Goal: Transaction & Acquisition: Book appointment/travel/reservation

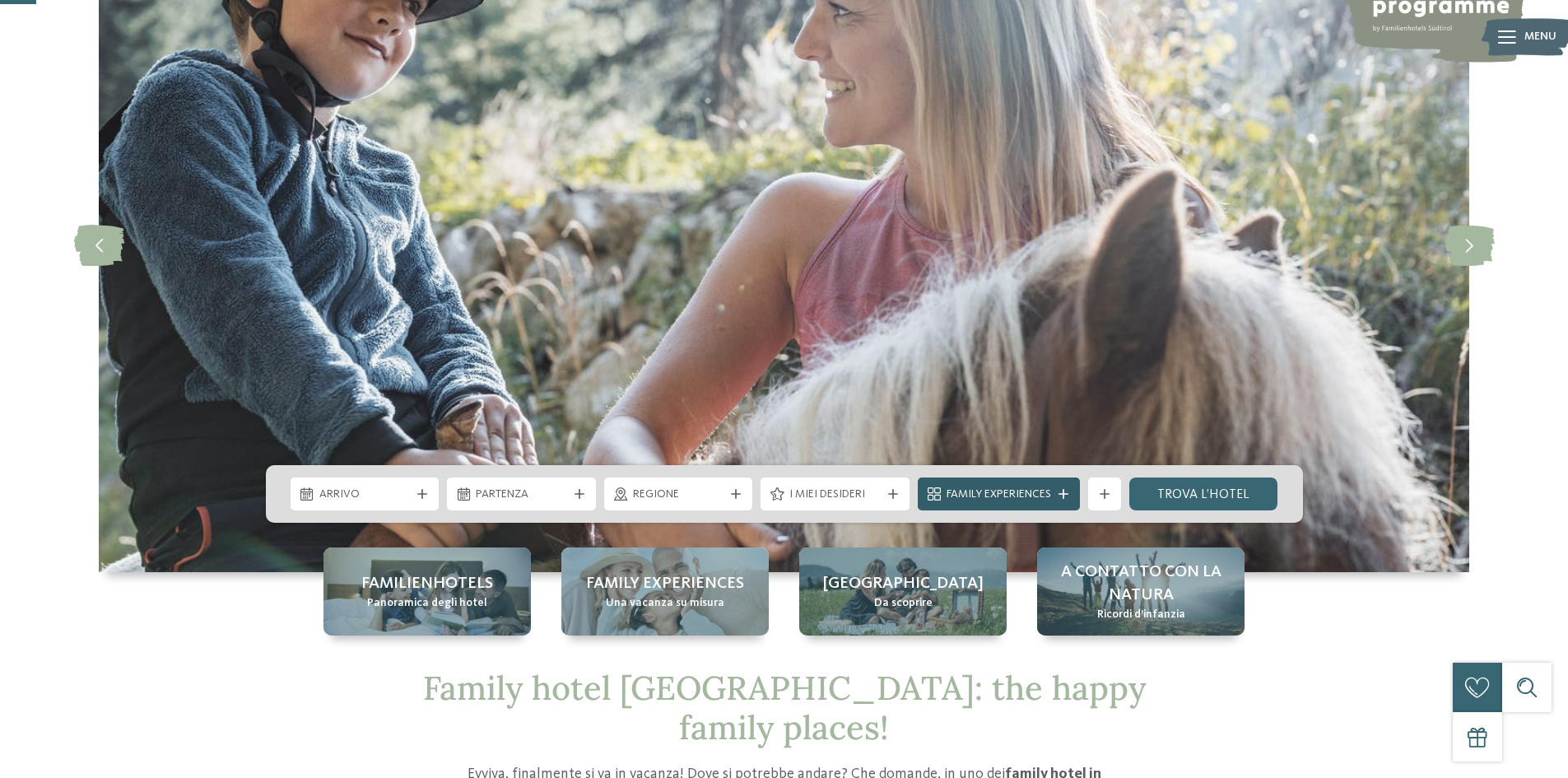
click at [1040, 497] on span "Family Experiences" at bounding box center [998, 494] width 104 height 16
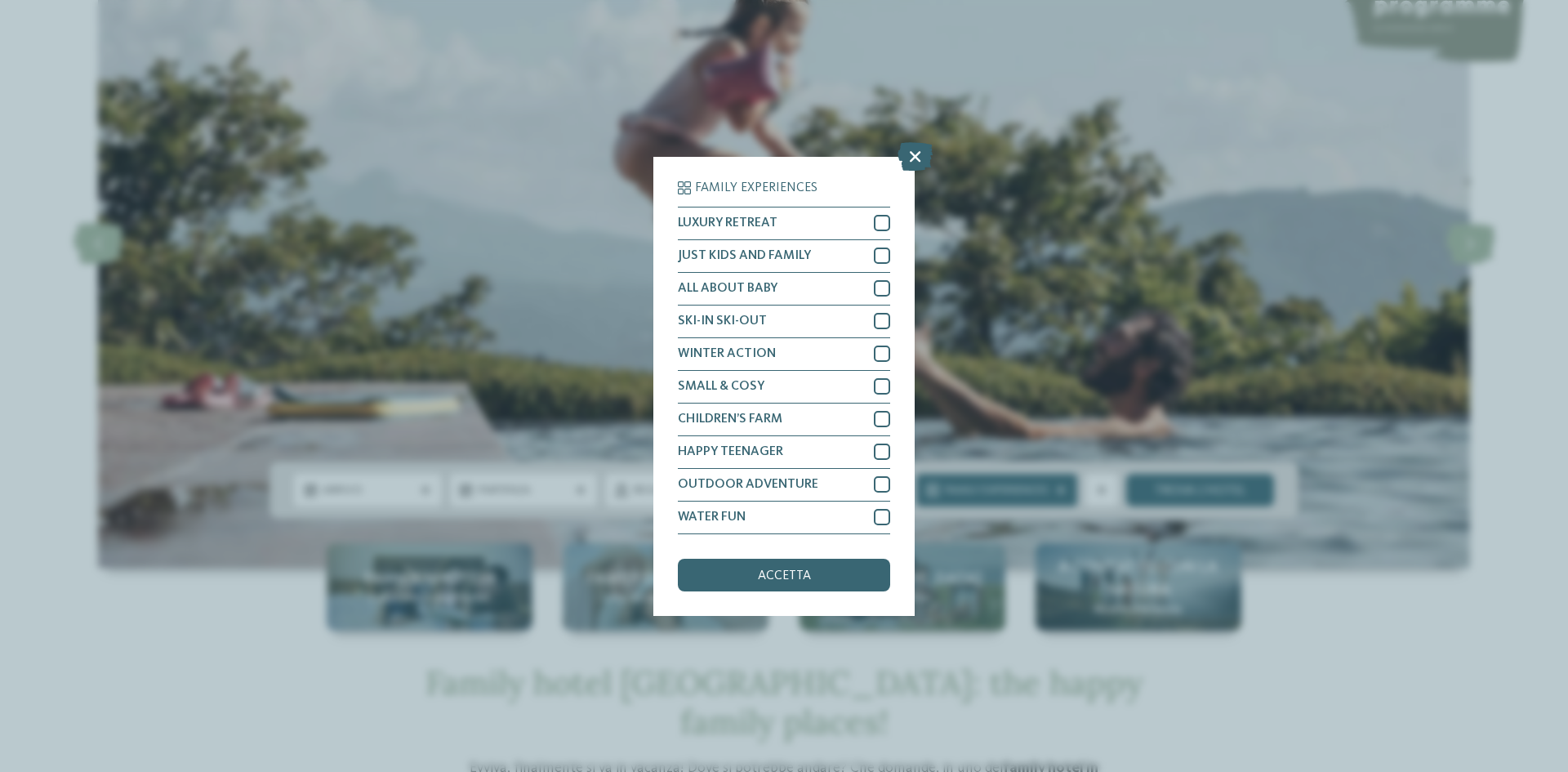
click at [913, 154] on icon at bounding box center [915, 155] width 35 height 28
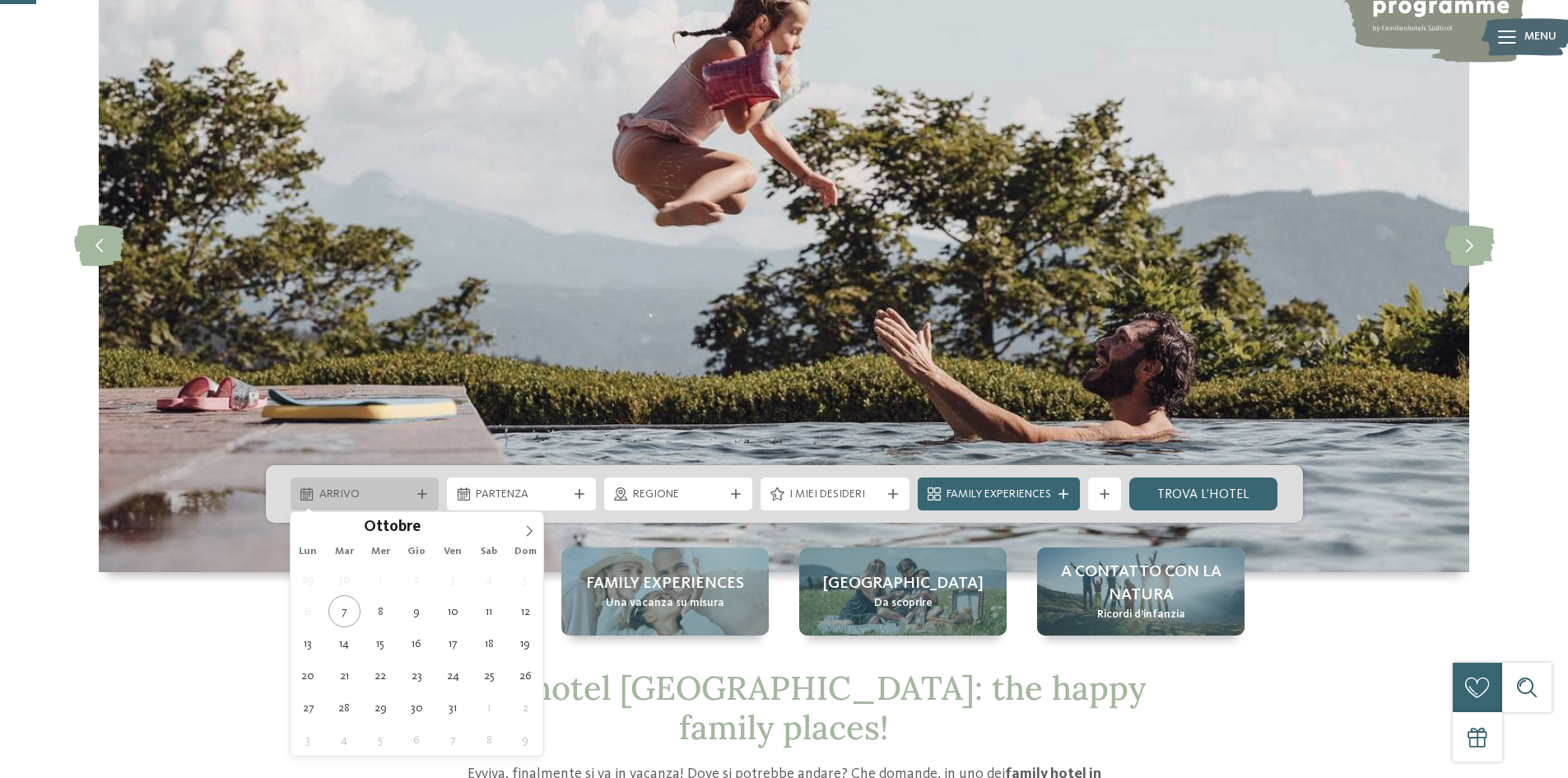
click at [375, 491] on span "Arrivo" at bounding box center [365, 494] width 91 height 16
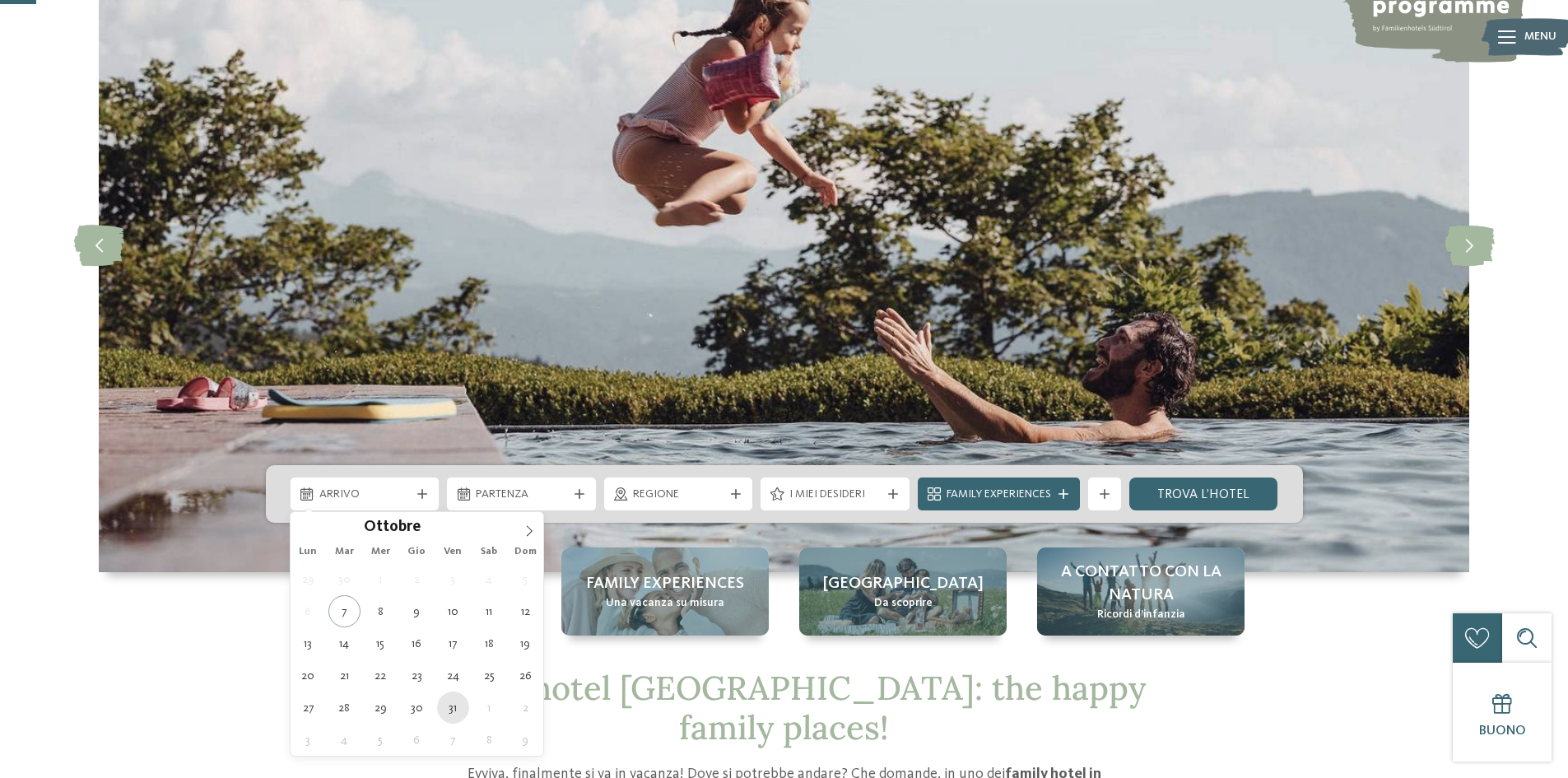
type div "31.10.2025"
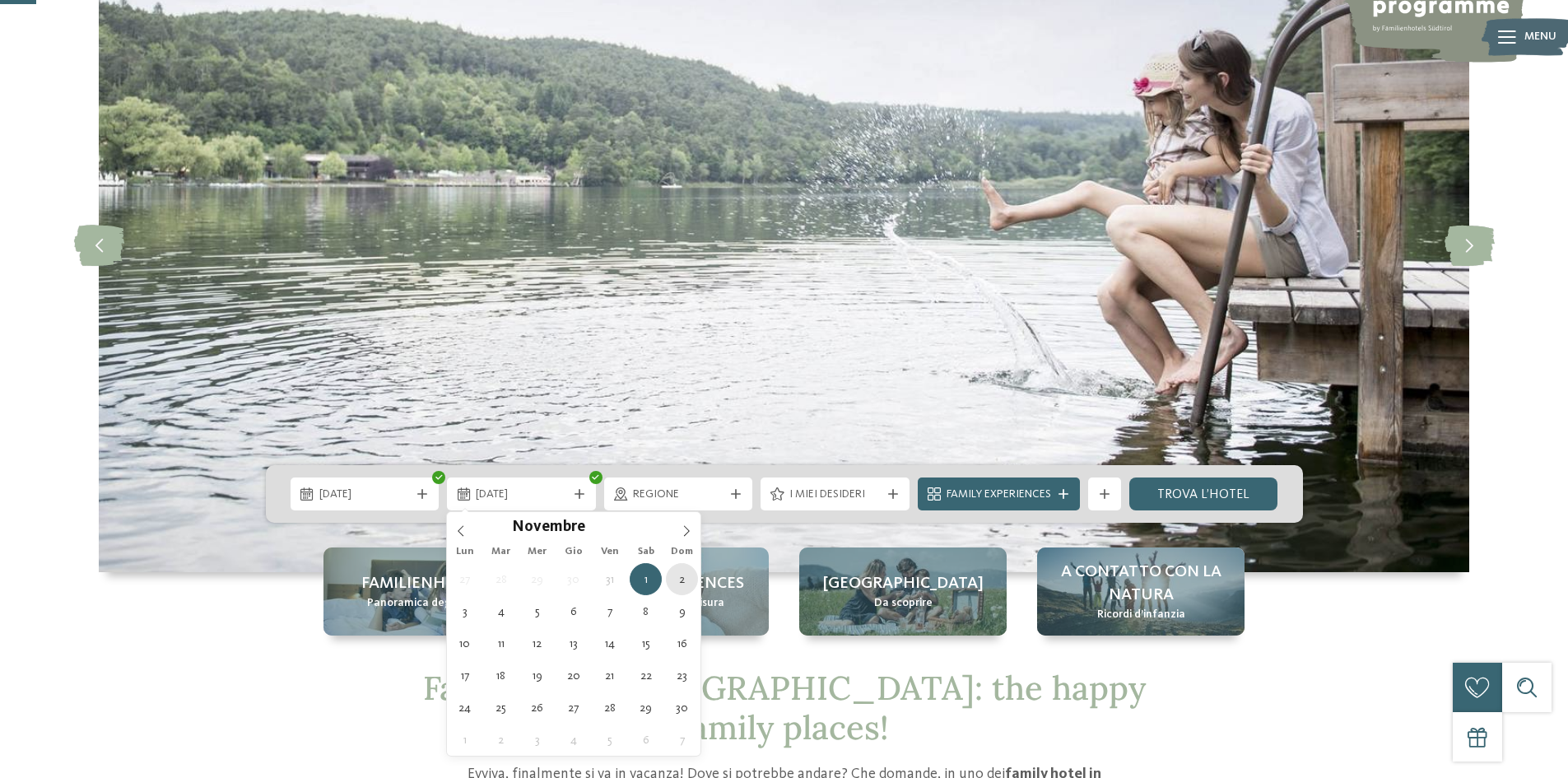
type div "02.11.2025"
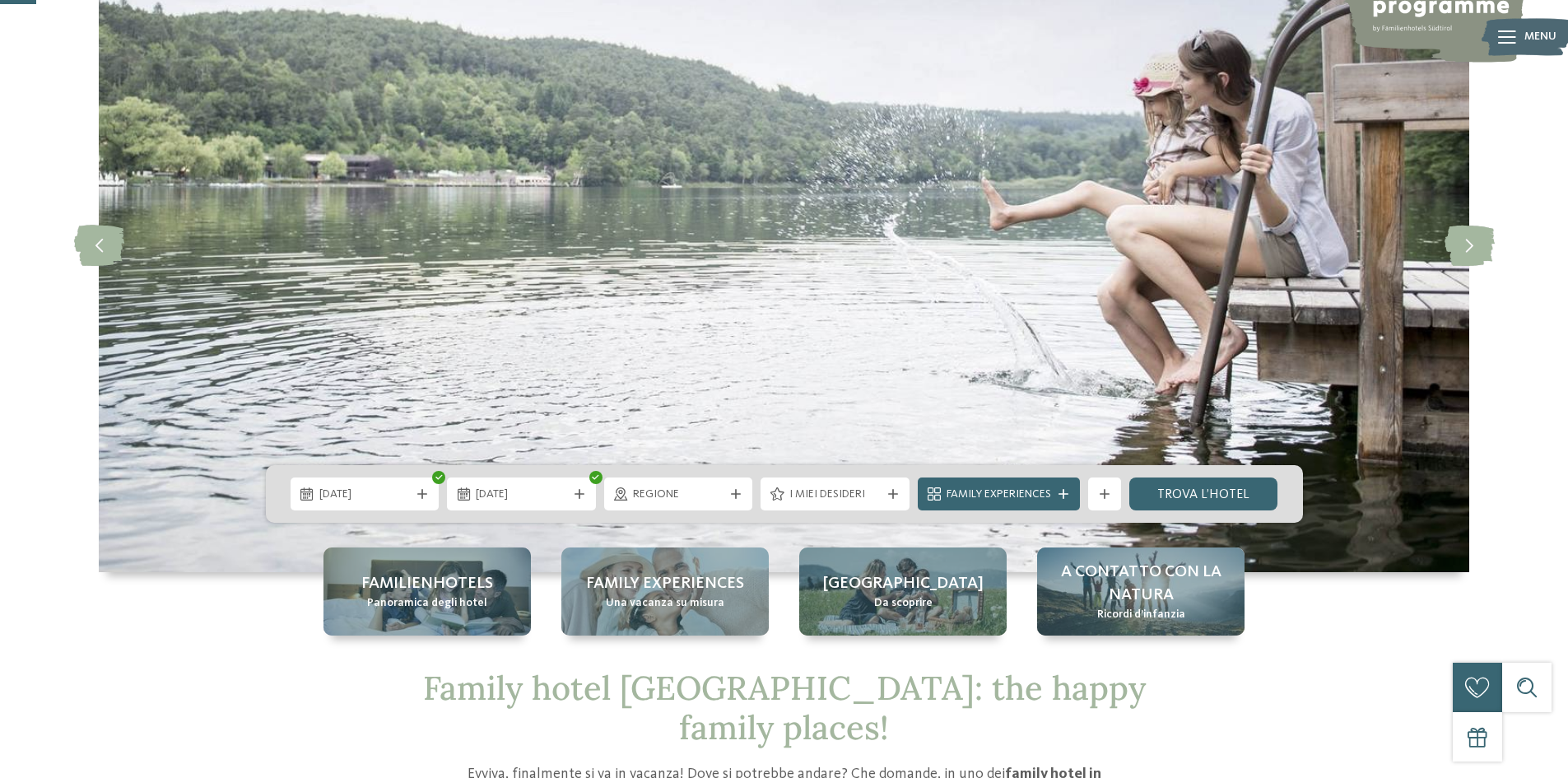
click at [666, 507] on div "Regione" at bounding box center [678, 494] width 149 height 33
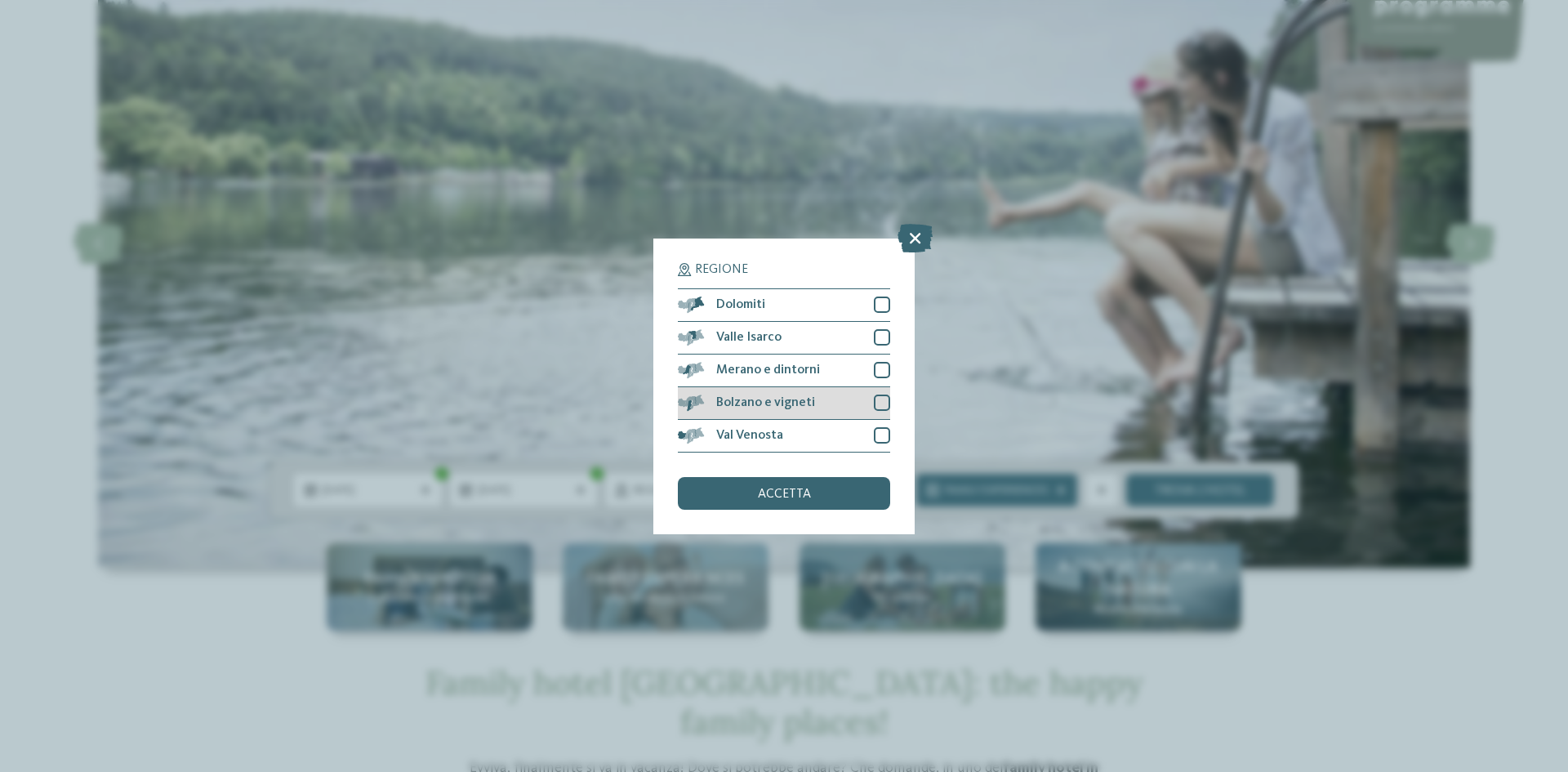
click at [859, 406] on div "Bolzano e vigneti" at bounding box center [784, 403] width 213 height 32
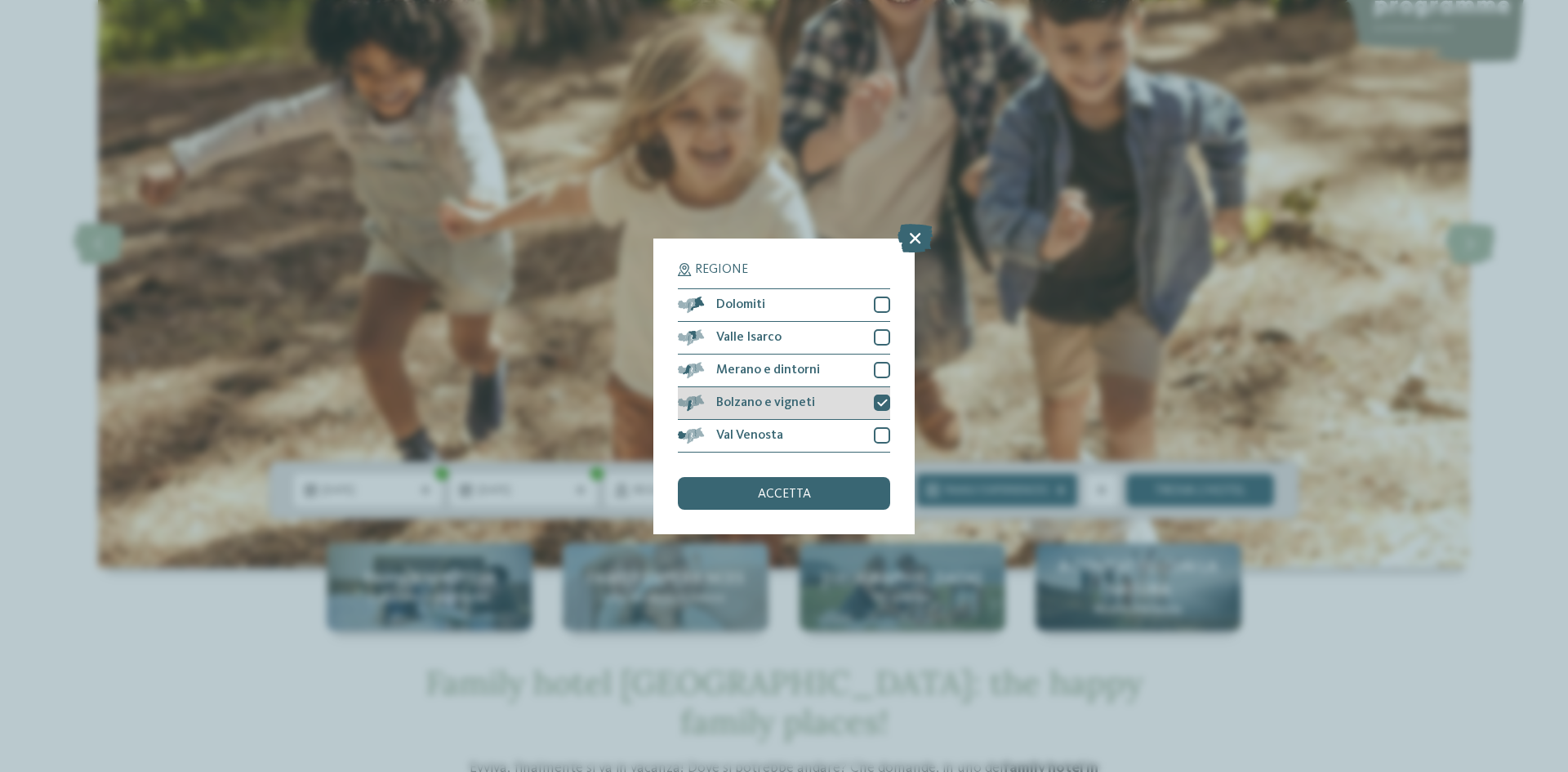
click at [877, 411] on div "Bolzano e vigneti" at bounding box center [784, 403] width 213 height 32
drag, startPoint x: 837, startPoint y: 478, endPoint x: 856, endPoint y: 477, distance: 19.0
click at [839, 477] on div "accetta" at bounding box center [784, 494] width 213 height 32
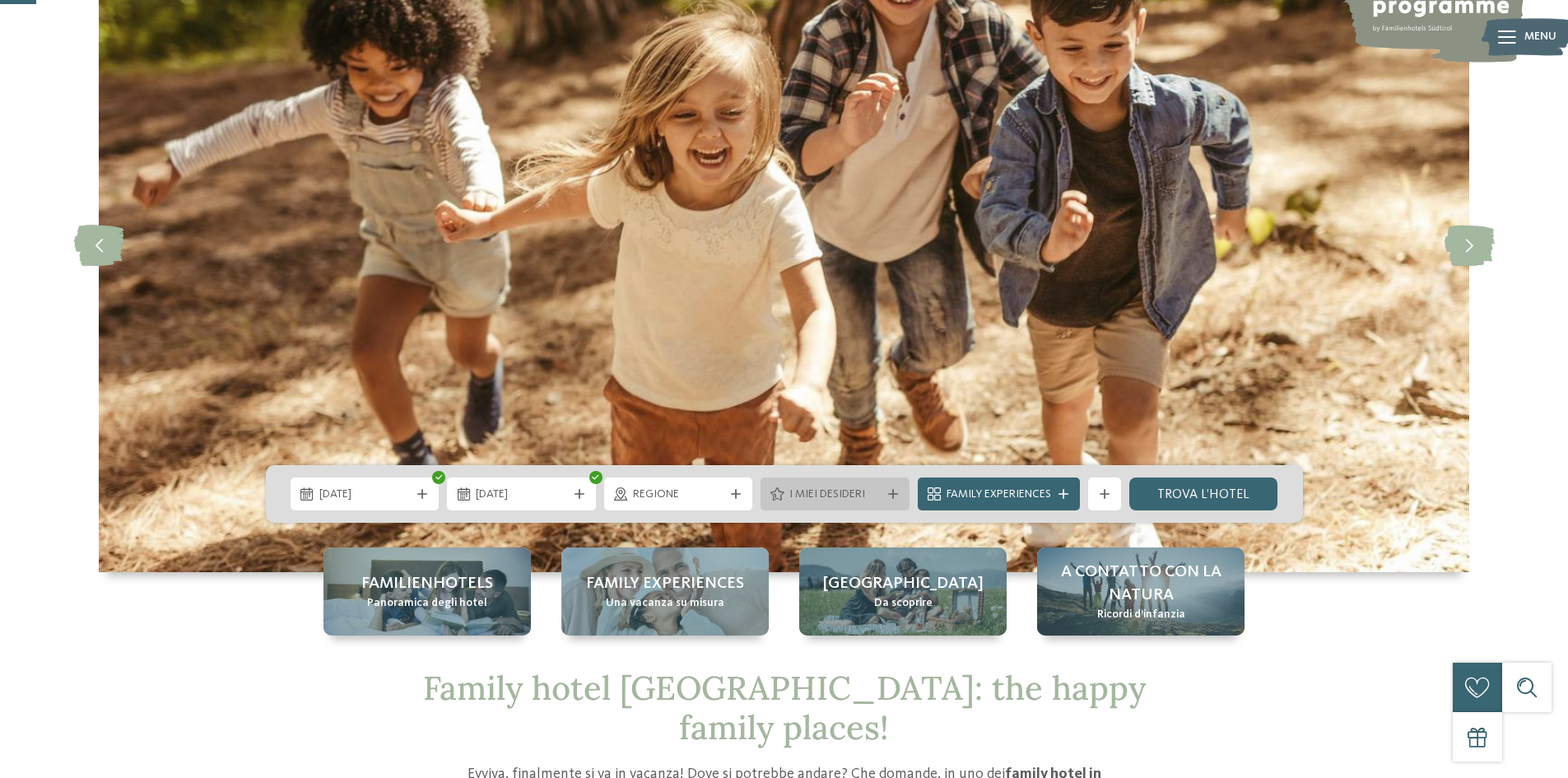
click at [834, 509] on div "I miei desideri" at bounding box center [835, 494] width 149 height 33
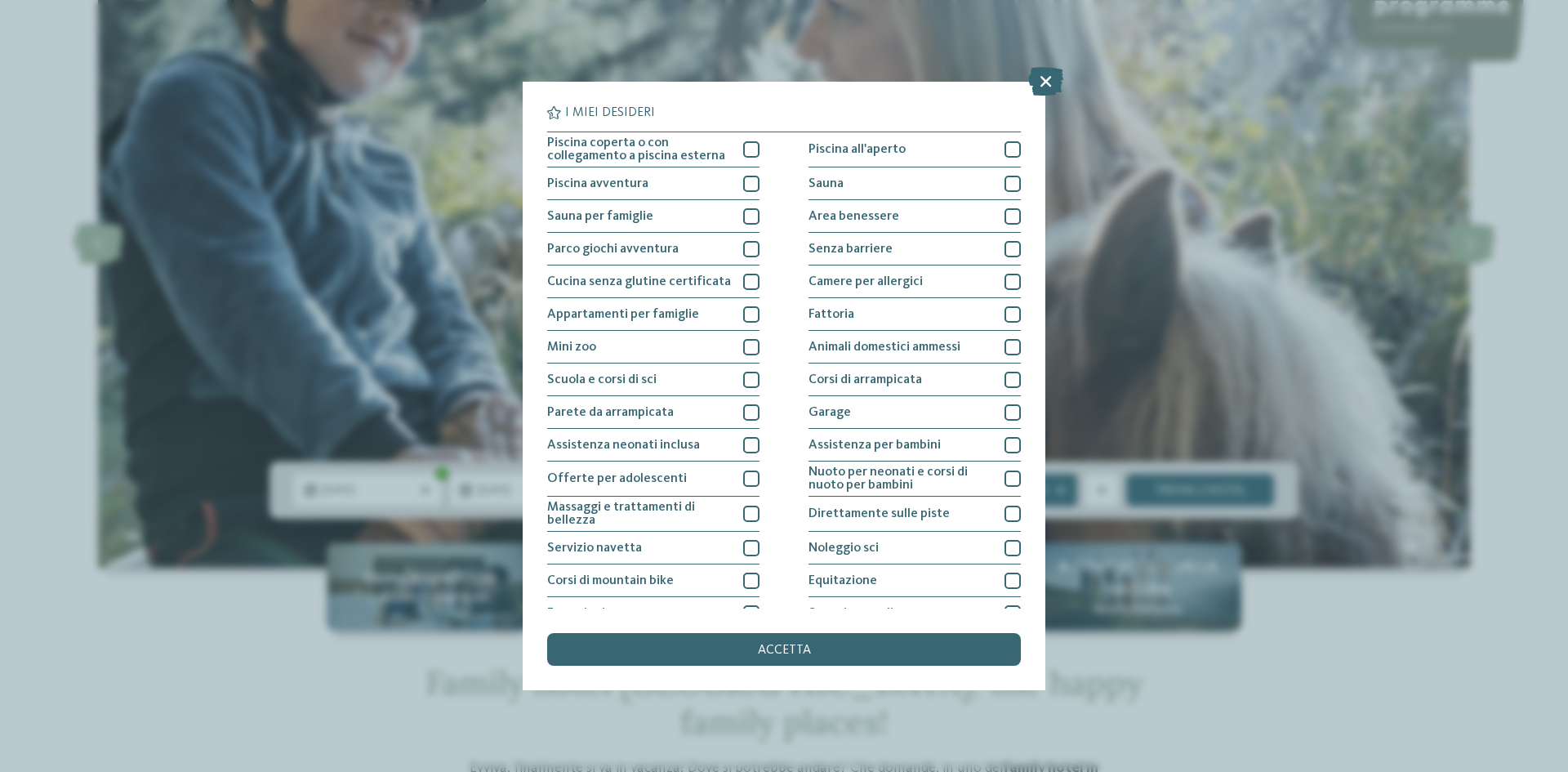
click at [1041, 83] on icon at bounding box center [1045, 80] width 35 height 28
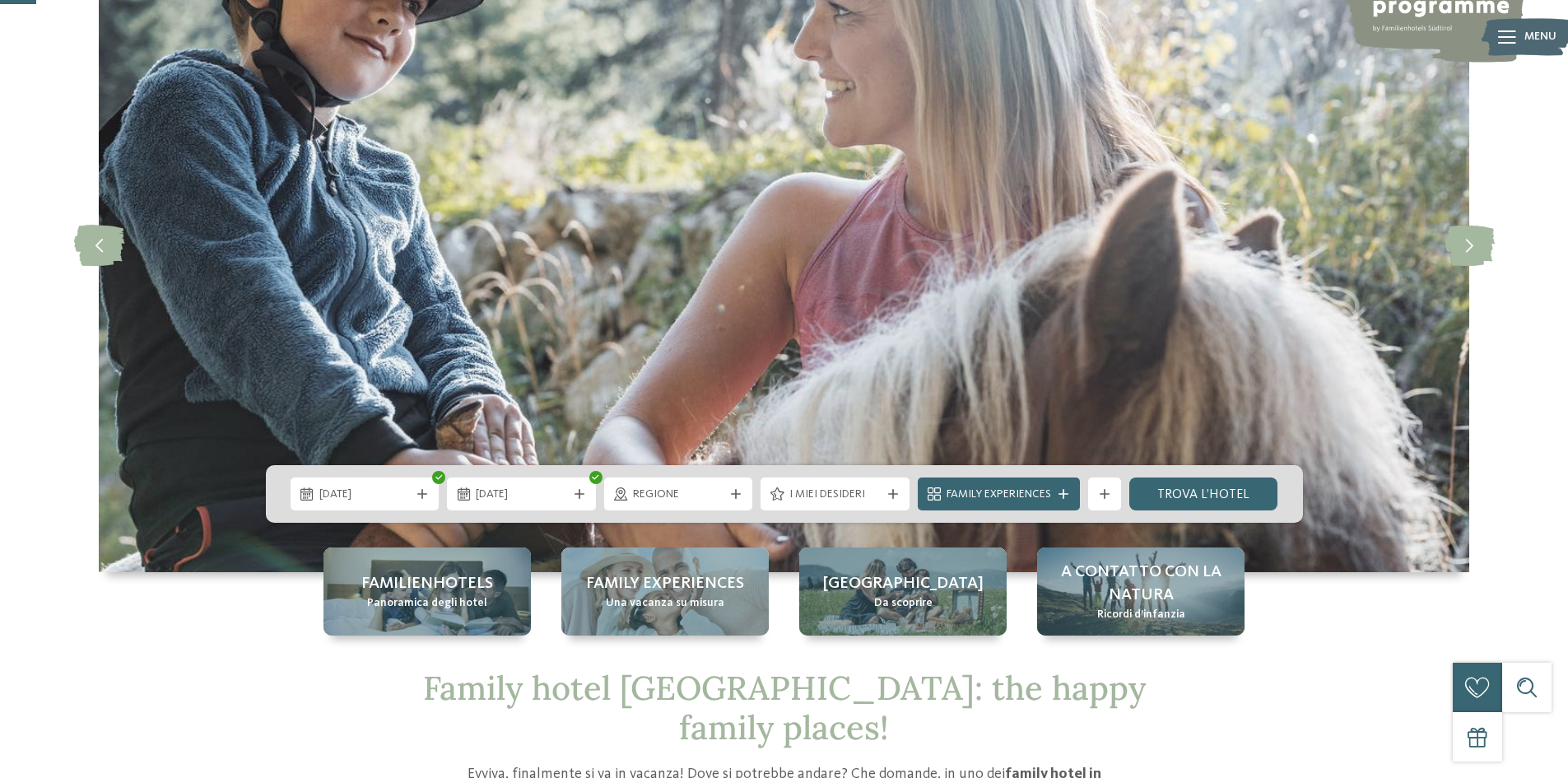
drag, startPoint x: 1198, startPoint y: 532, endPoint x: 1198, endPoint y: 518, distance: 14.0
click at [1198, 528] on img at bounding box center [784, 244] width 1371 height 654
click at [1195, 485] on link "trova l’hotel" at bounding box center [1203, 494] width 149 height 33
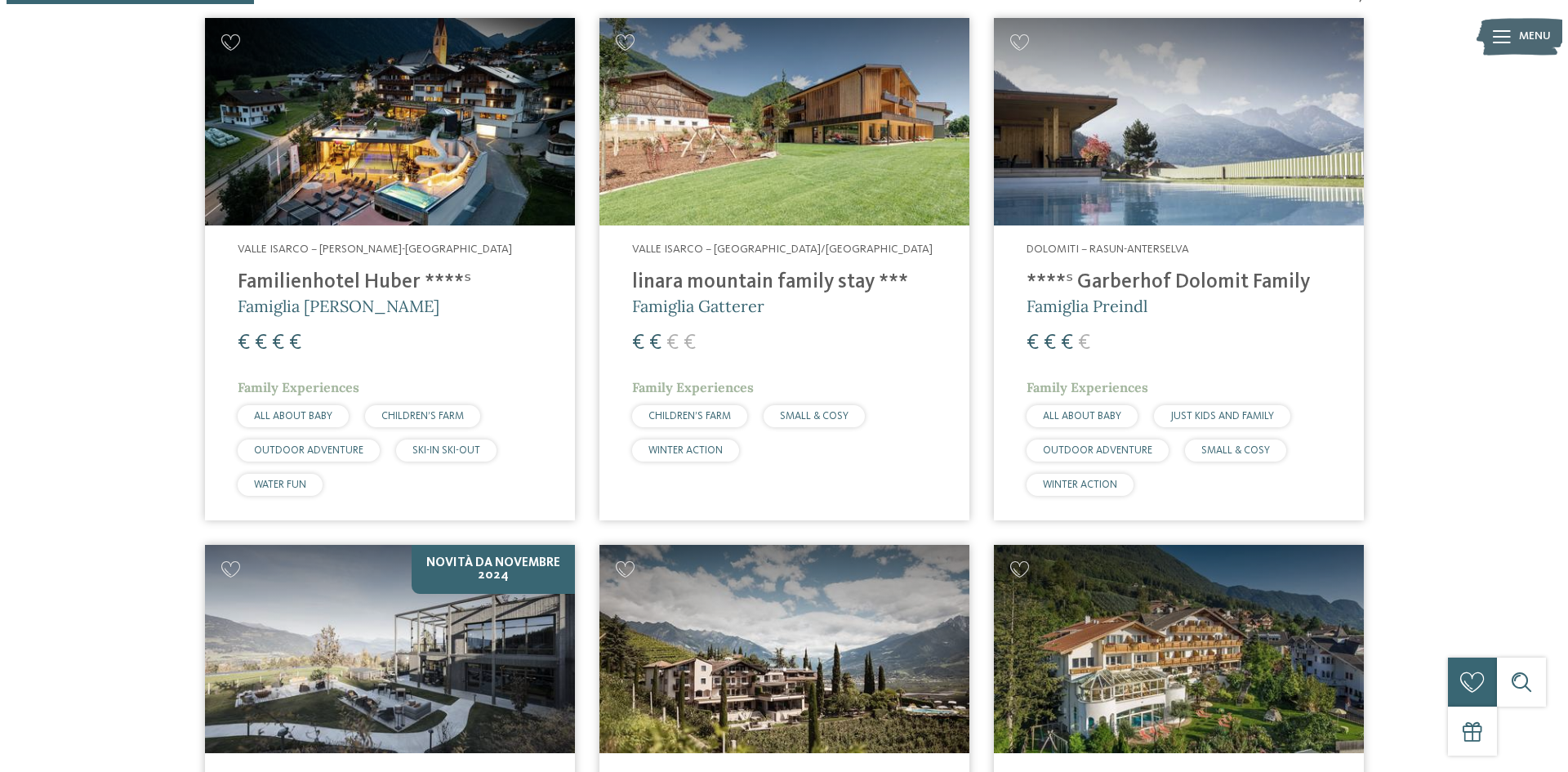
scroll to position [617, 0]
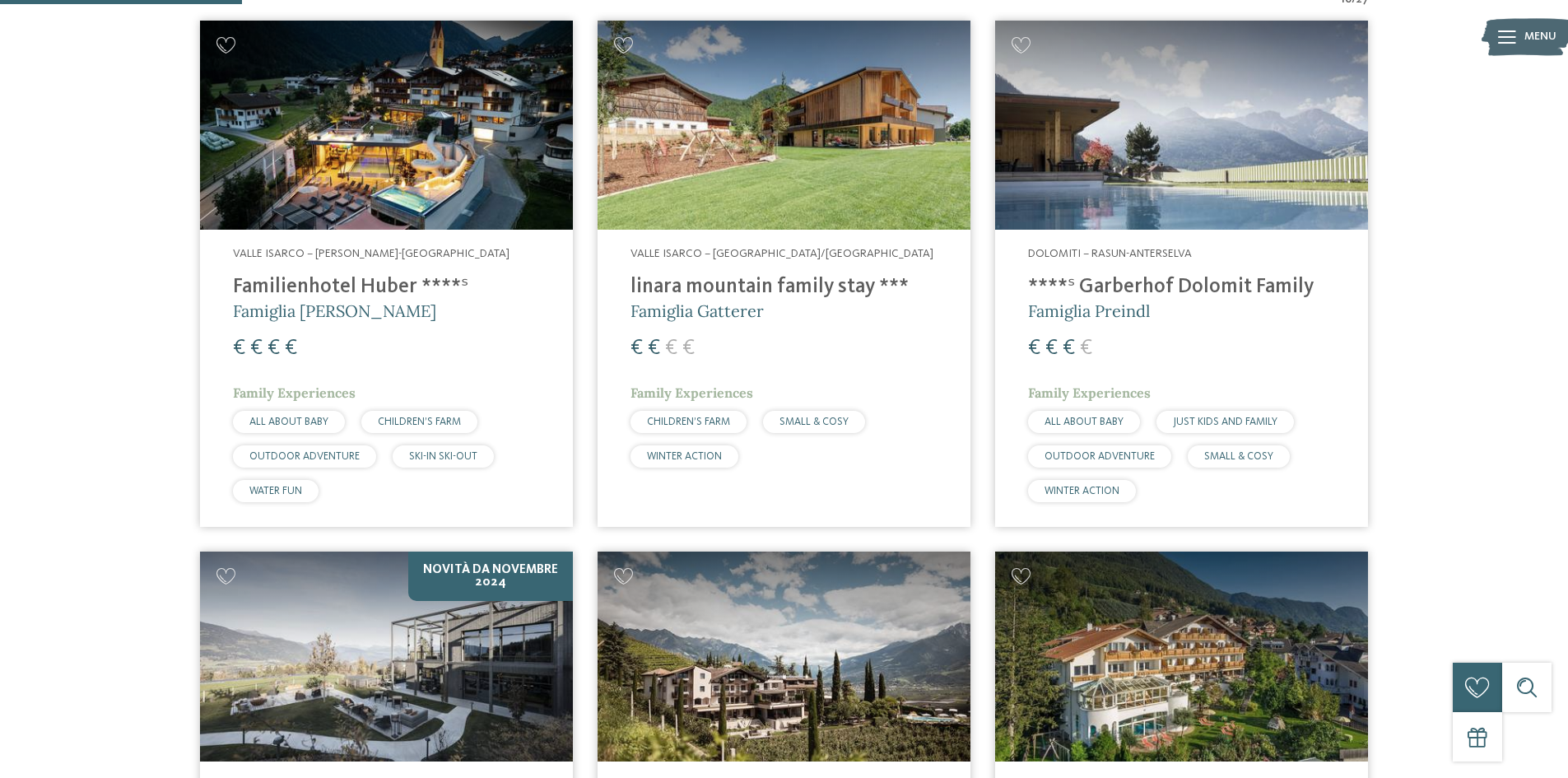
click at [456, 142] on img at bounding box center [386, 126] width 373 height 210
click at [387, 275] on h4 "Familienhotel Huber ****ˢ" at bounding box center [386, 287] width 307 height 25
click at [325, 290] on h4 "Familienhotel Huber ****ˢ" at bounding box center [386, 287] width 307 height 25
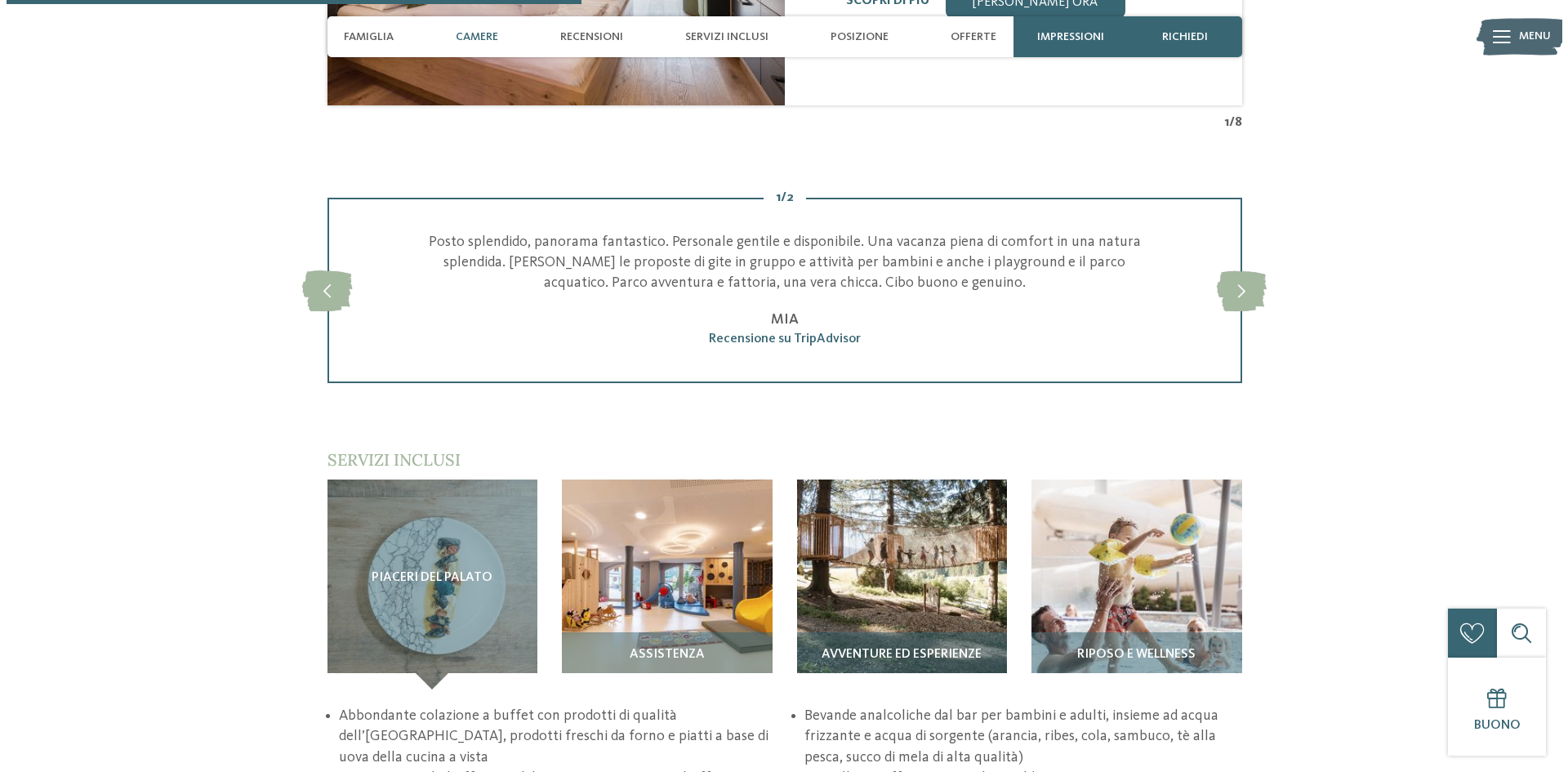
scroll to position [2042, 0]
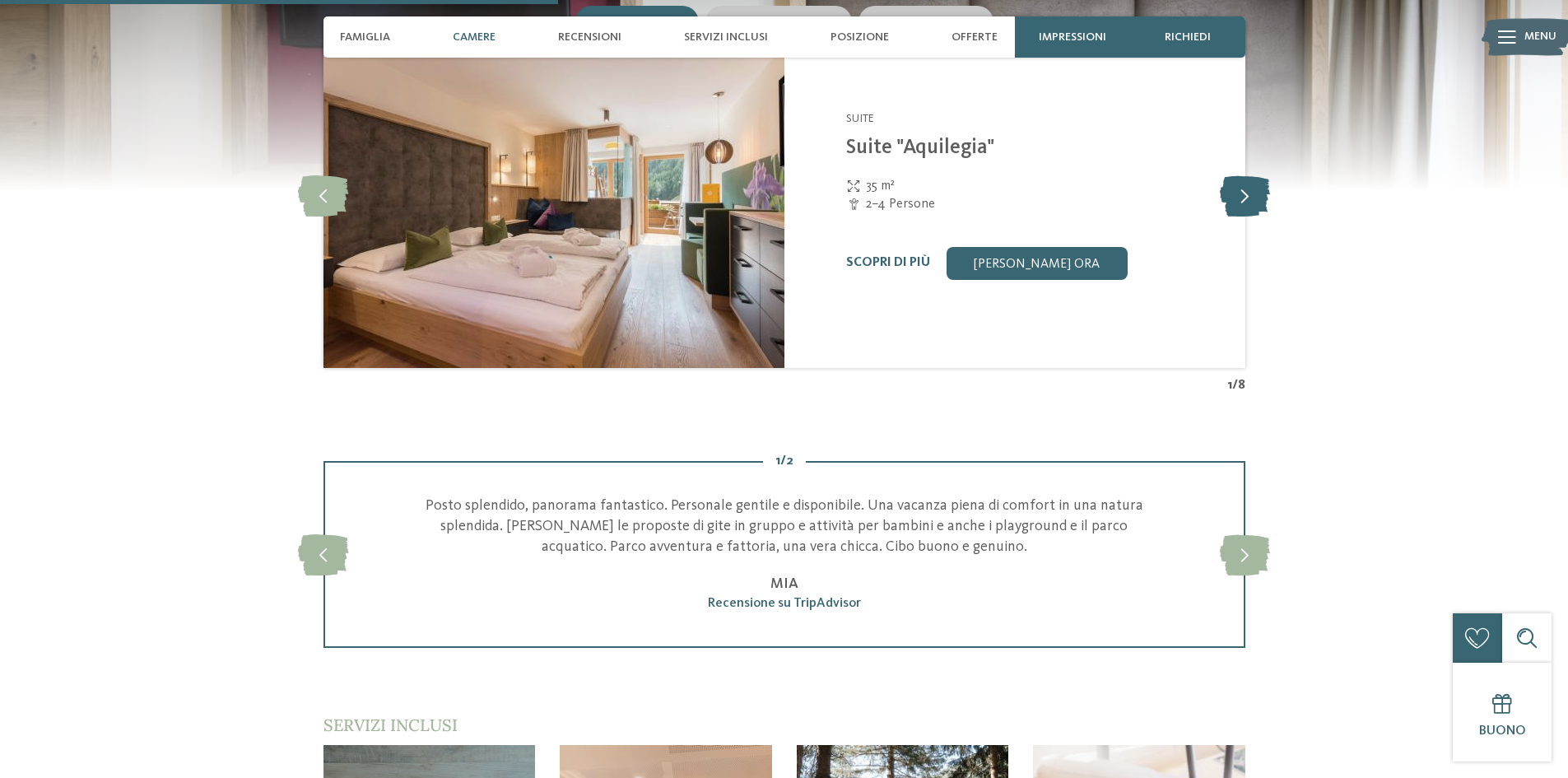
click at [1239, 194] on icon at bounding box center [1244, 195] width 50 height 41
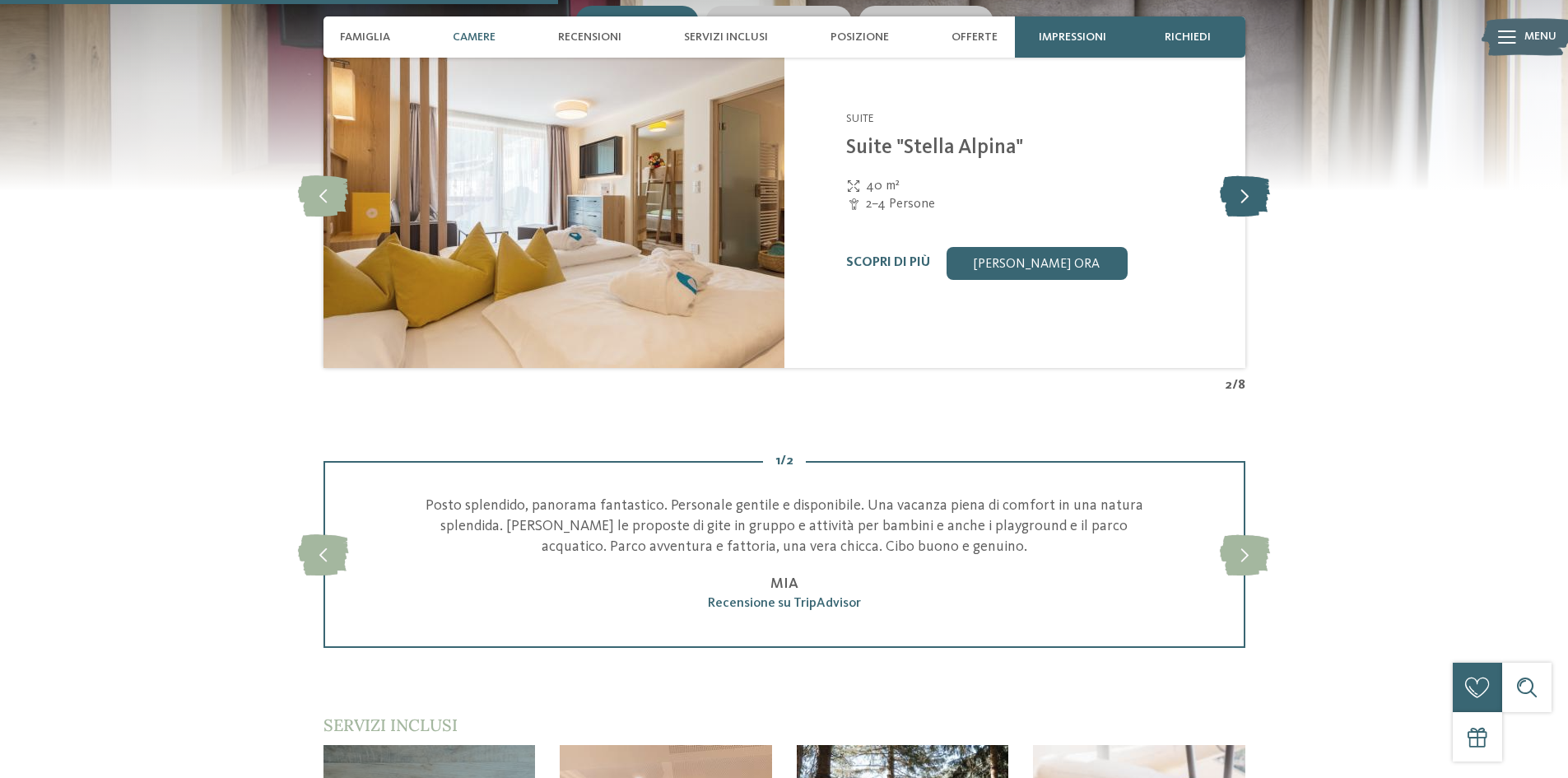
click at [1239, 194] on icon at bounding box center [1244, 195] width 50 height 41
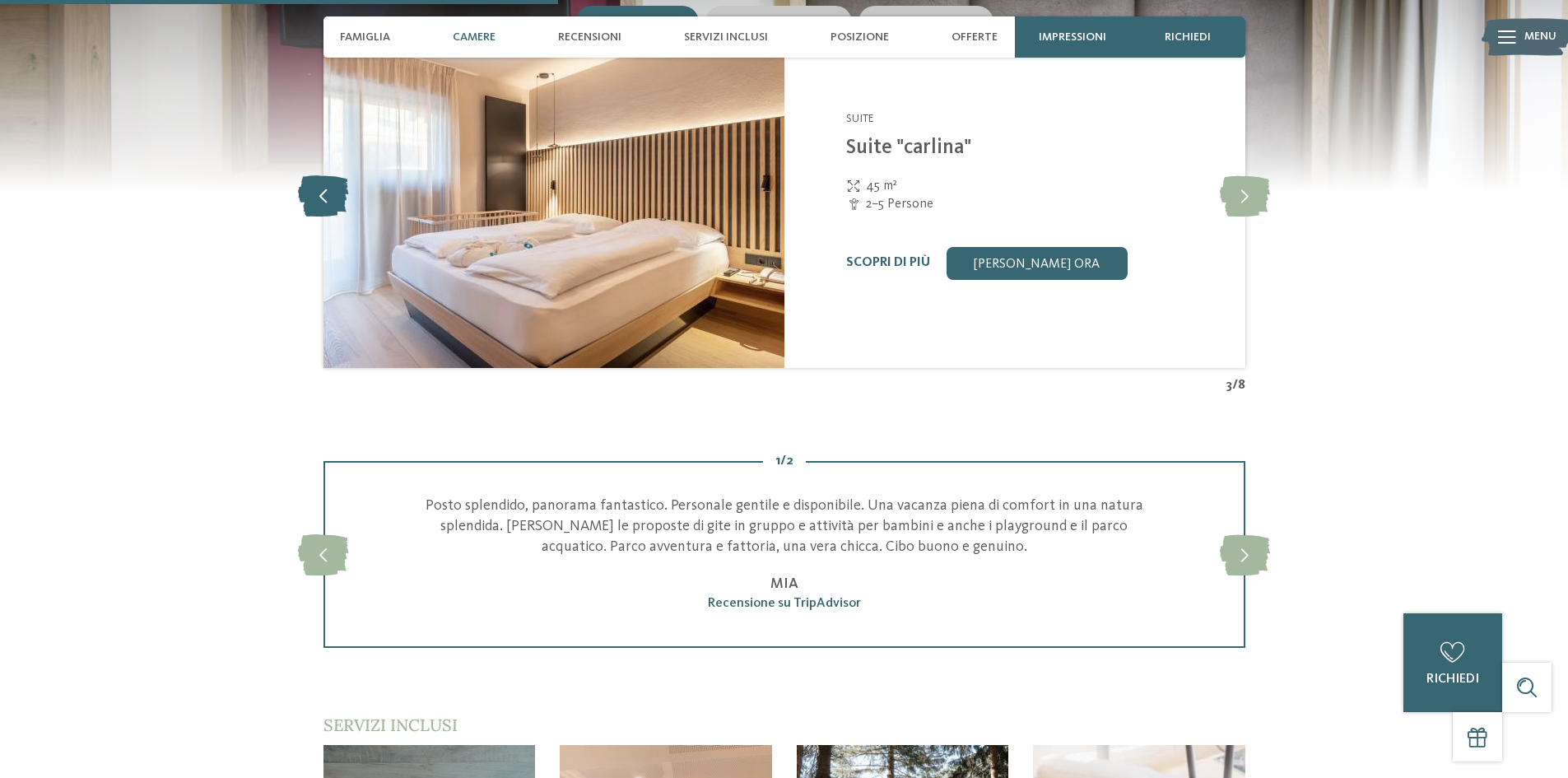
click at [332, 186] on icon at bounding box center [323, 195] width 50 height 41
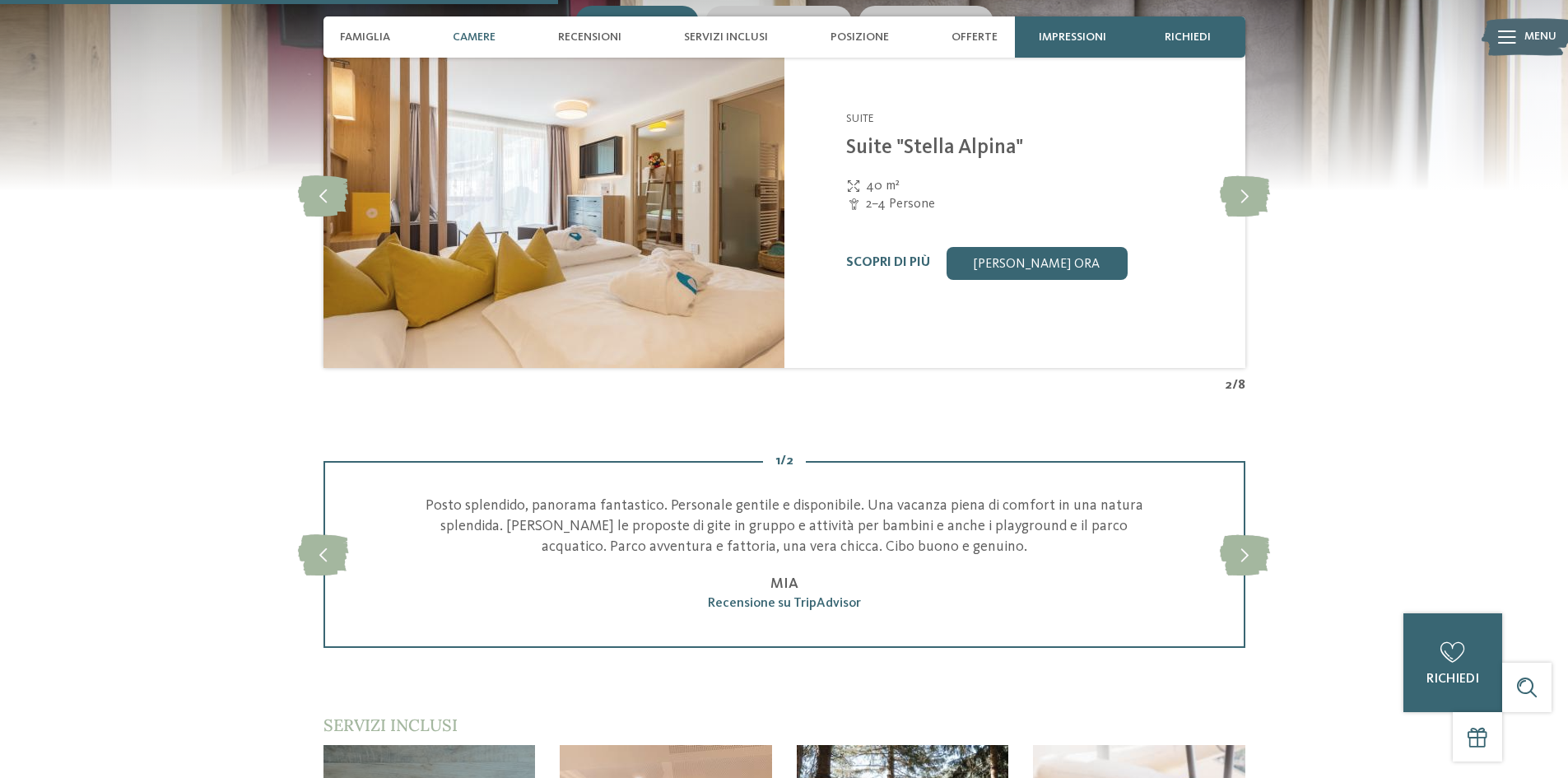
click at [740, 214] on img at bounding box center [554, 195] width 461 height 346
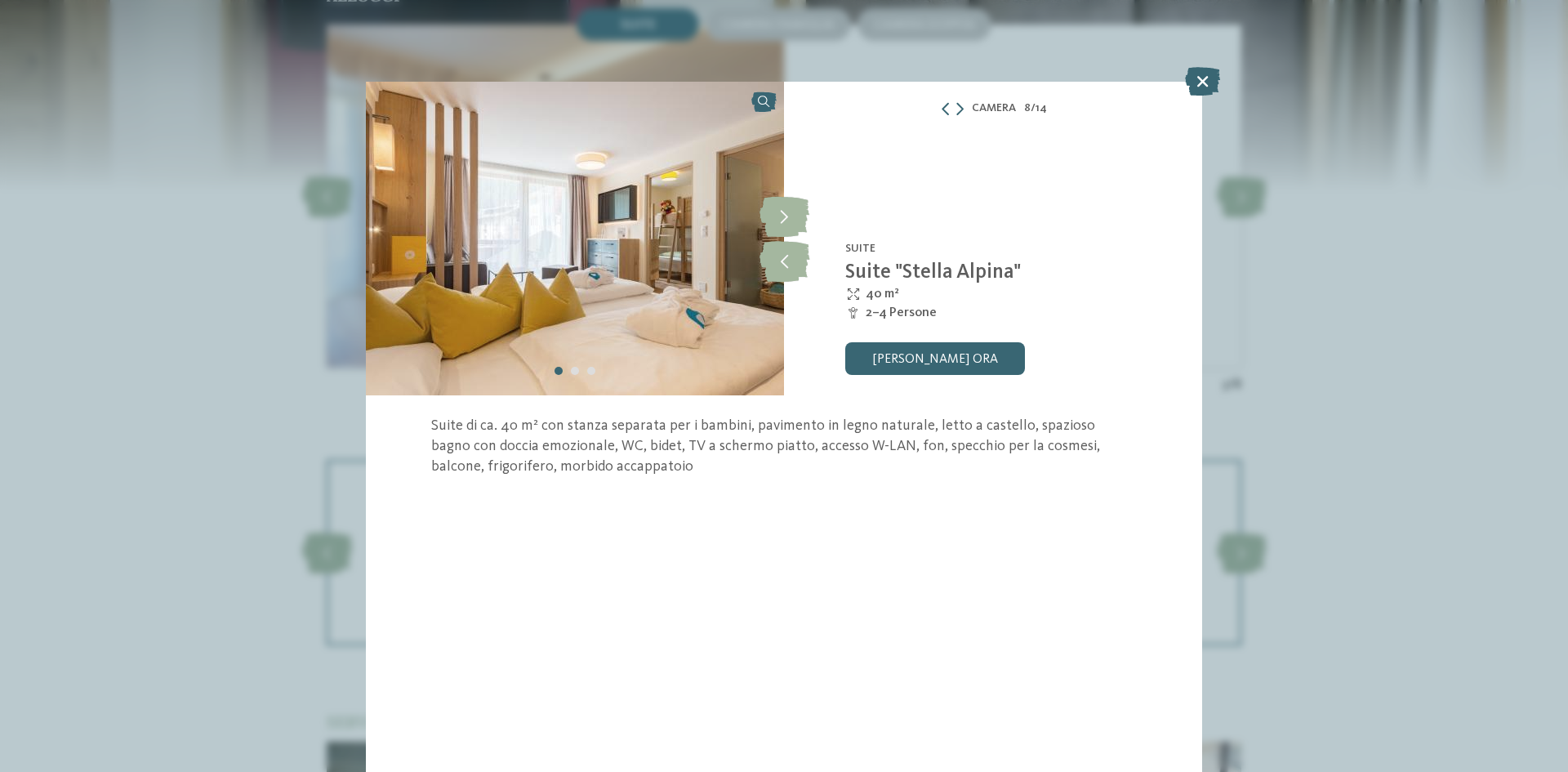
click at [625, 254] on img at bounding box center [575, 238] width 418 height 313
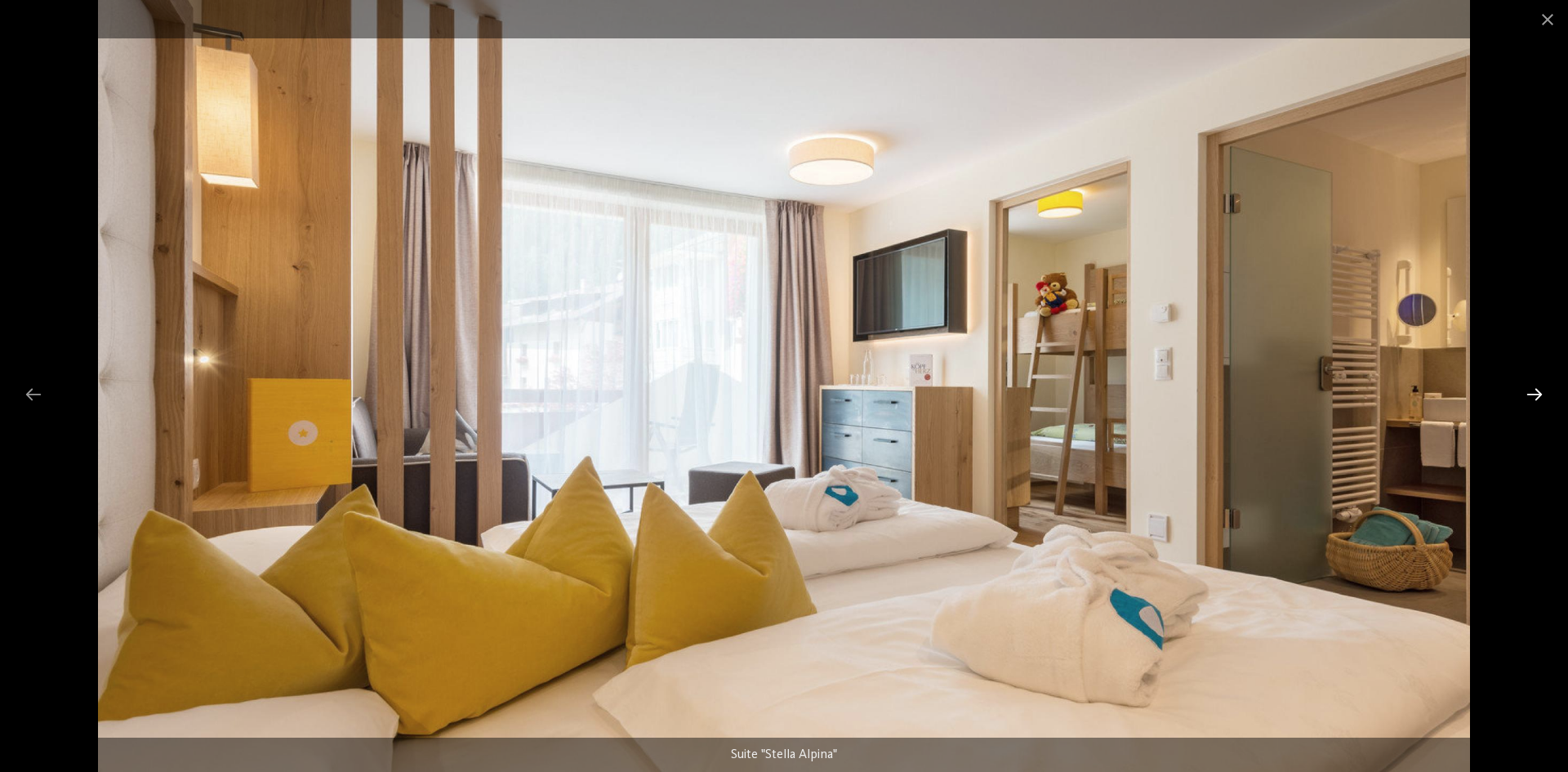
click at [1527, 393] on div at bounding box center [1535, 394] width 34 height 32
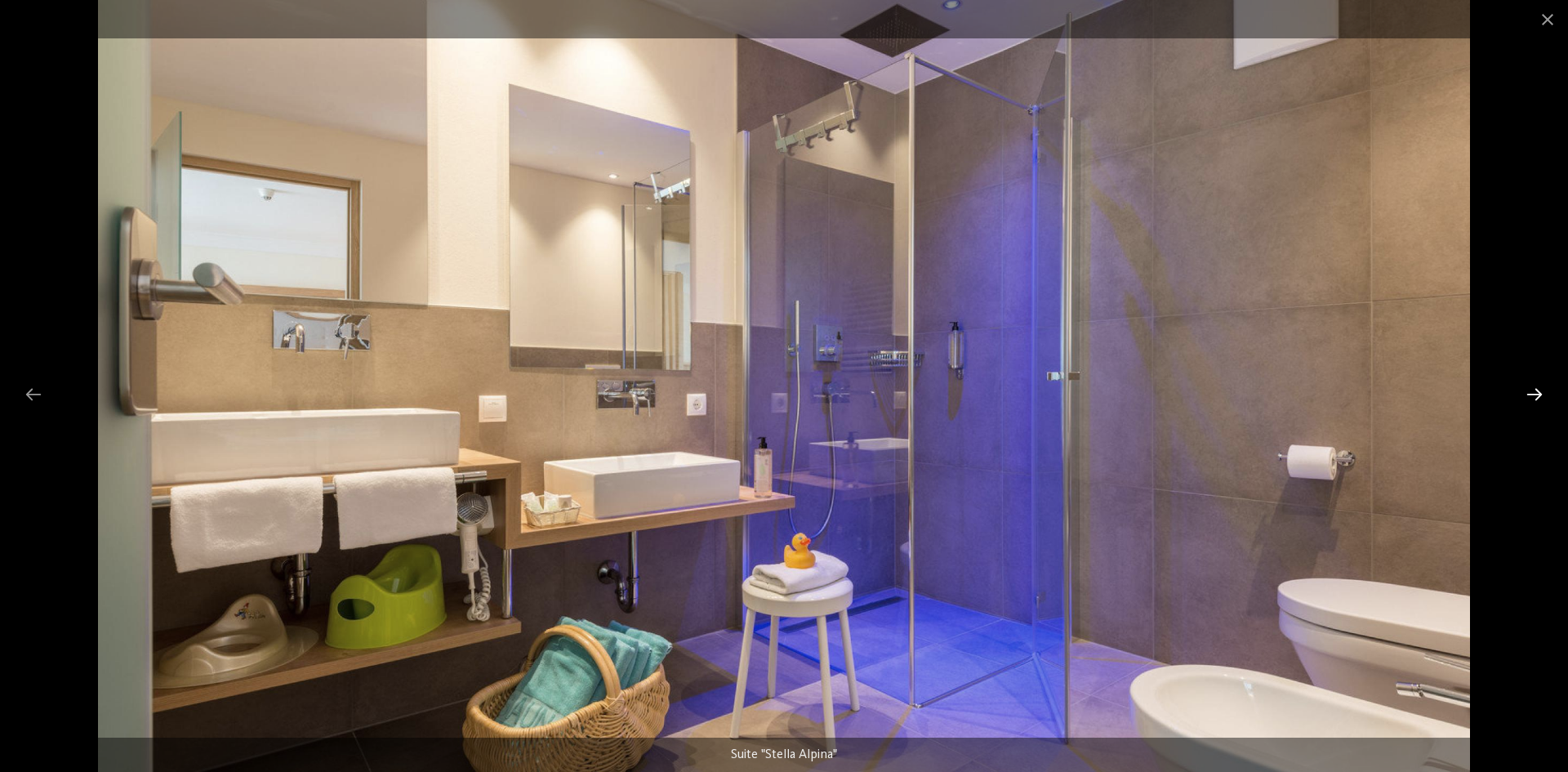
click at [1524, 400] on div at bounding box center [1535, 394] width 34 height 32
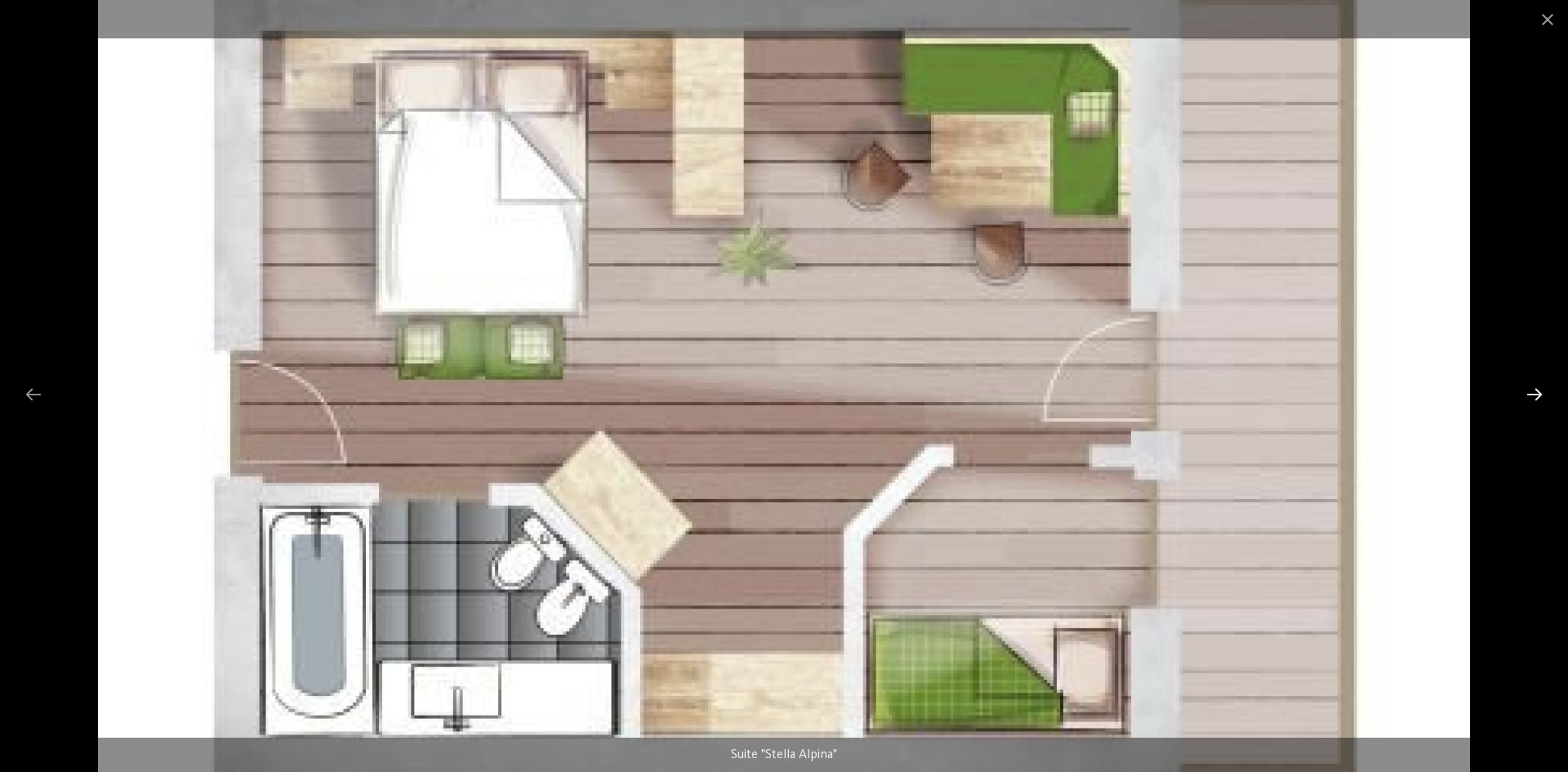
click at [1528, 392] on div at bounding box center [1535, 394] width 34 height 32
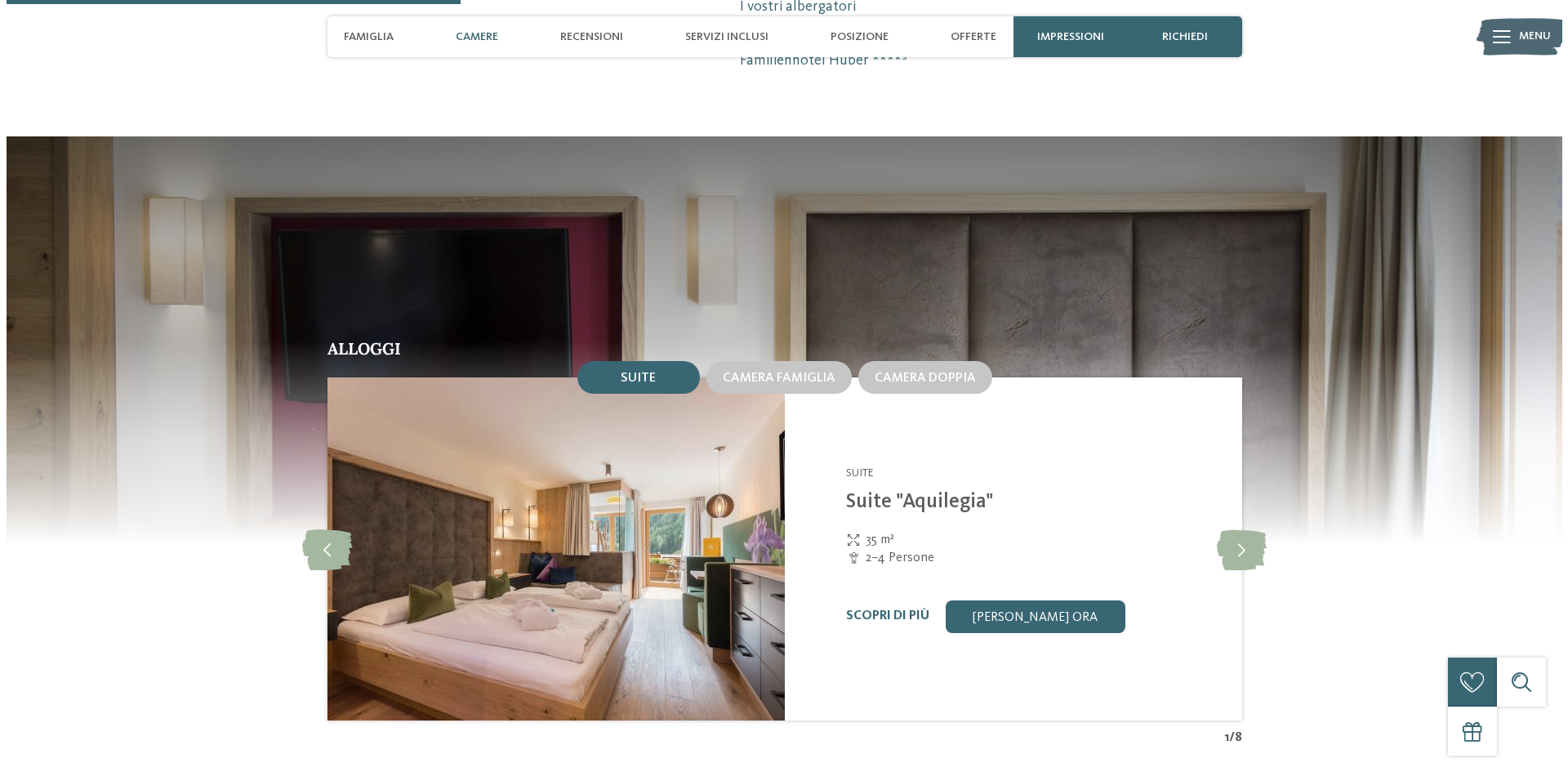
scroll to position [1716, 0]
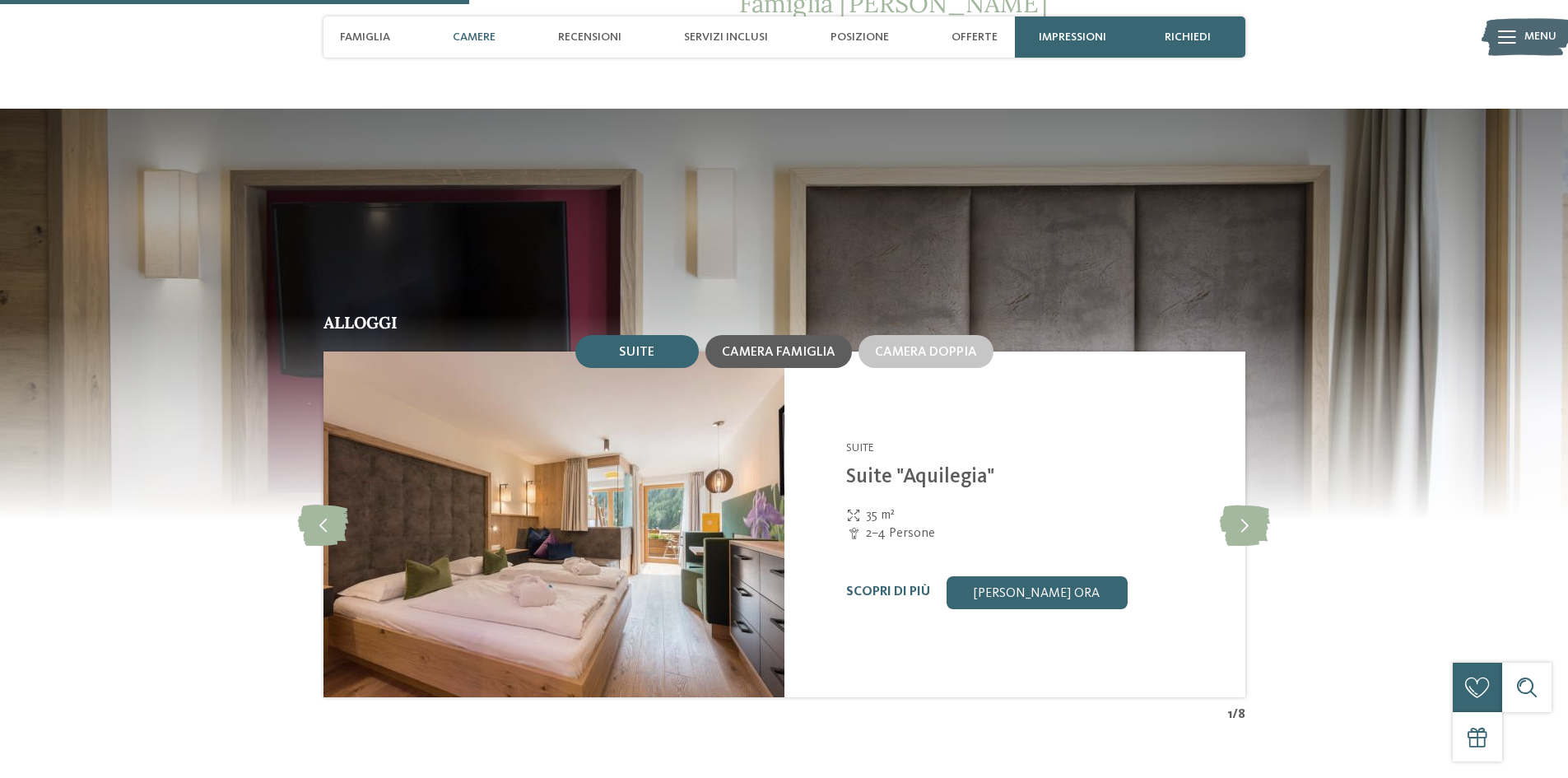
click at [806, 357] on span "Camera famiglia" at bounding box center [779, 352] width 114 height 13
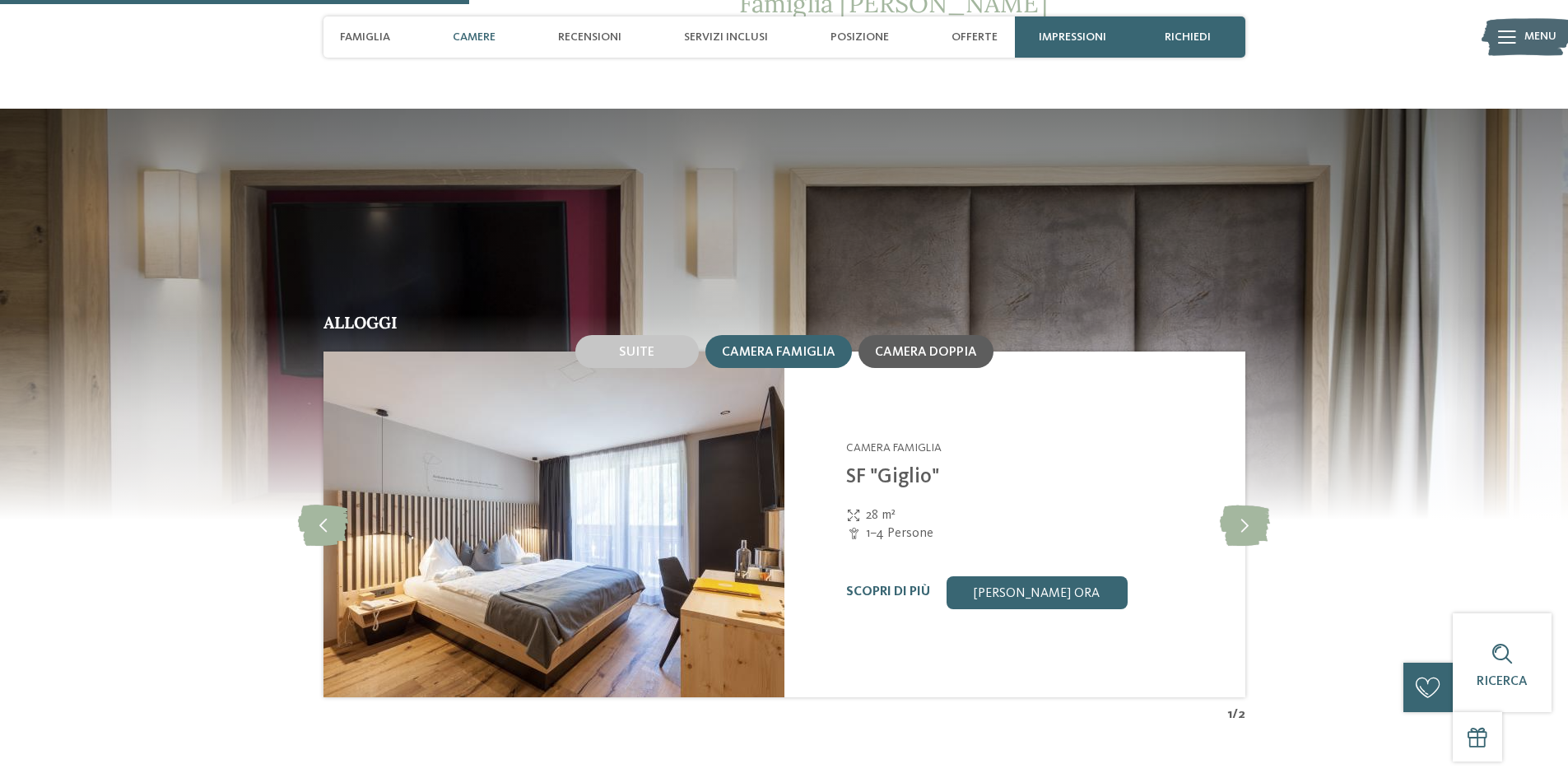
click at [921, 349] on span "Camera doppia" at bounding box center [926, 352] width 102 height 13
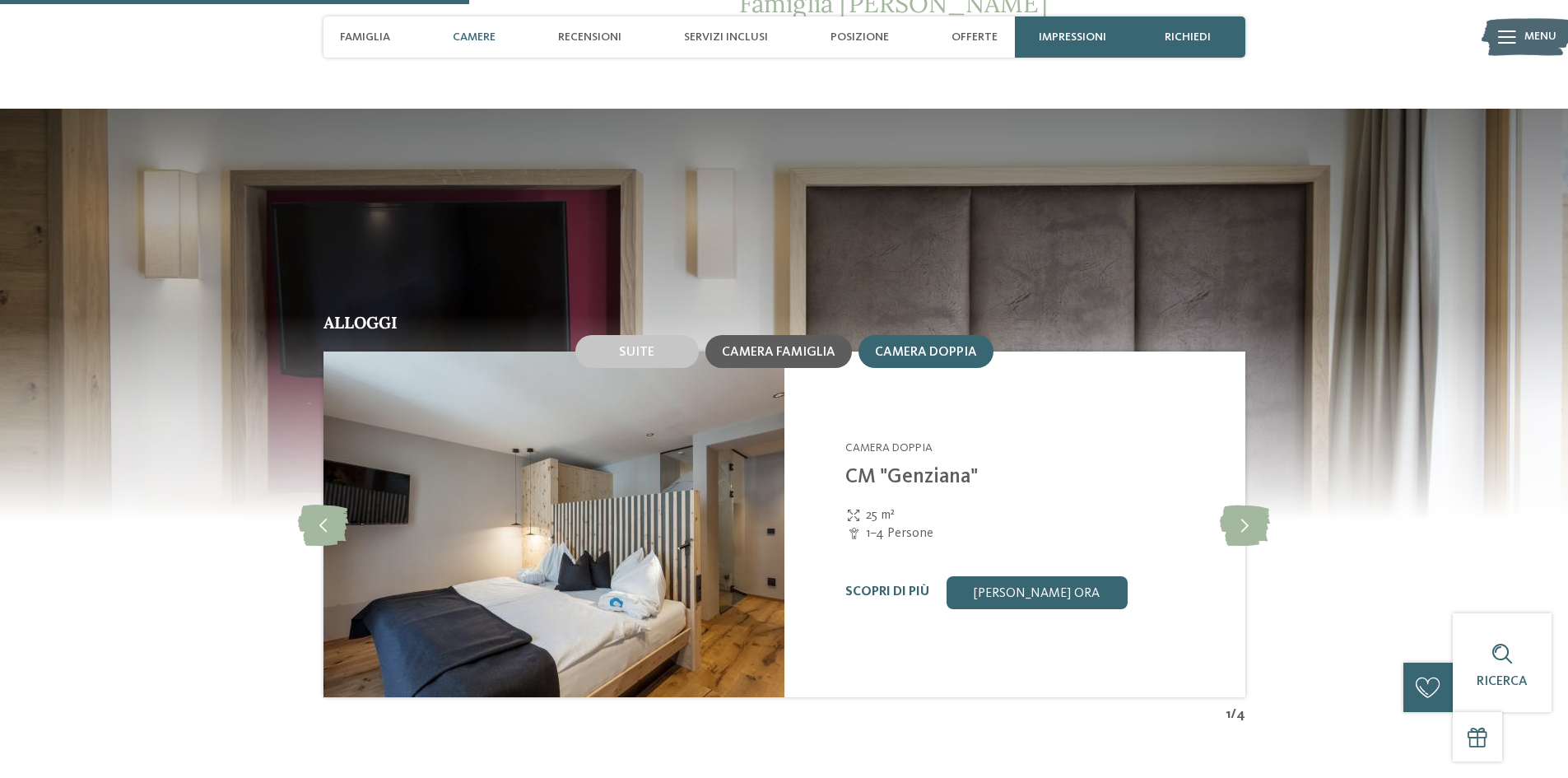
click at [807, 354] on span "Camera famiglia" at bounding box center [779, 352] width 114 height 13
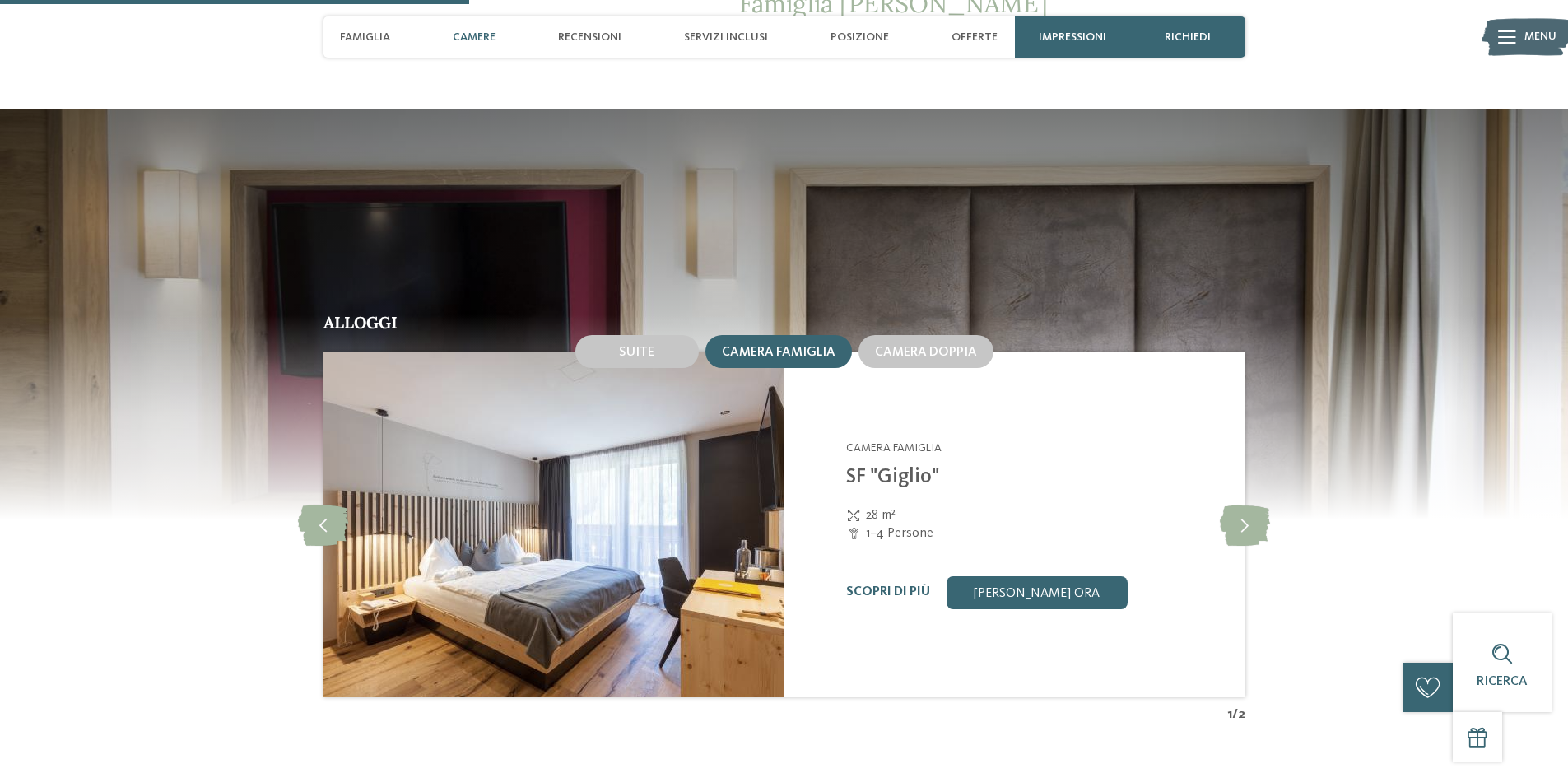
click at [694, 508] on img at bounding box center [554, 524] width 461 height 346
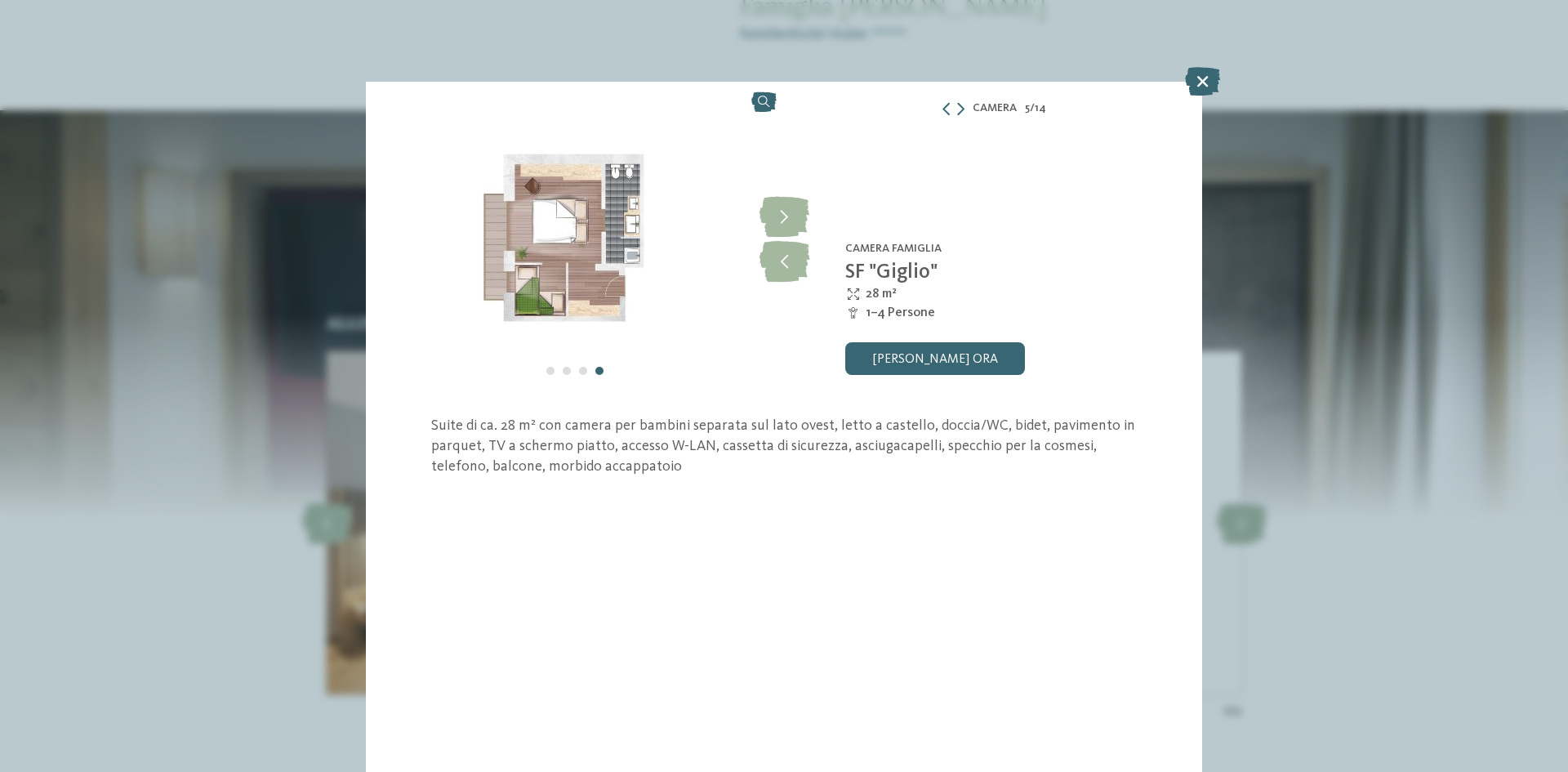
click at [551, 300] on img at bounding box center [575, 238] width 418 height 313
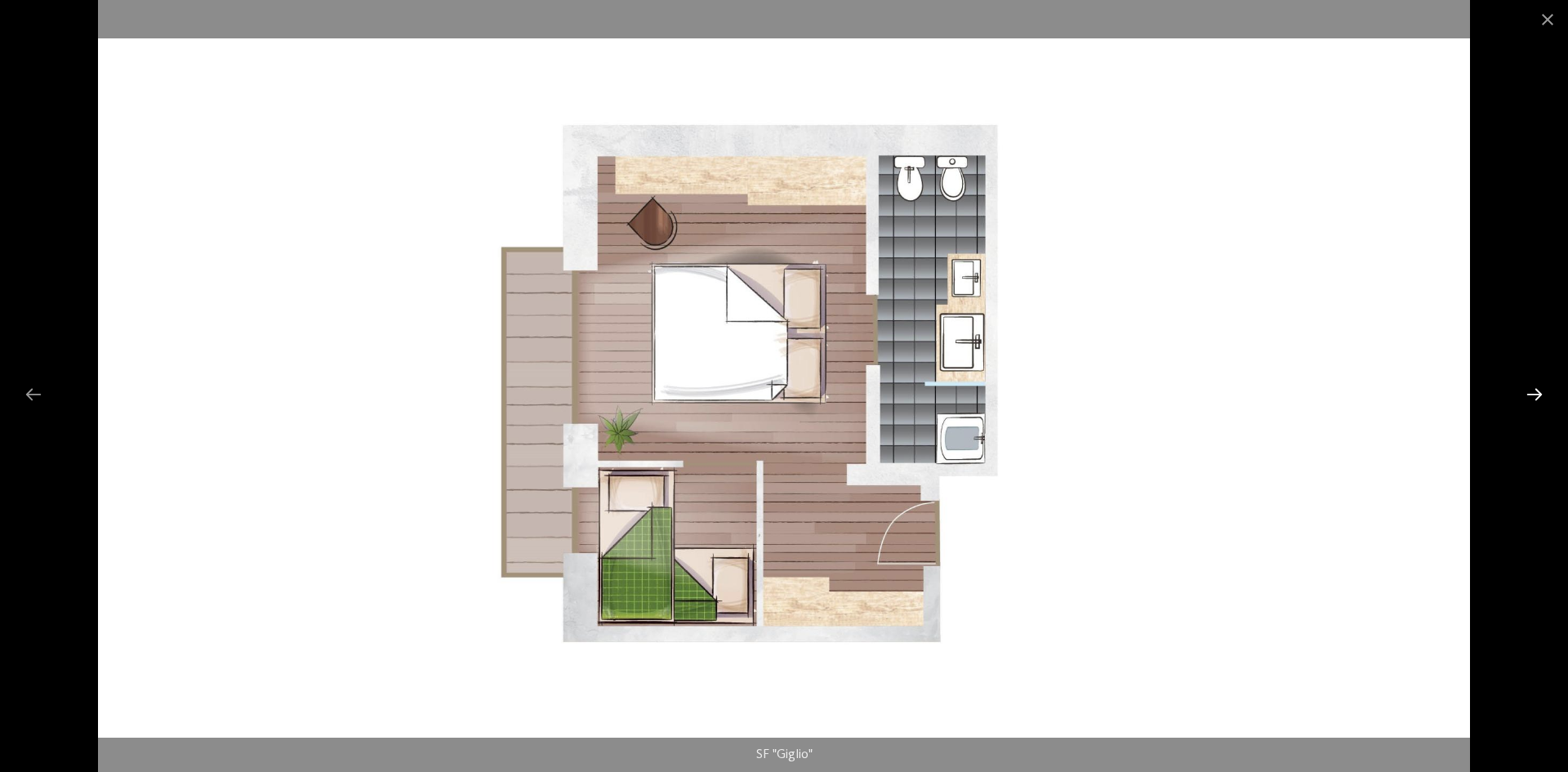
click at [1548, 399] on div at bounding box center [1535, 394] width 34 height 32
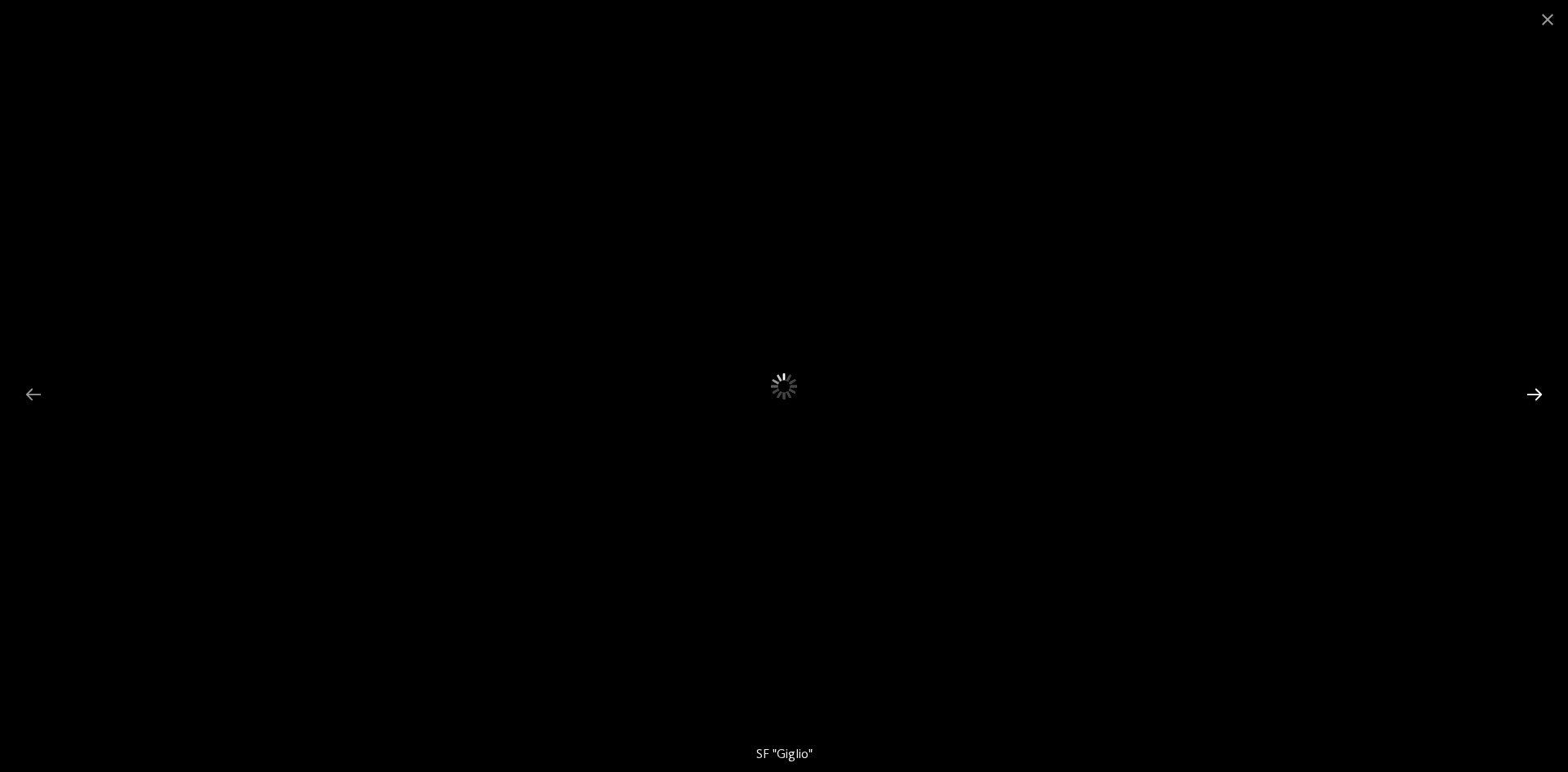
click at [1536, 399] on div at bounding box center [1535, 394] width 34 height 32
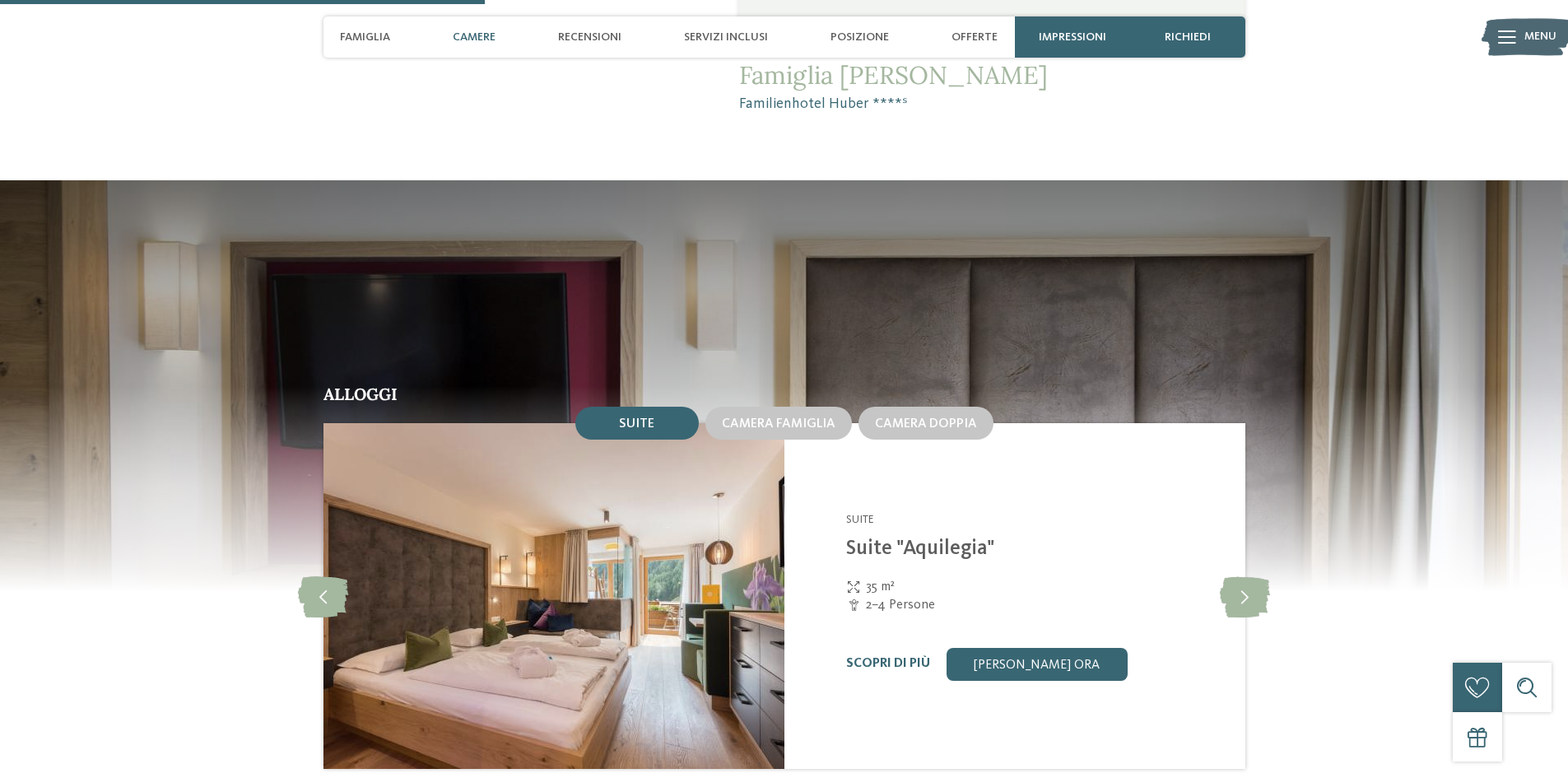
scroll to position [1811, 0]
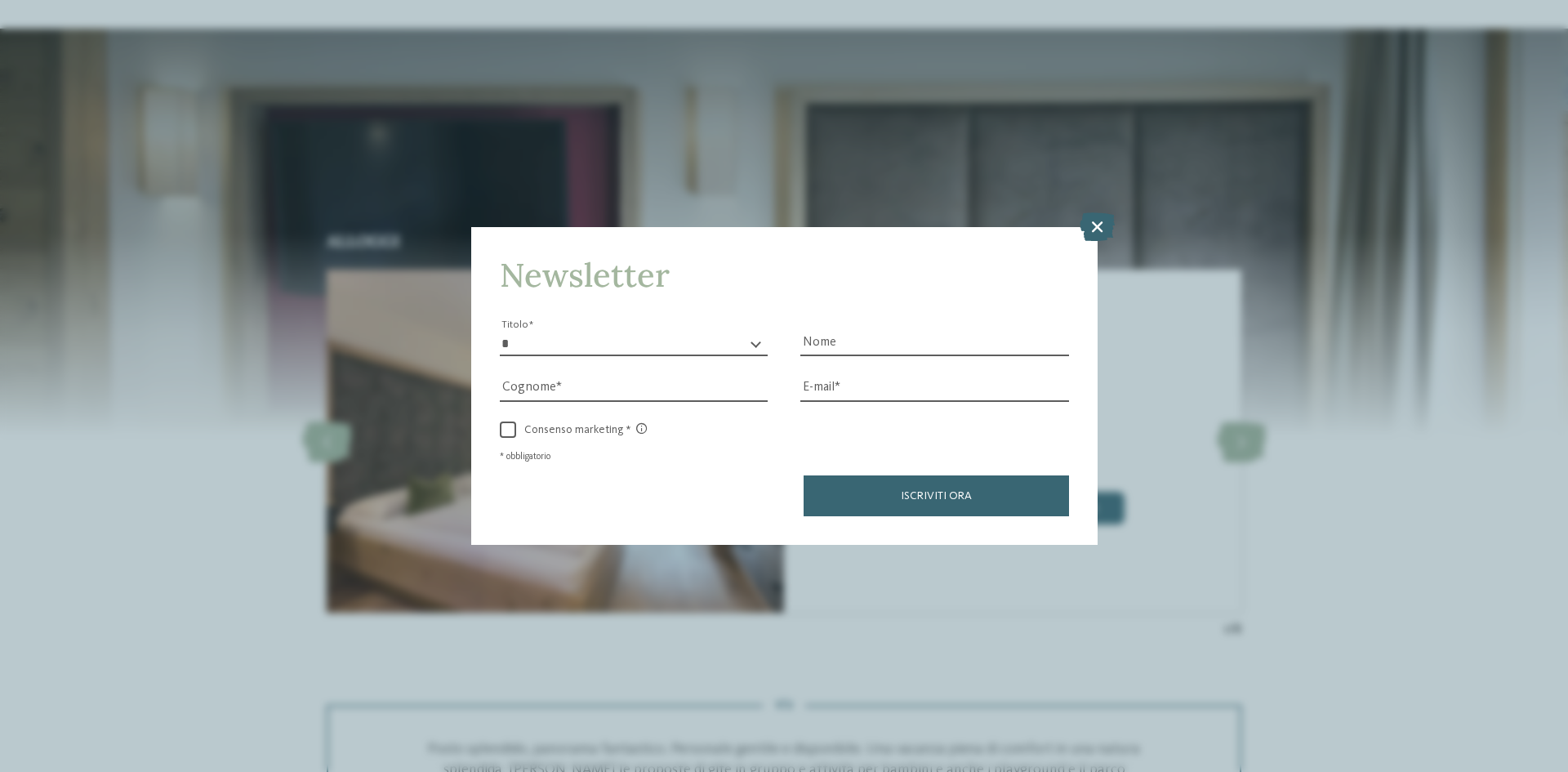
click at [754, 273] on h4 "Newsletter" at bounding box center [784, 275] width 570 height 39
click at [1103, 225] on icon at bounding box center [1097, 226] width 35 height 28
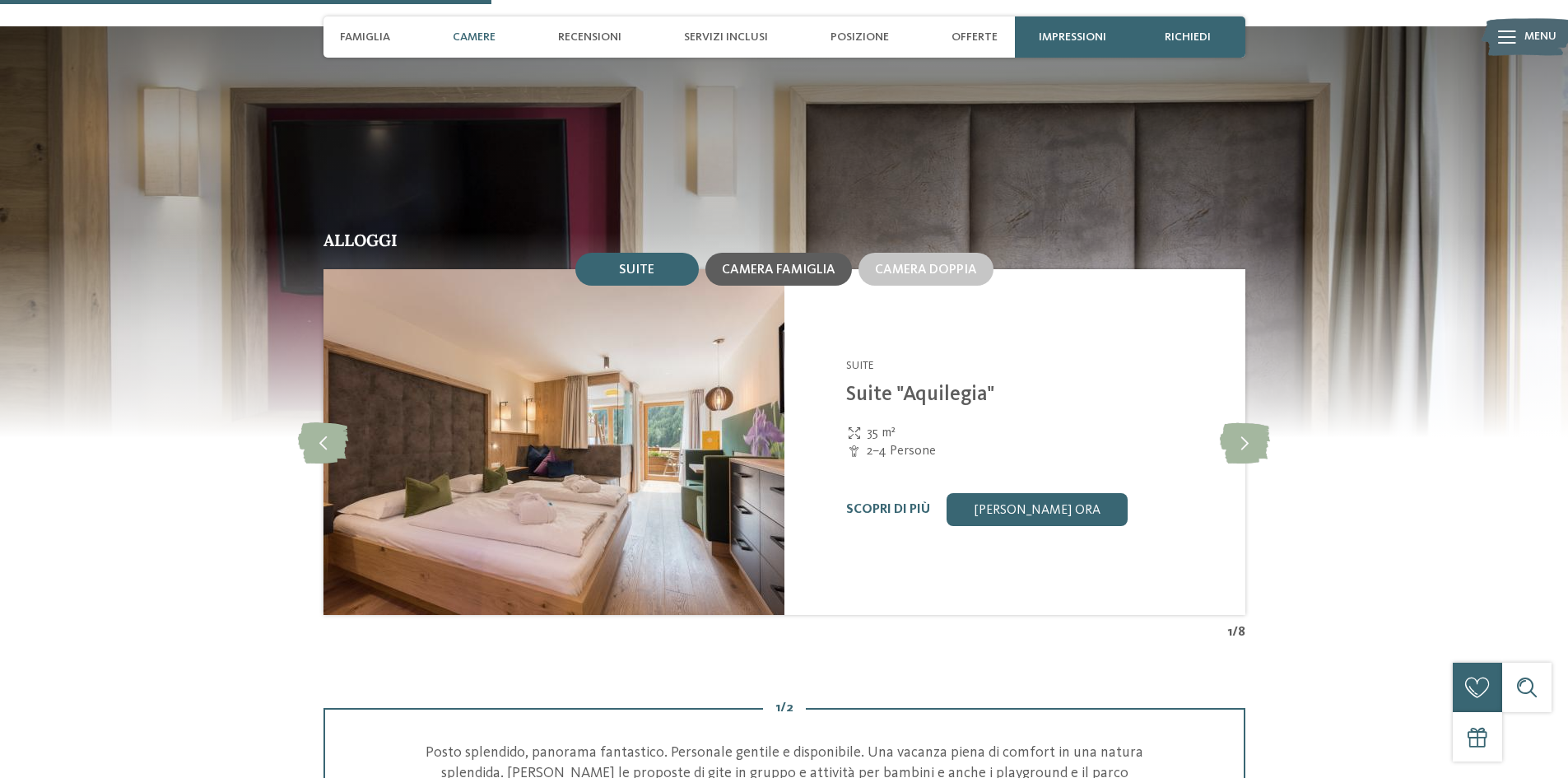
click at [771, 269] on span "Camera famiglia" at bounding box center [779, 269] width 114 height 13
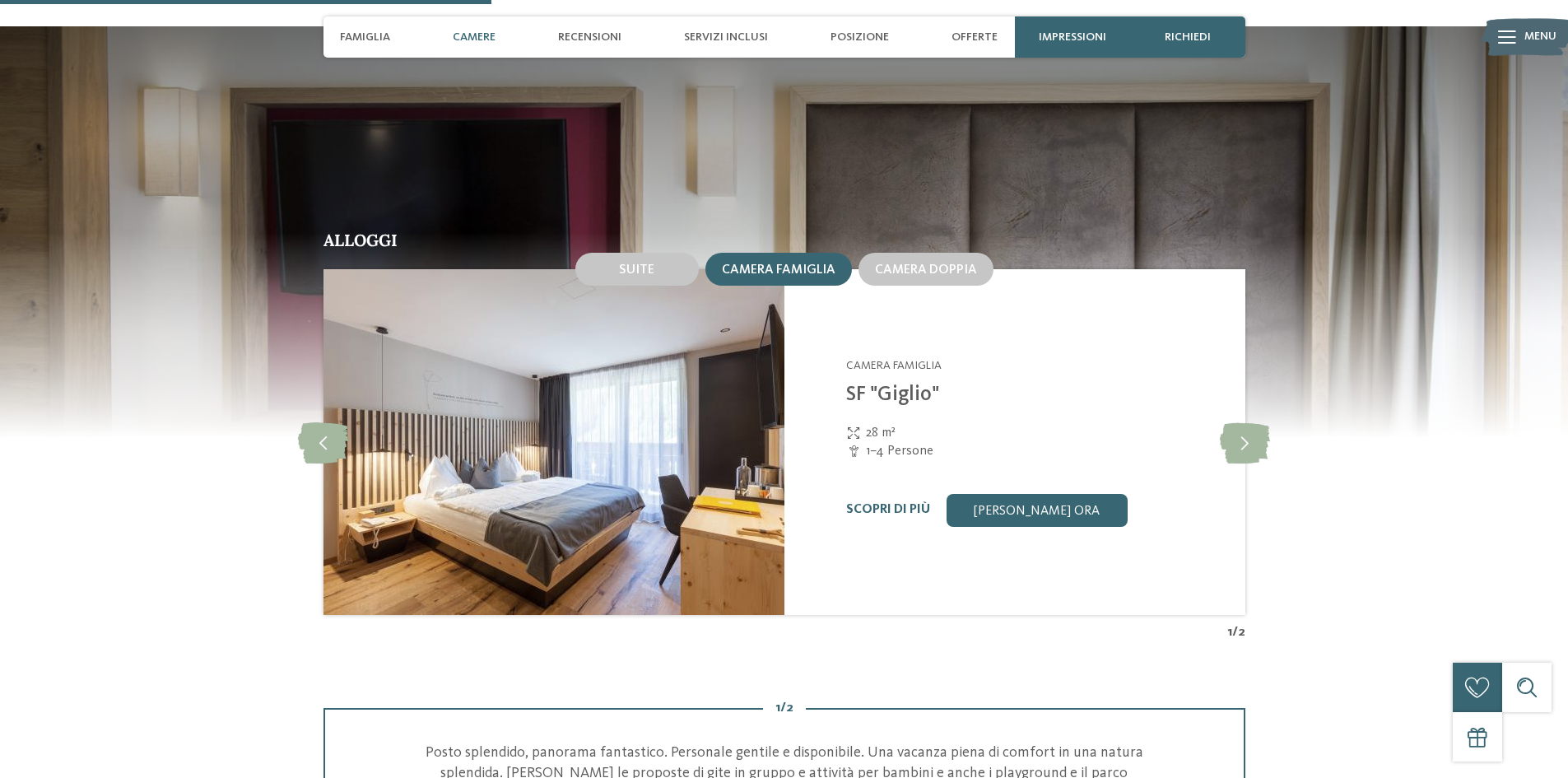
click at [639, 421] on img at bounding box center [554, 442] width 461 height 346
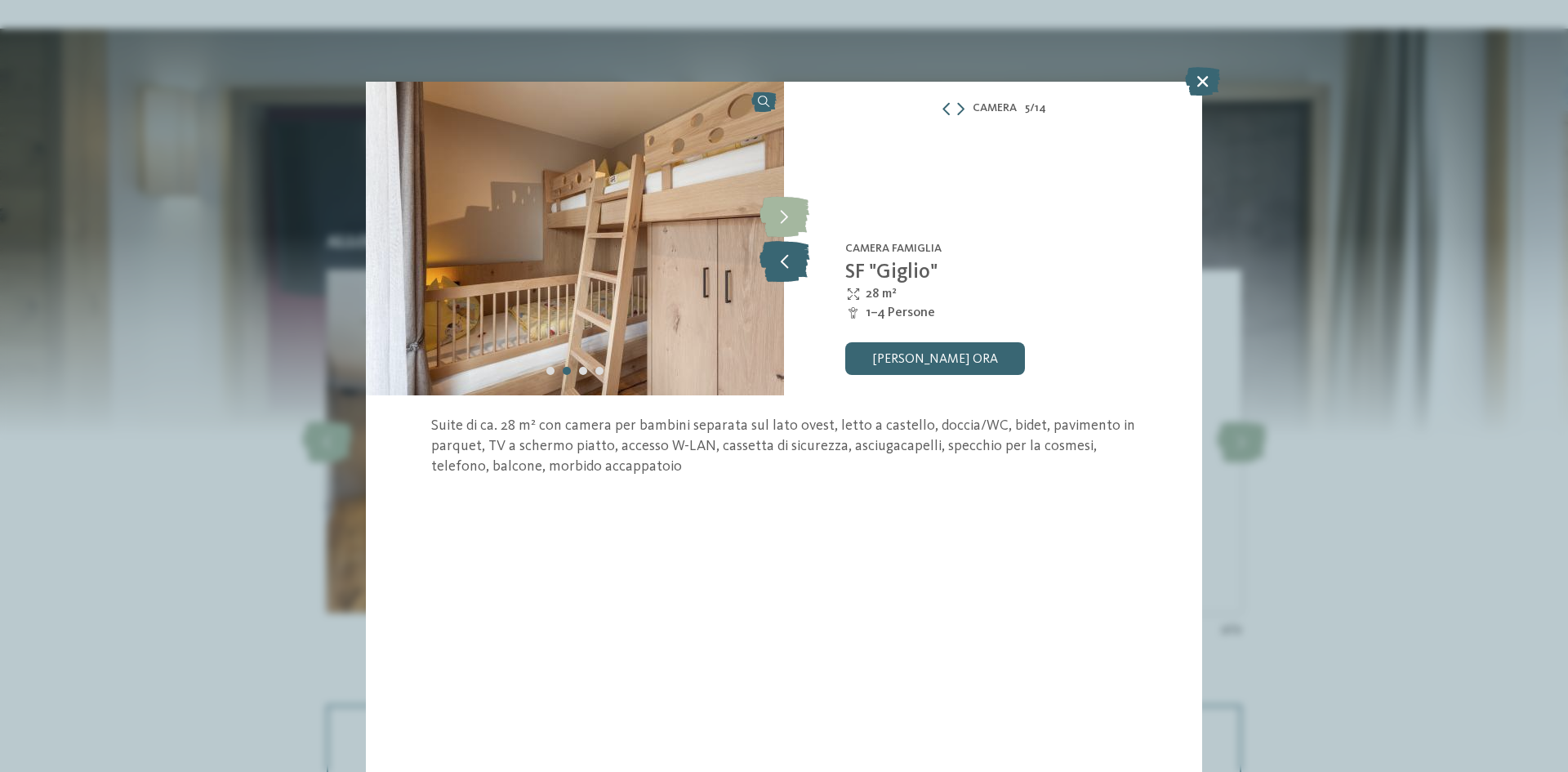
click at [790, 257] on icon at bounding box center [785, 261] width 50 height 41
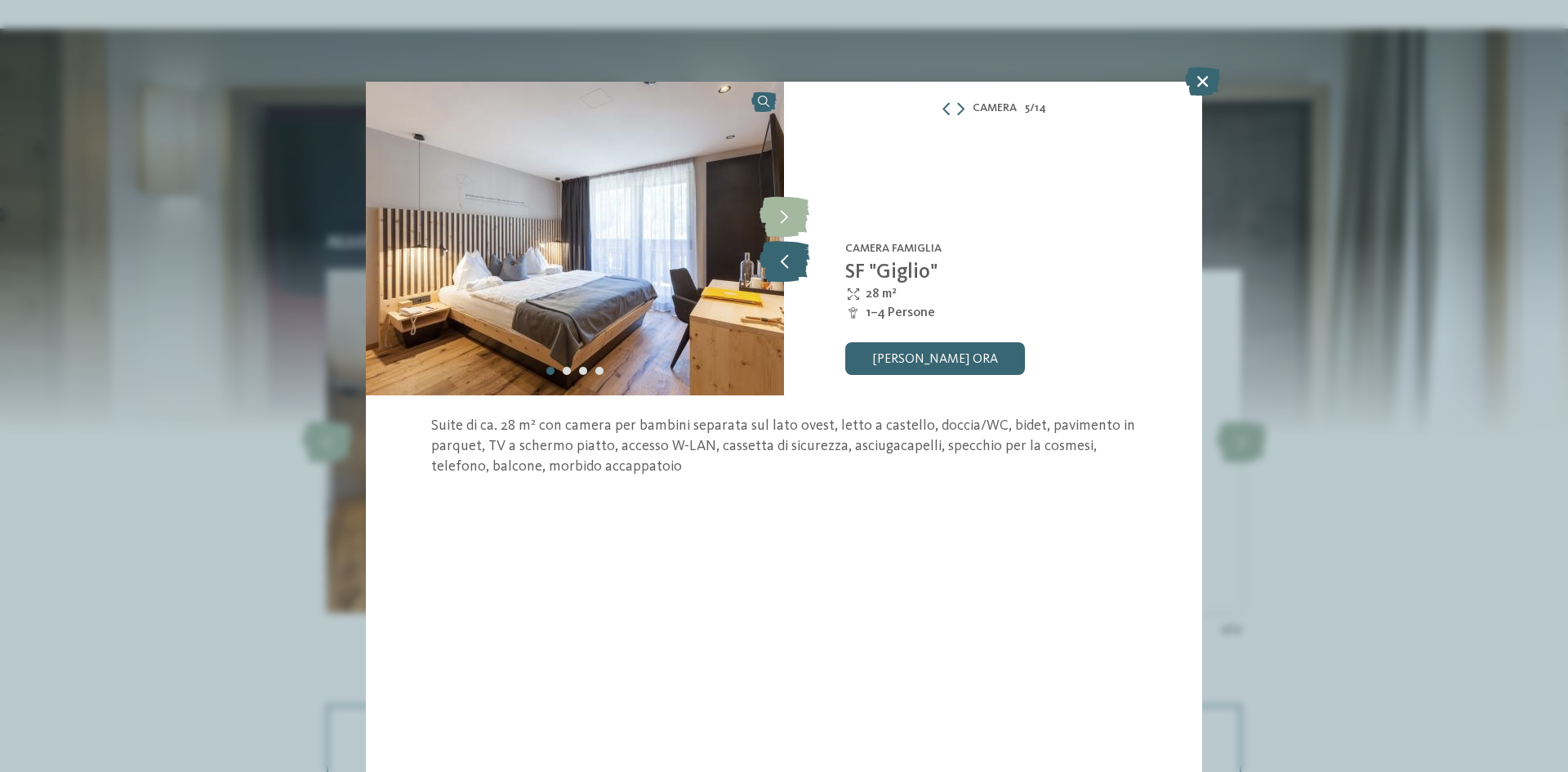
click at [790, 257] on icon at bounding box center [785, 261] width 50 height 41
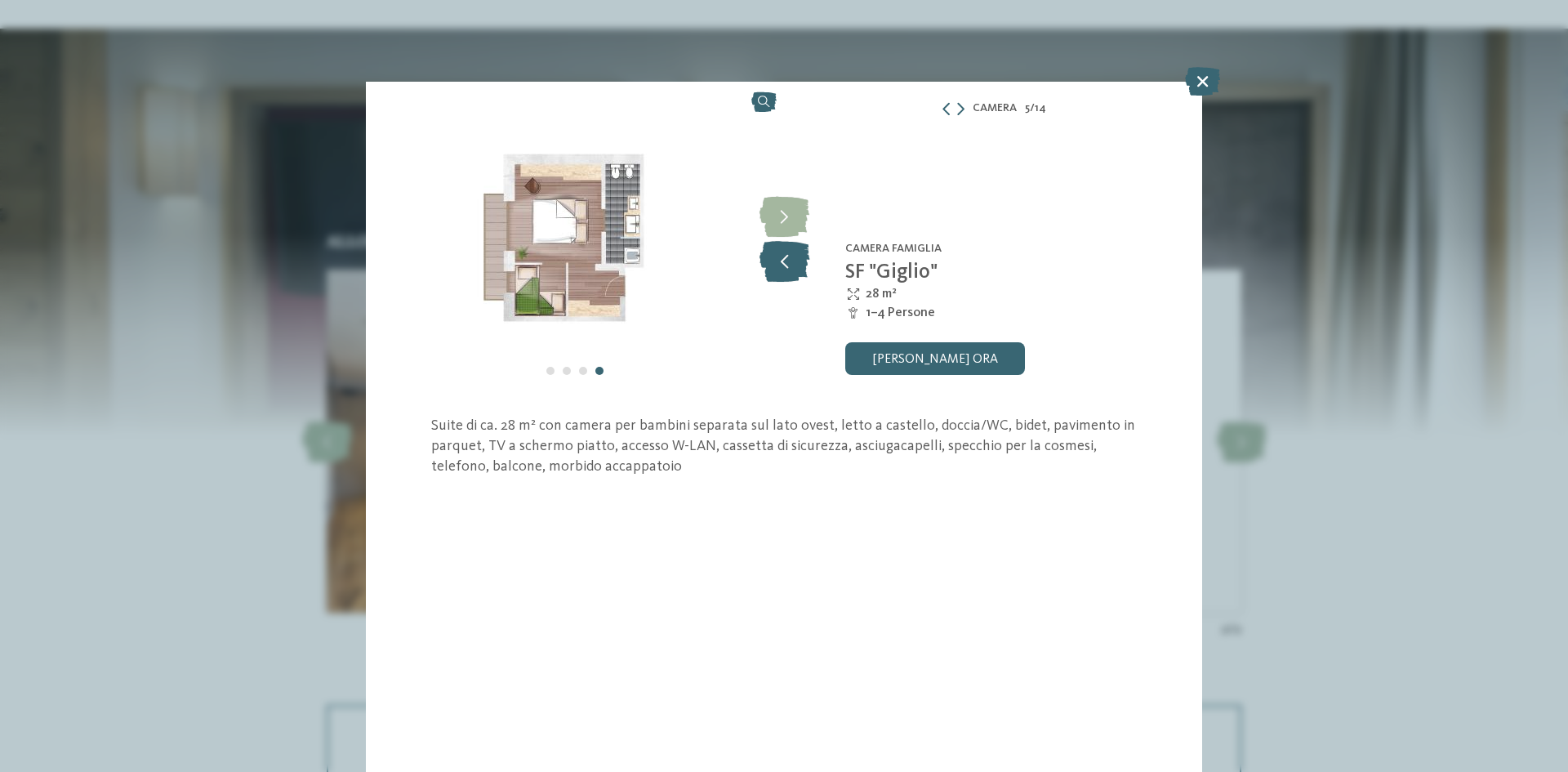
click at [790, 259] on icon at bounding box center [785, 261] width 50 height 41
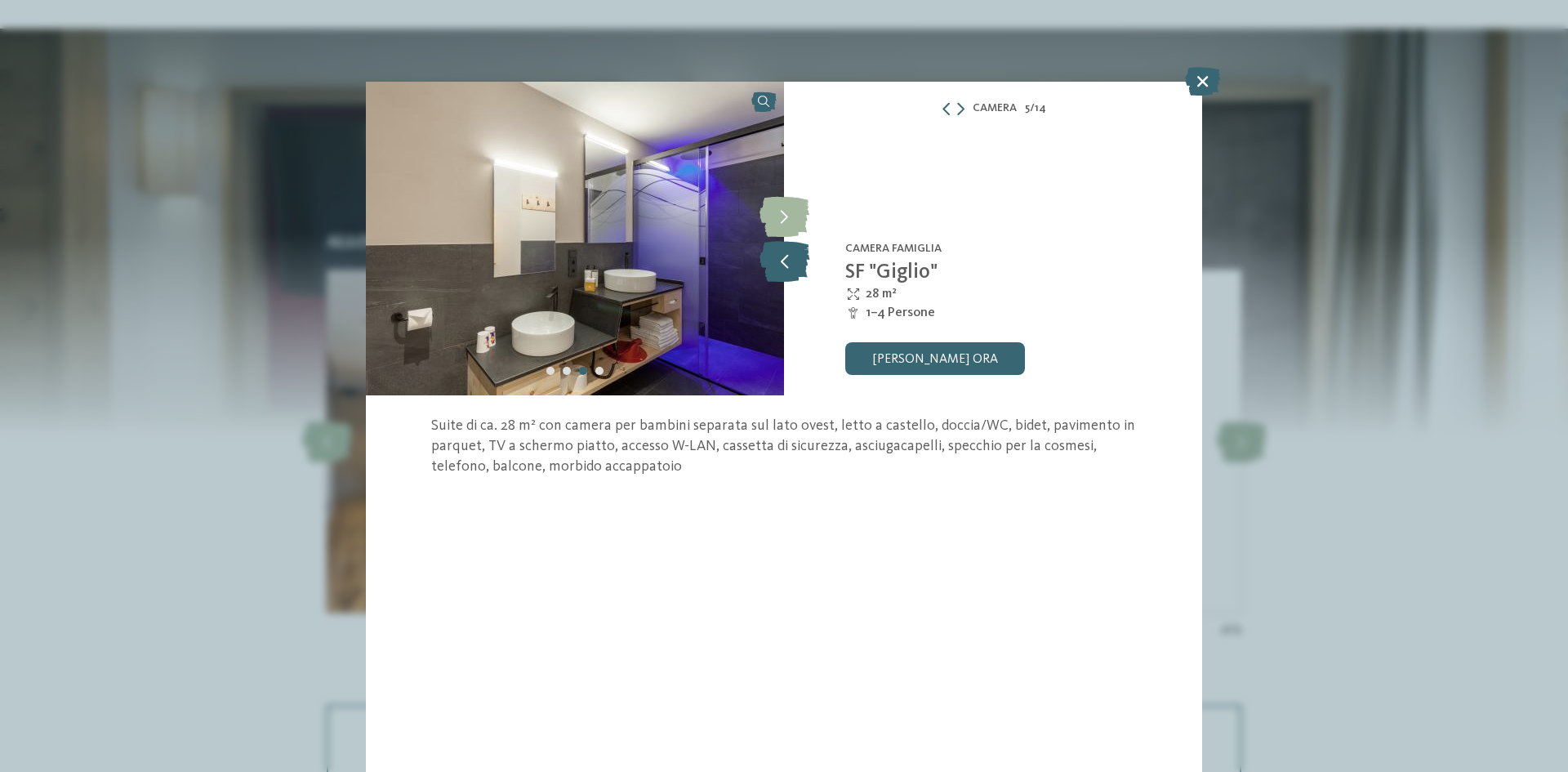
click at [790, 256] on icon at bounding box center [785, 261] width 50 height 41
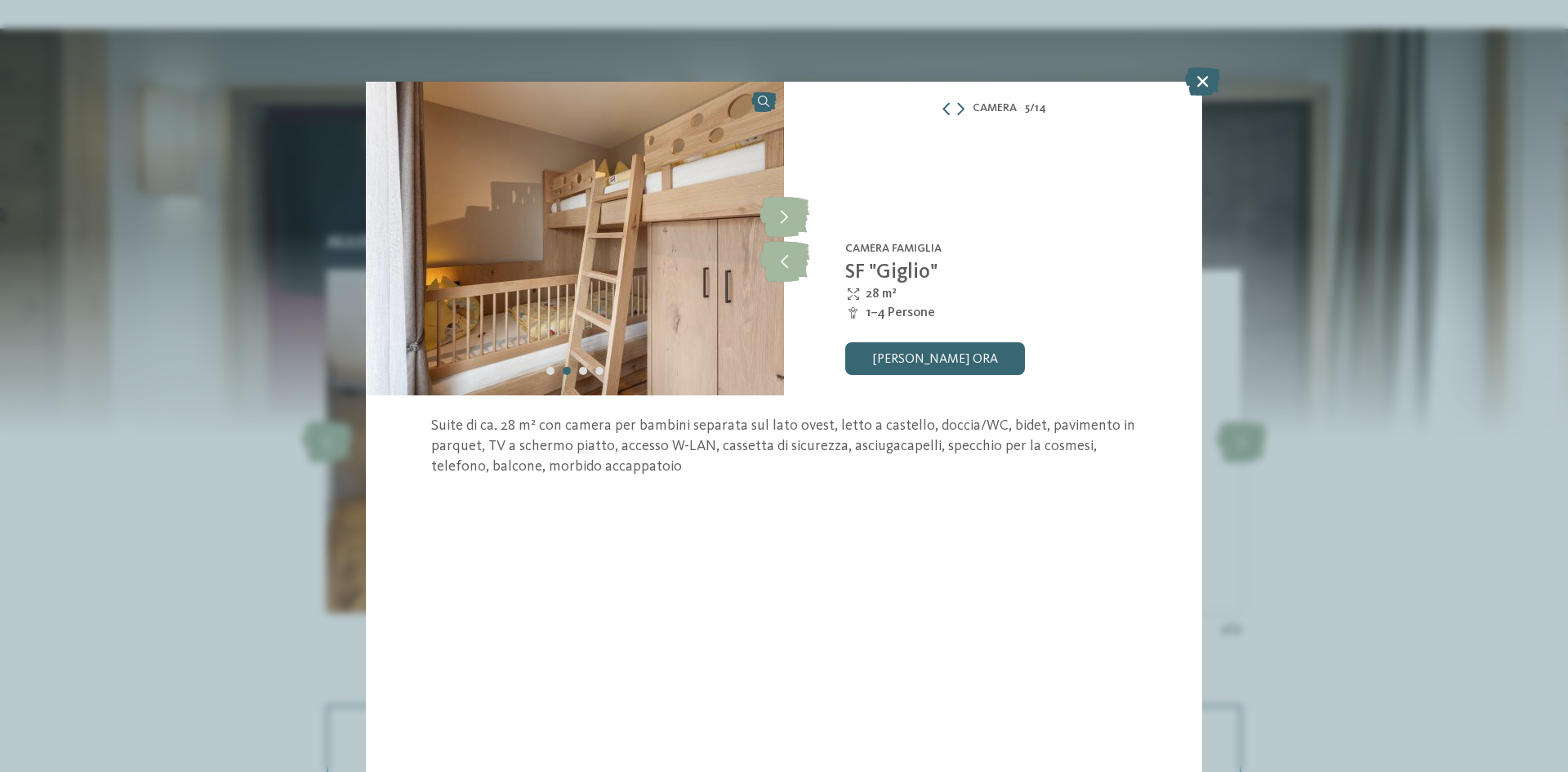
click at [1221, 77] on div "Camera 5 / 14 slide 5 of 14 3 3" at bounding box center [784, 386] width 1568 height 772
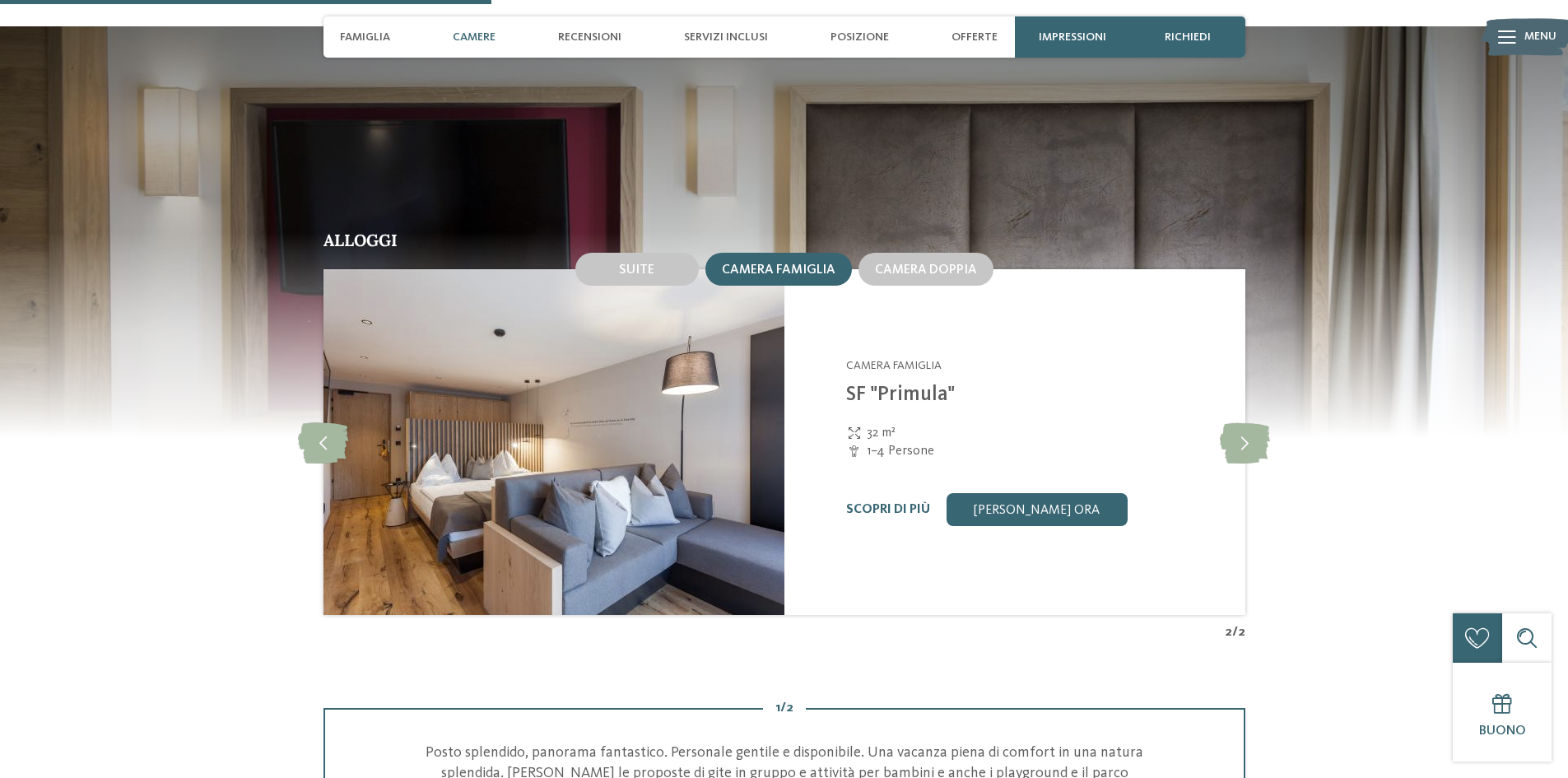
click at [651, 449] on img at bounding box center [553, 442] width 461 height 346
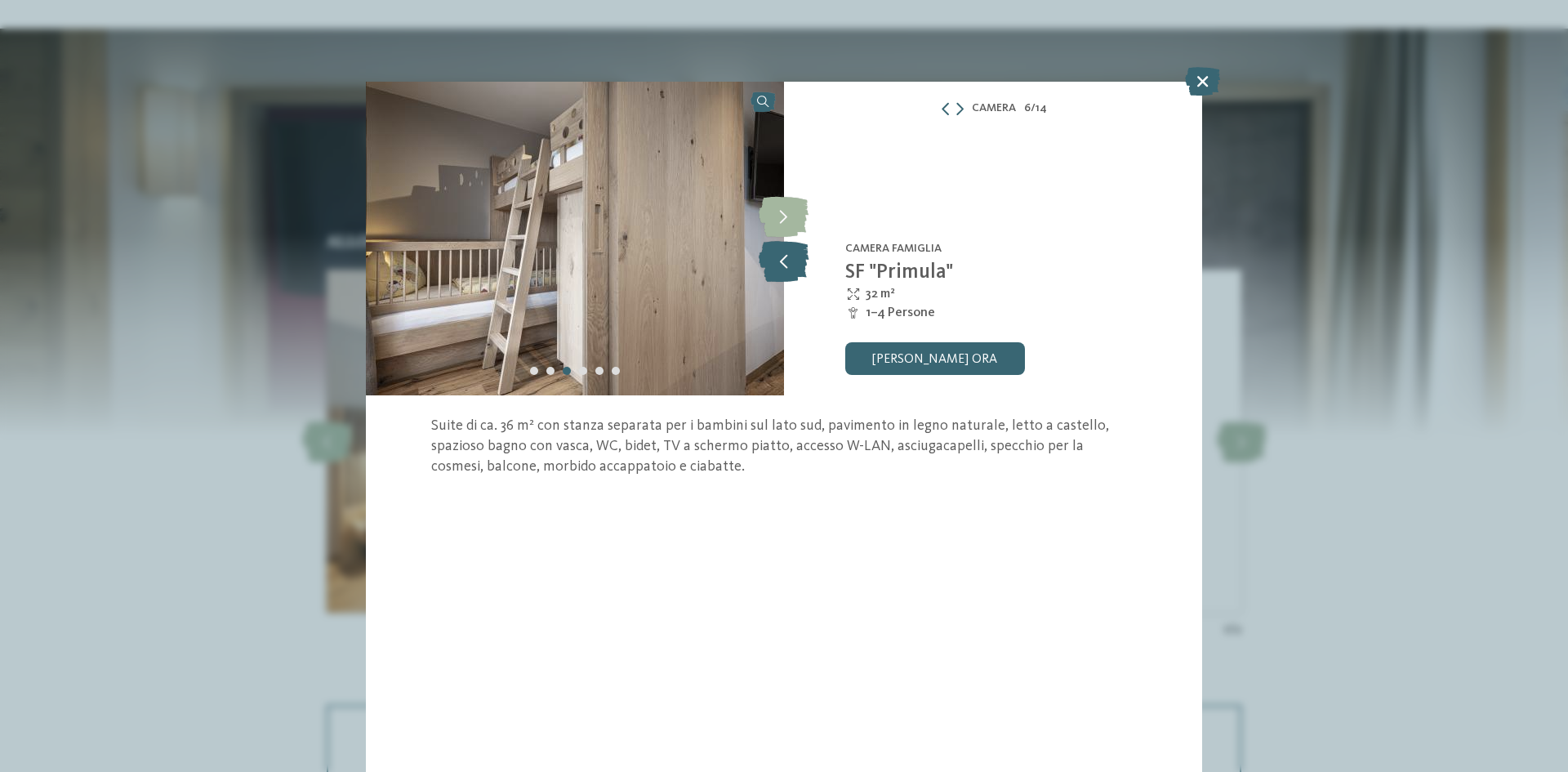
click at [785, 269] on icon at bounding box center [784, 261] width 50 height 41
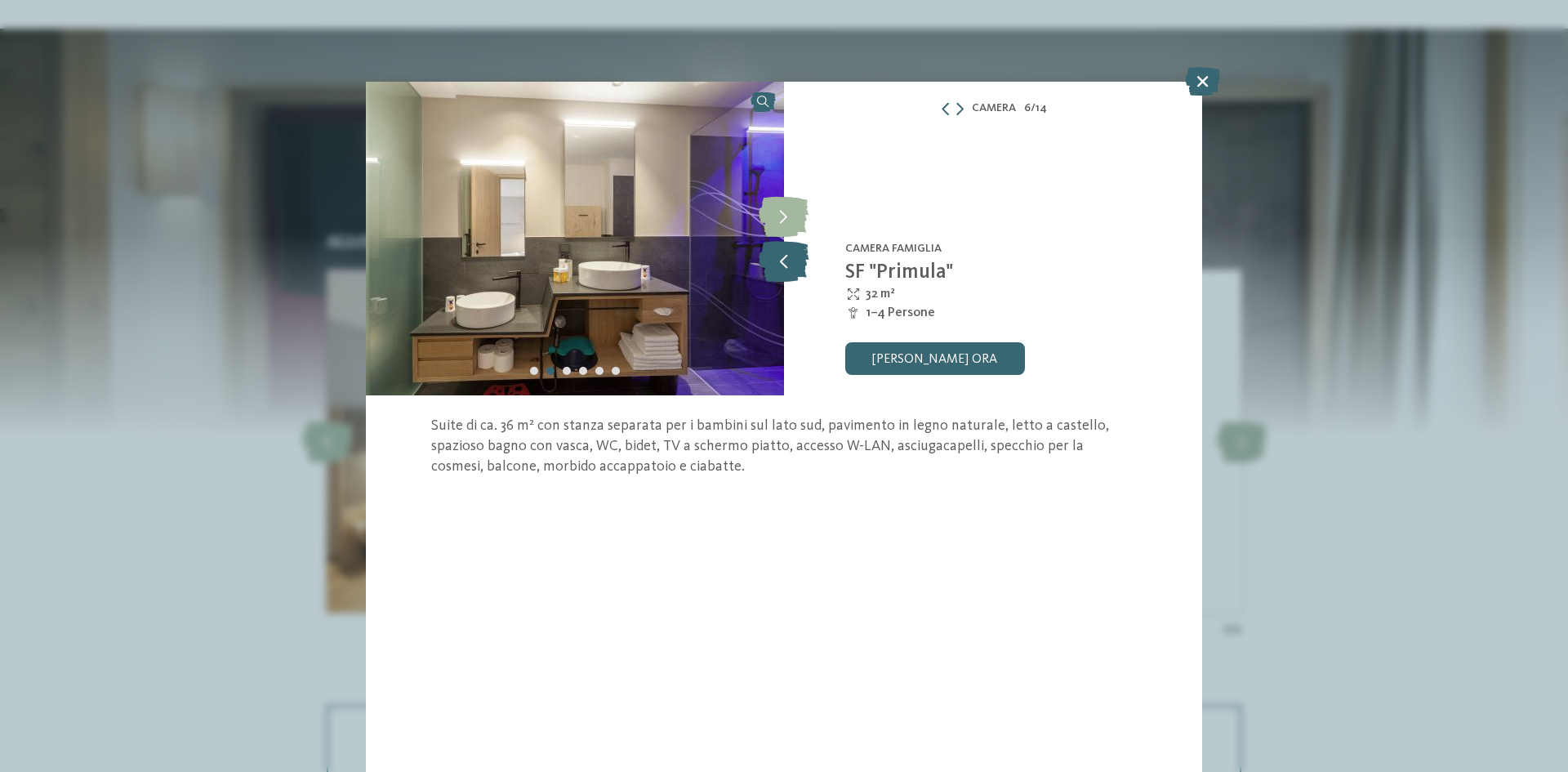
click at [785, 269] on icon at bounding box center [784, 261] width 50 height 41
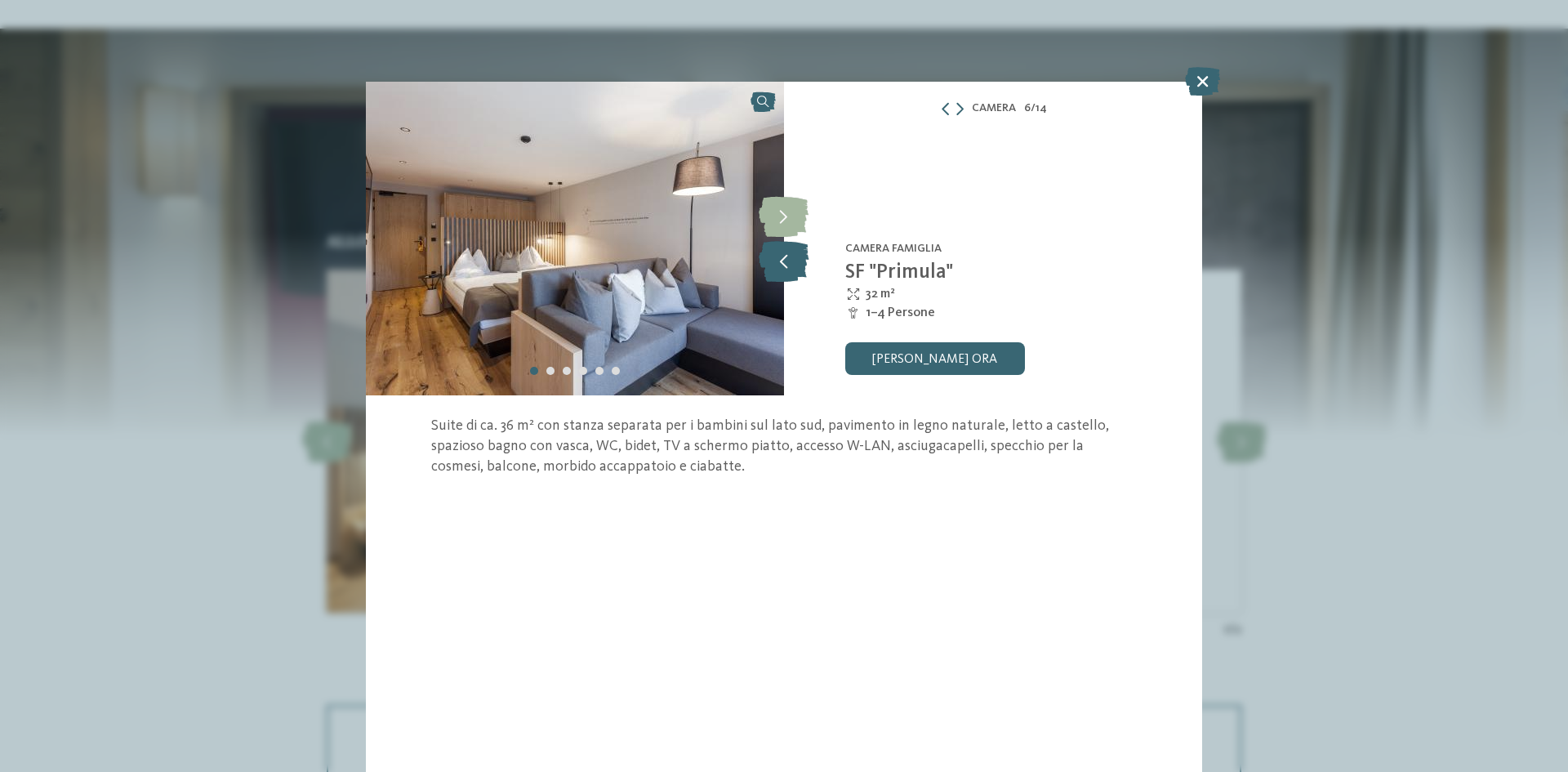
click at [785, 269] on icon at bounding box center [784, 261] width 50 height 41
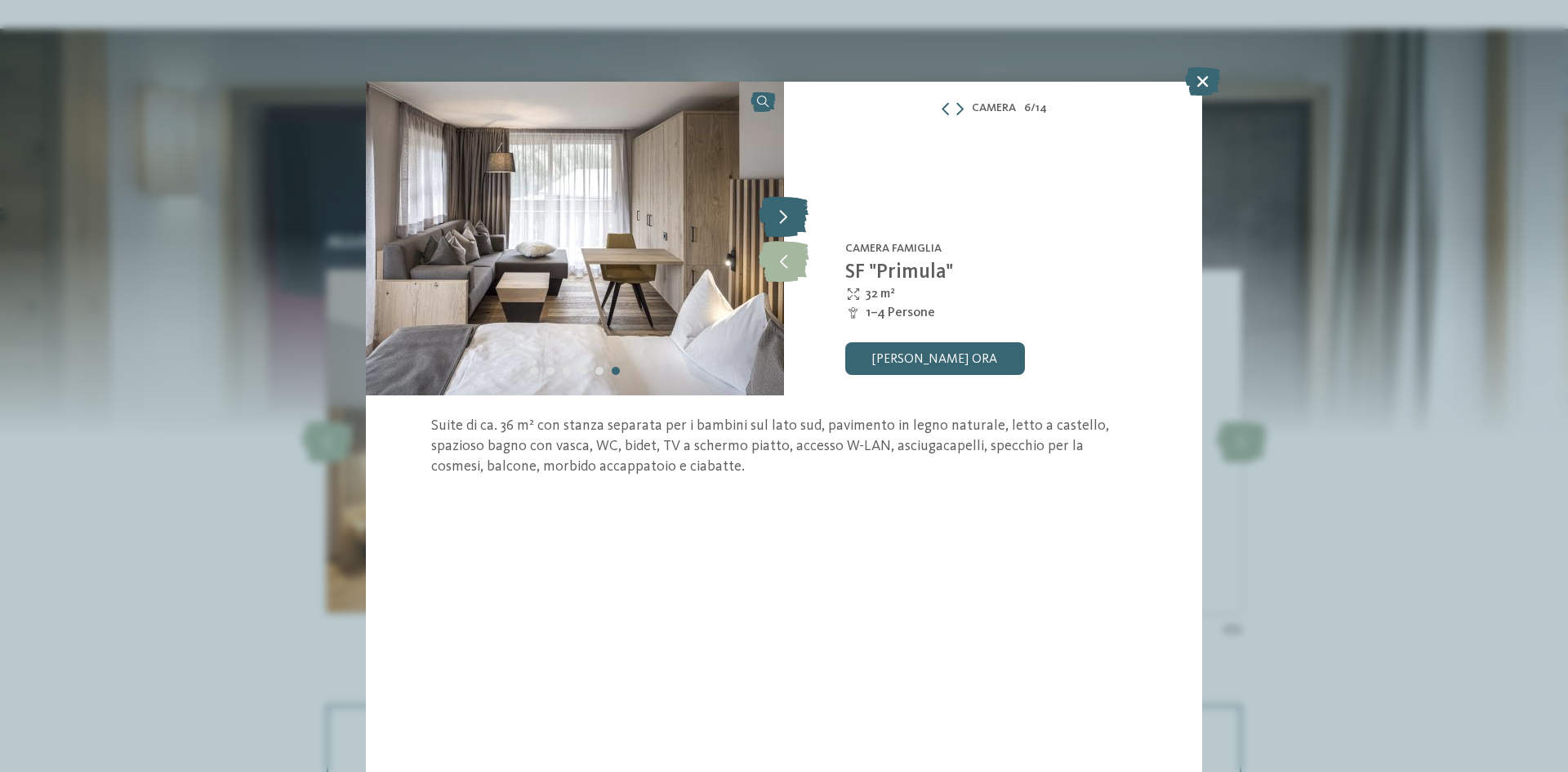
drag, startPoint x: 787, startPoint y: 227, endPoint x: 802, endPoint y: 221, distance: 16.2
click at [788, 227] on icon at bounding box center [784, 217] width 50 height 41
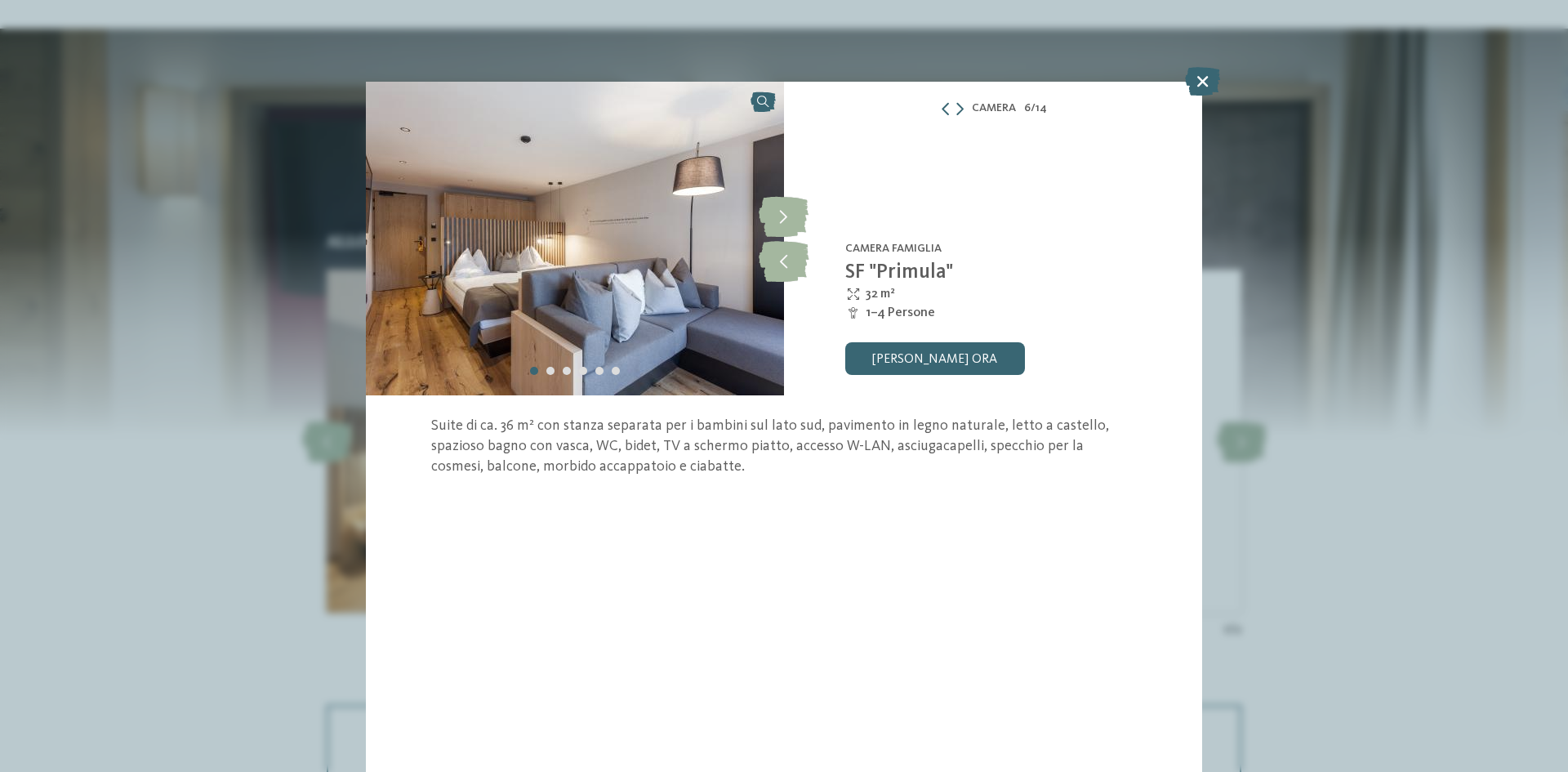
click at [812, 214] on div "Familienhotel Huber **** Valles-Rio Pusteria - Valle Isarco Camera famiglia SF …" at bounding box center [993, 238] width 418 height 313
click at [775, 225] on icon at bounding box center [784, 217] width 50 height 41
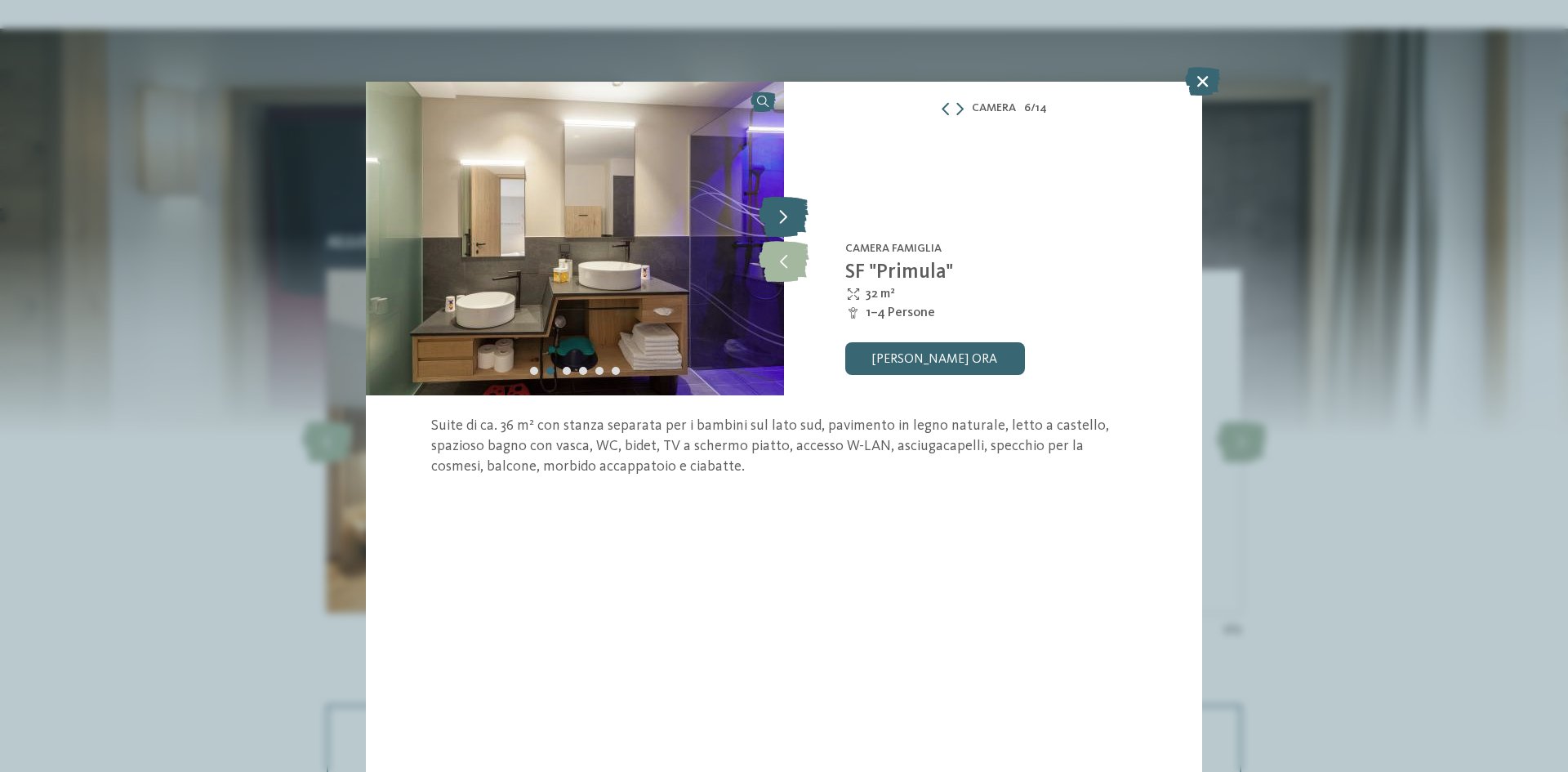
click at [794, 229] on icon at bounding box center [784, 217] width 50 height 41
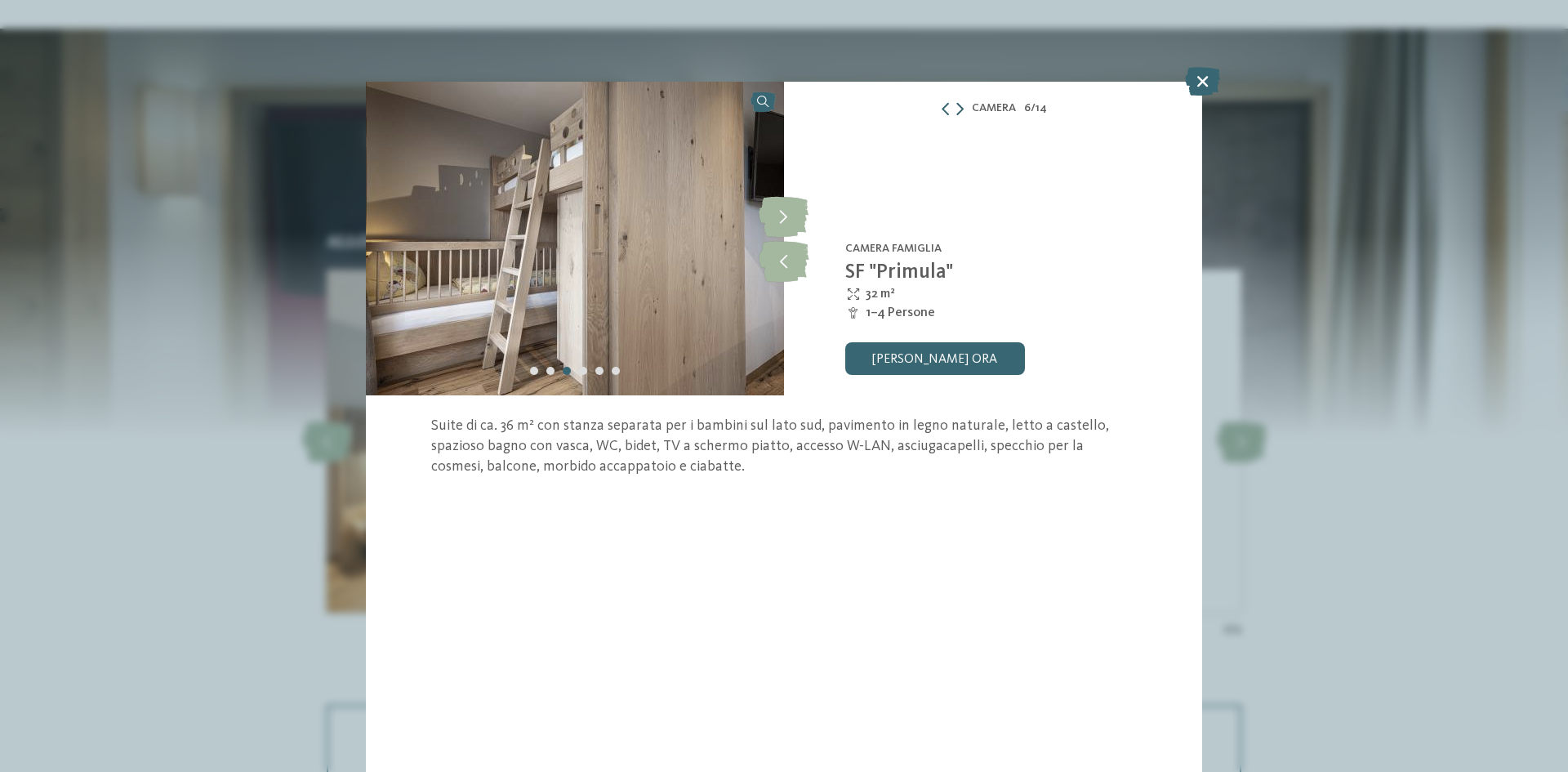
click at [957, 113] on icon at bounding box center [960, 108] width 8 height 13
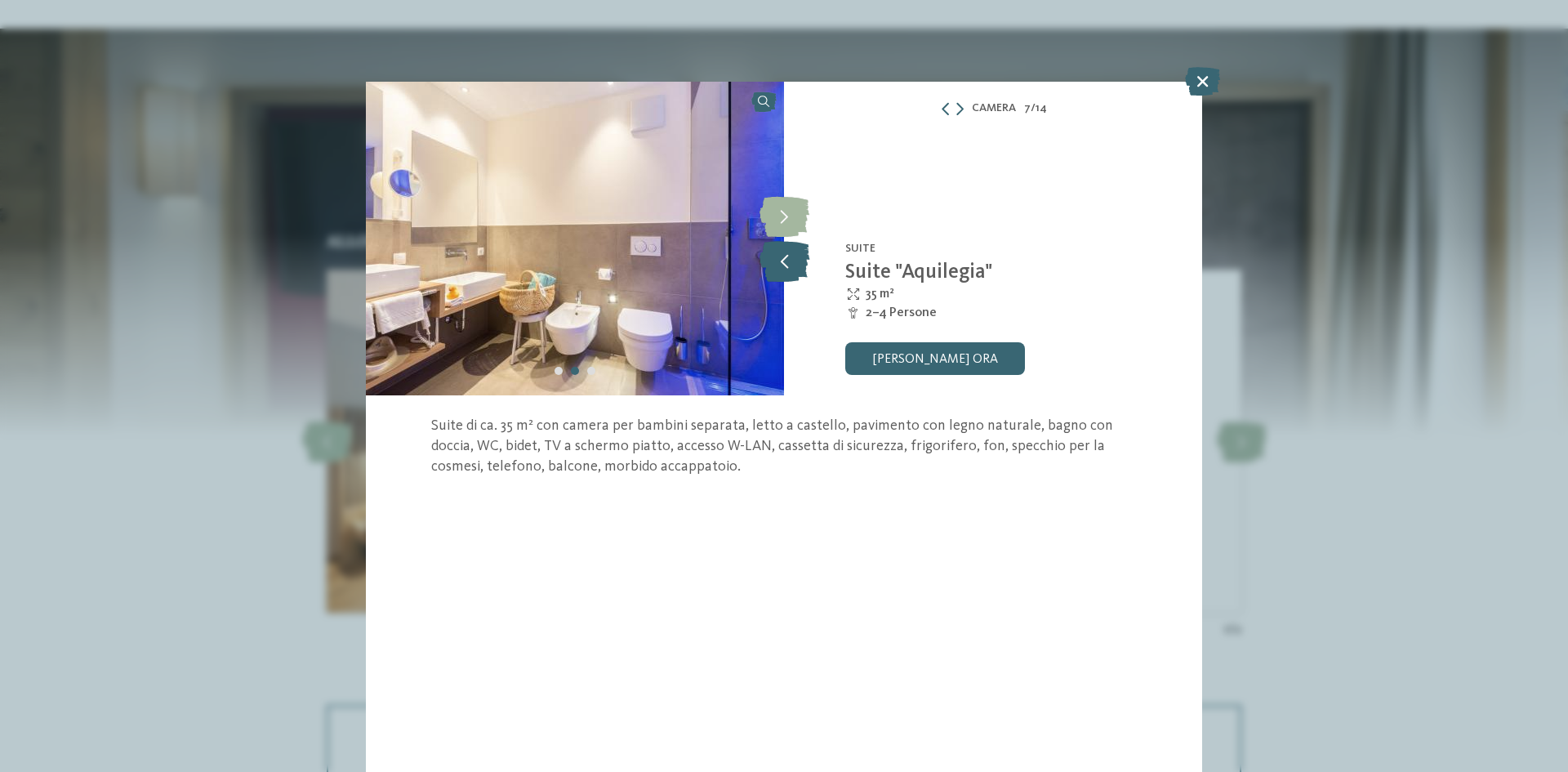
click at [788, 272] on icon at bounding box center [785, 261] width 50 height 41
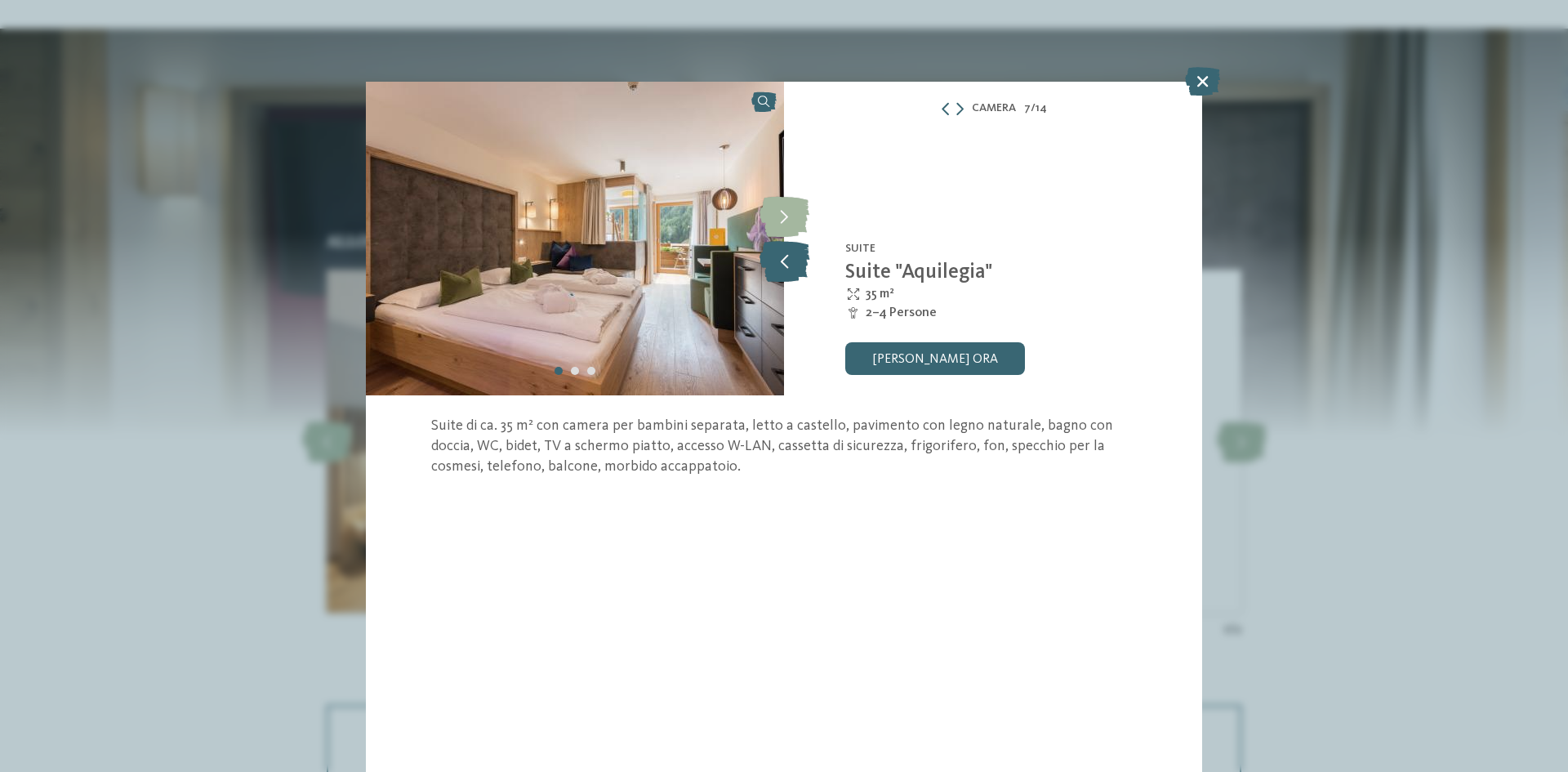
click at [791, 268] on icon at bounding box center [785, 261] width 50 height 41
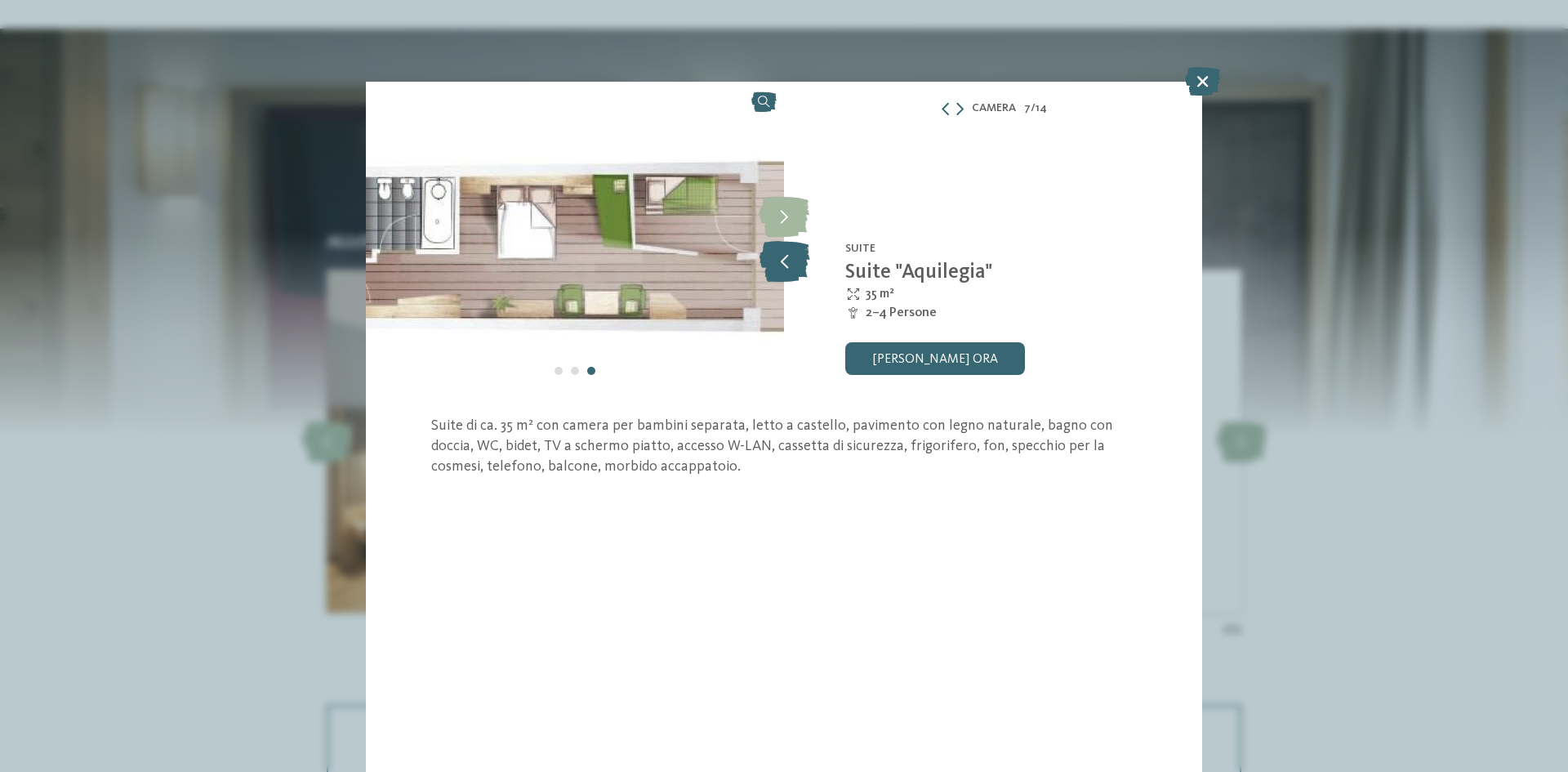
click at [791, 267] on icon at bounding box center [785, 261] width 50 height 41
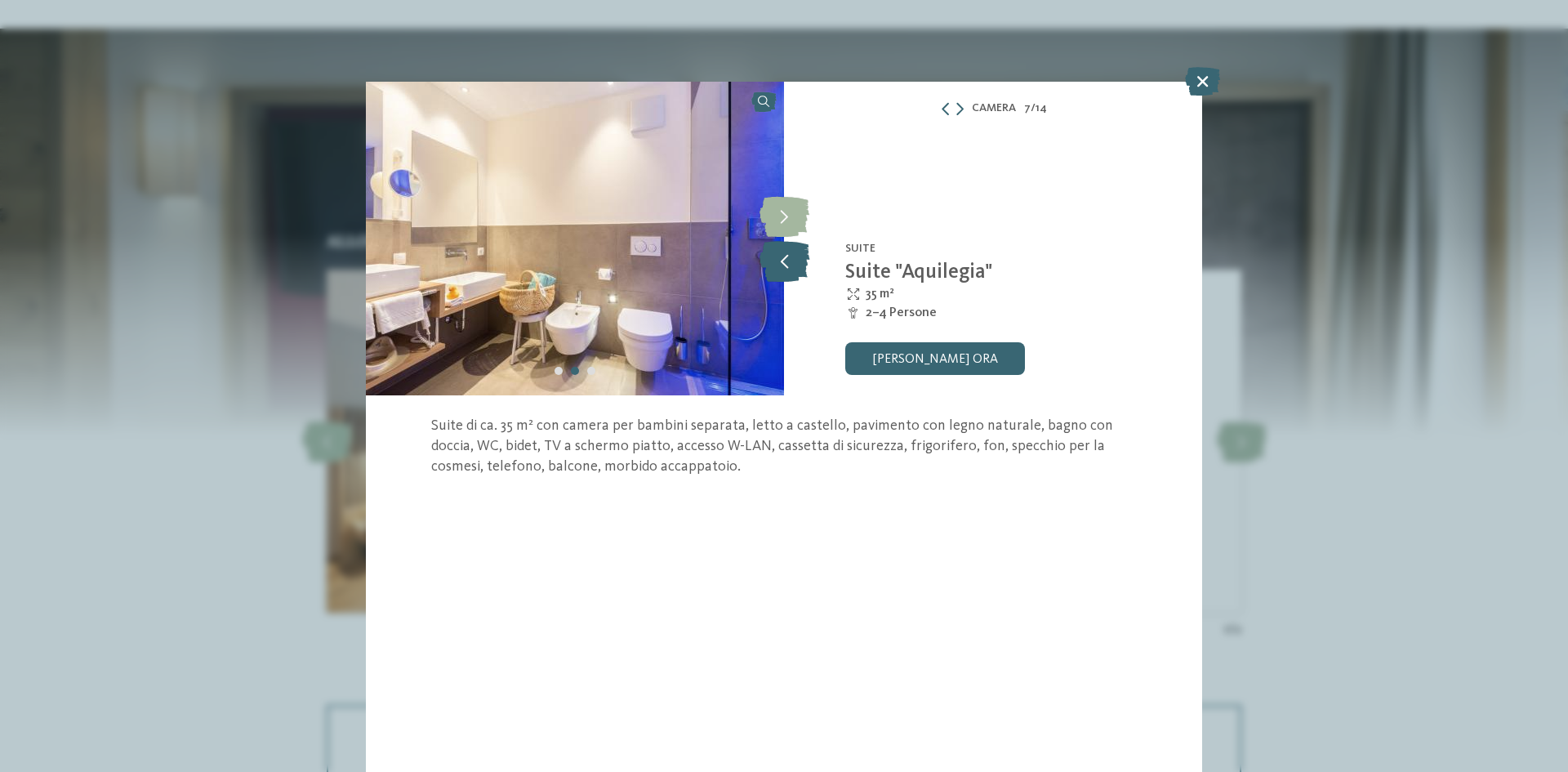
click at [791, 267] on icon at bounding box center [785, 261] width 50 height 41
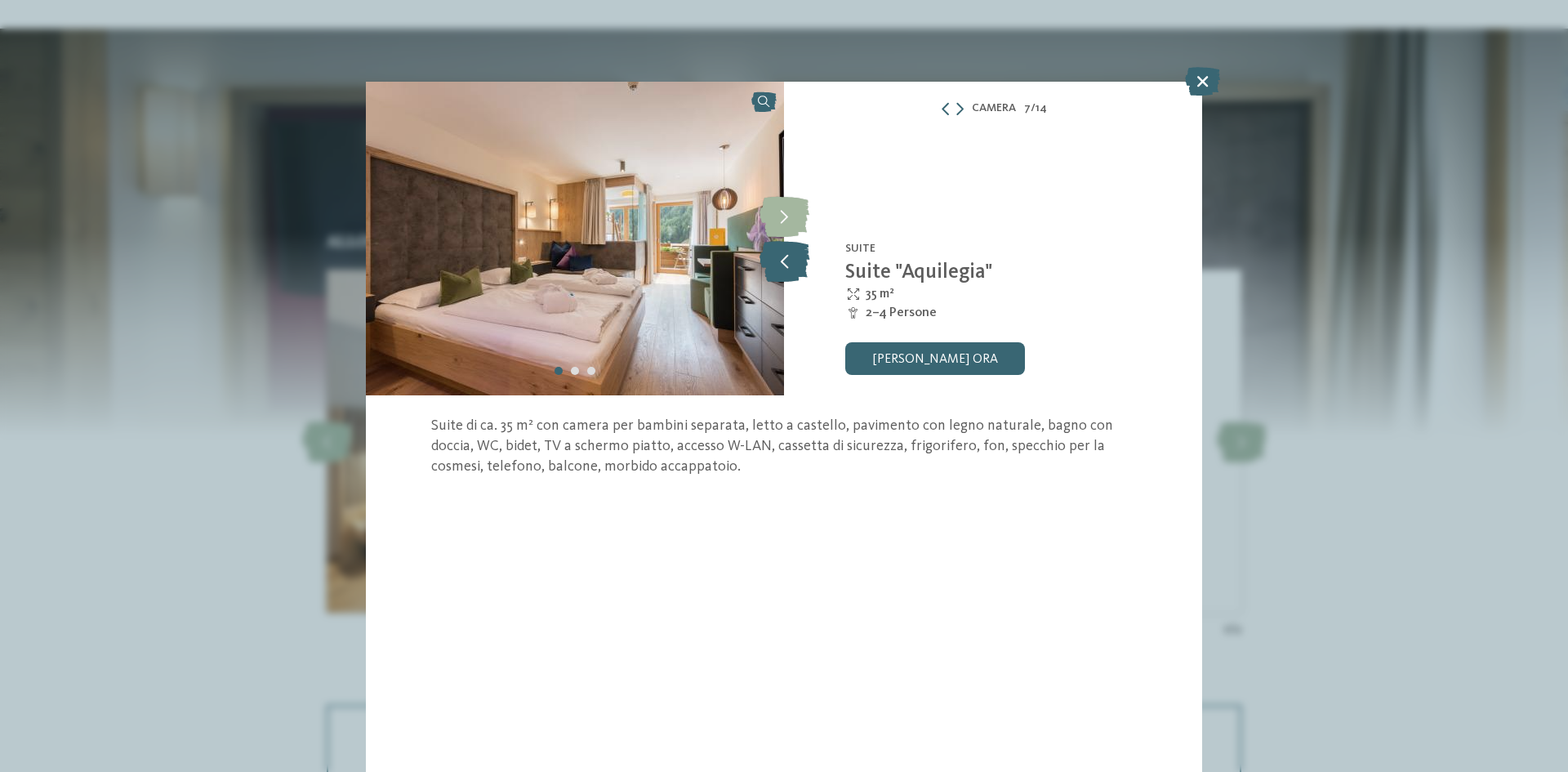
click at [791, 267] on icon at bounding box center [785, 261] width 50 height 41
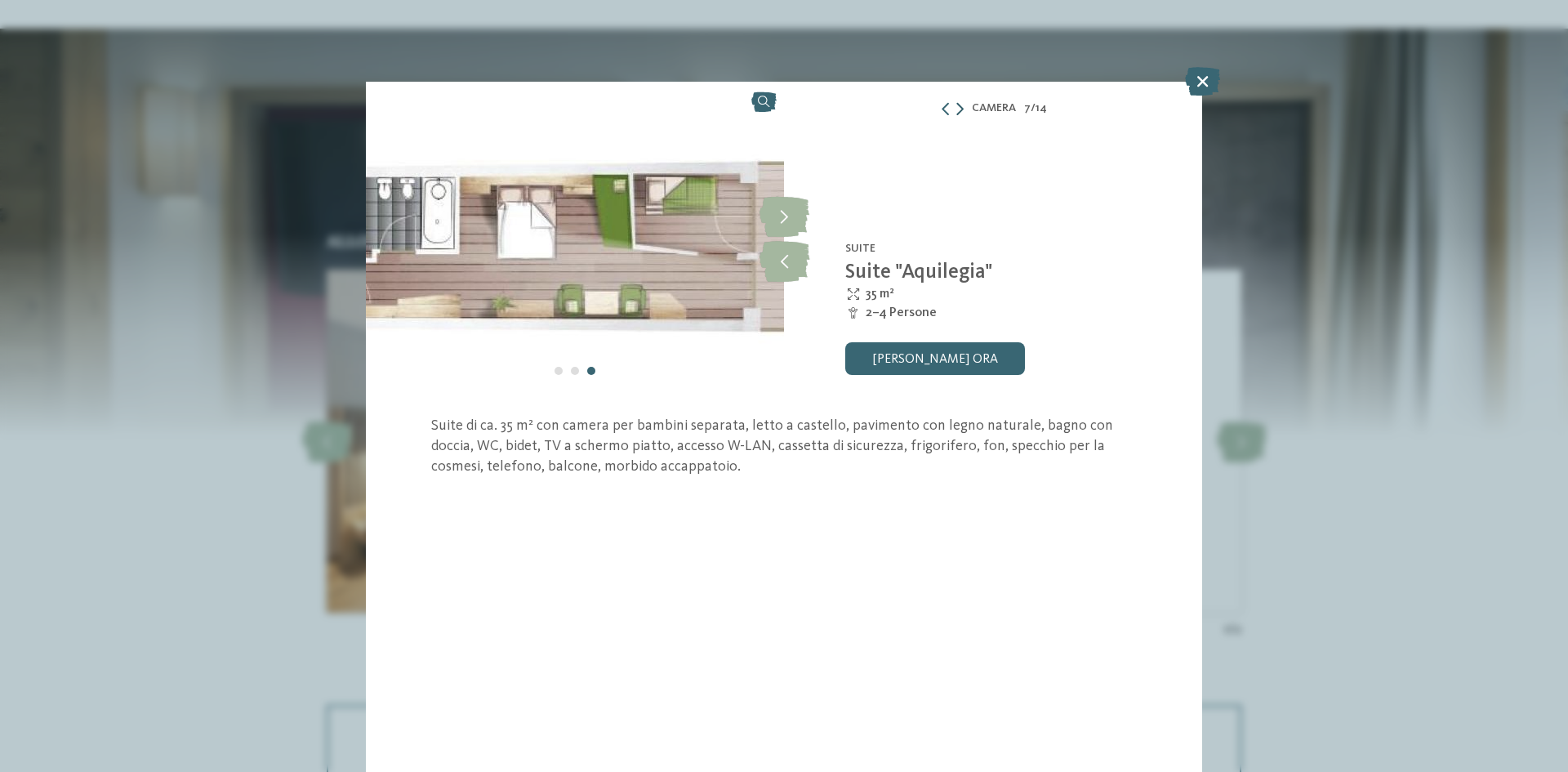
click at [962, 103] on icon at bounding box center [960, 108] width 8 height 13
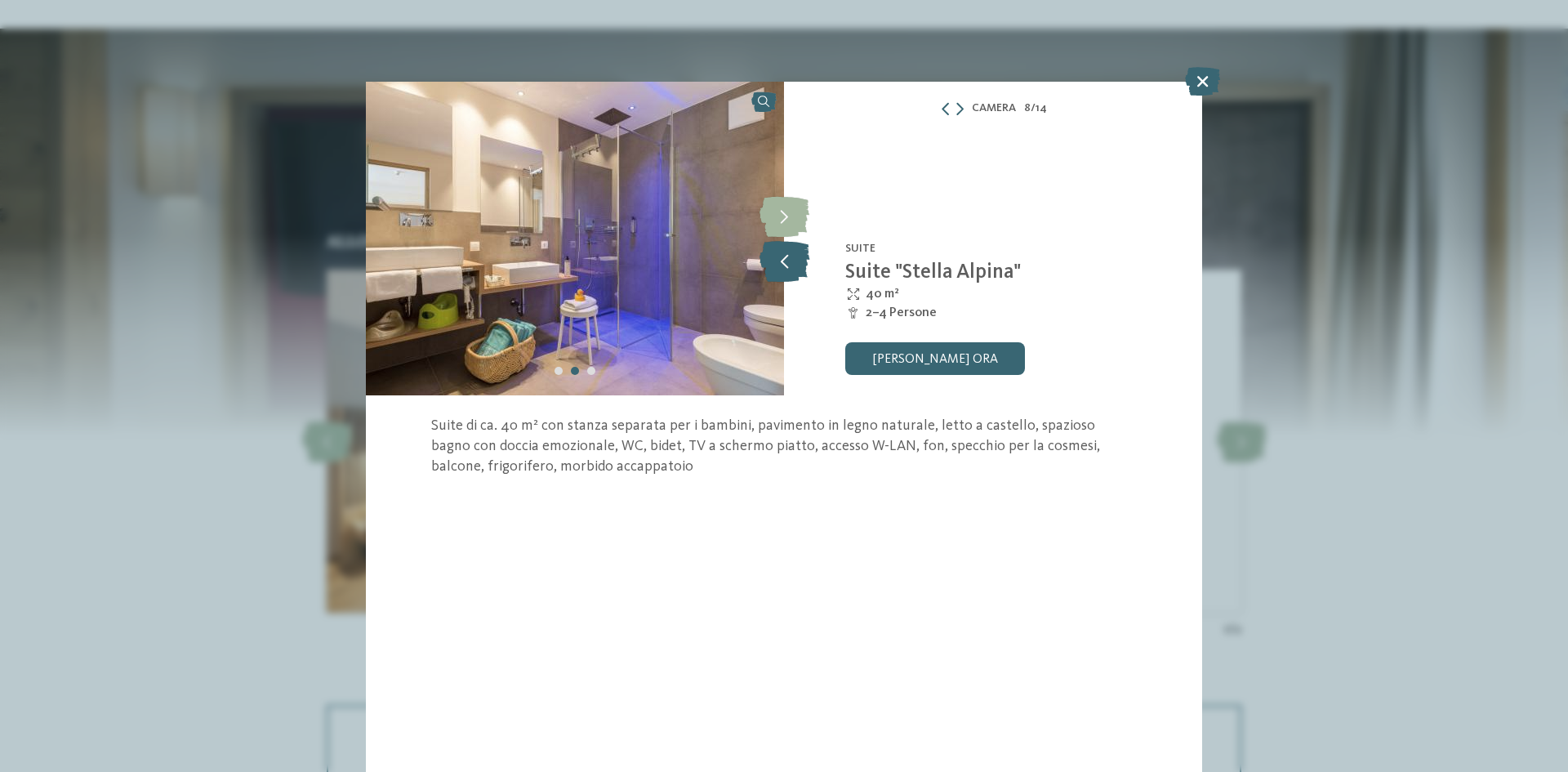
click at [802, 262] on icon at bounding box center [785, 261] width 50 height 41
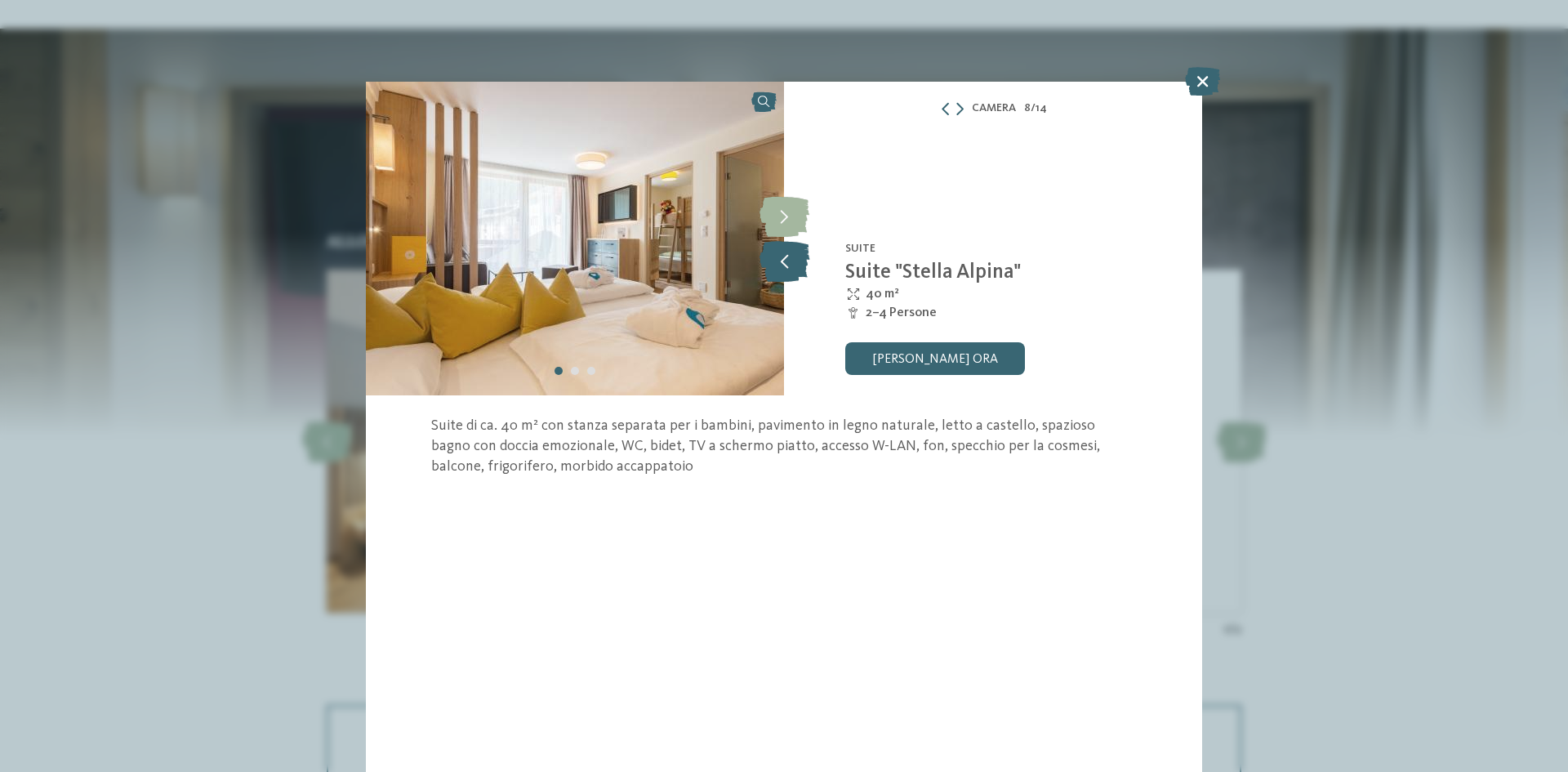
click at [798, 261] on icon at bounding box center [785, 261] width 50 height 41
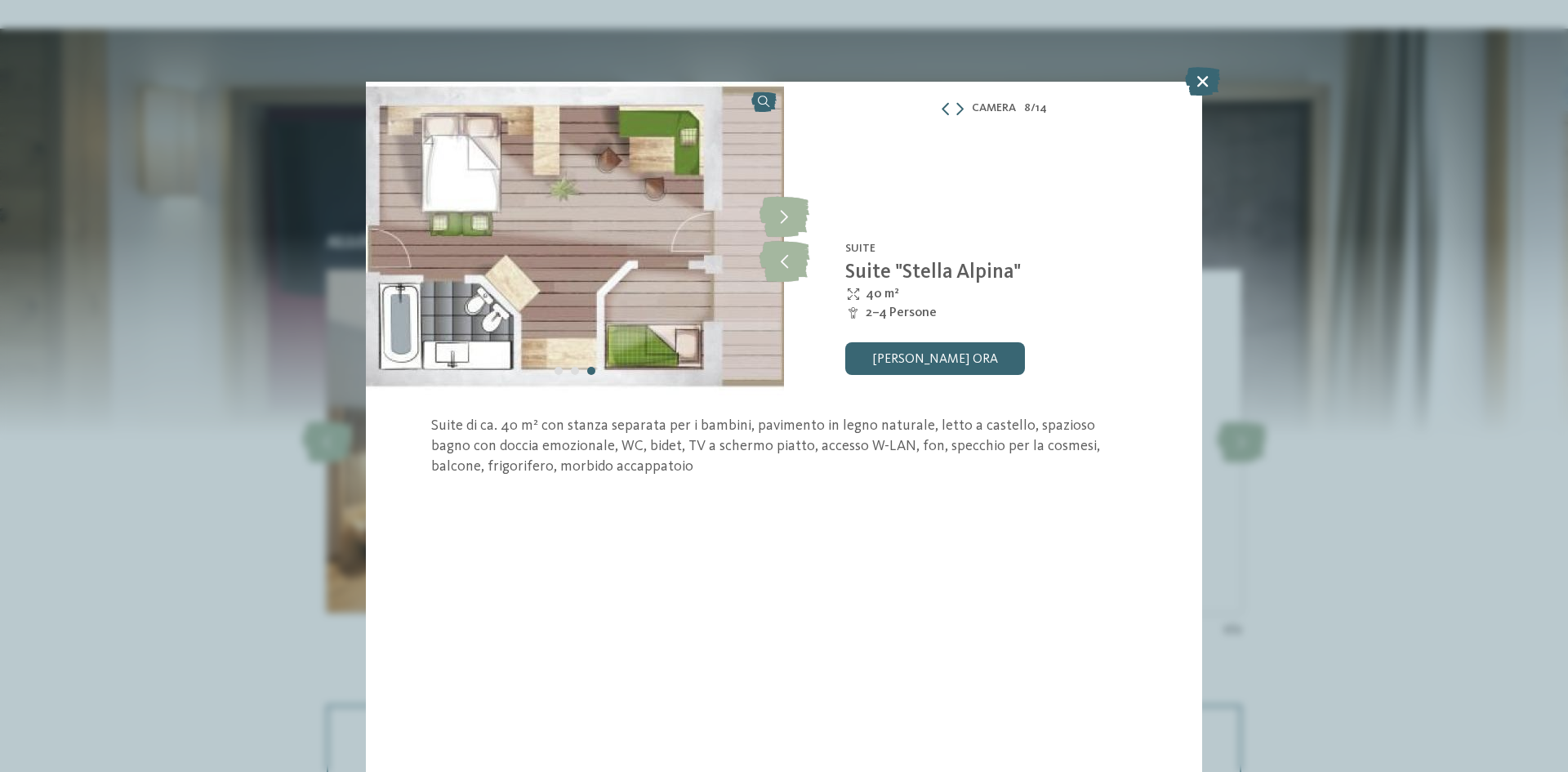
click at [815, 254] on div "Familienhotel Huber **** Valles-Rio Pusteria - Valle Isarco Suite Suite "Stella…" at bounding box center [993, 238] width 418 height 313
click at [803, 253] on icon at bounding box center [785, 261] width 50 height 41
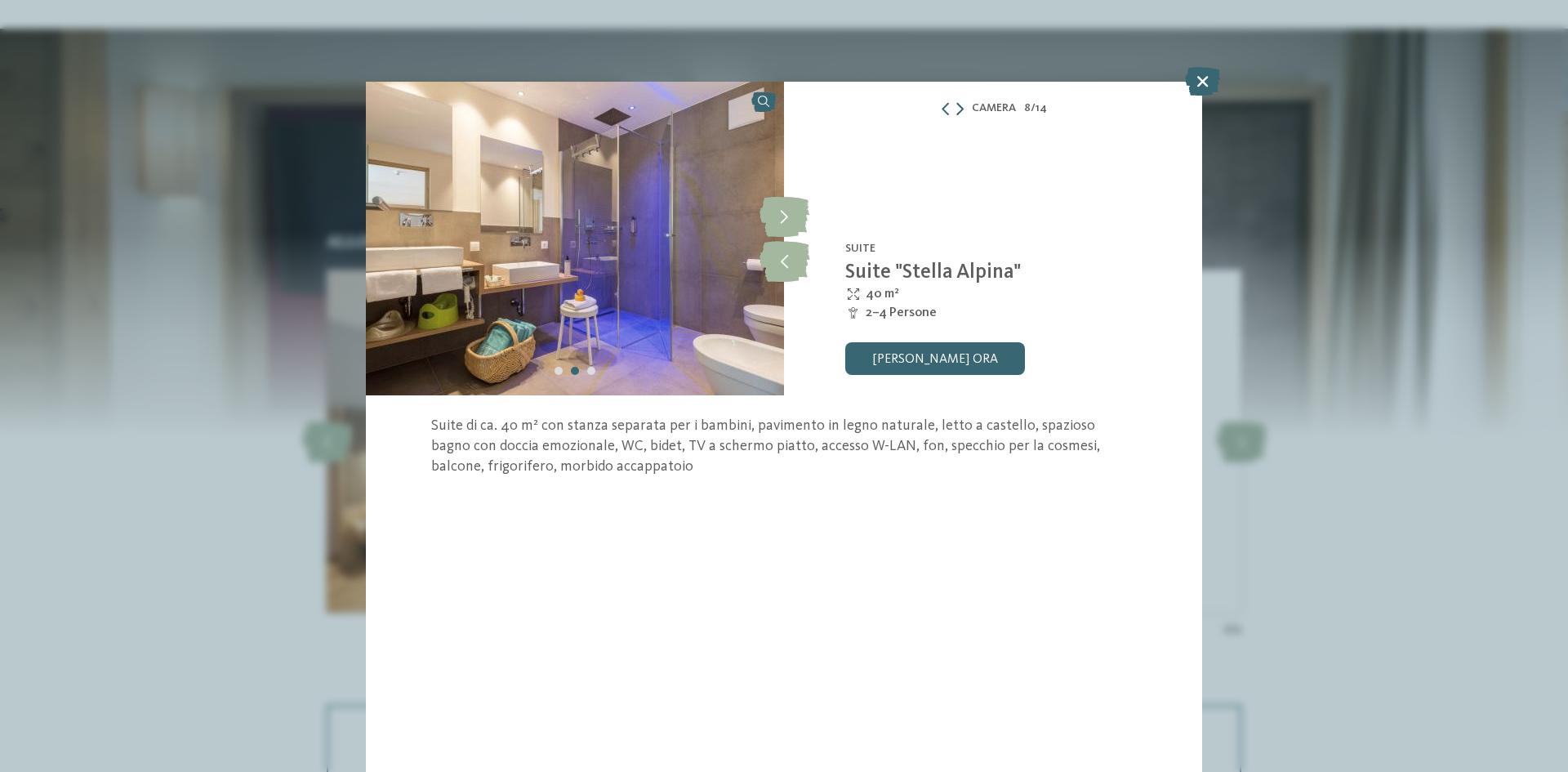
click at [960, 108] on icon at bounding box center [960, 108] width 8 height 13
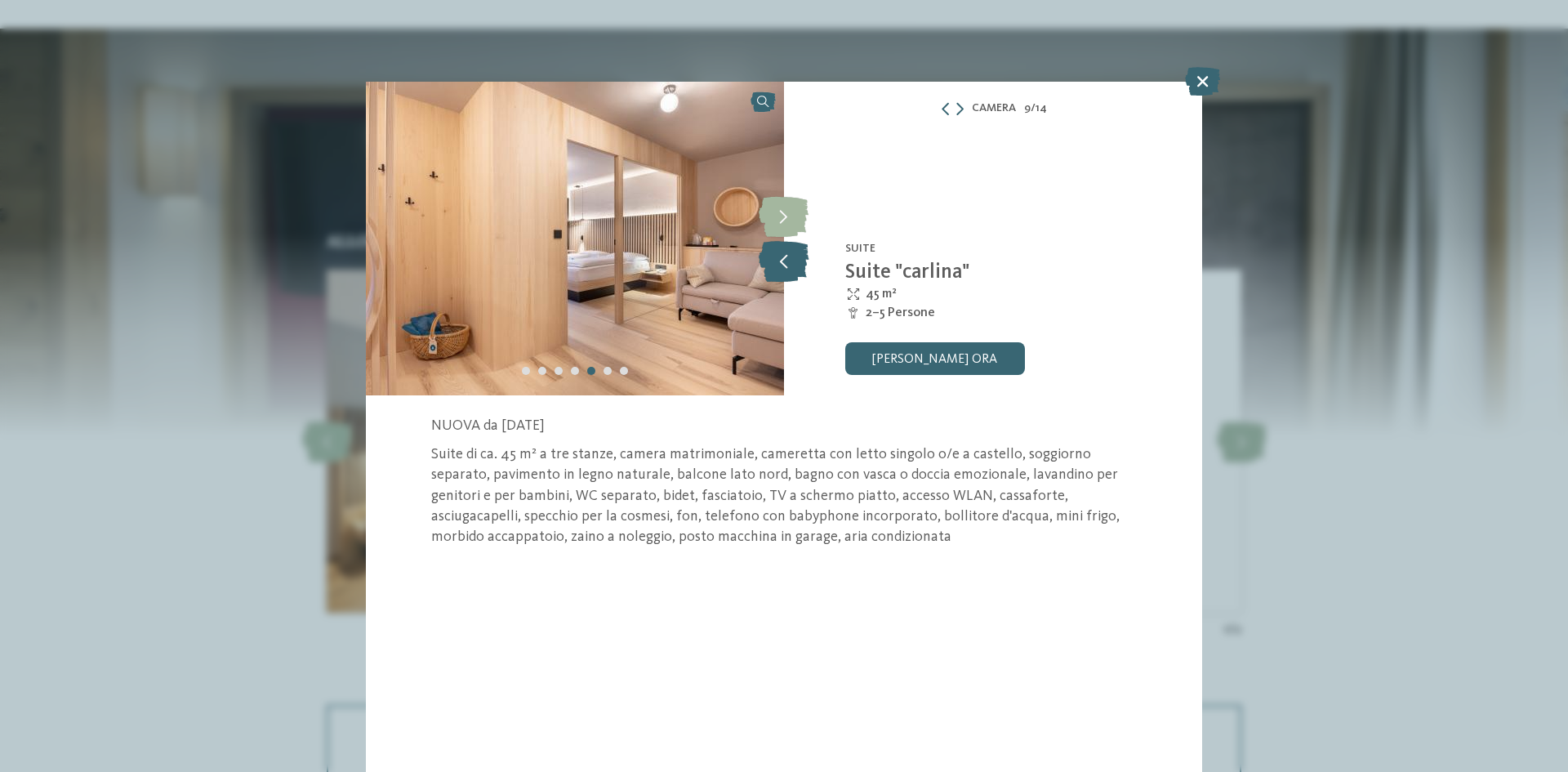
click at [787, 246] on icon at bounding box center [784, 261] width 50 height 41
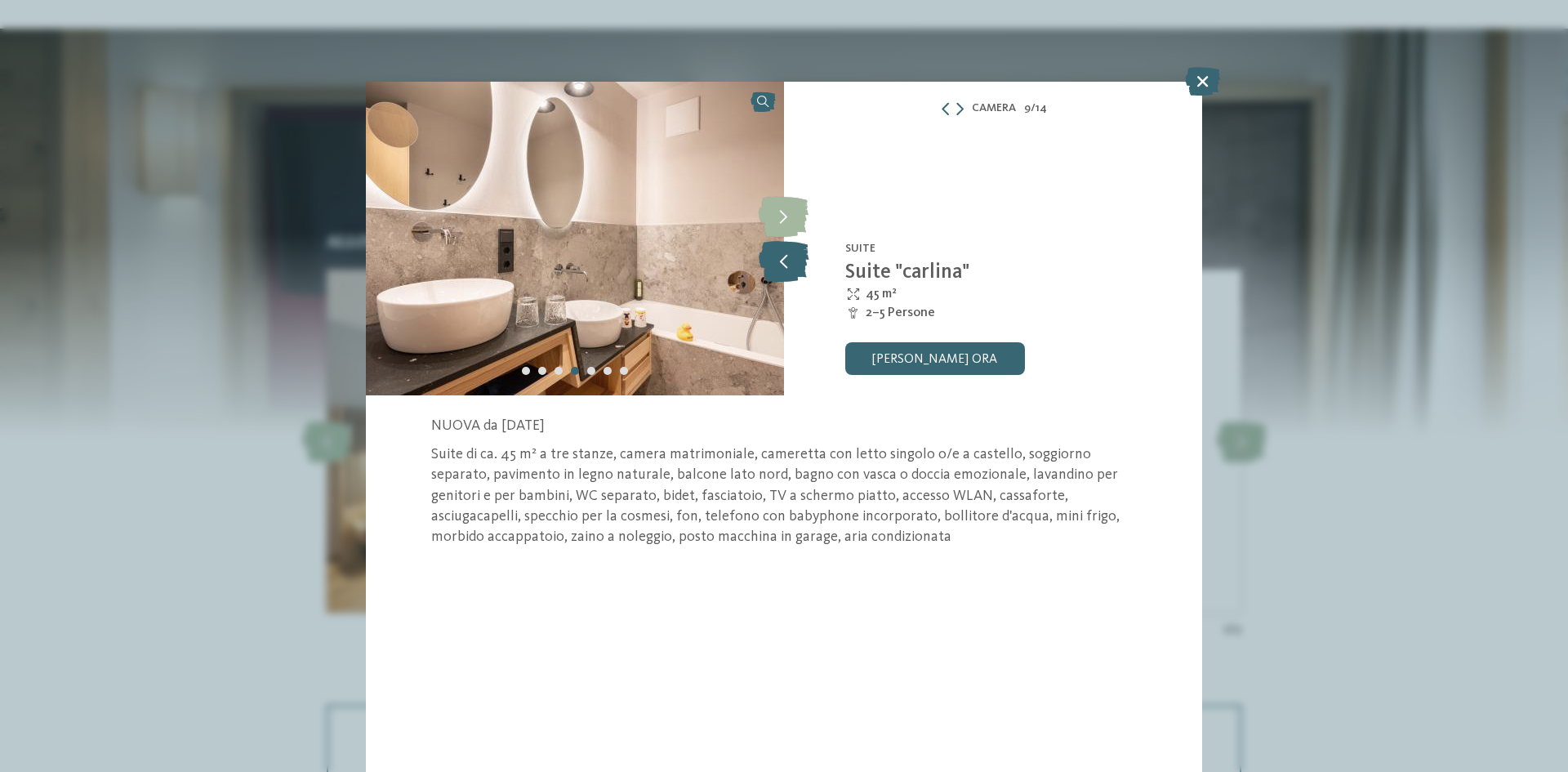
click at [783, 251] on icon at bounding box center [784, 261] width 50 height 41
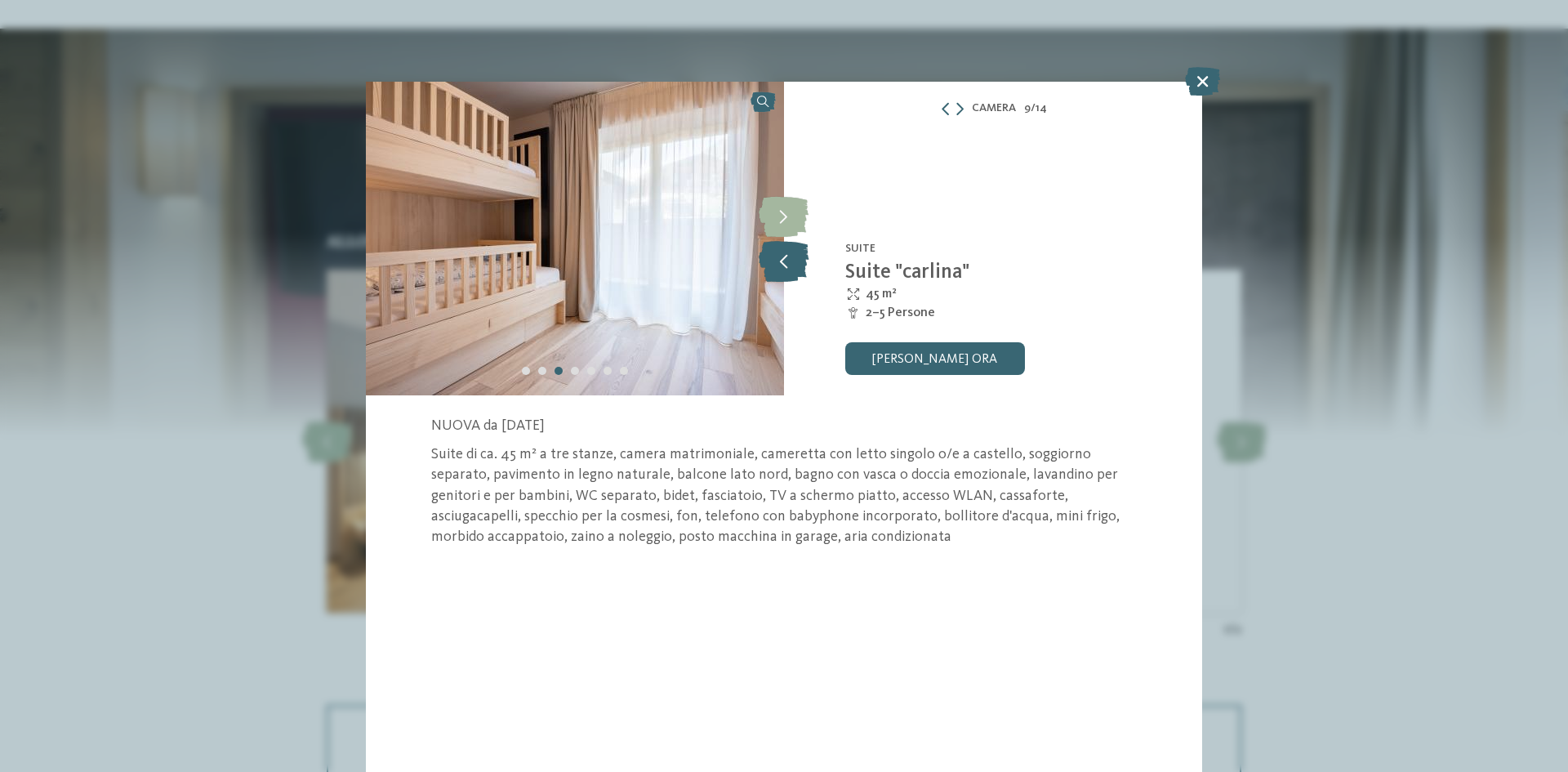
click at [782, 252] on icon at bounding box center [784, 261] width 50 height 41
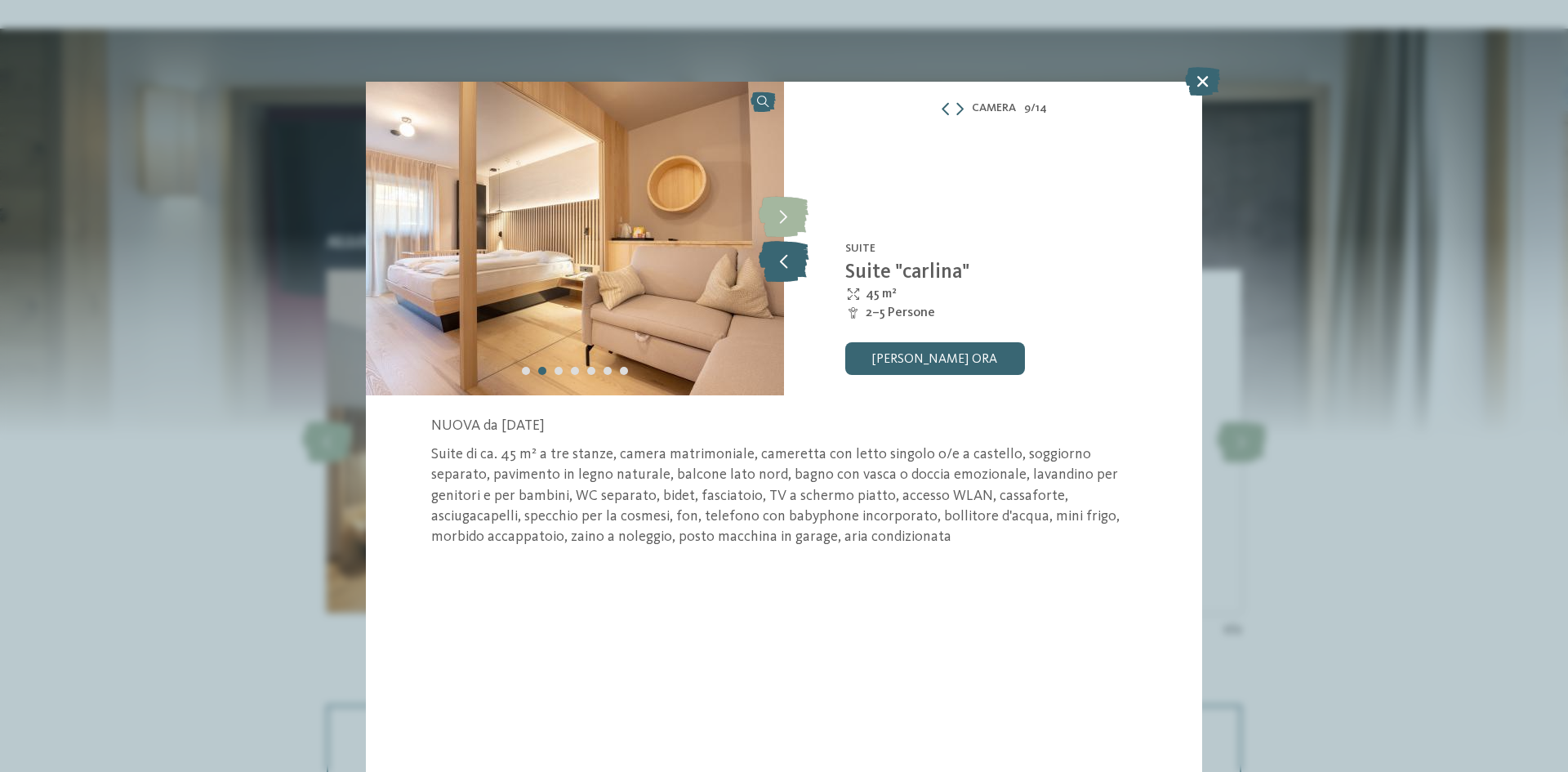
click at [783, 252] on icon at bounding box center [784, 261] width 50 height 41
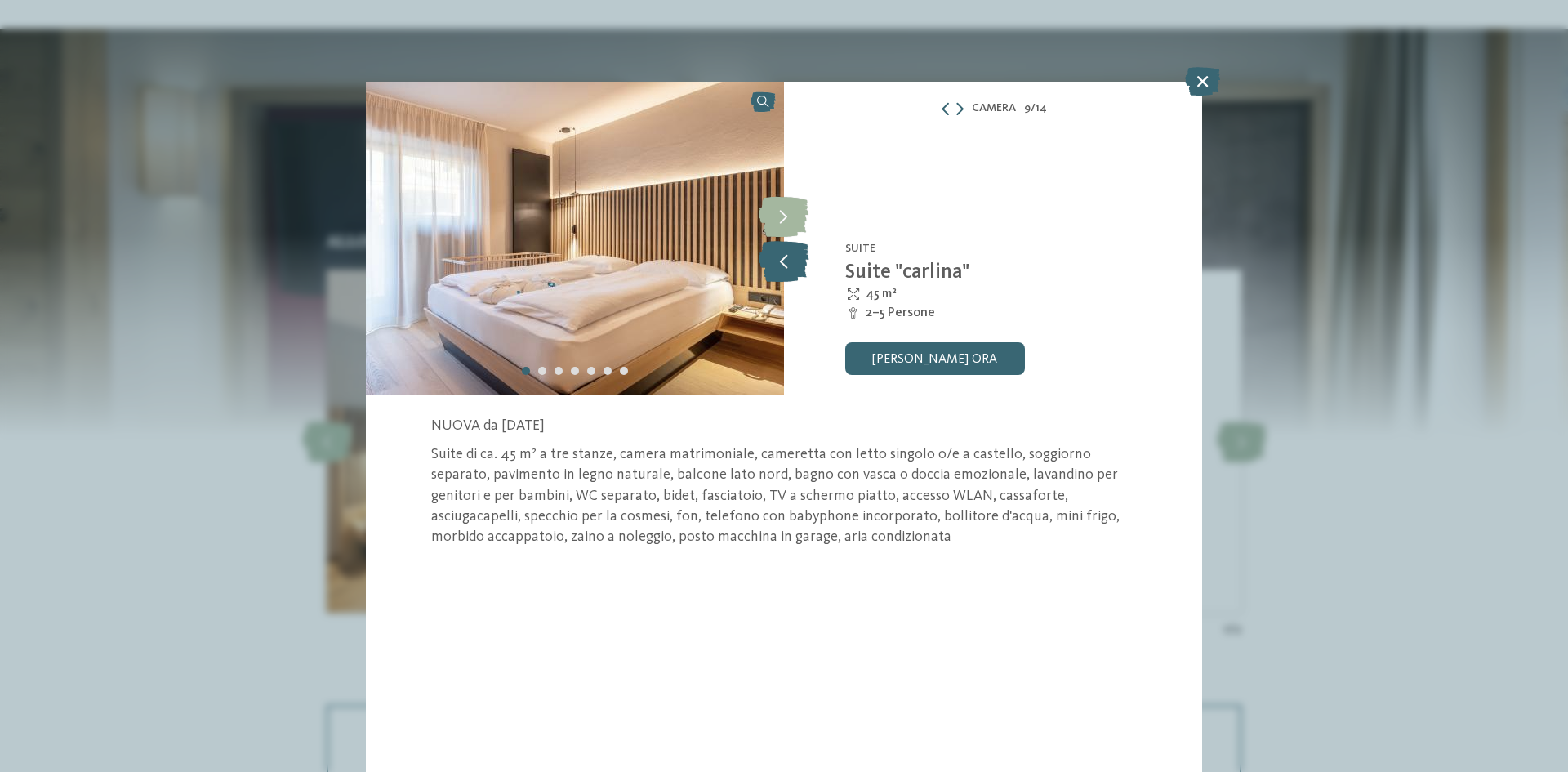
click at [783, 254] on icon at bounding box center [784, 261] width 50 height 41
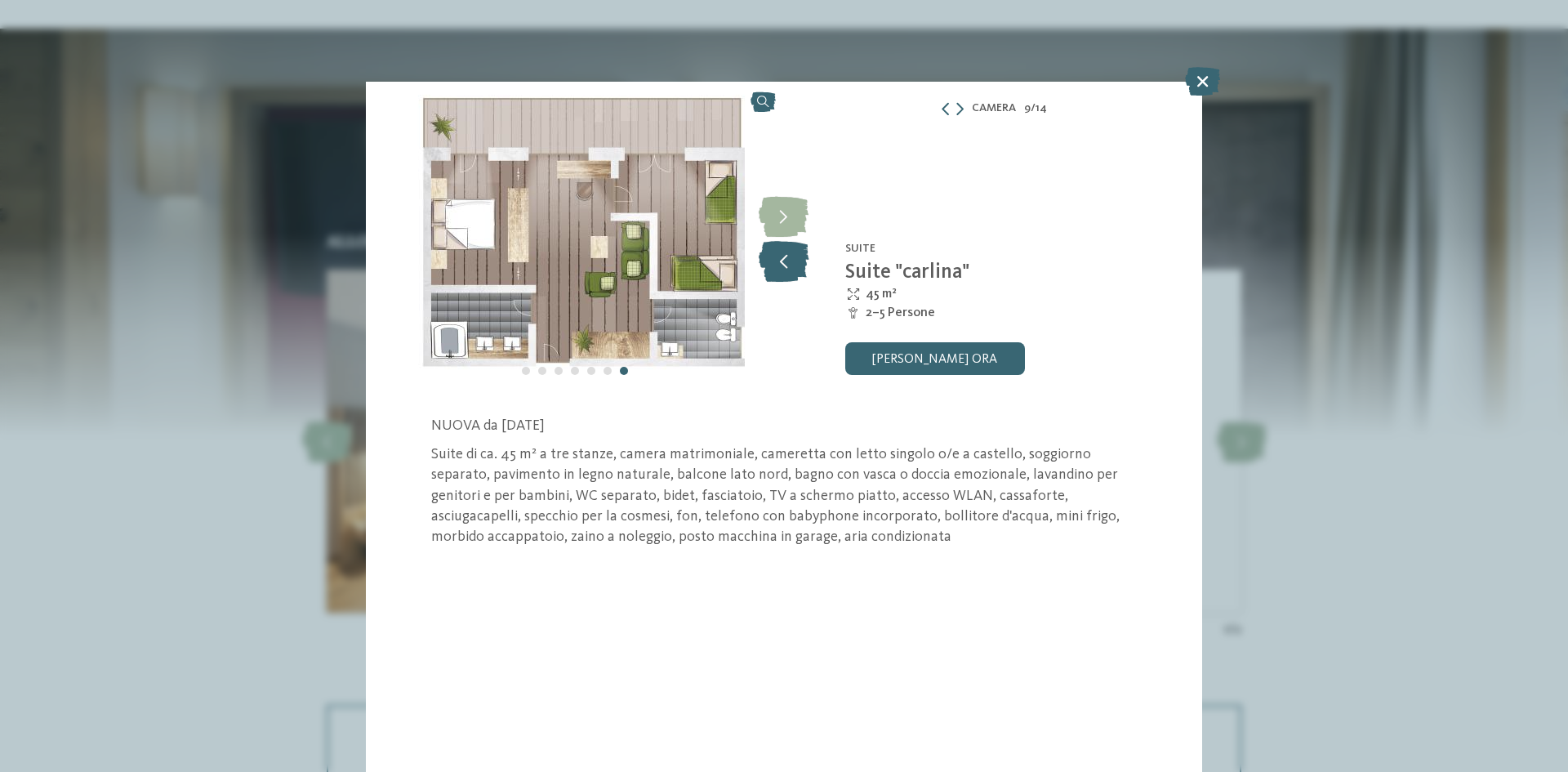
click at [786, 272] on icon at bounding box center [784, 261] width 50 height 41
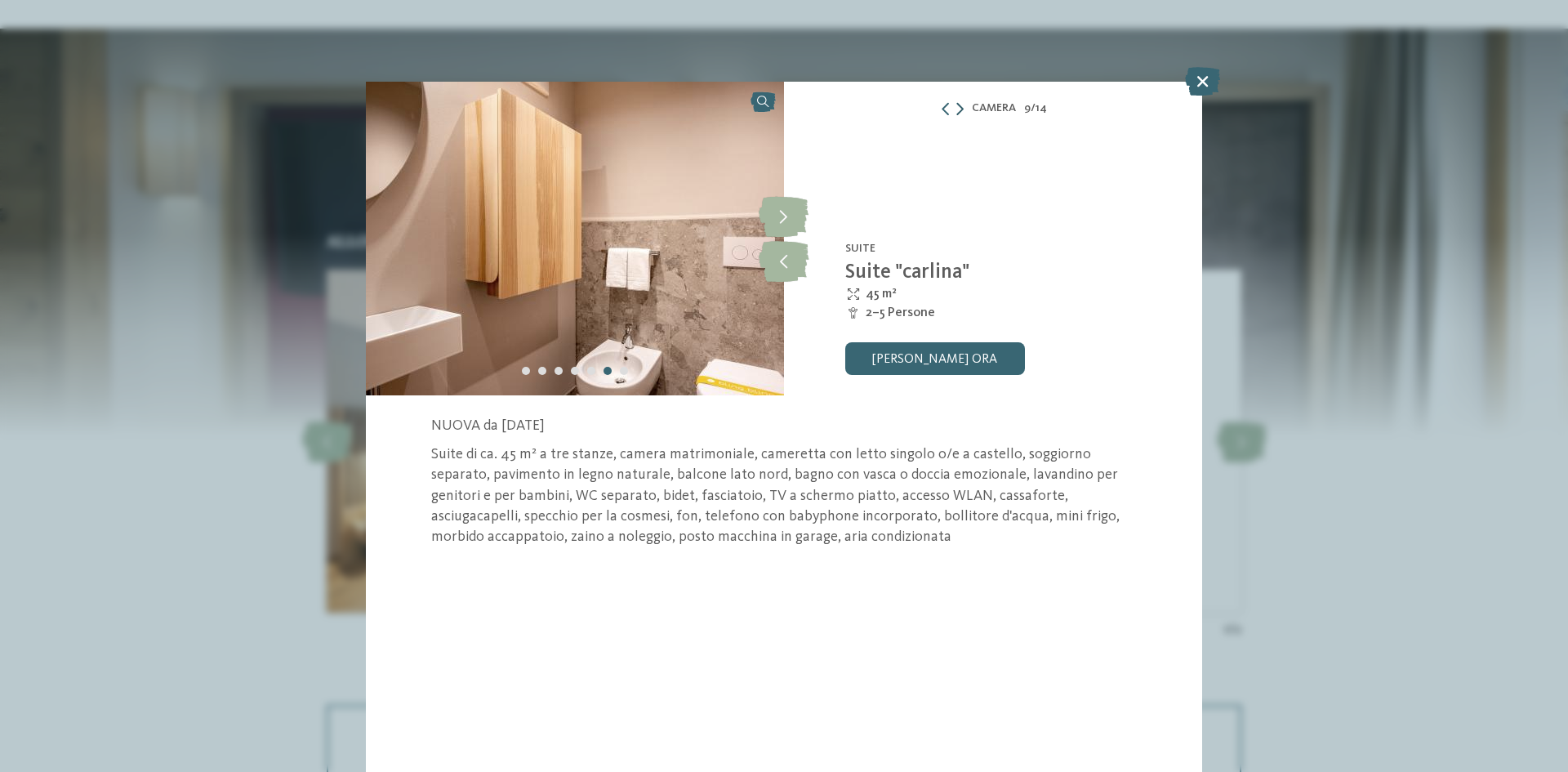
click at [959, 104] on icon at bounding box center [960, 108] width 8 height 13
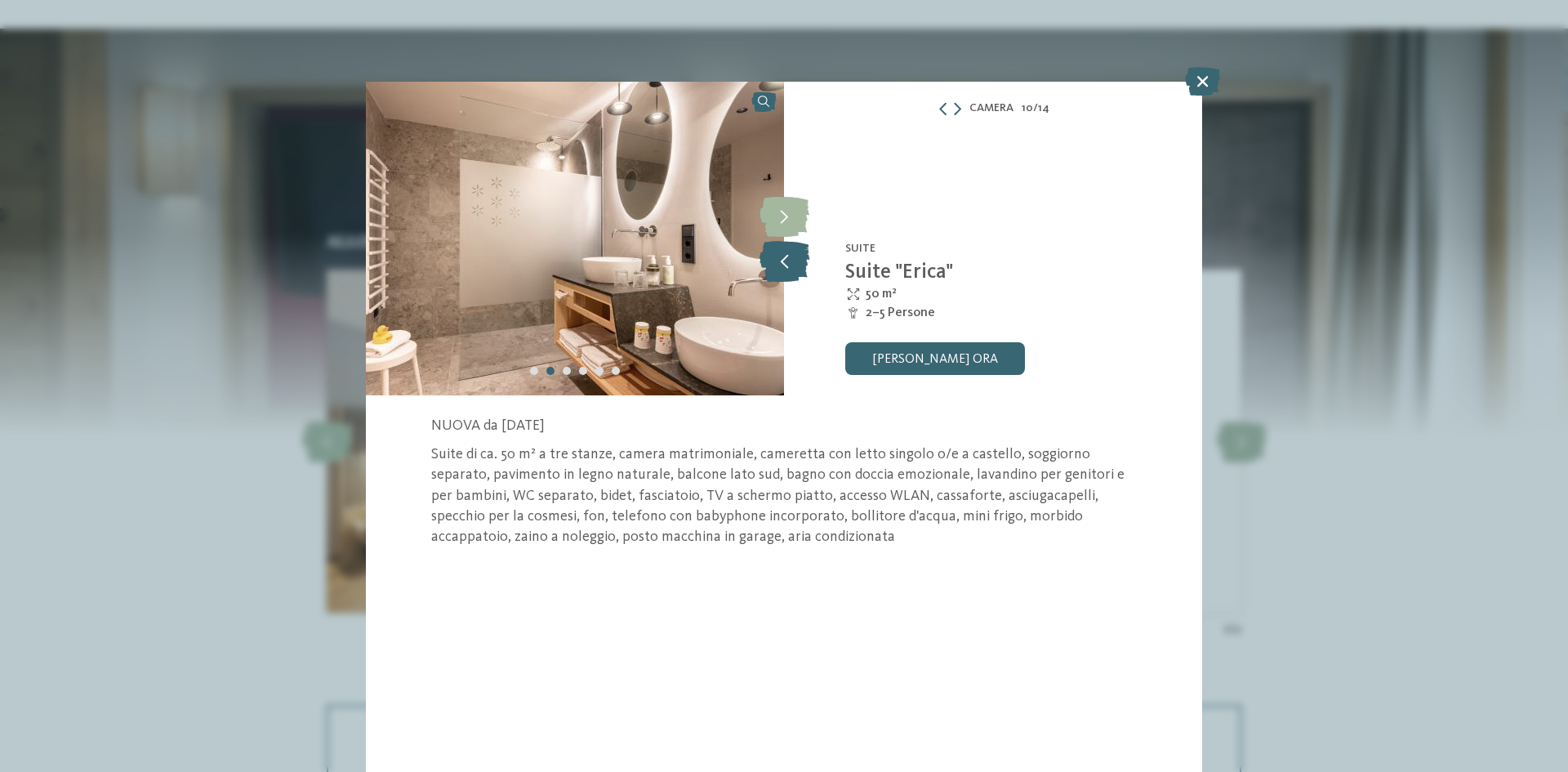
click at [787, 258] on icon at bounding box center [785, 261] width 50 height 41
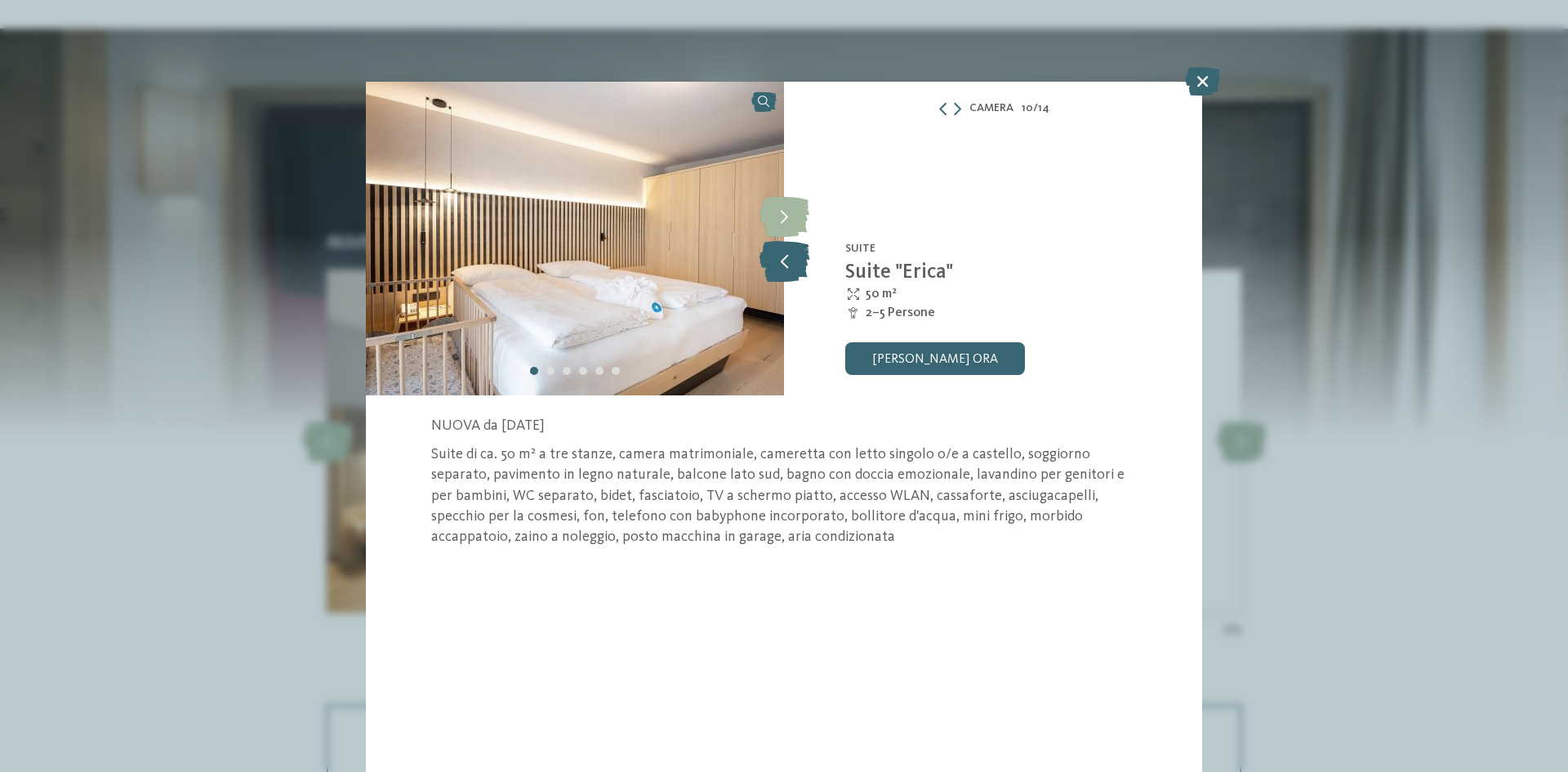
click at [785, 257] on icon at bounding box center [785, 261] width 50 height 41
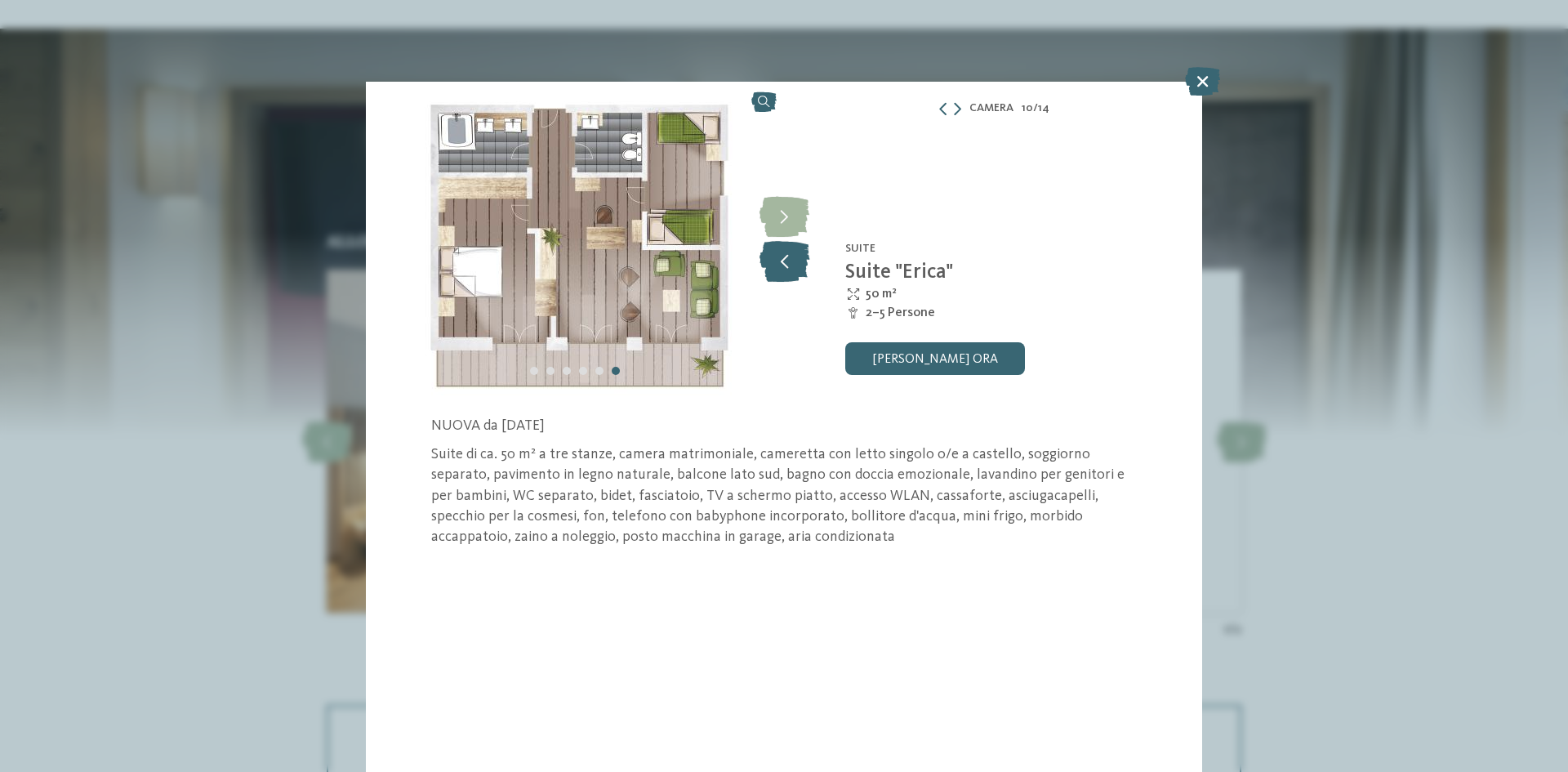
click at [787, 261] on icon at bounding box center [785, 261] width 50 height 41
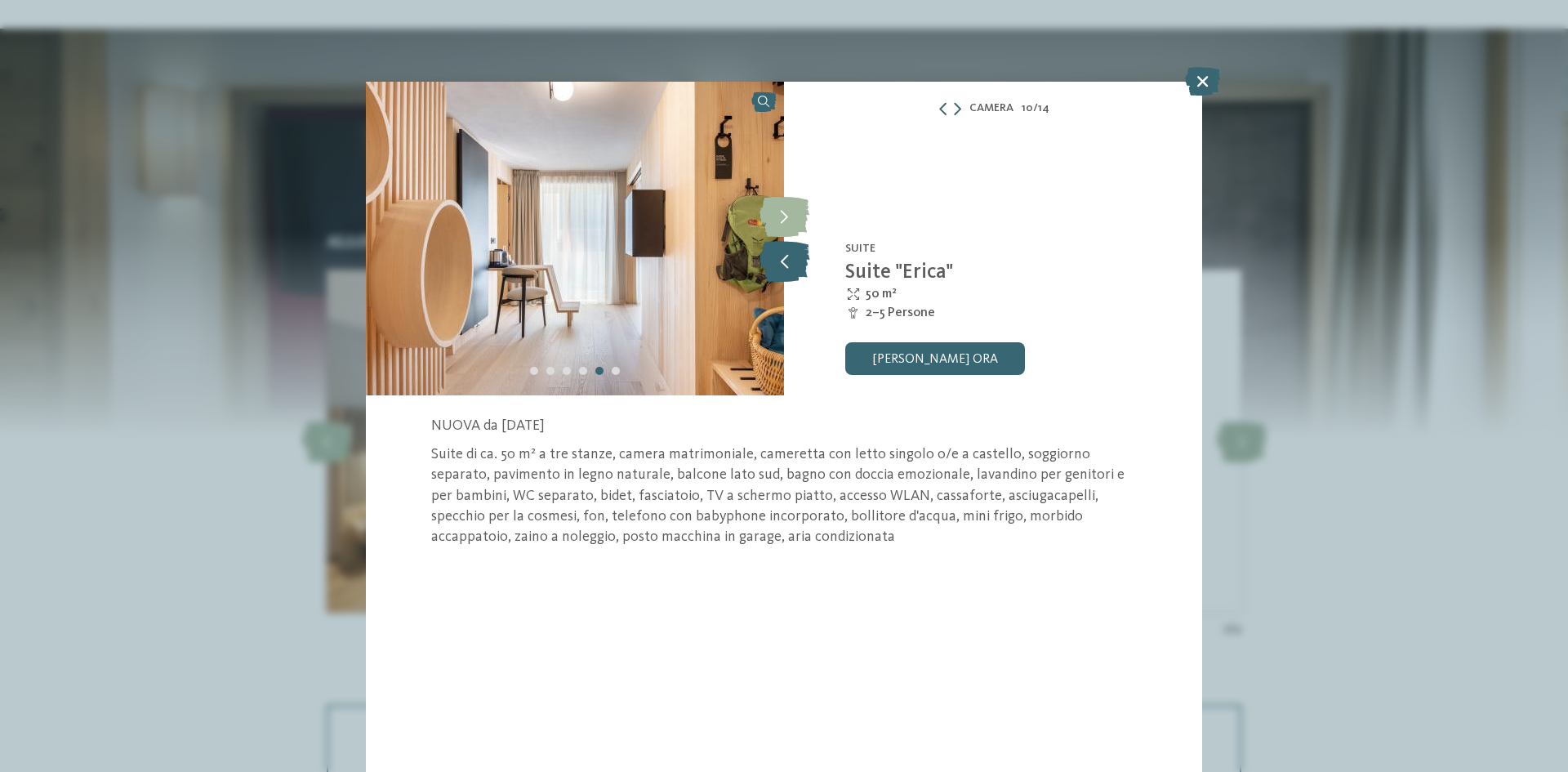
click at [787, 266] on icon at bounding box center [785, 261] width 50 height 41
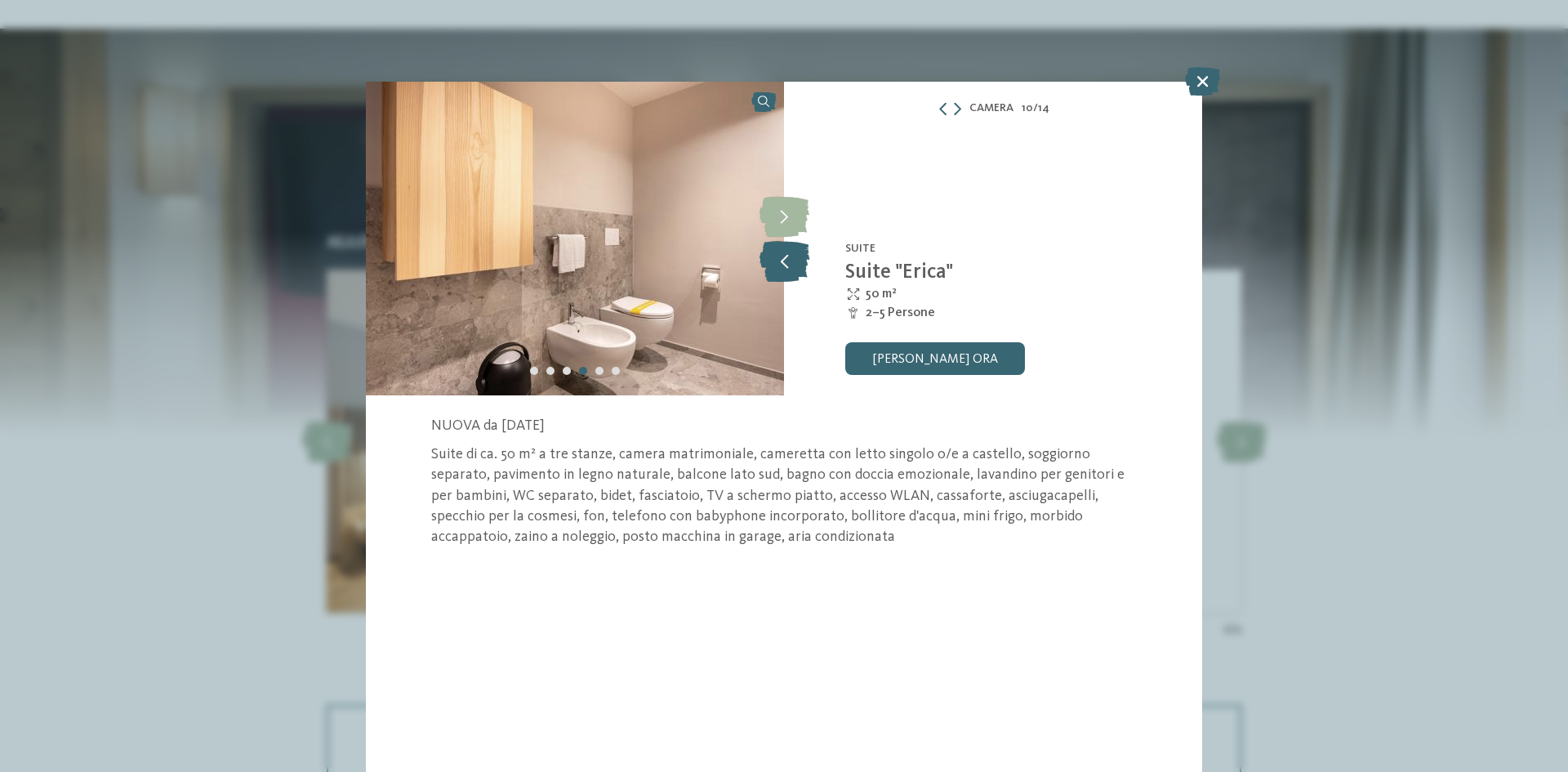
click at [790, 266] on icon at bounding box center [785, 261] width 50 height 41
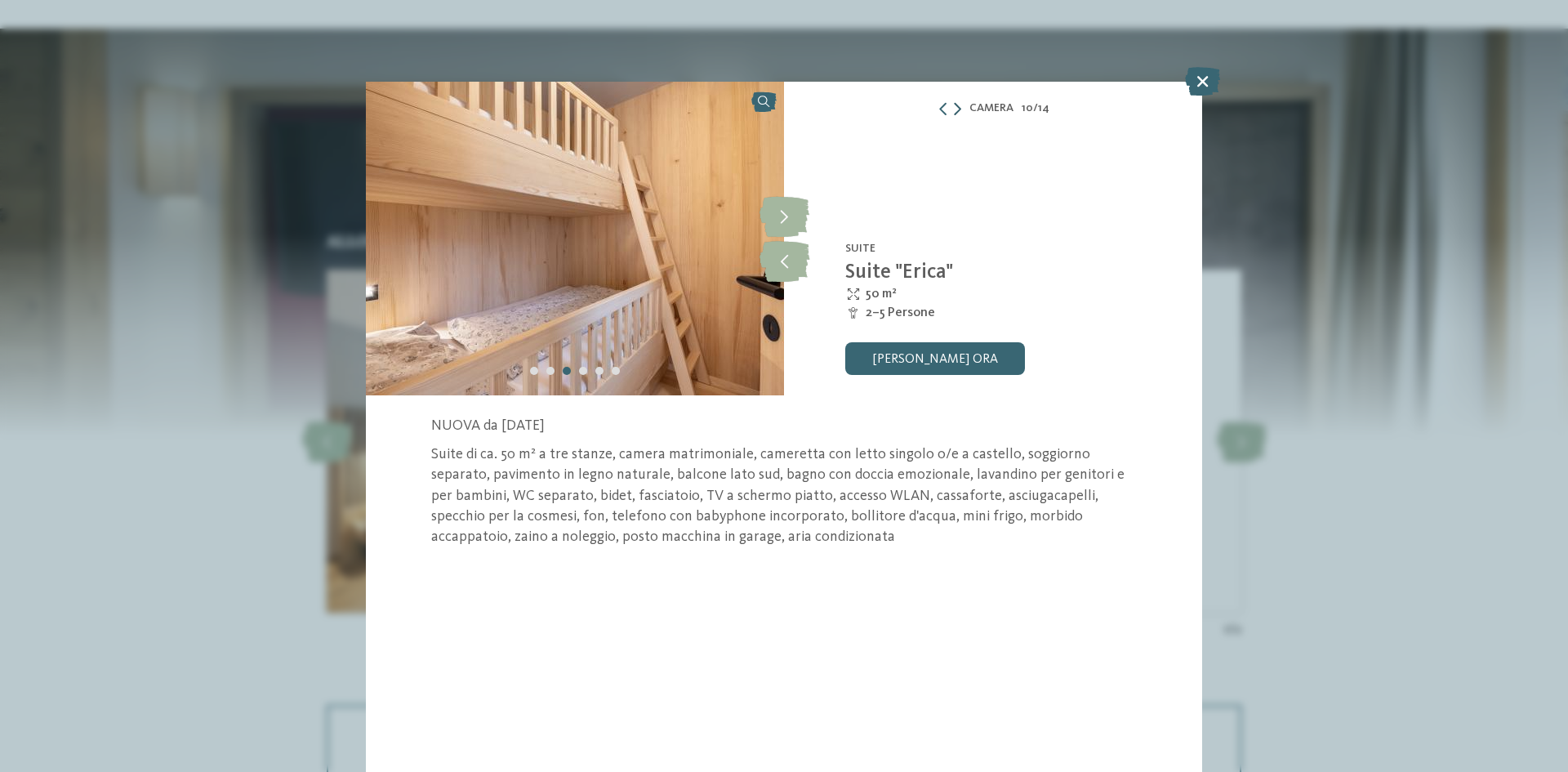
click at [958, 110] on icon at bounding box center [957, 108] width 8 height 13
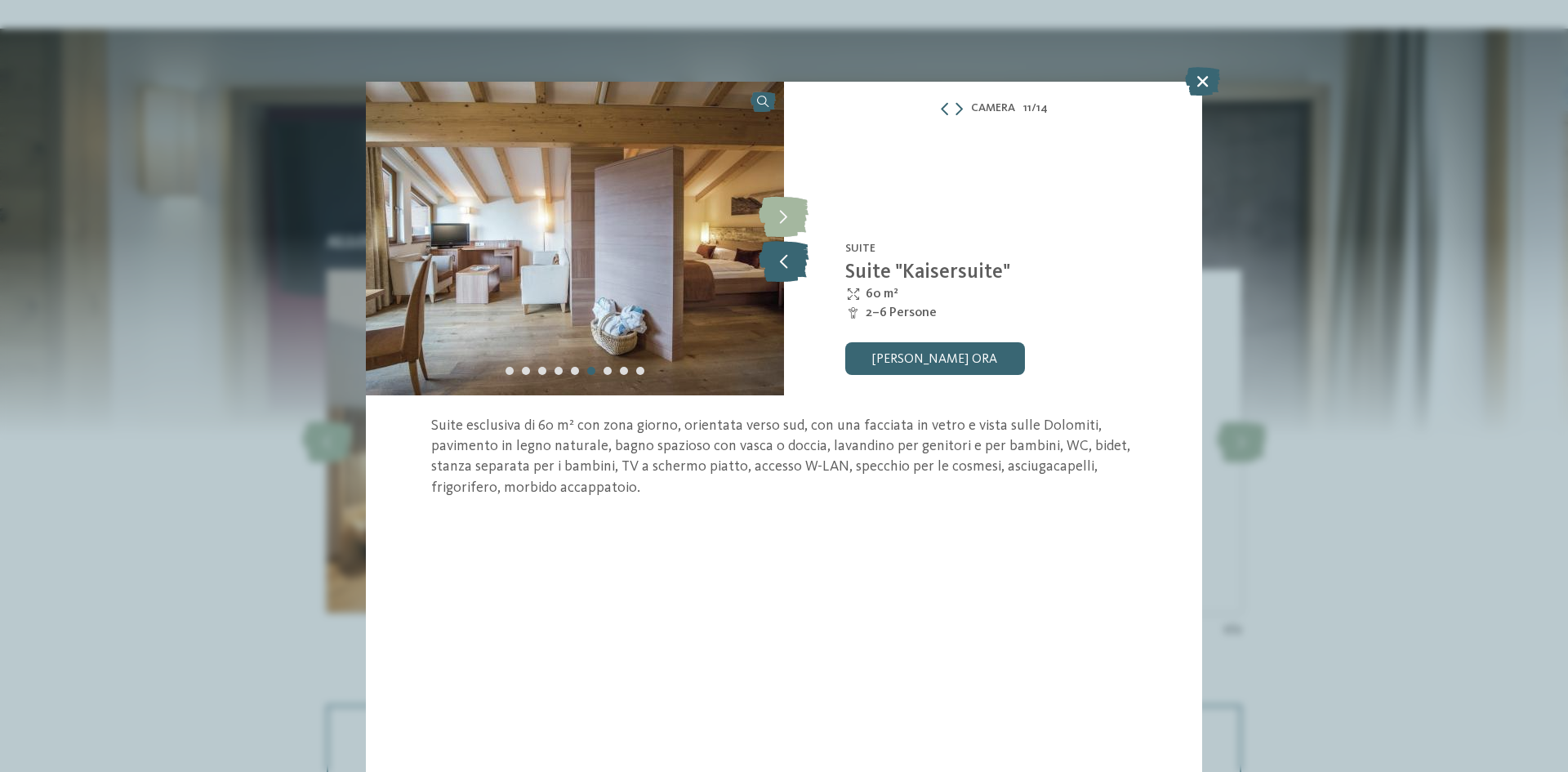
click at [763, 254] on icon at bounding box center [784, 261] width 50 height 41
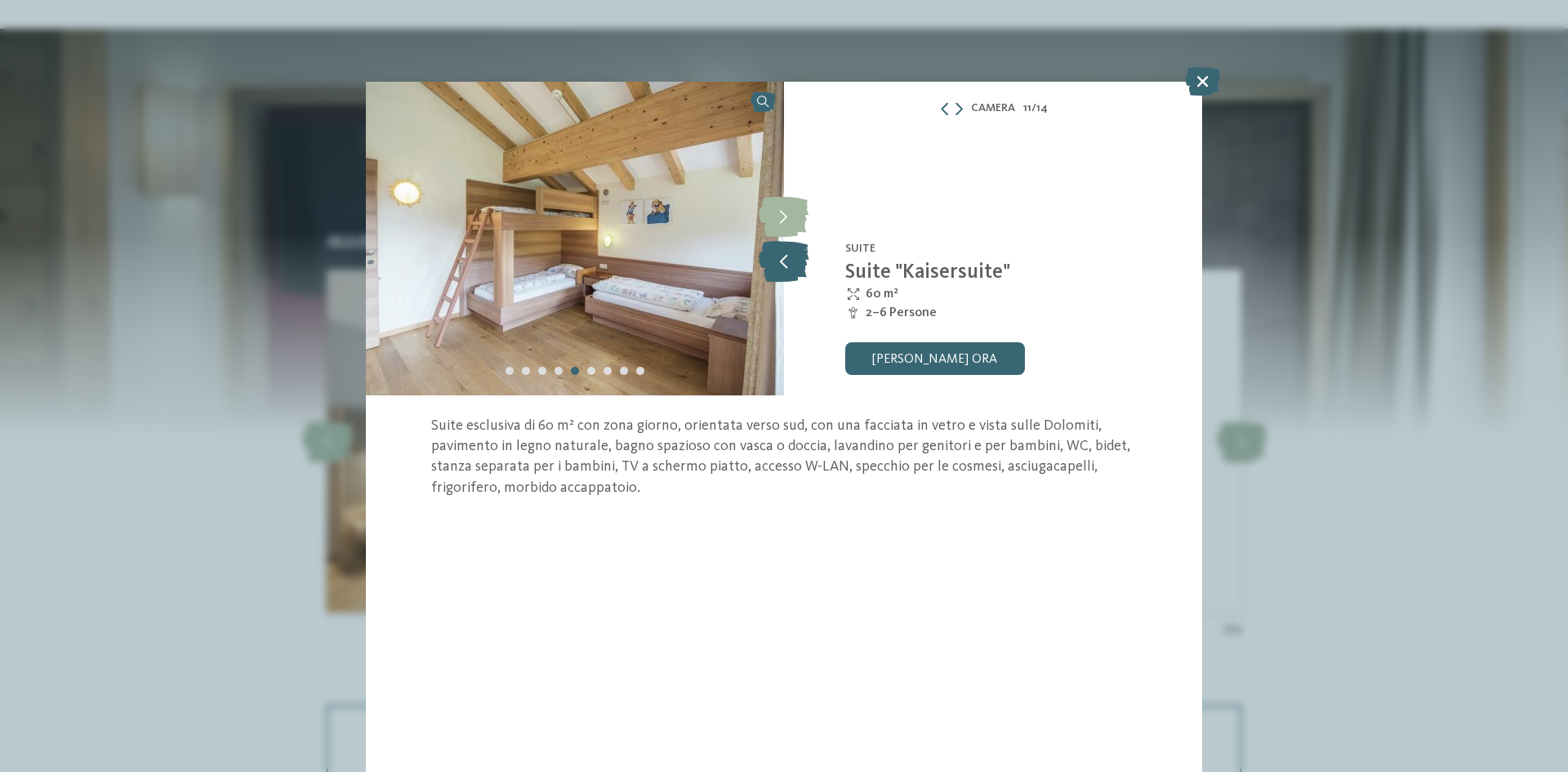
click at [768, 256] on icon at bounding box center [784, 261] width 50 height 41
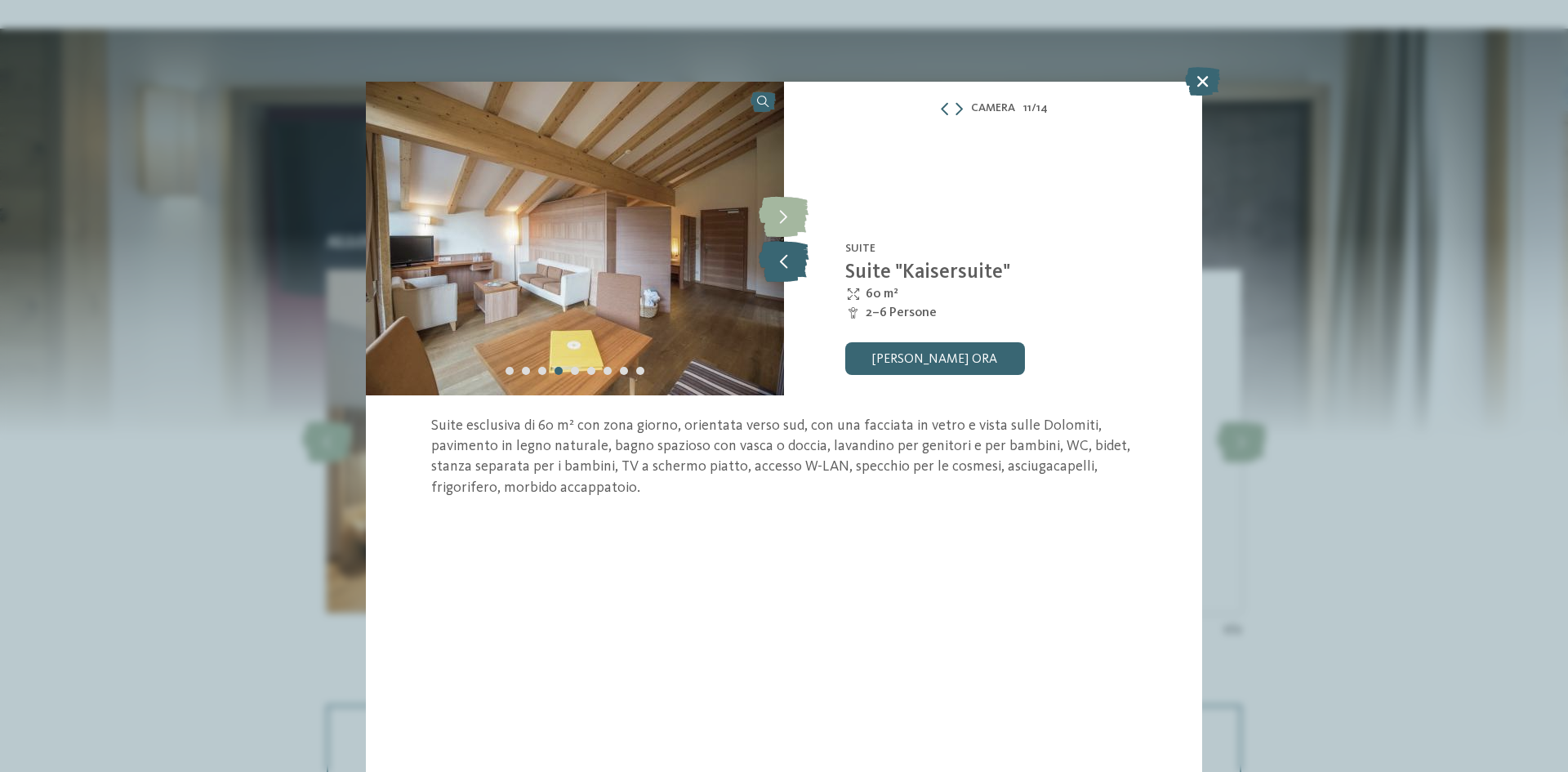
click at [767, 256] on icon at bounding box center [784, 261] width 50 height 41
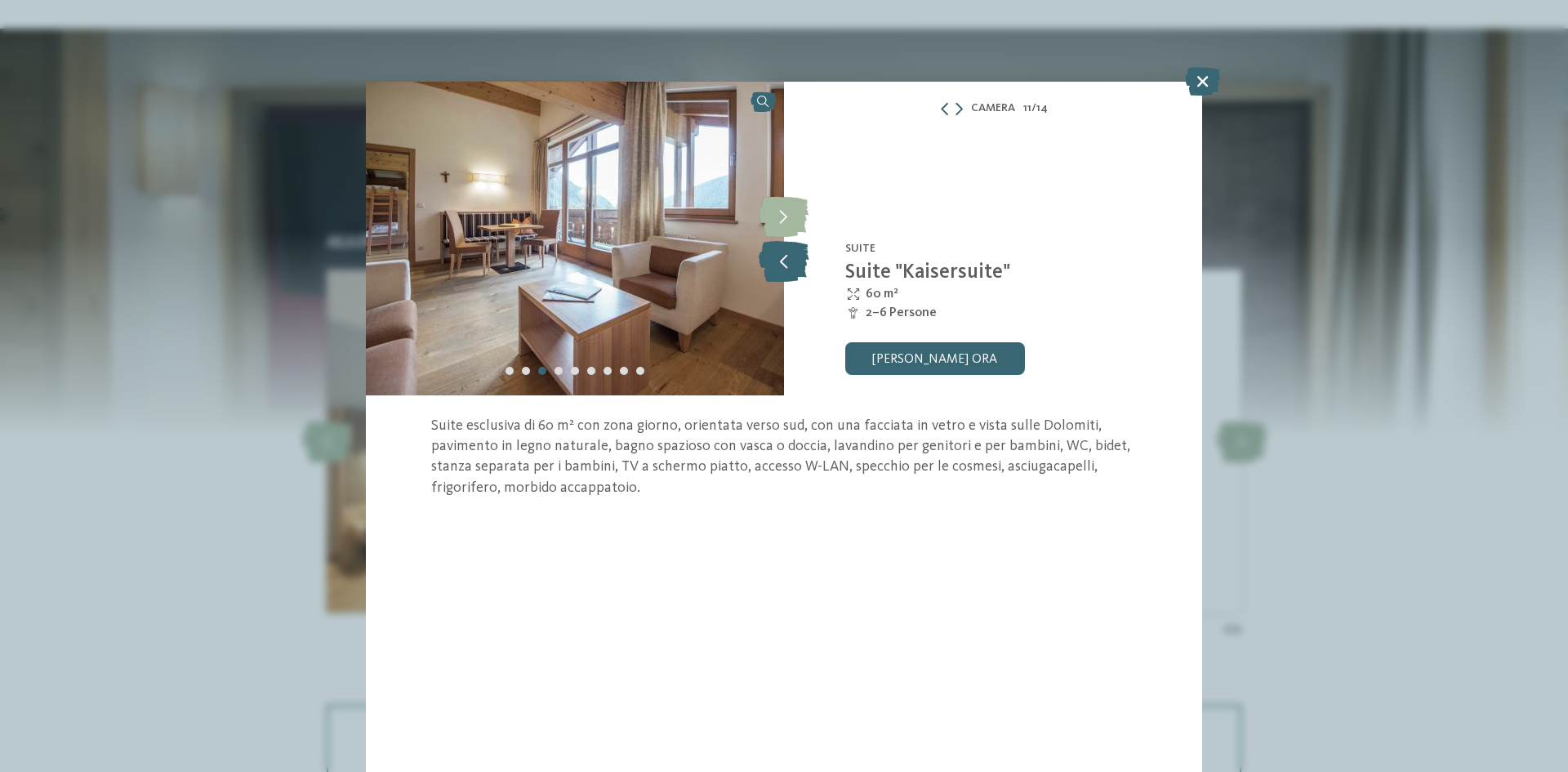
click at [767, 255] on icon at bounding box center [784, 261] width 50 height 41
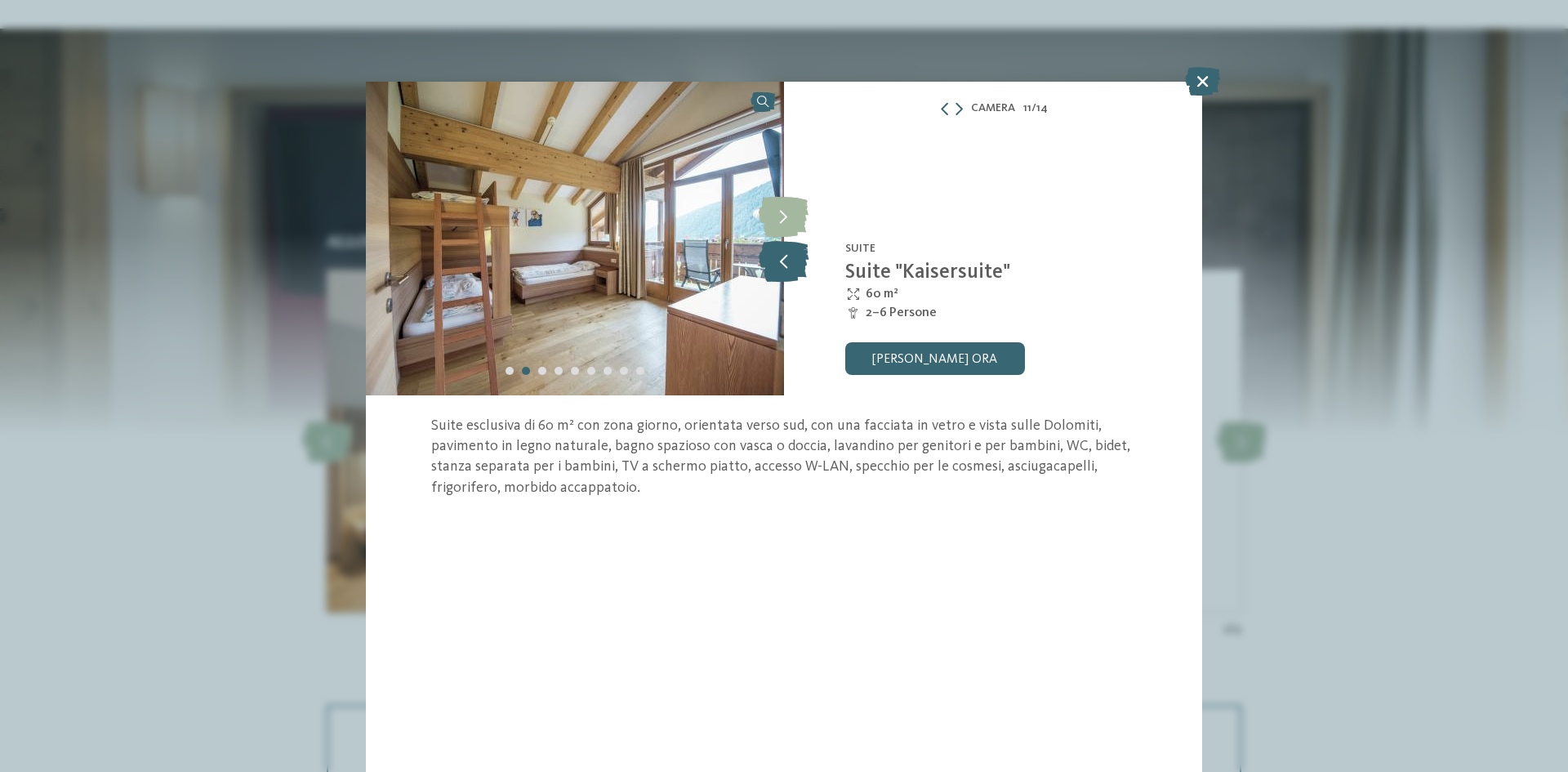
click at [765, 255] on icon at bounding box center [784, 261] width 50 height 41
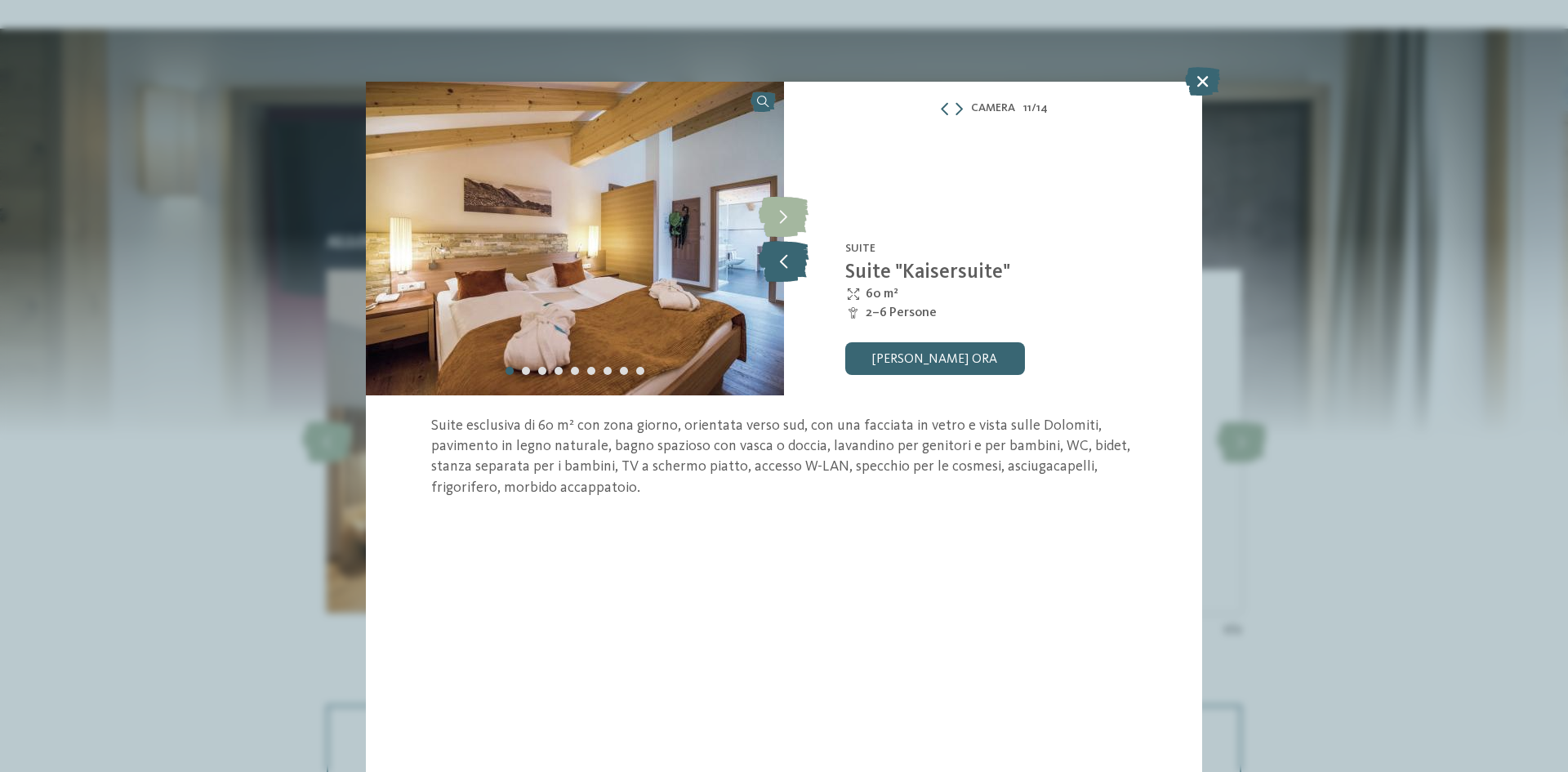
click at [765, 255] on icon at bounding box center [784, 261] width 50 height 41
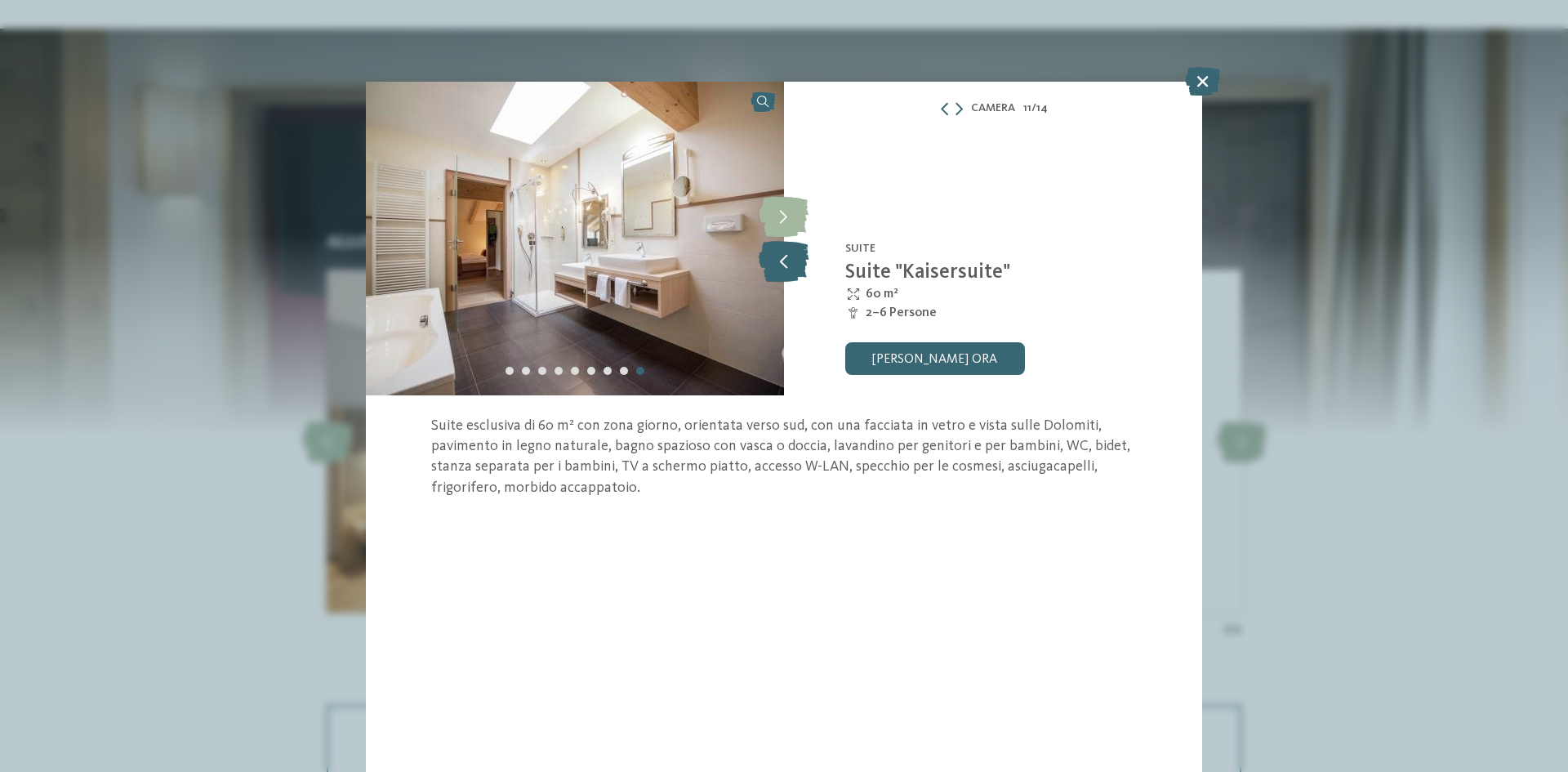
click at [765, 255] on icon at bounding box center [784, 261] width 50 height 41
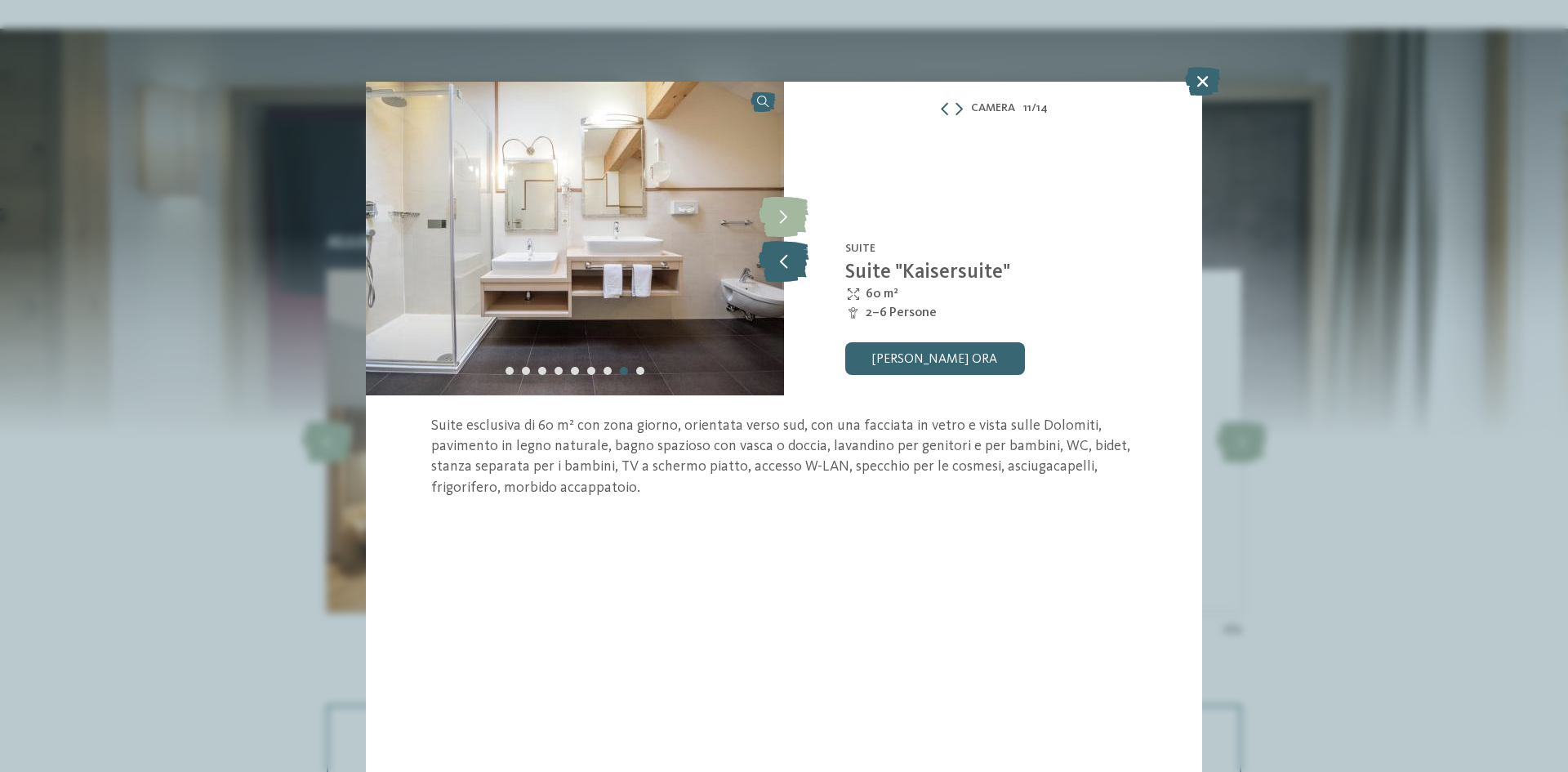
click at [765, 255] on icon at bounding box center [784, 261] width 50 height 41
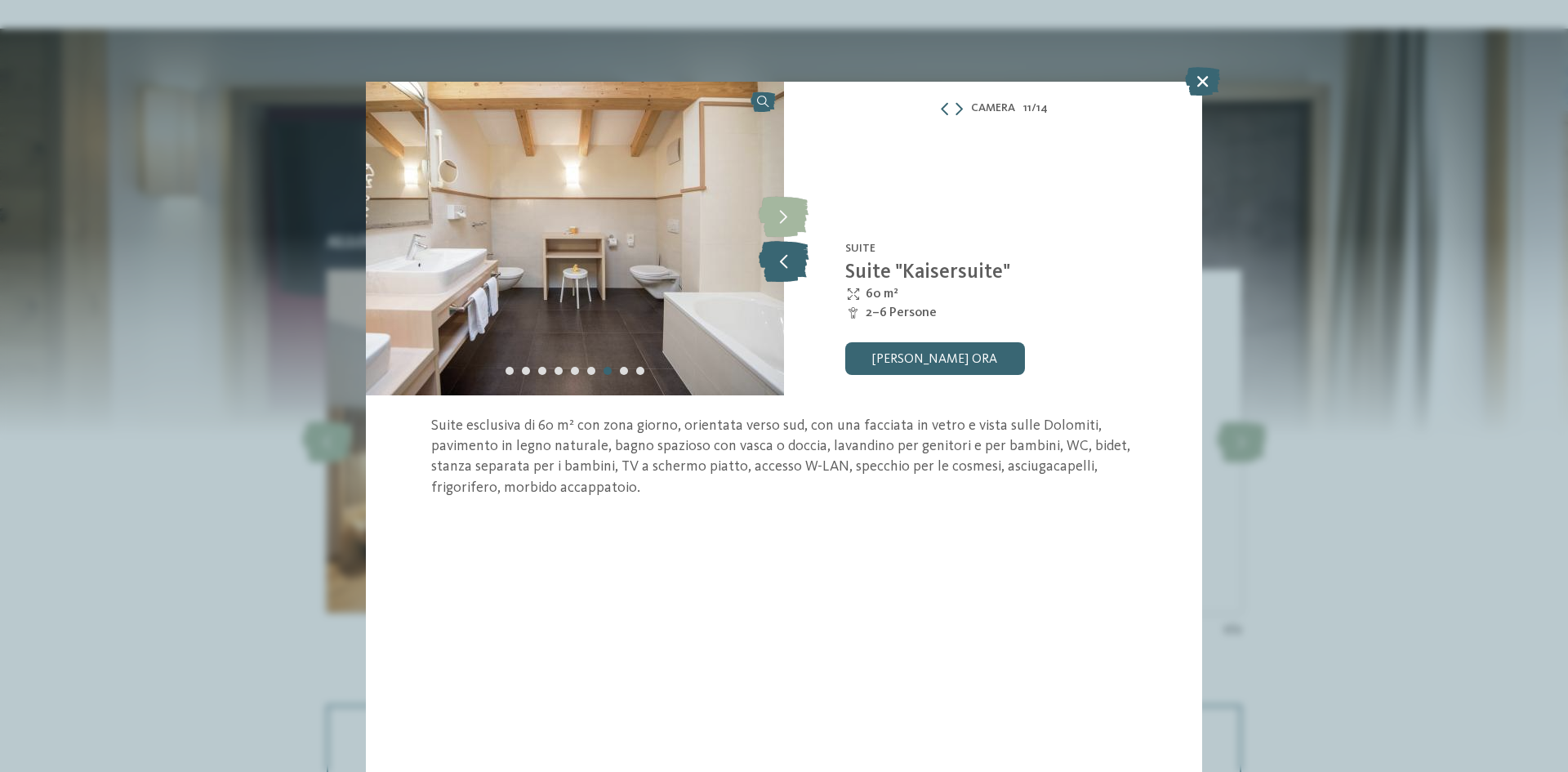
click at [765, 255] on icon at bounding box center [784, 261] width 50 height 41
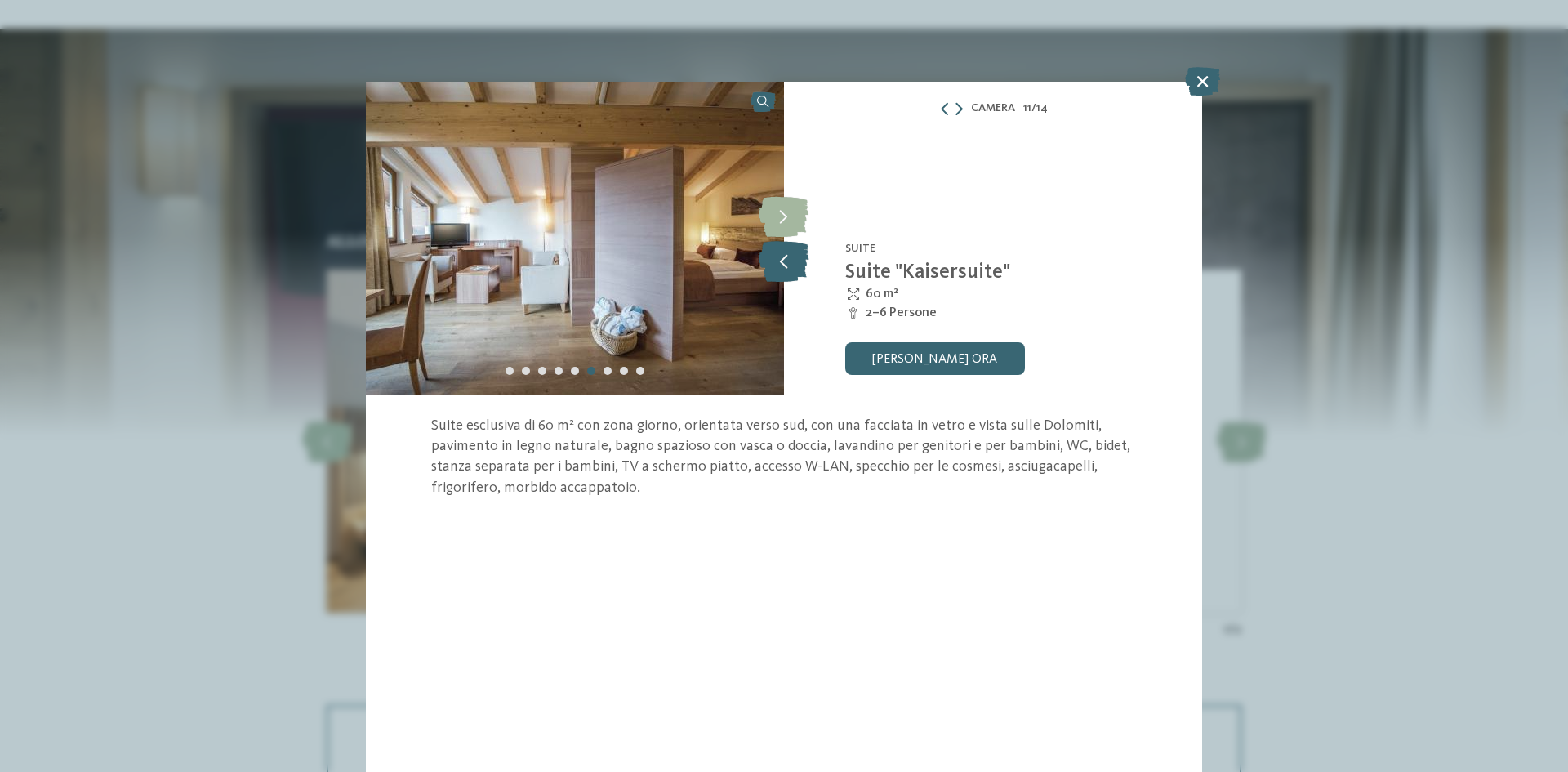
click at [765, 255] on icon at bounding box center [784, 261] width 50 height 41
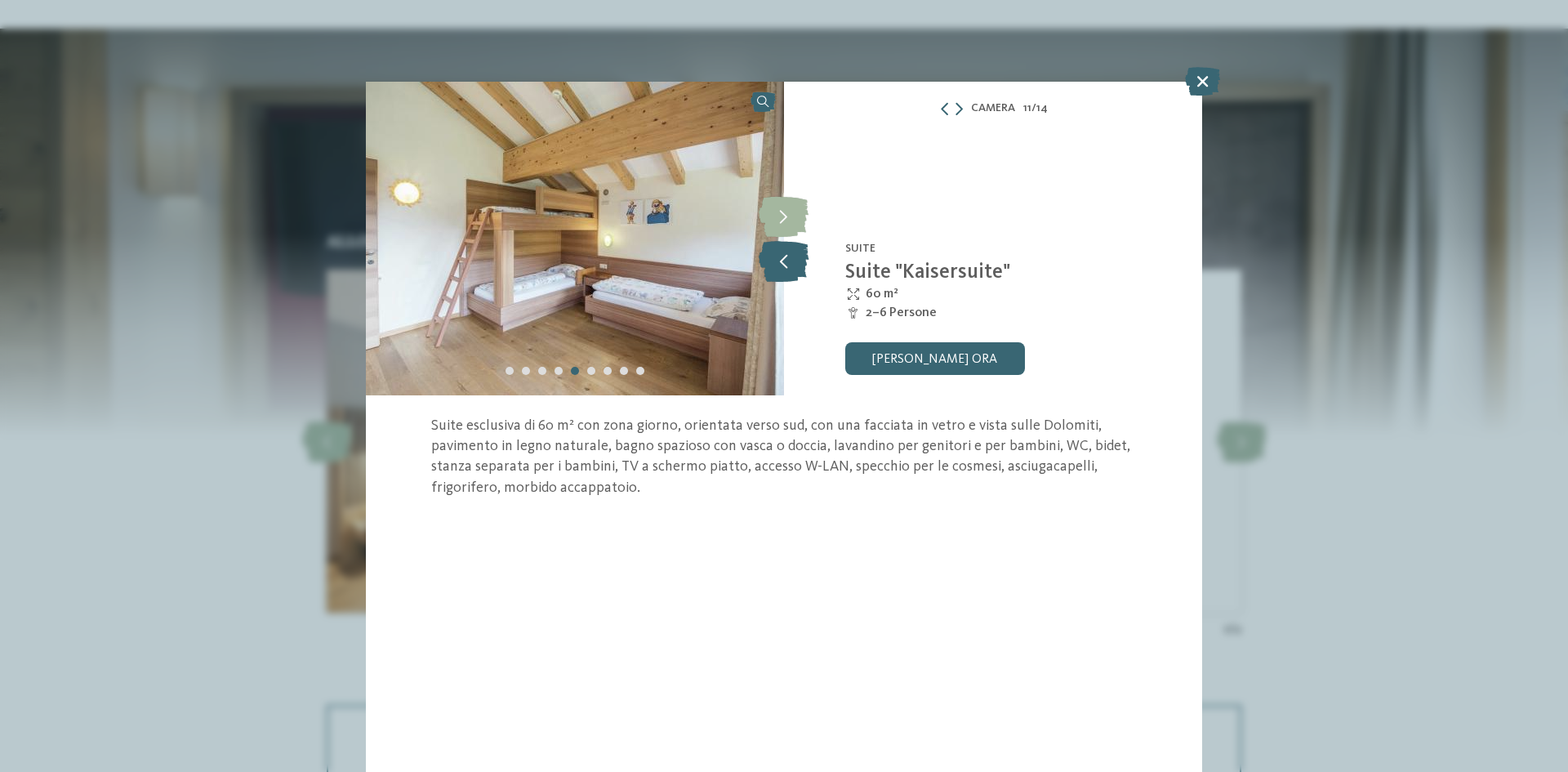
click at [765, 255] on icon at bounding box center [784, 261] width 50 height 41
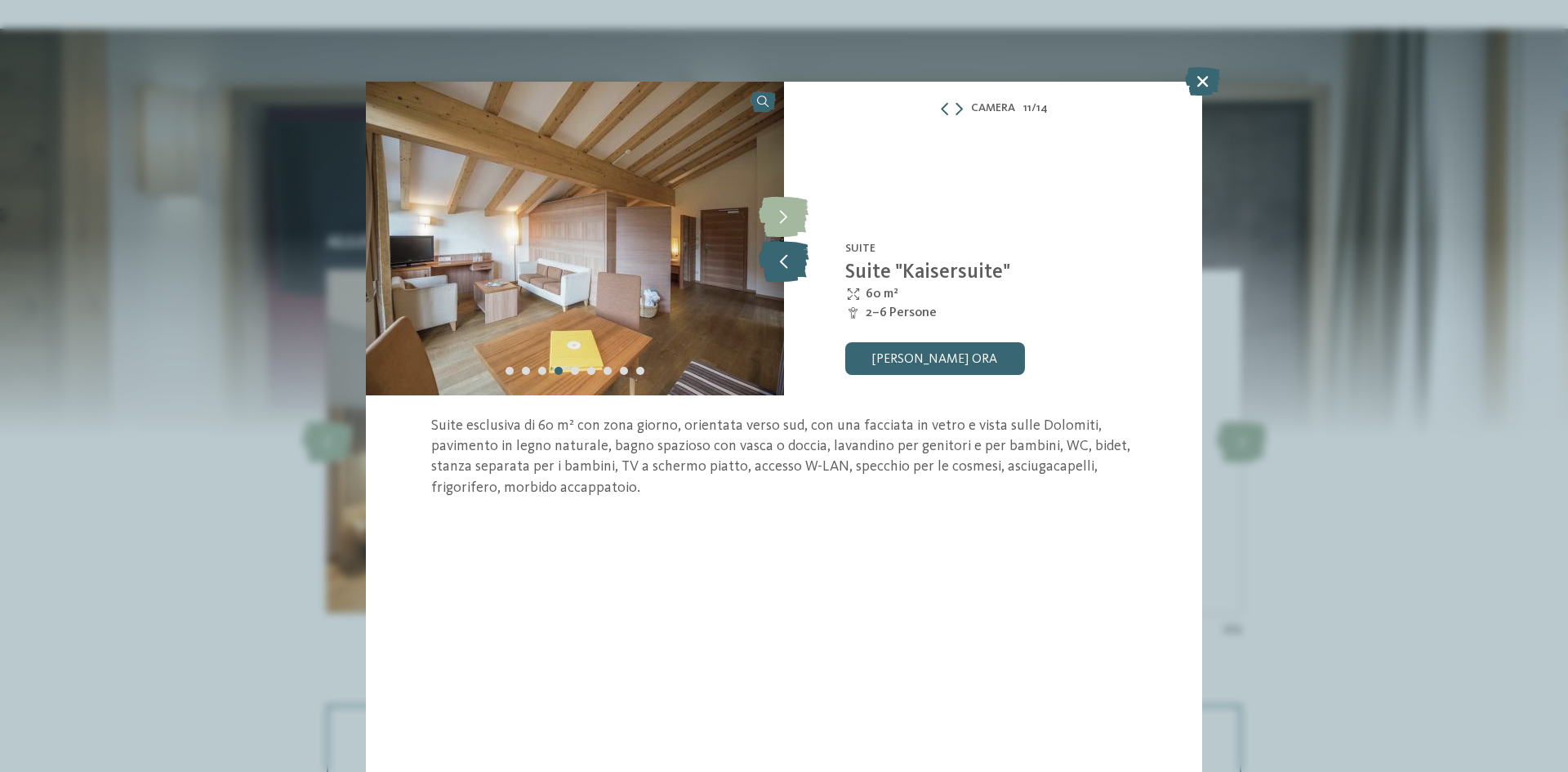
click at [765, 255] on icon at bounding box center [784, 261] width 50 height 41
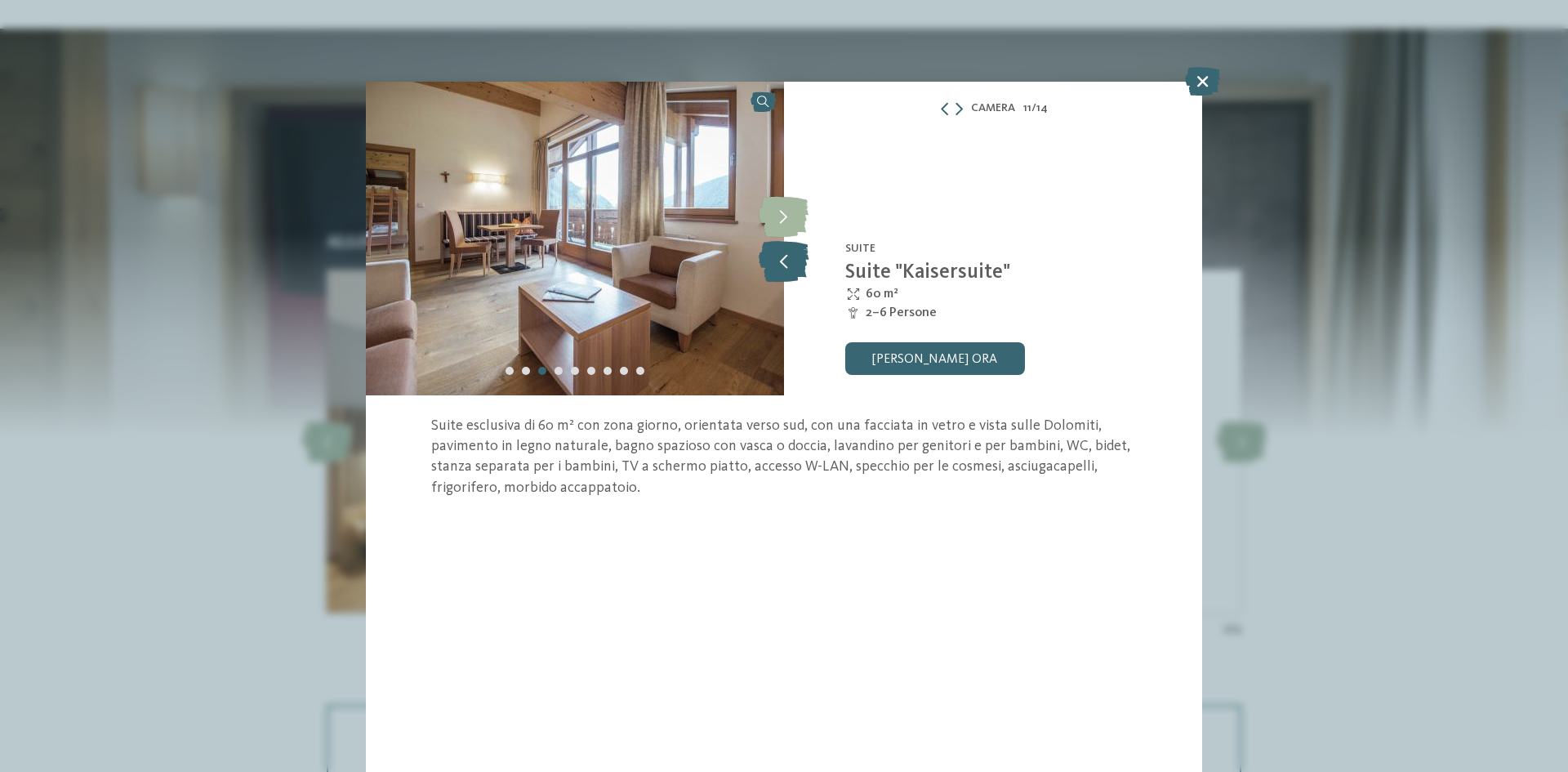
click at [765, 255] on icon at bounding box center [784, 261] width 50 height 41
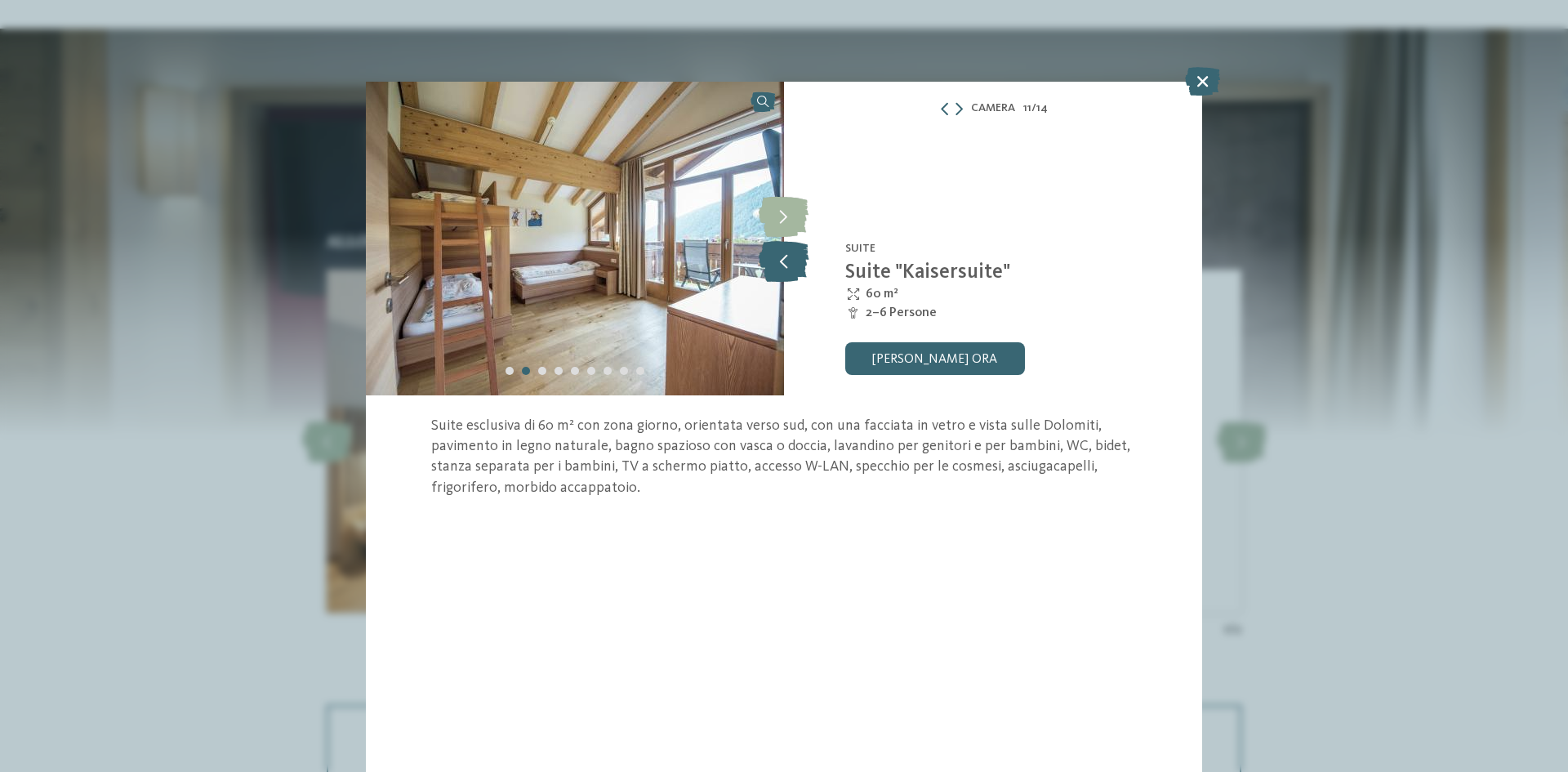
click at [765, 255] on icon at bounding box center [784, 261] width 50 height 41
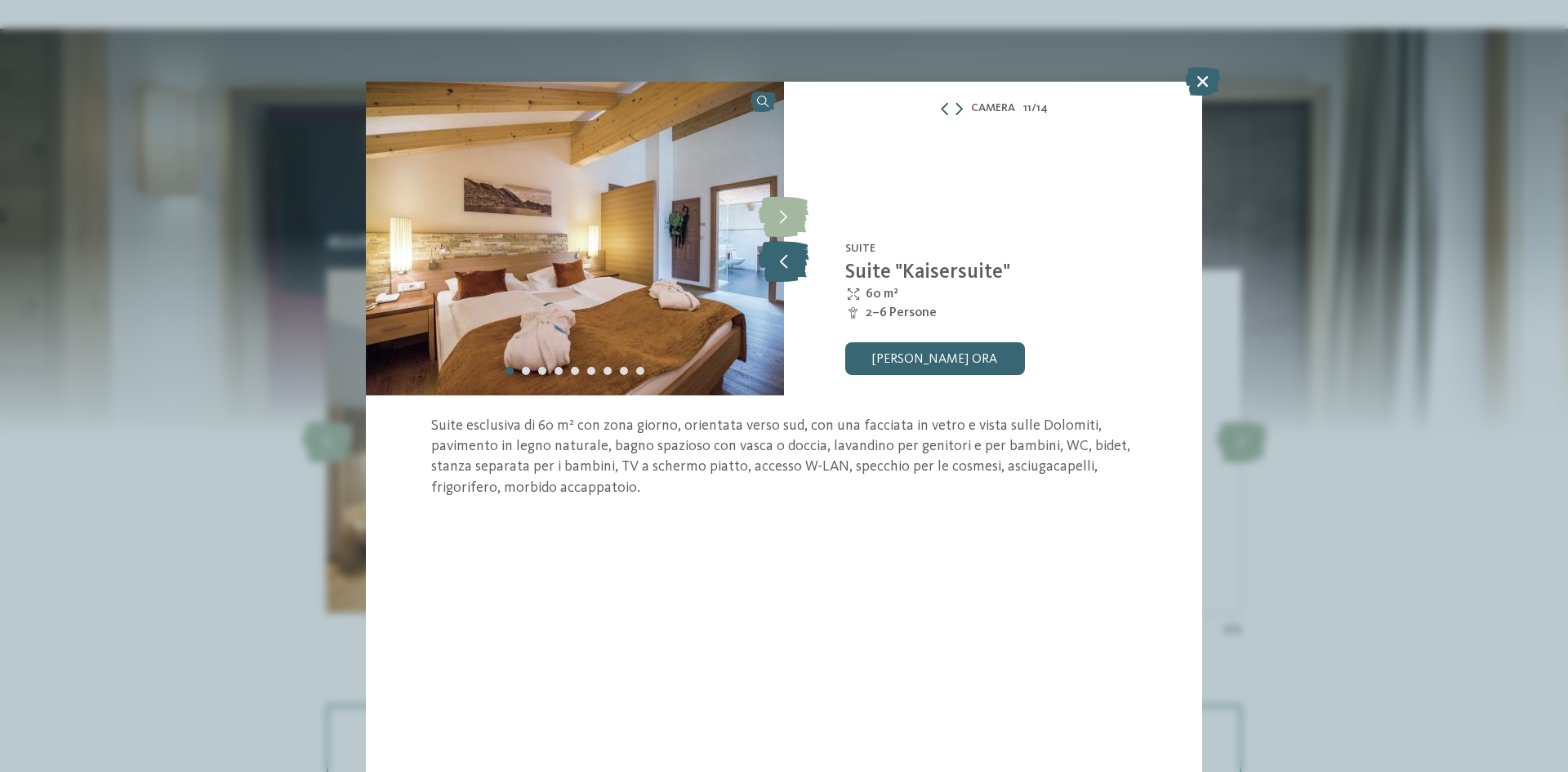
click at [765, 255] on icon at bounding box center [784, 261] width 50 height 41
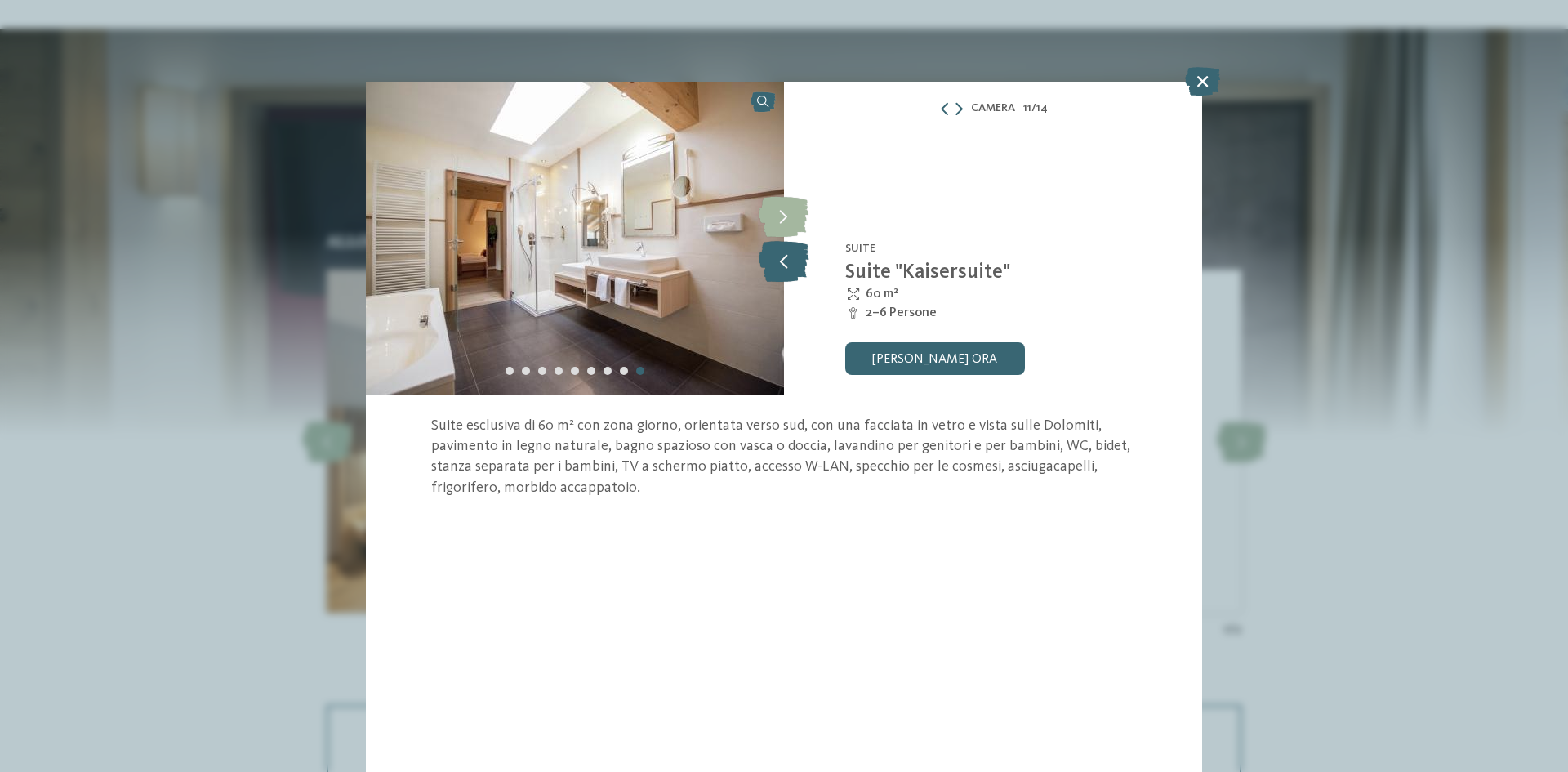
click at [766, 255] on icon at bounding box center [784, 261] width 50 height 41
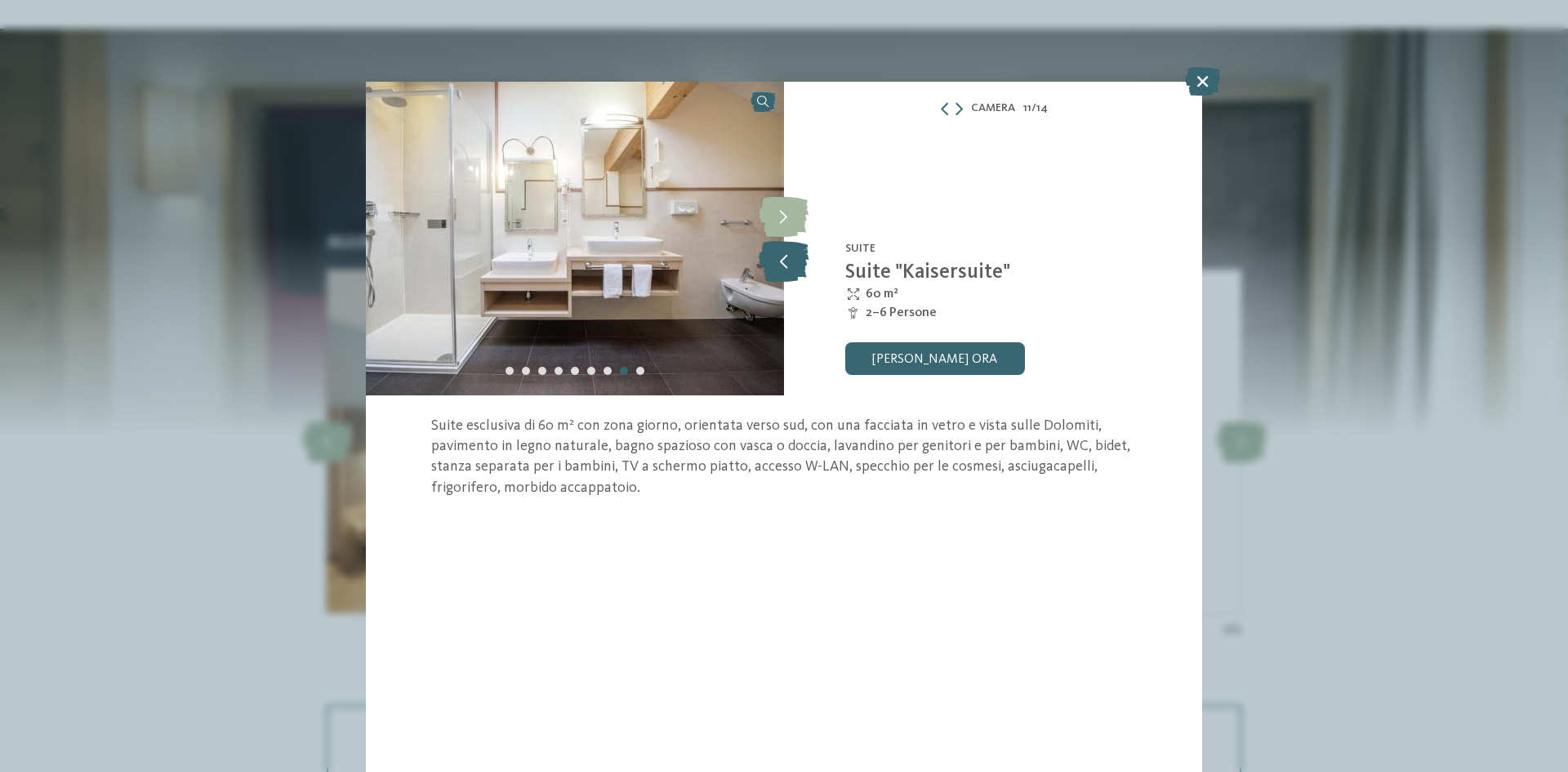
click at [769, 253] on icon at bounding box center [784, 261] width 50 height 41
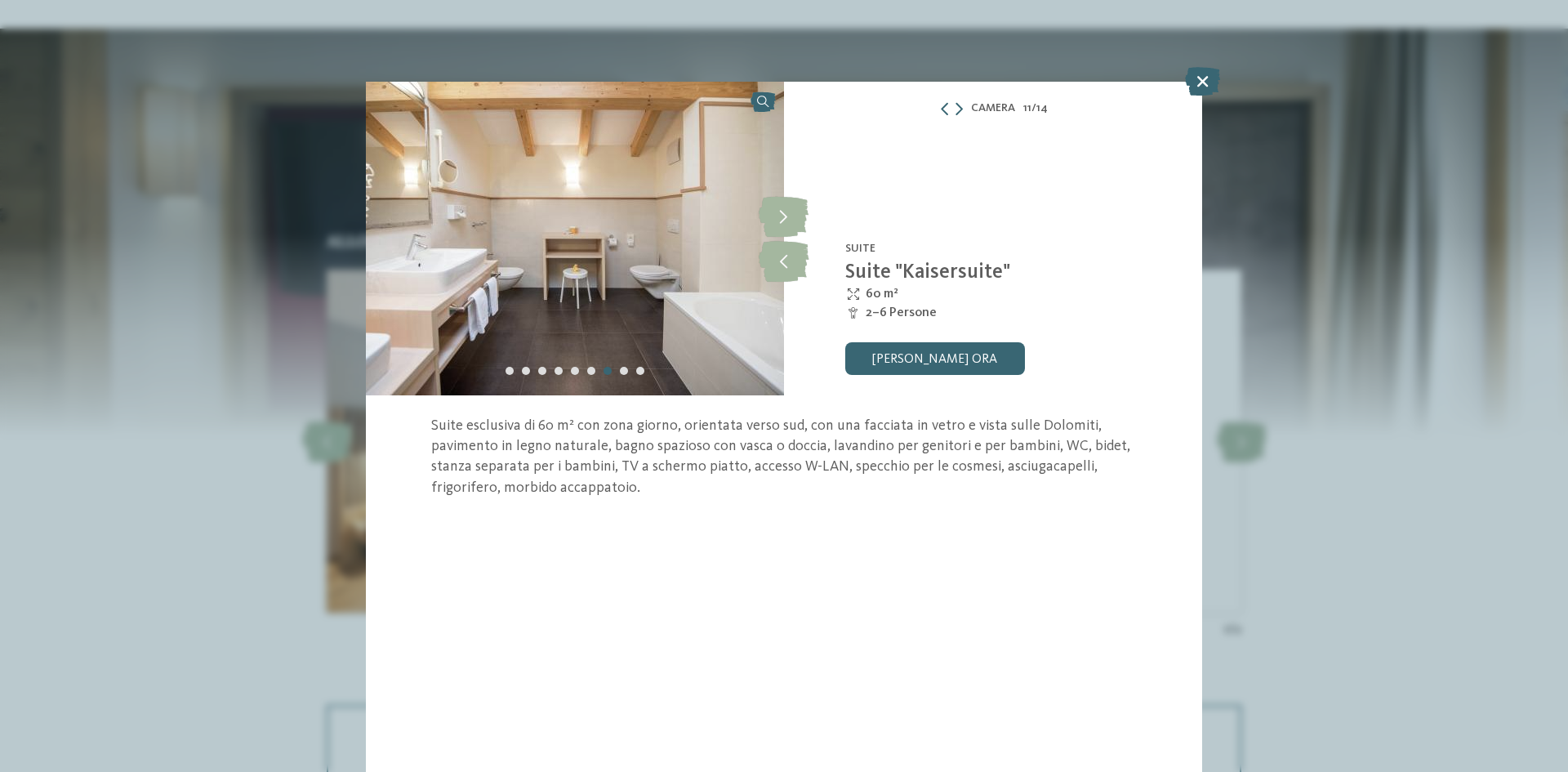
click at [964, 108] on div "Camera 11 / 14" at bounding box center [993, 108] width 418 height 20
click at [959, 110] on icon at bounding box center [959, 108] width 8 height 13
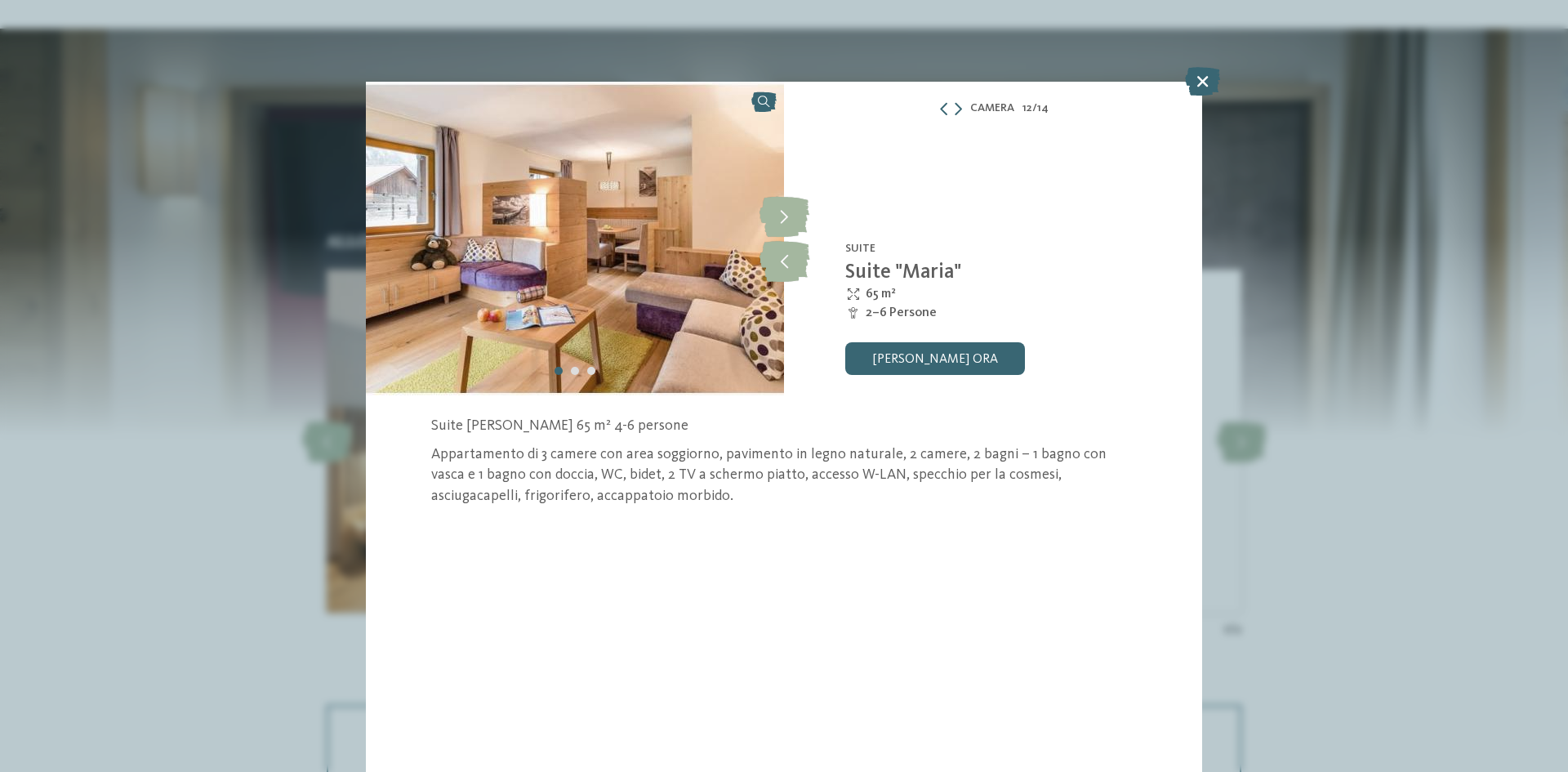
click at [962, 107] on div "Camera 12 / 14" at bounding box center [993, 108] width 418 height 20
drag, startPoint x: 957, startPoint y: 120, endPoint x: 957, endPoint y: 107, distance: 13.0
click at [957, 117] on div "Camera 12 / 14 slide 12 of 14 slide 3 of 4 da" at bounding box center [783, 339] width 836 height 515
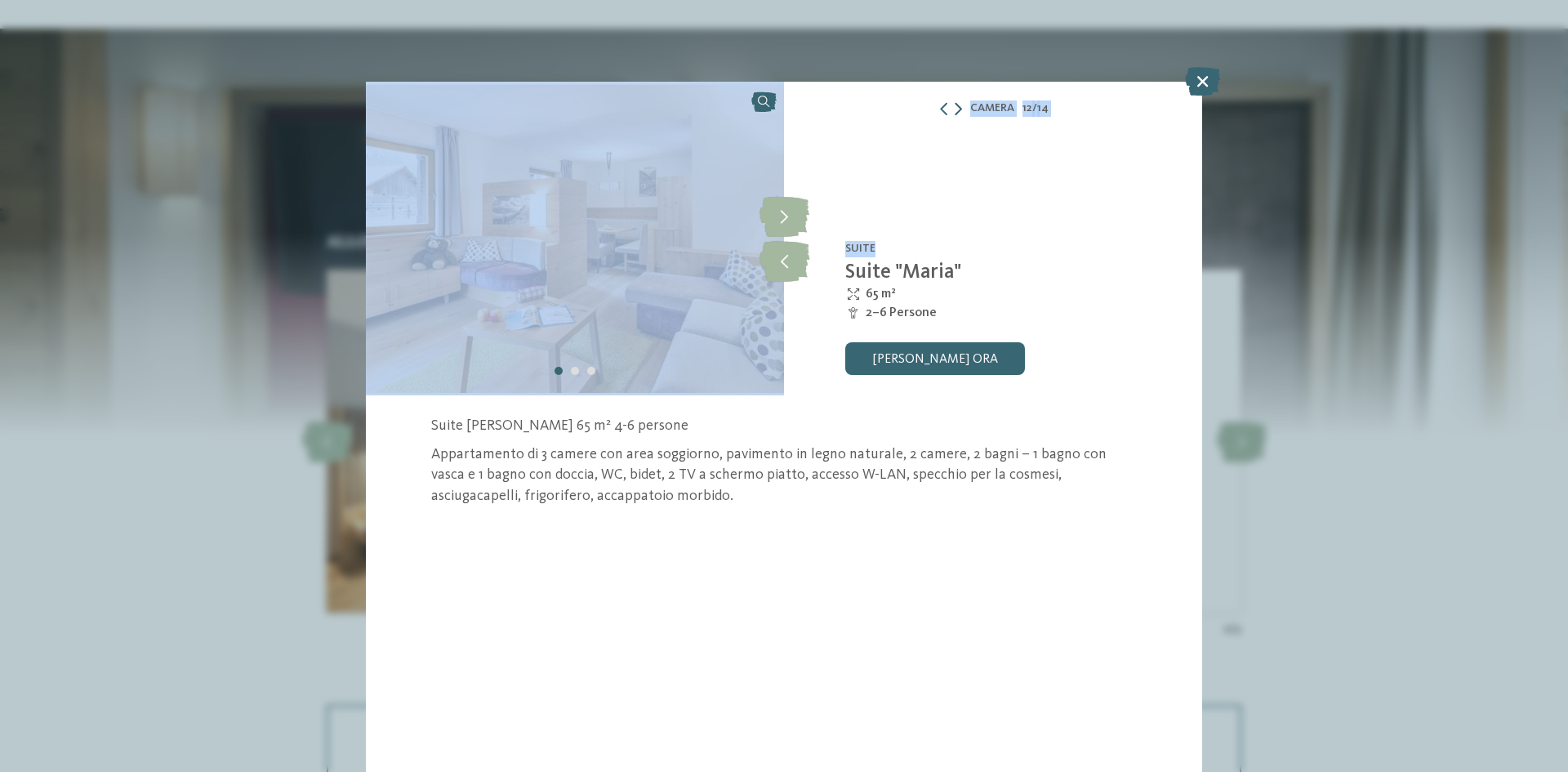
click at [957, 107] on icon at bounding box center [958, 108] width 8 height 13
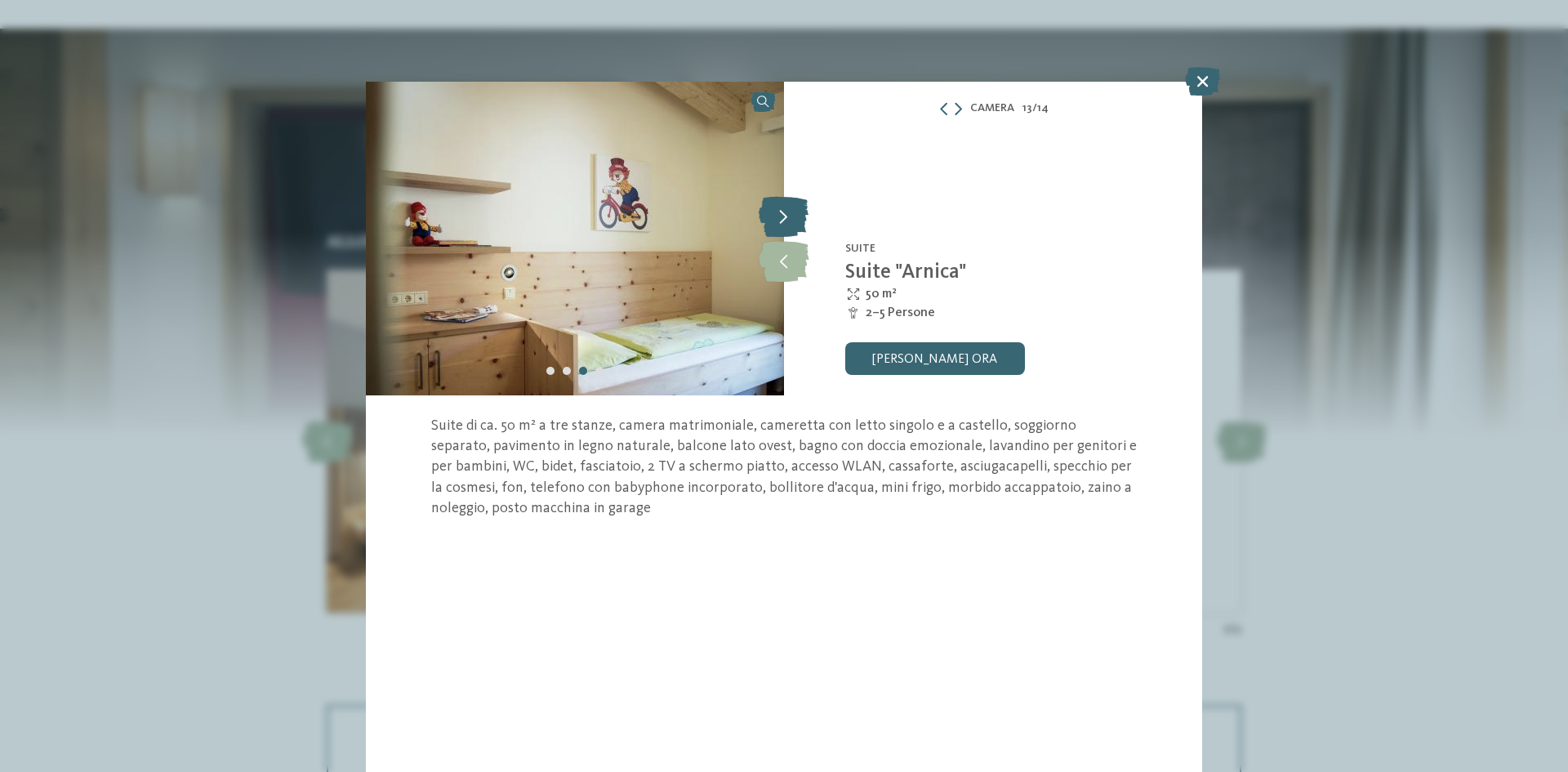
click at [779, 225] on icon at bounding box center [784, 217] width 50 height 41
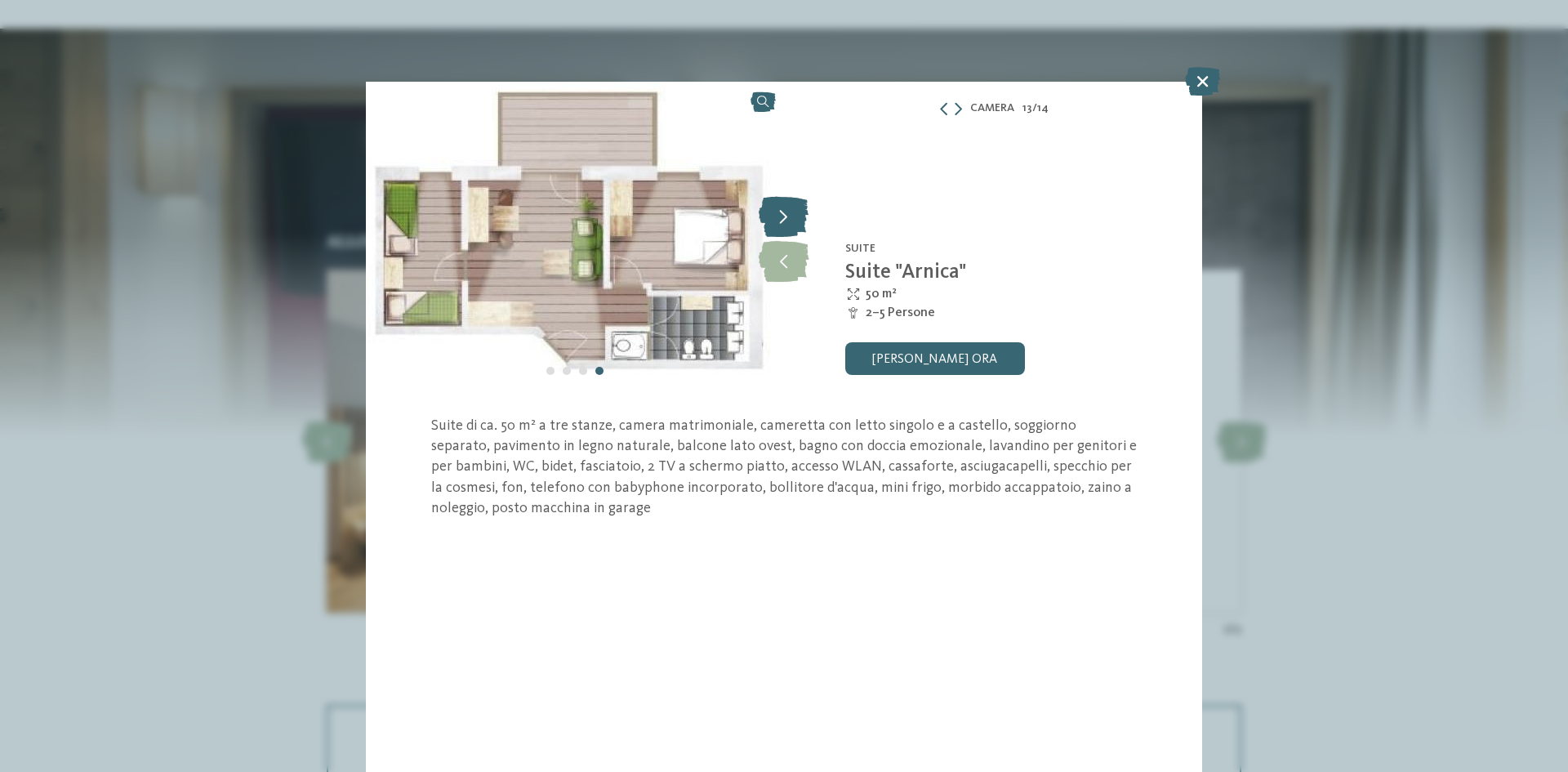
click at [780, 219] on icon at bounding box center [784, 217] width 50 height 41
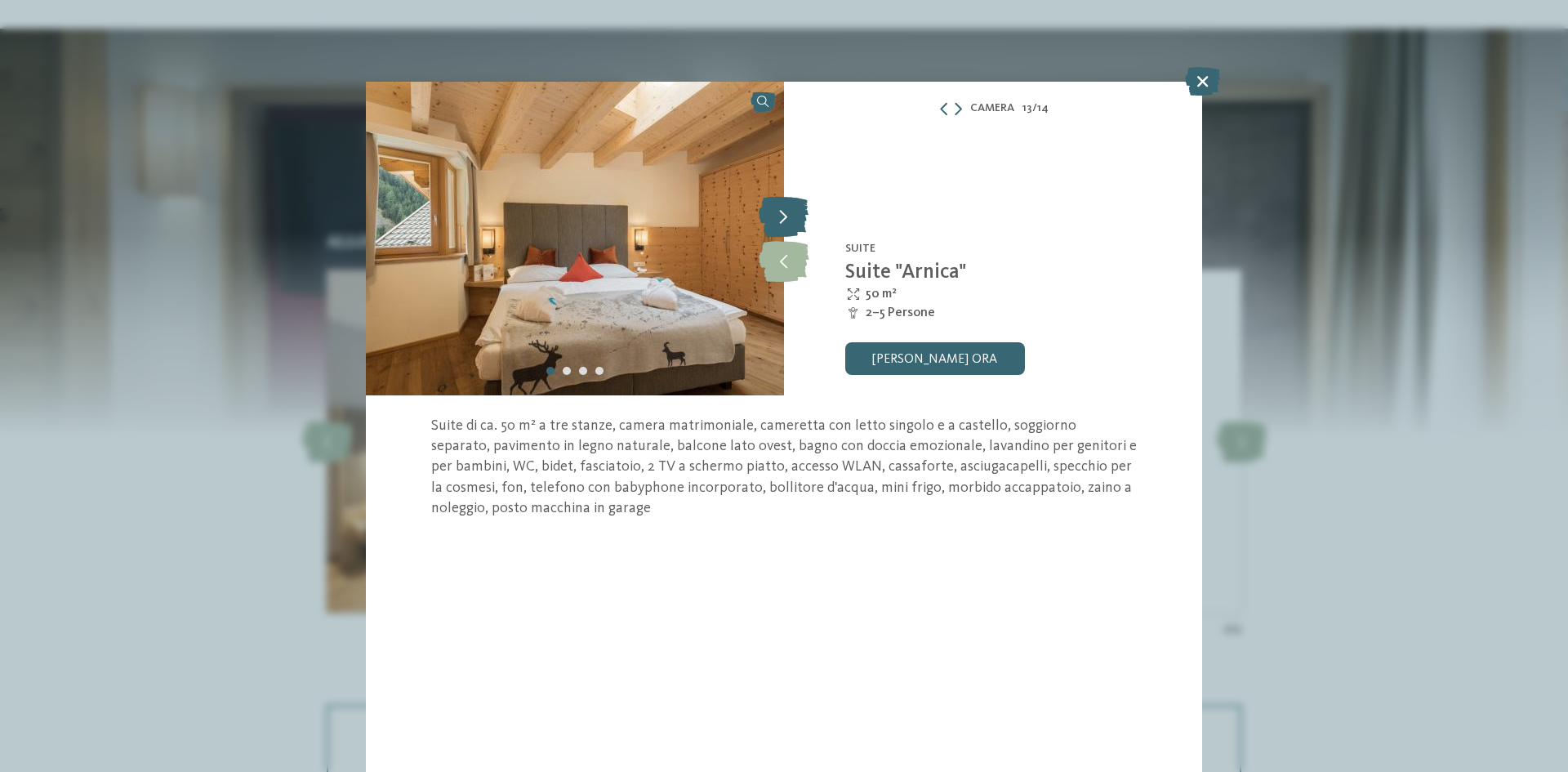
click at [794, 212] on icon at bounding box center [784, 217] width 50 height 41
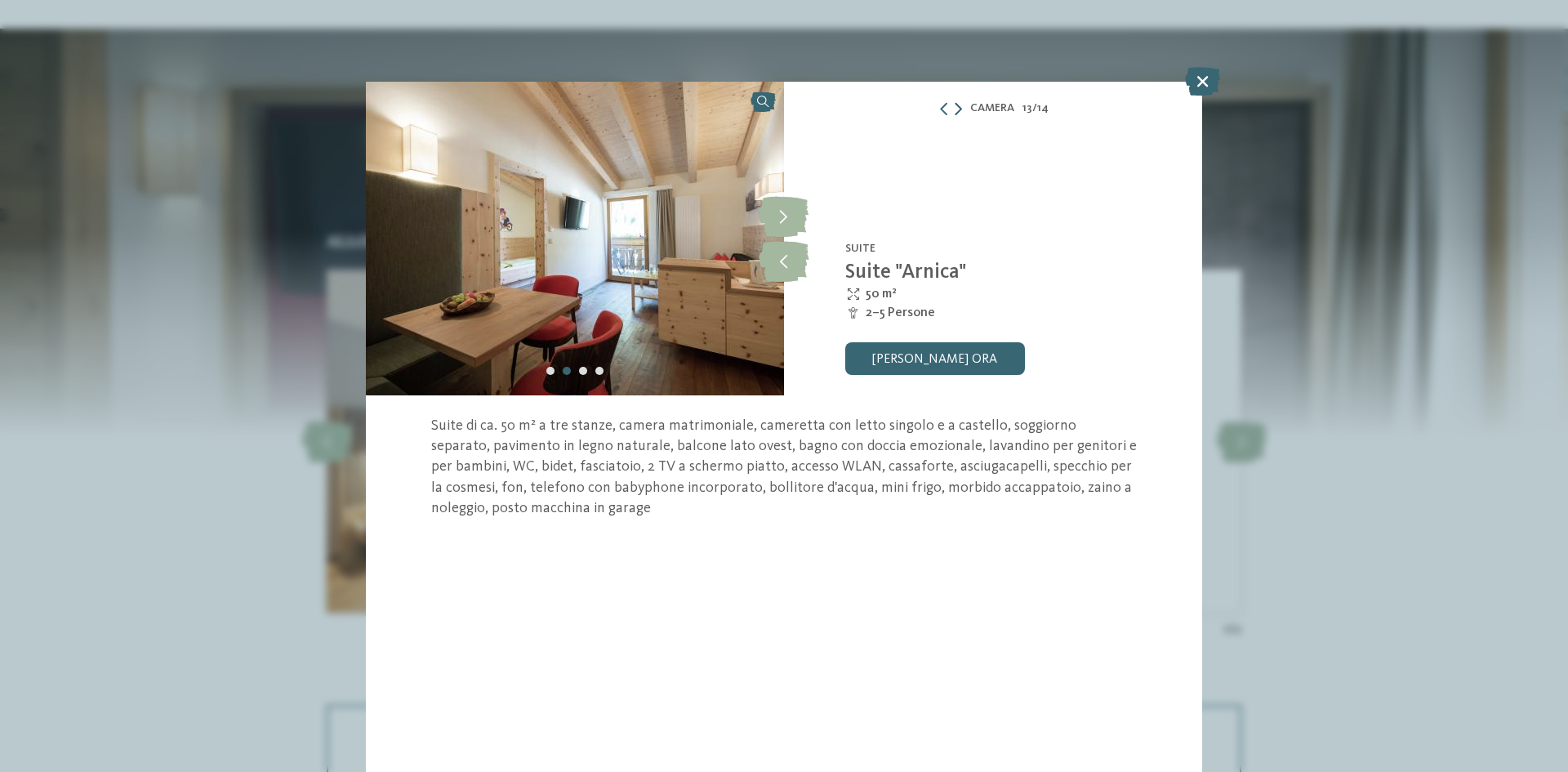
click at [961, 109] on icon at bounding box center [958, 108] width 8 height 13
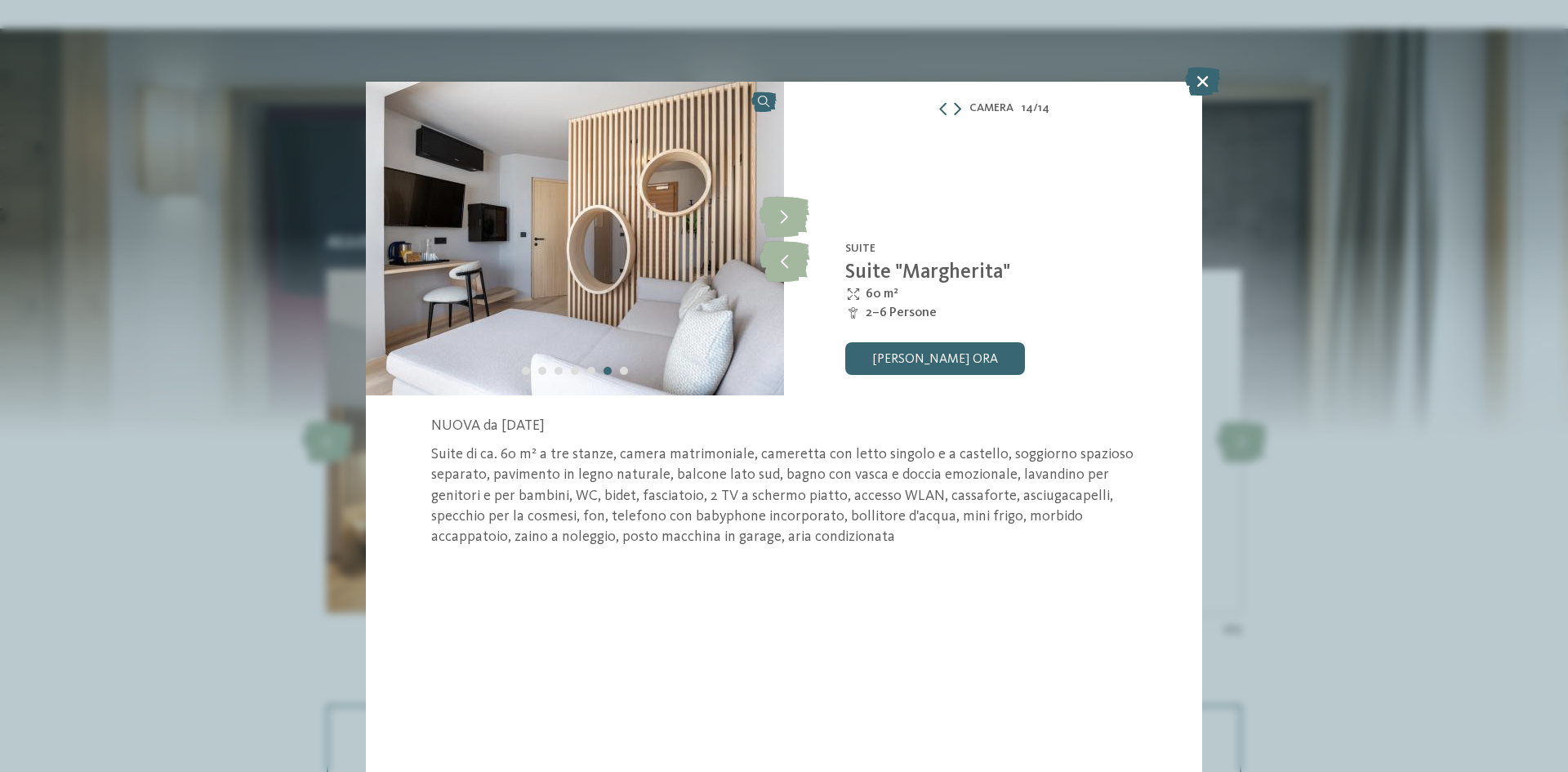
click at [959, 111] on icon at bounding box center [957, 108] width 8 height 13
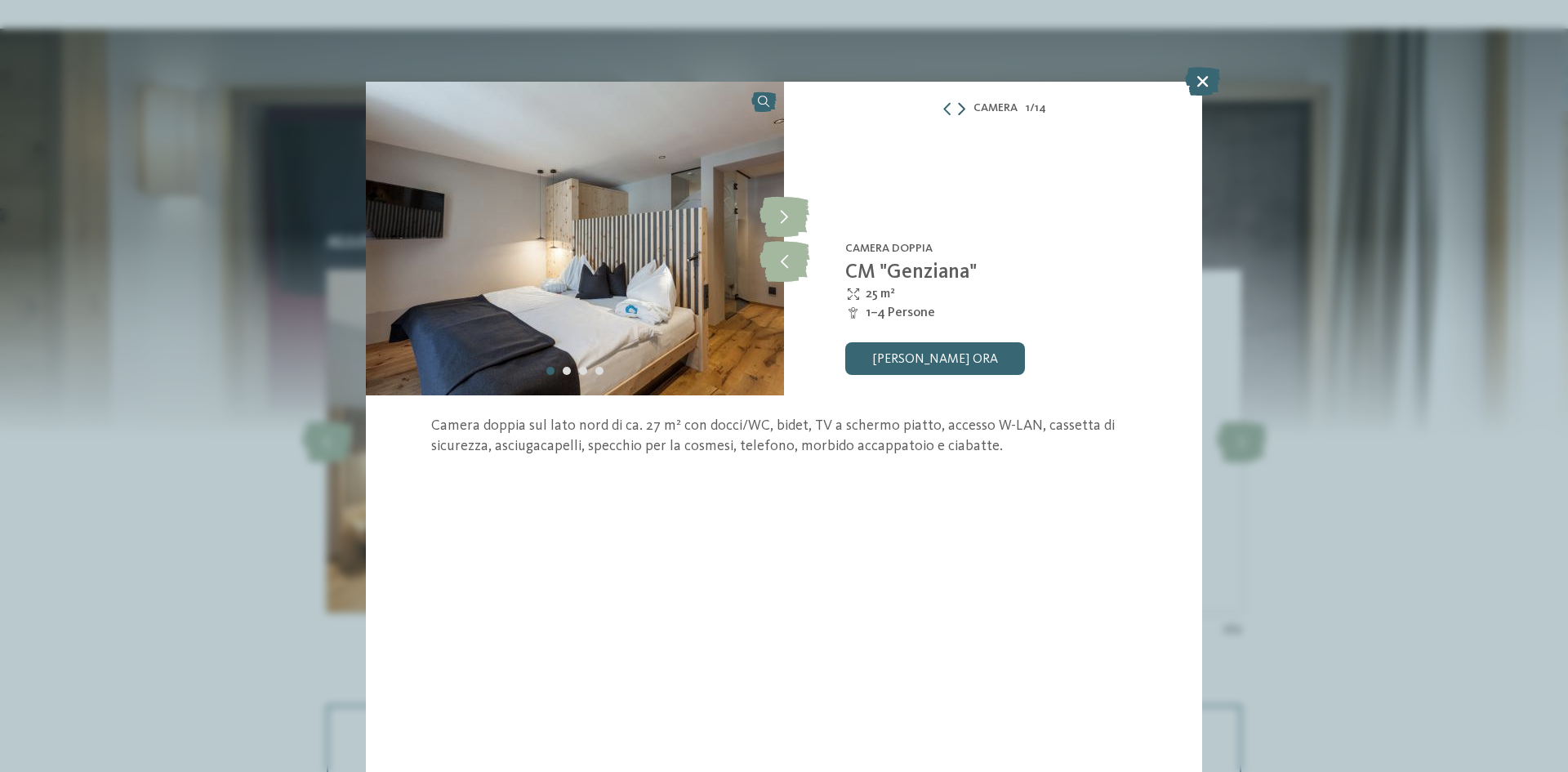
click at [960, 111] on icon at bounding box center [962, 108] width 8 height 13
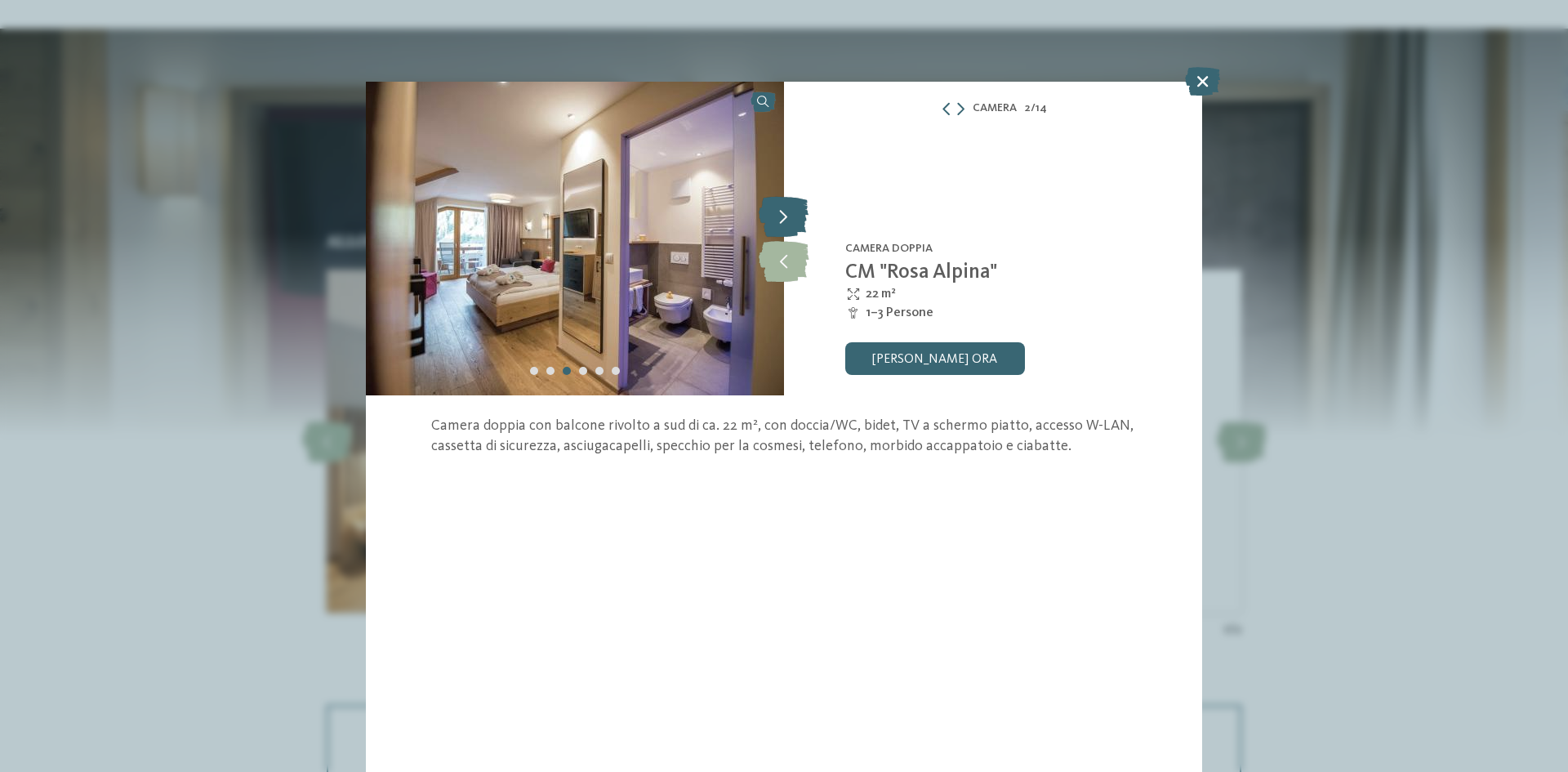
click at [776, 214] on icon at bounding box center [784, 217] width 50 height 41
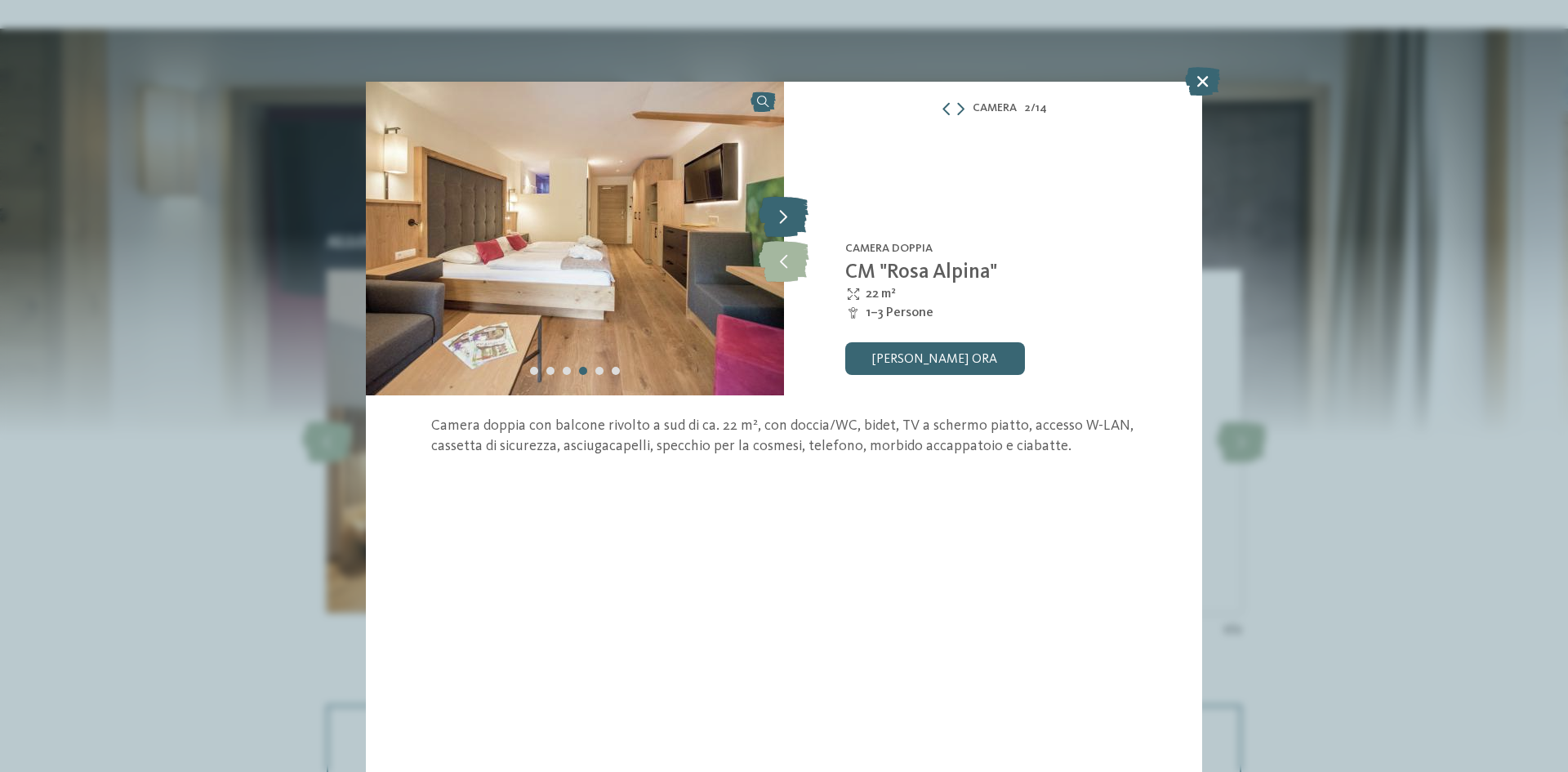
click at [778, 214] on icon at bounding box center [784, 217] width 50 height 41
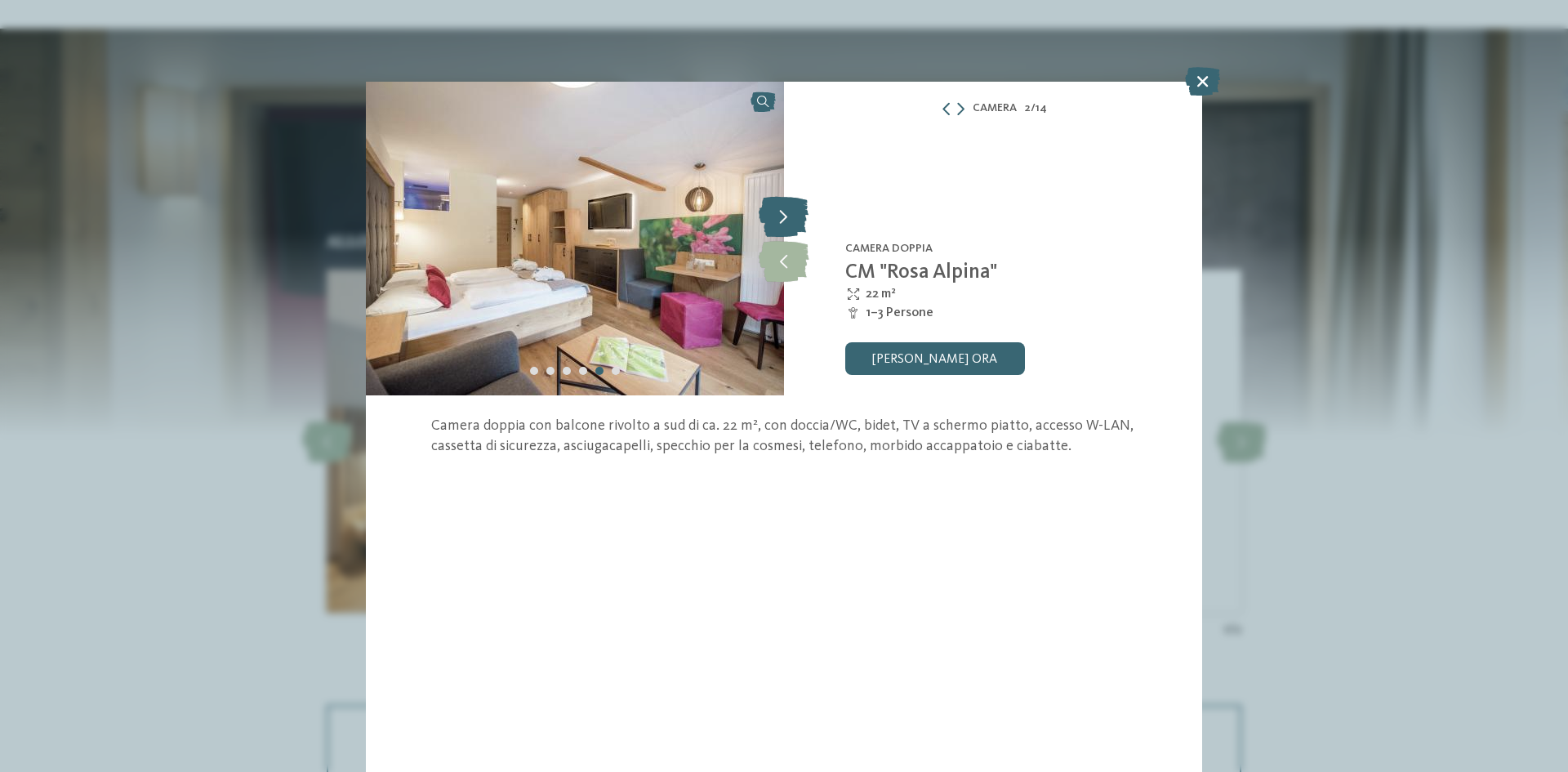
click at [779, 217] on icon at bounding box center [784, 217] width 50 height 41
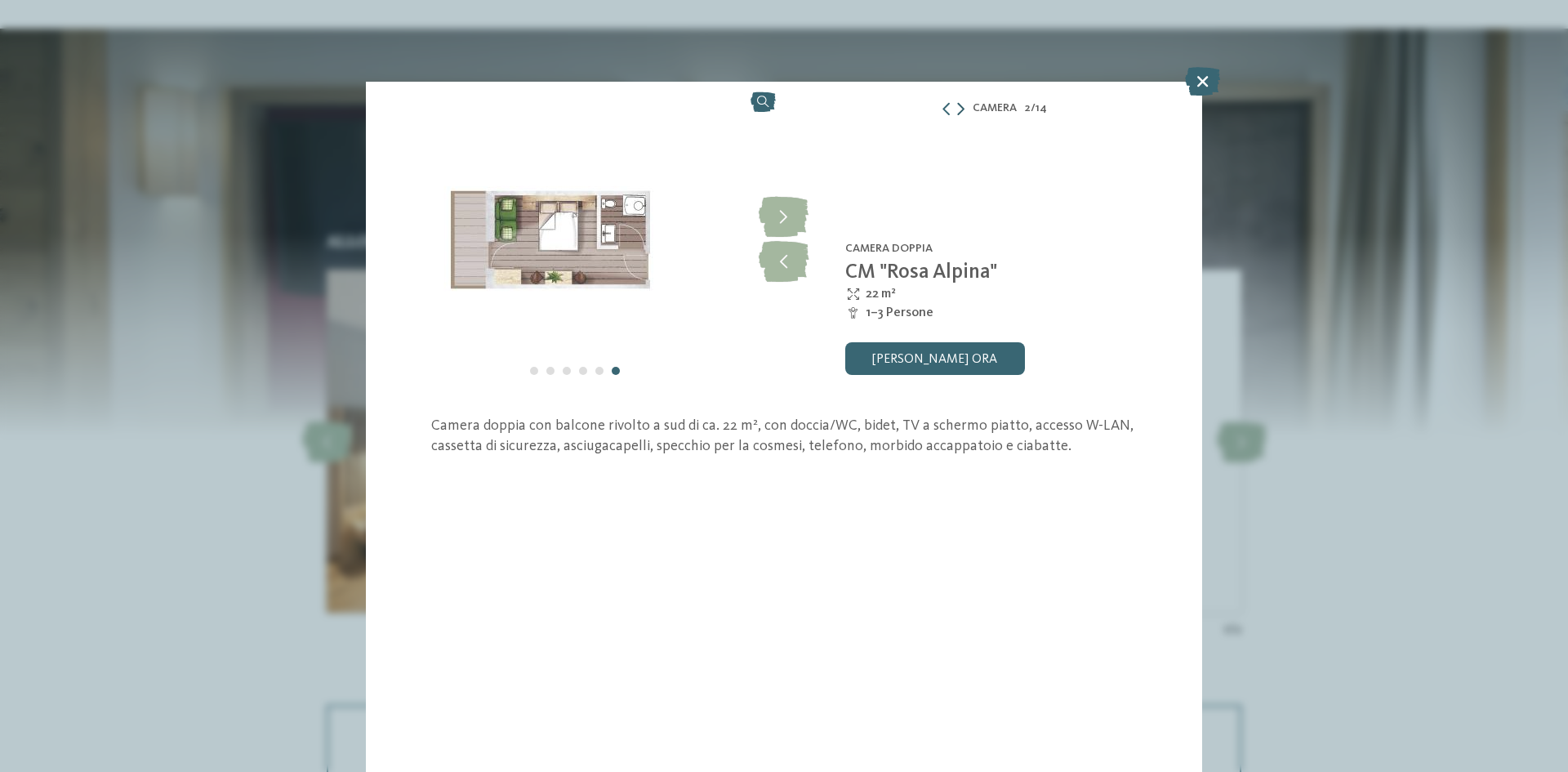
click at [962, 105] on icon at bounding box center [961, 108] width 8 height 13
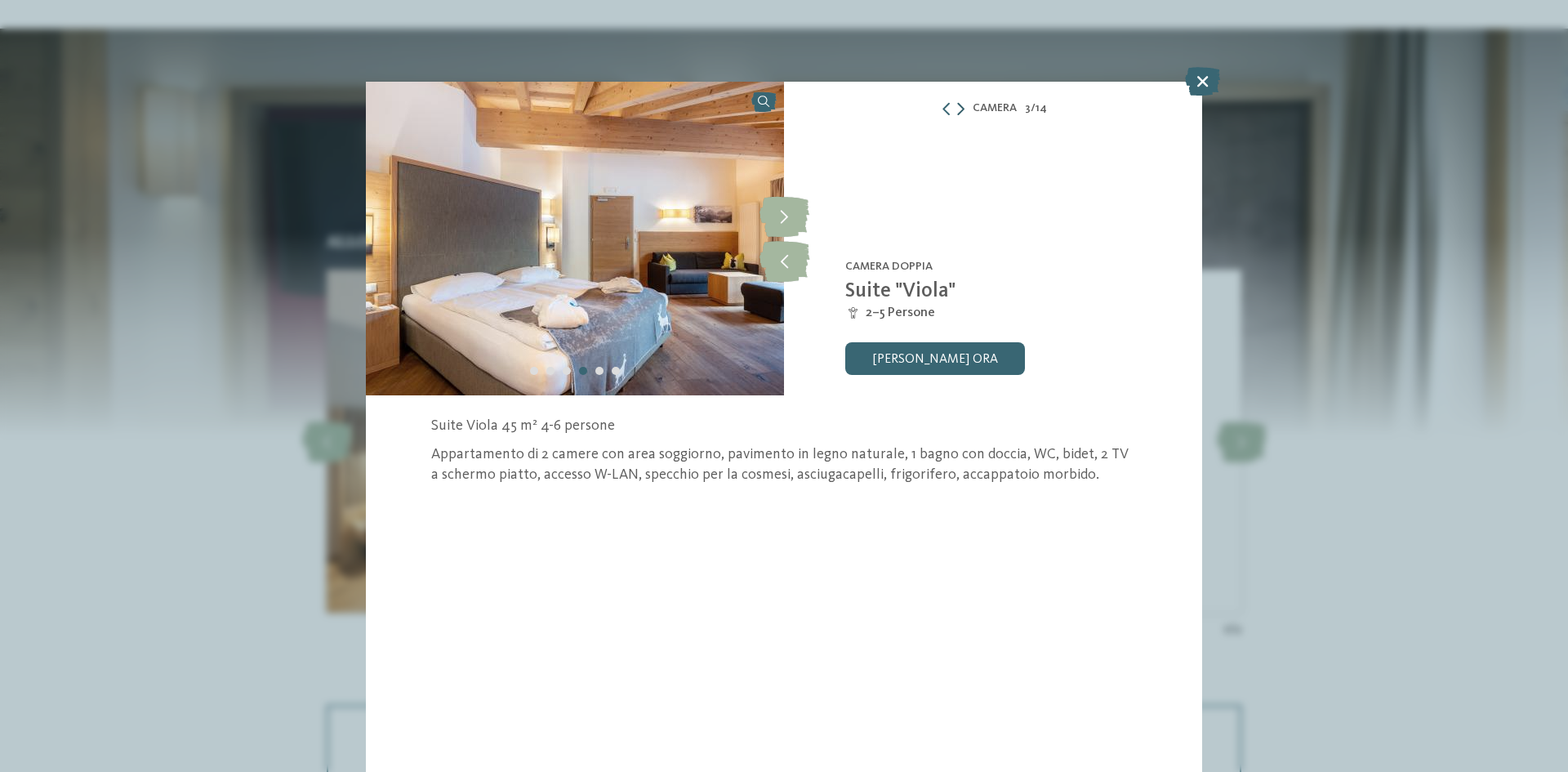
click at [962, 110] on icon at bounding box center [961, 108] width 8 height 13
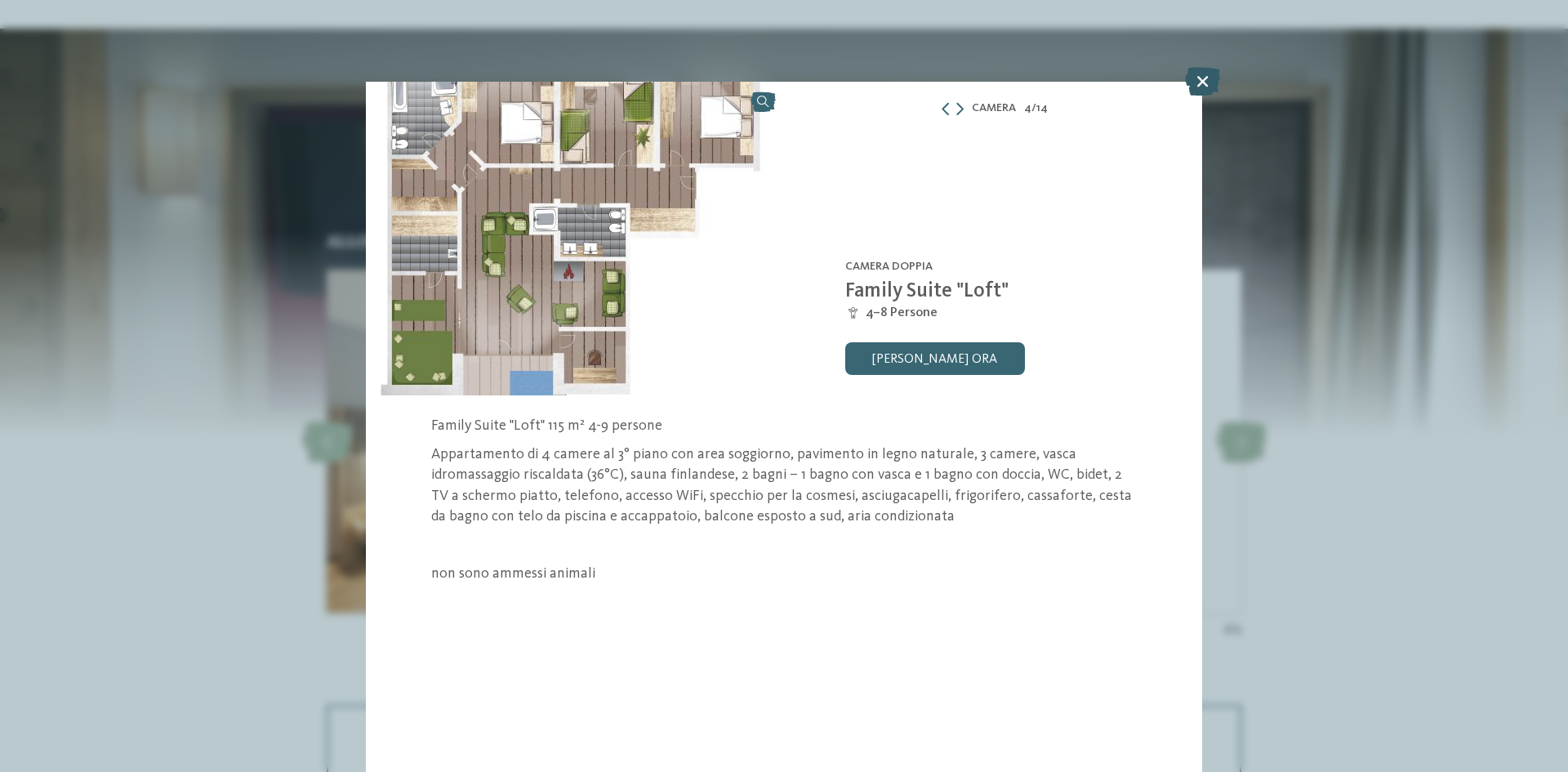
click at [1207, 83] on icon at bounding box center [1202, 80] width 35 height 28
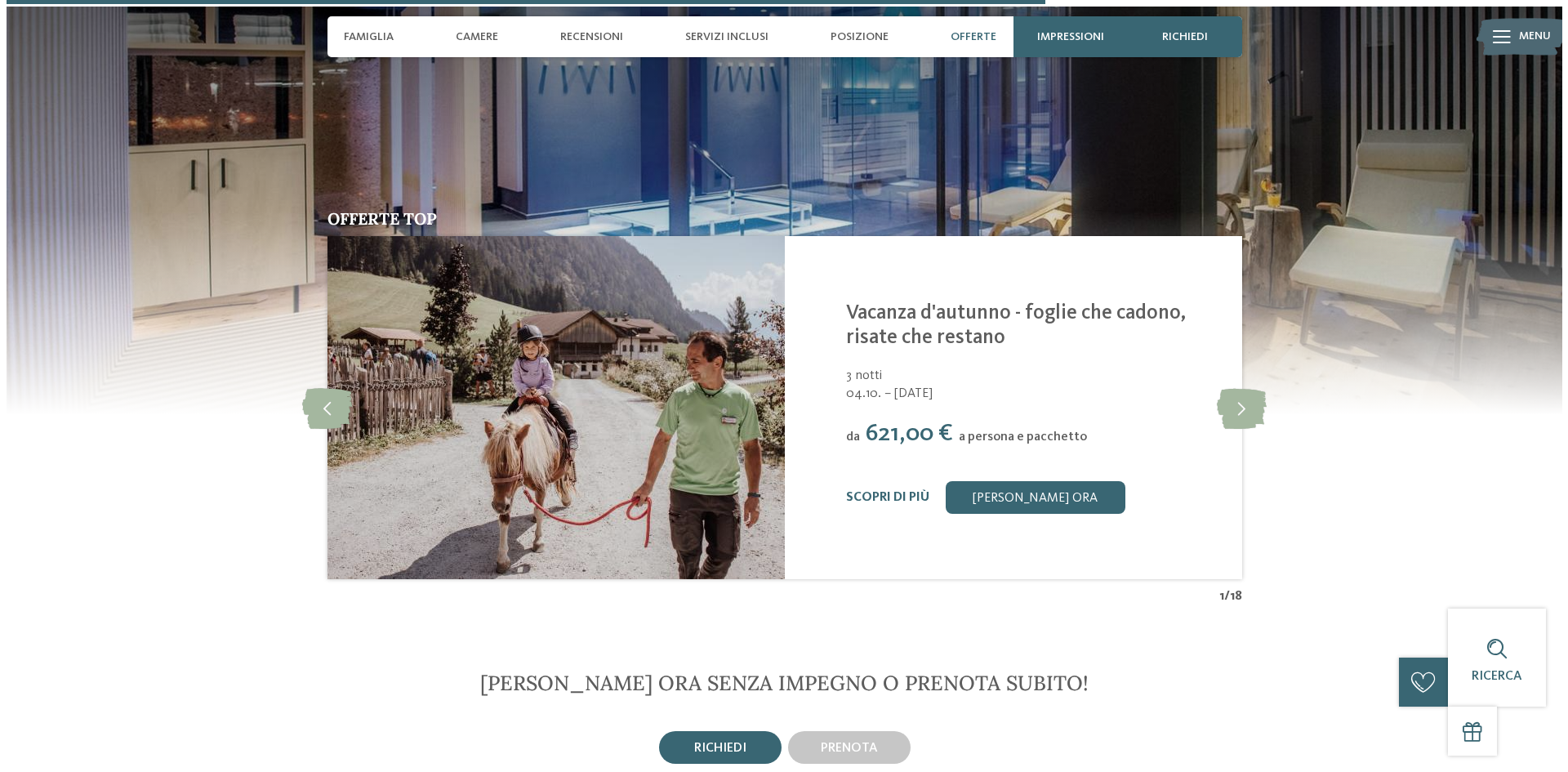
scroll to position [3839, 0]
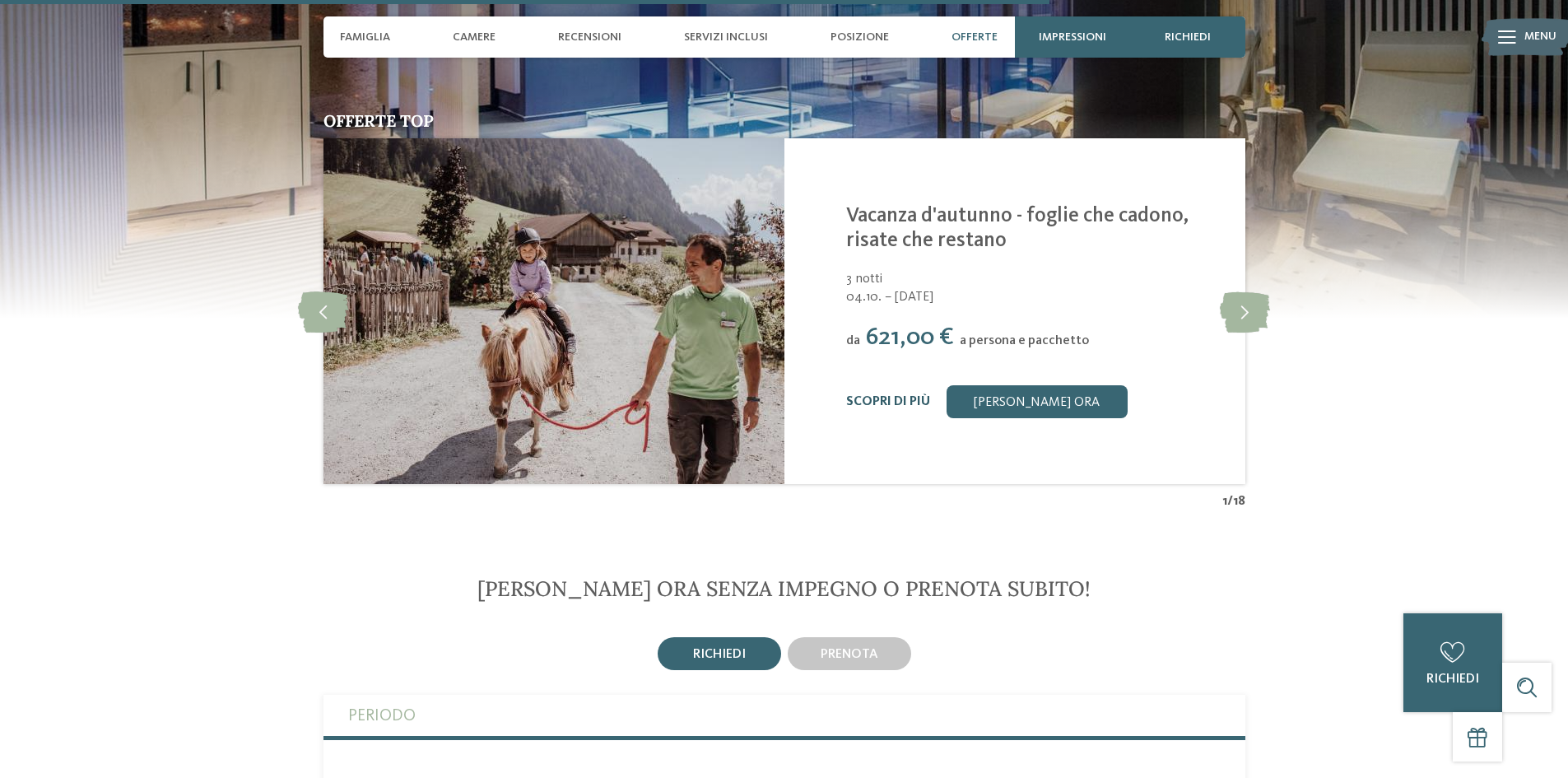
click at [867, 395] on link "Scopri di più" at bounding box center [888, 401] width 84 height 13
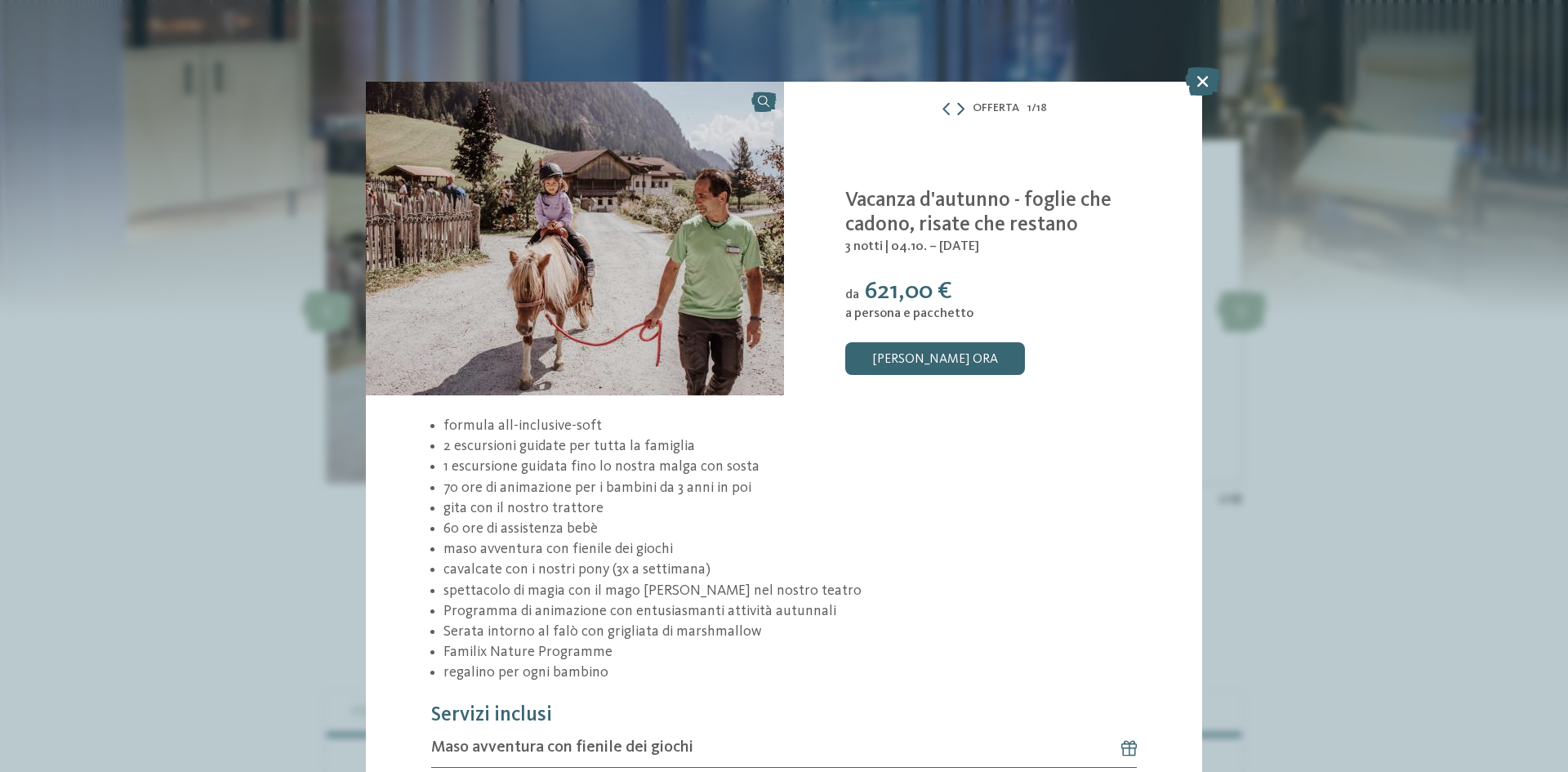
click at [957, 111] on icon at bounding box center [961, 108] width 8 height 13
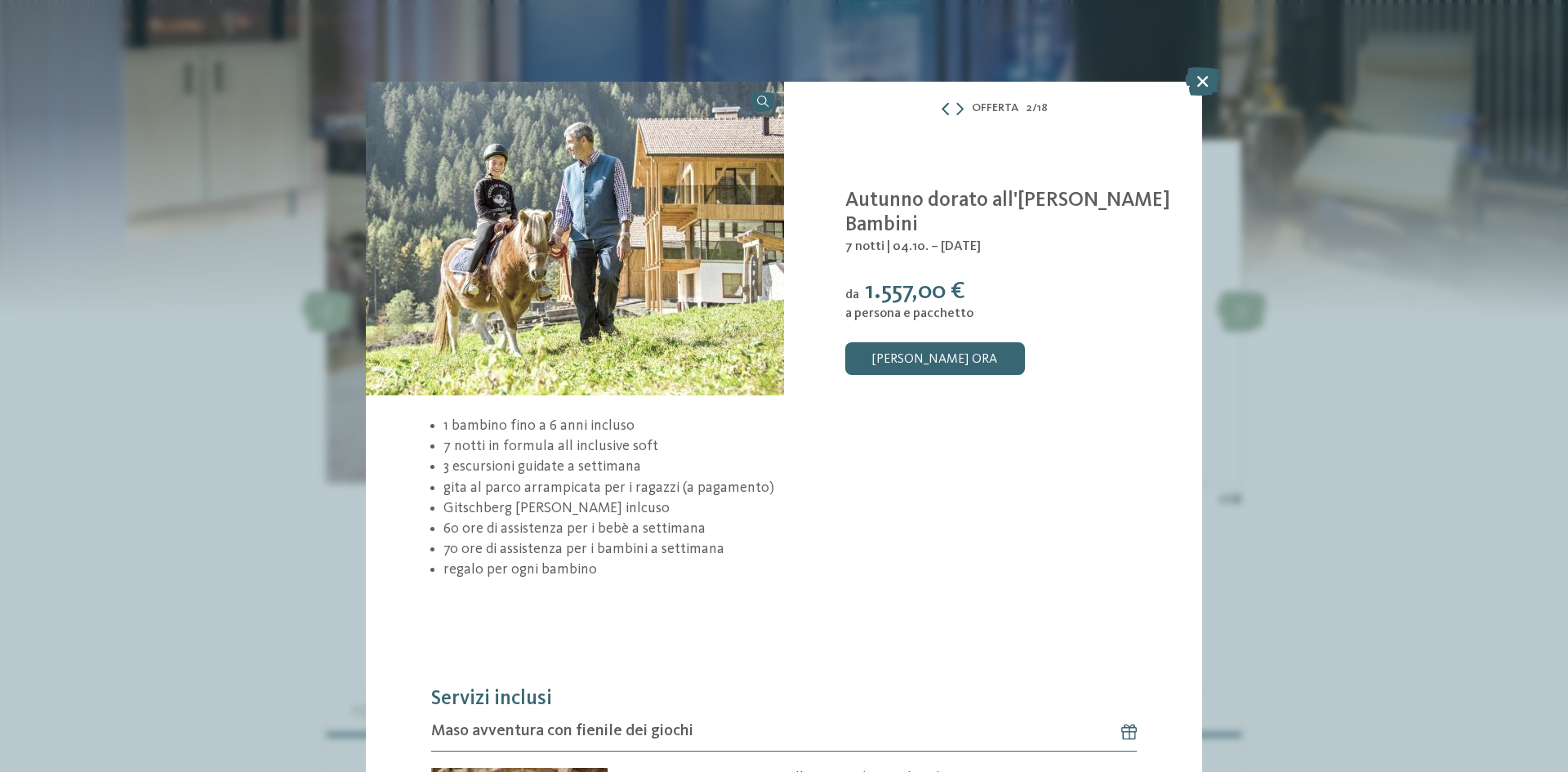
click at [939, 112] on icon at bounding box center [945, 108] width 13 height 13
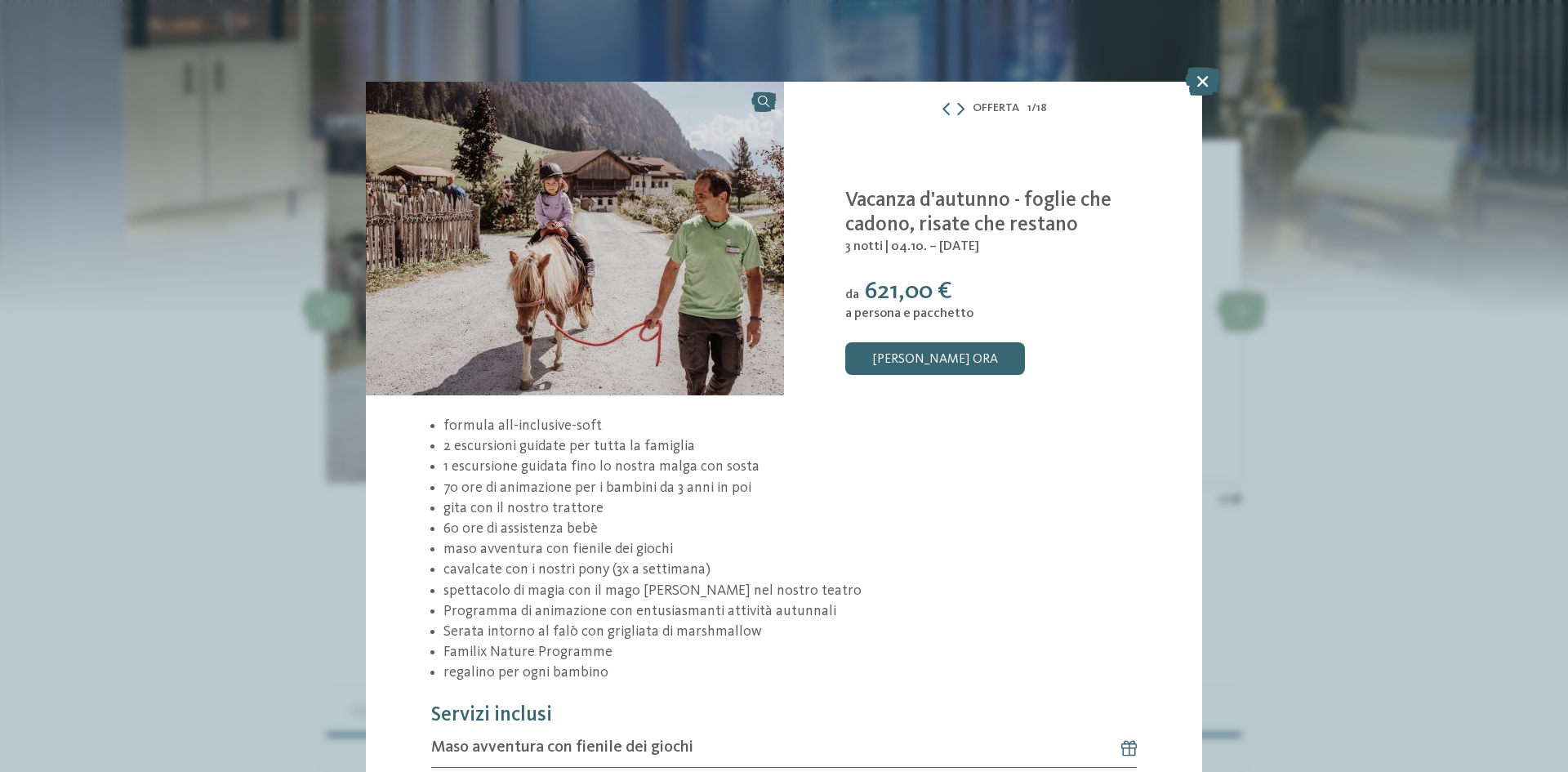
click at [949, 117] on div "Offerta 1 / 18" at bounding box center [993, 108] width 418 height 20
click at [941, 109] on icon at bounding box center [946, 108] width 13 height 13
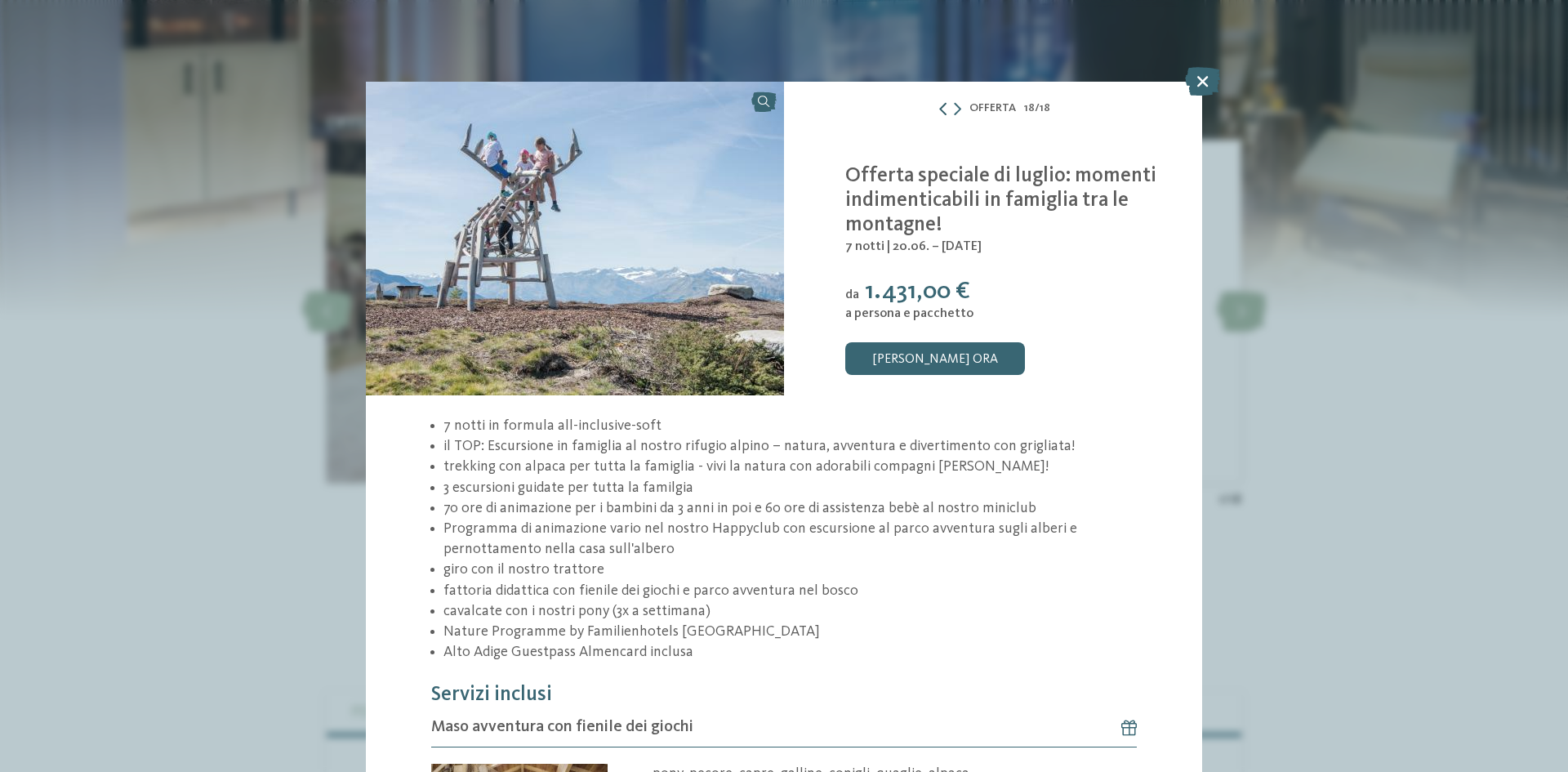
click at [941, 109] on icon at bounding box center [943, 108] width 13 height 13
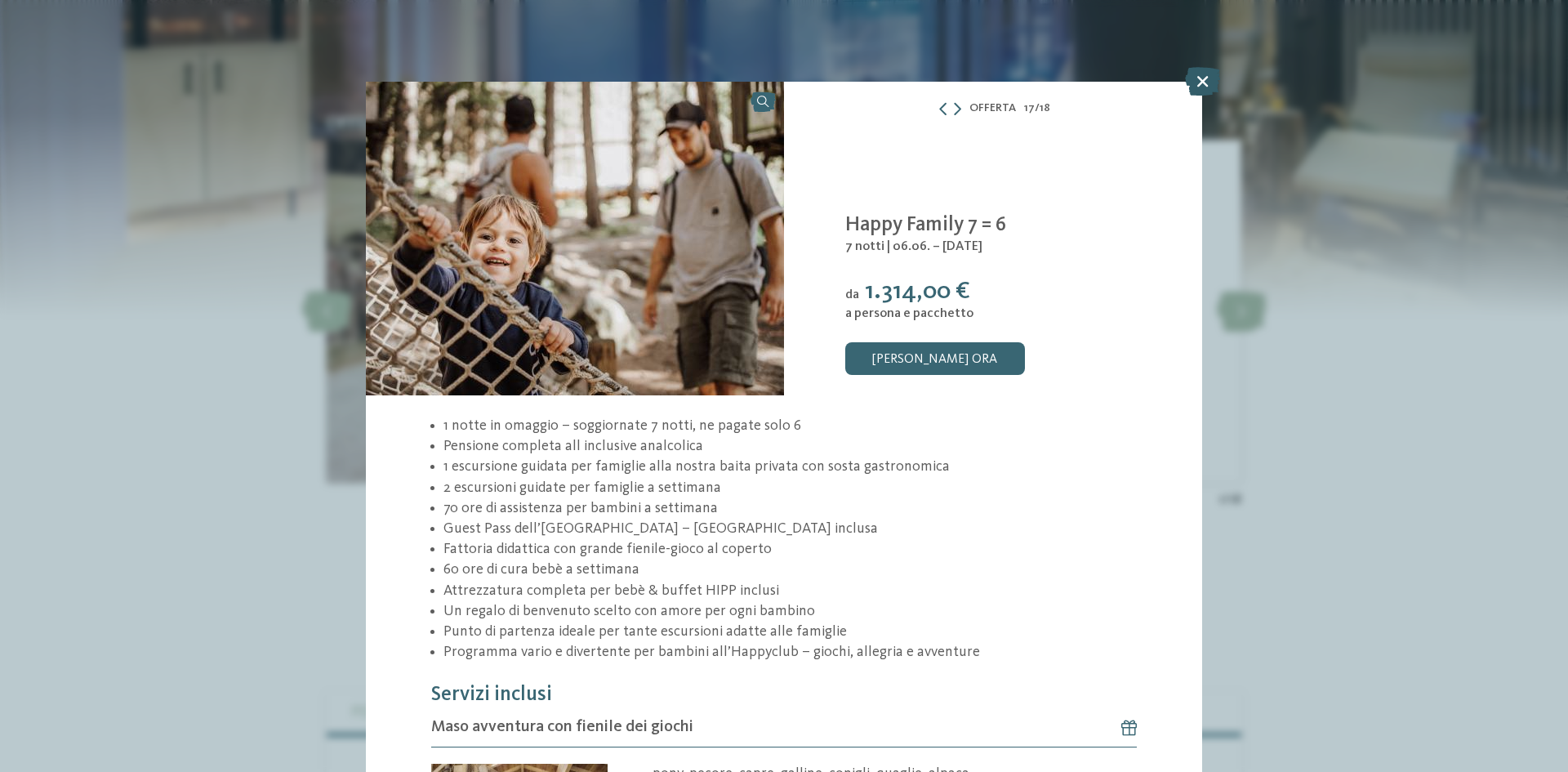
click at [1218, 83] on icon at bounding box center [1202, 80] width 35 height 28
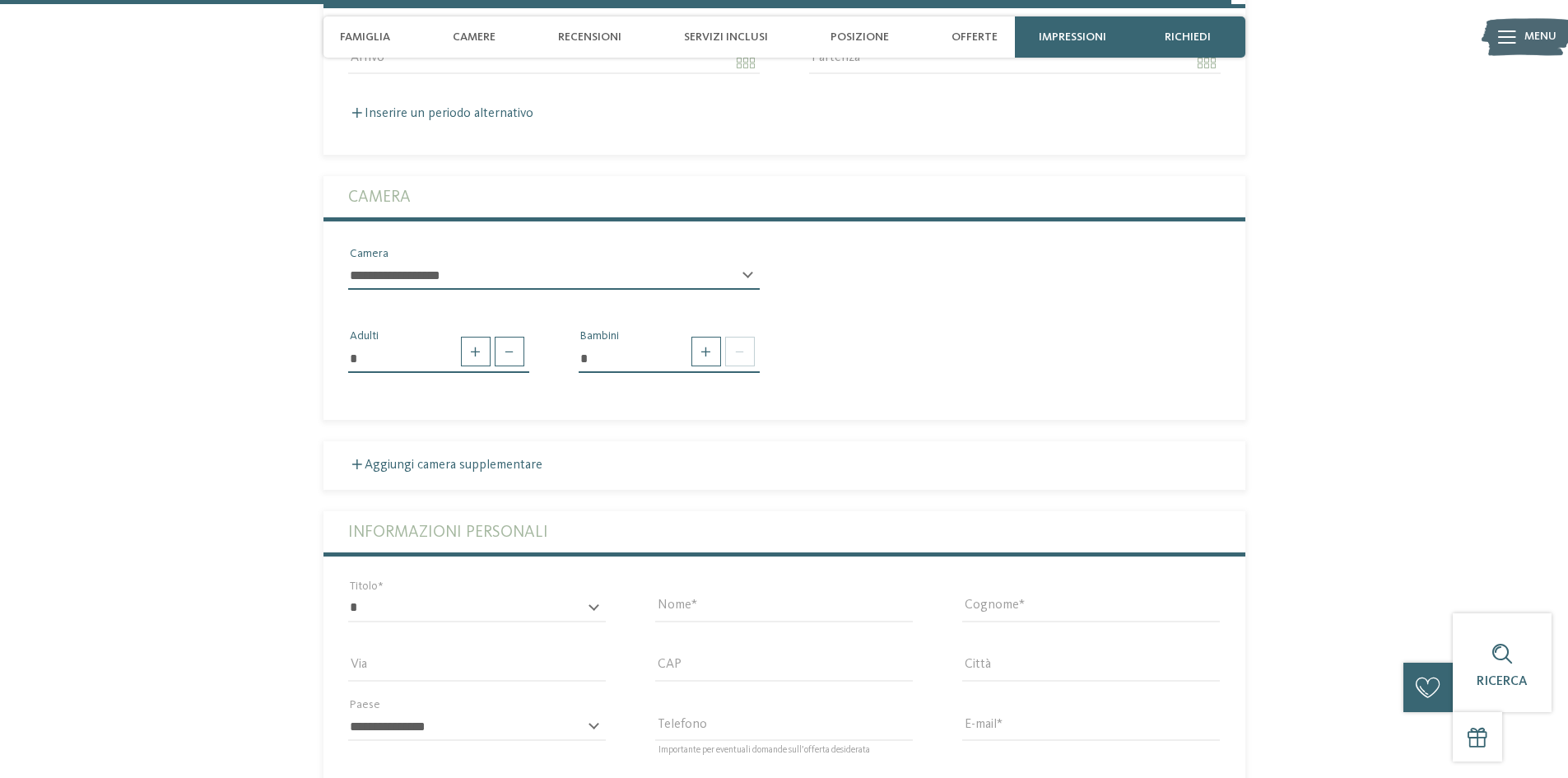
scroll to position [4609, 0]
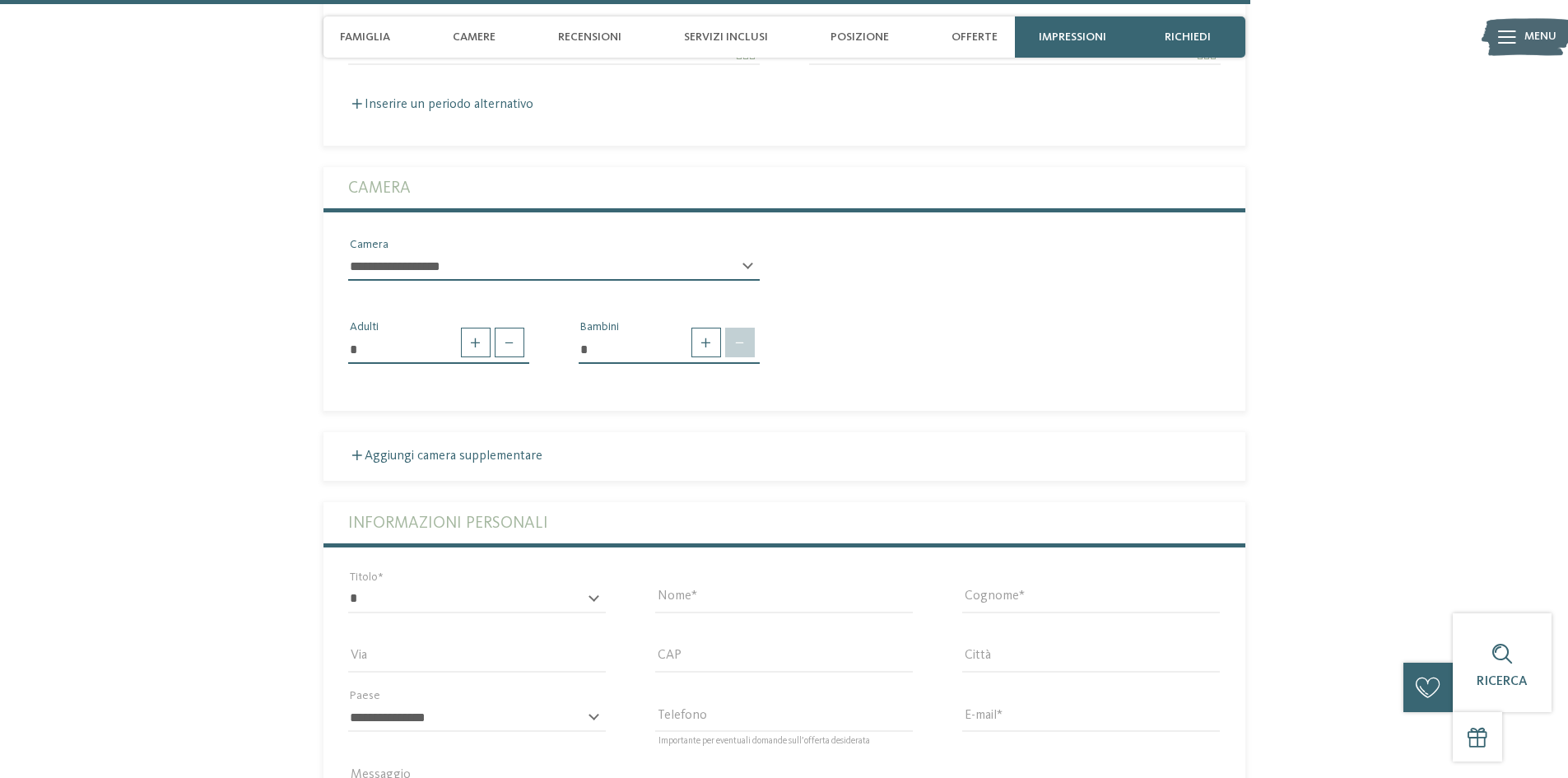
click at [735, 328] on span at bounding box center [740, 343] width 29 height 29
click at [709, 328] on span at bounding box center [706, 343] width 29 height 29
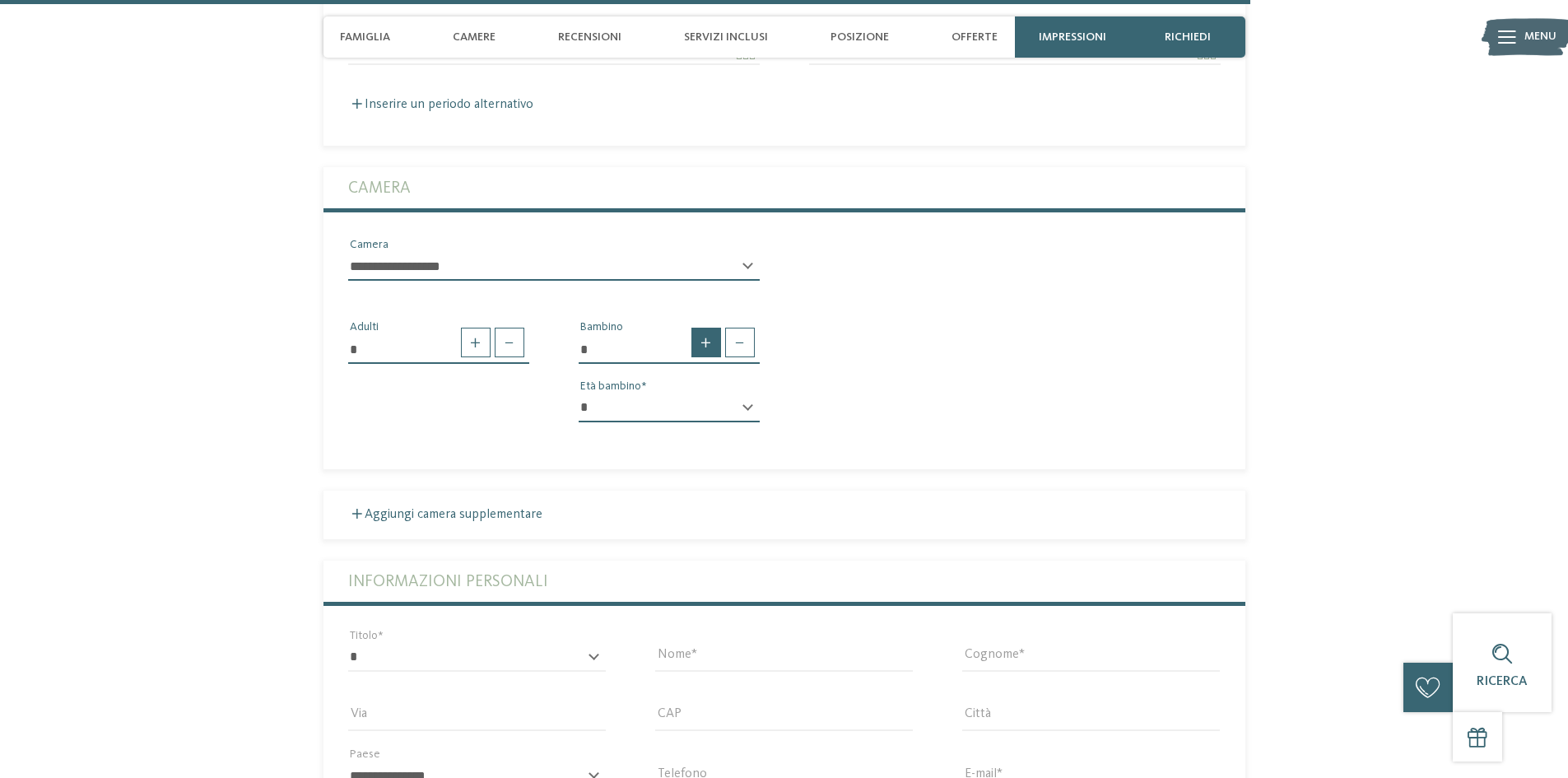
click at [709, 328] on span at bounding box center [706, 343] width 29 height 29
type input "*"
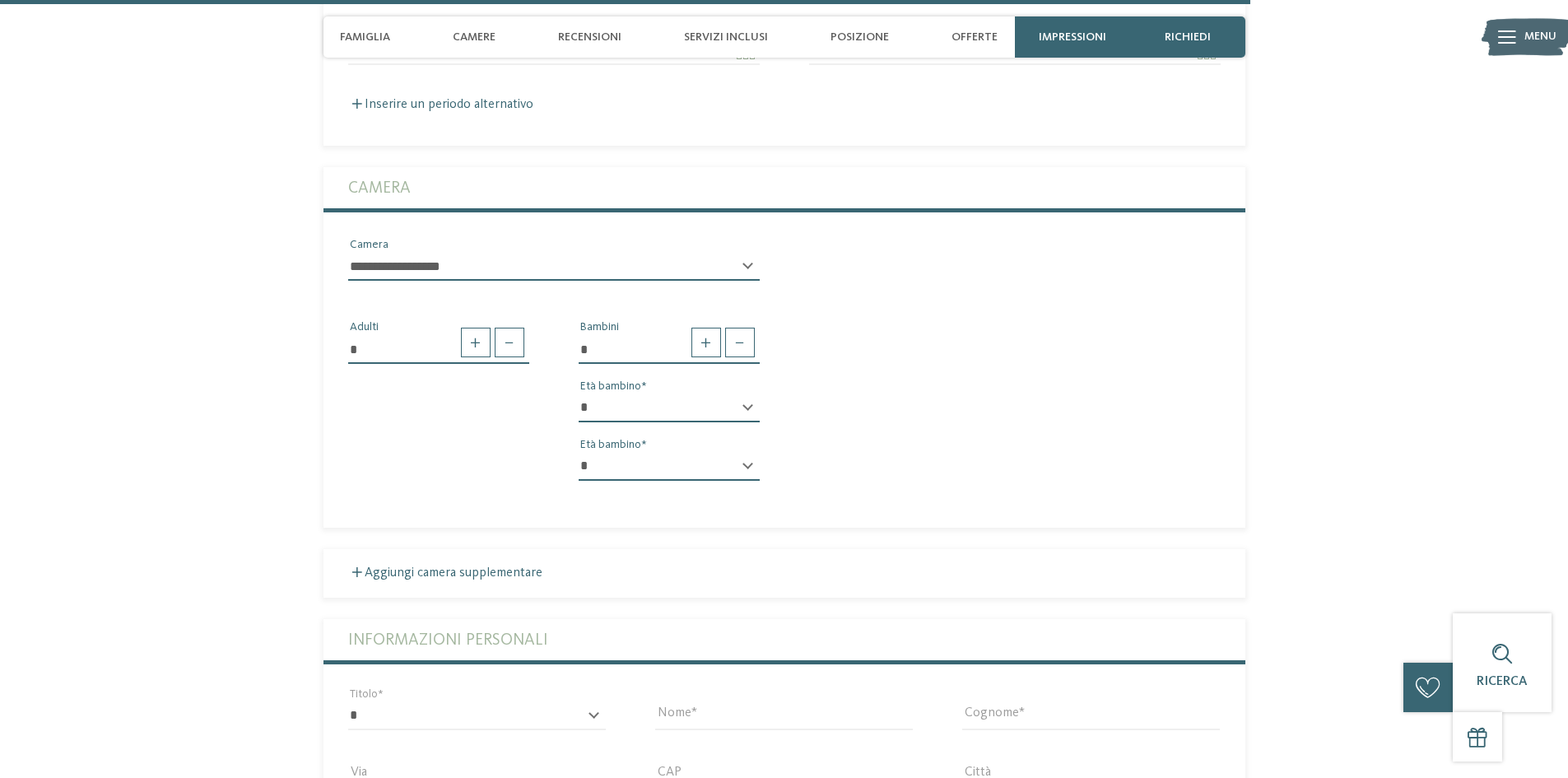
click at [747, 394] on div "* * * * * * * * * * * ** ** ** ** ** ** ** ** Età bambino" at bounding box center [669, 415] width 181 height 42
click at [732, 394] on select "* * * * * * * * * * * ** ** ** ** ** ** ** **" at bounding box center [669, 408] width 181 height 28
select select "*"
click at [578, 394] on select "* * * * * * * * * * * ** ** ** ** ** ** ** **" at bounding box center [669, 408] width 181 height 28
click at [657, 453] on select "* * * * * * * * * * * ** ** ** ** ** ** ** **" at bounding box center [669, 466] width 181 height 28
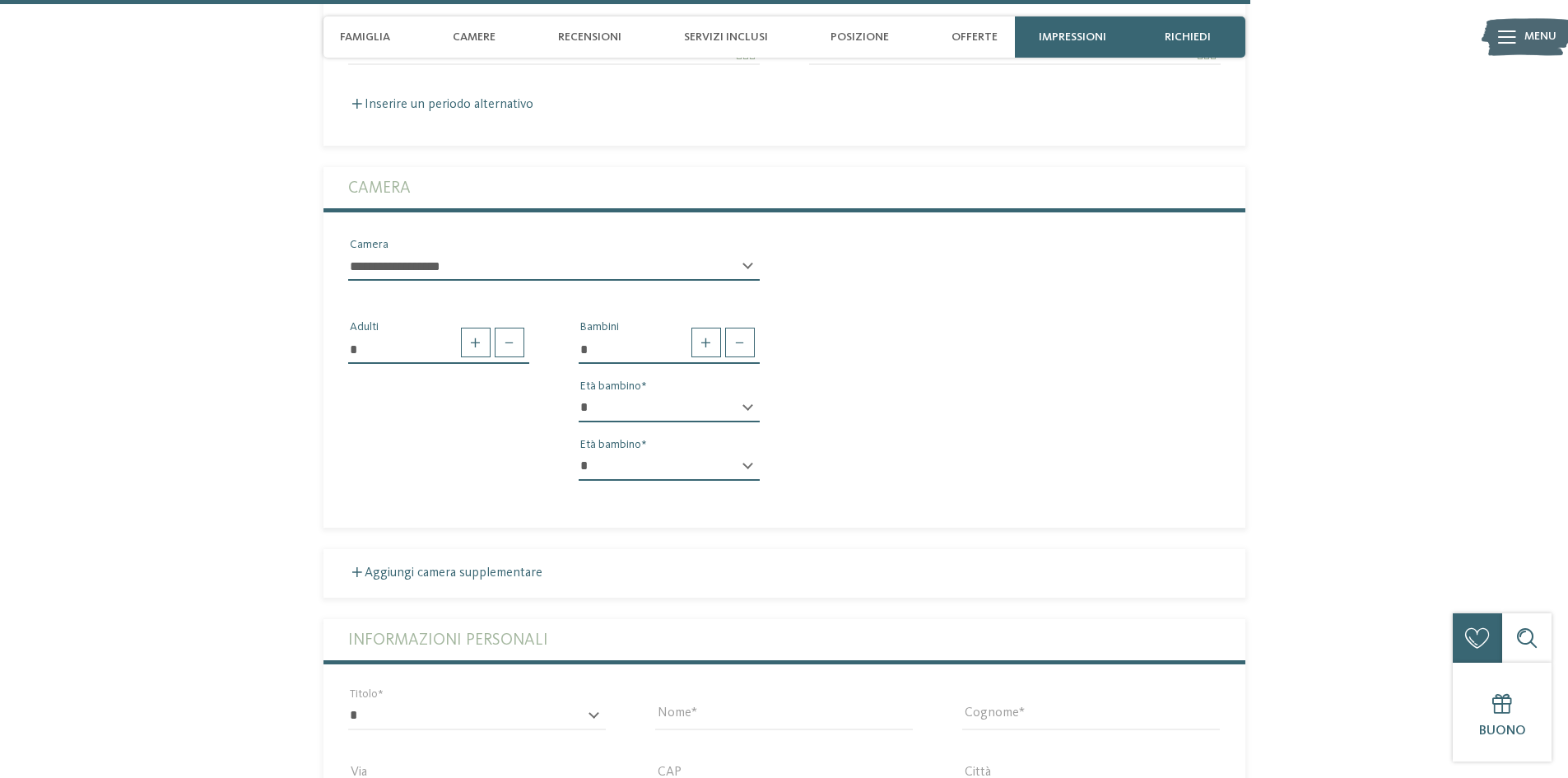
select select "*"
click at [578, 453] on select "* * * * * * * * * * * ** ** ** ** ** ** ** **" at bounding box center [669, 466] width 181 height 28
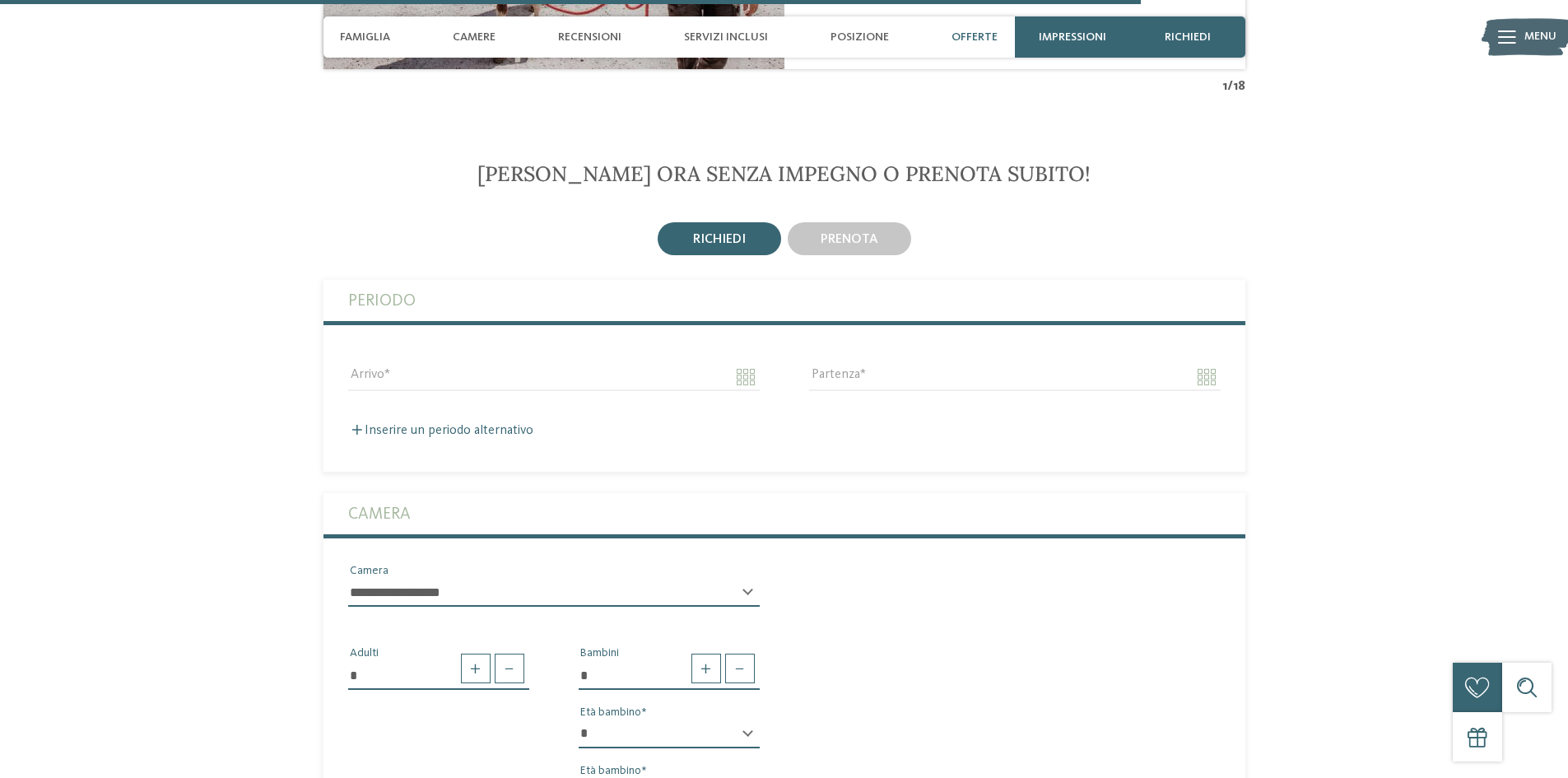
scroll to position [4281, 0]
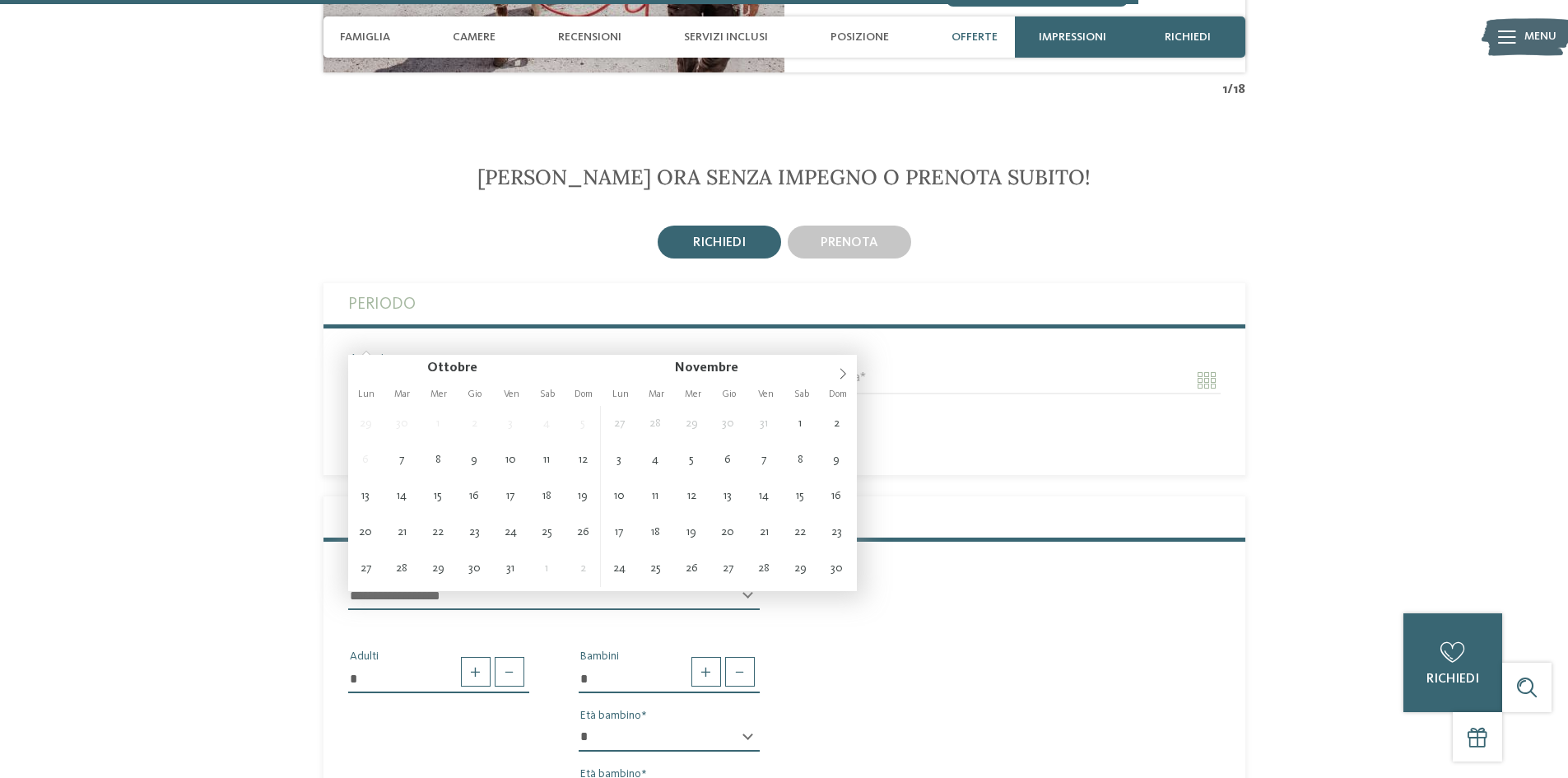
click at [437, 367] on input "Arrivo" at bounding box center [554, 380] width 411 height 28
type input "**********"
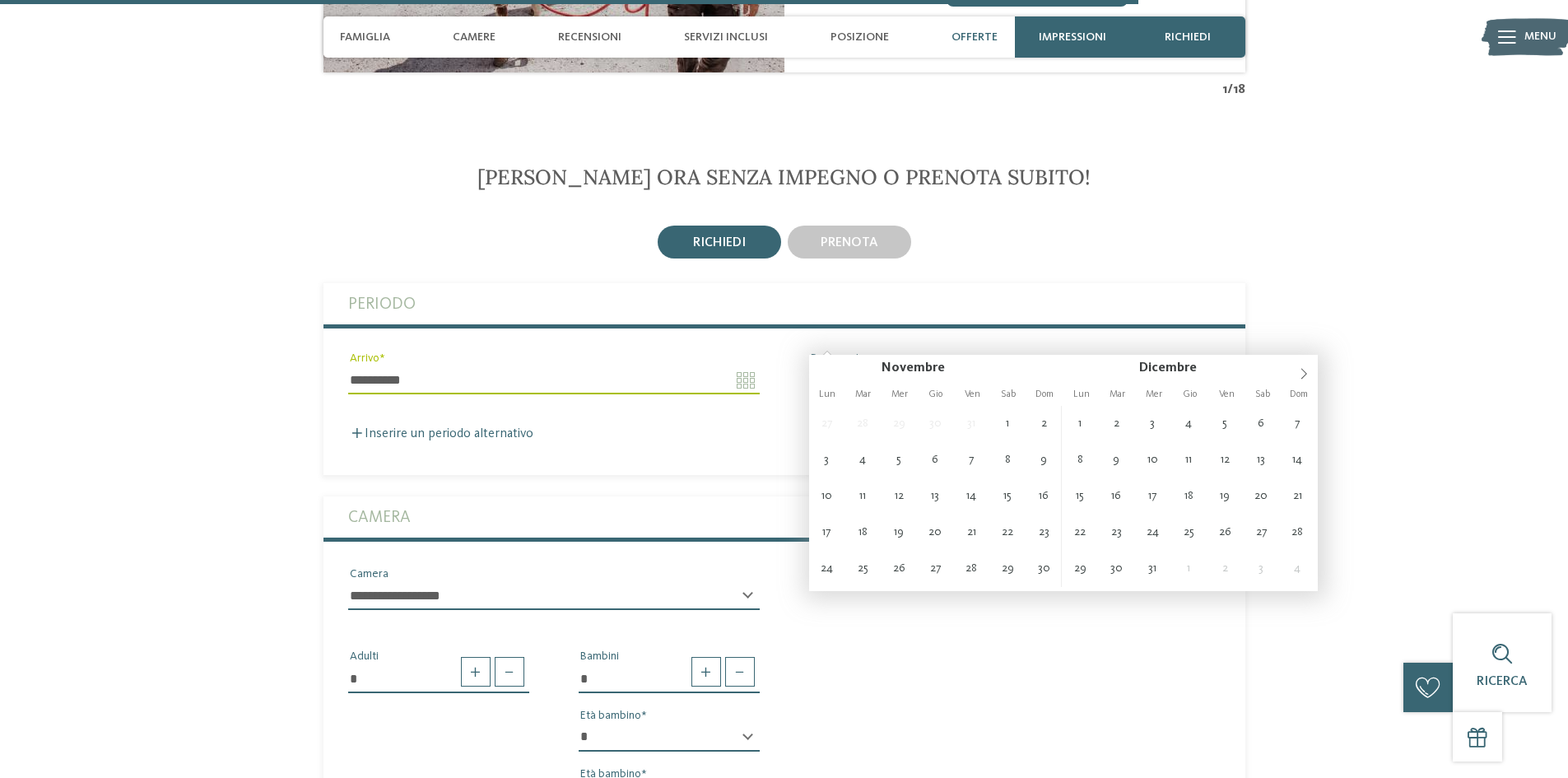
click at [830, 367] on input "Partenza" at bounding box center [1015, 380] width 411 height 28
click at [854, 367] on input "Partenza" at bounding box center [1015, 380] width 411 height 28
click at [1204, 367] on input "Partenza" at bounding box center [1015, 380] width 411 height 28
type input "**********"
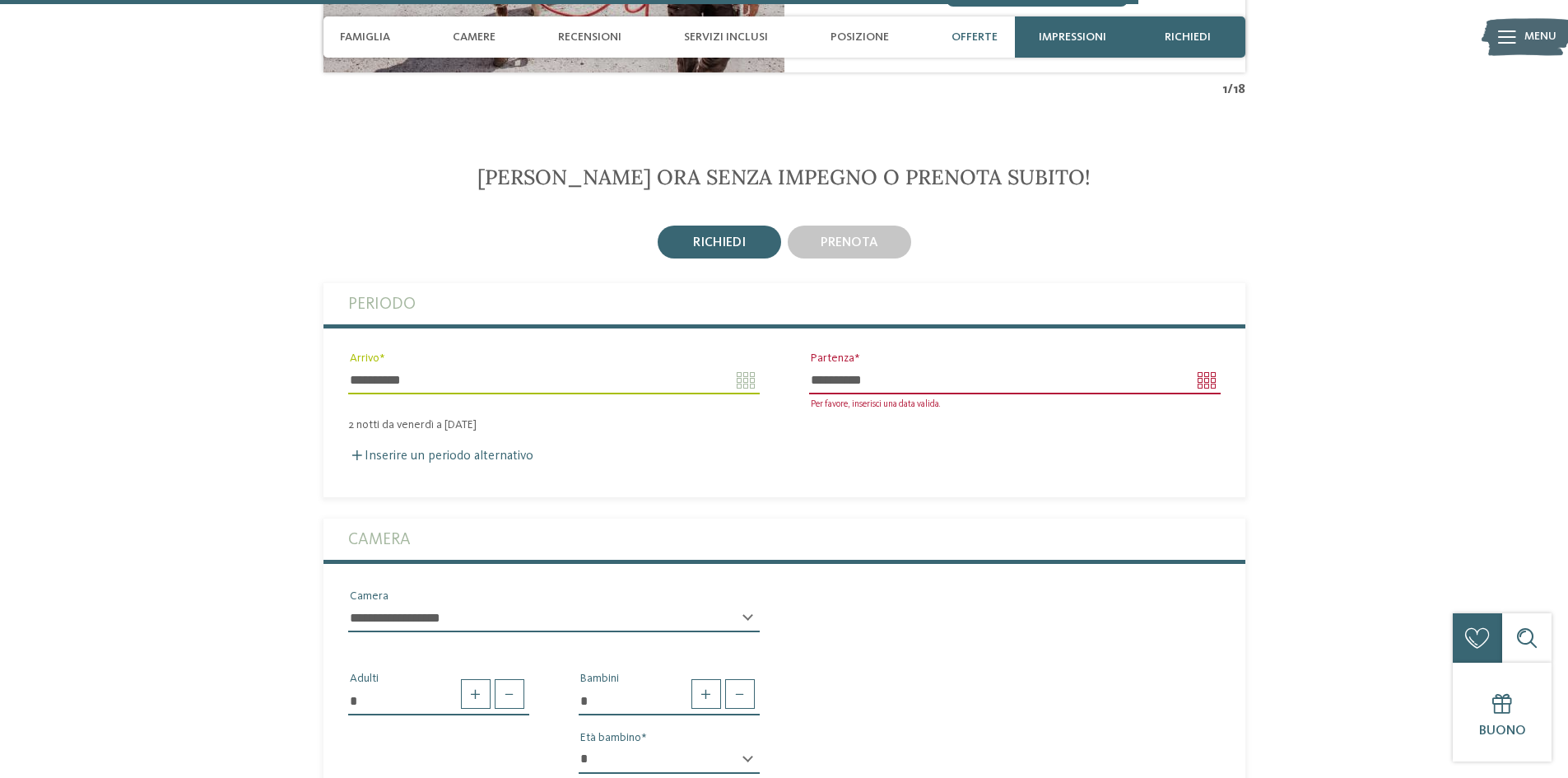
click at [448, 367] on input "**********" at bounding box center [554, 380] width 411 height 28
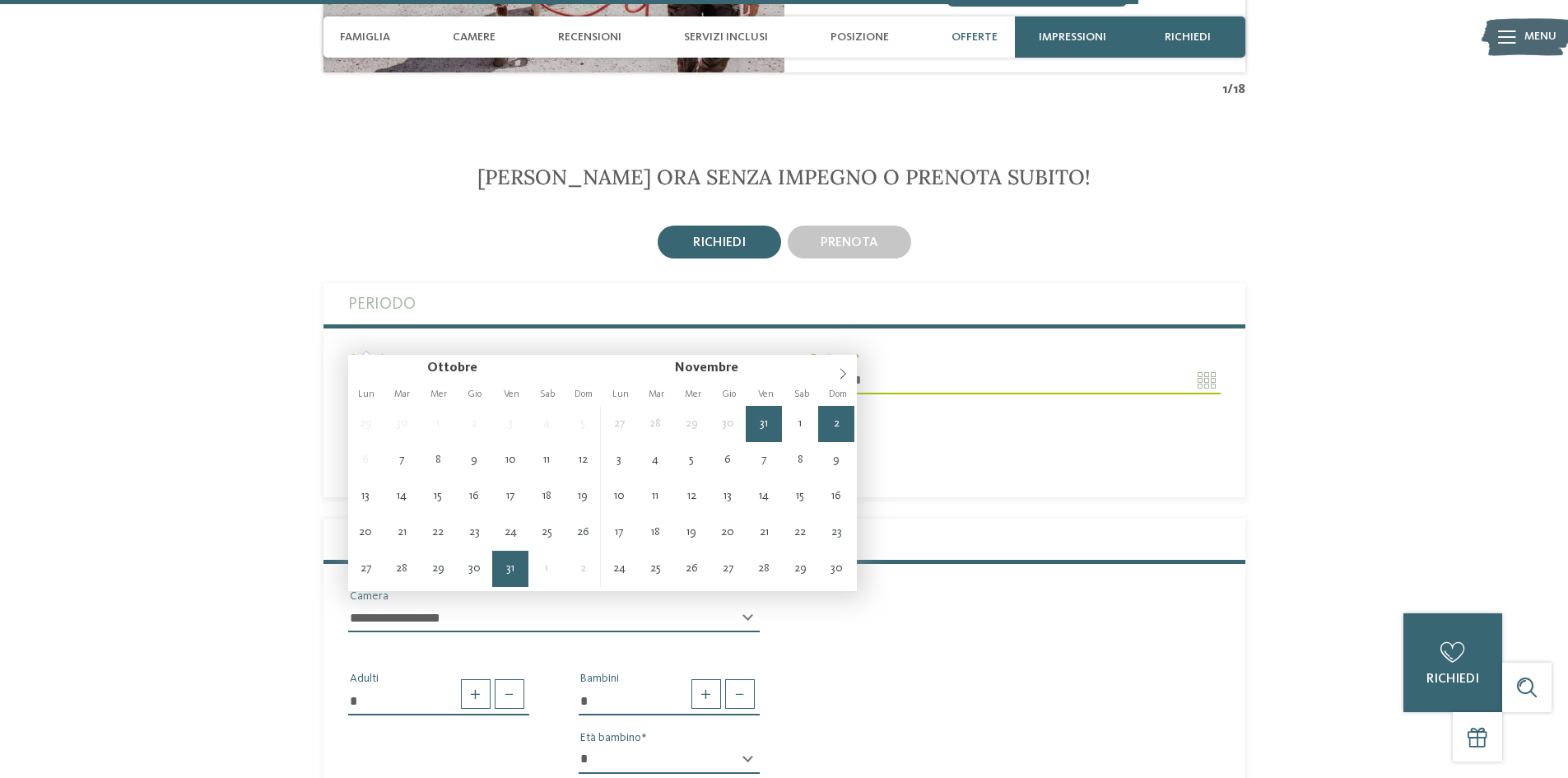
type input "**********"
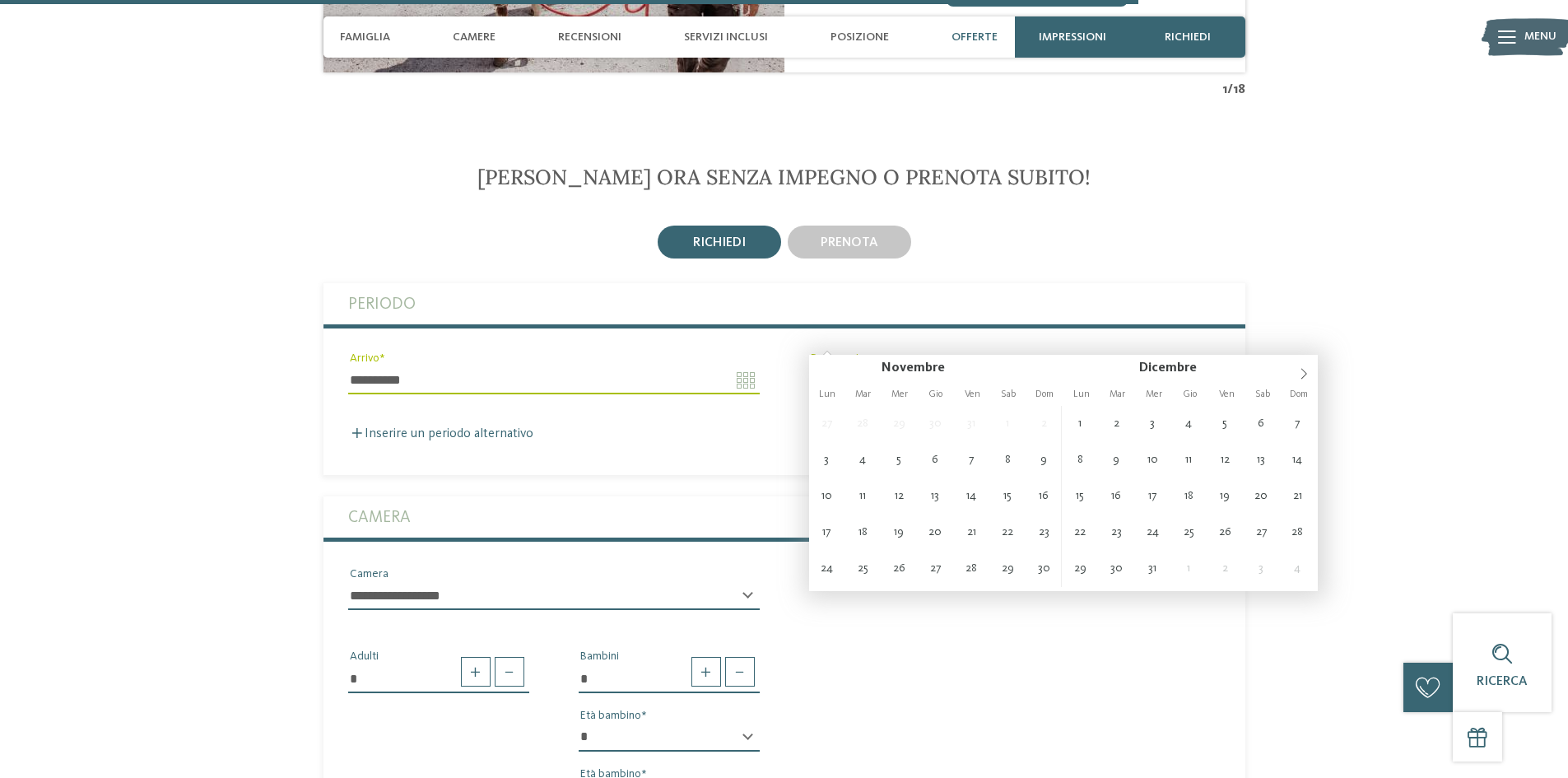
click at [747, 367] on input "**********" at bounding box center [554, 380] width 411 height 28
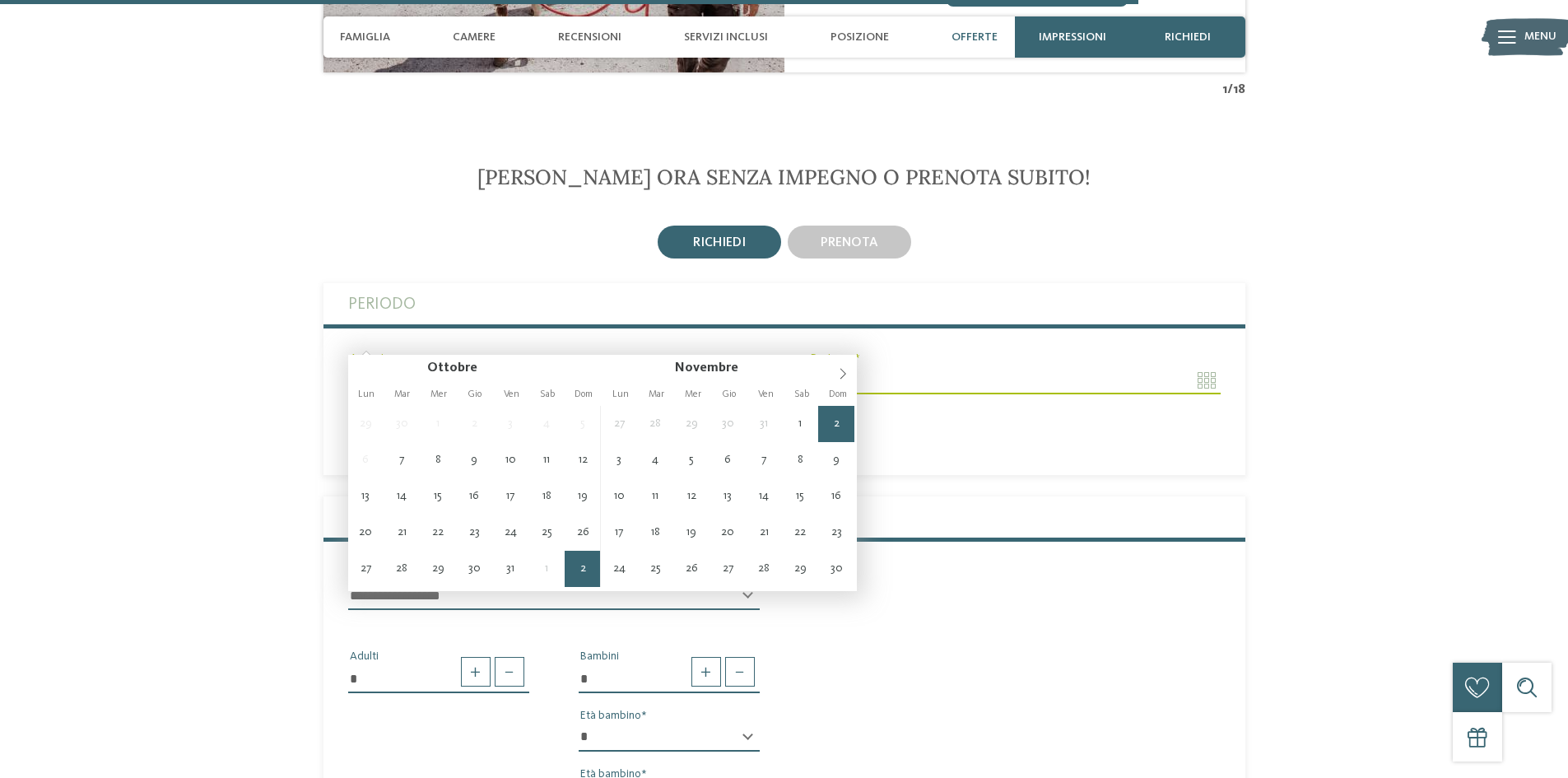
type input "**********"
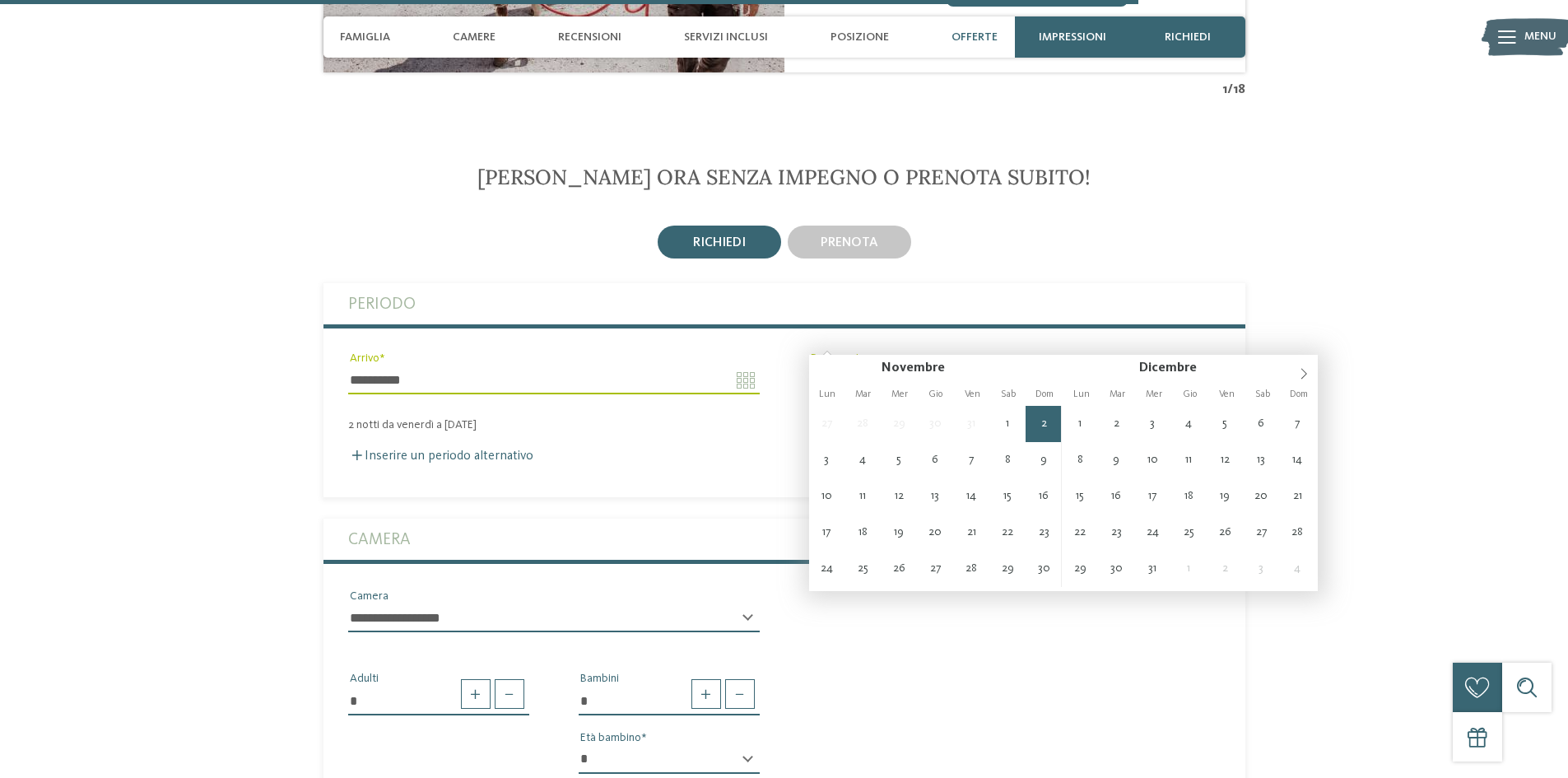
type input "**********"
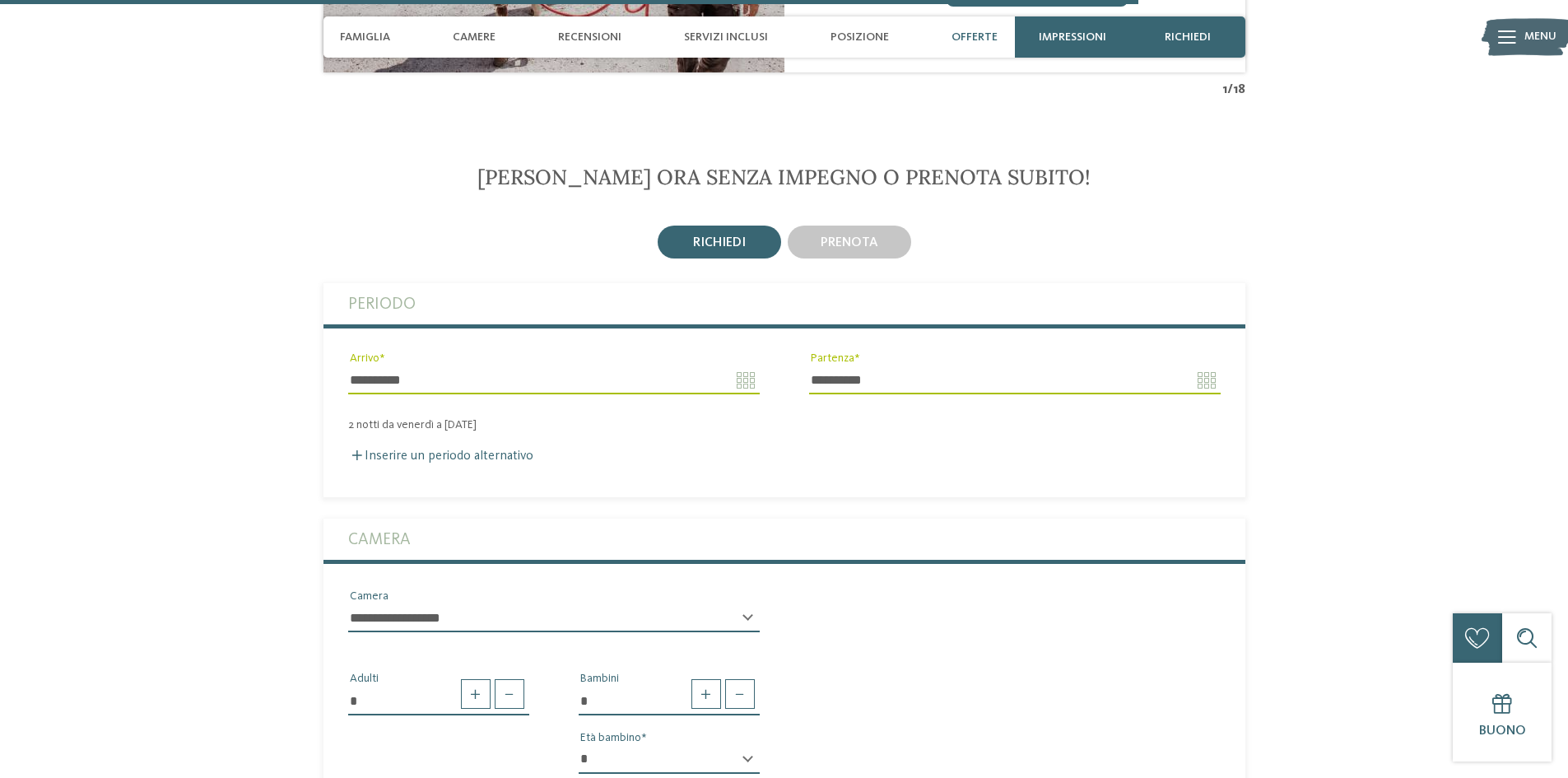
click at [620, 433] on fieldset "**********" at bounding box center [784, 390] width 922 height 213
click at [501, 367] on div "**********" at bounding box center [554, 388] width 411 height 43
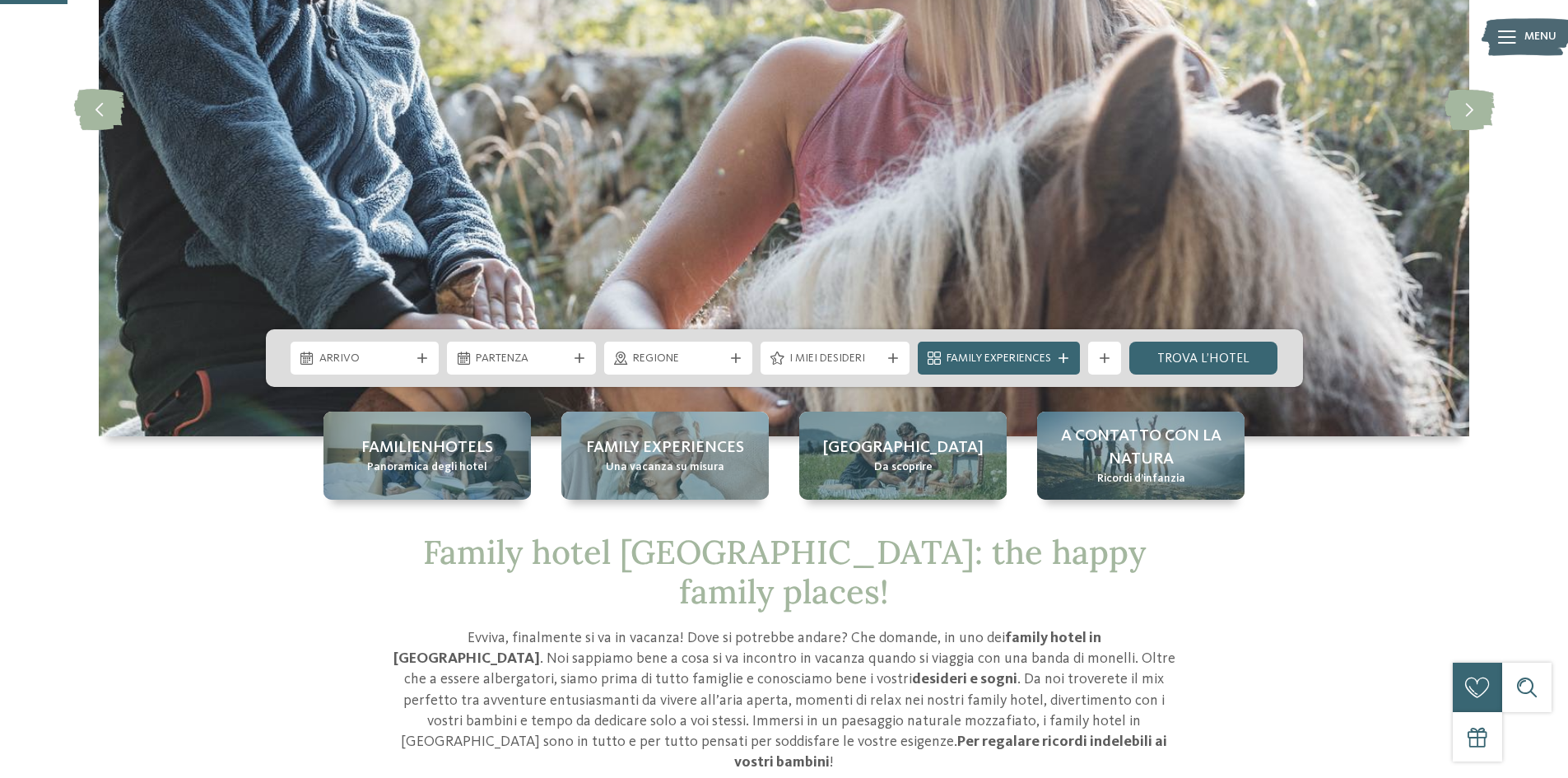
scroll to position [330, 0]
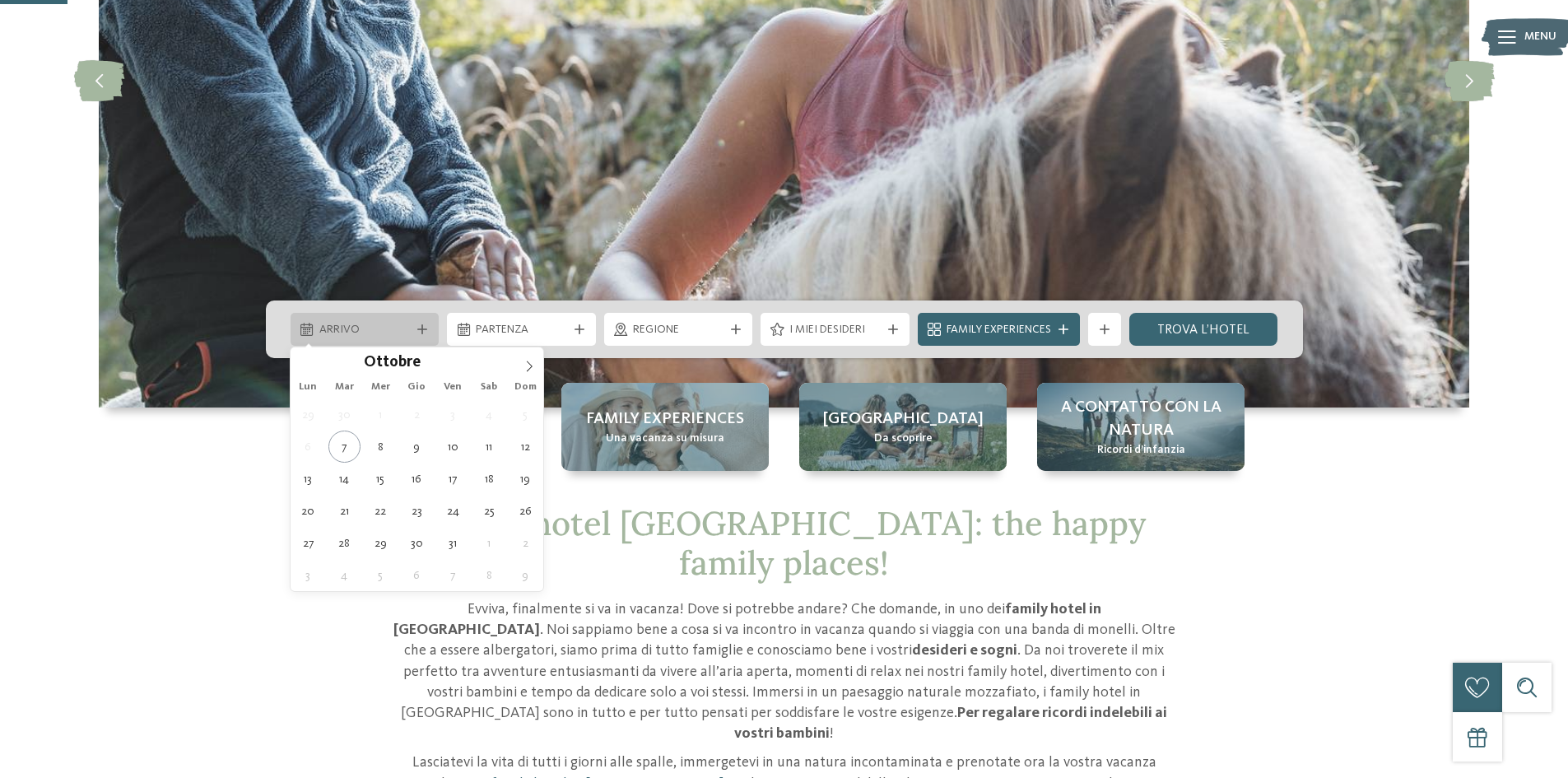
click at [367, 330] on span "Arrivo" at bounding box center [365, 330] width 91 height 16
type div "31.10.2025"
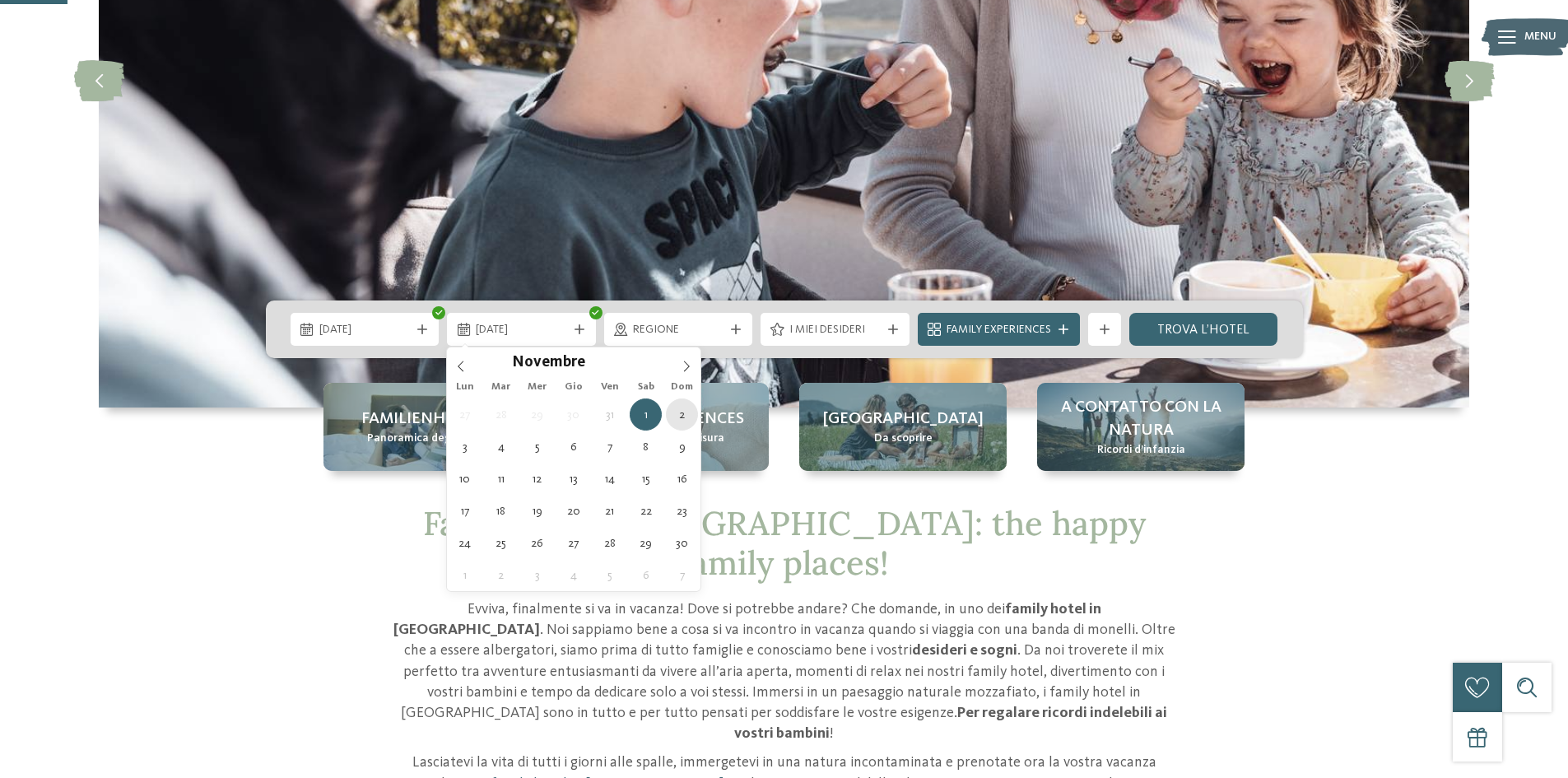
type div "02.11.2025"
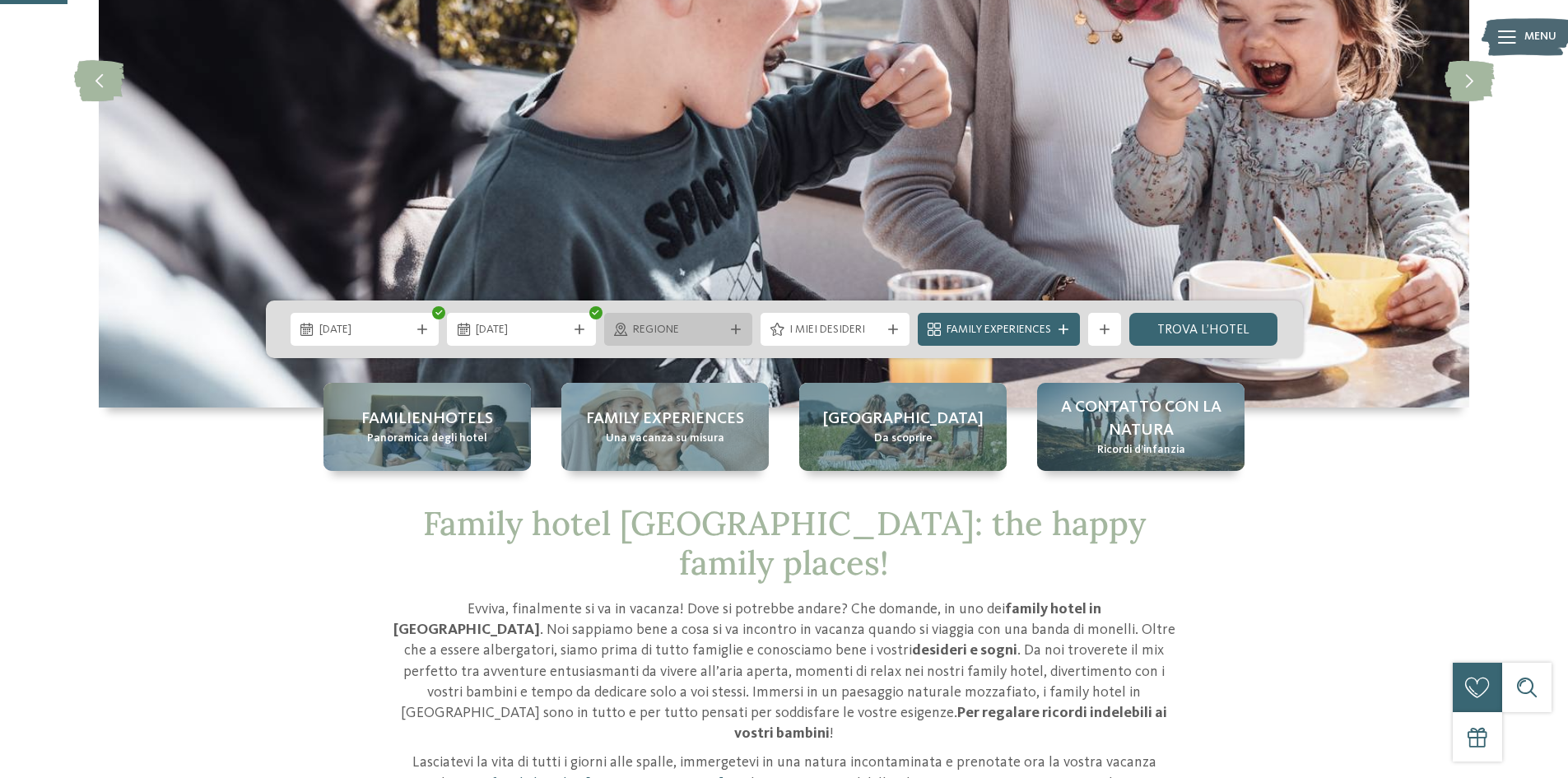
click at [701, 335] on span "Regione" at bounding box center [679, 330] width 91 height 16
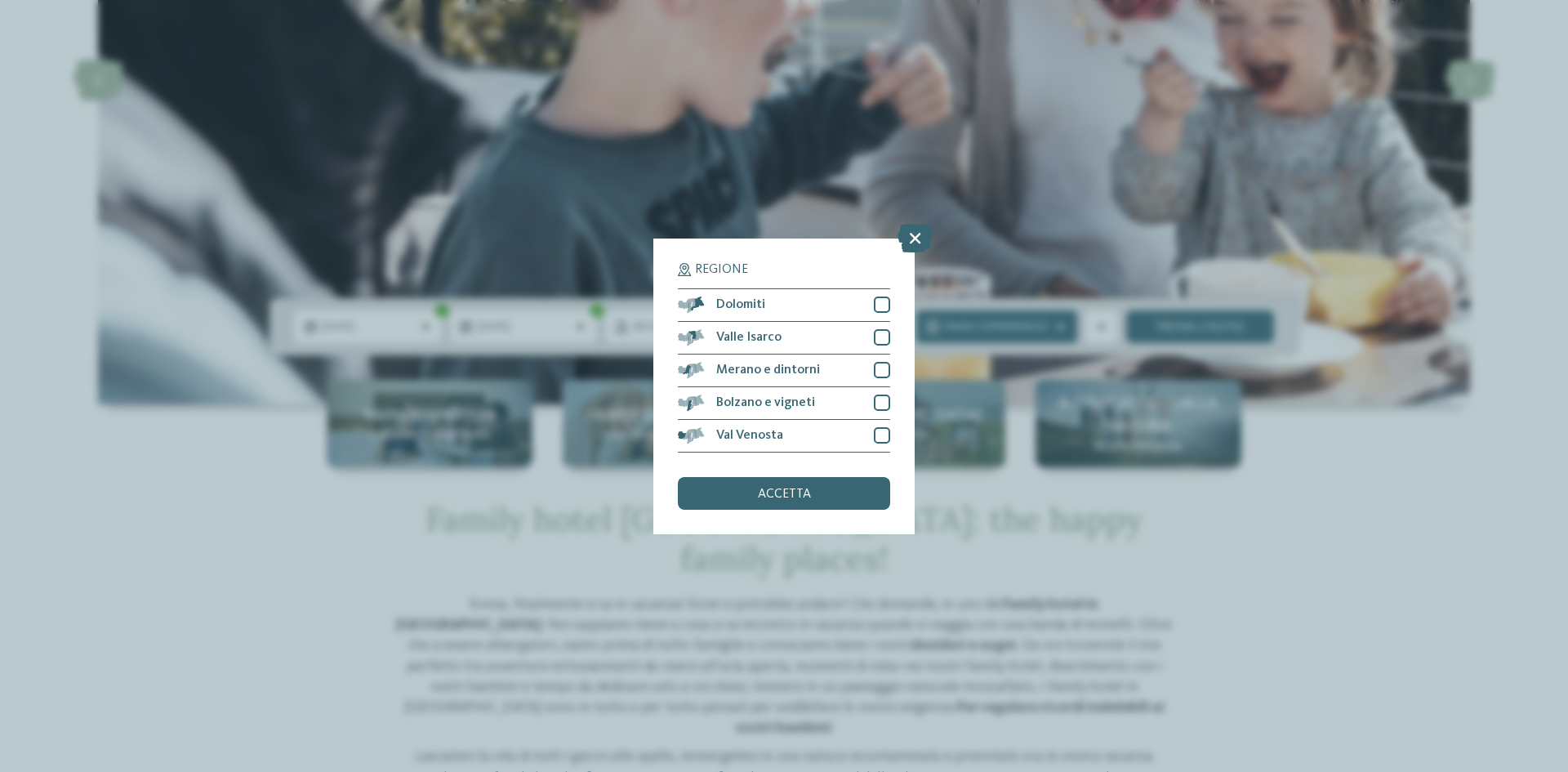
click at [916, 232] on icon at bounding box center [915, 237] width 35 height 28
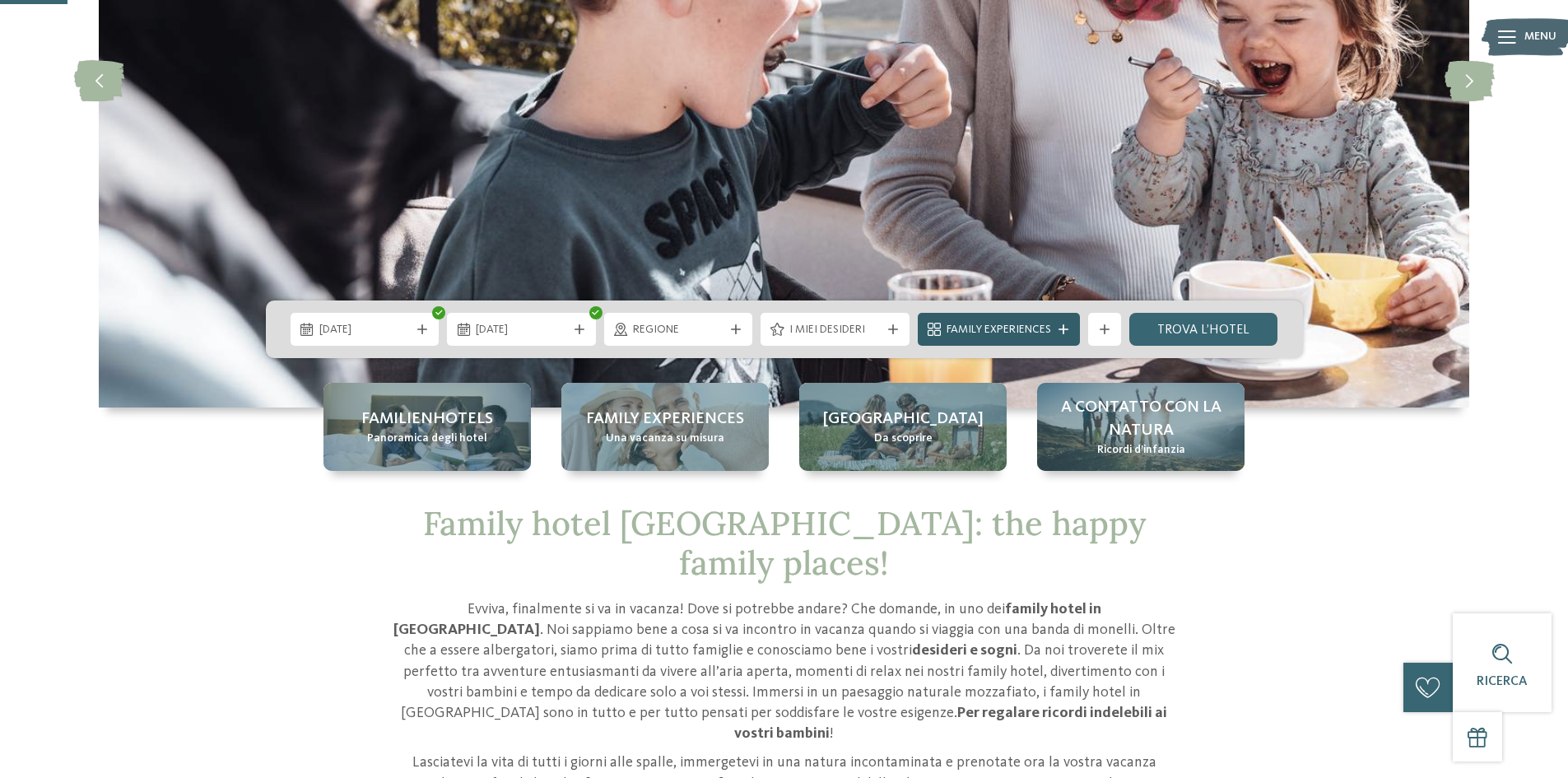
click at [1065, 325] on div "Family Experiences" at bounding box center [998, 329] width 162 height 33
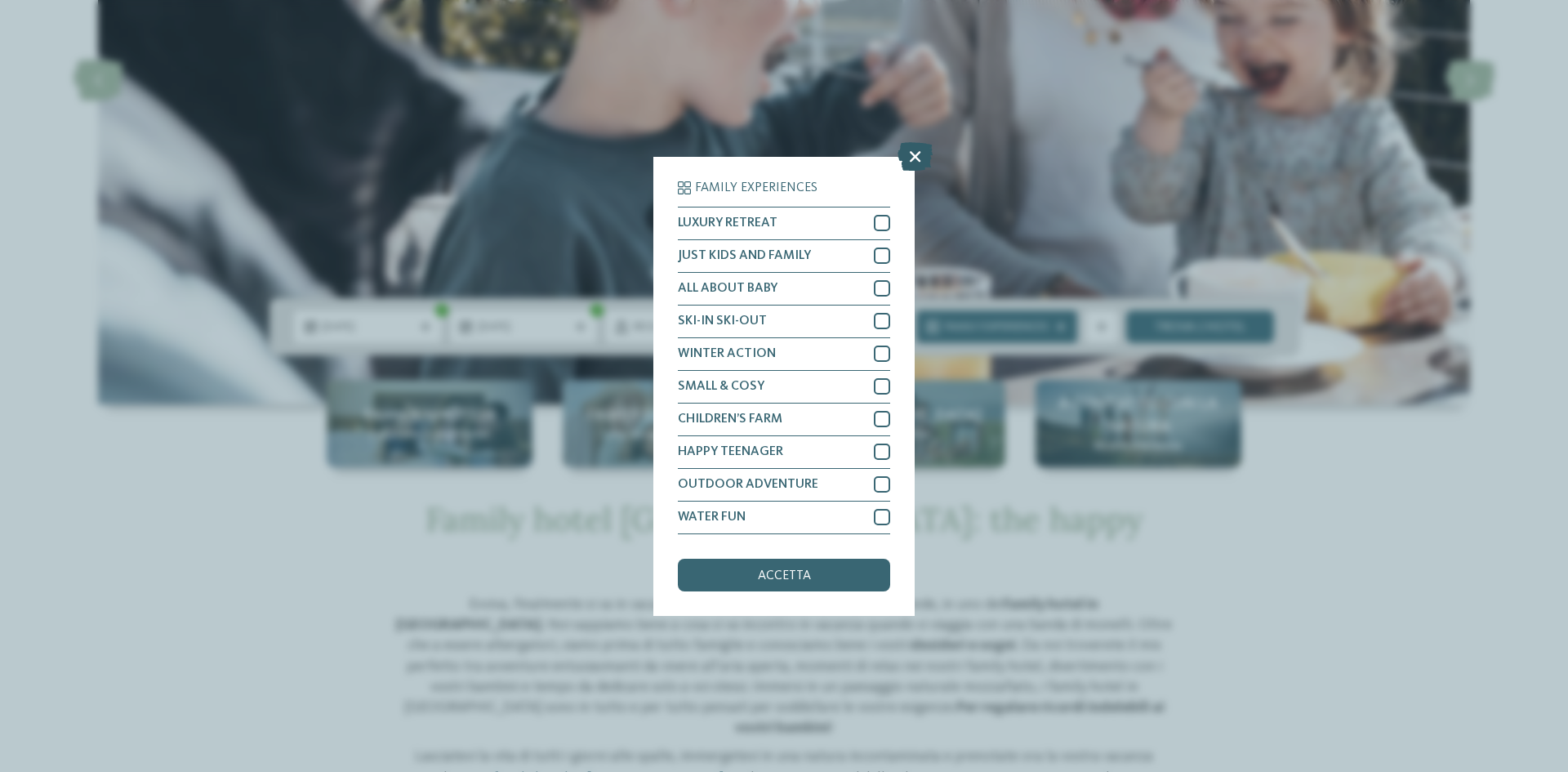
click at [920, 160] on icon at bounding box center [915, 155] width 35 height 28
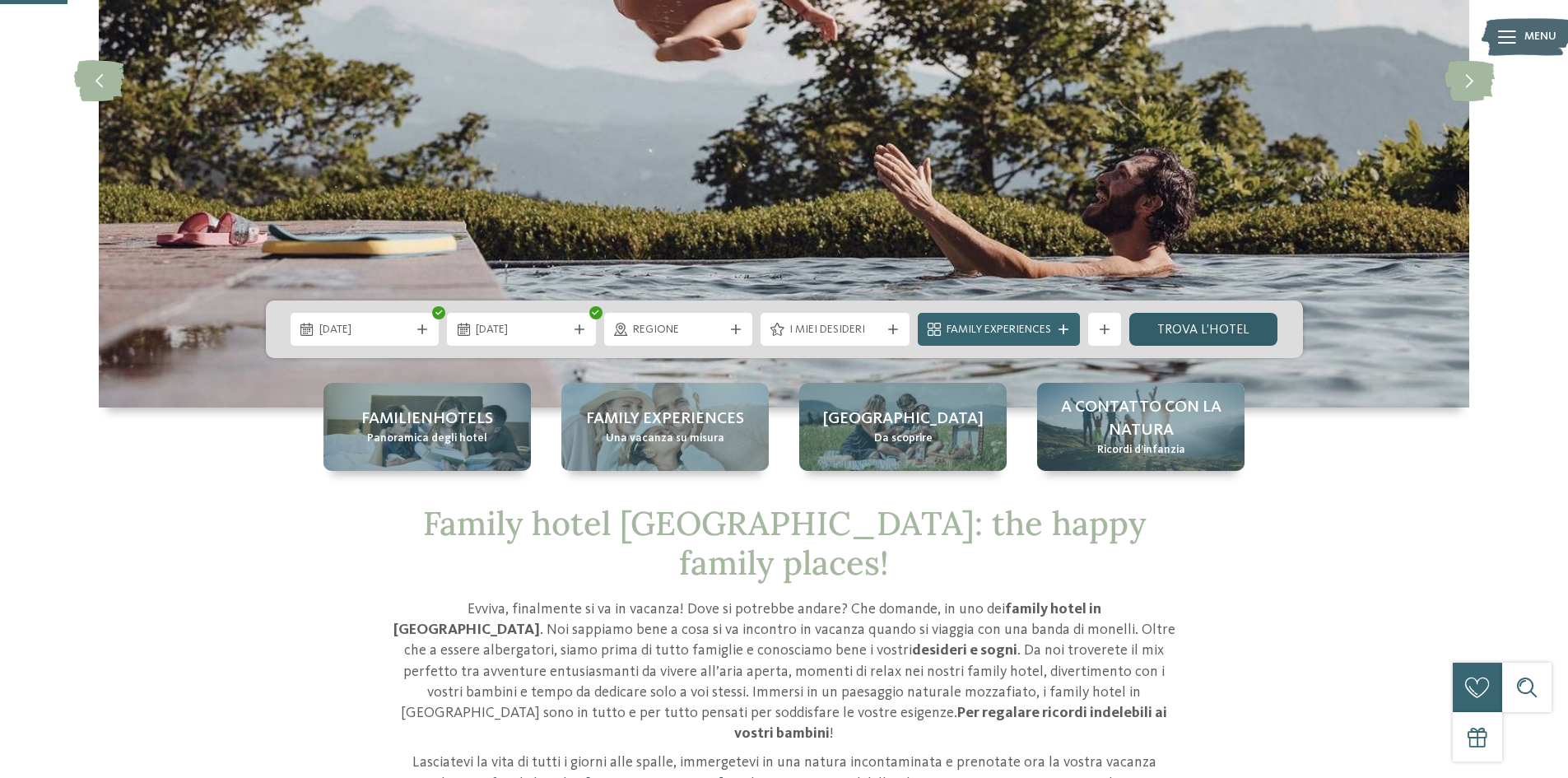
click at [1182, 328] on link "trova l’hotel" at bounding box center [1203, 329] width 149 height 33
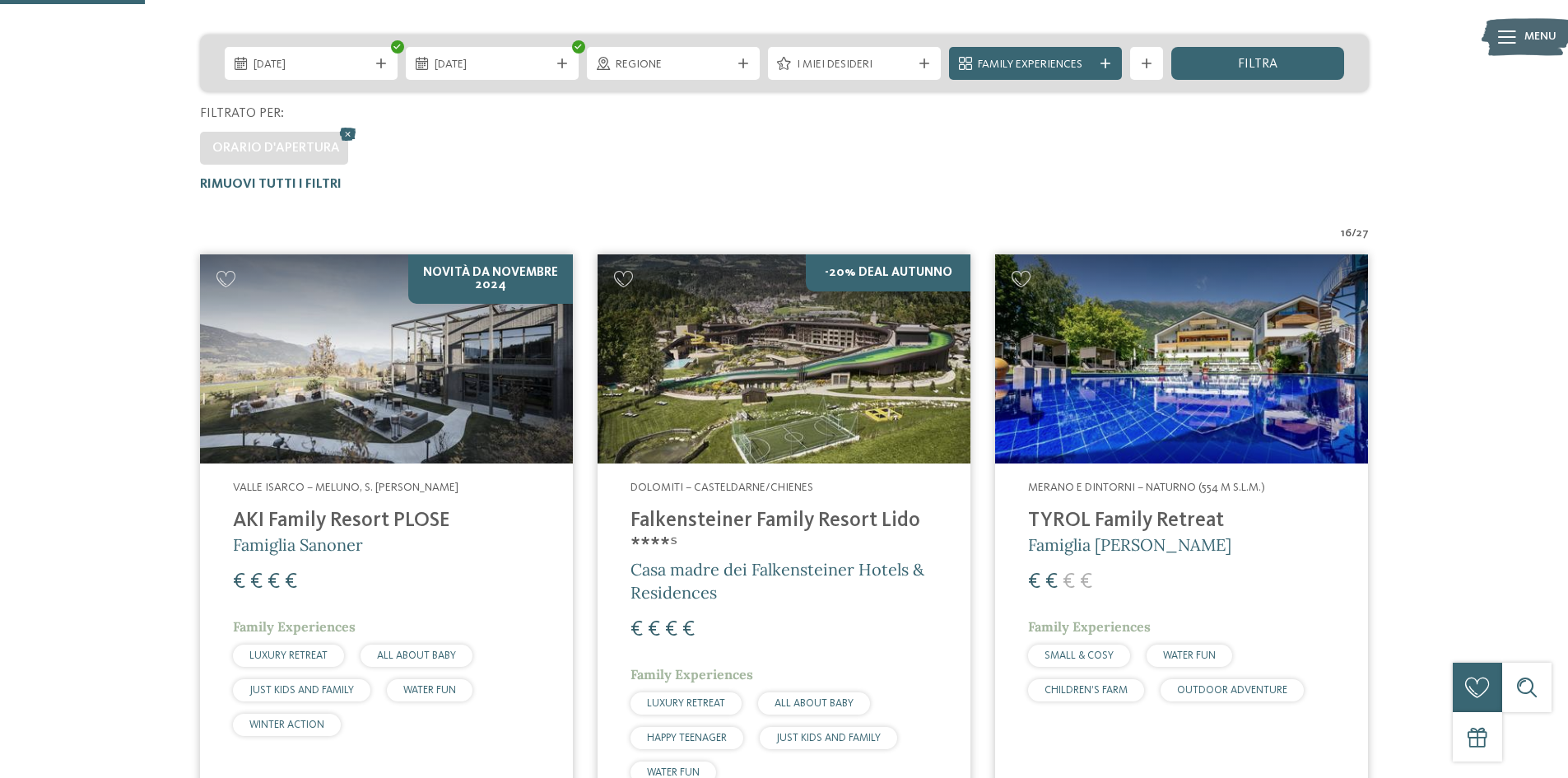
scroll to position [375, 0]
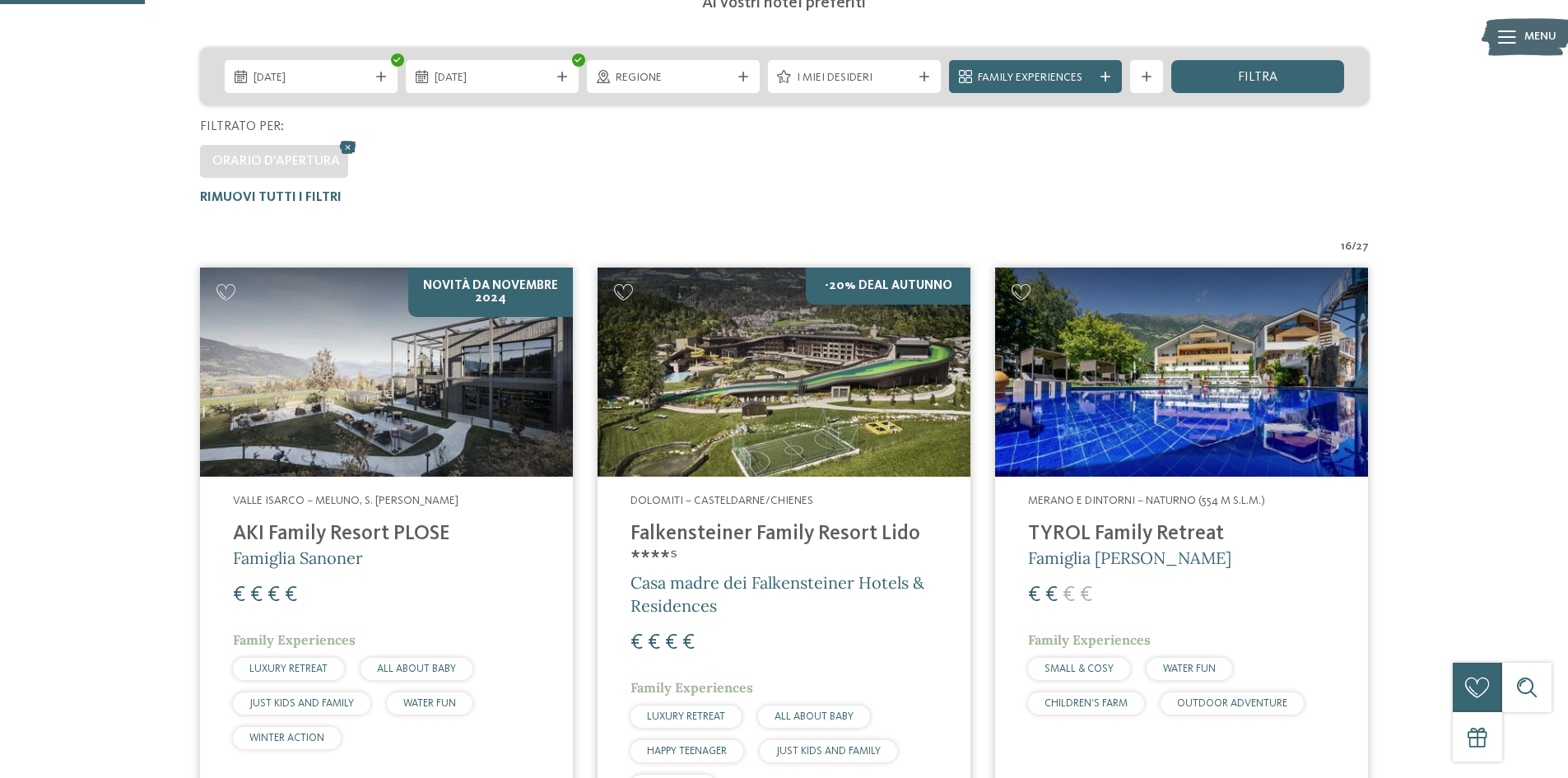
click at [378, 408] on img at bounding box center [386, 373] width 373 height 210
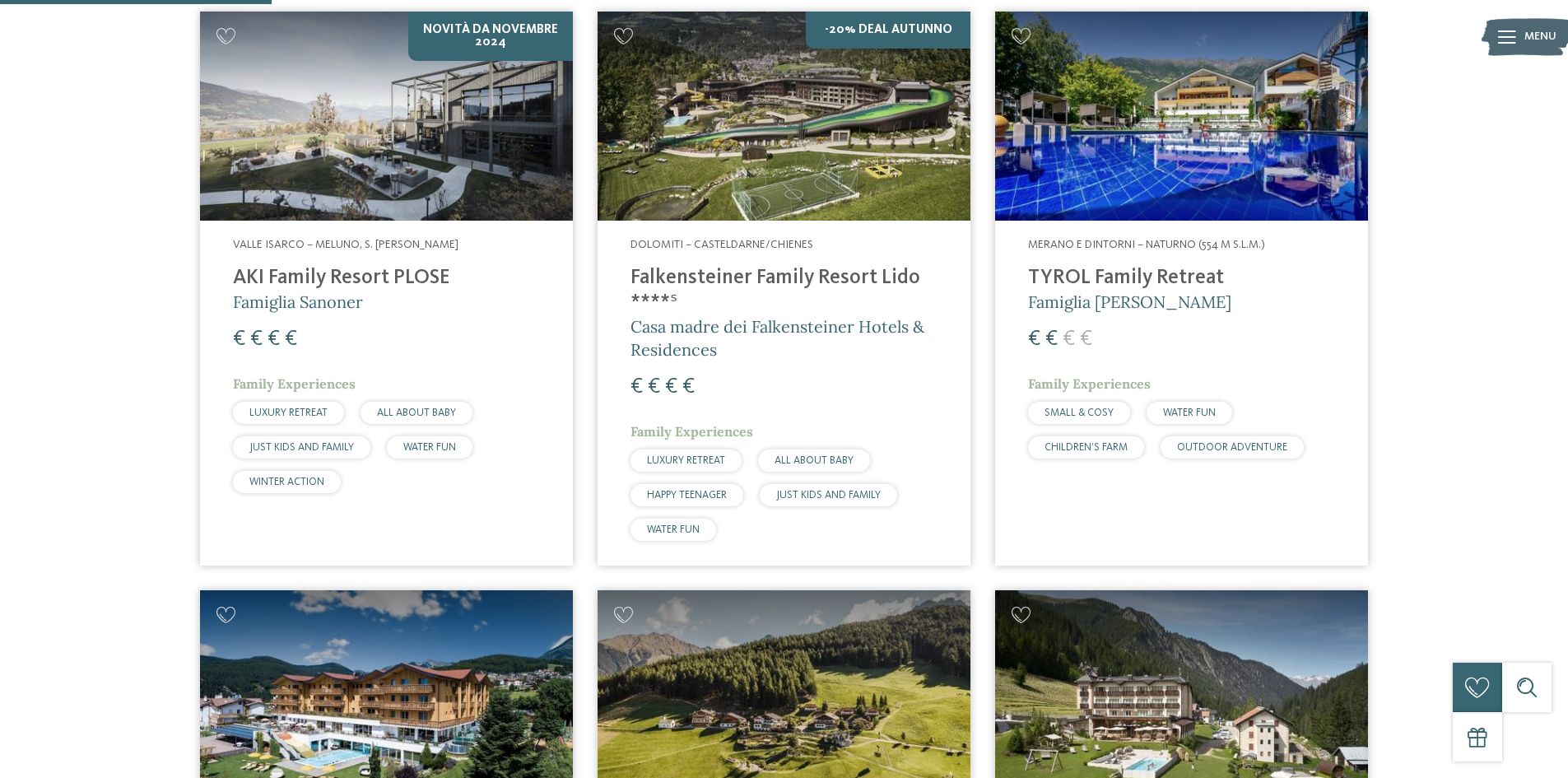
scroll to position [540, 0]
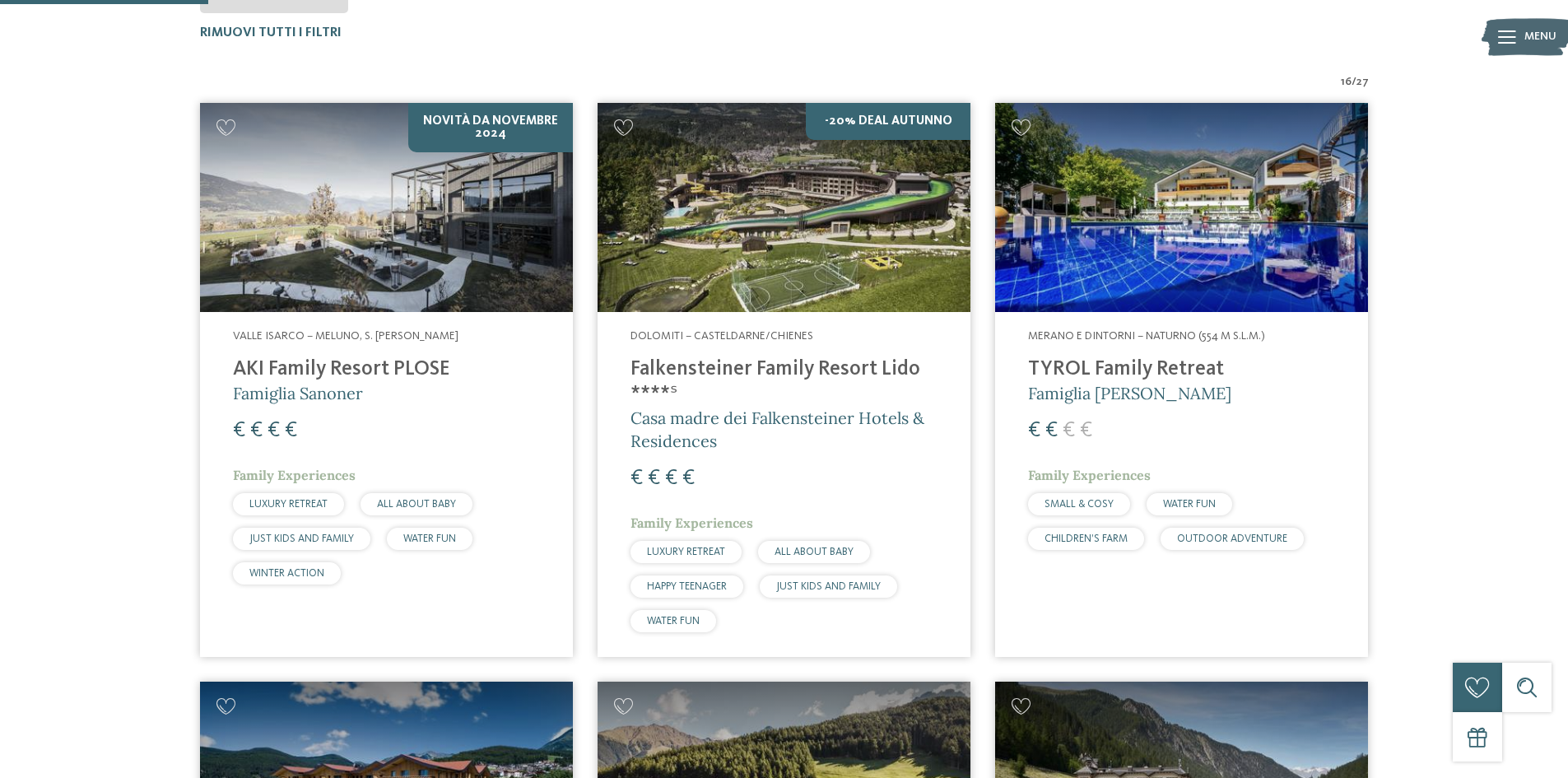
click at [1182, 223] on img at bounding box center [1181, 208] width 373 height 210
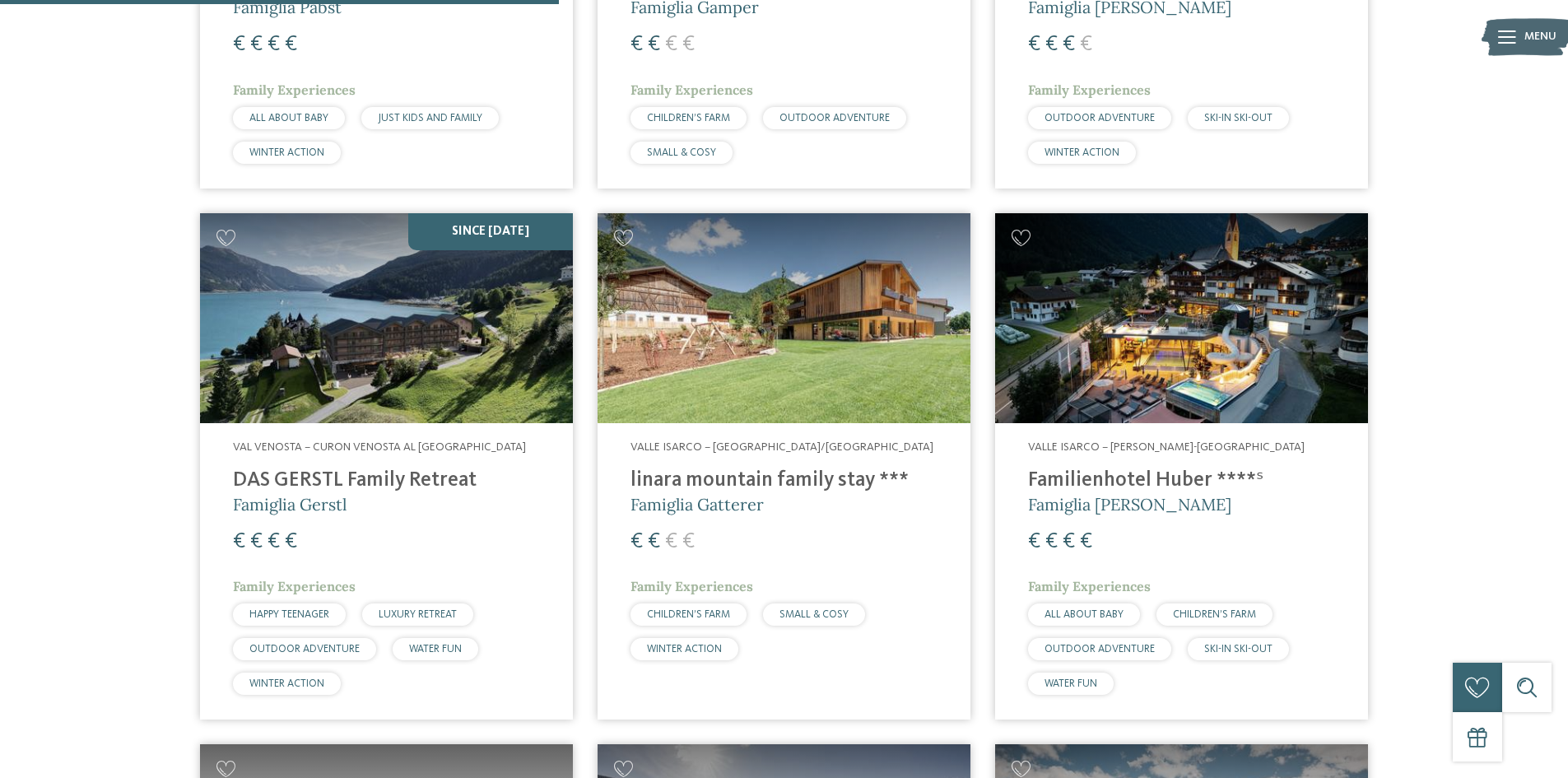
scroll to position [1528, 0]
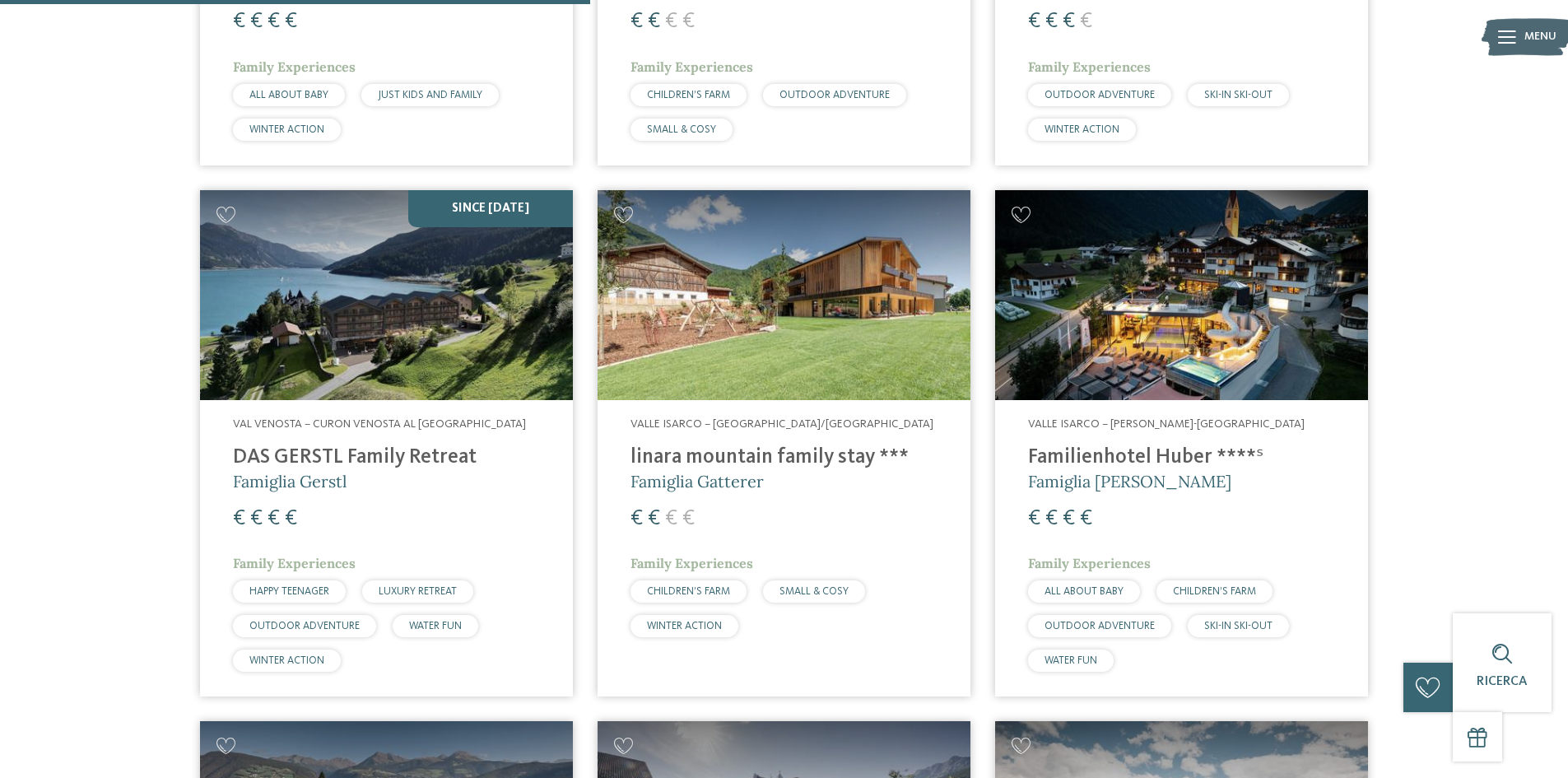
click at [720, 339] on img at bounding box center [783, 295] width 373 height 210
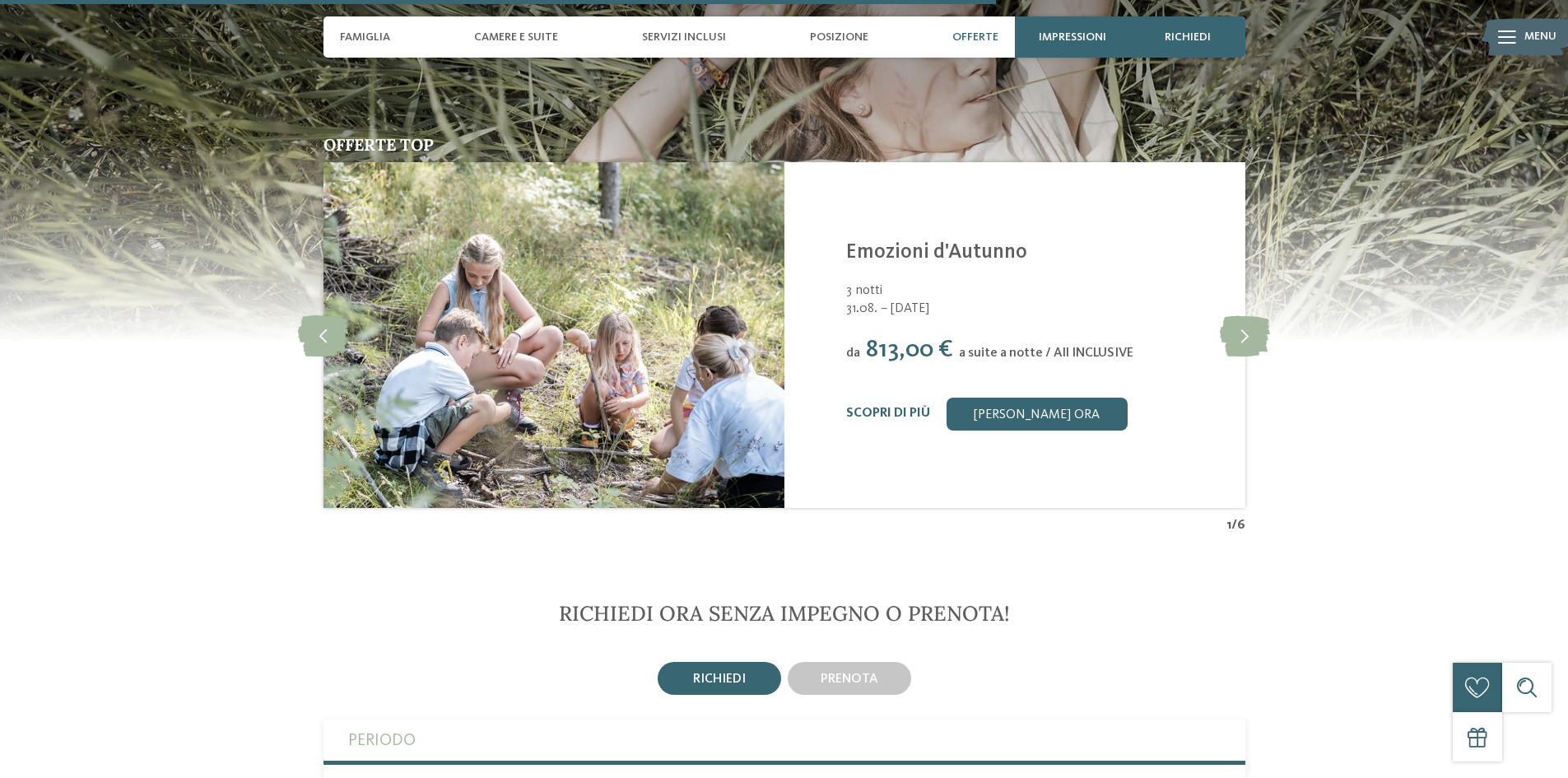
scroll to position [3621, 0]
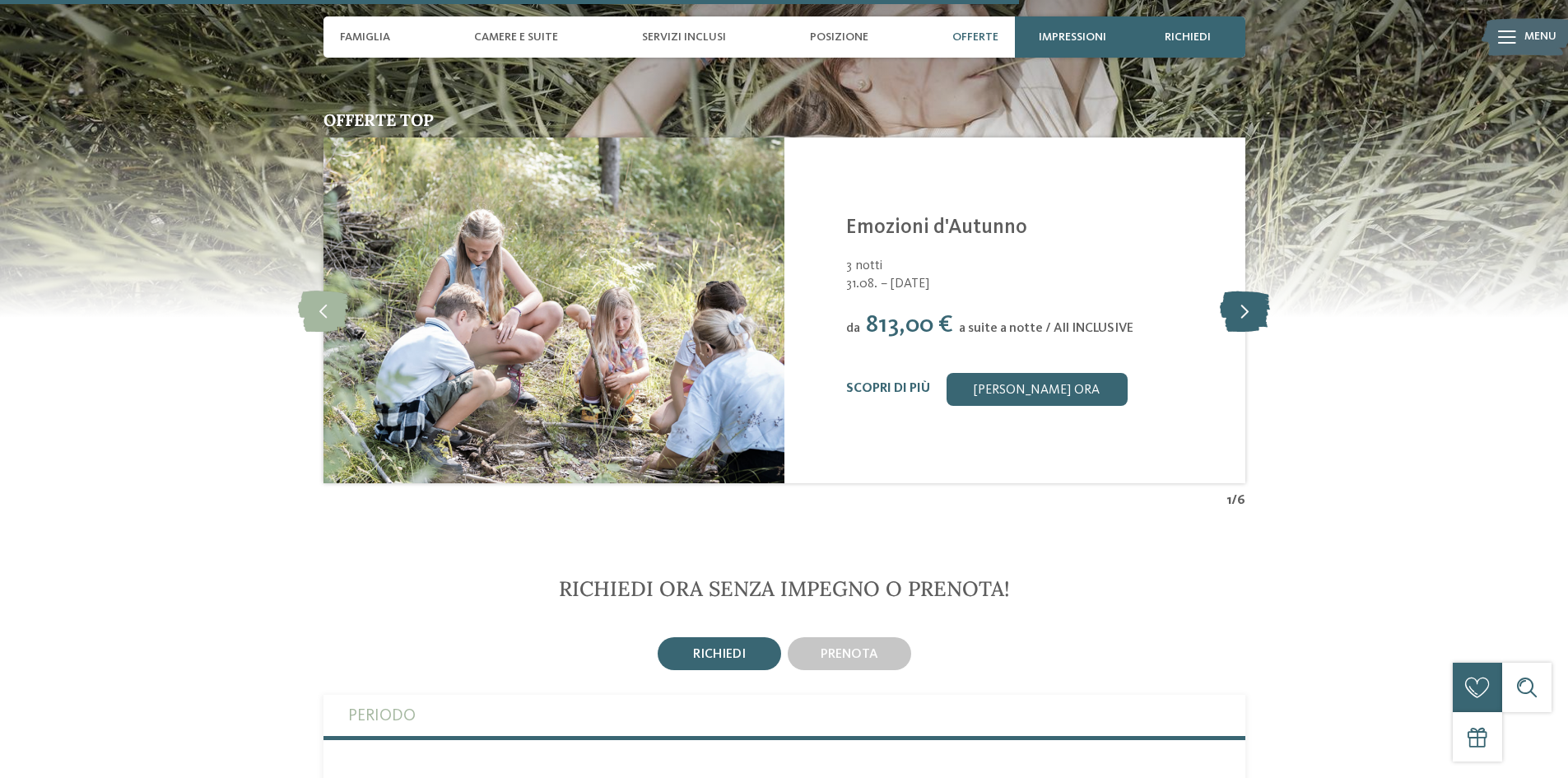
click at [1226, 323] on icon at bounding box center [1244, 311] width 50 height 41
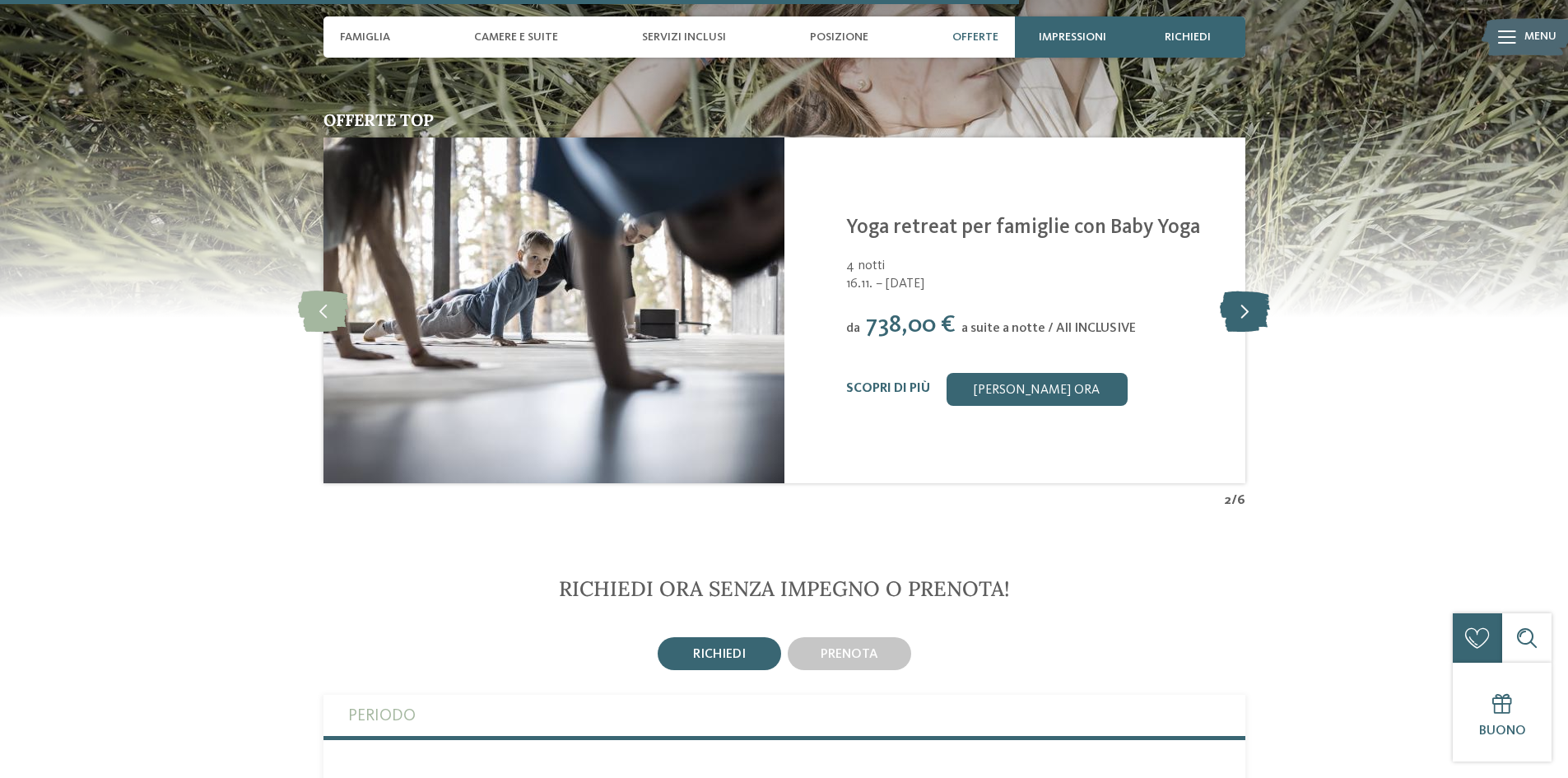
click at [1239, 307] on icon at bounding box center [1244, 311] width 50 height 41
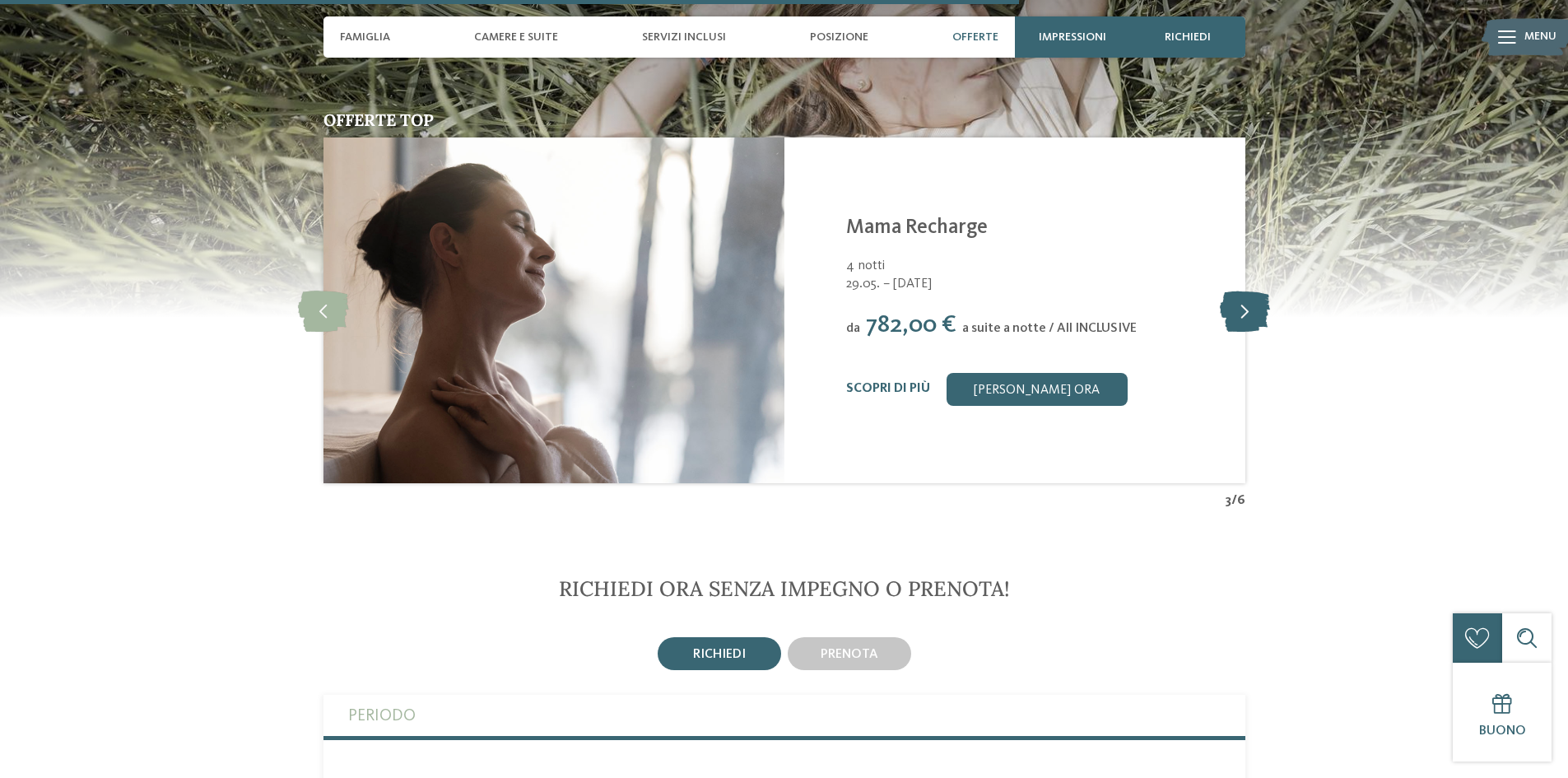
click at [1239, 312] on icon at bounding box center [1244, 311] width 50 height 41
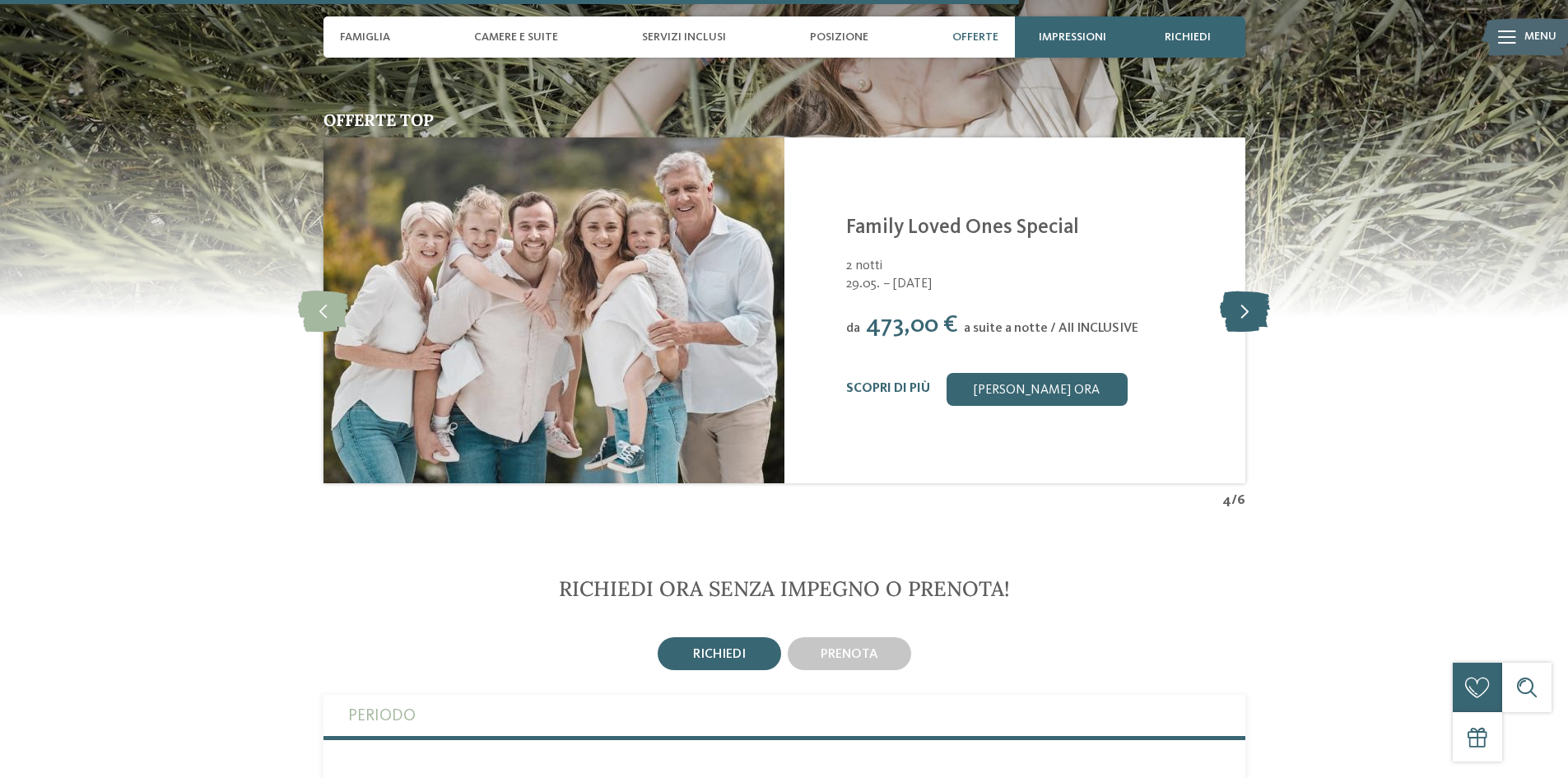
click at [1241, 312] on icon at bounding box center [1244, 311] width 50 height 41
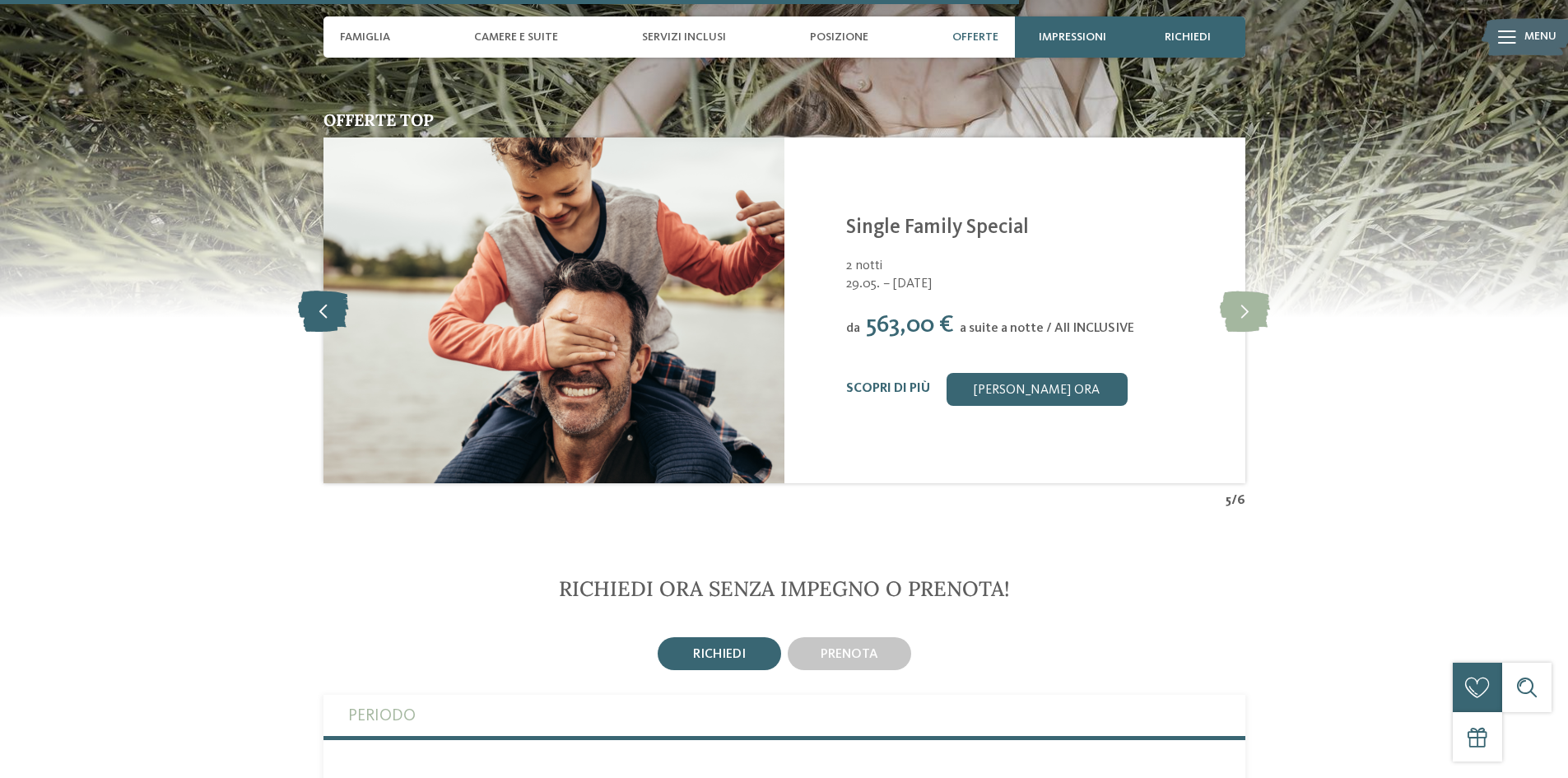
click at [306, 308] on icon at bounding box center [323, 311] width 50 height 41
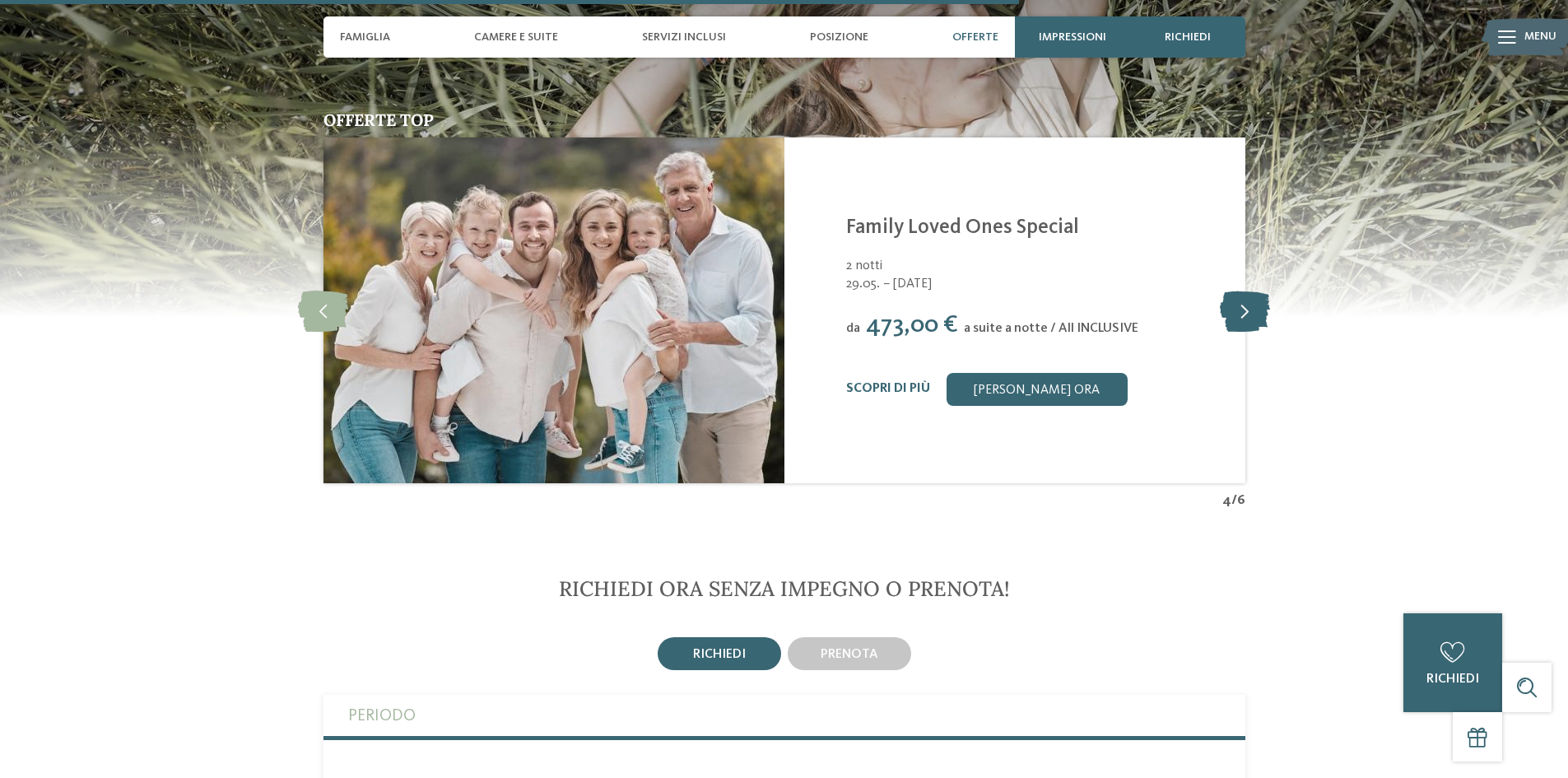
click at [1244, 301] on icon at bounding box center [1244, 311] width 50 height 41
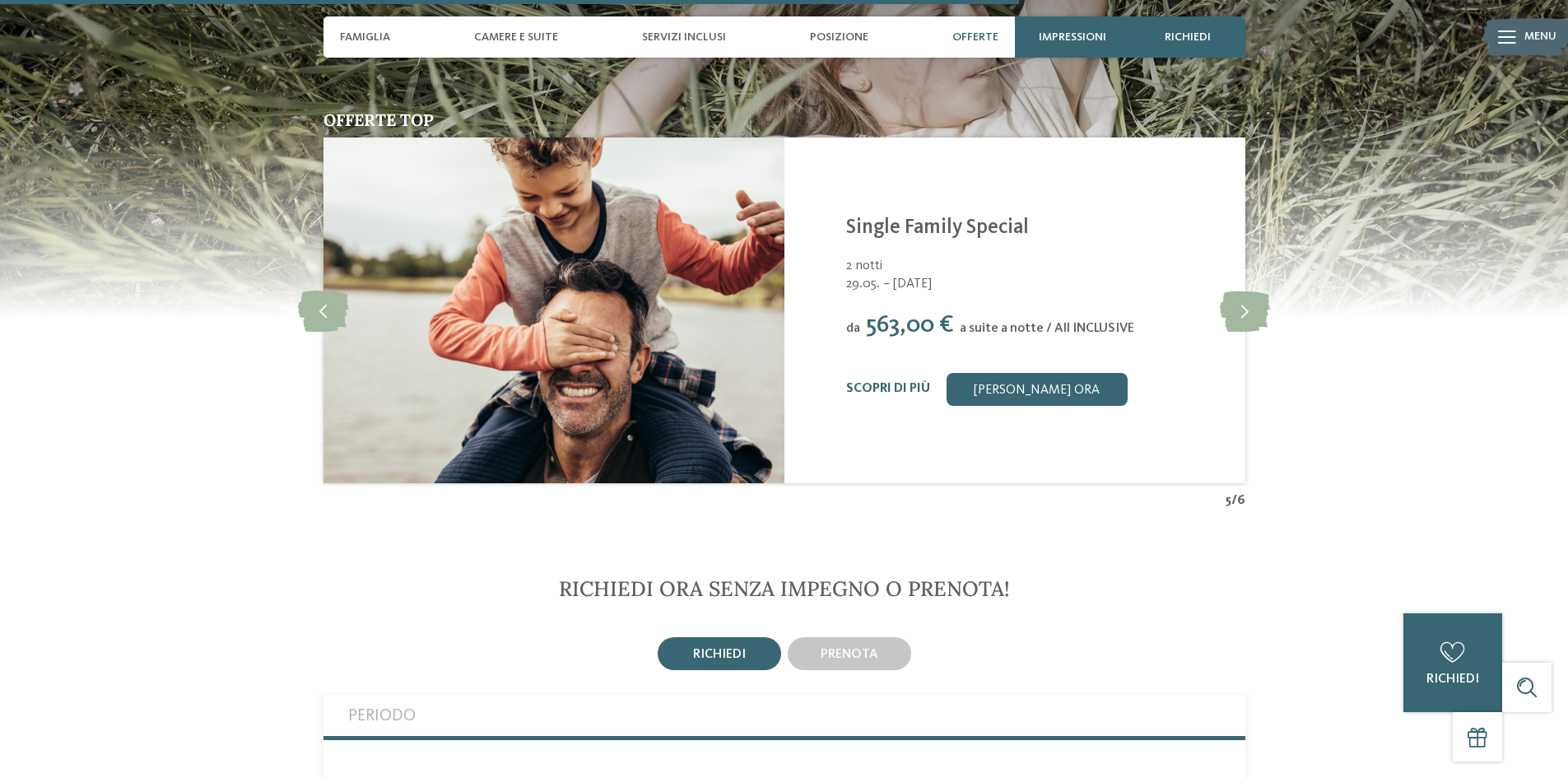
drag, startPoint x: 1206, startPoint y: 265, endPoint x: 1194, endPoint y: 269, distance: 12.6
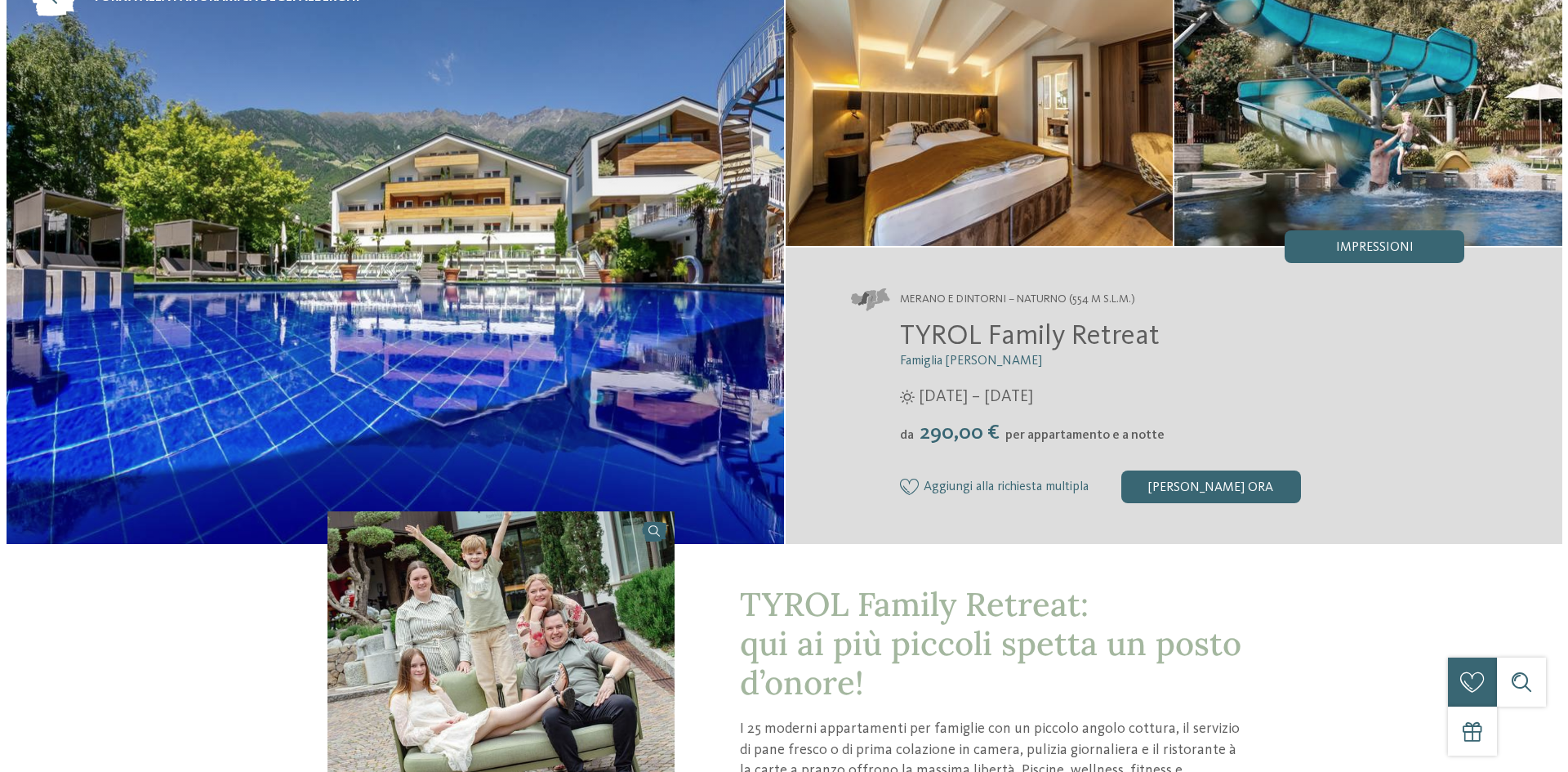
scroll to position [245, 0]
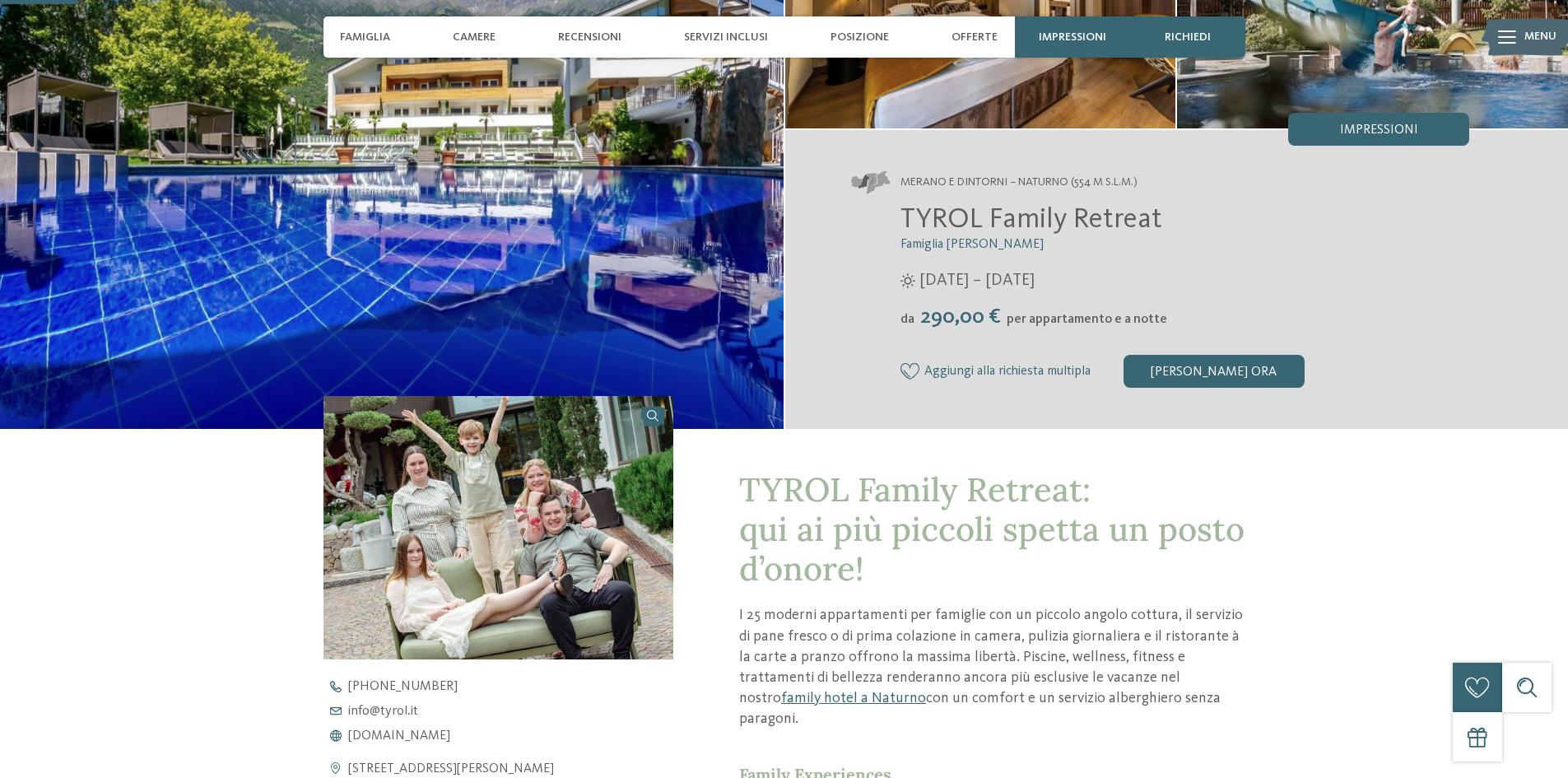
click at [479, 653] on img at bounding box center [498, 527] width 350 height 262
click at [1351, 136] on span "Impressioni" at bounding box center [1379, 129] width 78 height 13
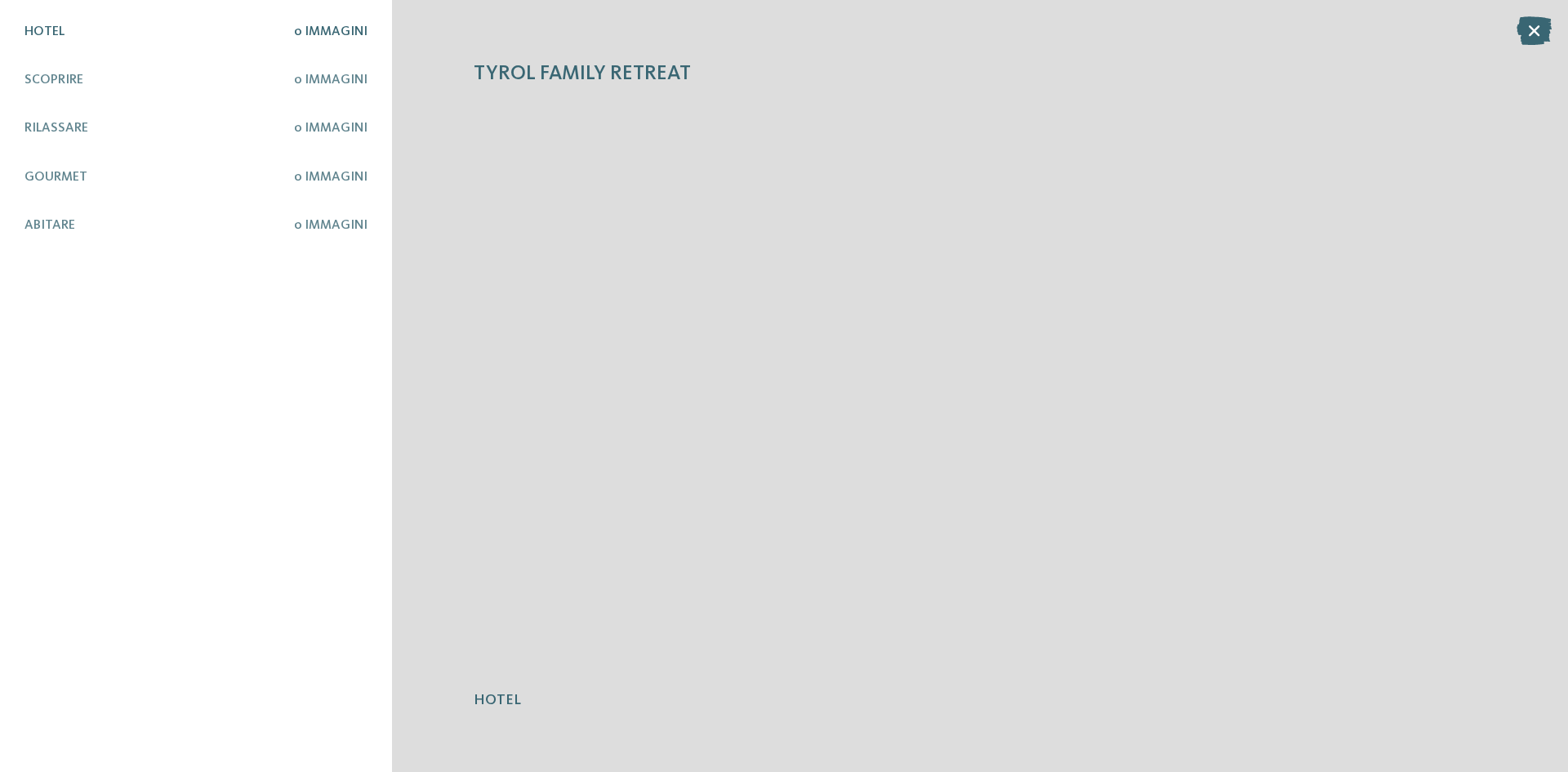
drag, startPoint x: 307, startPoint y: 29, endPoint x: 311, endPoint y: 39, distance: 10.8
click at [307, 32] on span "0 Immagini" at bounding box center [331, 32] width 73 height 13
drag, startPoint x: 319, startPoint y: 73, endPoint x: 319, endPoint y: 85, distance: 12.0
click at [319, 82] on div "Hotel 0 Immagini Scoprire 0 Immagini Rilassare" at bounding box center [196, 386] width 343 height 722
click at [329, 30] on span "0 Immagini" at bounding box center [331, 32] width 73 height 13
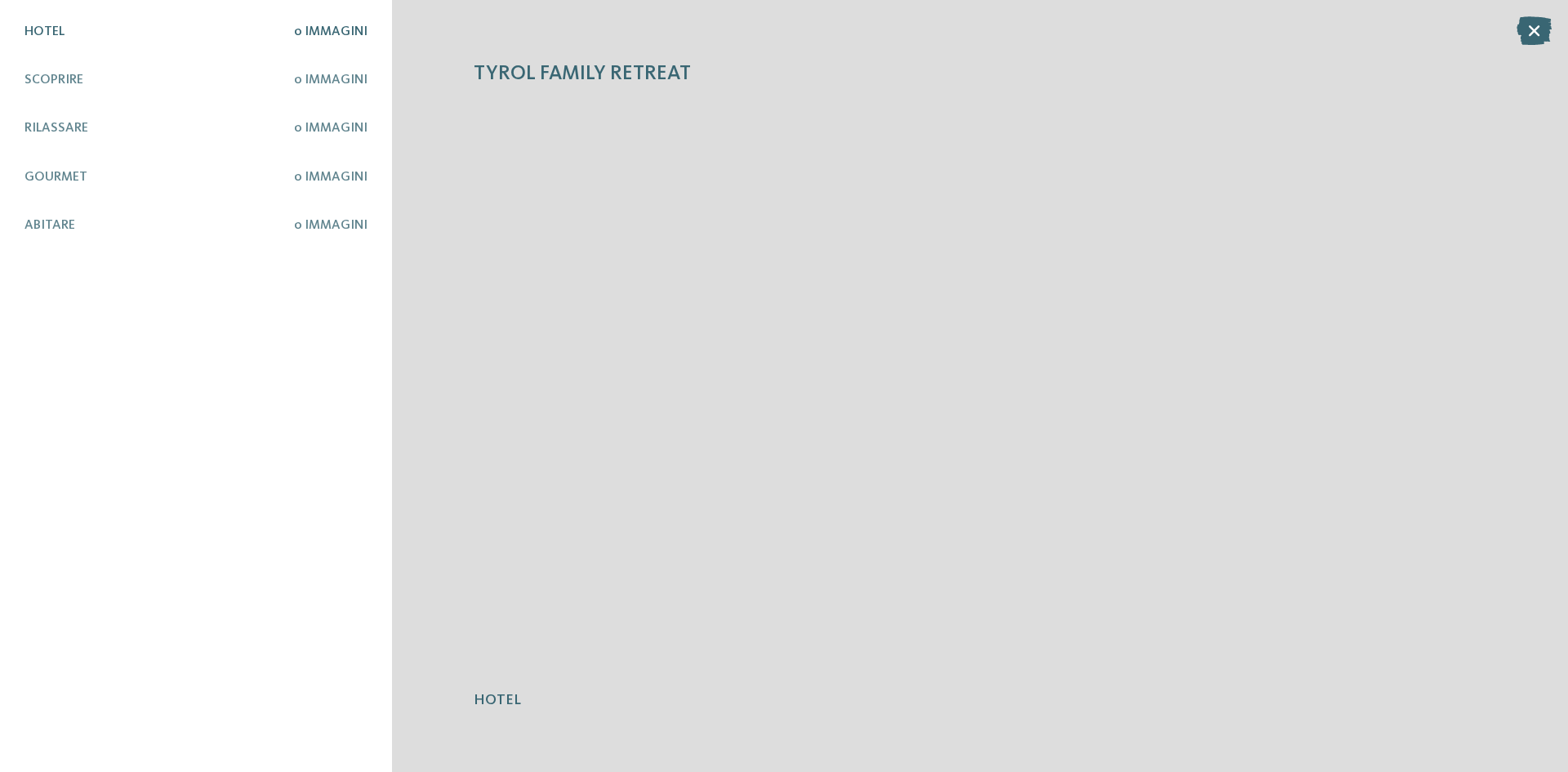
drag, startPoint x: 1018, startPoint y: 299, endPoint x: 1010, endPoint y: 314, distance: 17.0
click at [1015, 309] on div at bounding box center [980, 385] width 1013 height 592
drag, startPoint x: 492, startPoint y: 707, endPoint x: 483, endPoint y: 708, distance: 9.1
click at [483, 709] on h5 "Hotel" at bounding box center [980, 700] width 1013 height 20
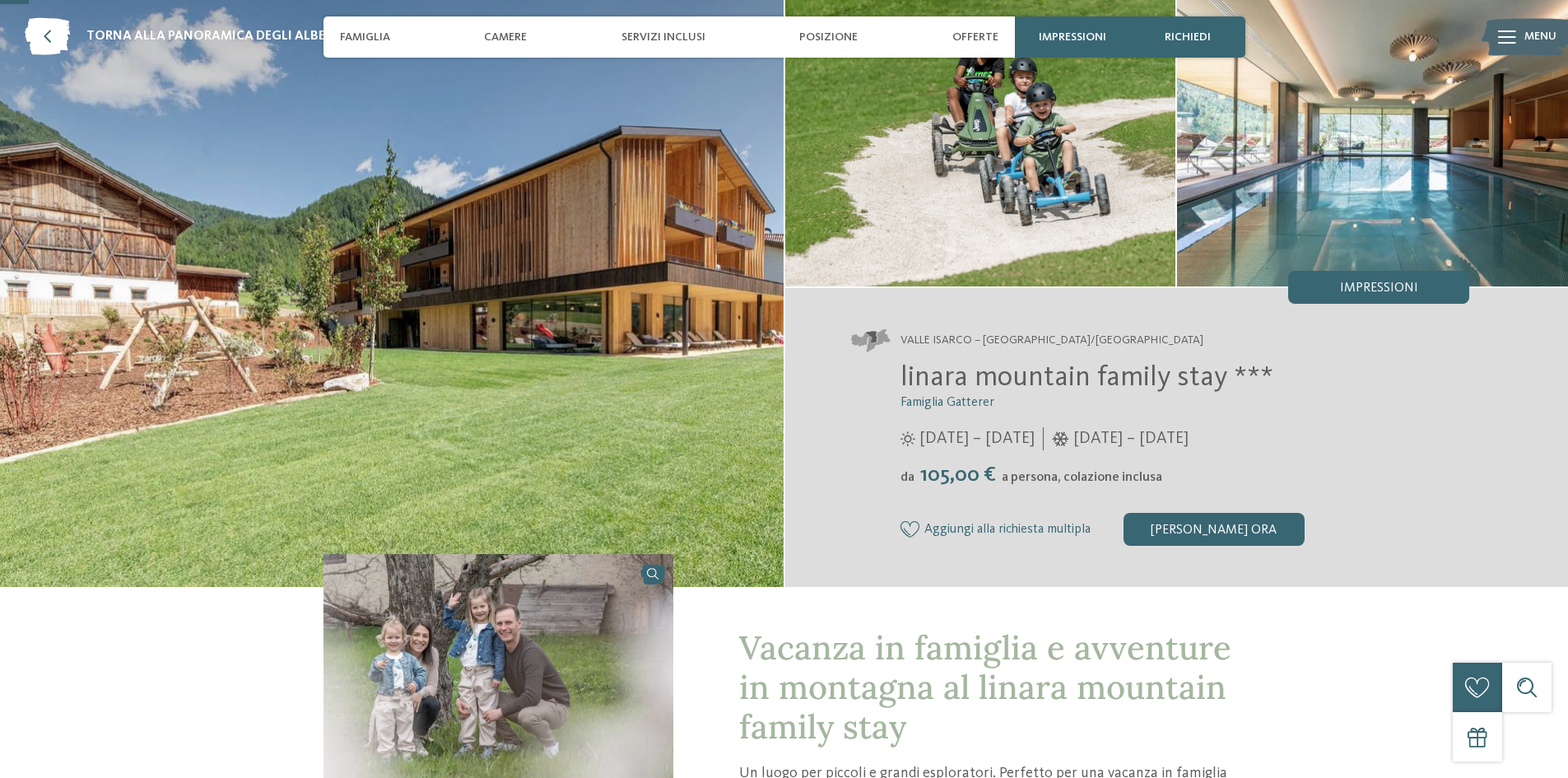
scroll to position [83, 0]
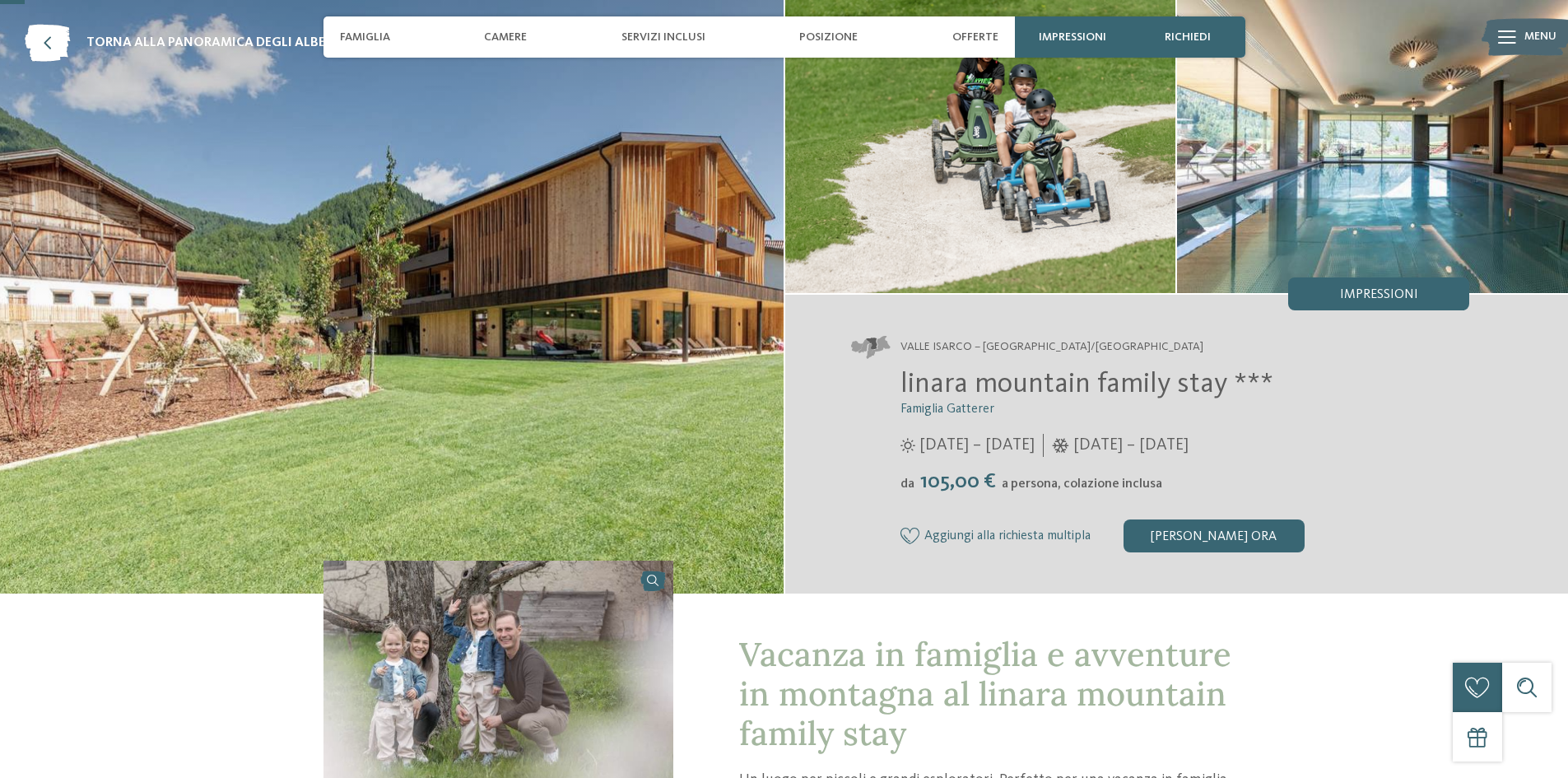
click at [660, 318] on img at bounding box center [392, 297] width 784 height 594
click at [935, 238] on img at bounding box center [980, 146] width 391 height 293
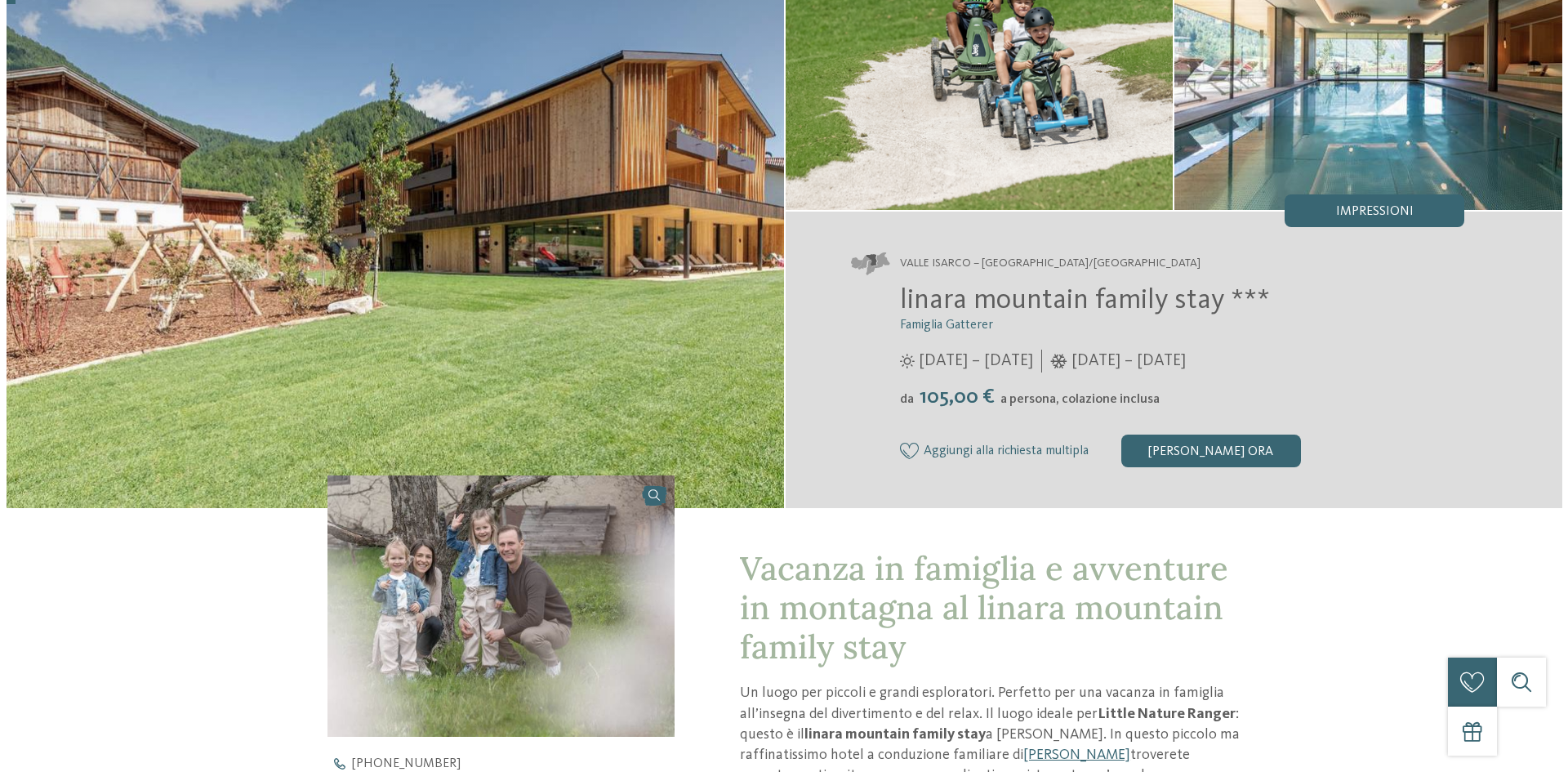
scroll to position [0, 0]
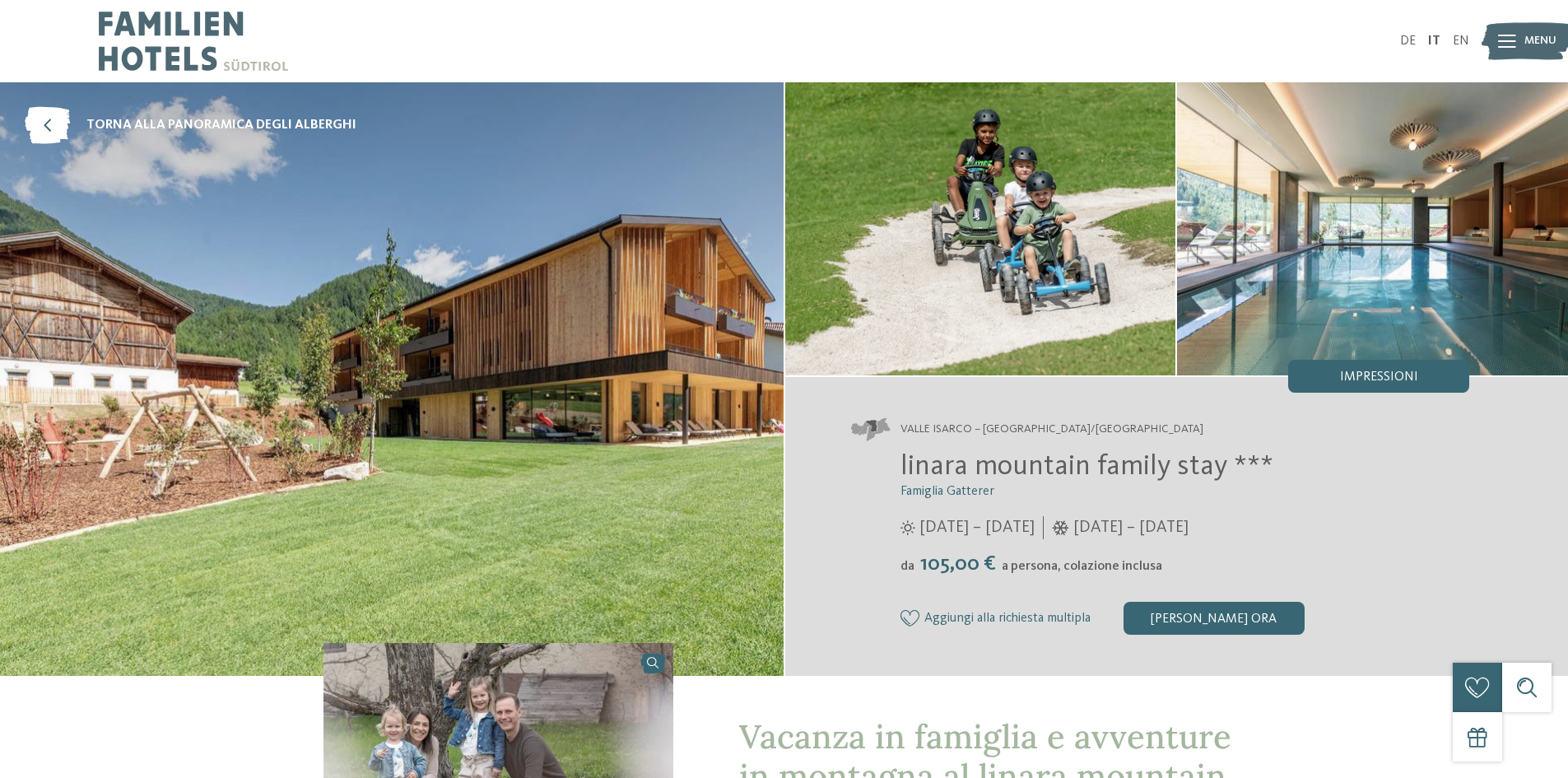
click at [1302, 219] on img at bounding box center [1373, 229] width 391 height 293
click at [1348, 376] on span "Impressioni" at bounding box center [1379, 376] width 78 height 13
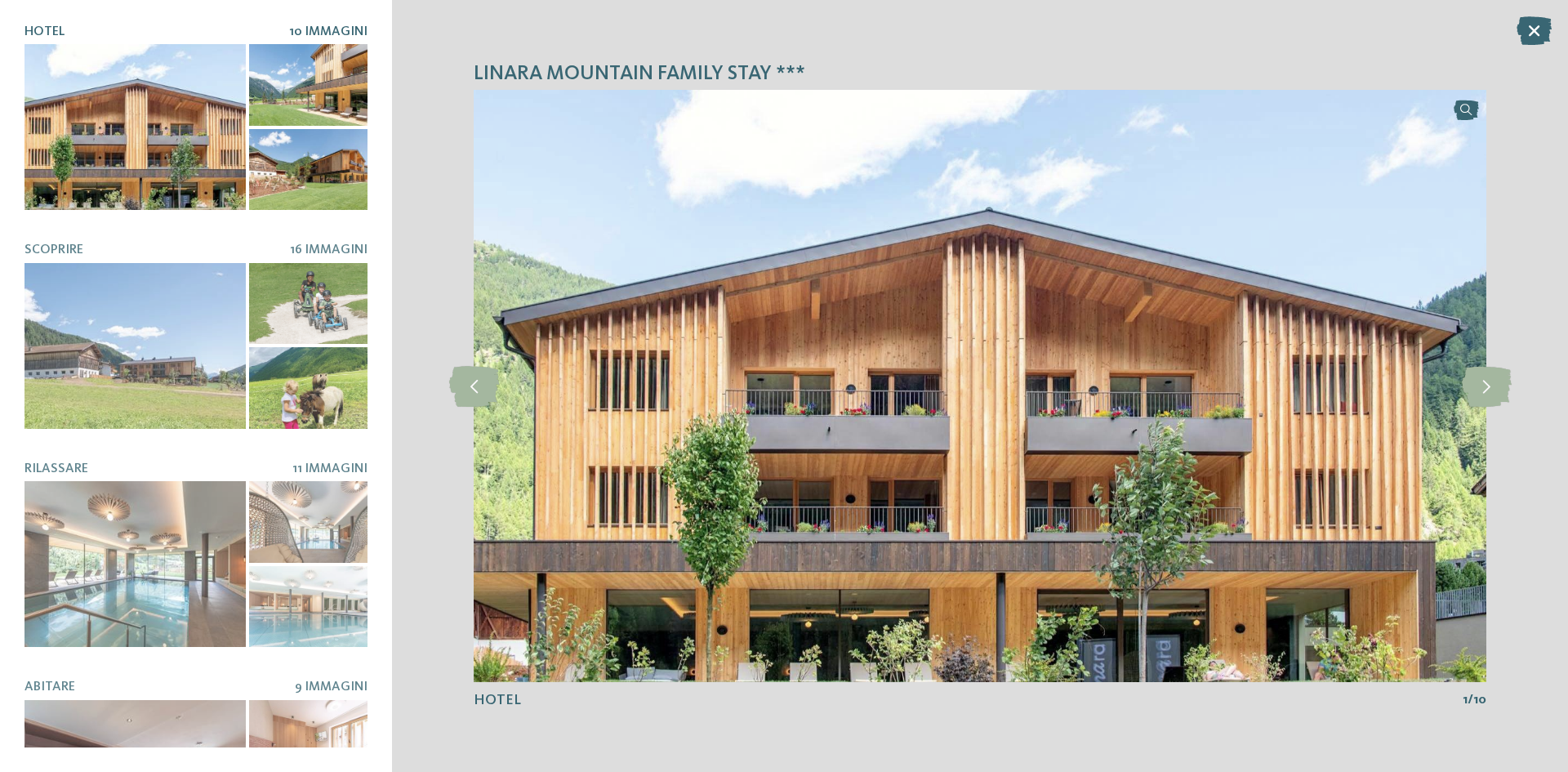
click at [152, 114] on div at bounding box center [135, 127] width 221 height 166
click at [285, 105] on div at bounding box center [308, 85] width 119 height 82
click at [1493, 393] on icon at bounding box center [1487, 386] width 50 height 41
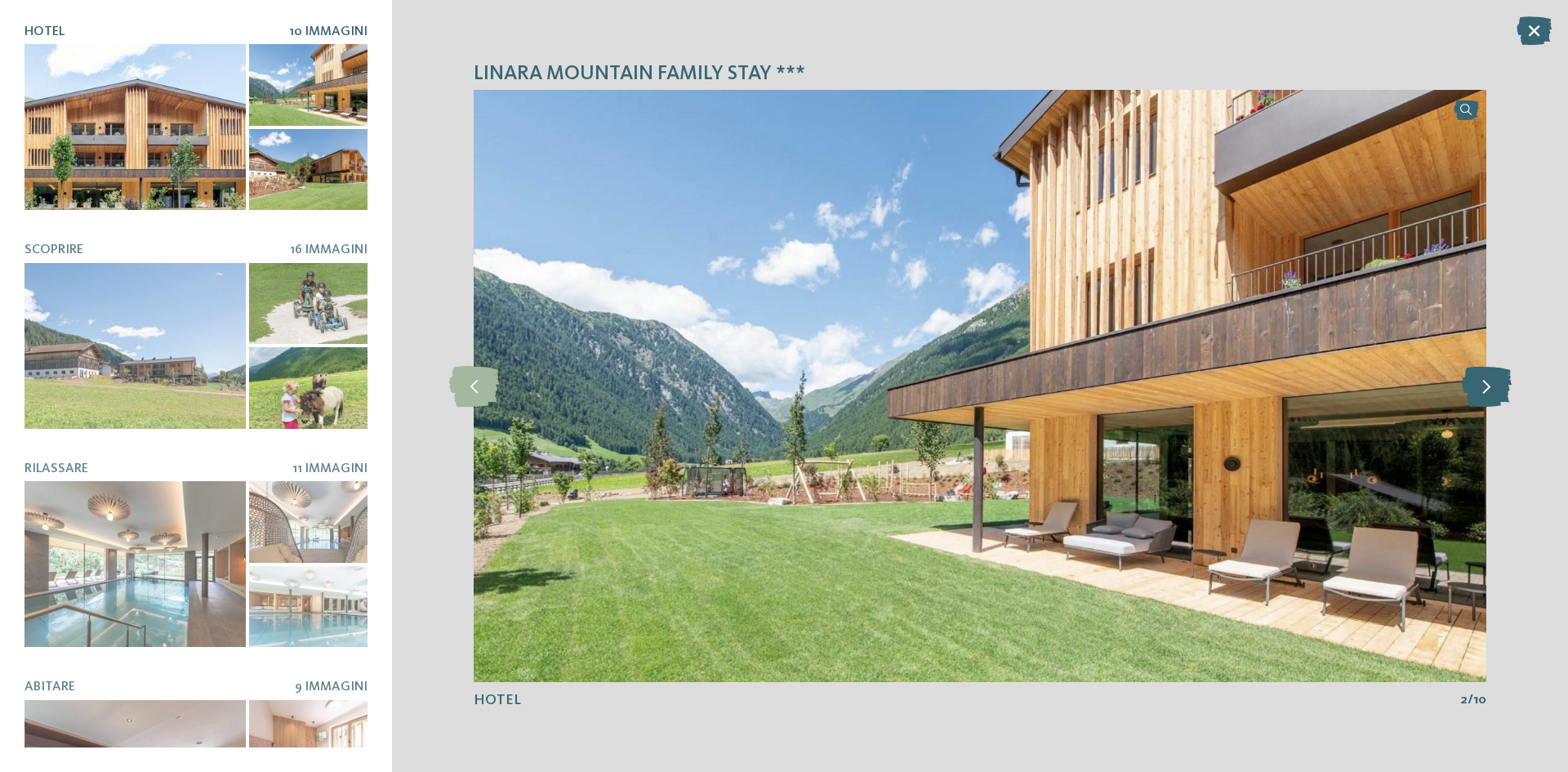
click at [1492, 393] on icon at bounding box center [1487, 386] width 50 height 41
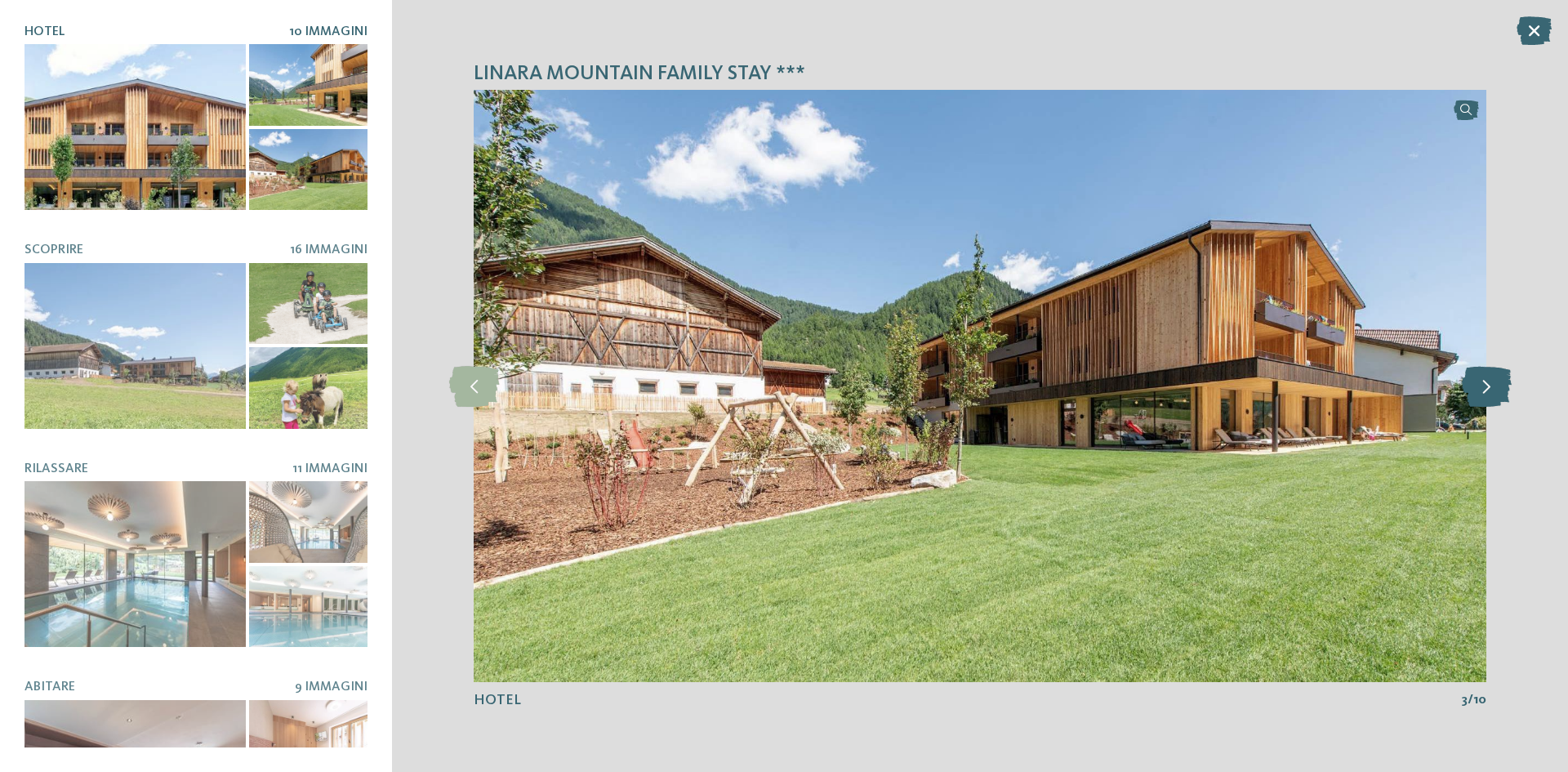
click at [1492, 393] on icon at bounding box center [1487, 386] width 50 height 41
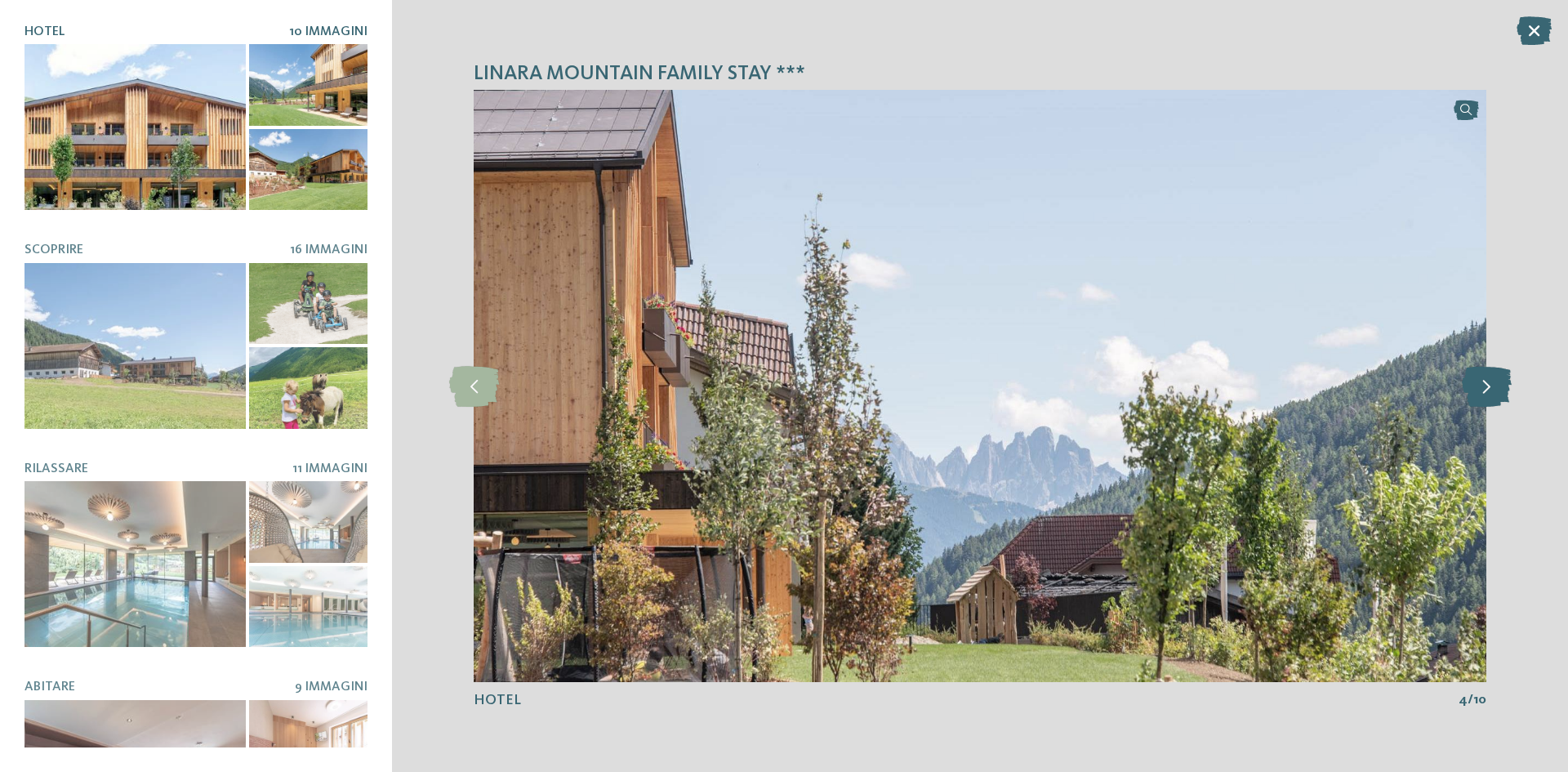
click at [1492, 393] on icon at bounding box center [1487, 386] width 50 height 41
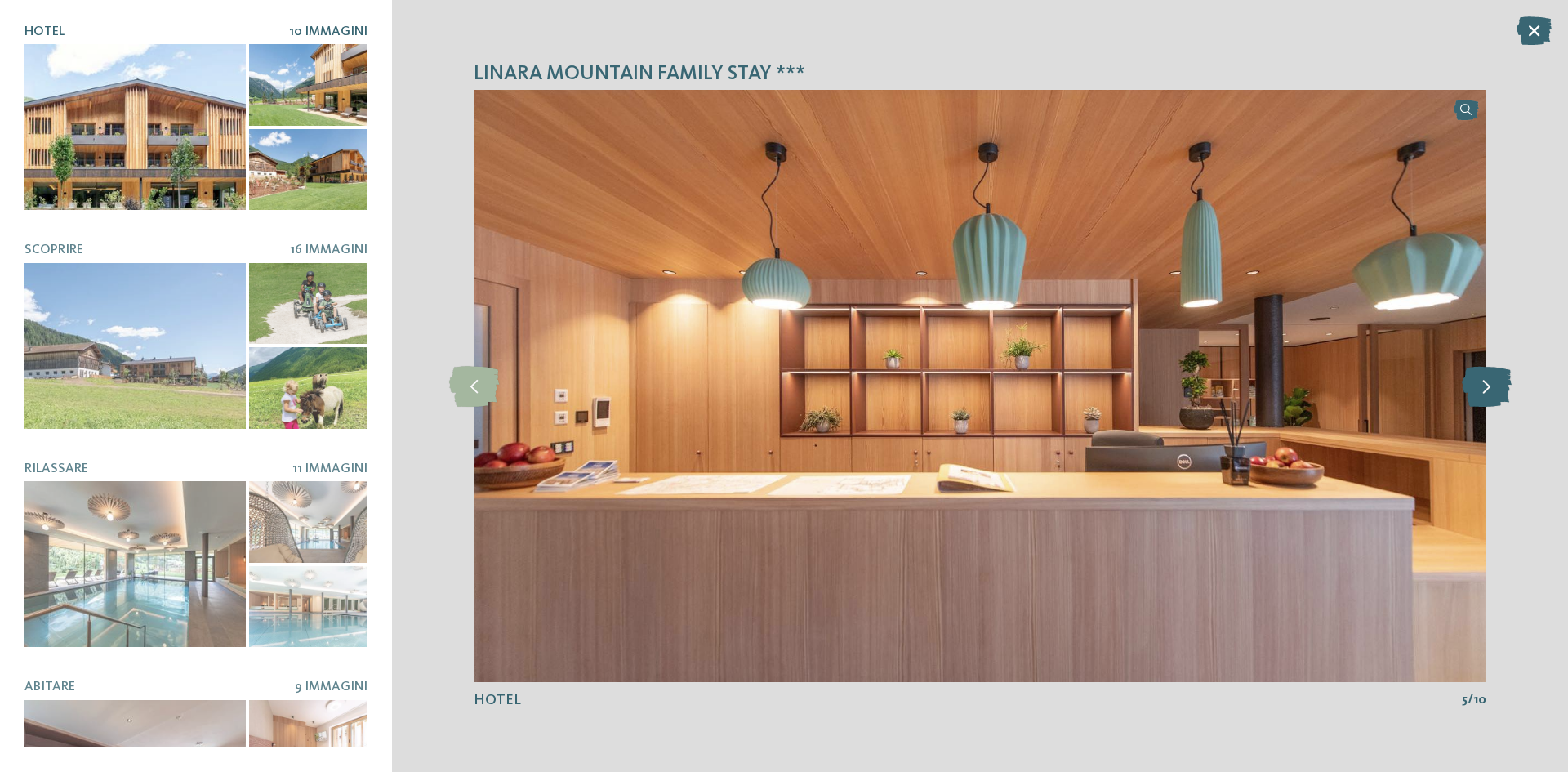
click at [1492, 393] on icon at bounding box center [1487, 386] width 50 height 41
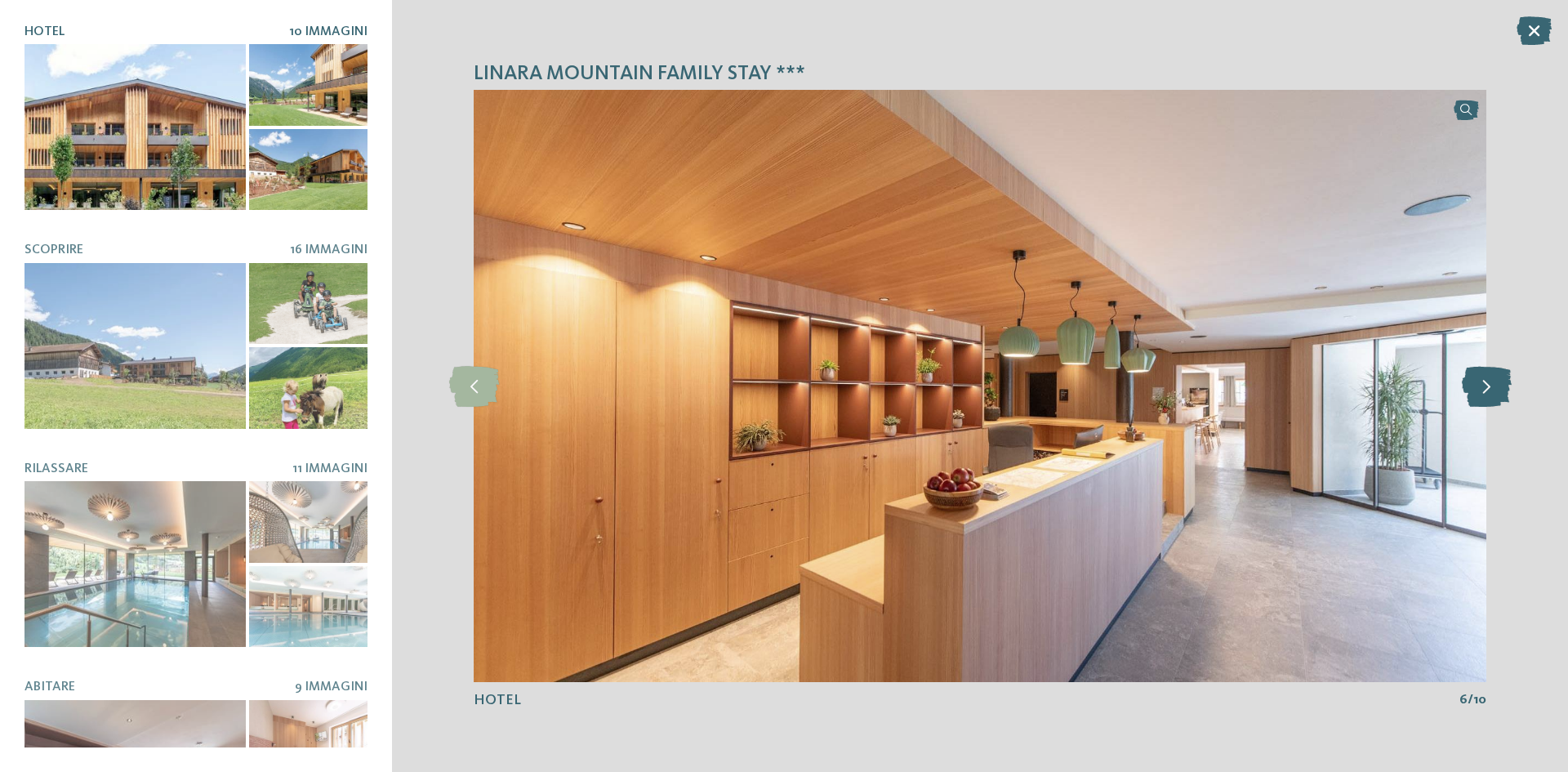
click at [1492, 393] on icon at bounding box center [1487, 386] width 50 height 41
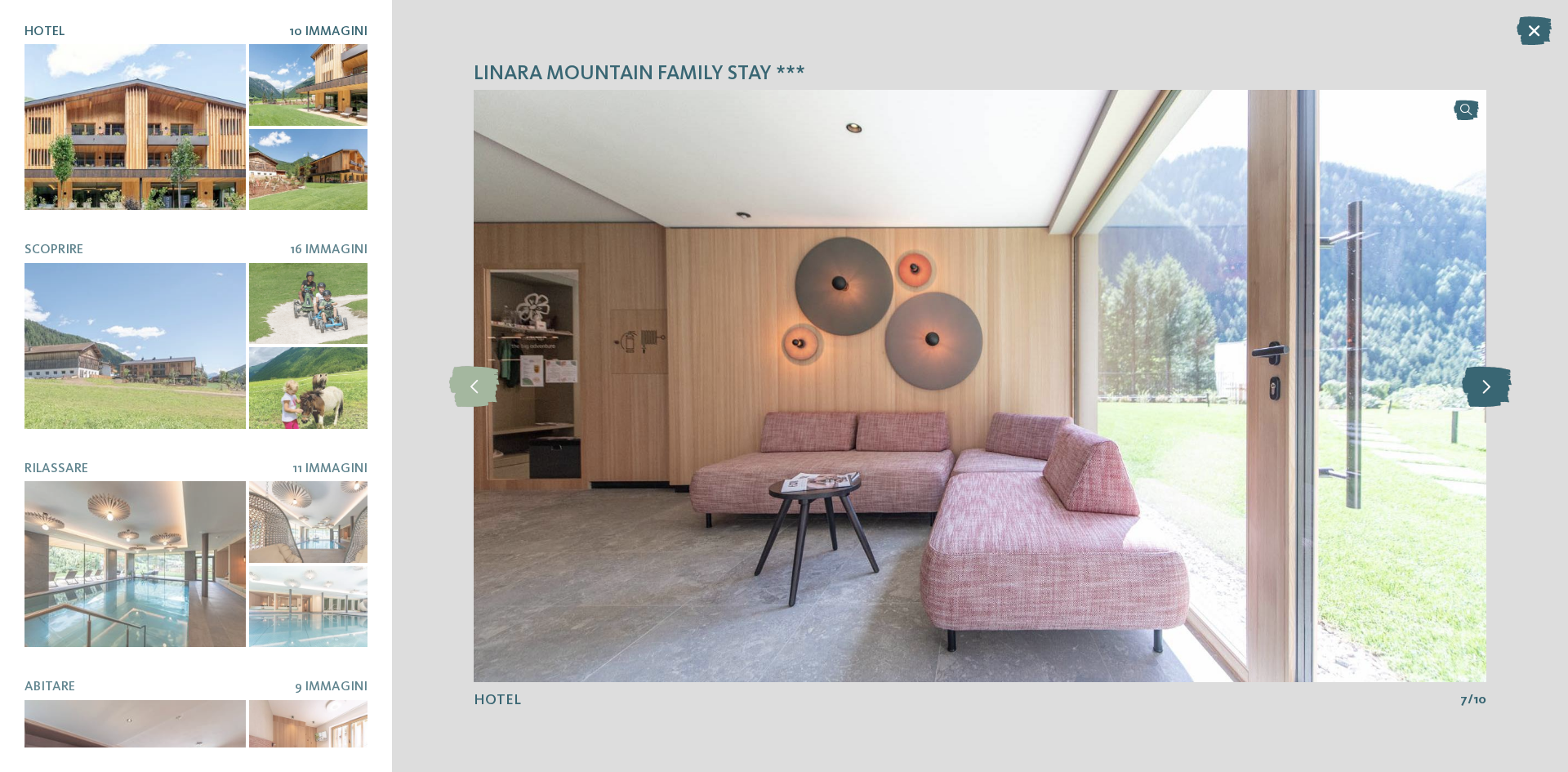
click at [1492, 393] on icon at bounding box center [1487, 386] width 50 height 41
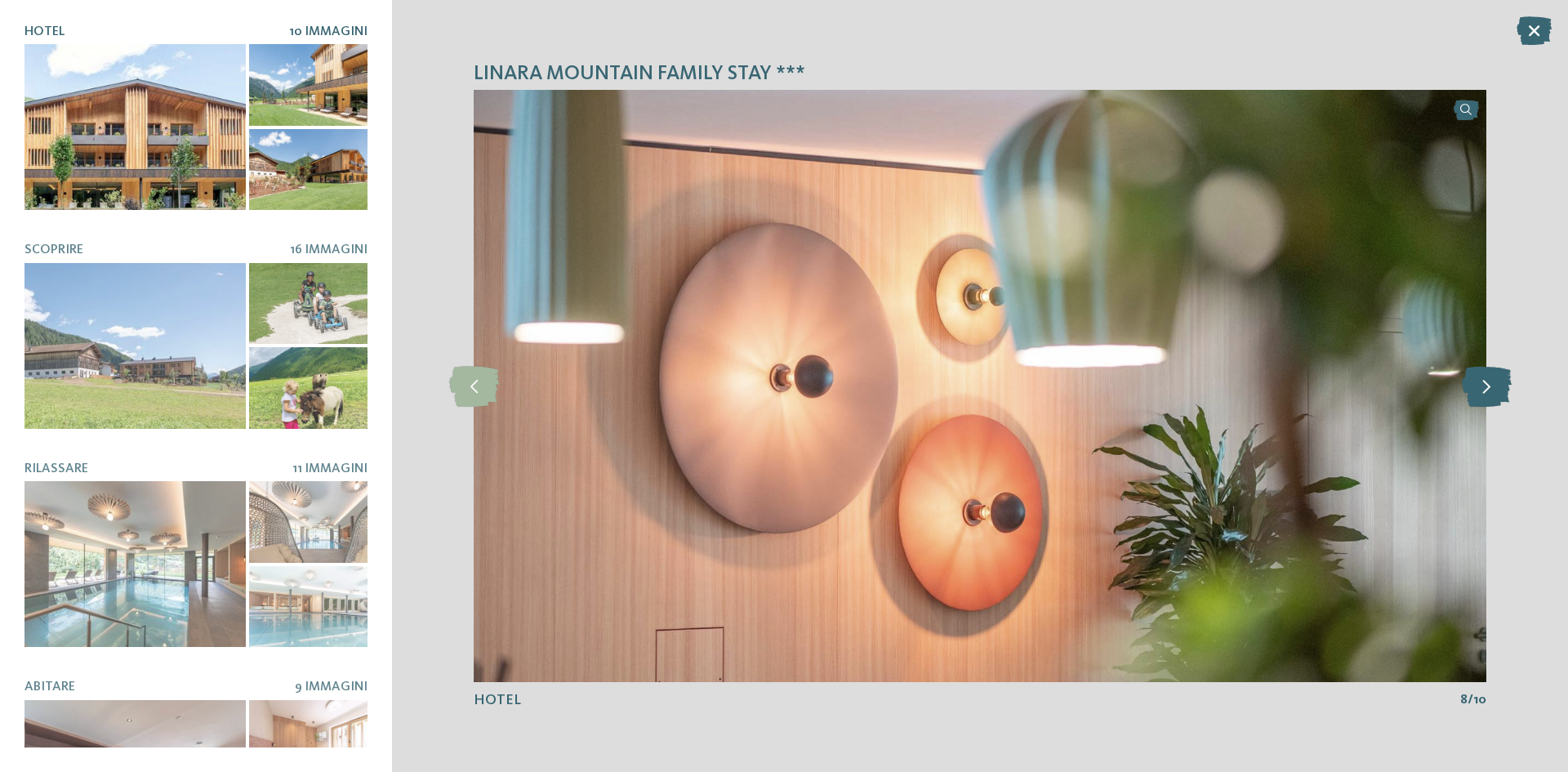
click at [1492, 393] on icon at bounding box center [1487, 386] width 50 height 41
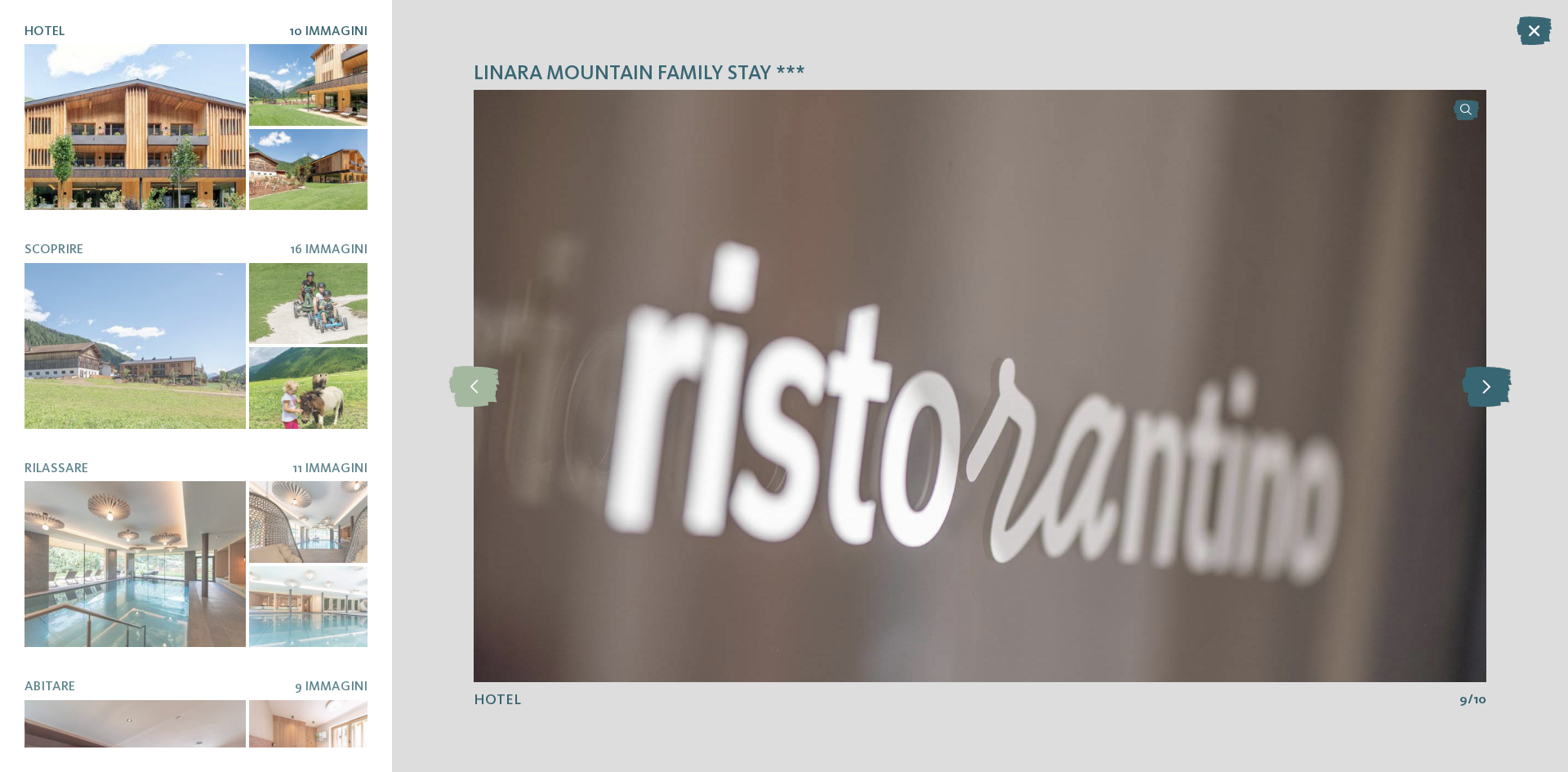
click at [1492, 393] on icon at bounding box center [1487, 386] width 50 height 41
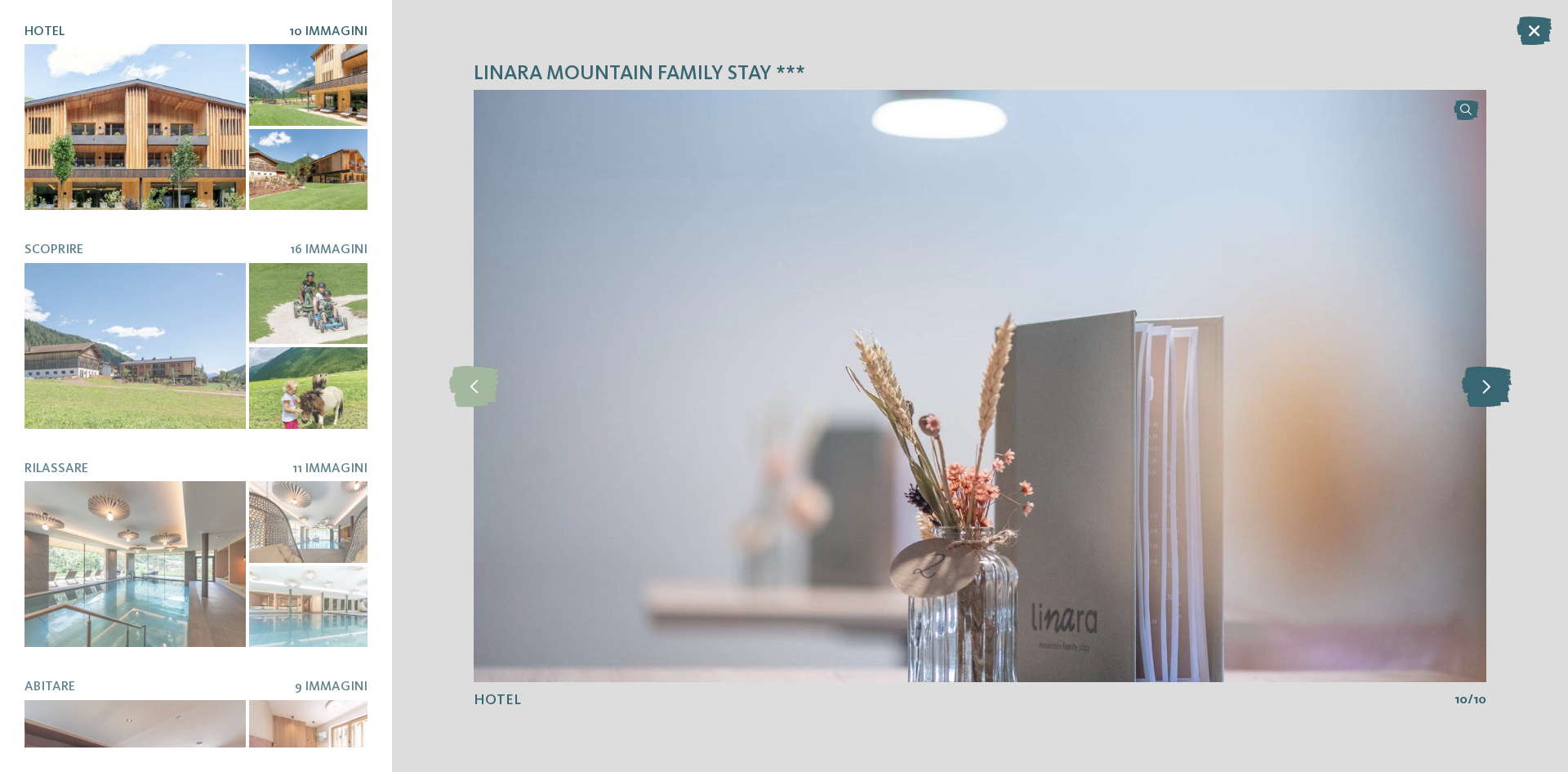
click at [1492, 393] on icon at bounding box center [1487, 386] width 50 height 41
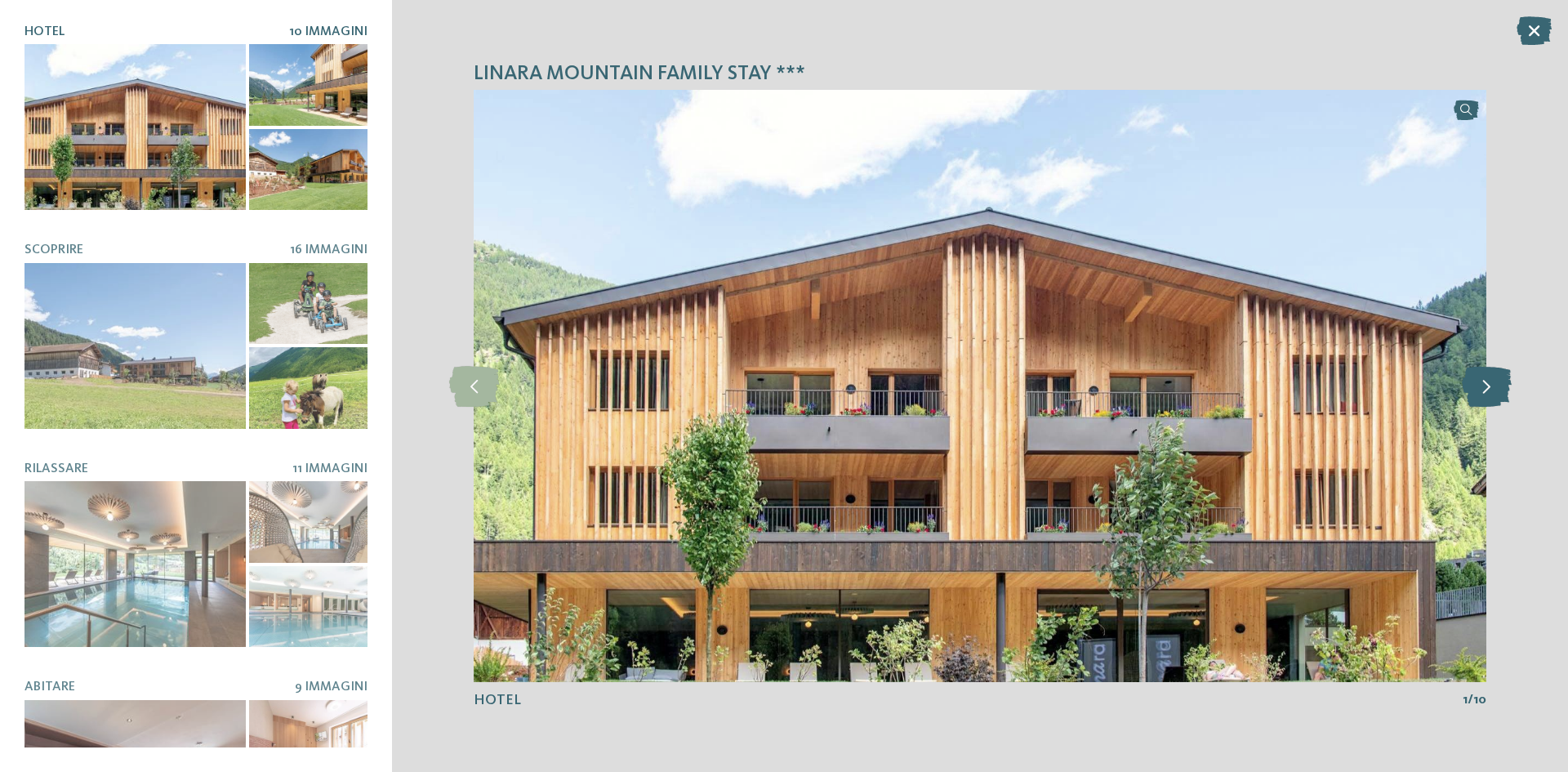
click at [1492, 393] on icon at bounding box center [1487, 386] width 50 height 41
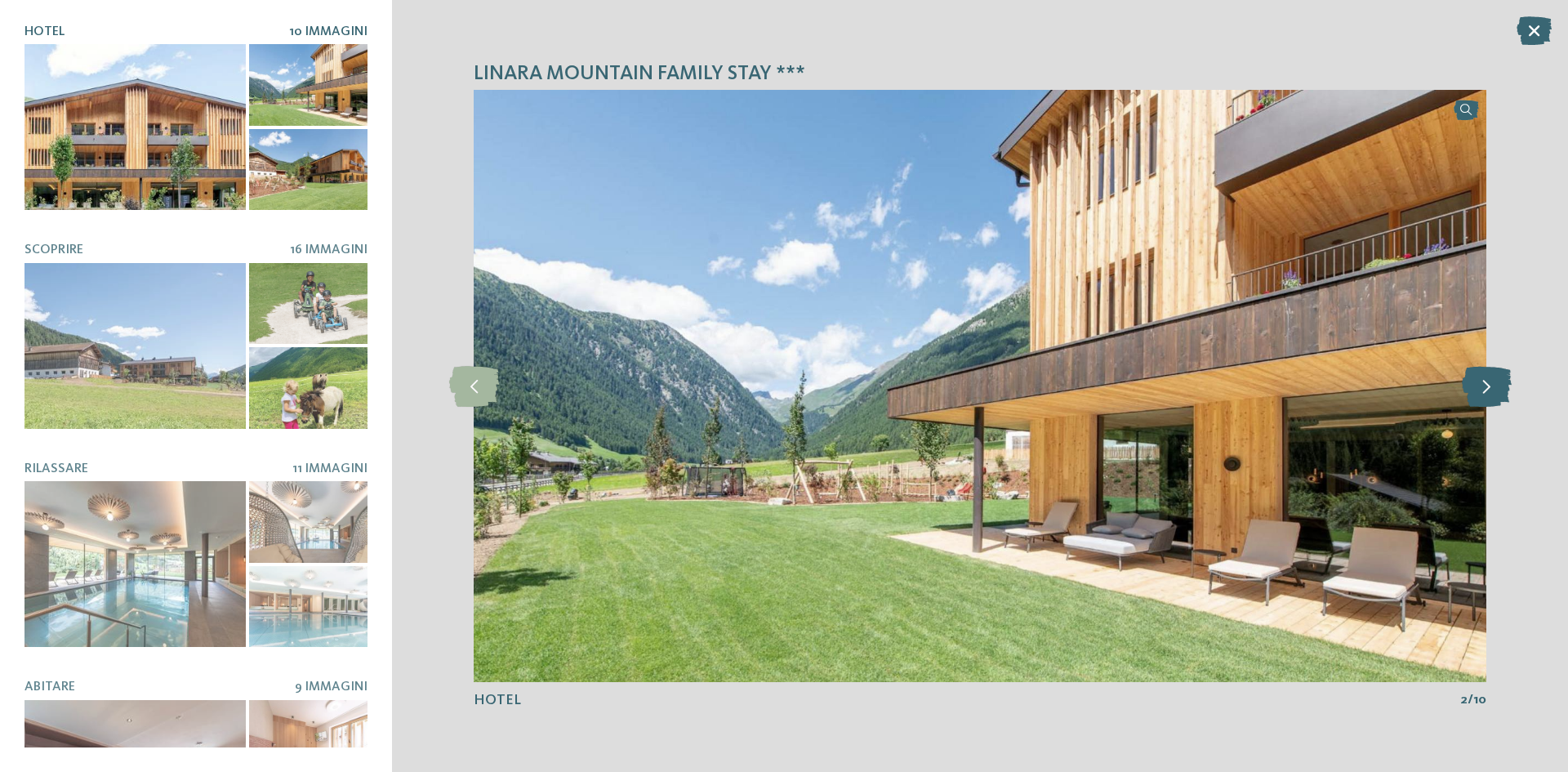
click at [1492, 393] on icon at bounding box center [1487, 386] width 50 height 41
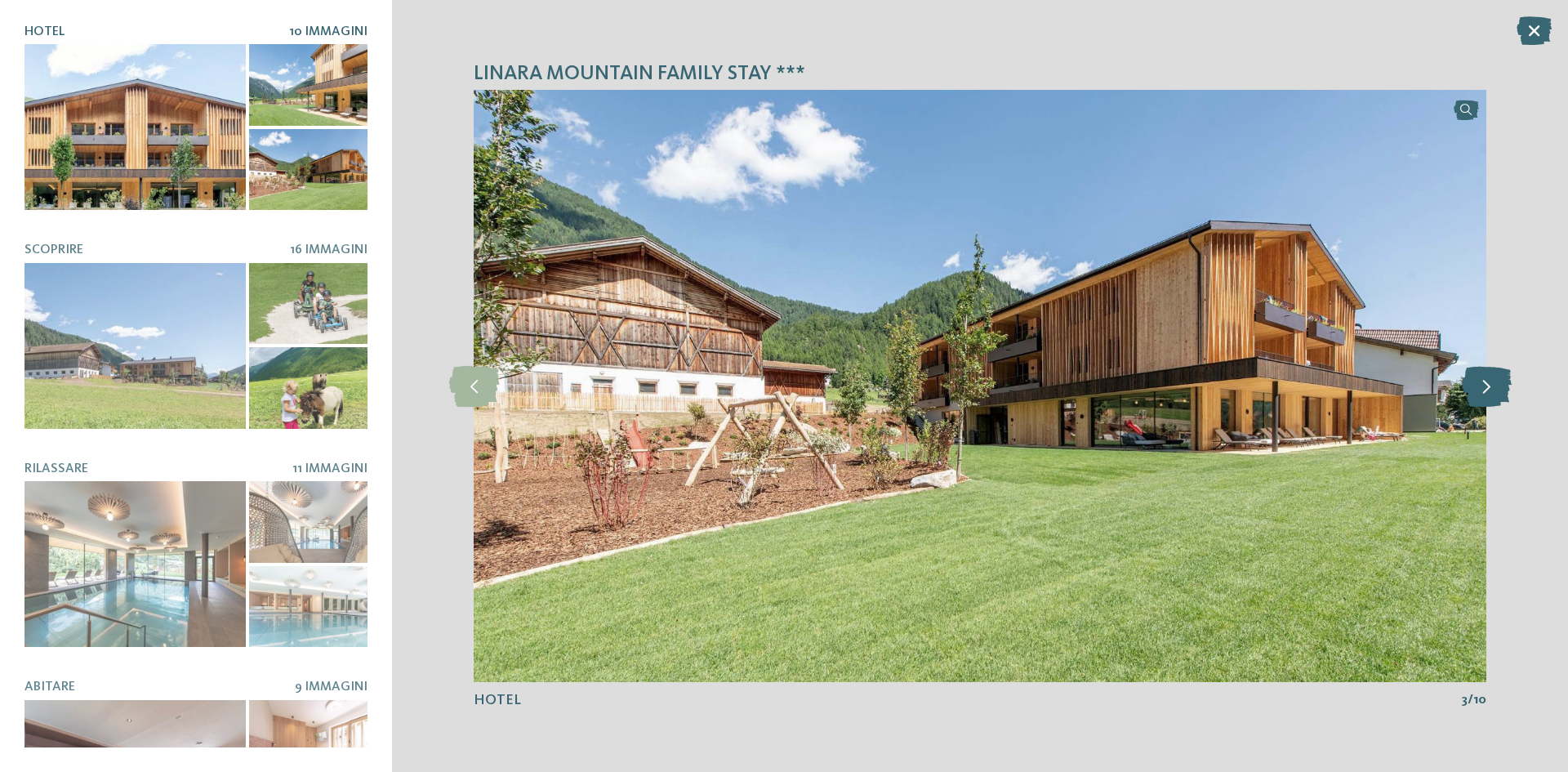
click at [1492, 393] on icon at bounding box center [1487, 386] width 50 height 41
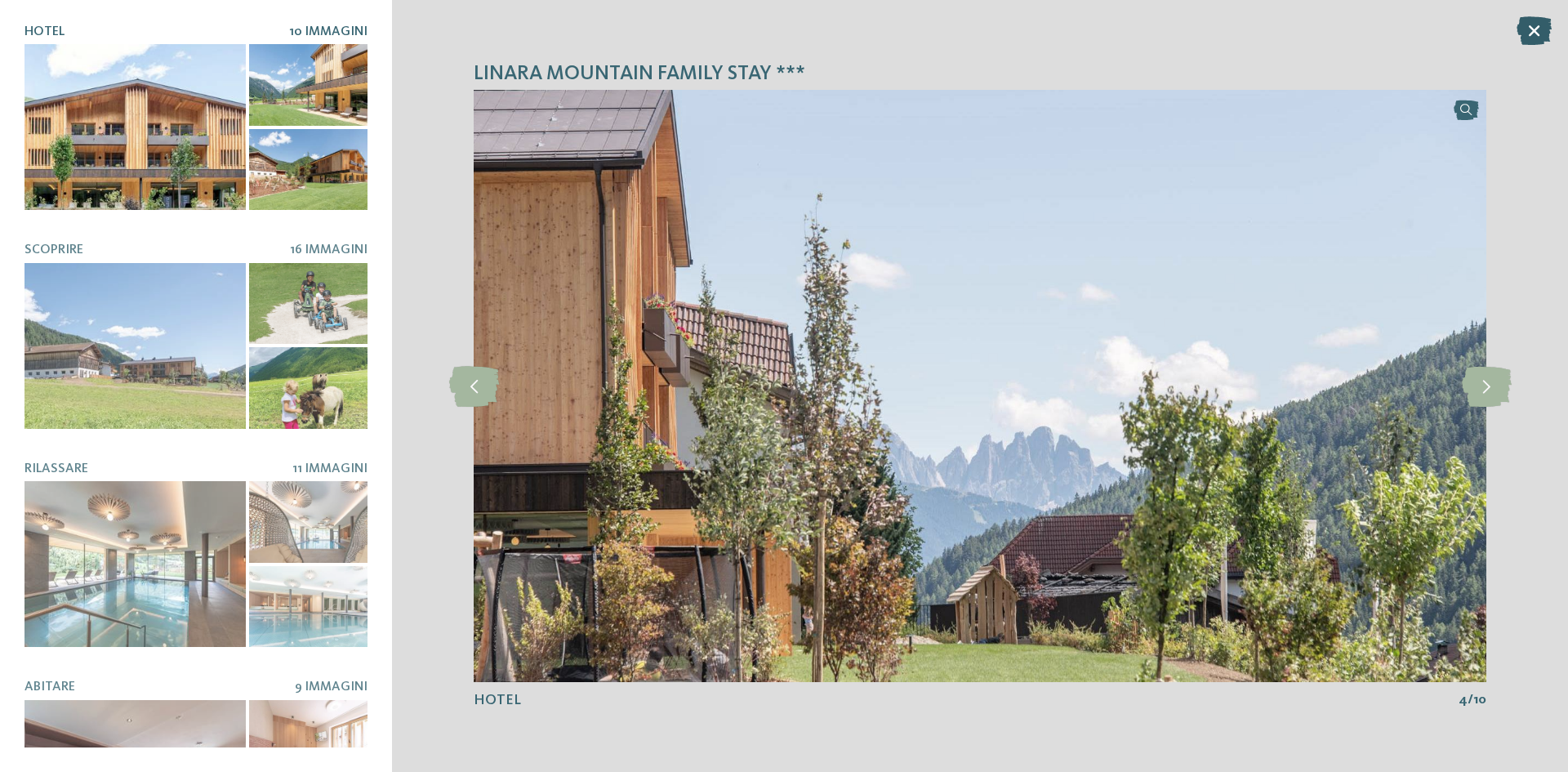
click at [1530, 33] on icon at bounding box center [1534, 30] width 35 height 28
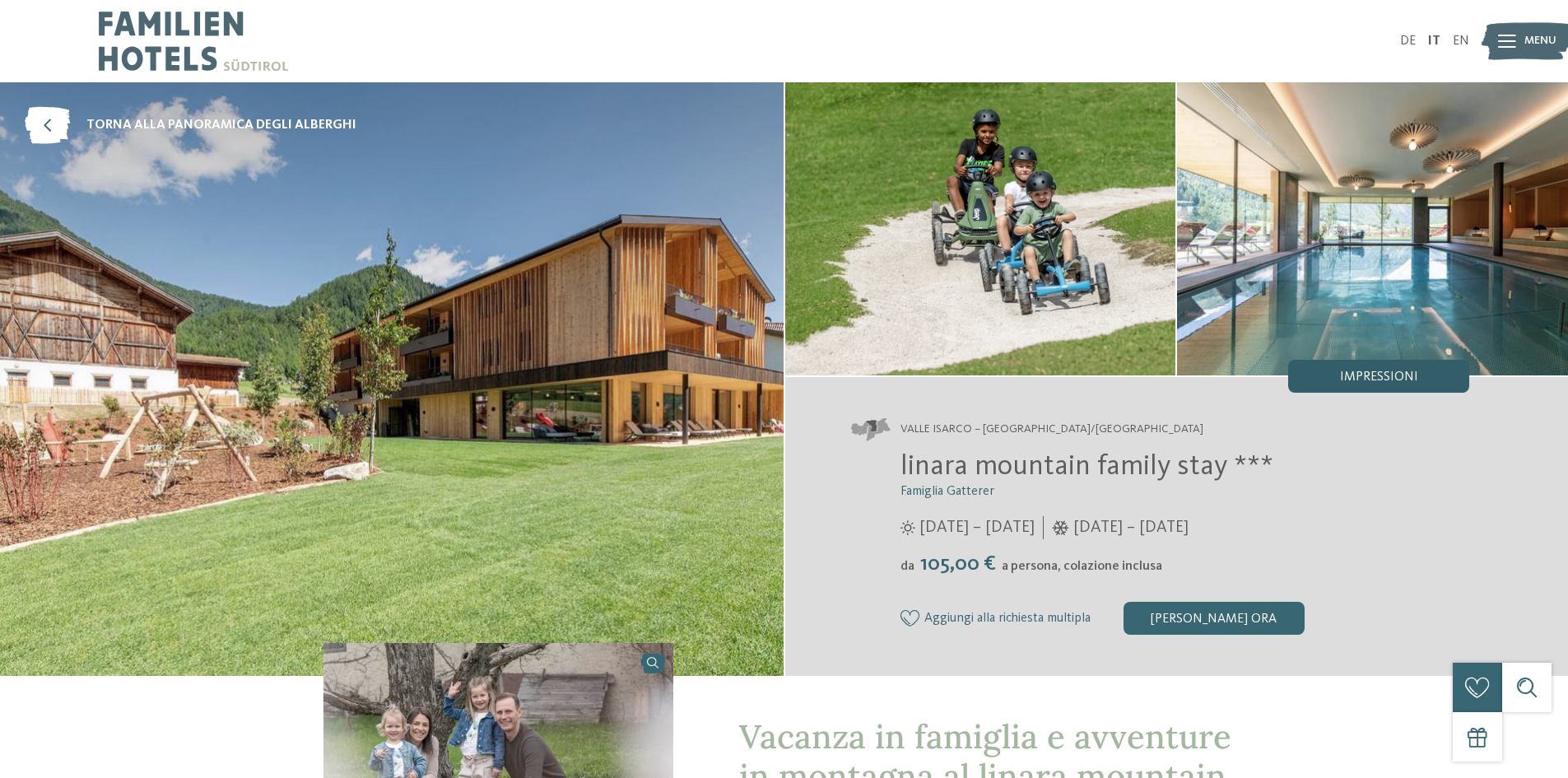
click at [1343, 370] on span "Impressioni" at bounding box center [1379, 376] width 78 height 13
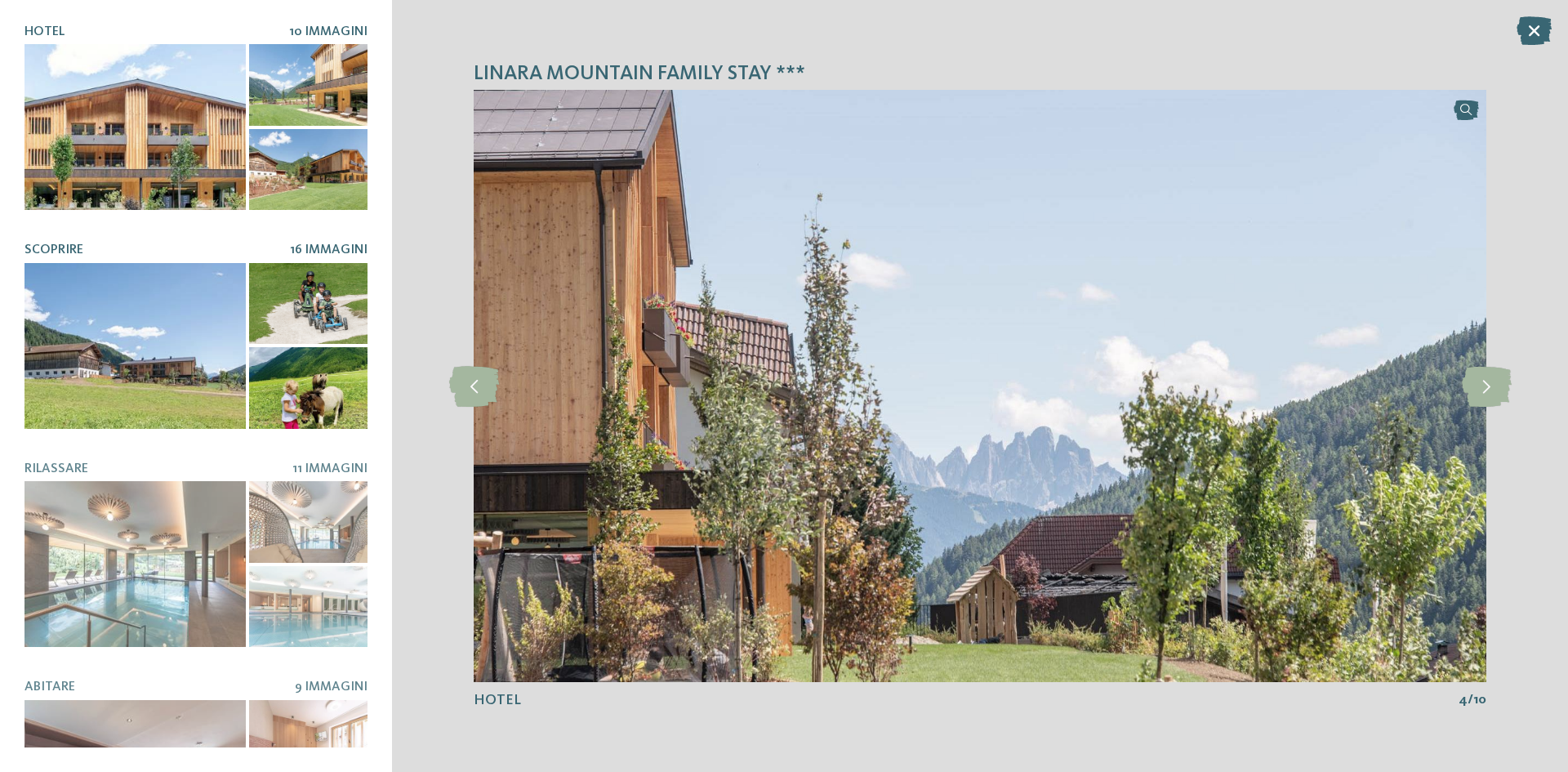
click at [206, 338] on div at bounding box center [135, 346] width 221 height 166
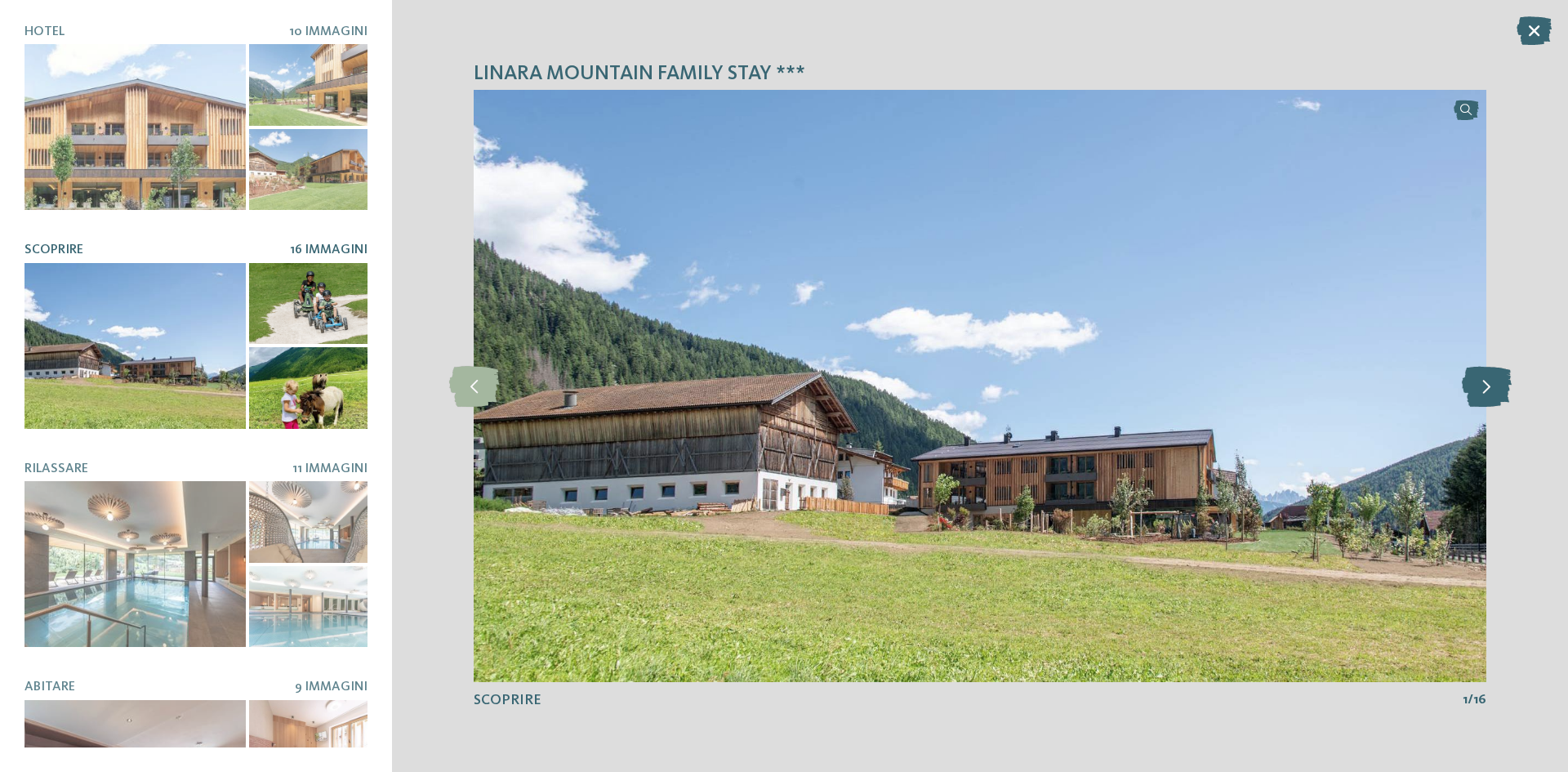
click at [1491, 399] on icon at bounding box center [1487, 386] width 50 height 41
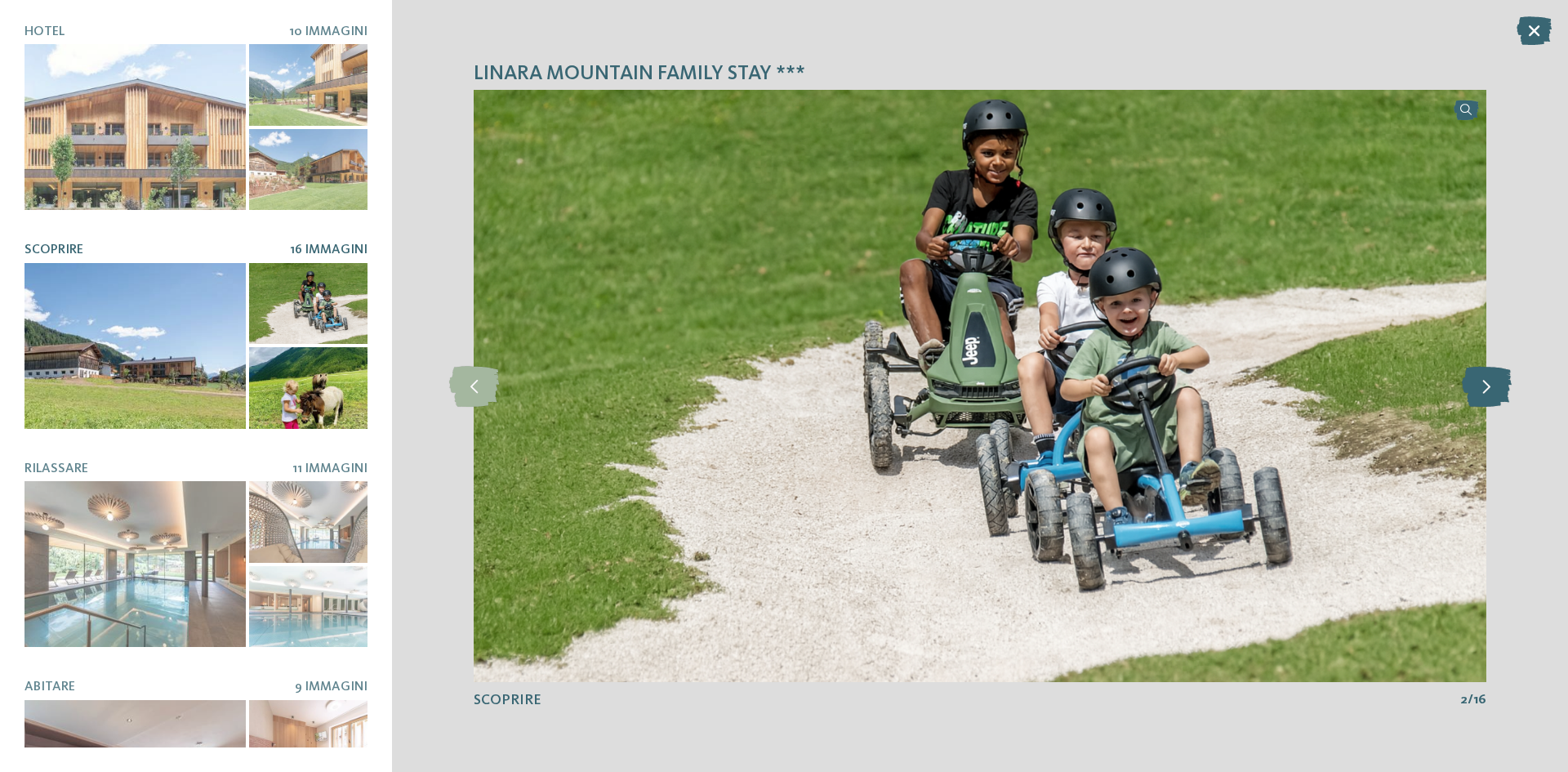
click at [1484, 400] on icon at bounding box center [1487, 386] width 50 height 41
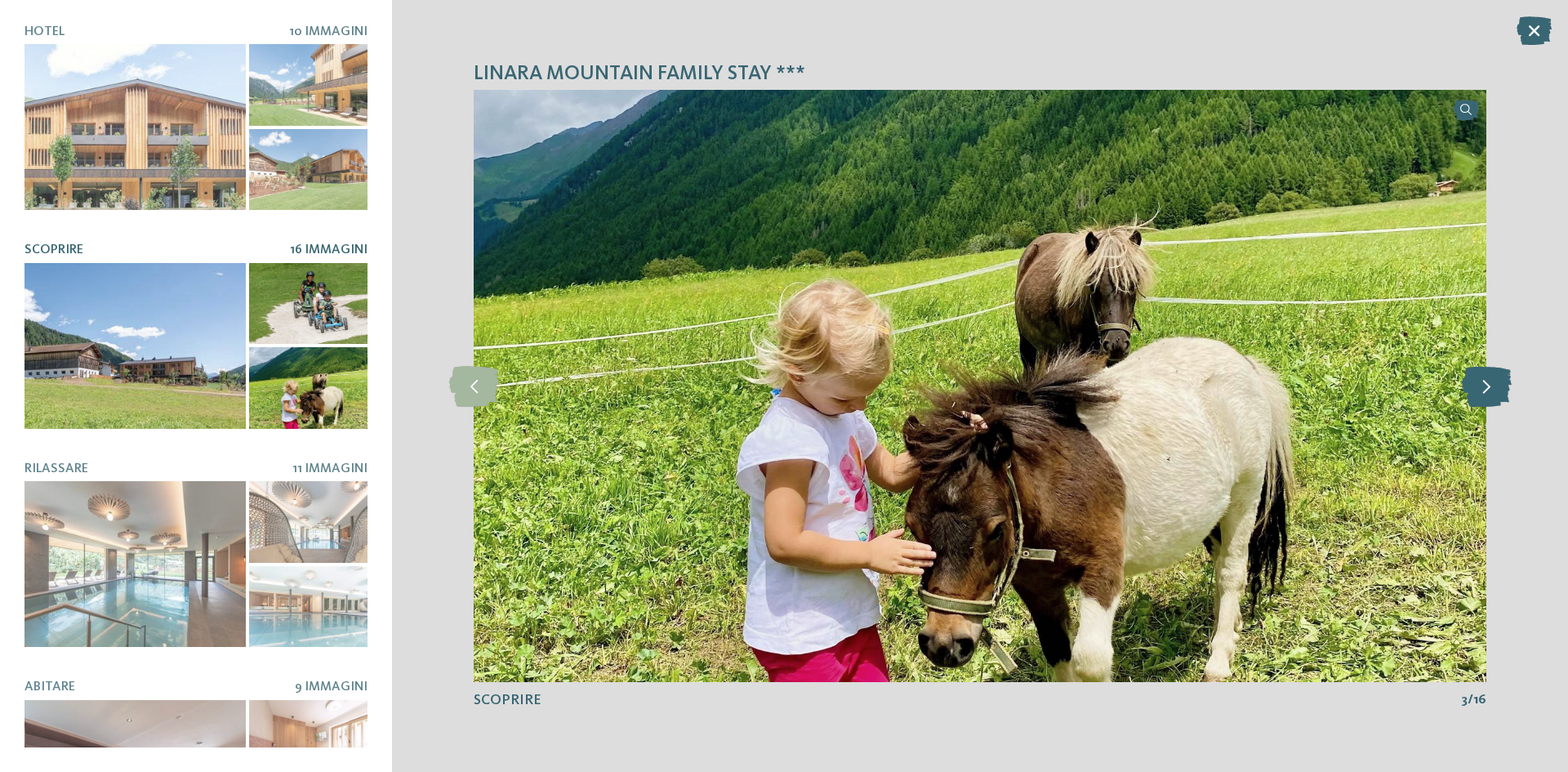
click at [1484, 400] on icon at bounding box center [1487, 386] width 50 height 41
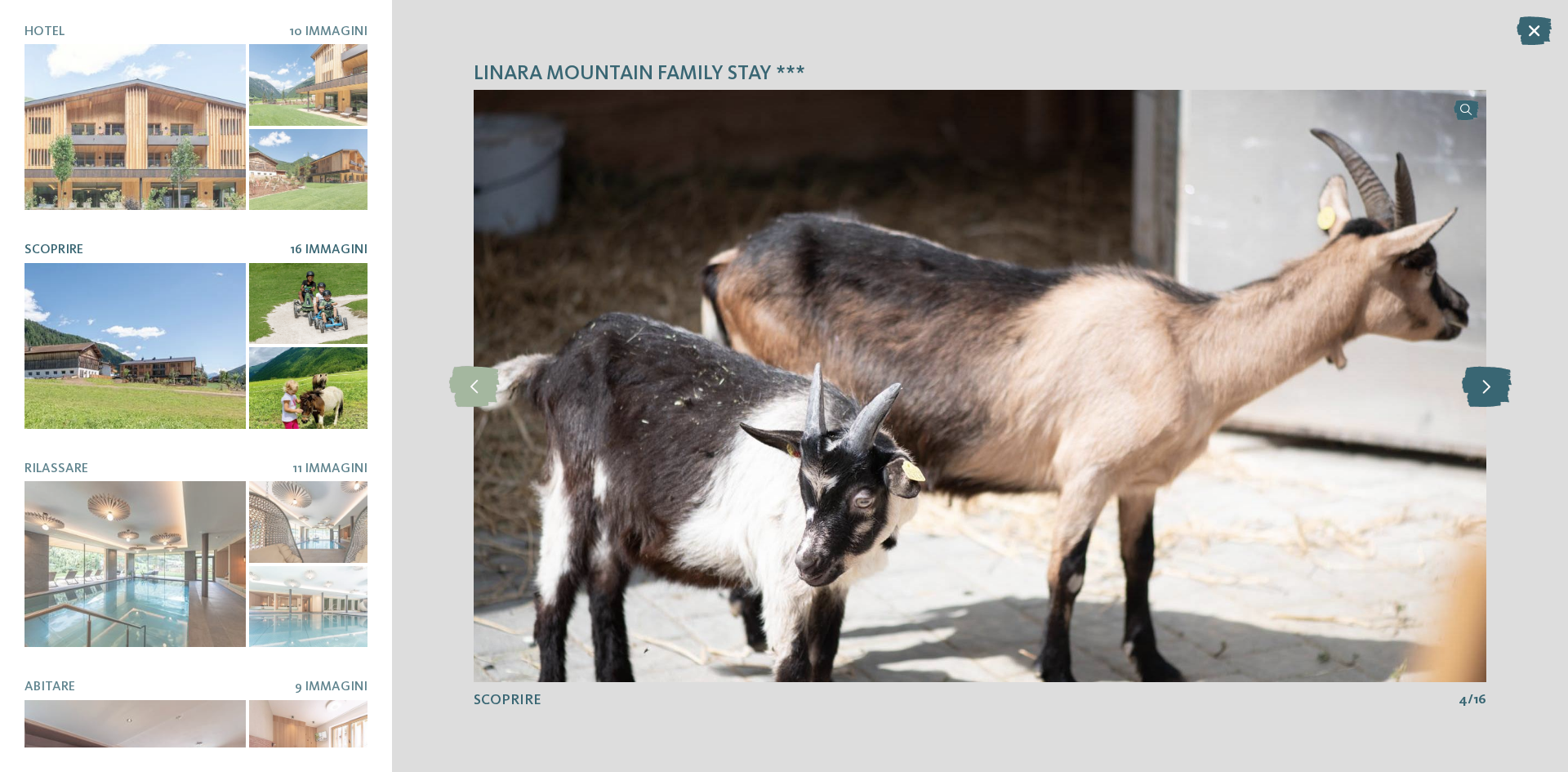
click at [1484, 401] on icon at bounding box center [1487, 386] width 50 height 41
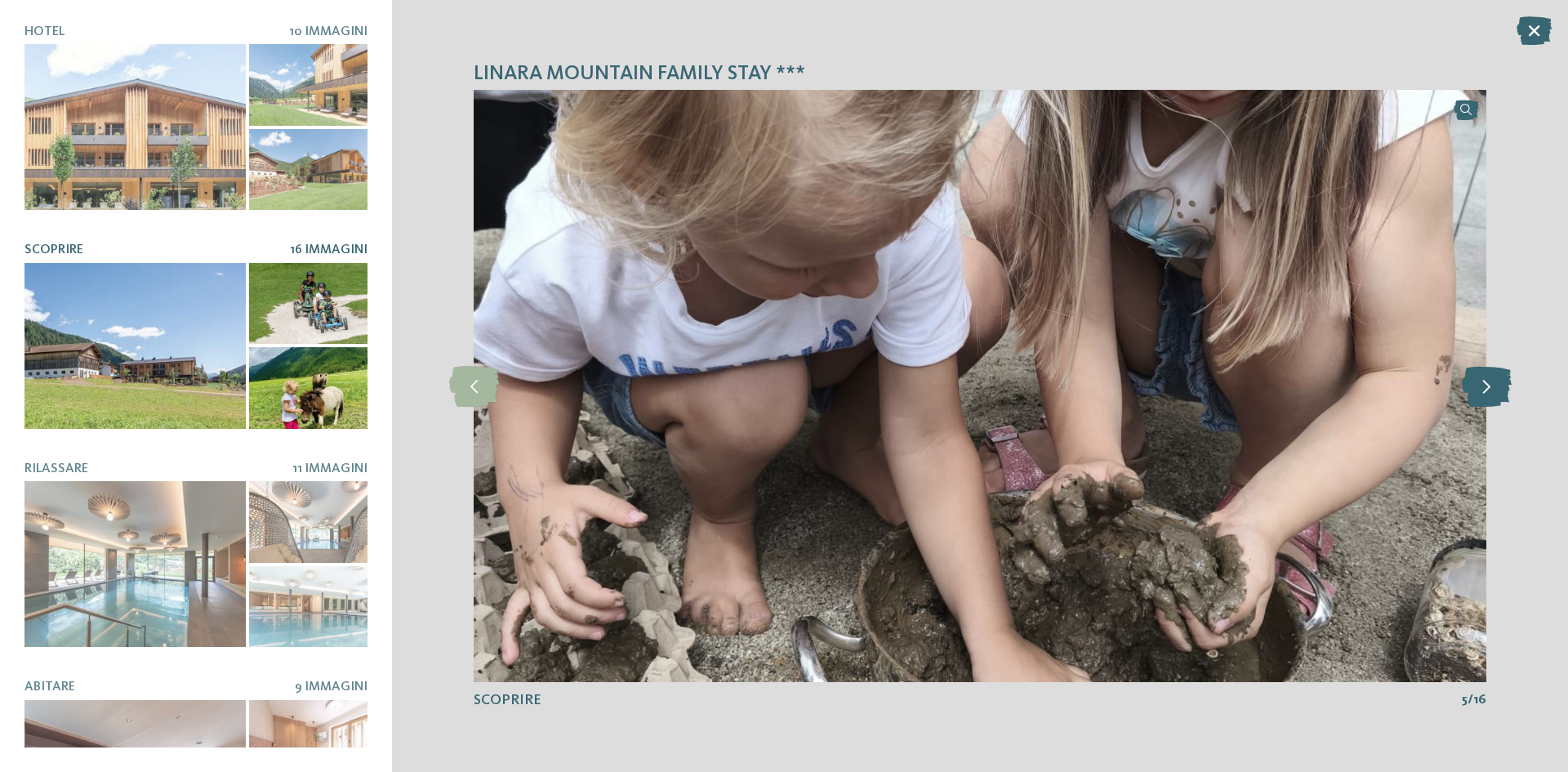
click at [1484, 401] on icon at bounding box center [1487, 386] width 50 height 41
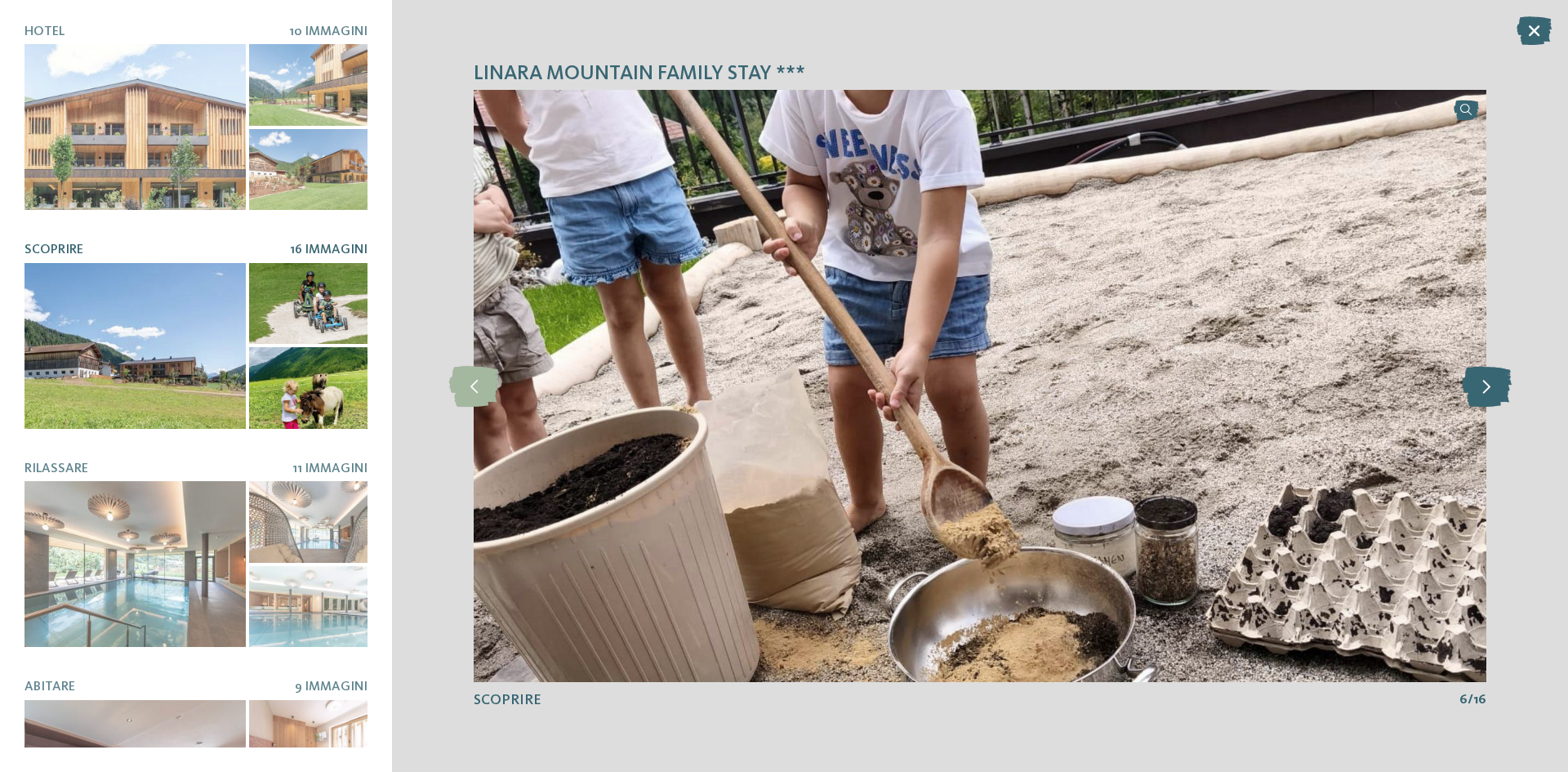
click at [1484, 401] on icon at bounding box center [1487, 386] width 50 height 41
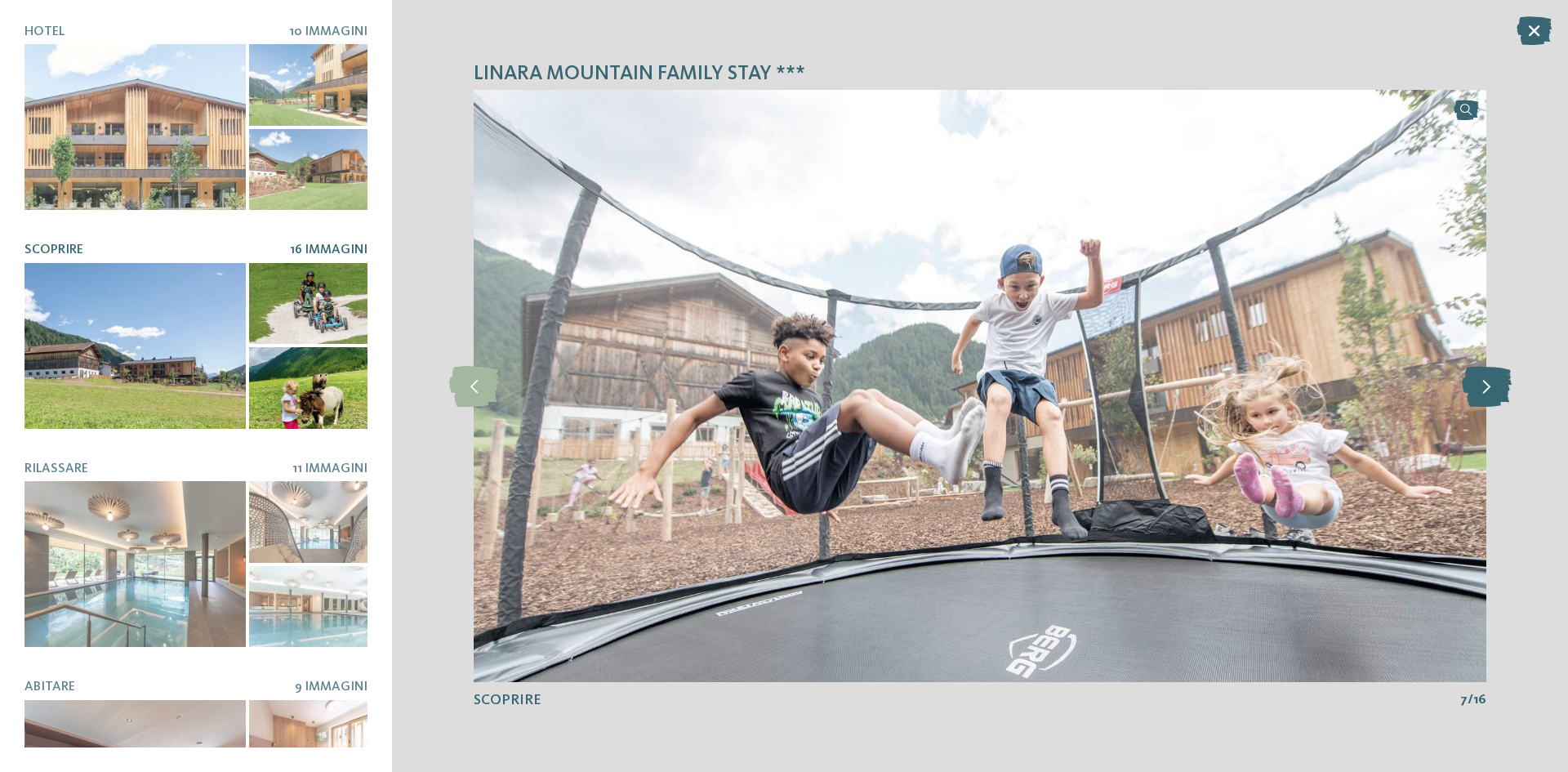
click at [1484, 401] on icon at bounding box center [1487, 386] width 50 height 41
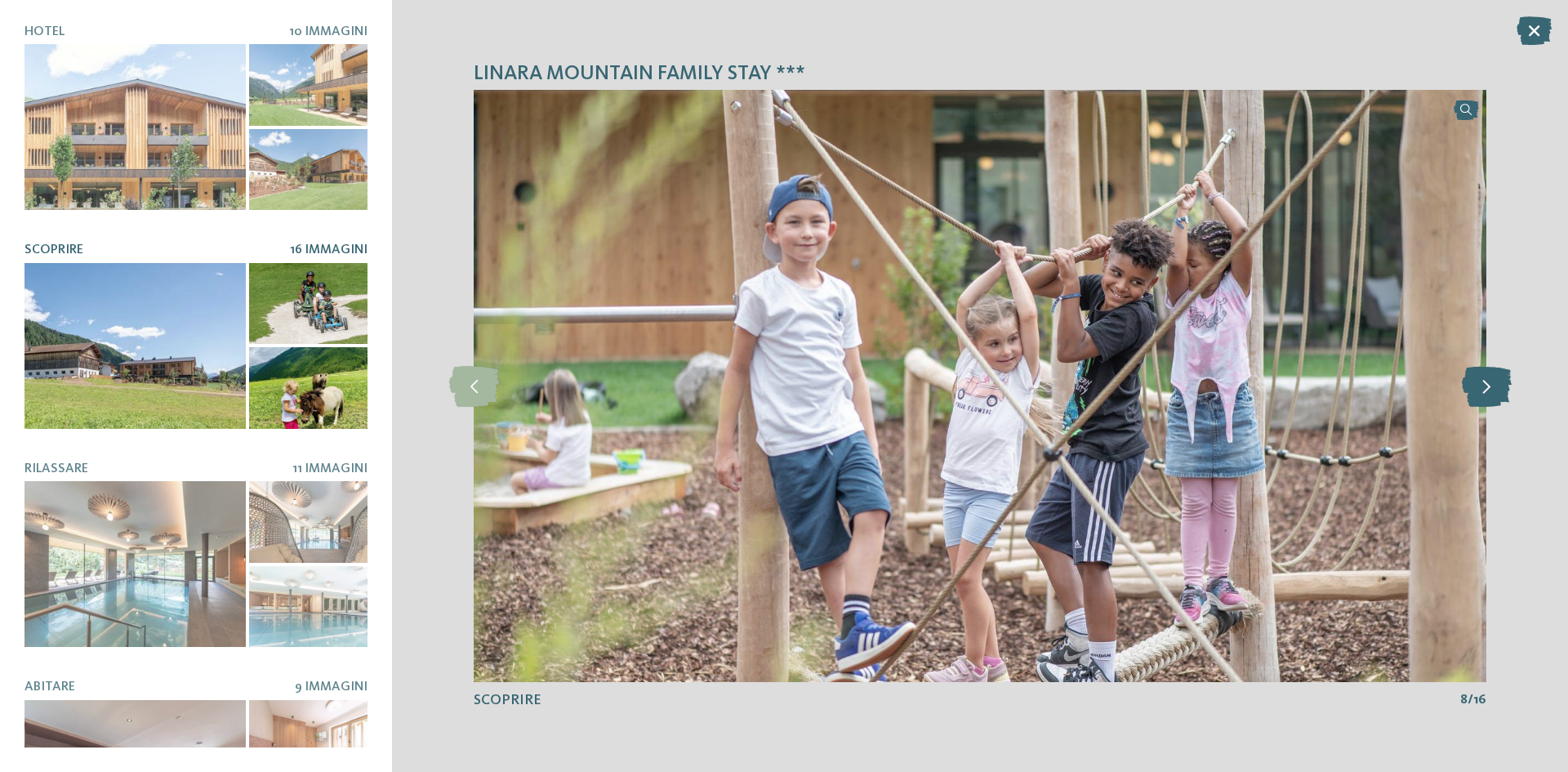
click at [1484, 402] on icon at bounding box center [1487, 386] width 50 height 41
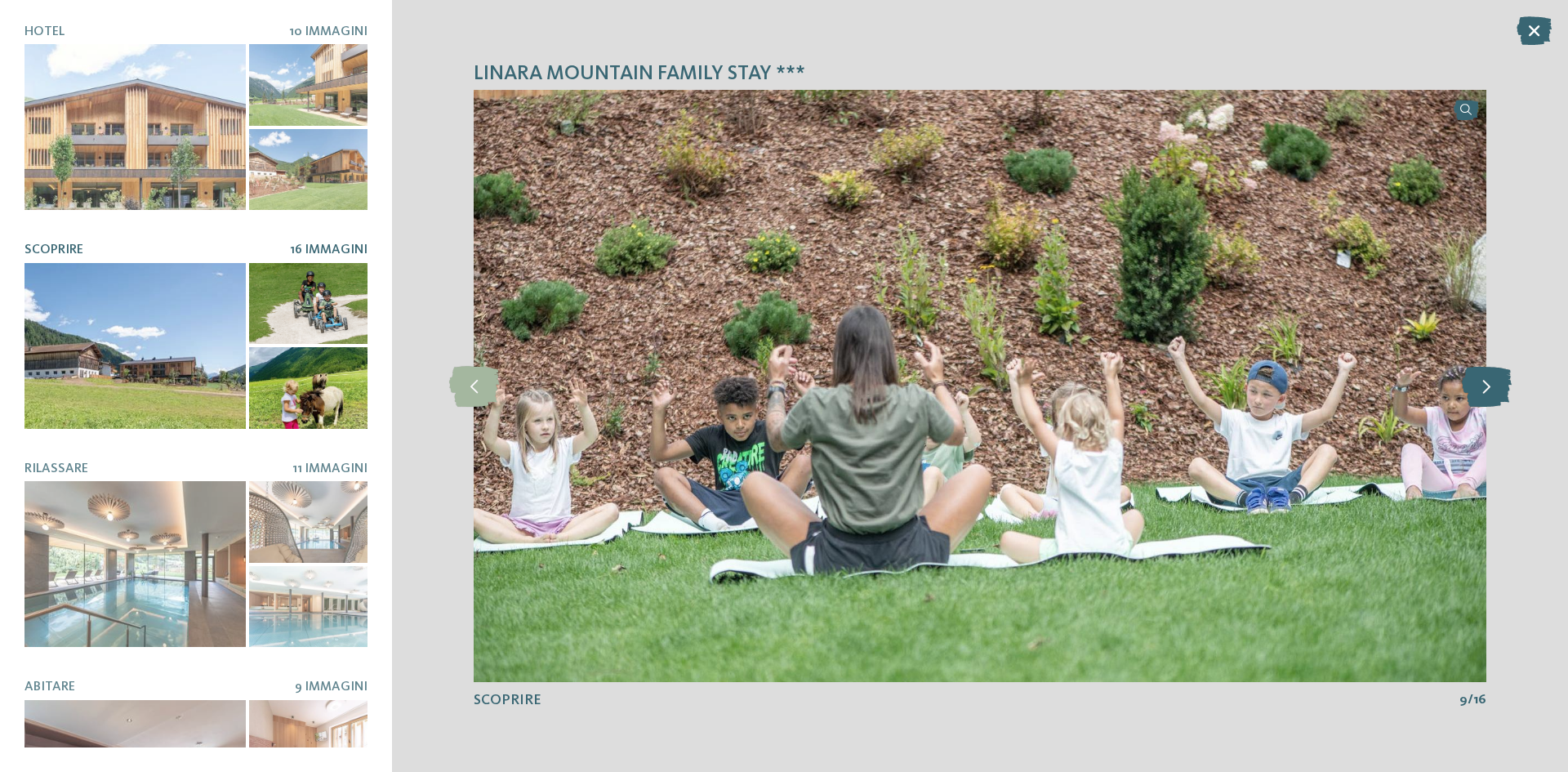
click at [1484, 402] on icon at bounding box center [1487, 386] width 50 height 41
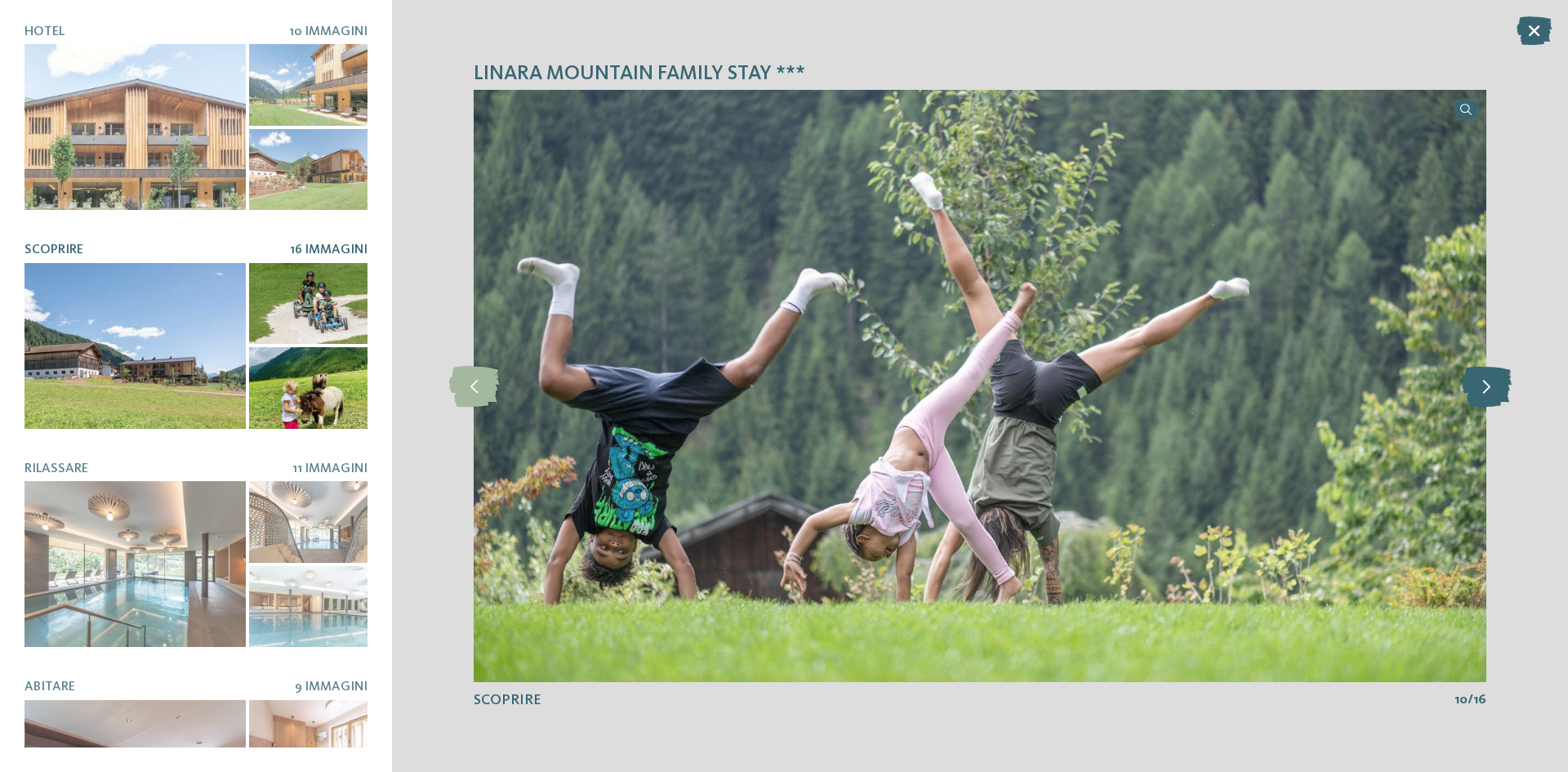
click at [1484, 402] on icon at bounding box center [1487, 386] width 50 height 41
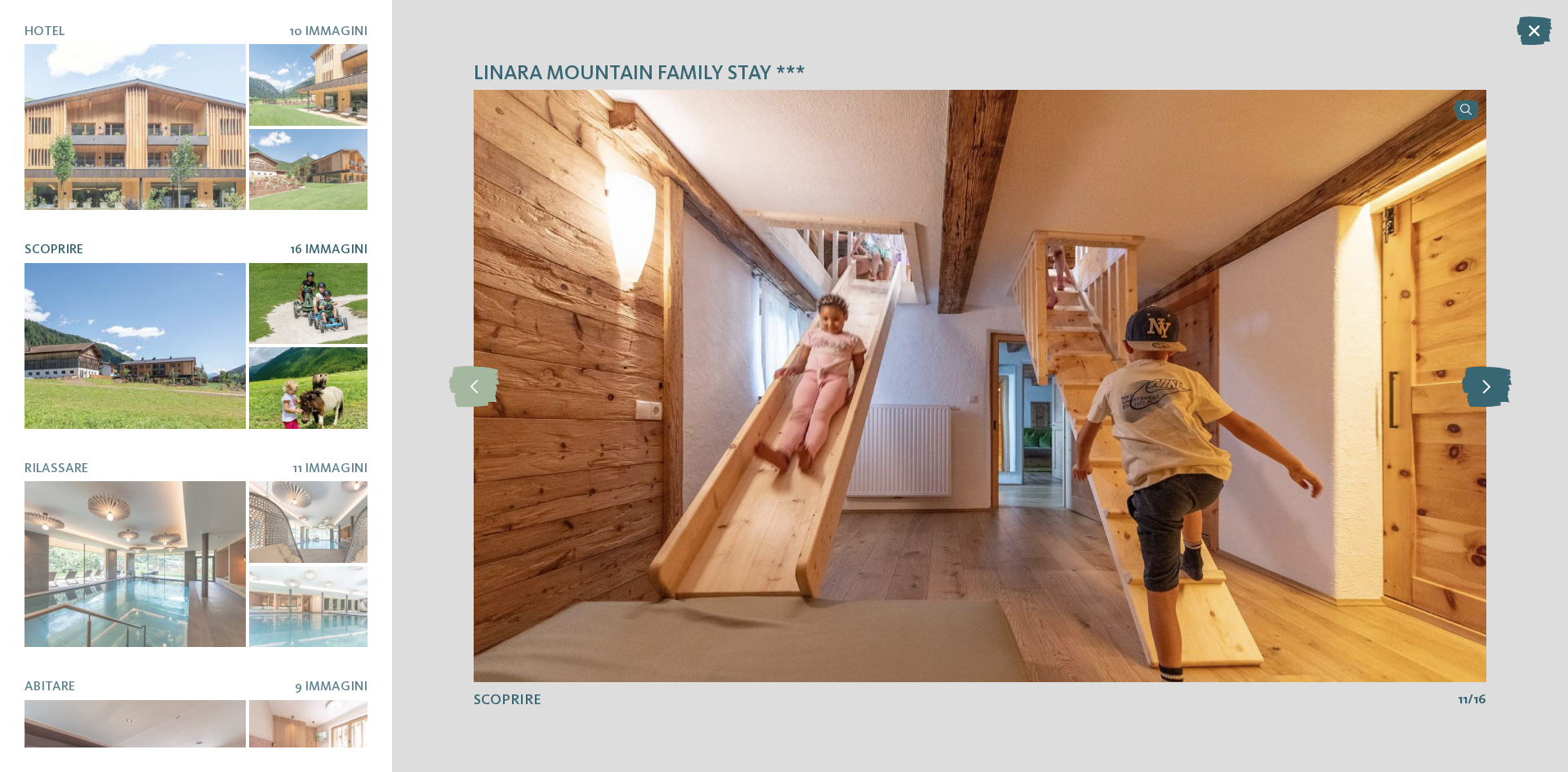
click at [1484, 402] on icon at bounding box center [1487, 386] width 50 height 41
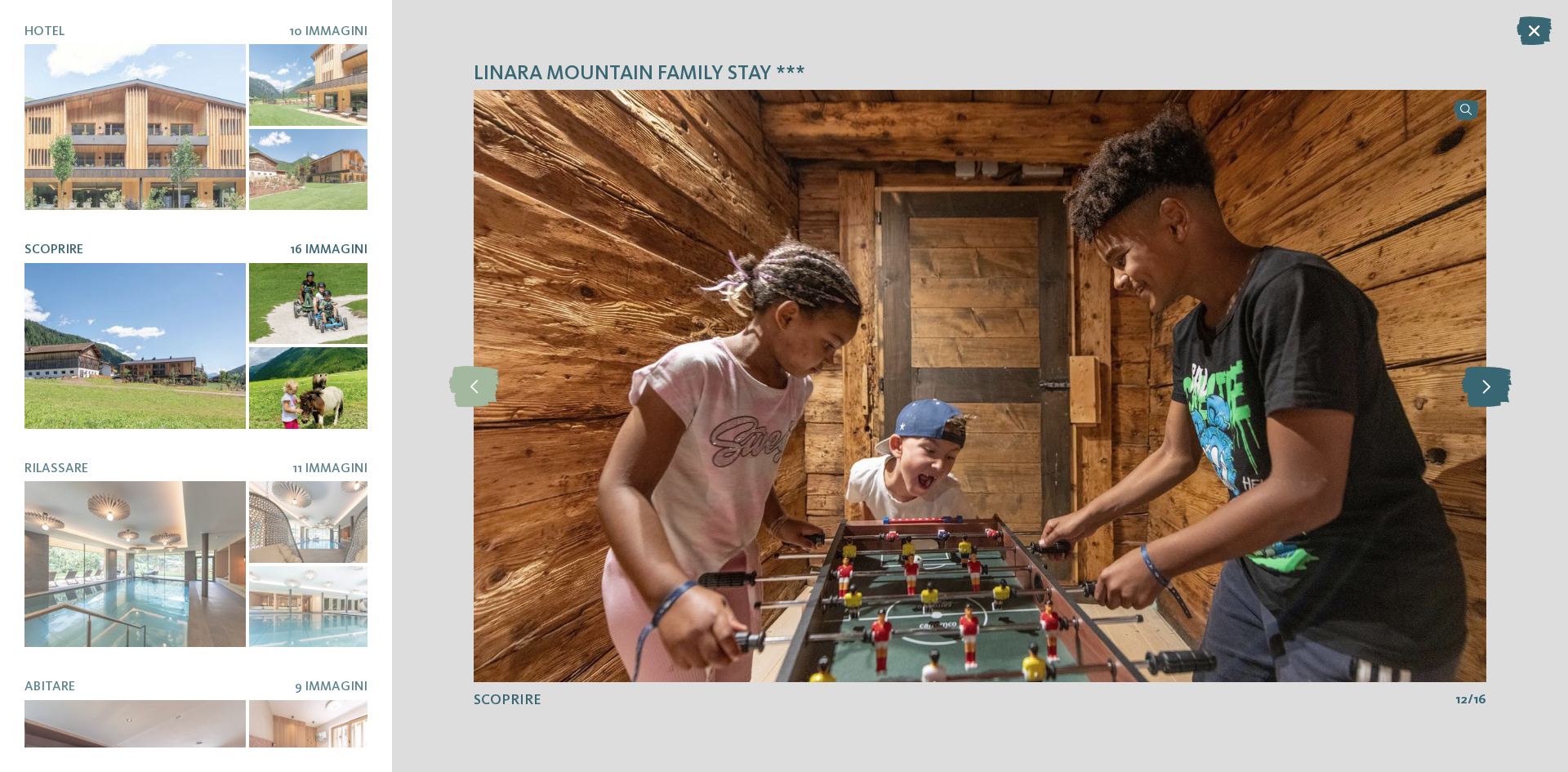
click at [1484, 402] on icon at bounding box center [1487, 386] width 50 height 41
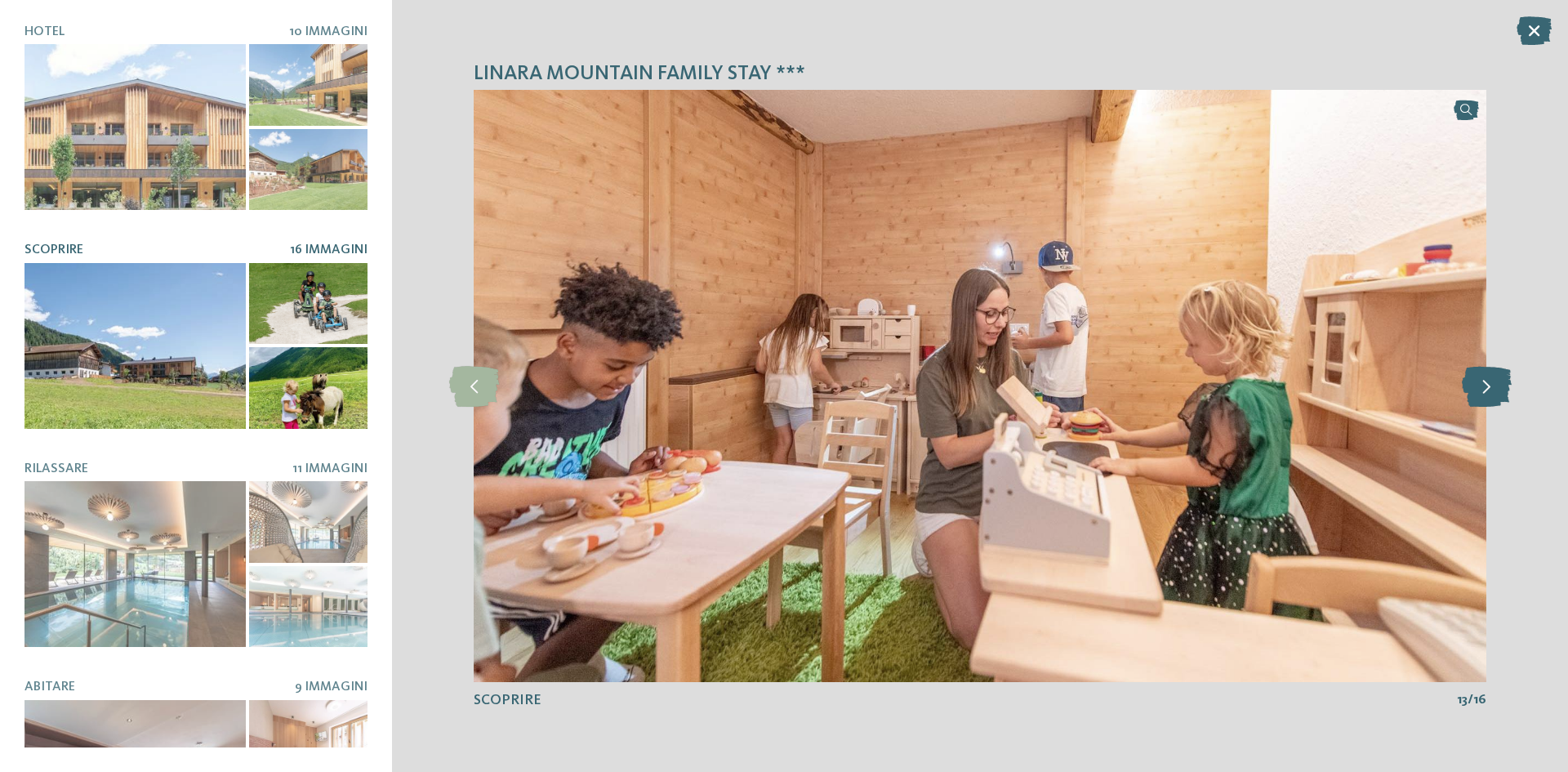
click at [1484, 402] on icon at bounding box center [1487, 386] width 50 height 41
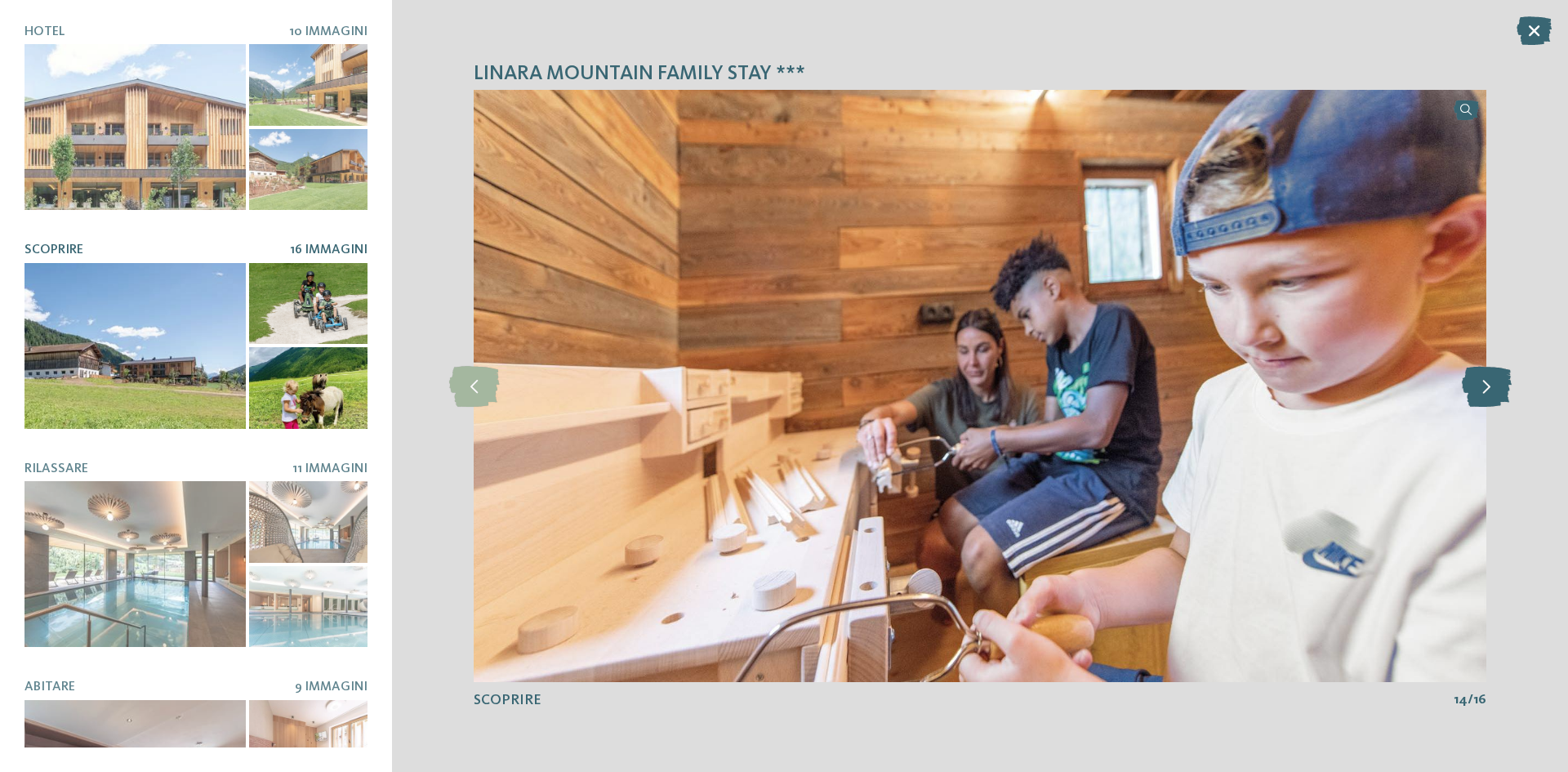
click at [1484, 402] on icon at bounding box center [1487, 386] width 50 height 41
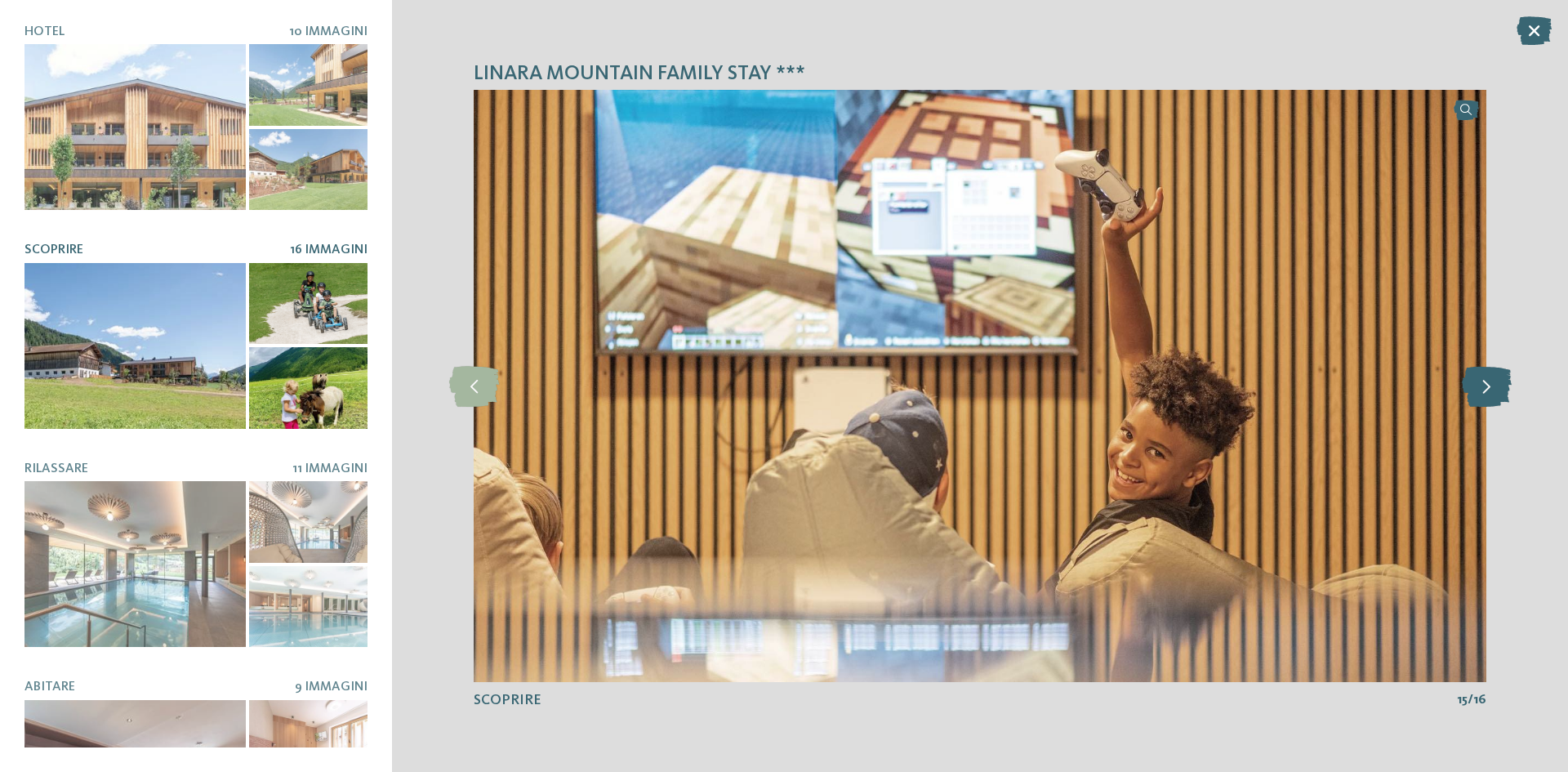
click at [1484, 402] on icon at bounding box center [1487, 386] width 50 height 41
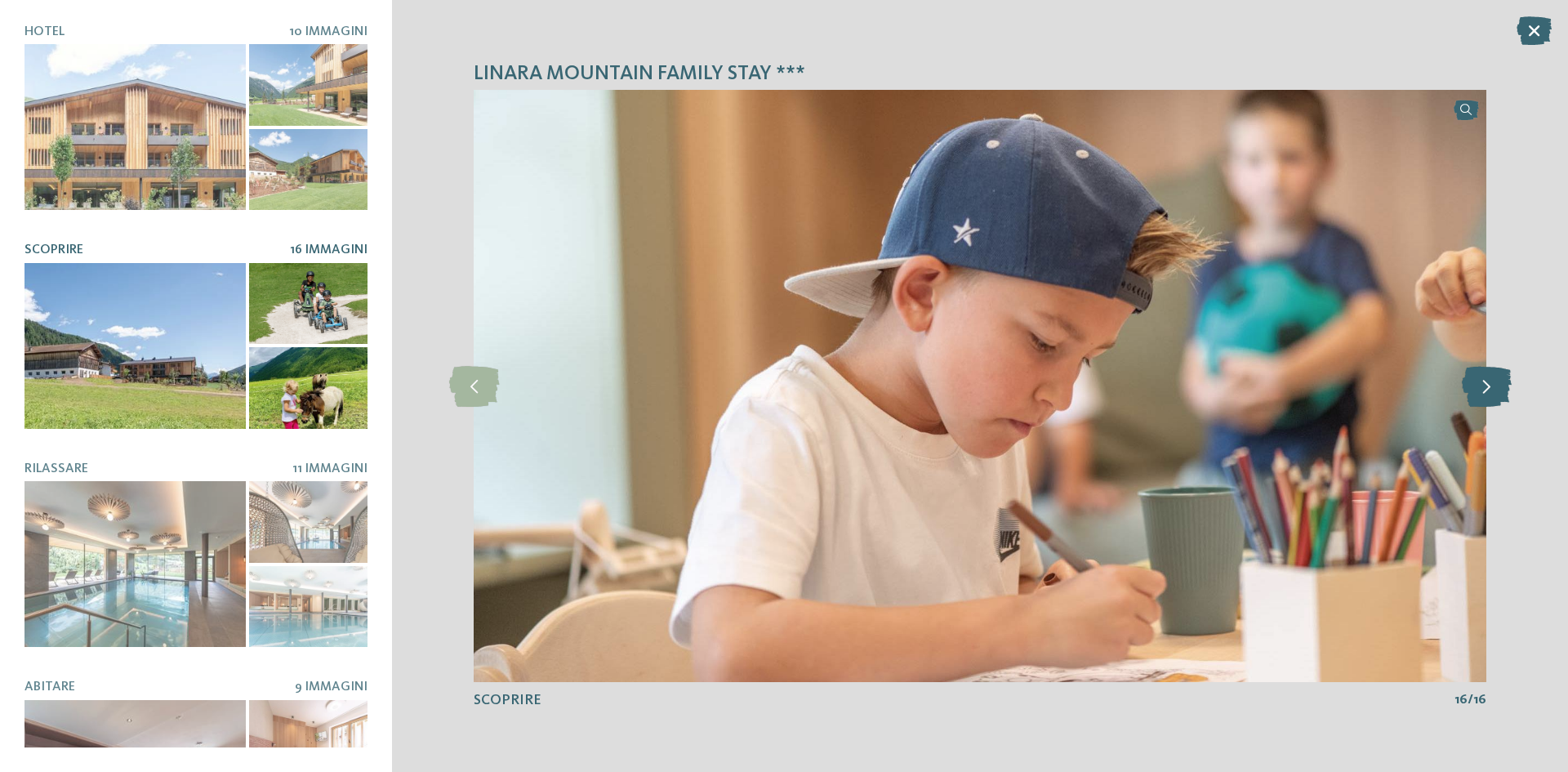
click at [1484, 402] on icon at bounding box center [1487, 386] width 50 height 41
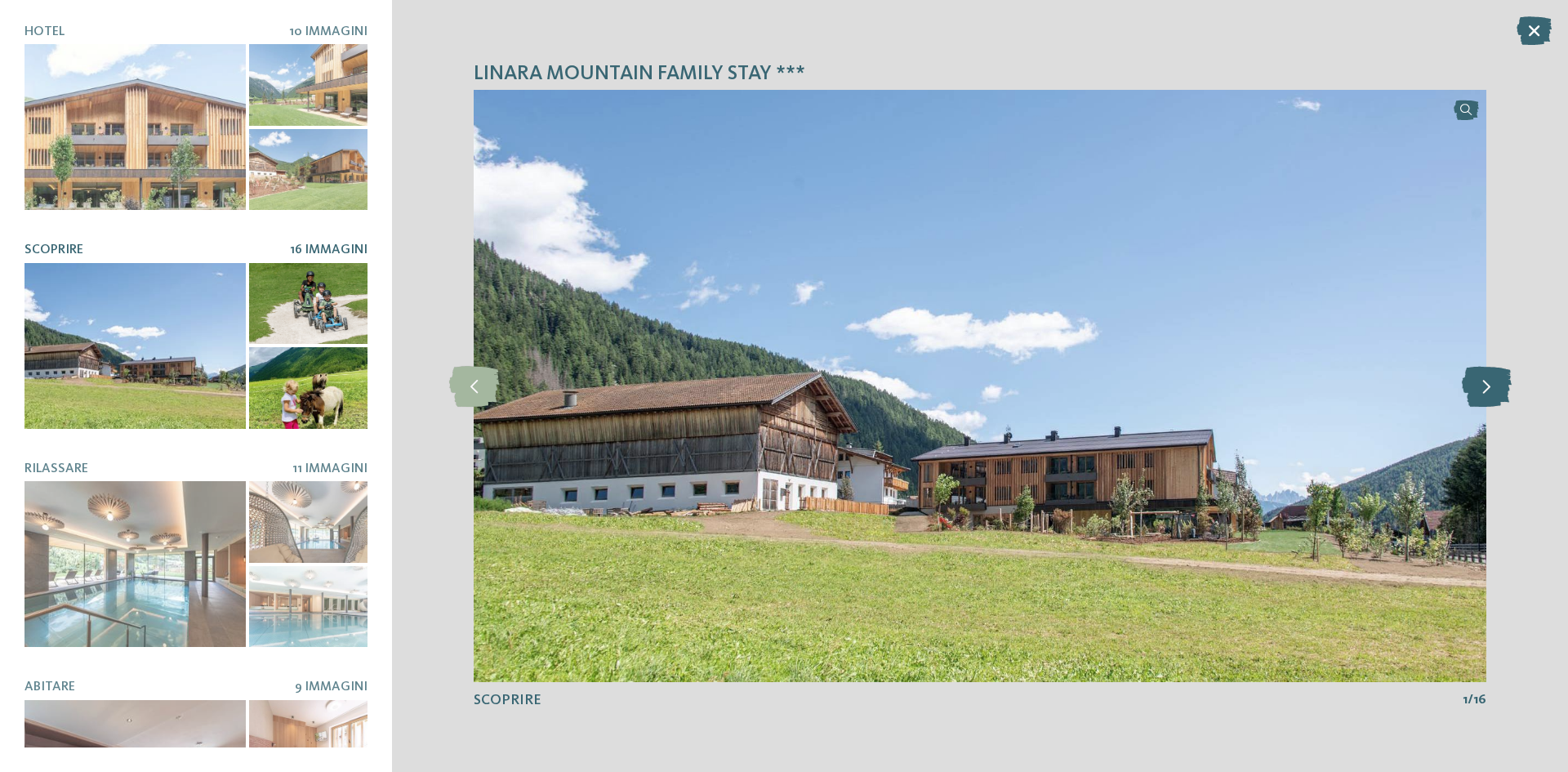
click at [1484, 402] on icon at bounding box center [1487, 386] width 50 height 41
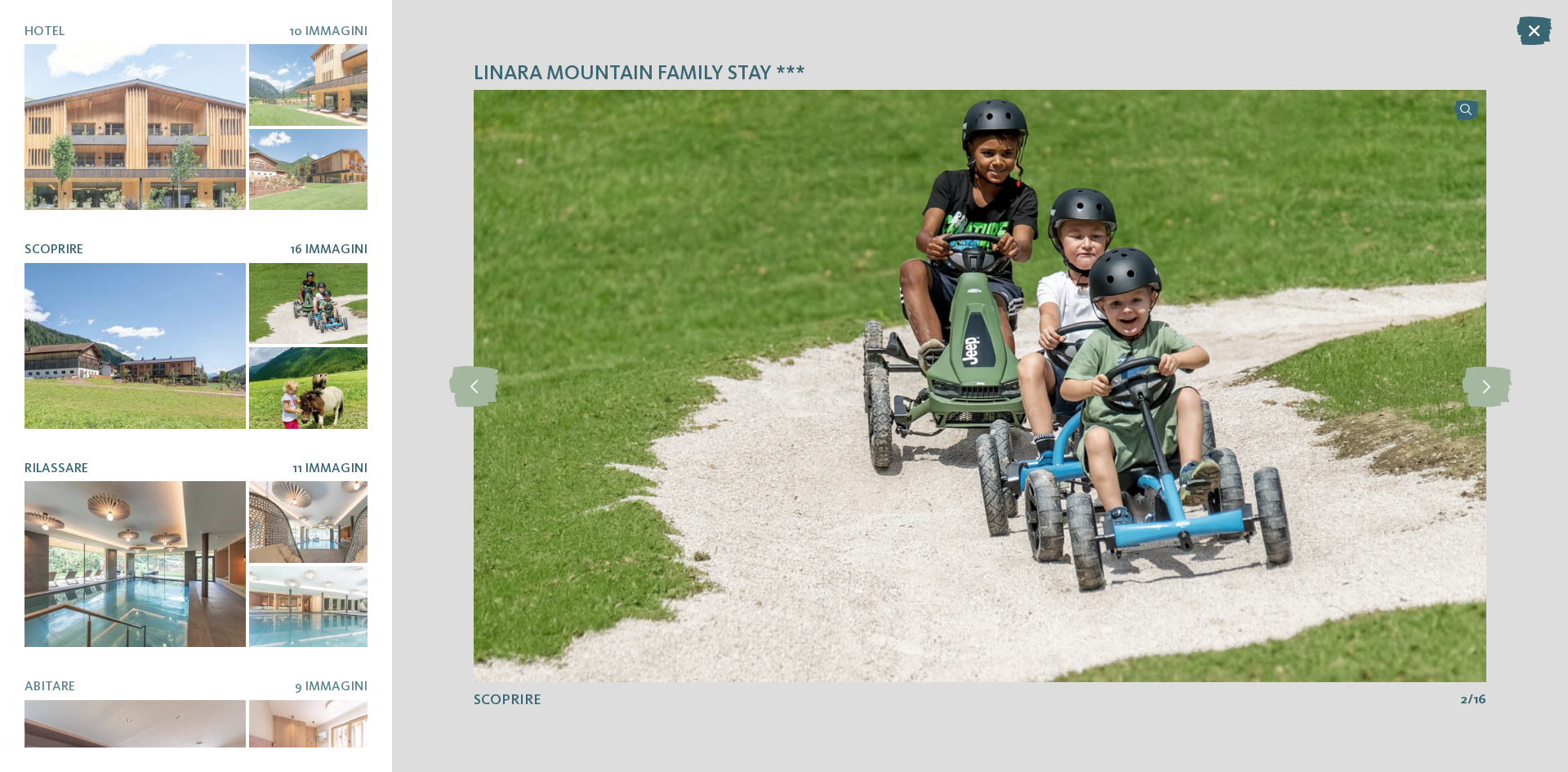
click at [205, 540] on div at bounding box center [135, 564] width 221 height 166
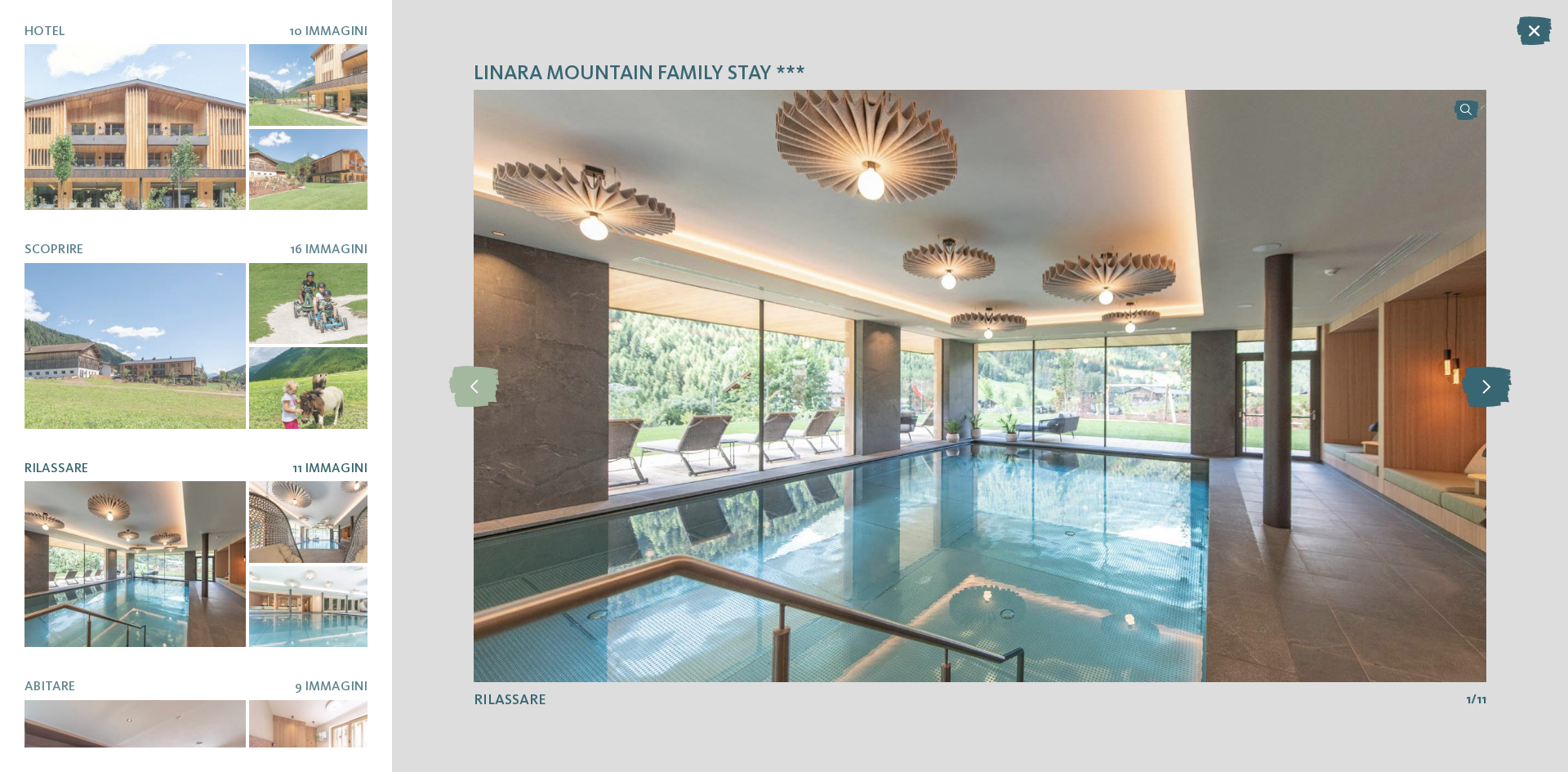
click at [1474, 393] on icon at bounding box center [1487, 386] width 50 height 41
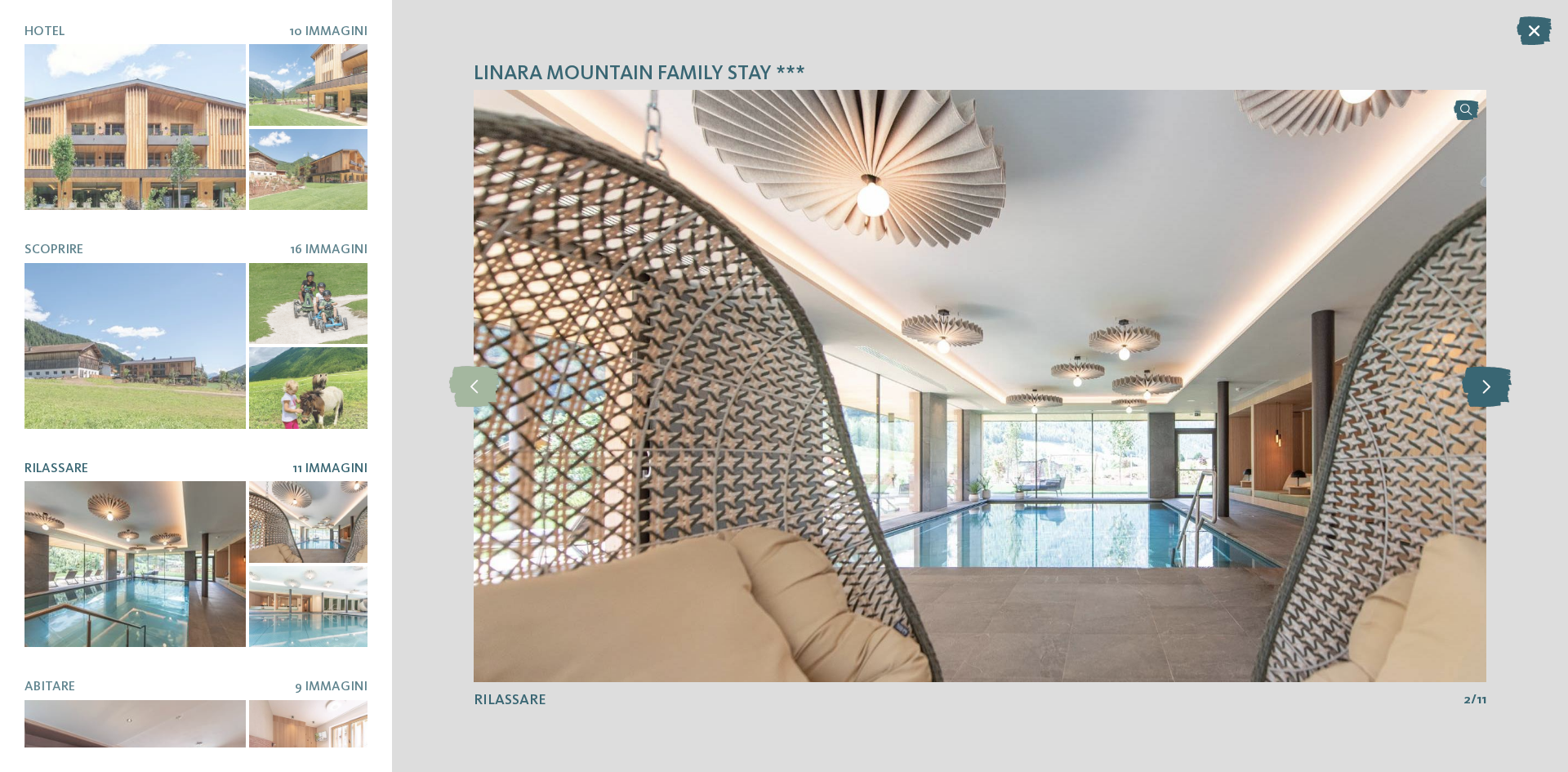
click at [1478, 394] on icon at bounding box center [1487, 386] width 50 height 41
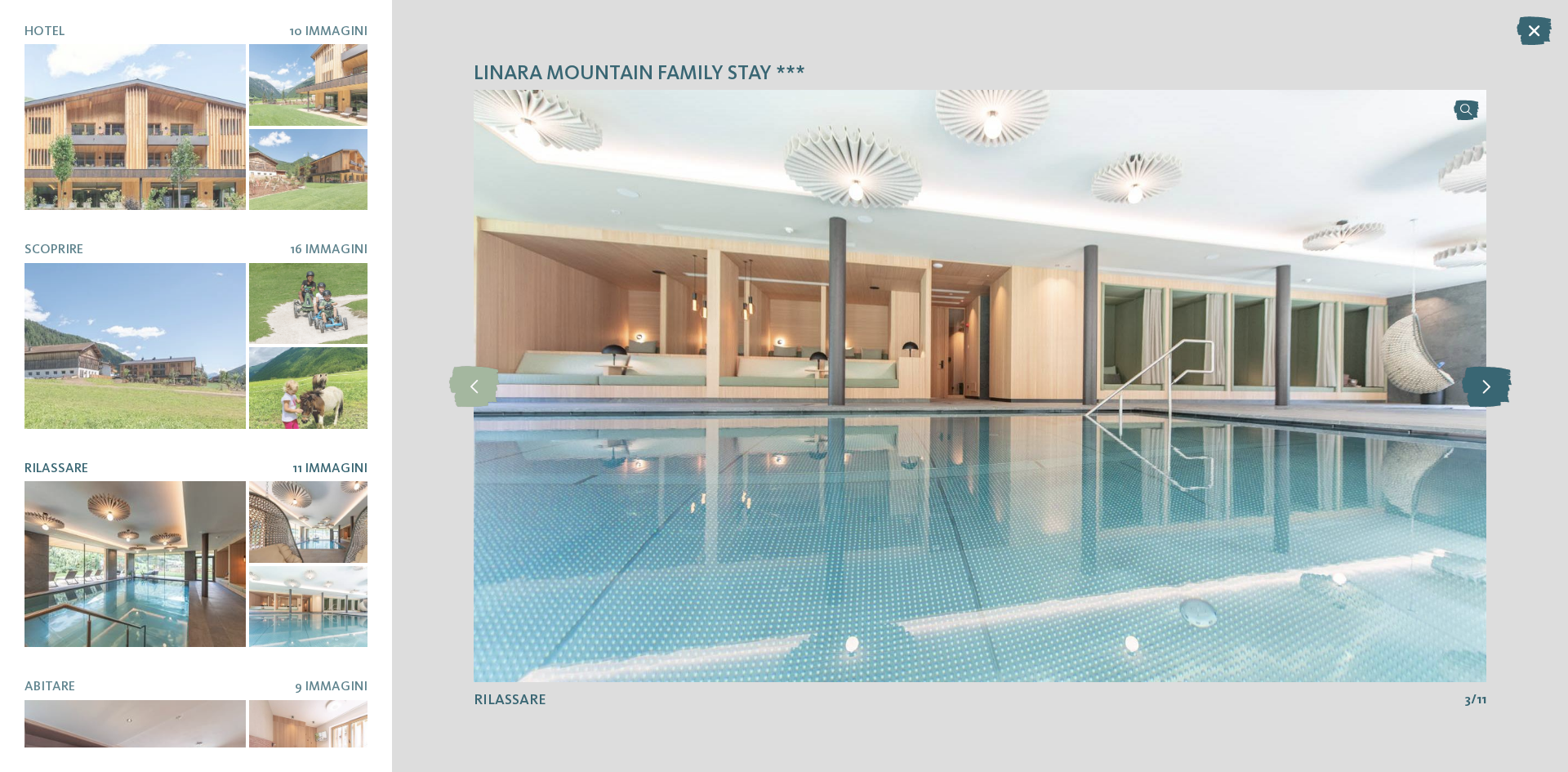
click at [1478, 394] on icon at bounding box center [1487, 386] width 50 height 41
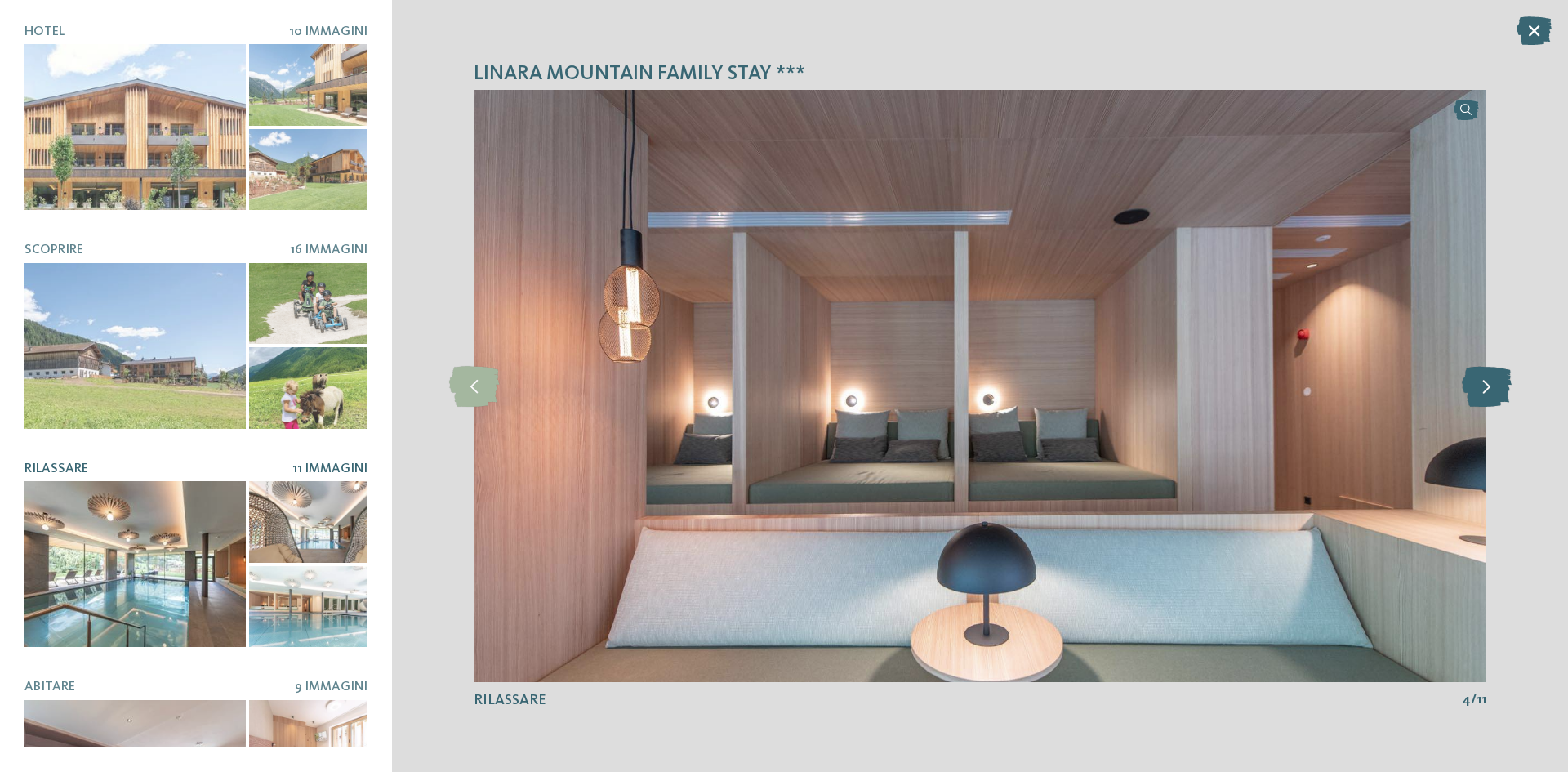
click at [1478, 394] on icon at bounding box center [1487, 386] width 50 height 41
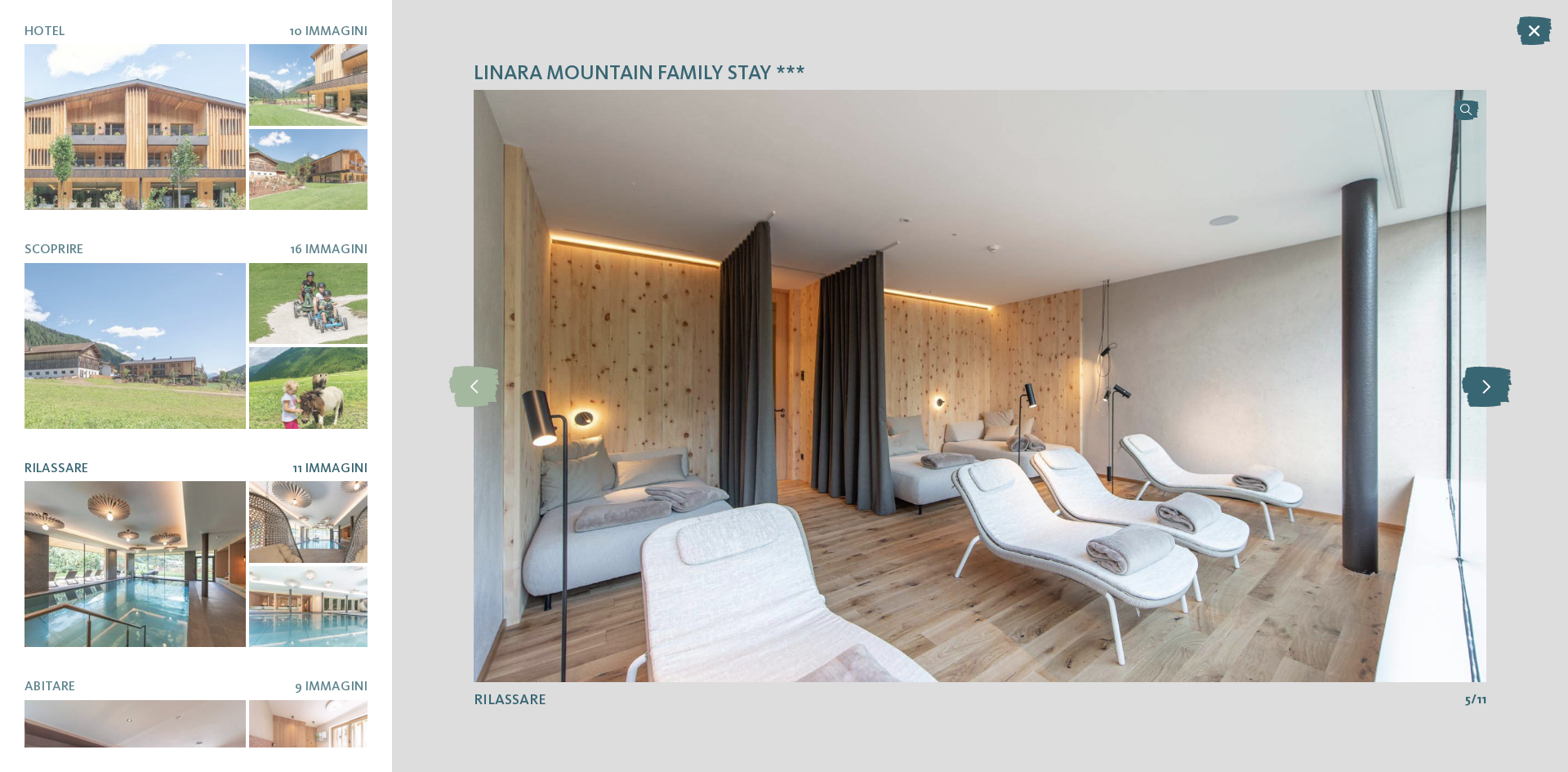
click at [1478, 394] on icon at bounding box center [1487, 386] width 50 height 41
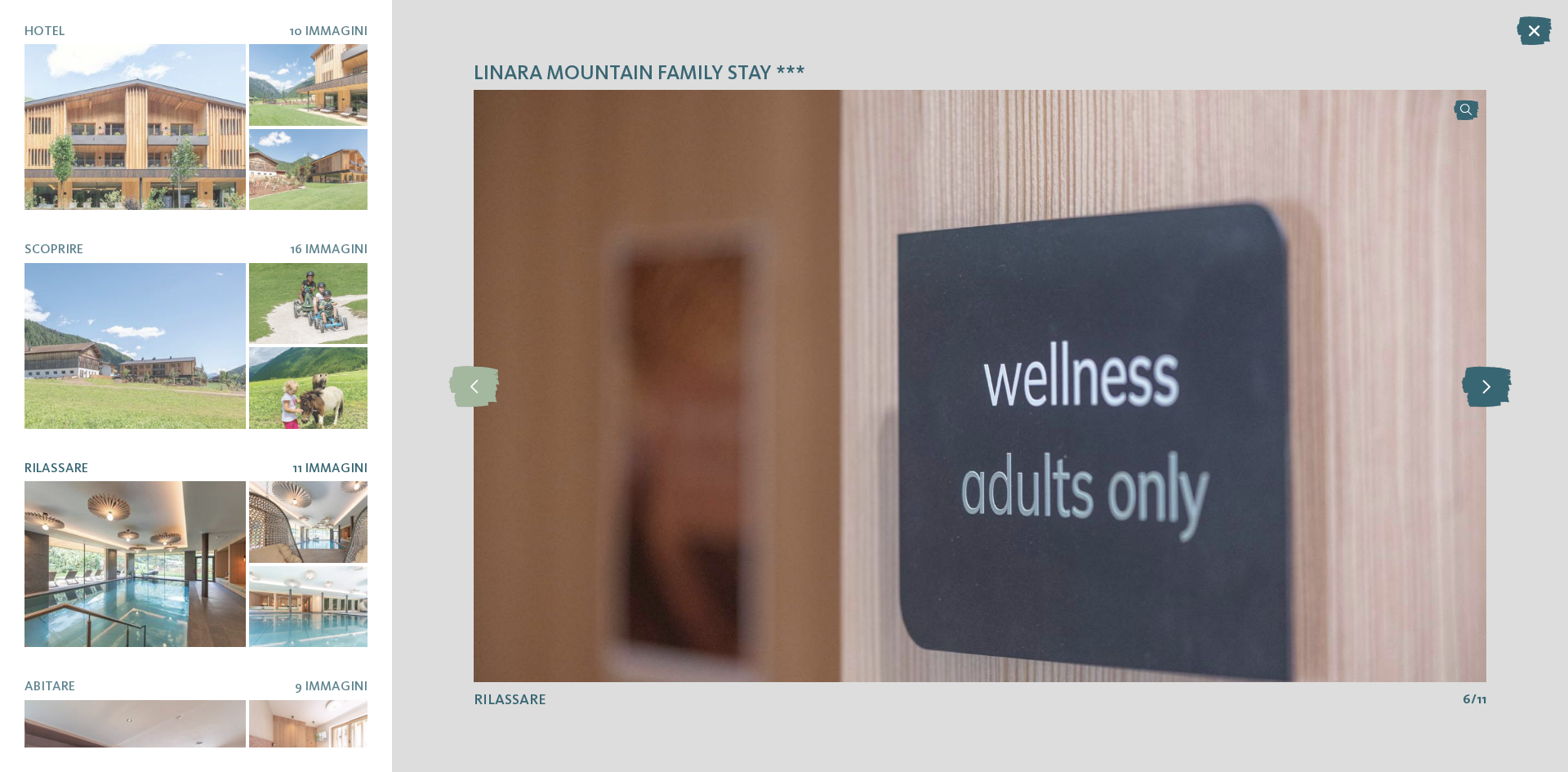
click at [1478, 394] on icon at bounding box center [1487, 386] width 50 height 41
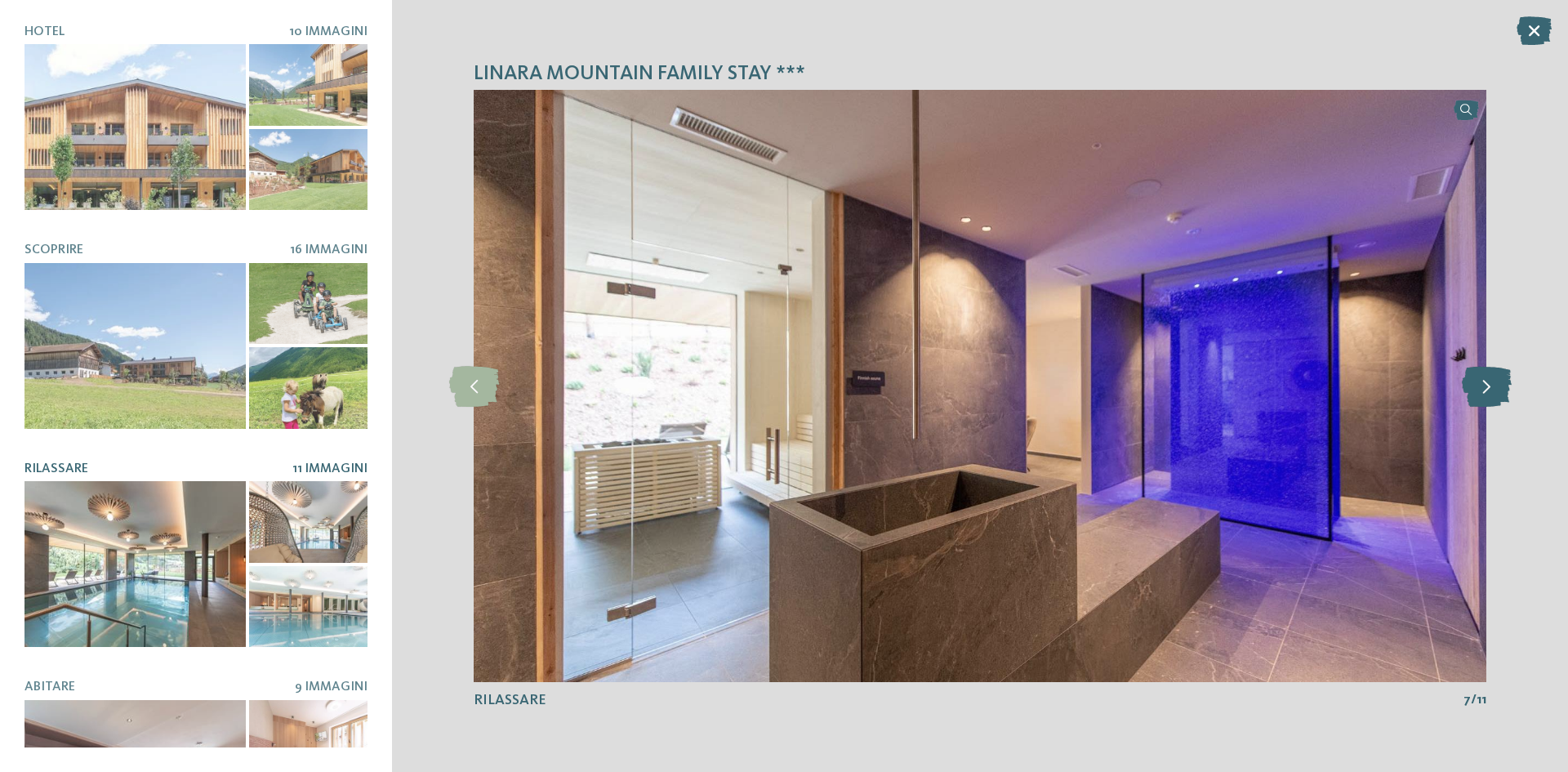
click at [1478, 394] on icon at bounding box center [1487, 386] width 50 height 41
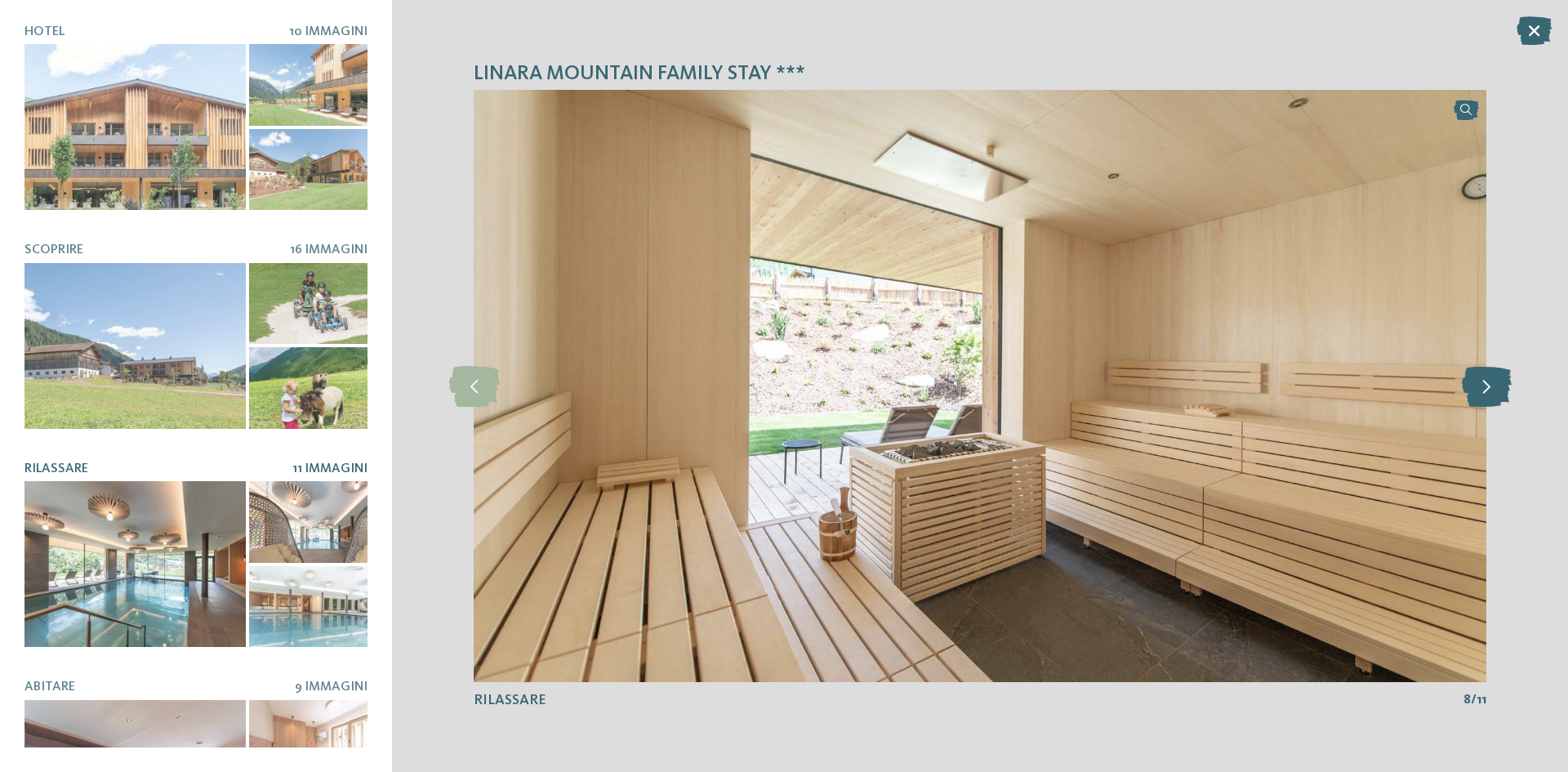
click at [1478, 394] on icon at bounding box center [1487, 386] width 50 height 41
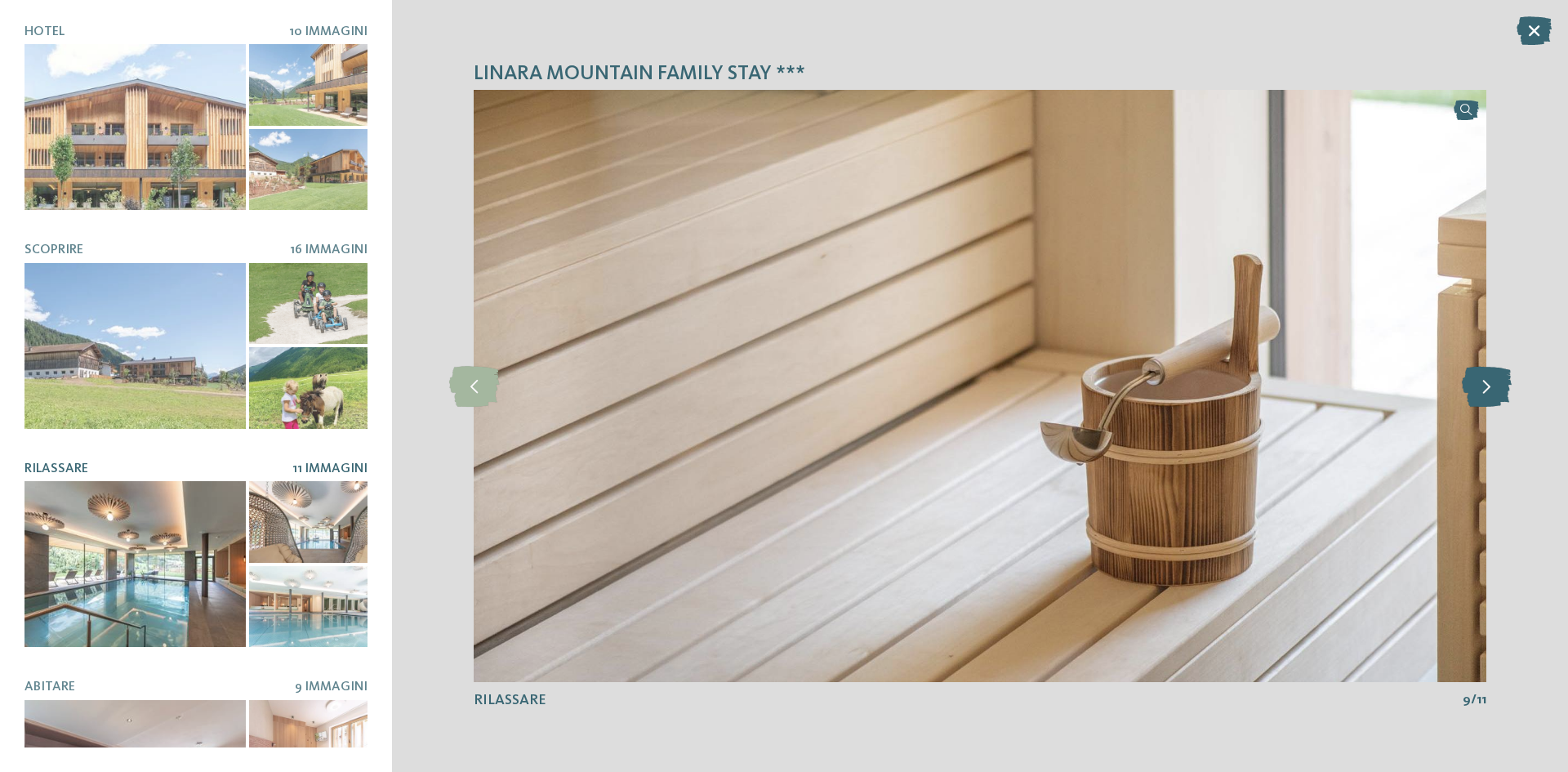
click at [1478, 394] on icon at bounding box center [1487, 386] width 50 height 41
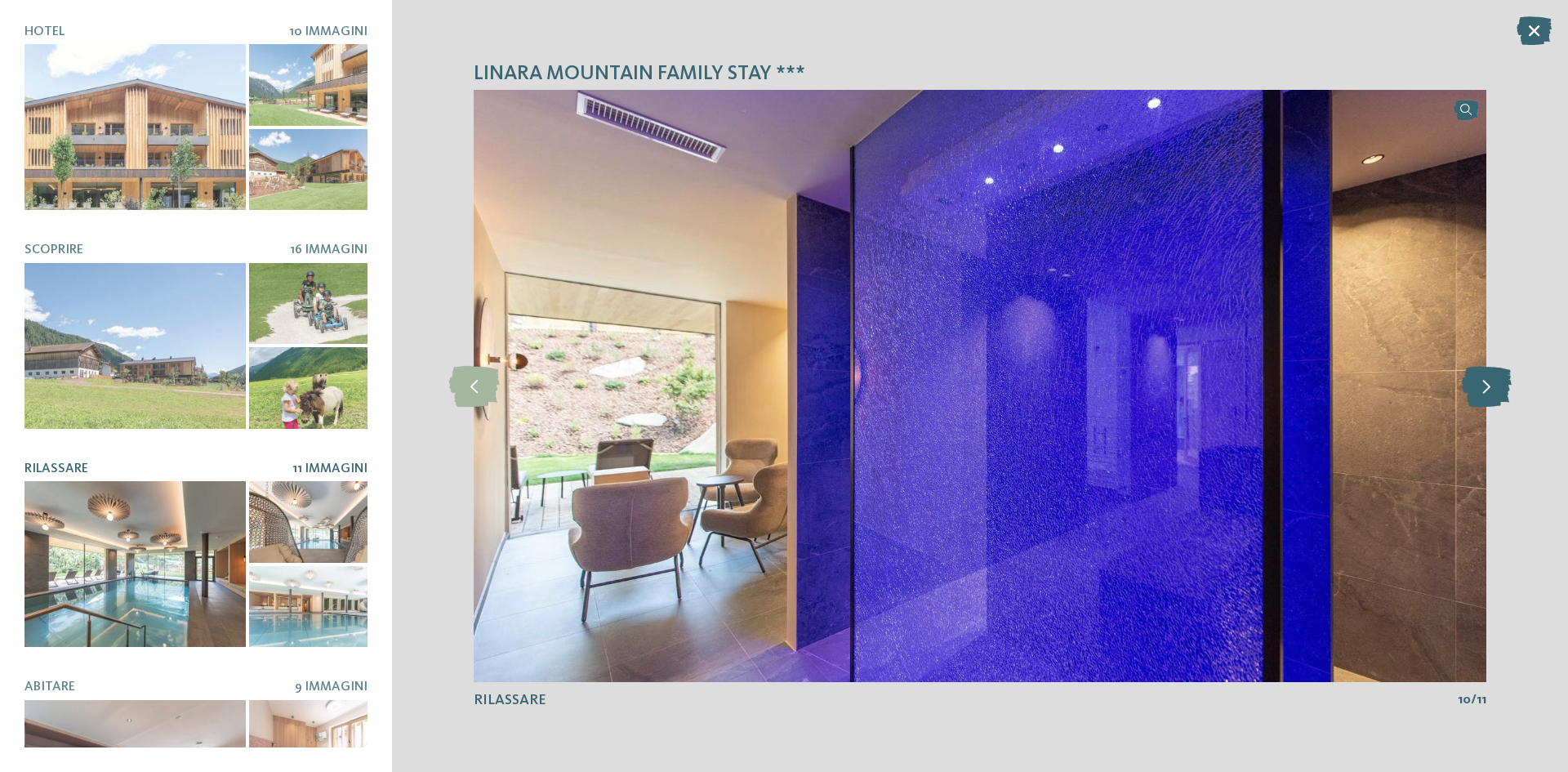
click at [1478, 394] on icon at bounding box center [1487, 386] width 50 height 41
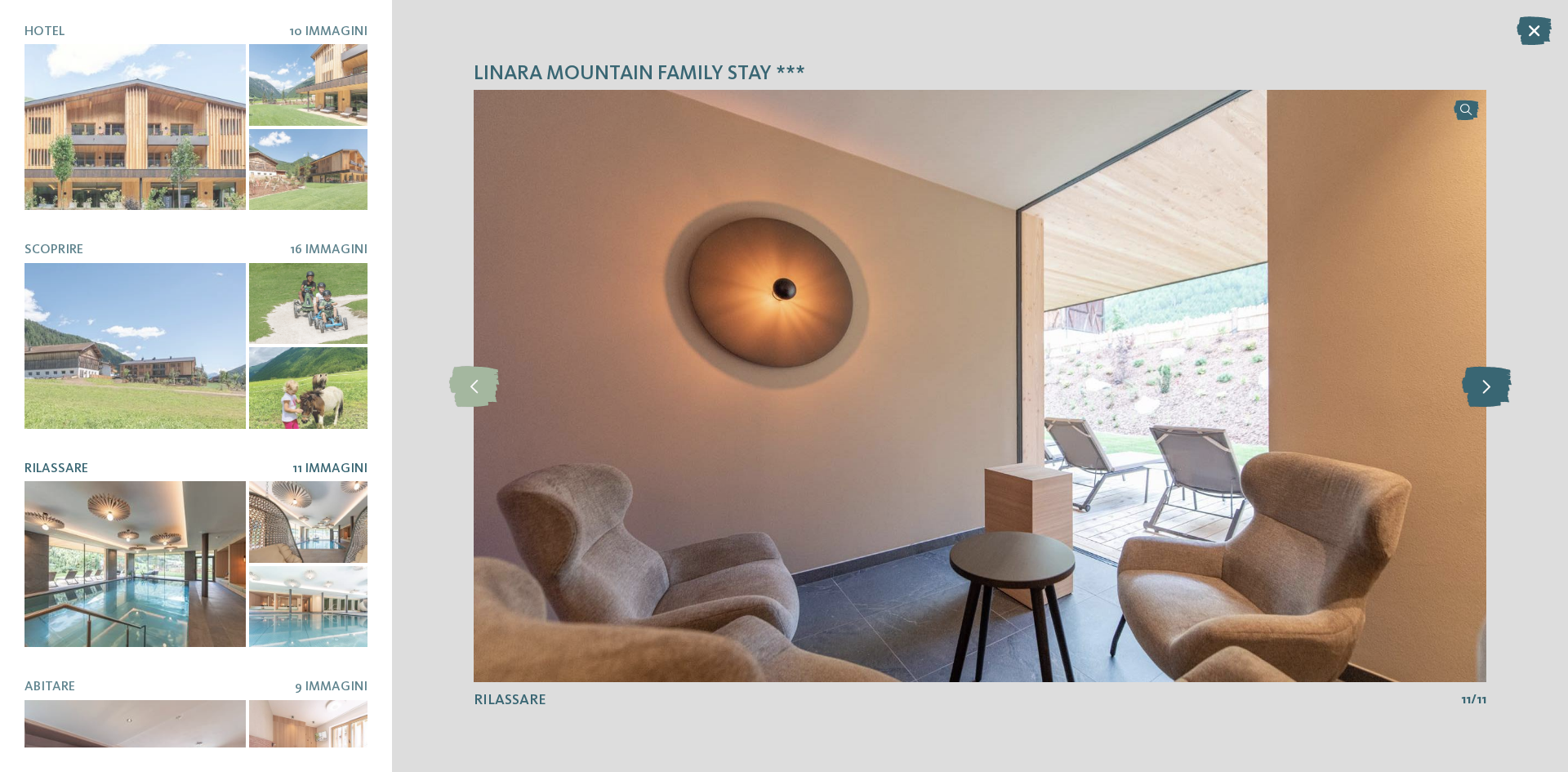
click at [1478, 394] on icon at bounding box center [1487, 386] width 50 height 41
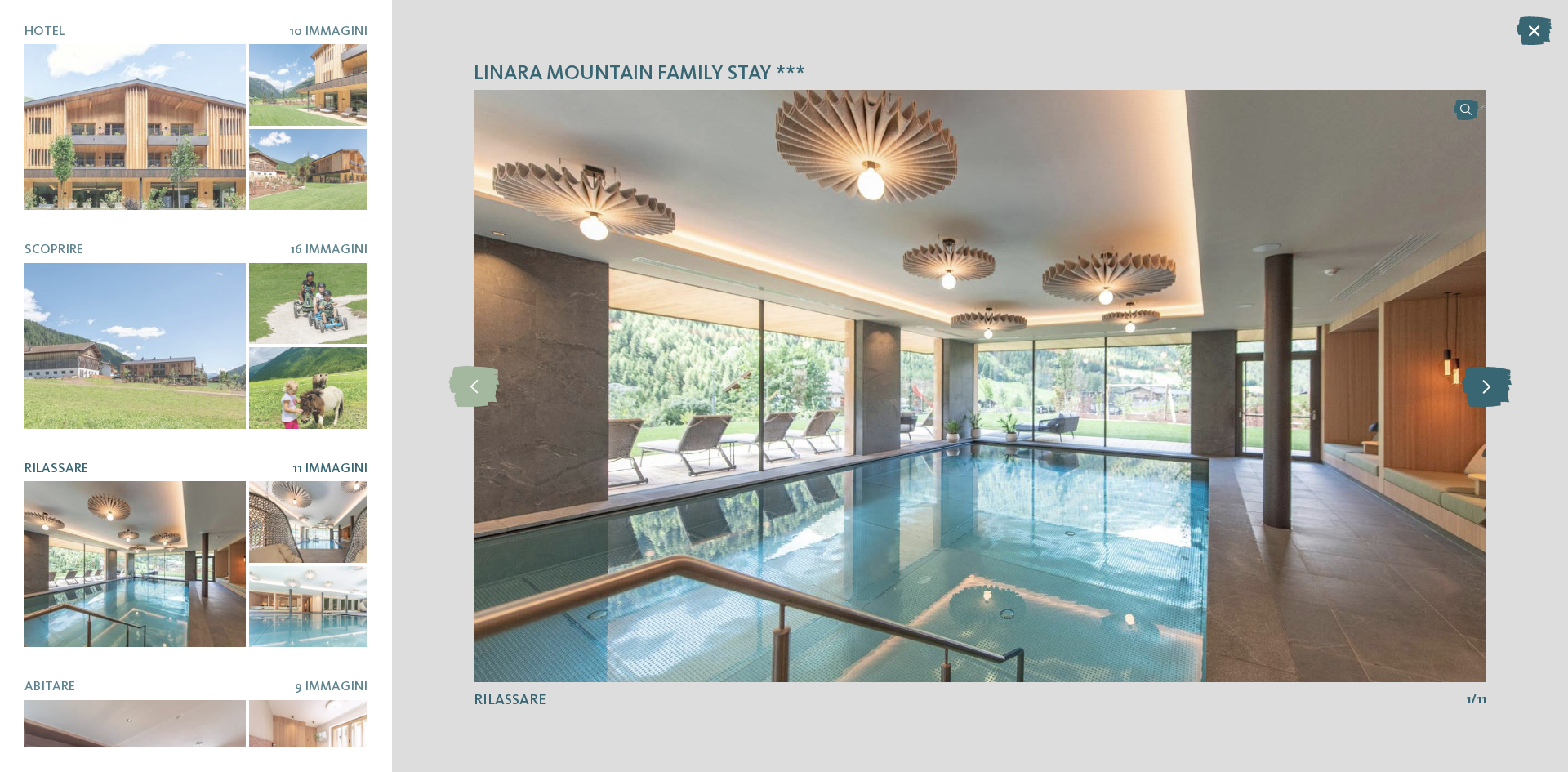
click at [1478, 394] on icon at bounding box center [1487, 386] width 50 height 41
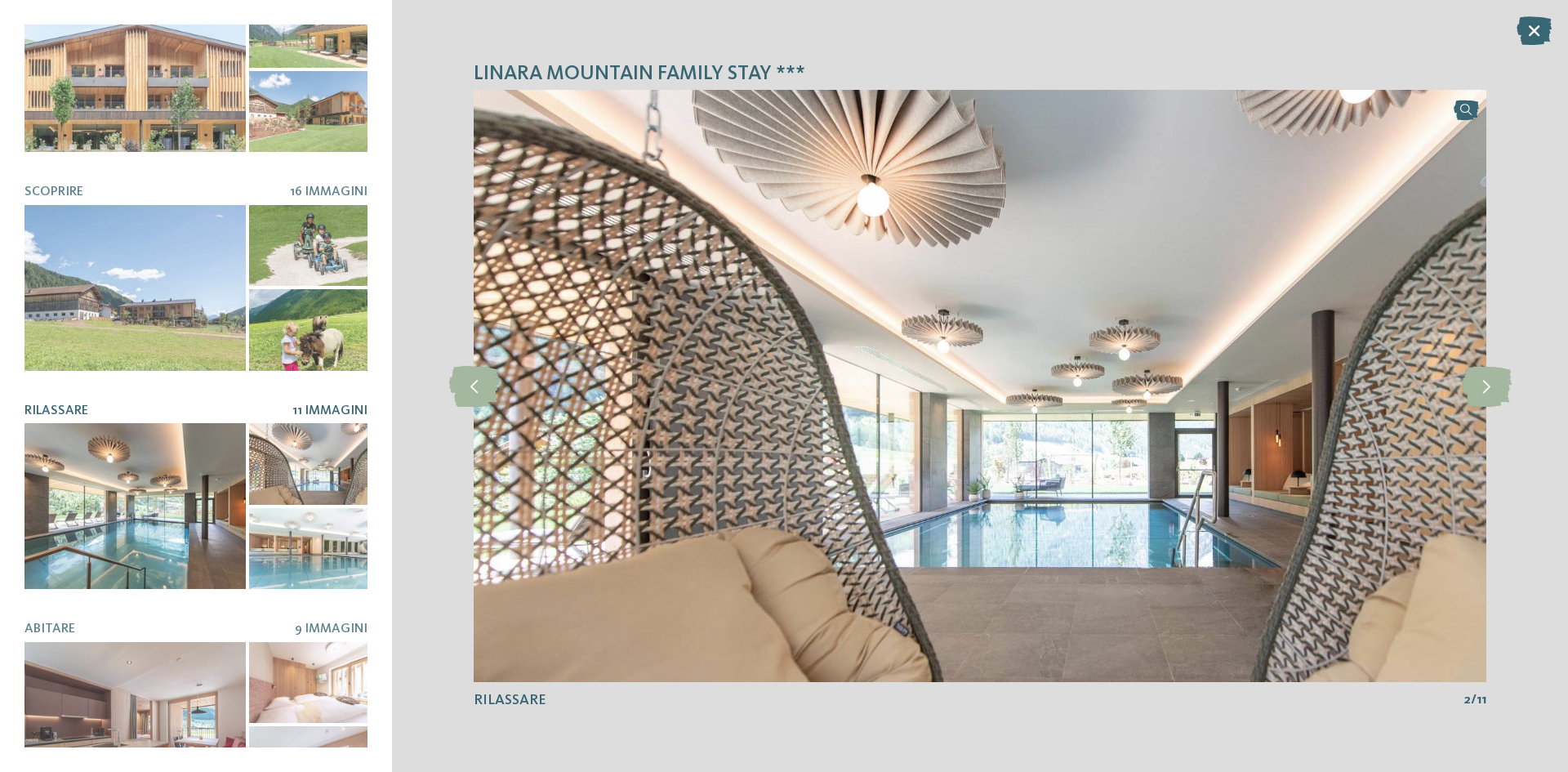
scroll to position [163, 0]
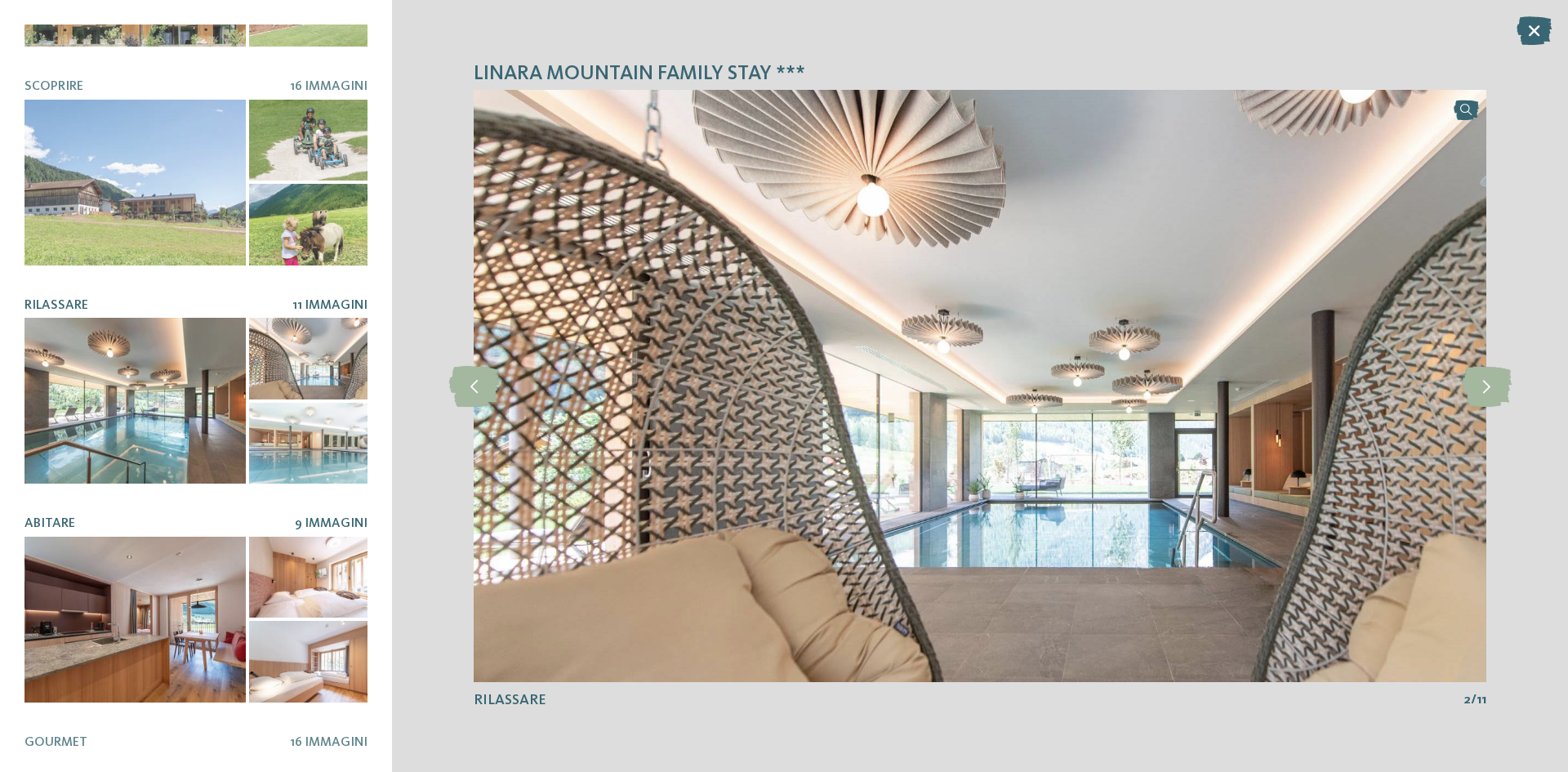
click at [122, 561] on div at bounding box center [135, 619] width 221 height 166
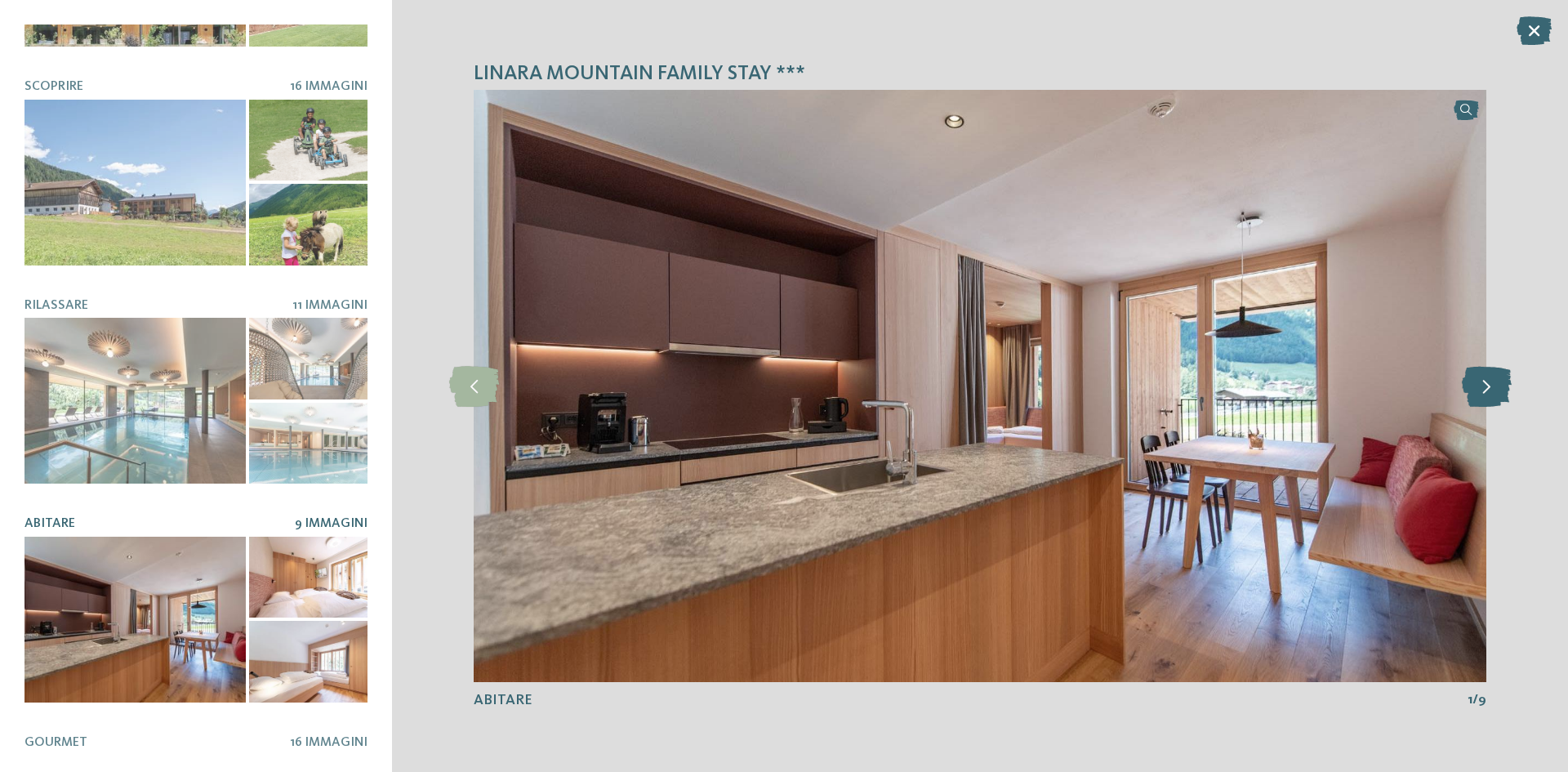
click at [1500, 391] on icon at bounding box center [1487, 386] width 50 height 41
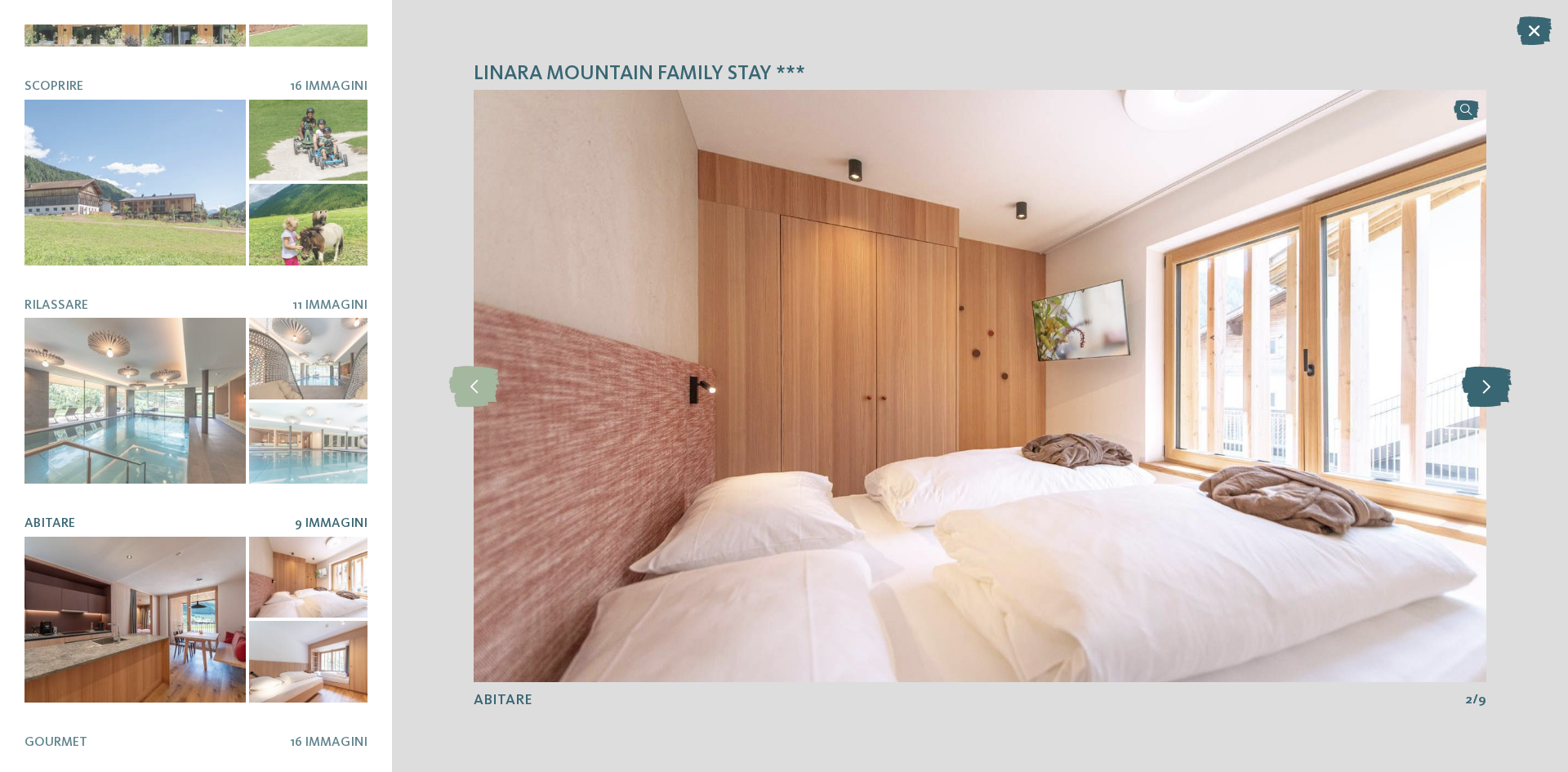
click at [1500, 390] on icon at bounding box center [1487, 386] width 50 height 41
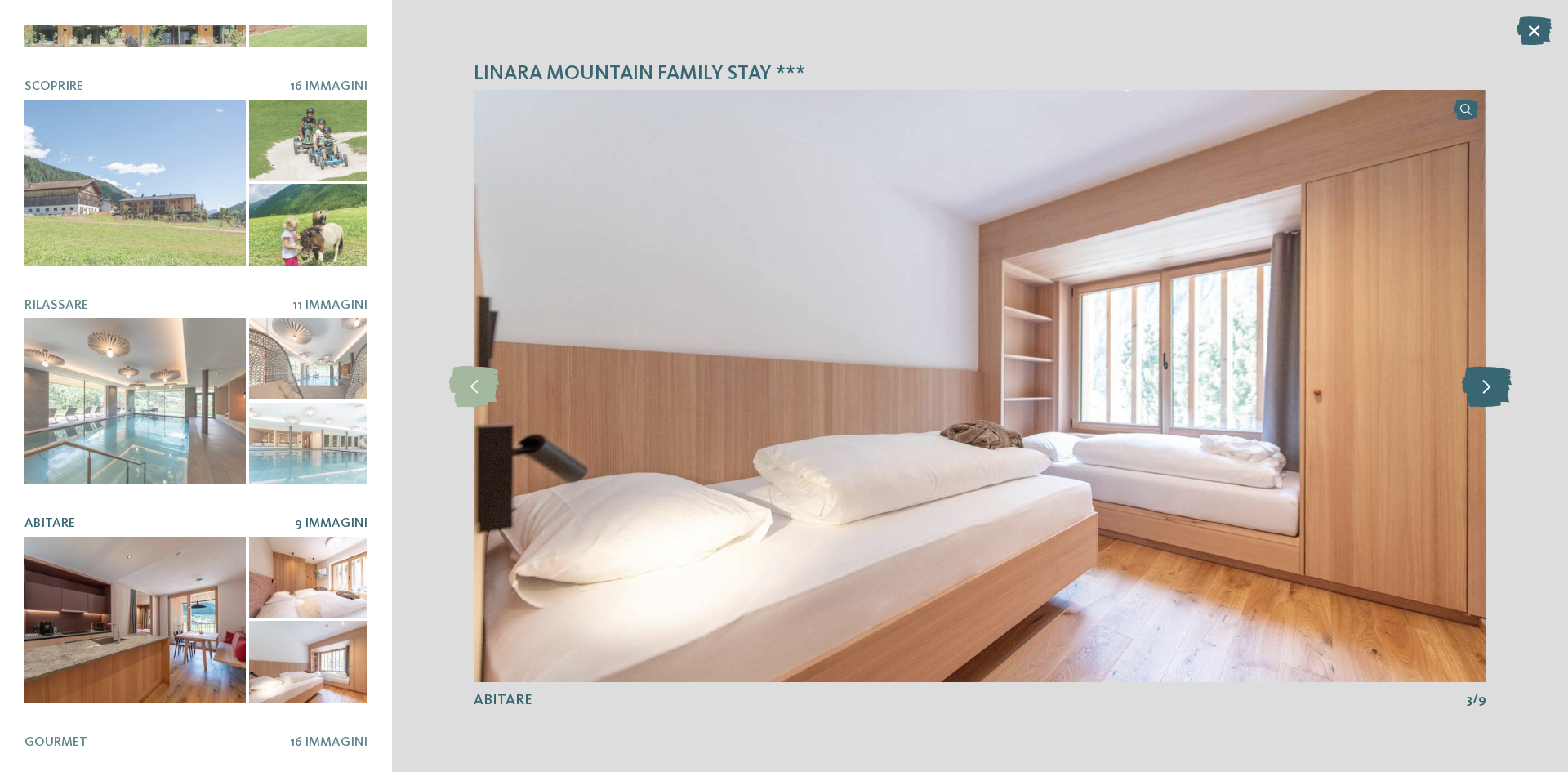
click at [1500, 390] on icon at bounding box center [1487, 386] width 50 height 41
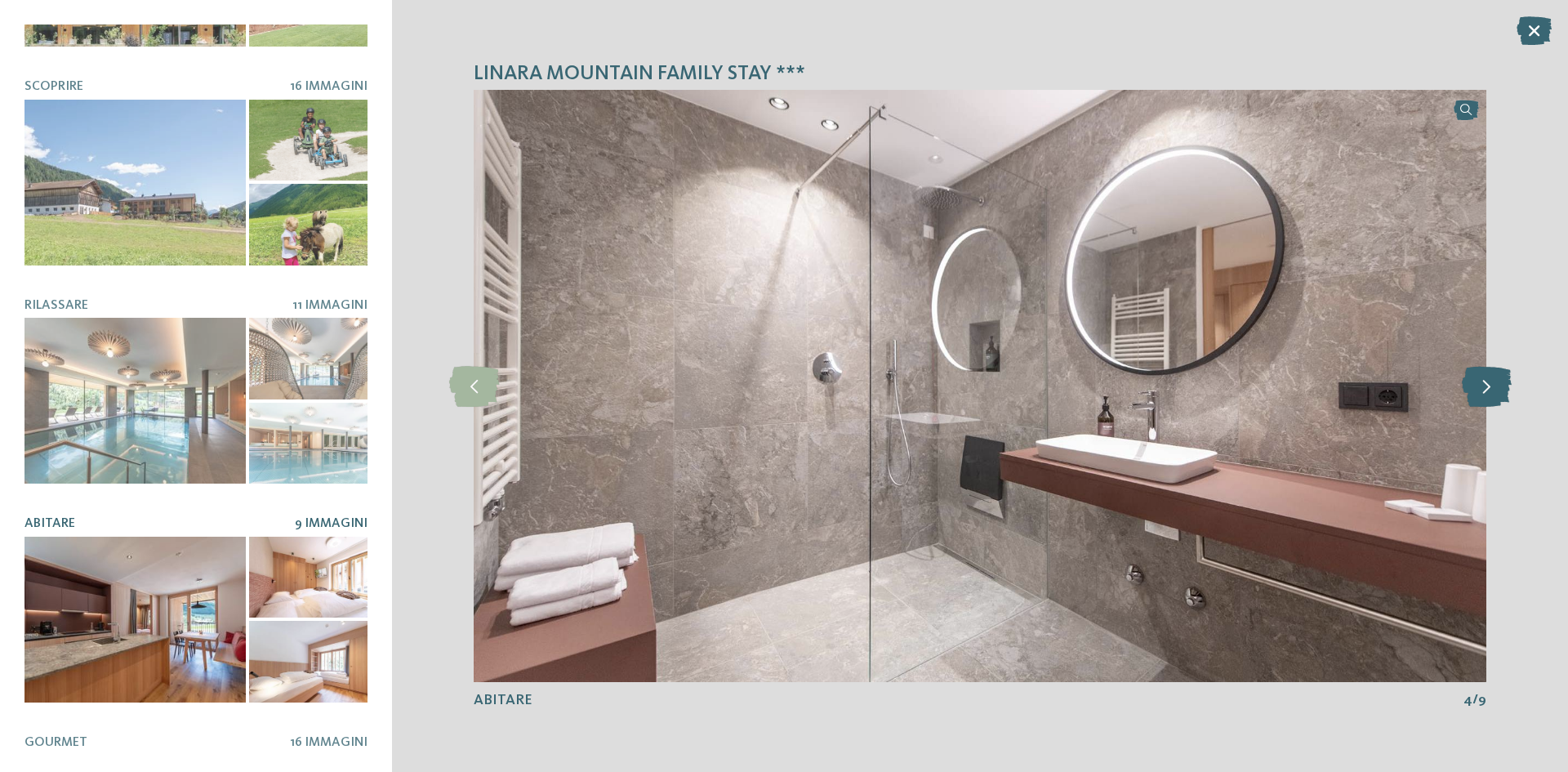
click at [1500, 390] on icon at bounding box center [1487, 386] width 50 height 41
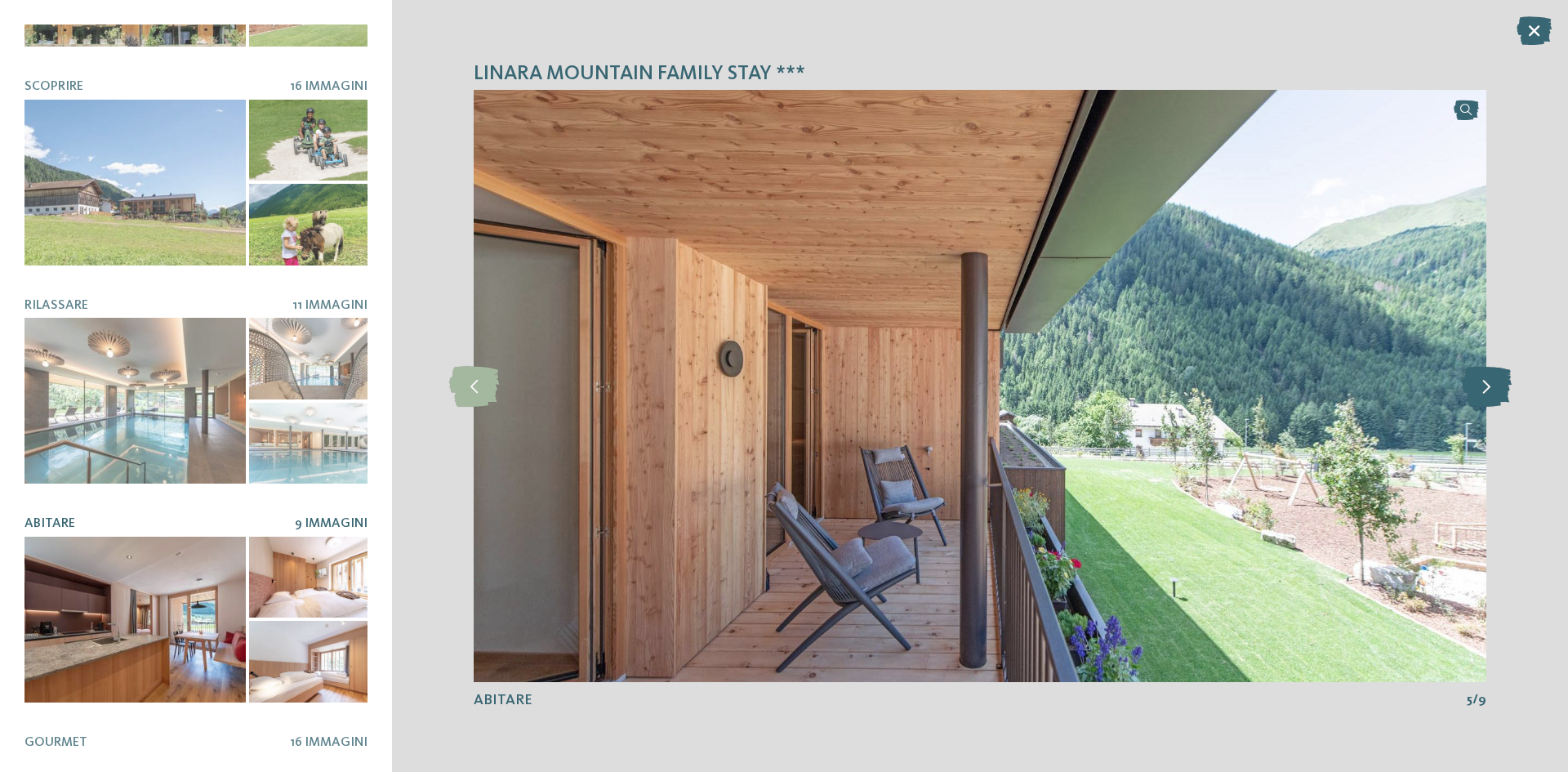
click at [1500, 390] on icon at bounding box center [1487, 386] width 50 height 41
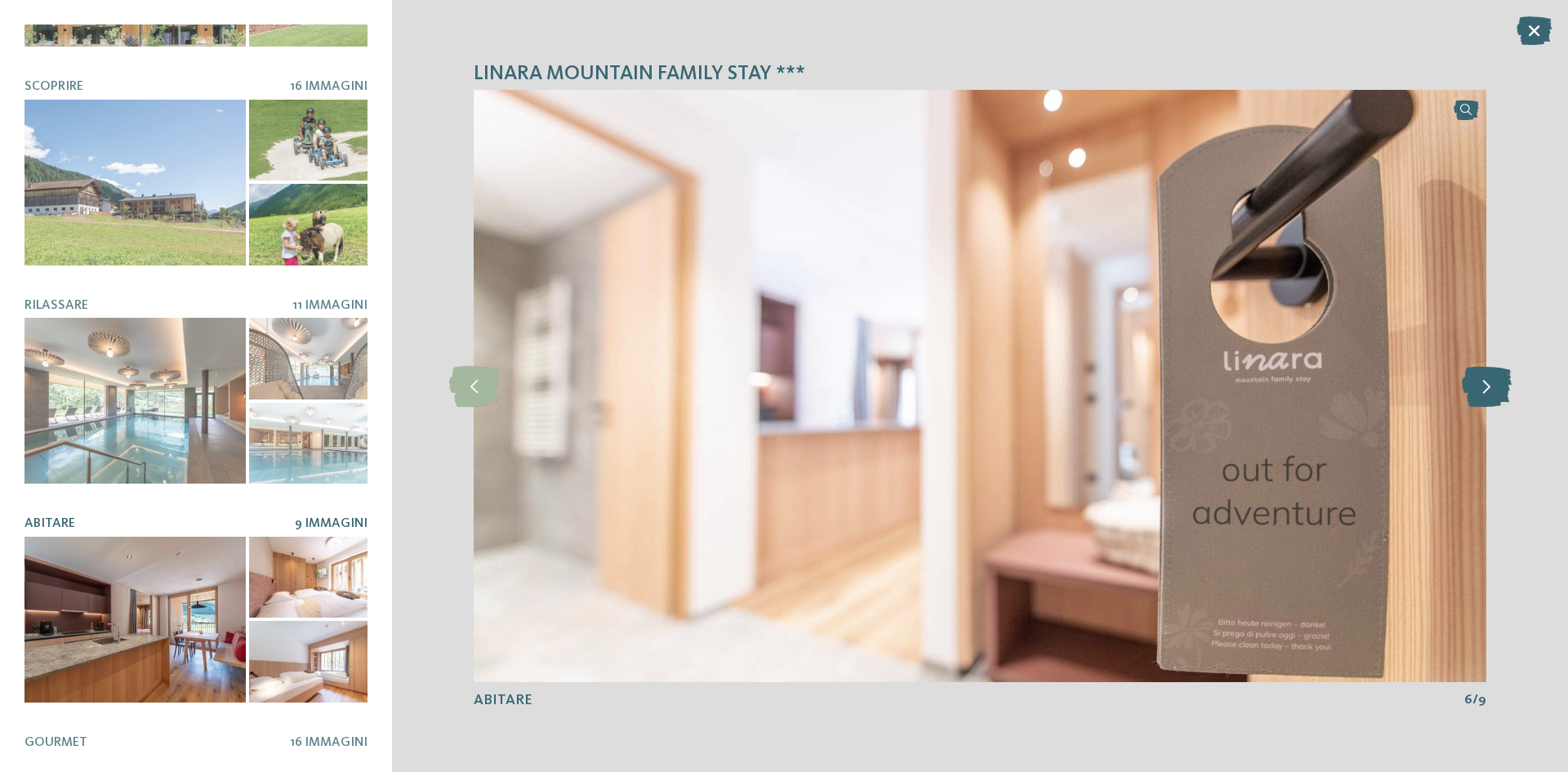
click at [1500, 390] on icon at bounding box center [1487, 386] width 50 height 41
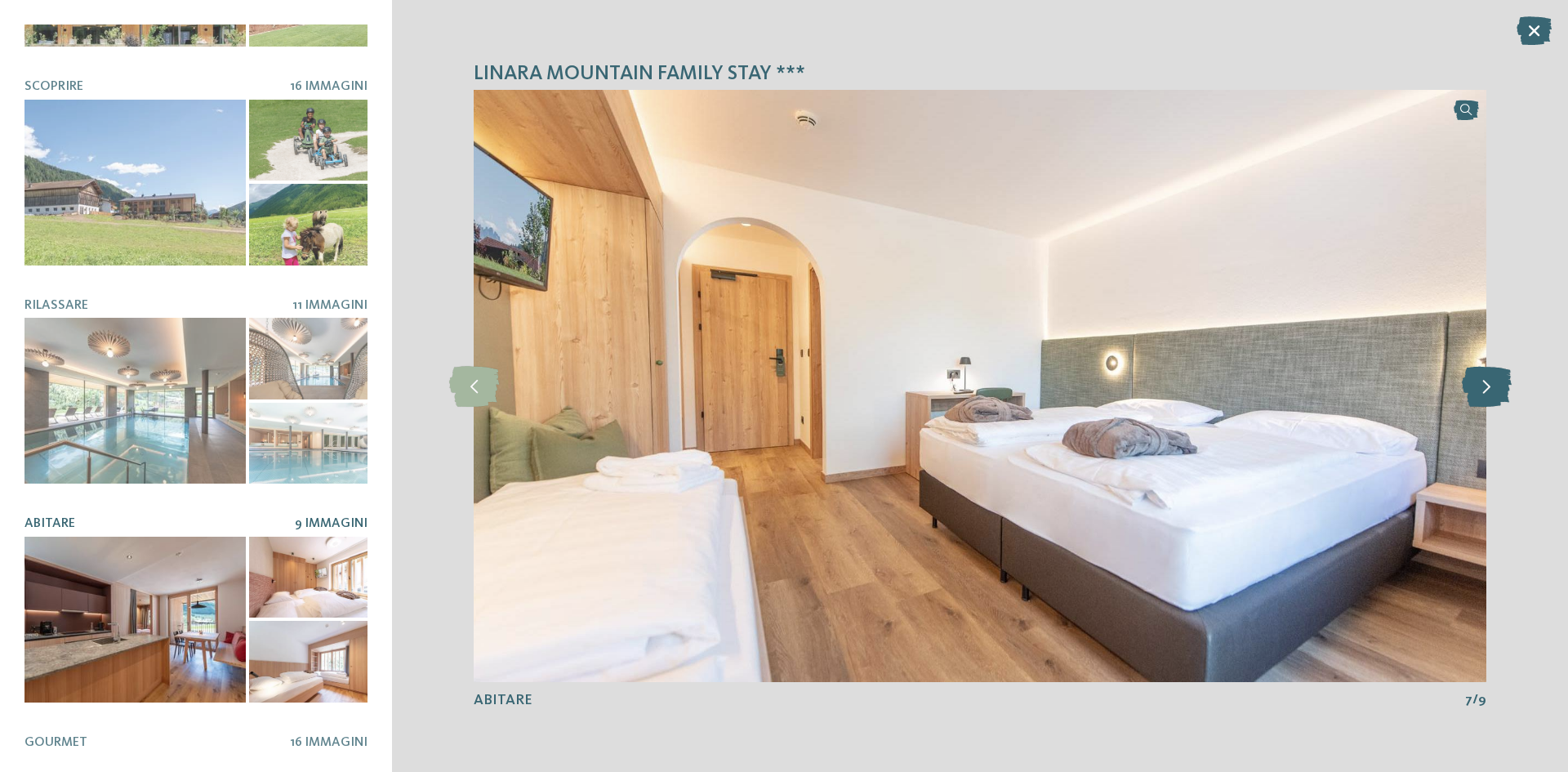
click at [1500, 390] on icon at bounding box center [1487, 386] width 50 height 41
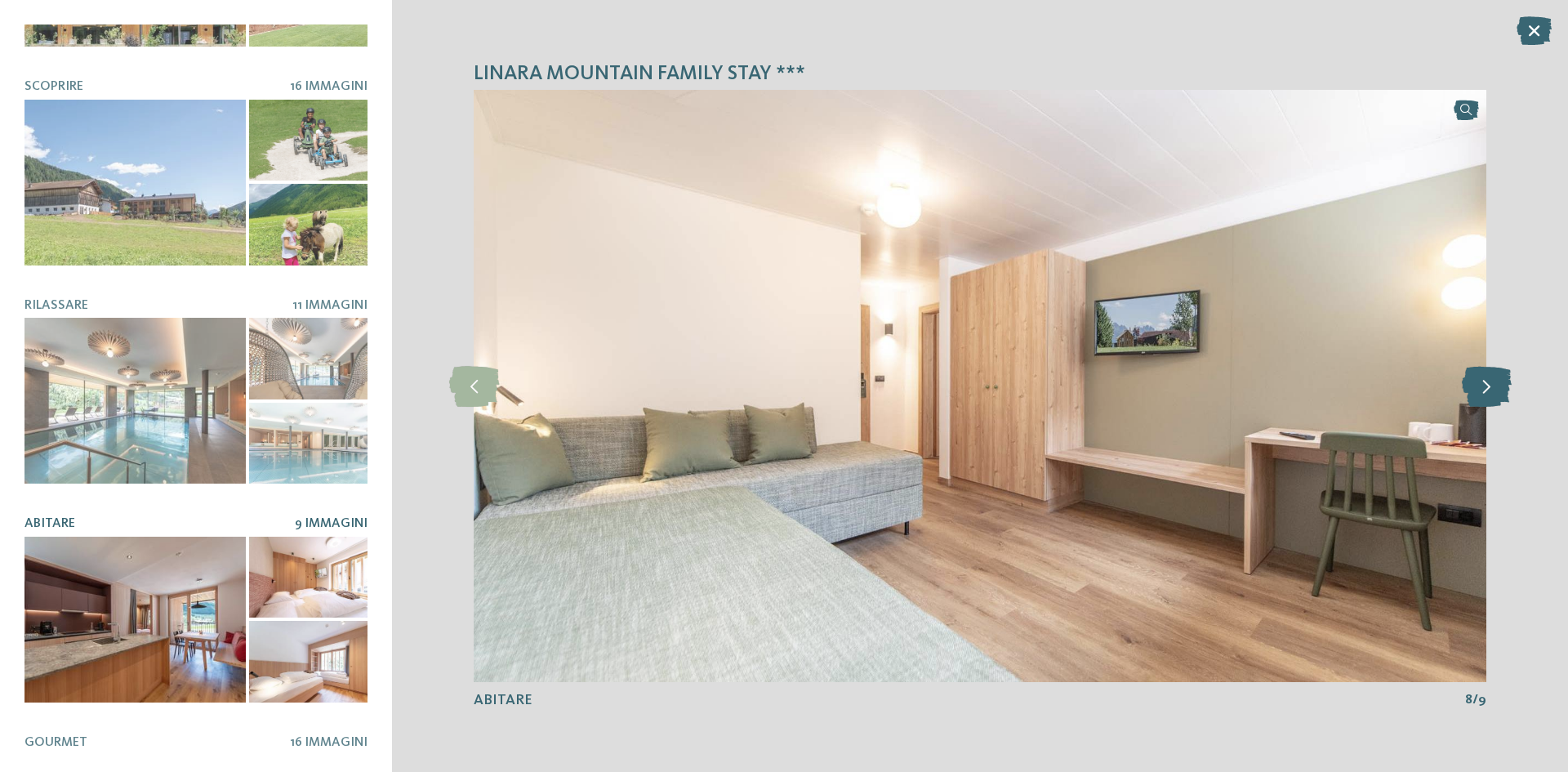
click at [1500, 390] on icon at bounding box center [1487, 386] width 50 height 41
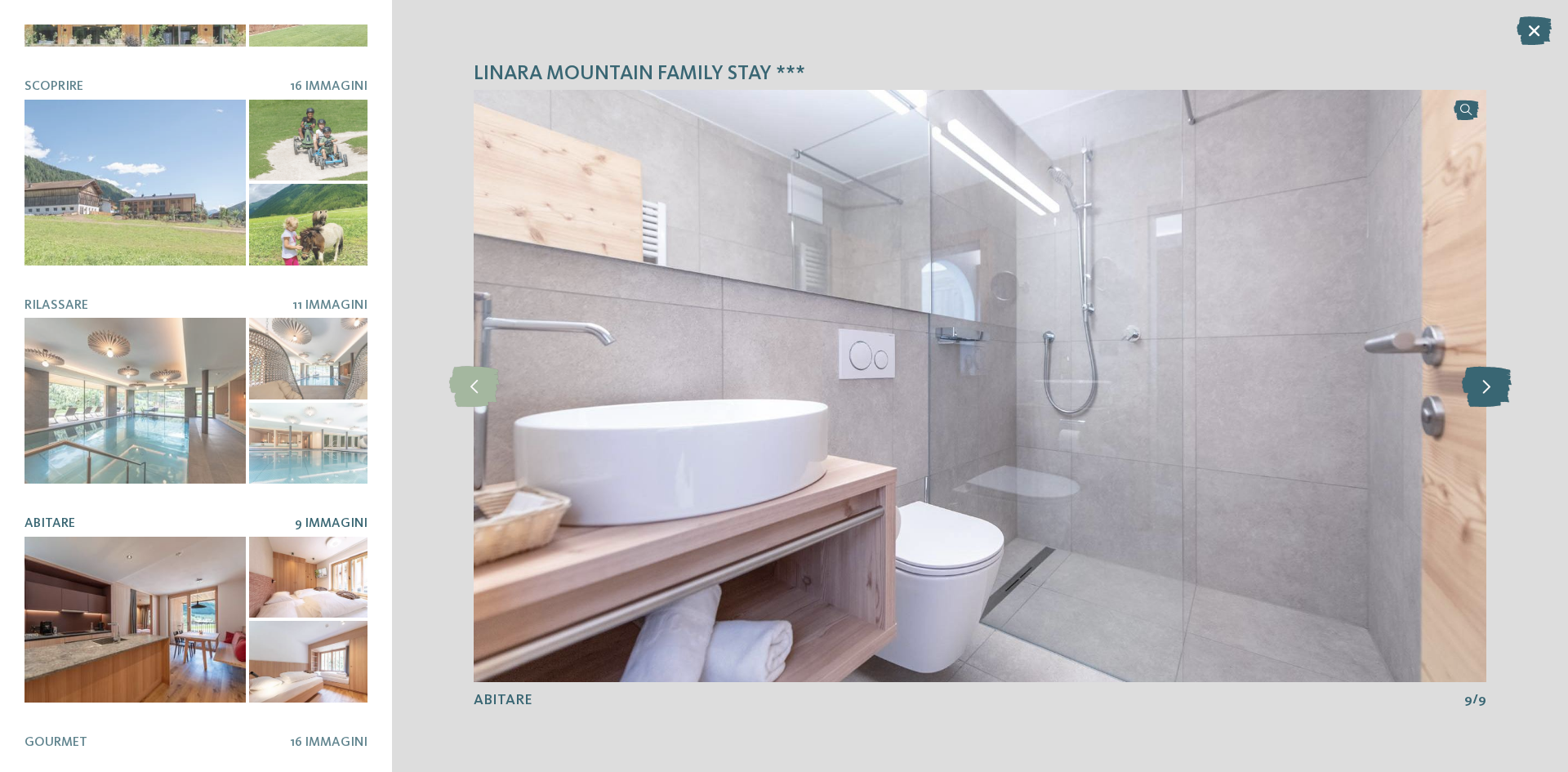
click at [1500, 390] on icon at bounding box center [1487, 386] width 50 height 41
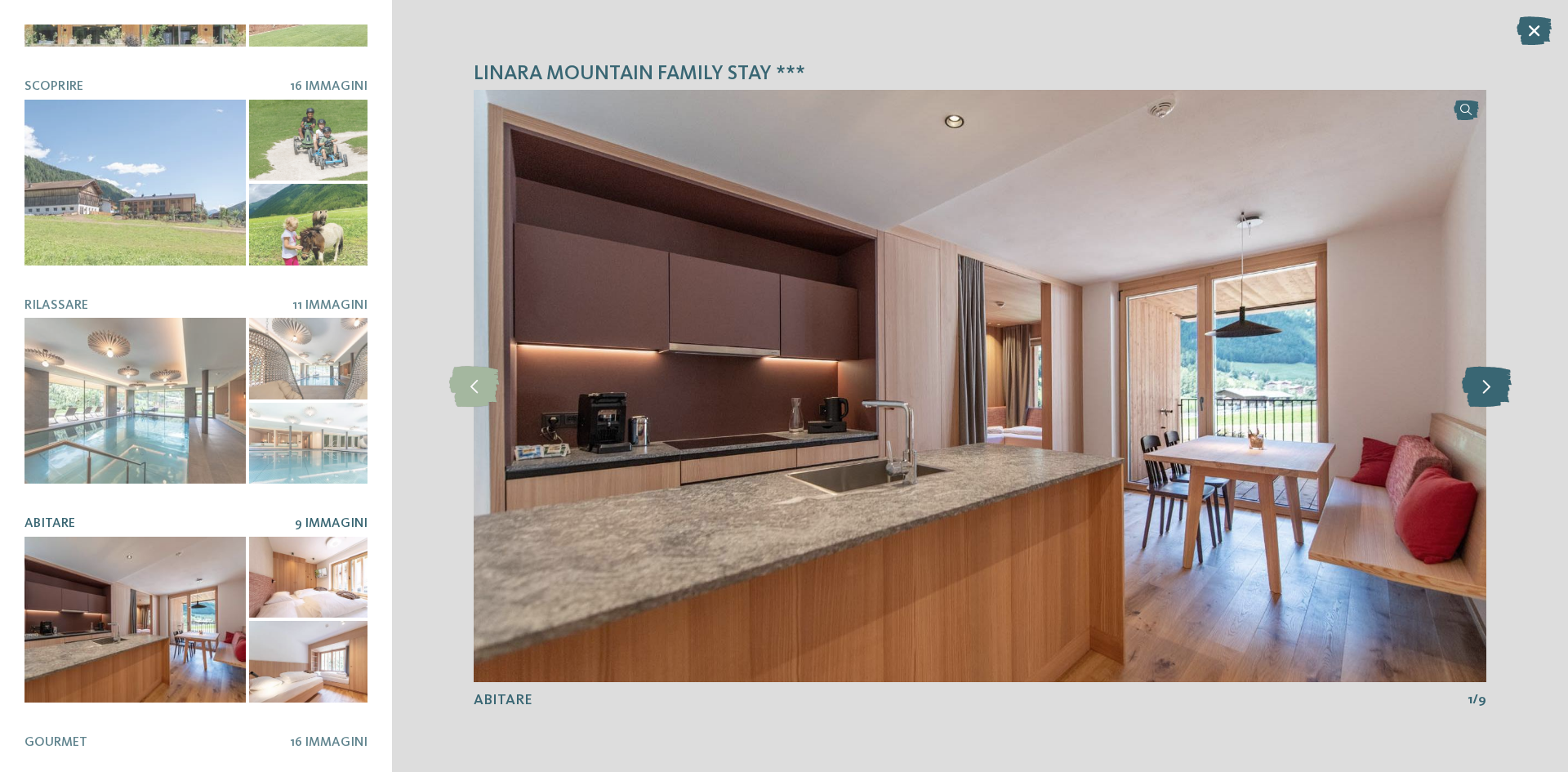
click at [1500, 390] on icon at bounding box center [1487, 386] width 50 height 41
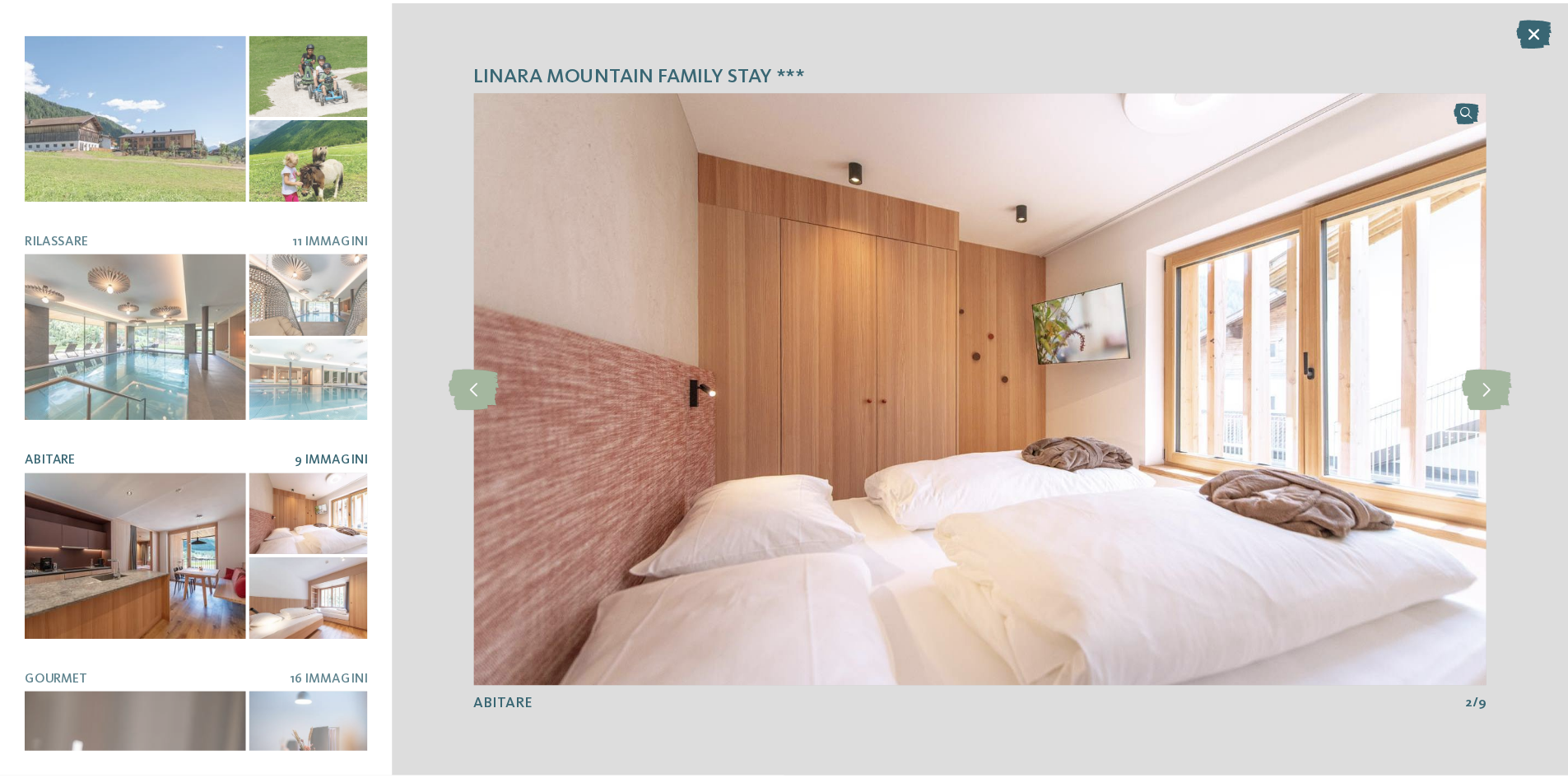
scroll to position [319, 0]
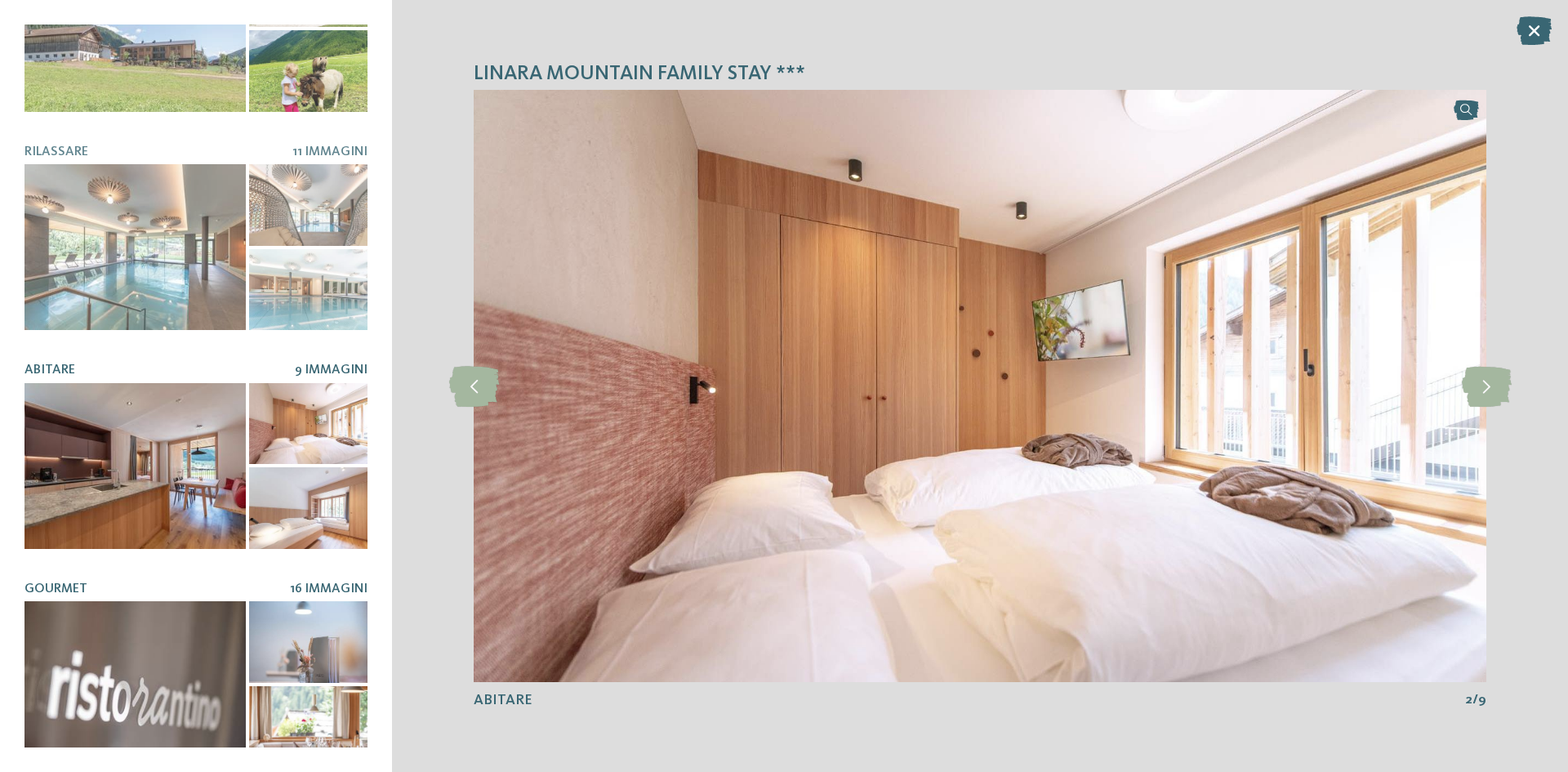
click at [219, 618] on div at bounding box center [135, 684] width 221 height 166
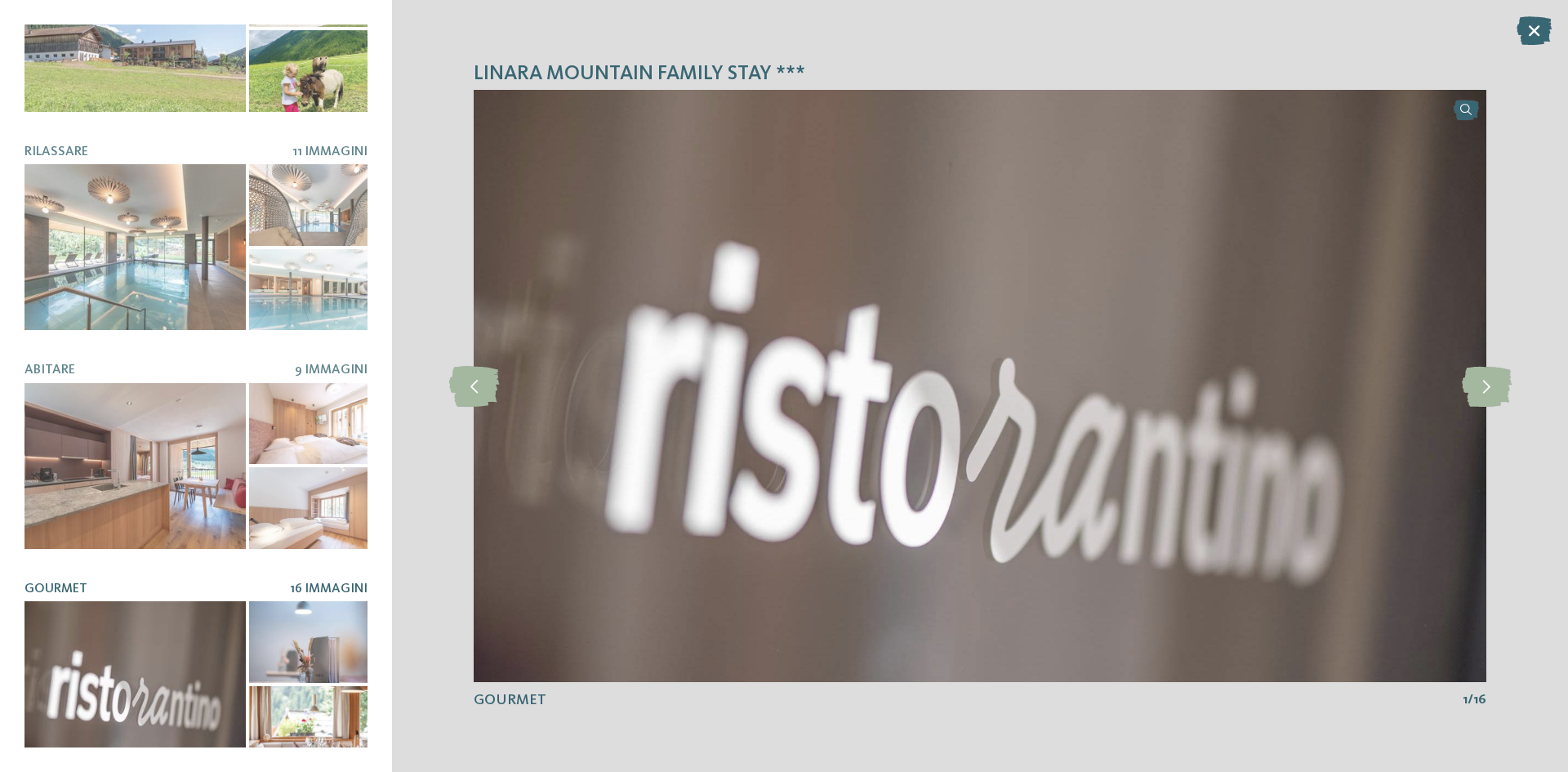
click at [1537, 37] on icon at bounding box center [1534, 30] width 35 height 28
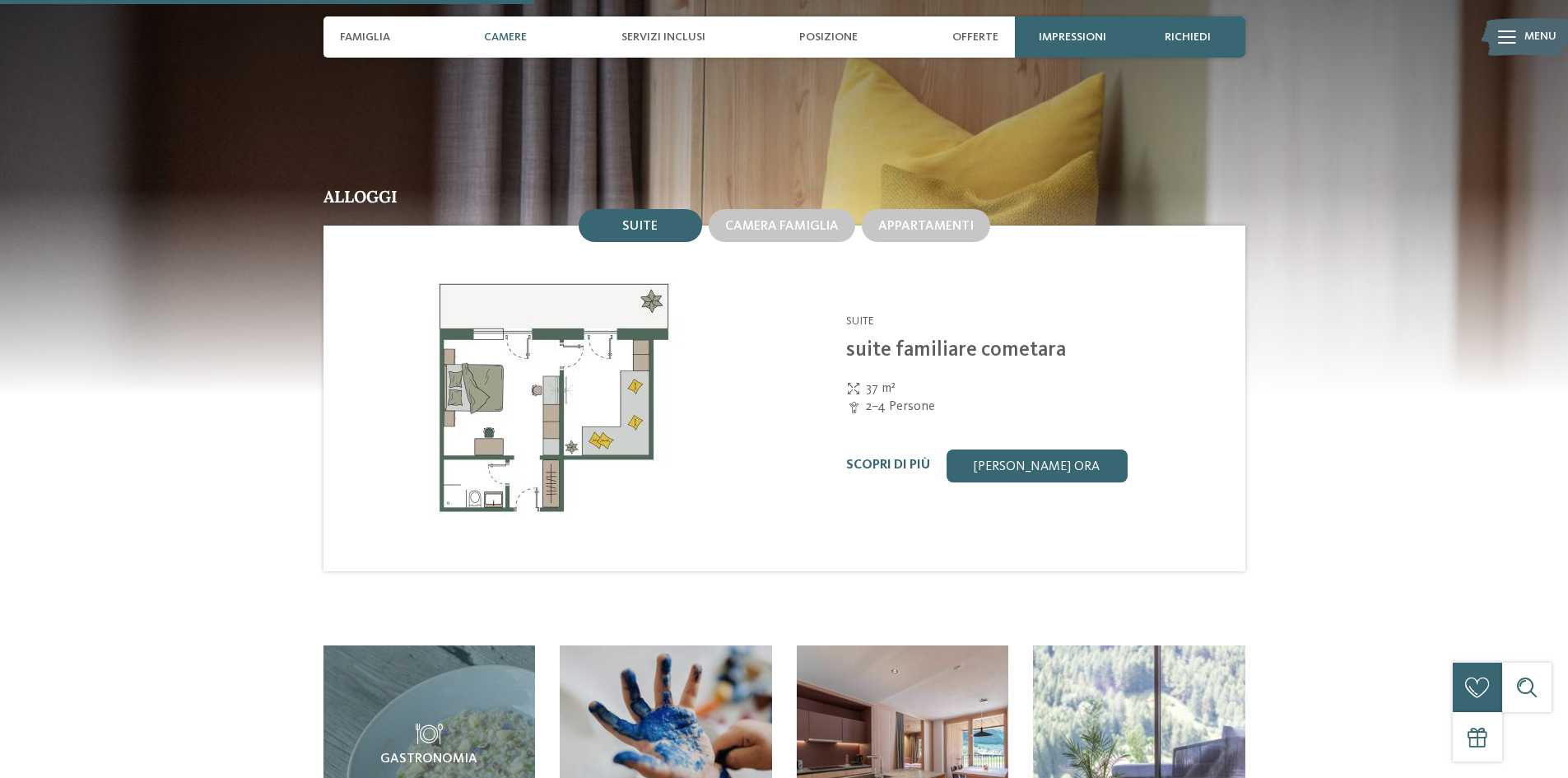
scroll to position [1811, 0]
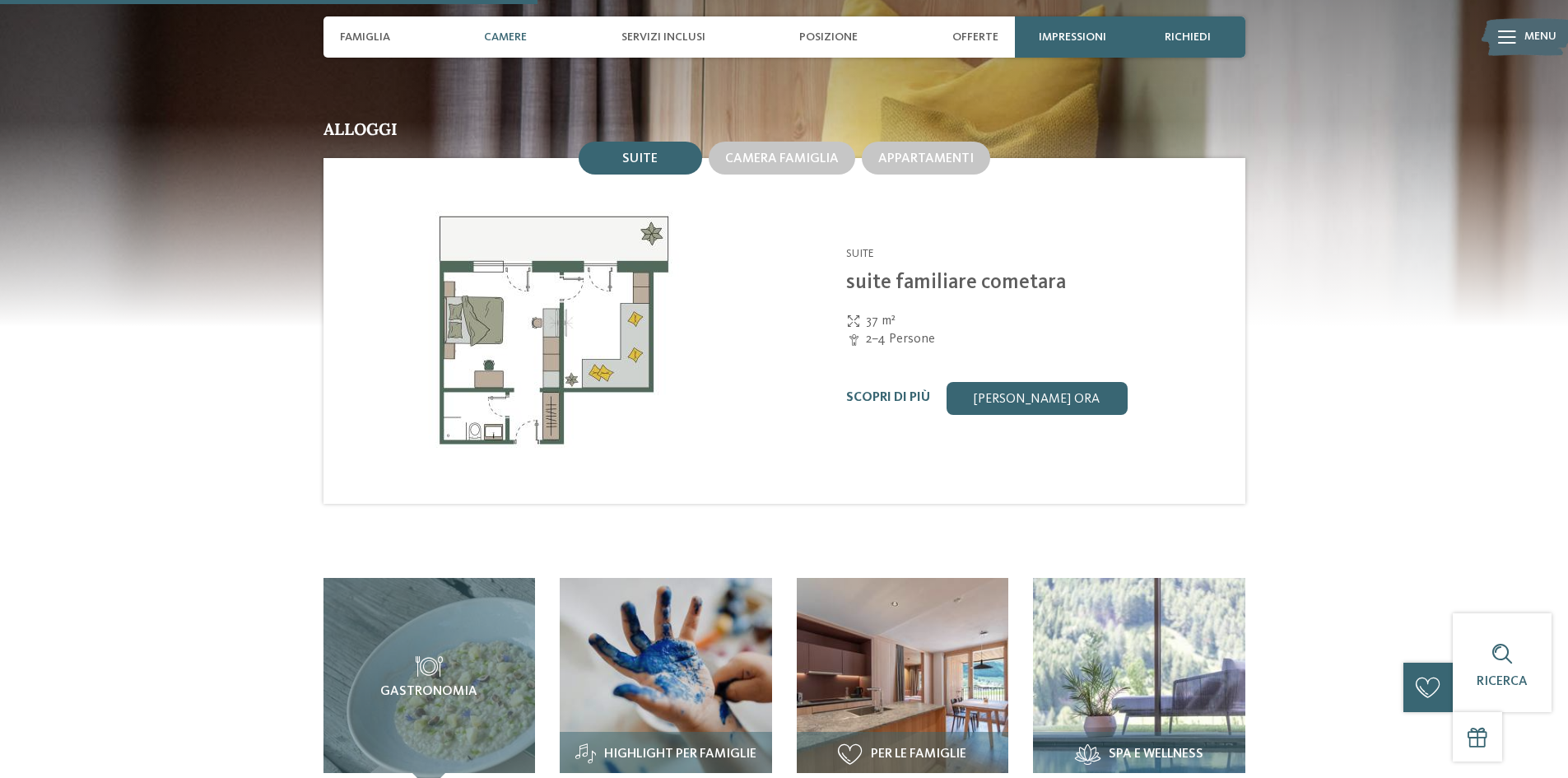
click at [624, 334] on img at bounding box center [554, 331] width 461 height 346
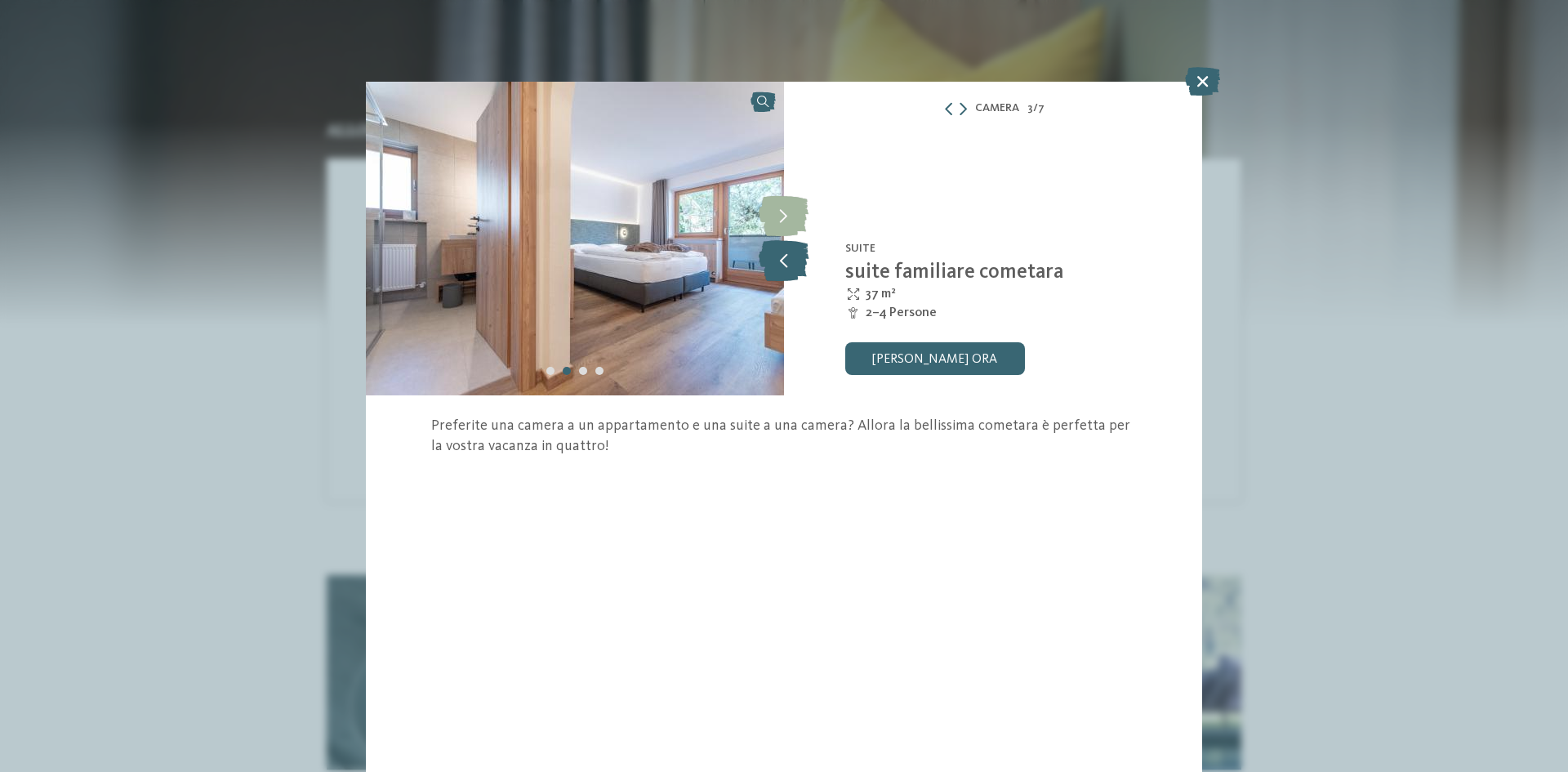
click at [767, 268] on icon at bounding box center [784, 260] width 50 height 41
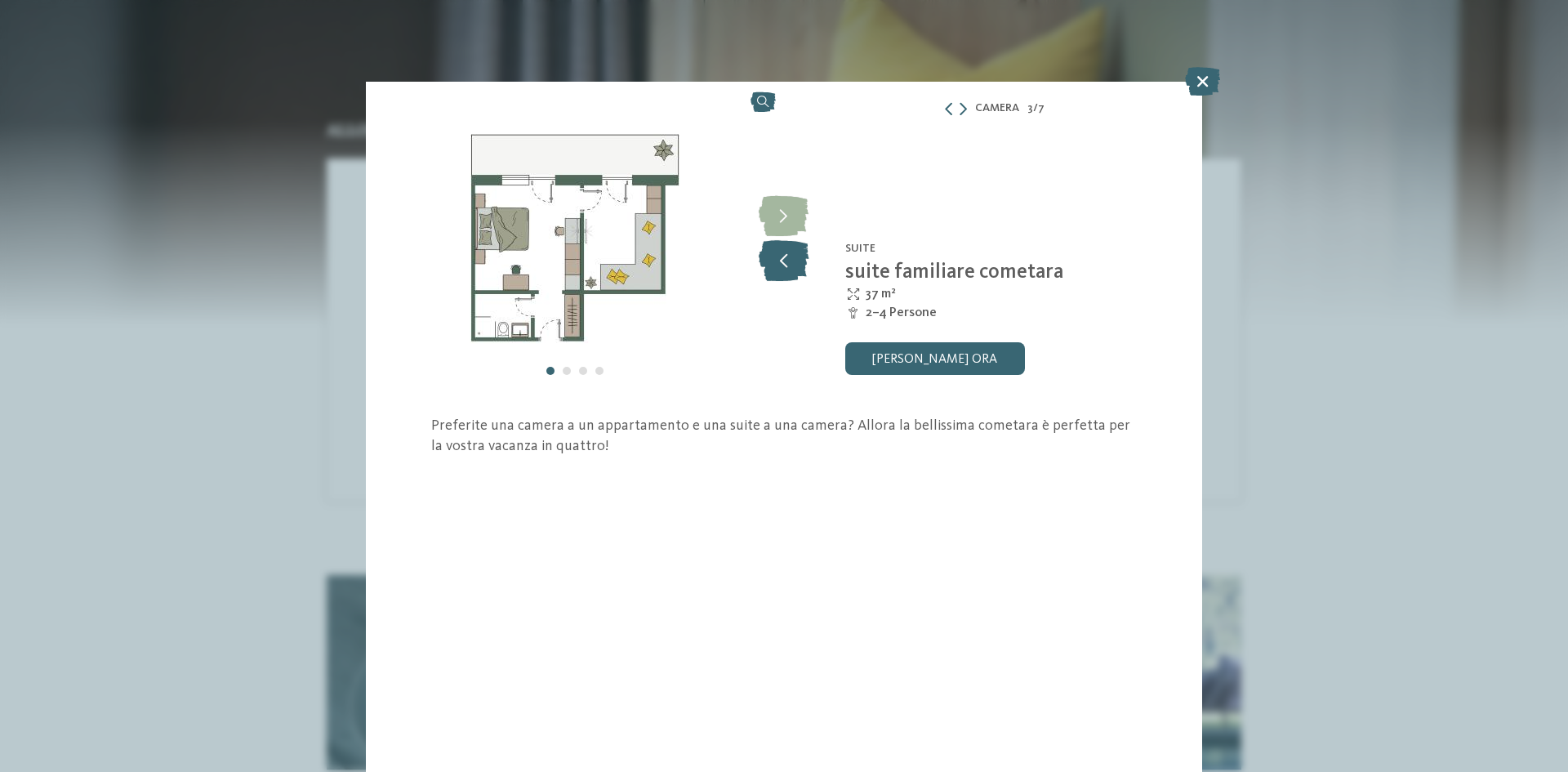
click at [767, 268] on icon at bounding box center [784, 260] width 50 height 41
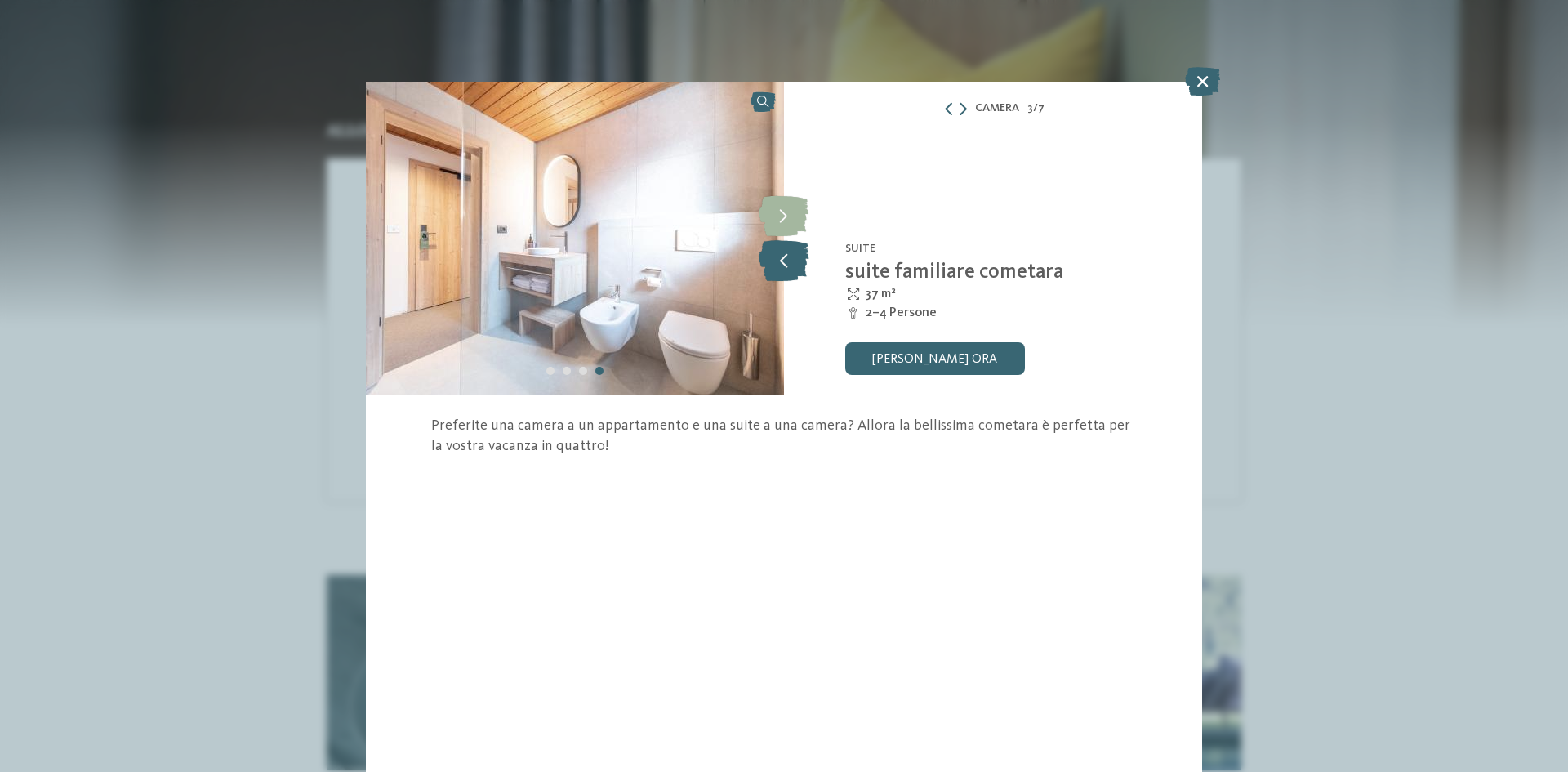
click at [767, 268] on icon at bounding box center [784, 260] width 50 height 41
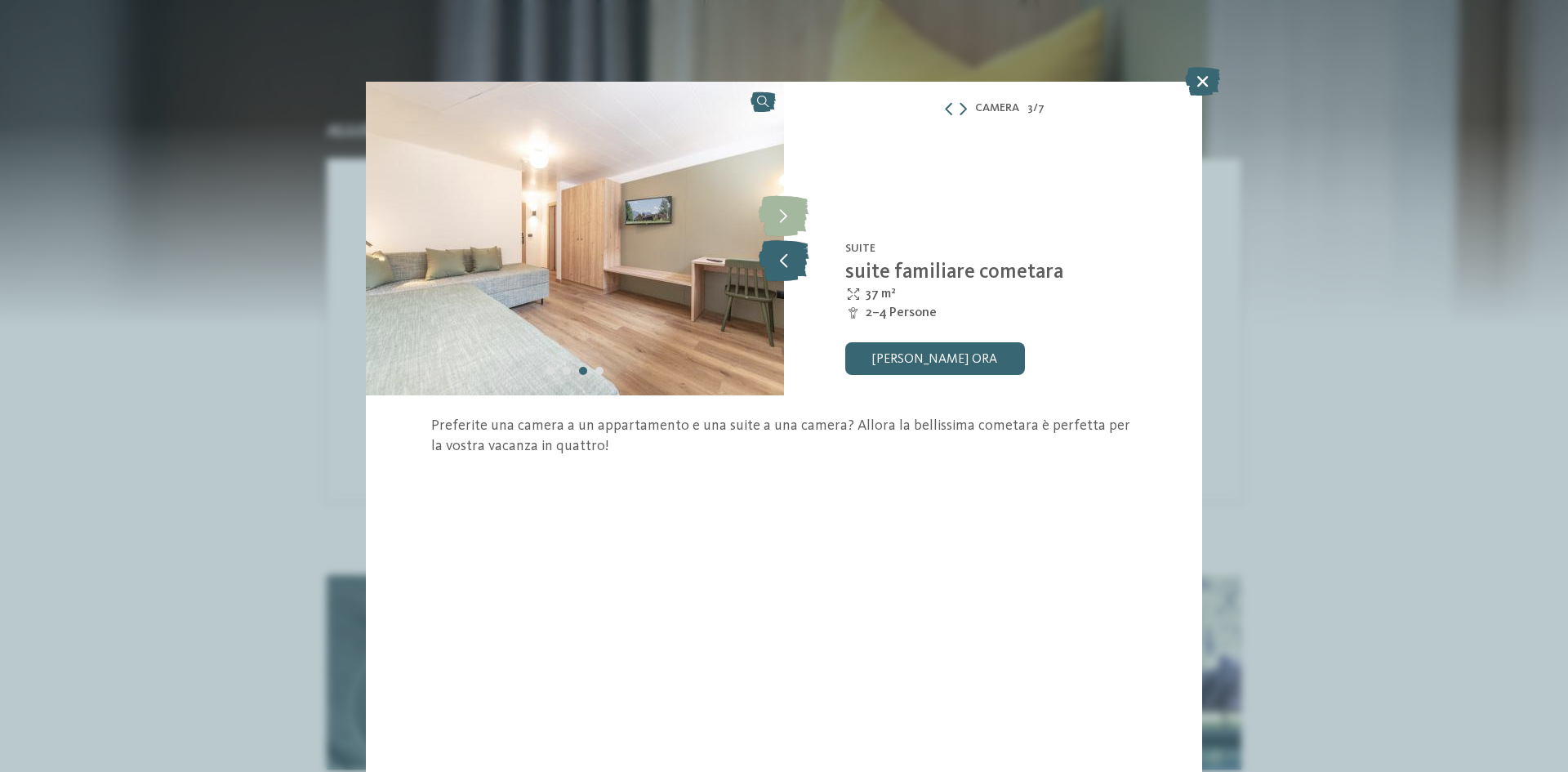
click at [767, 269] on icon at bounding box center [784, 260] width 50 height 41
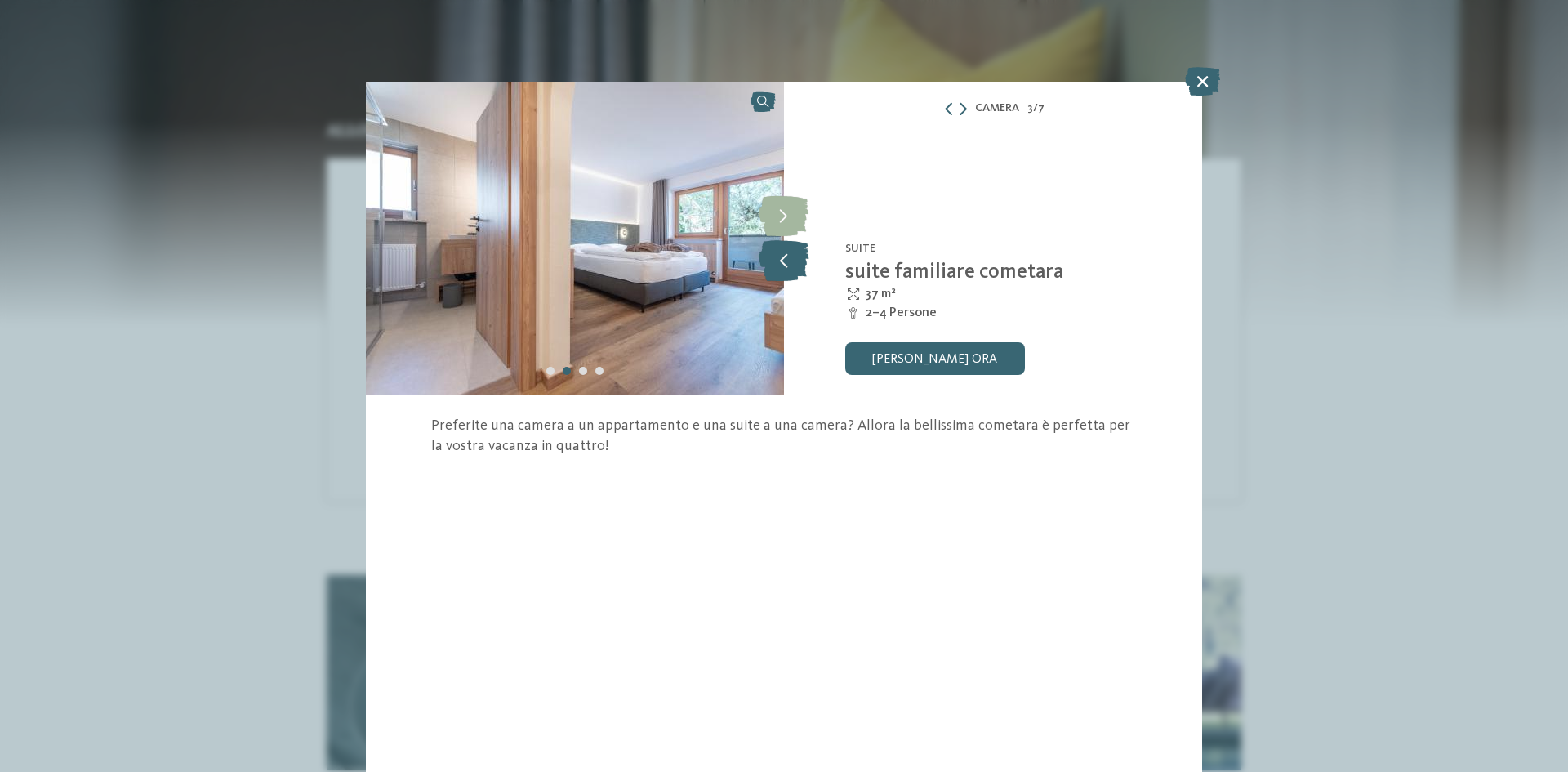
click at [767, 269] on icon at bounding box center [784, 260] width 50 height 41
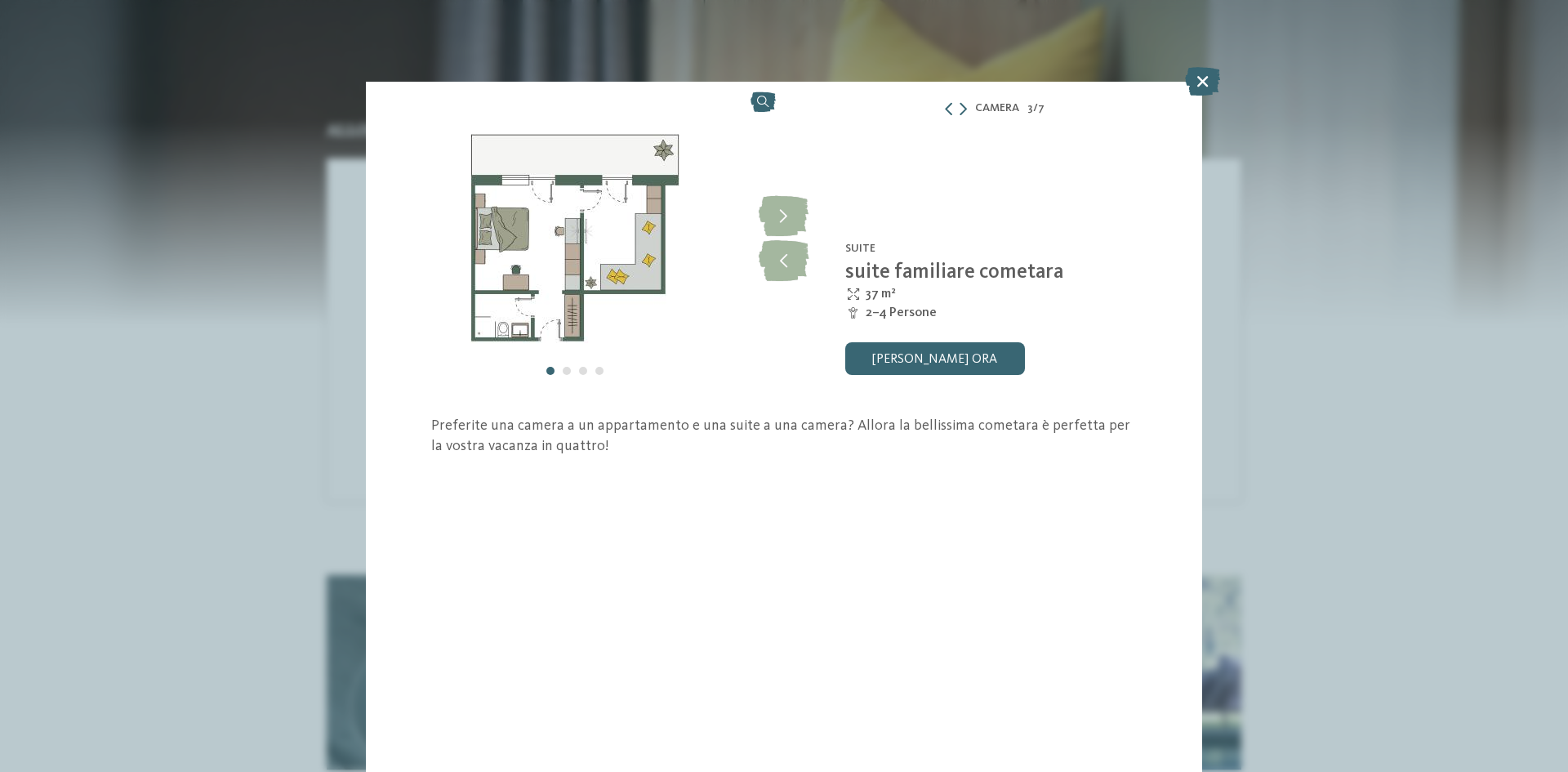
click at [601, 274] on img at bounding box center [575, 238] width 418 height 313
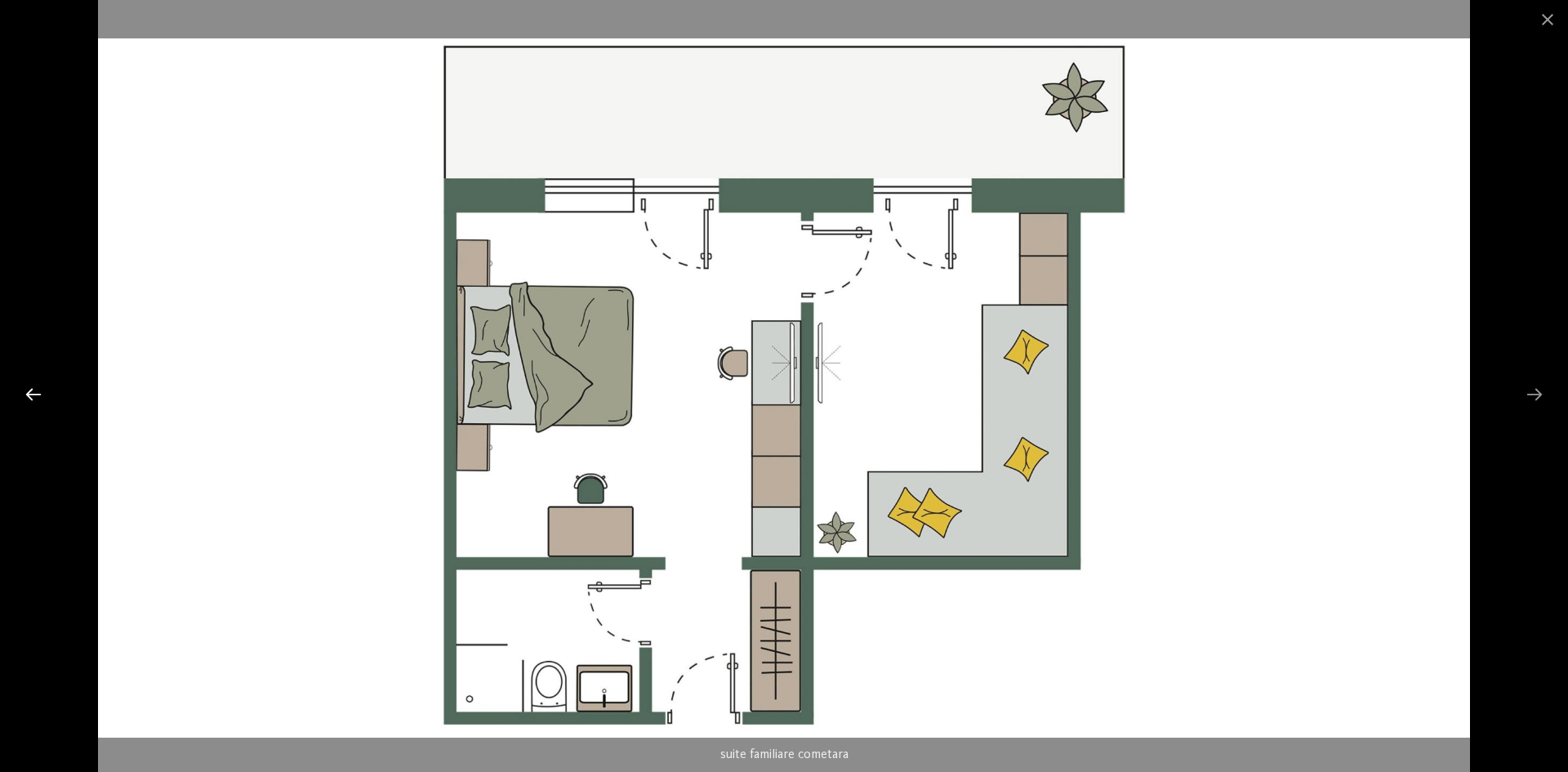
click at [49, 395] on div at bounding box center [33, 394] width 34 height 32
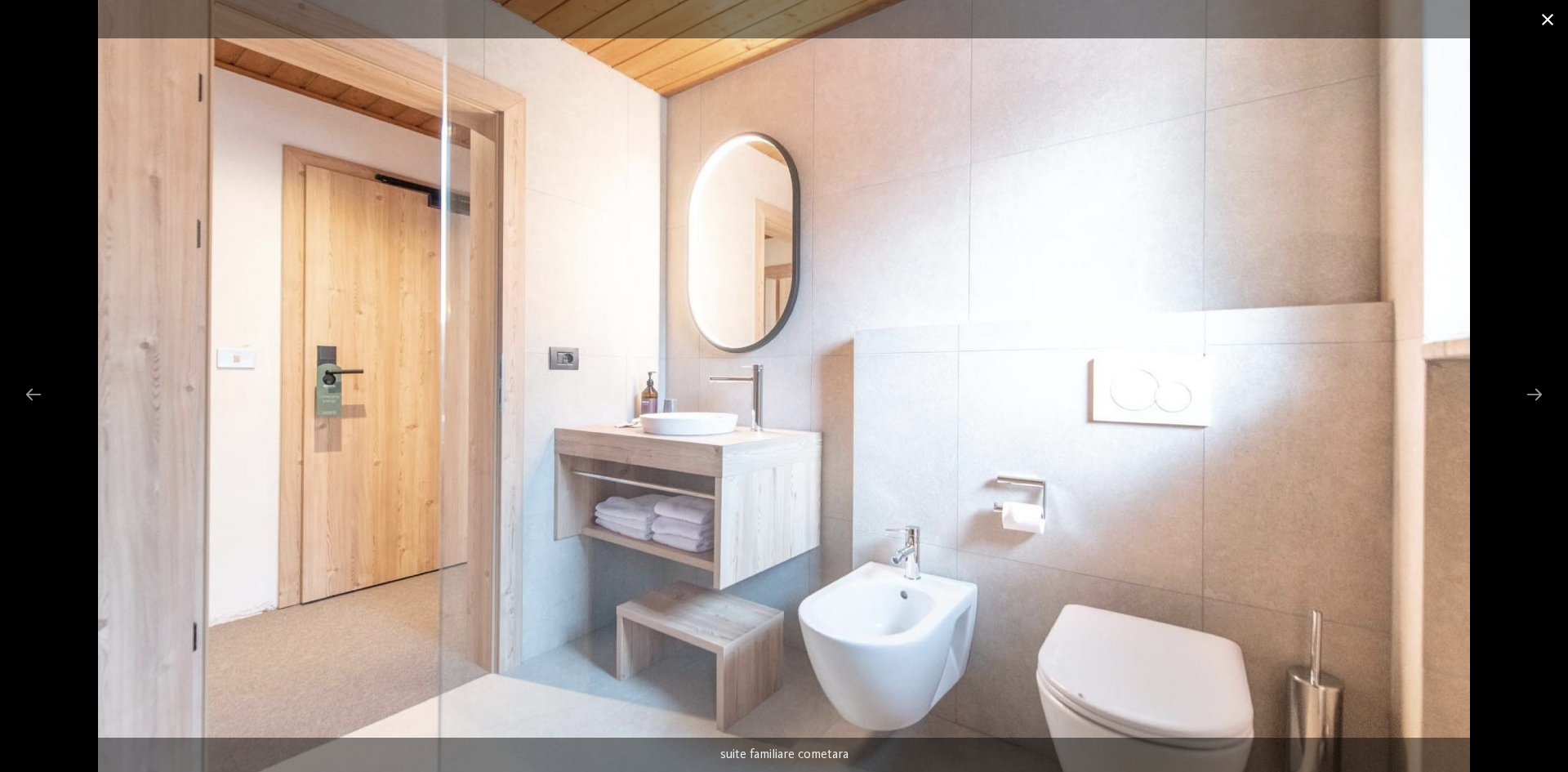
click at [1548, 17] on span at bounding box center [1548, 19] width 41 height 38
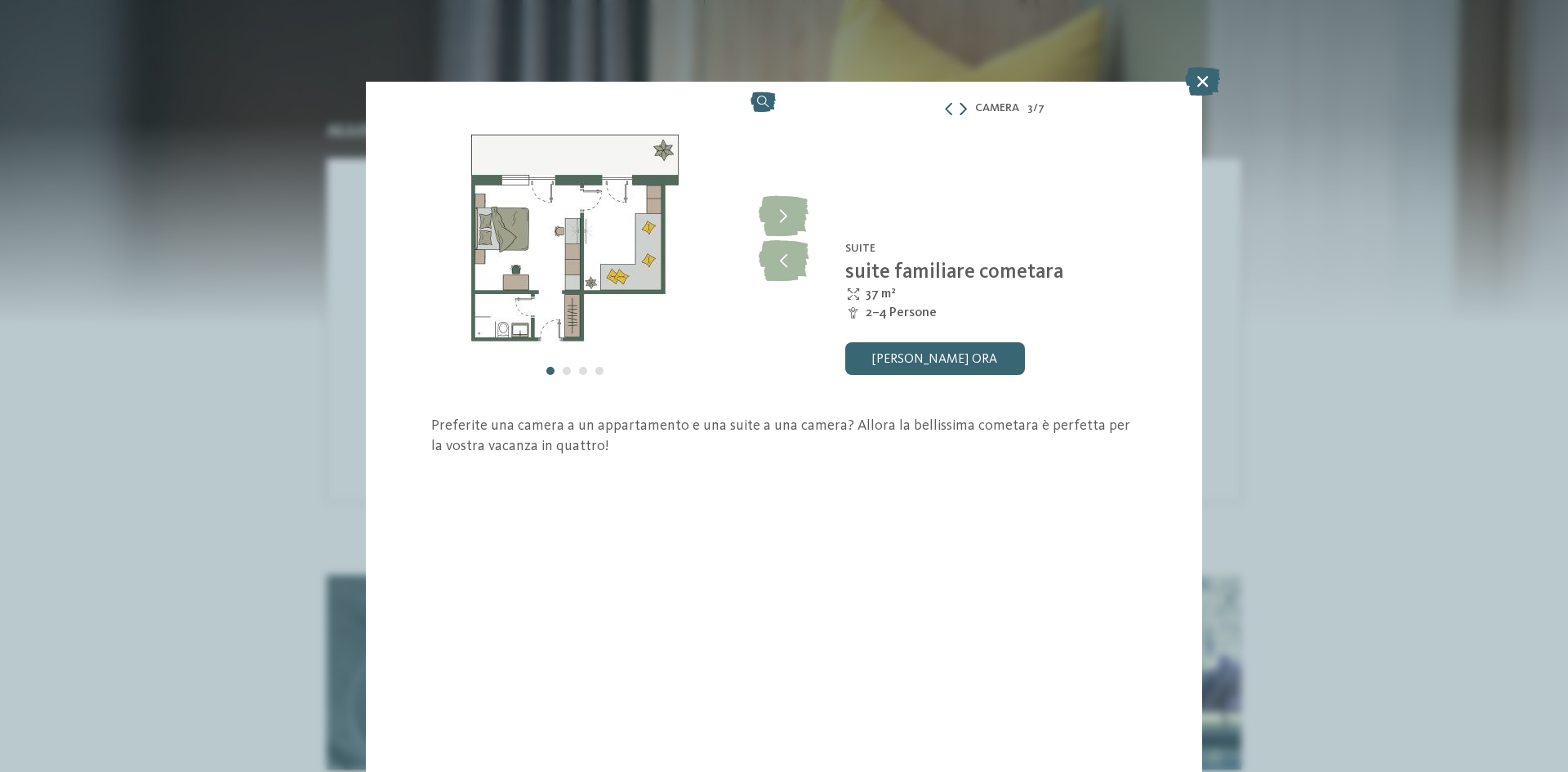
click at [961, 109] on icon at bounding box center [963, 108] width 8 height 13
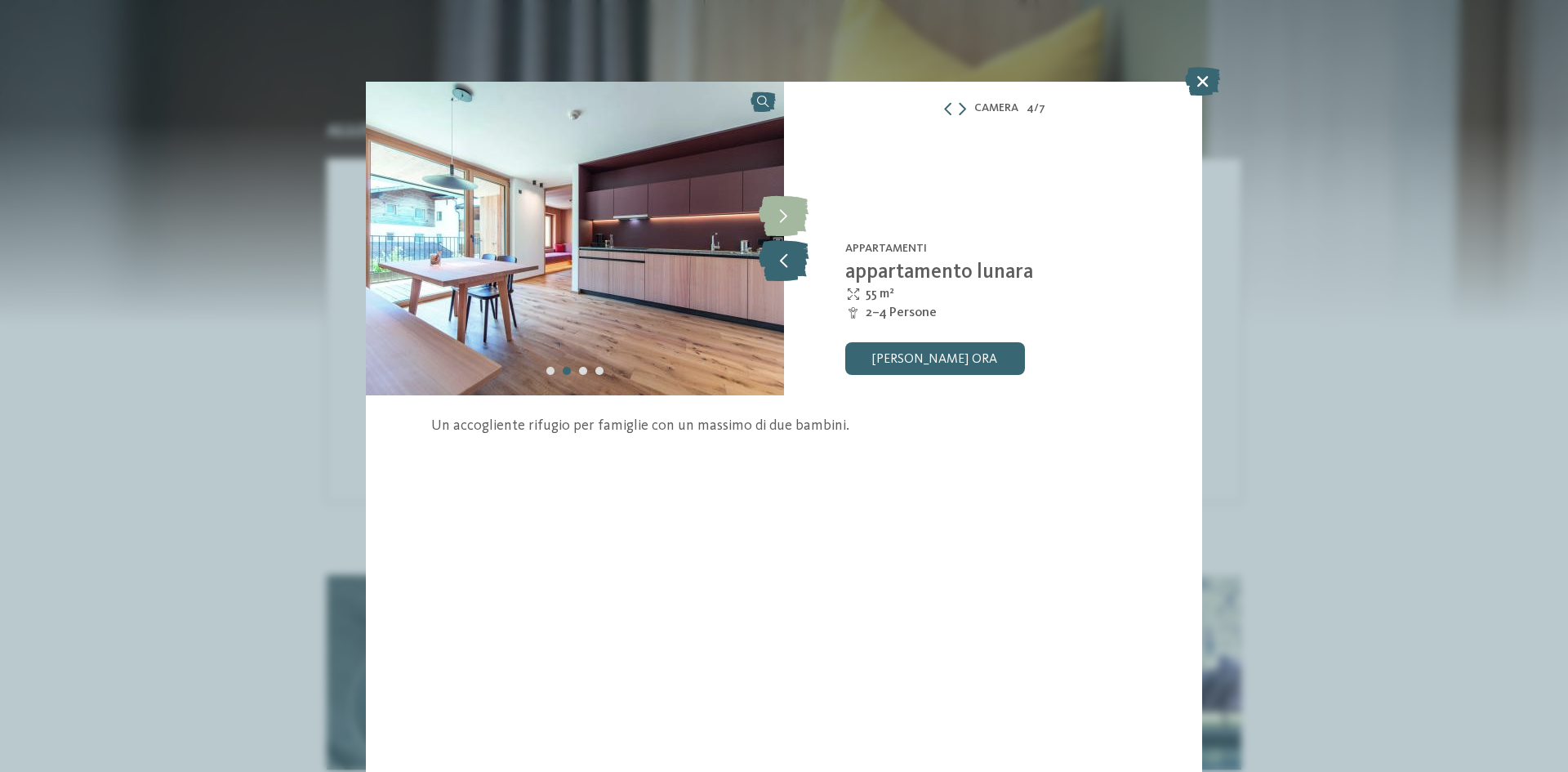
click at [795, 272] on icon at bounding box center [784, 260] width 50 height 41
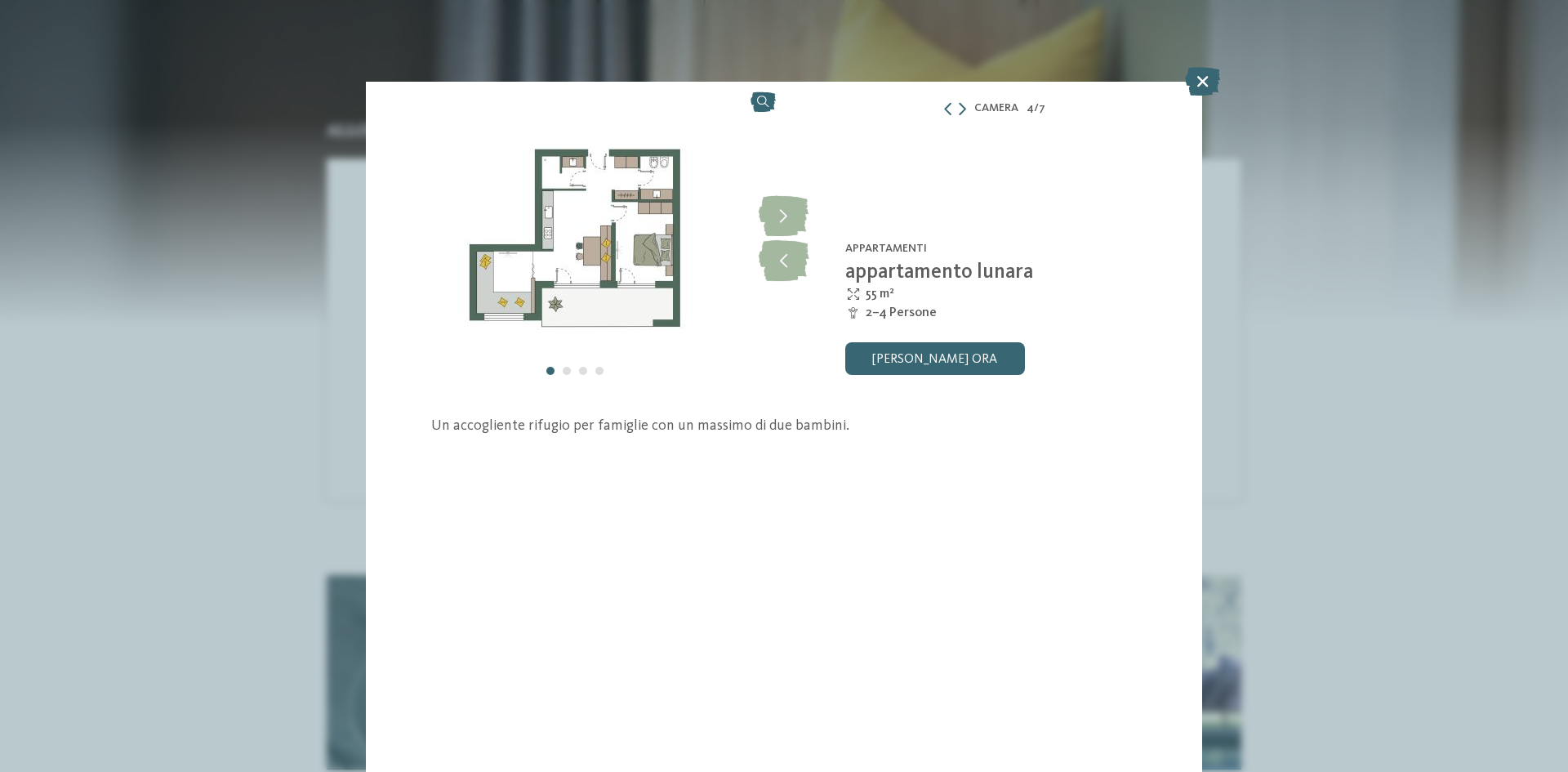
click at [752, 270] on img at bounding box center [575, 238] width 418 height 313
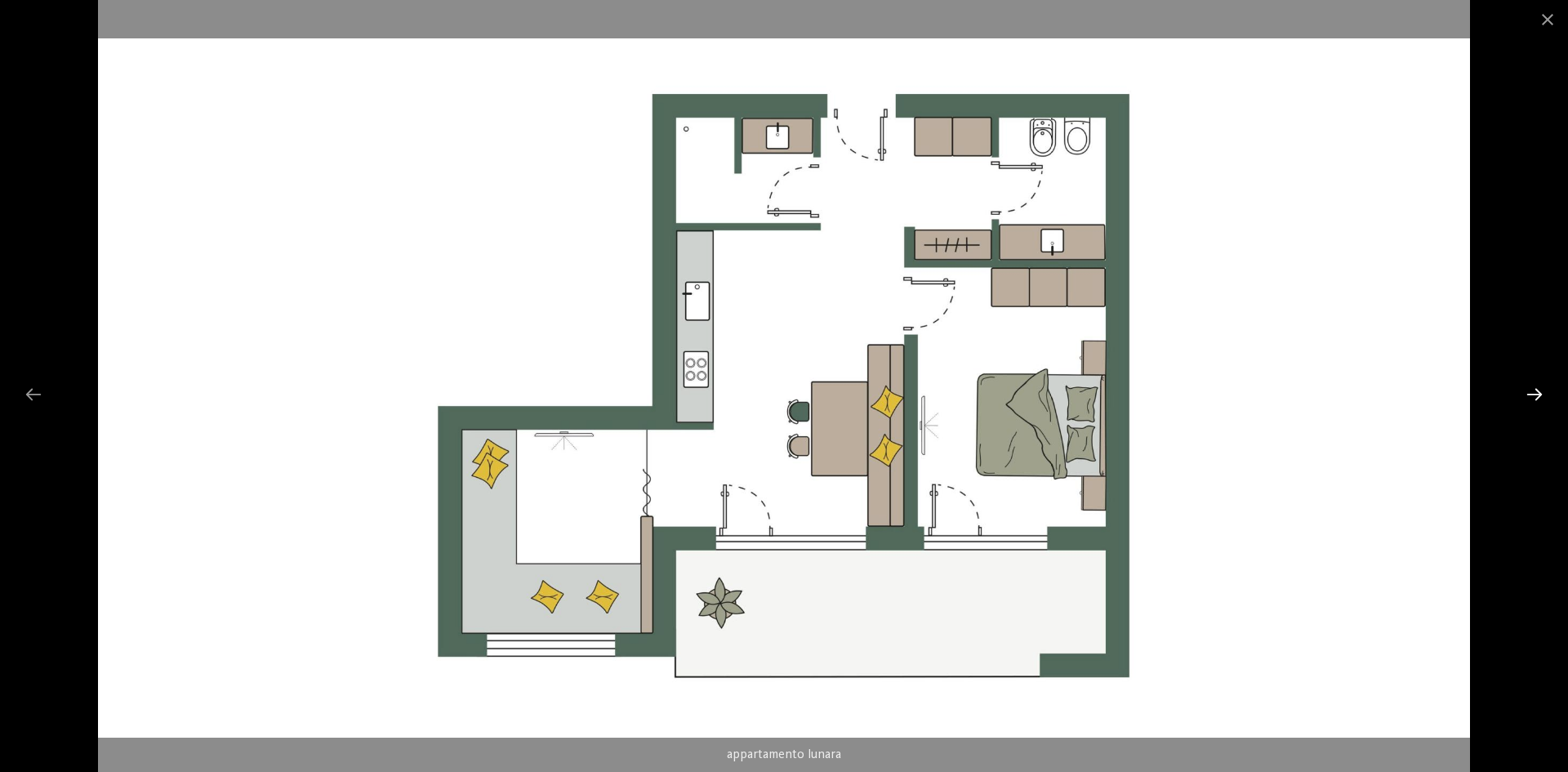
click at [1538, 383] on div at bounding box center [1535, 394] width 34 height 32
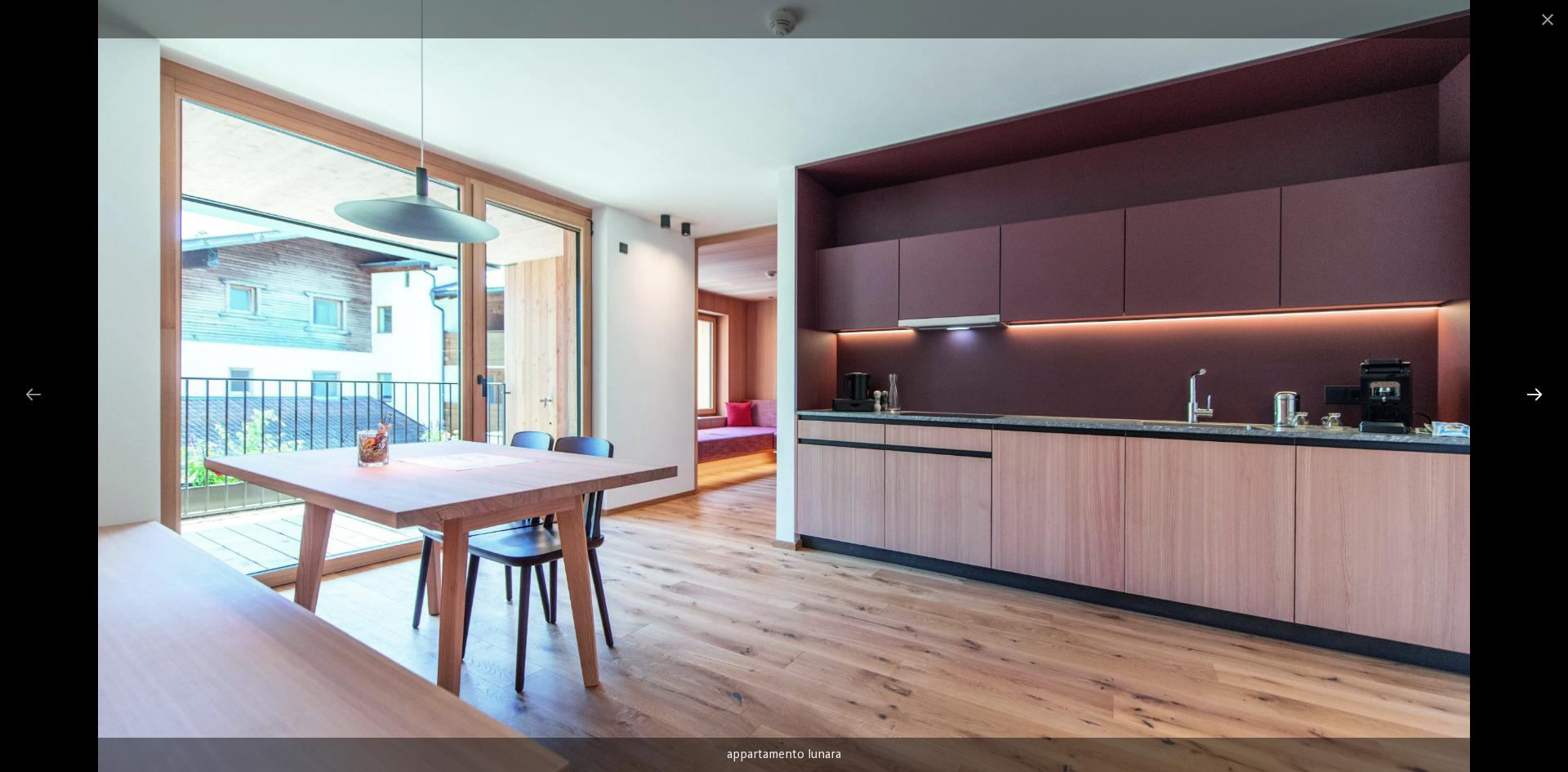
click at [1537, 381] on div at bounding box center [1535, 394] width 34 height 32
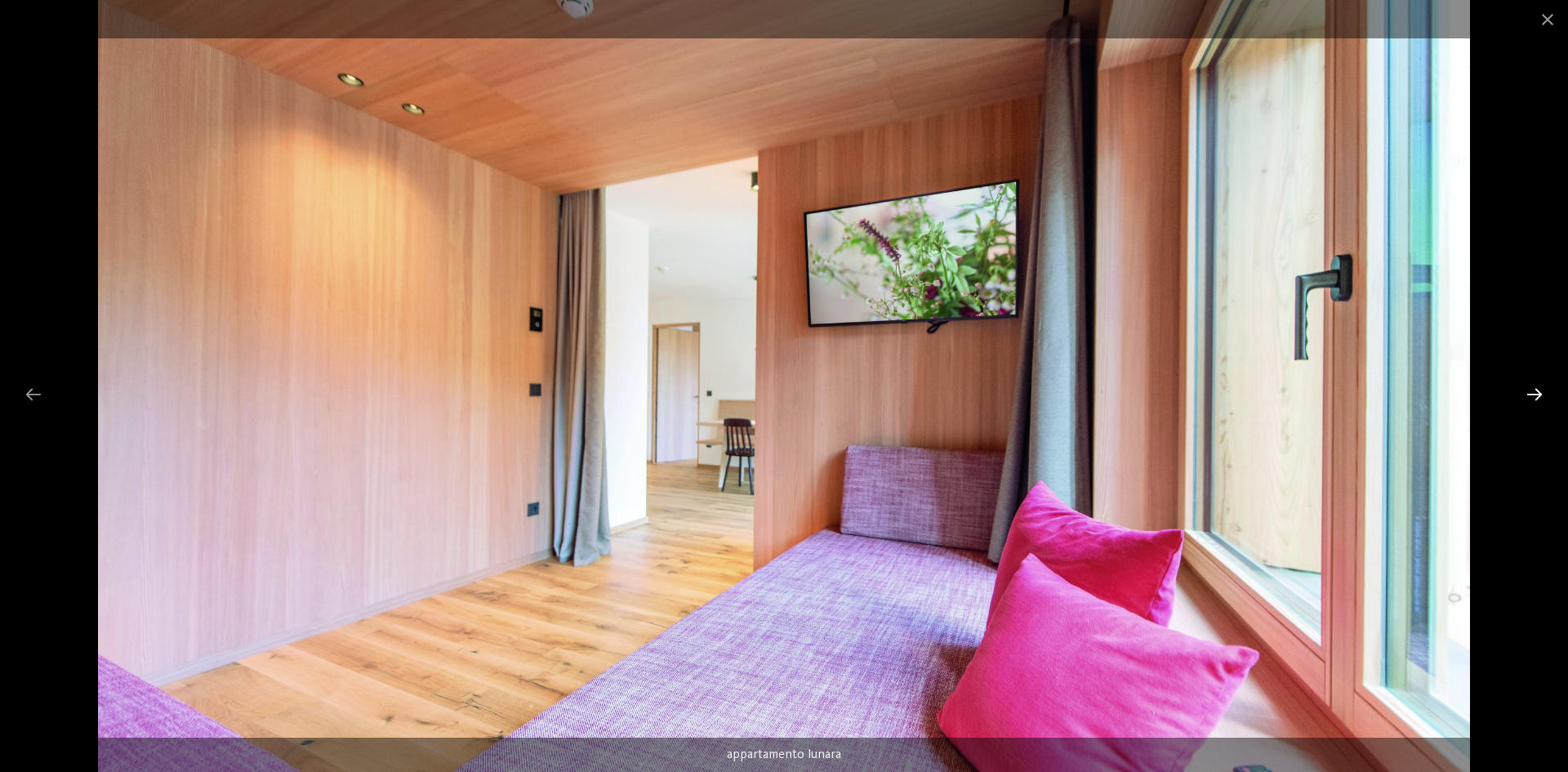
click at [1536, 381] on div at bounding box center [1535, 394] width 34 height 32
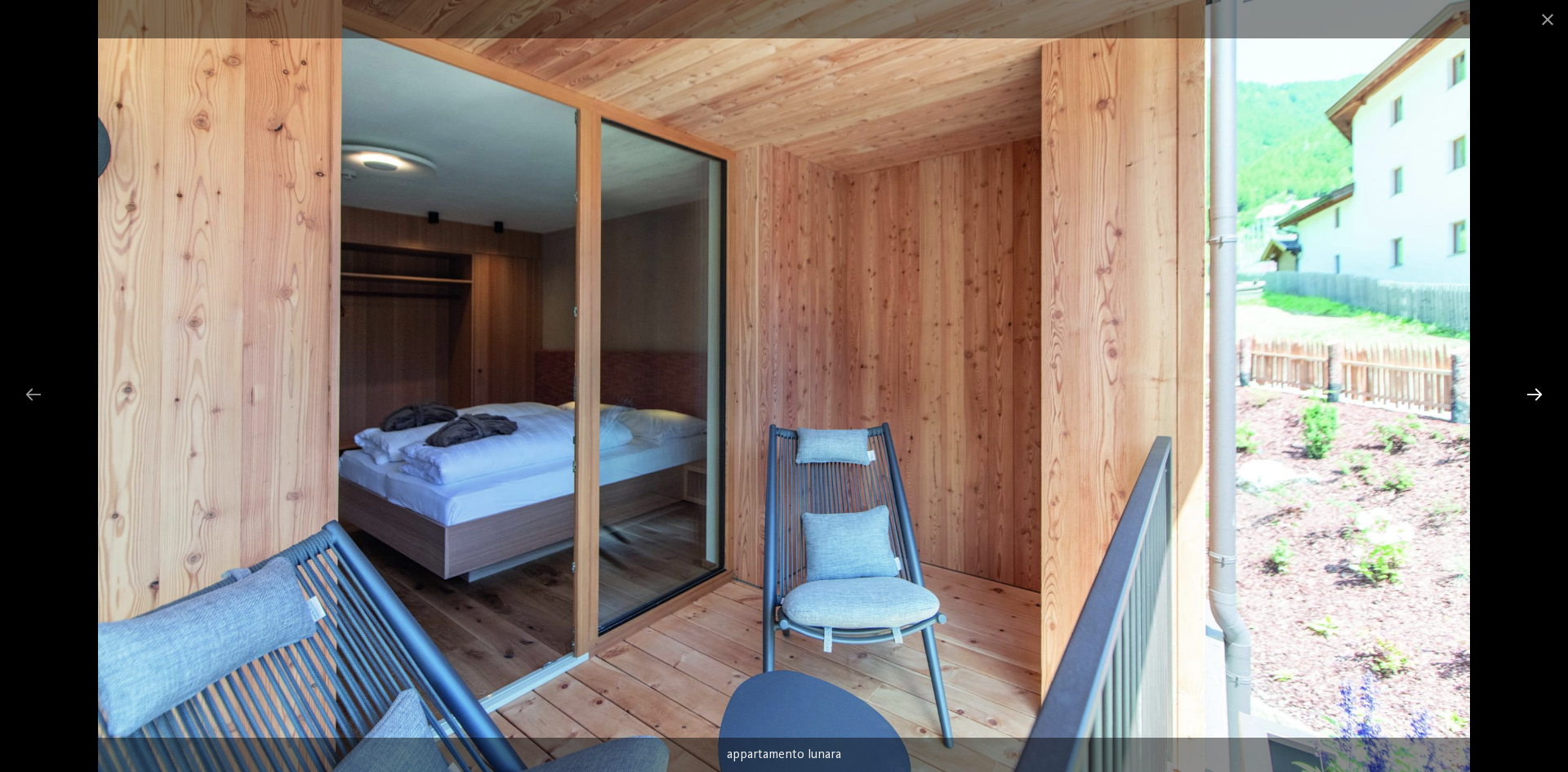
click at [1536, 381] on div at bounding box center [1535, 394] width 34 height 32
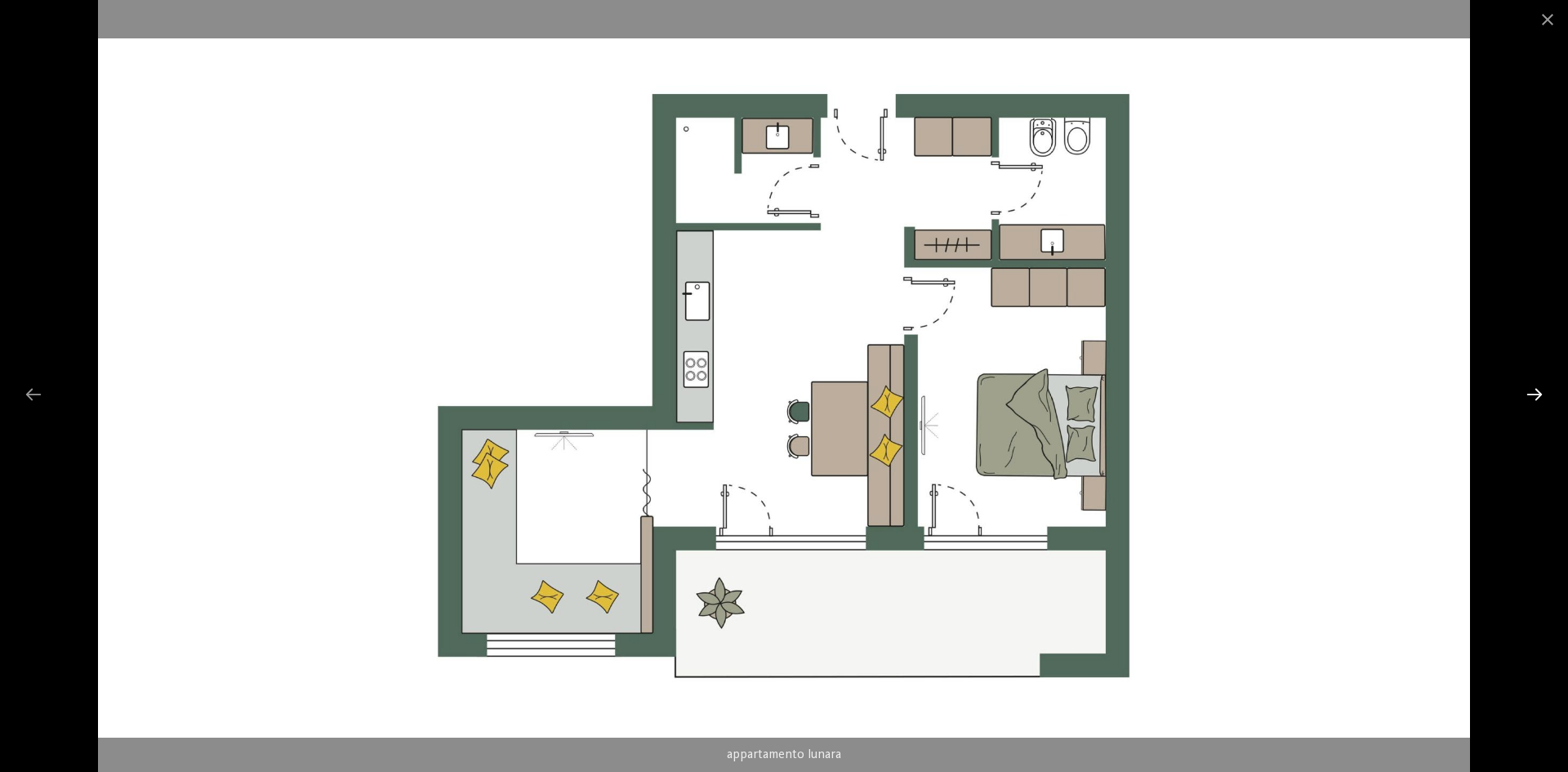
click at [1536, 381] on div at bounding box center [1535, 394] width 34 height 32
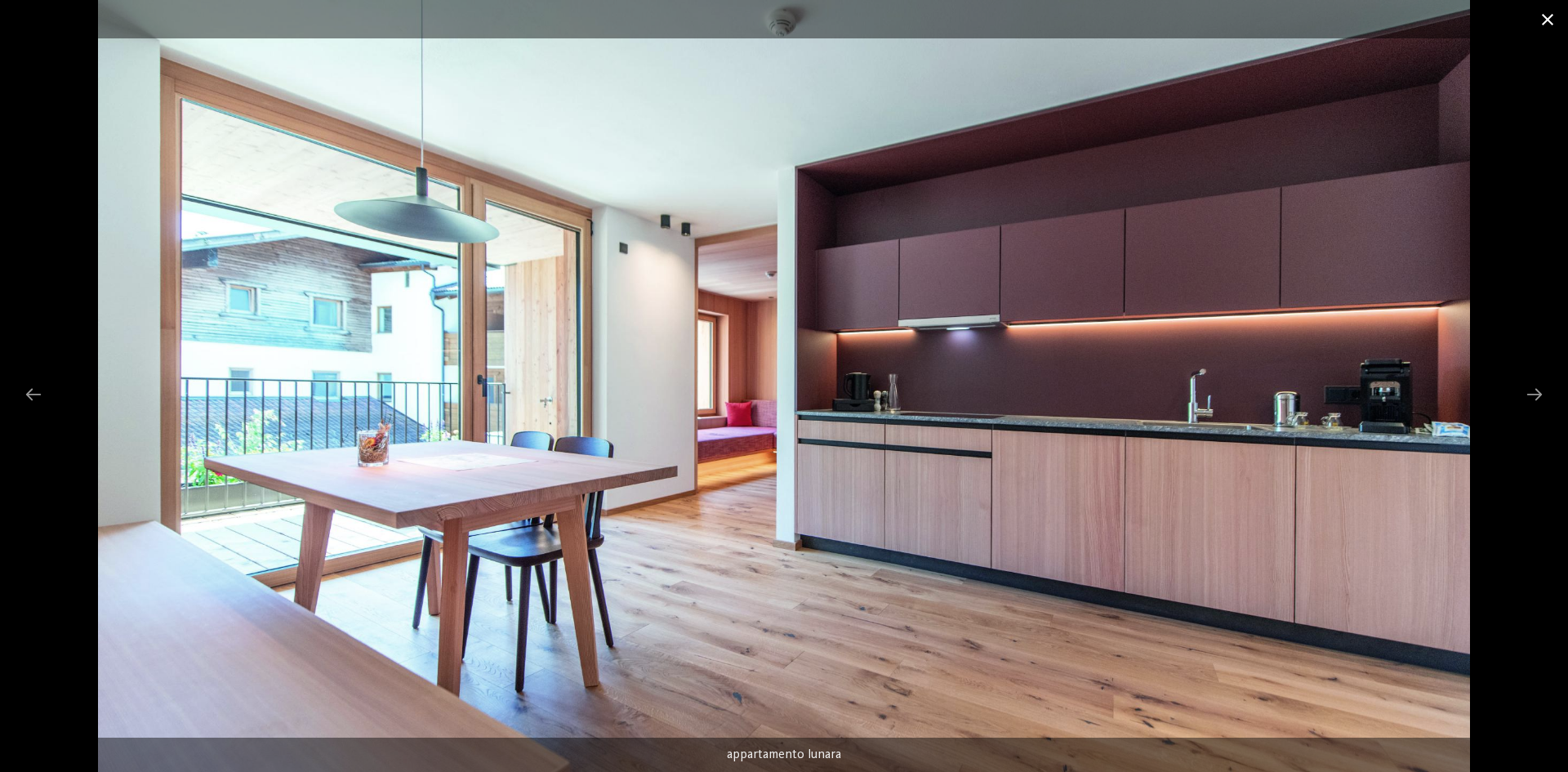
click at [1543, 20] on span at bounding box center [1548, 19] width 41 height 38
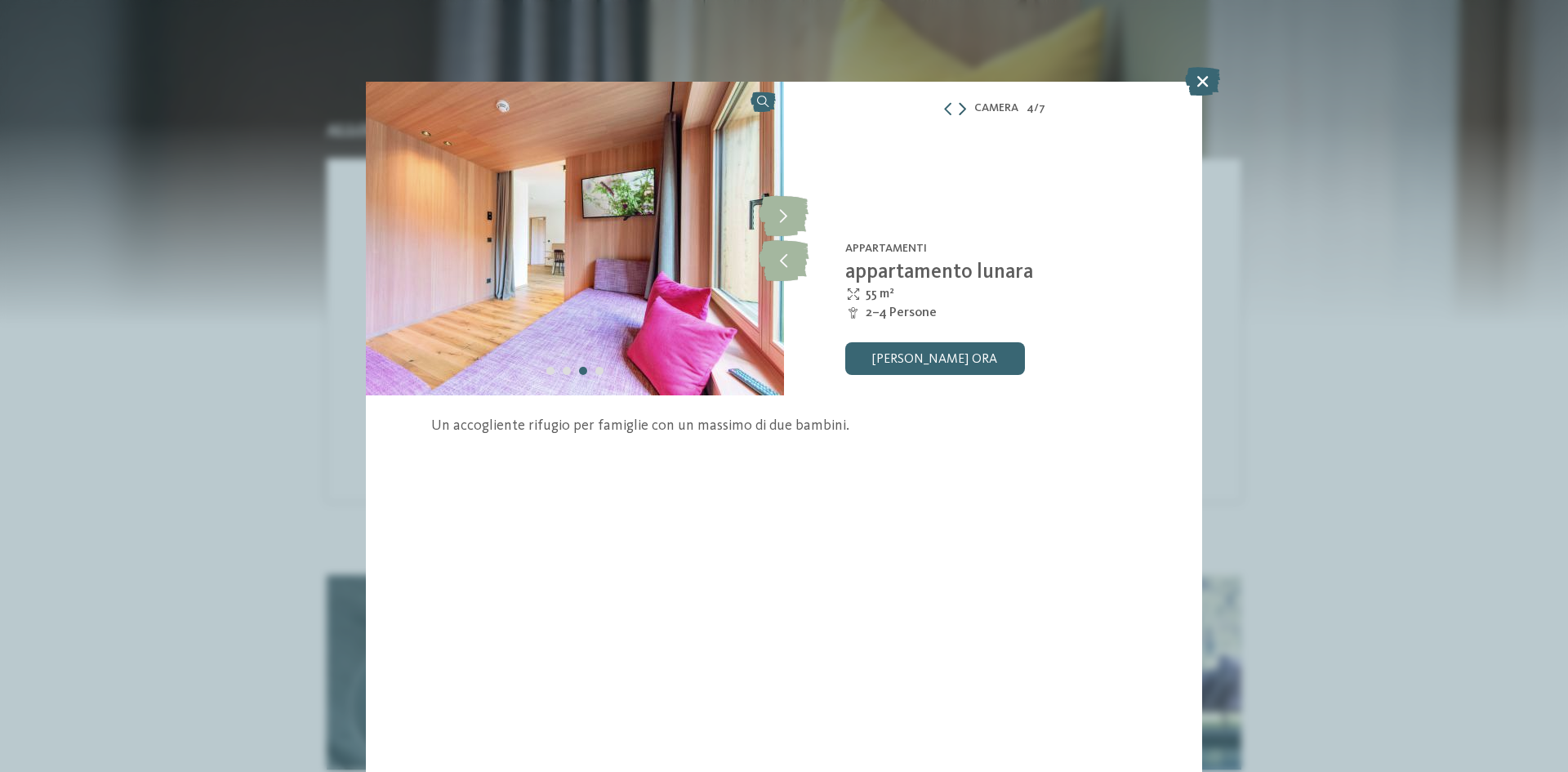
click at [966, 108] on icon at bounding box center [962, 108] width 8 height 13
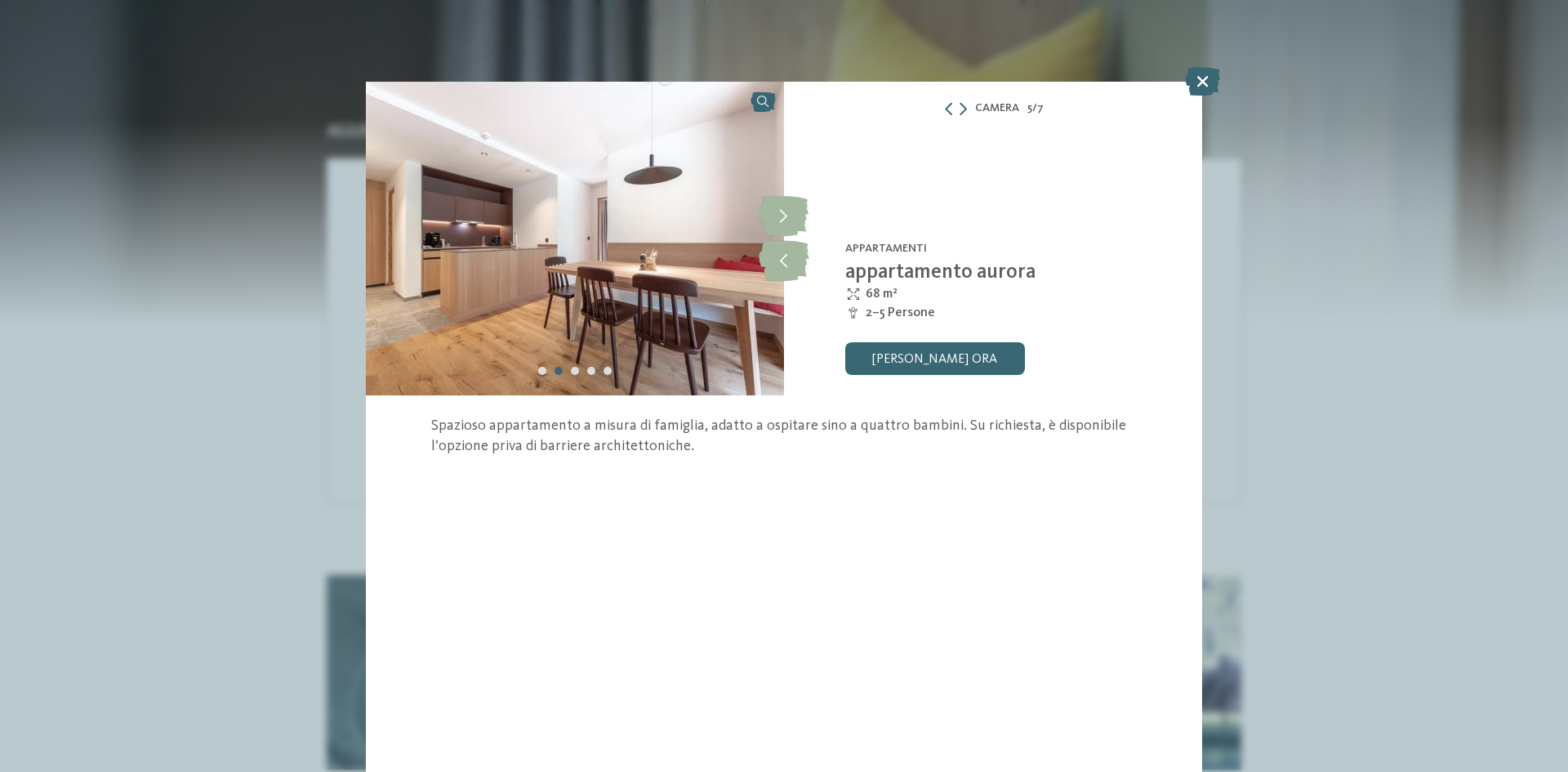
click at [782, 287] on img at bounding box center [575, 238] width 418 height 313
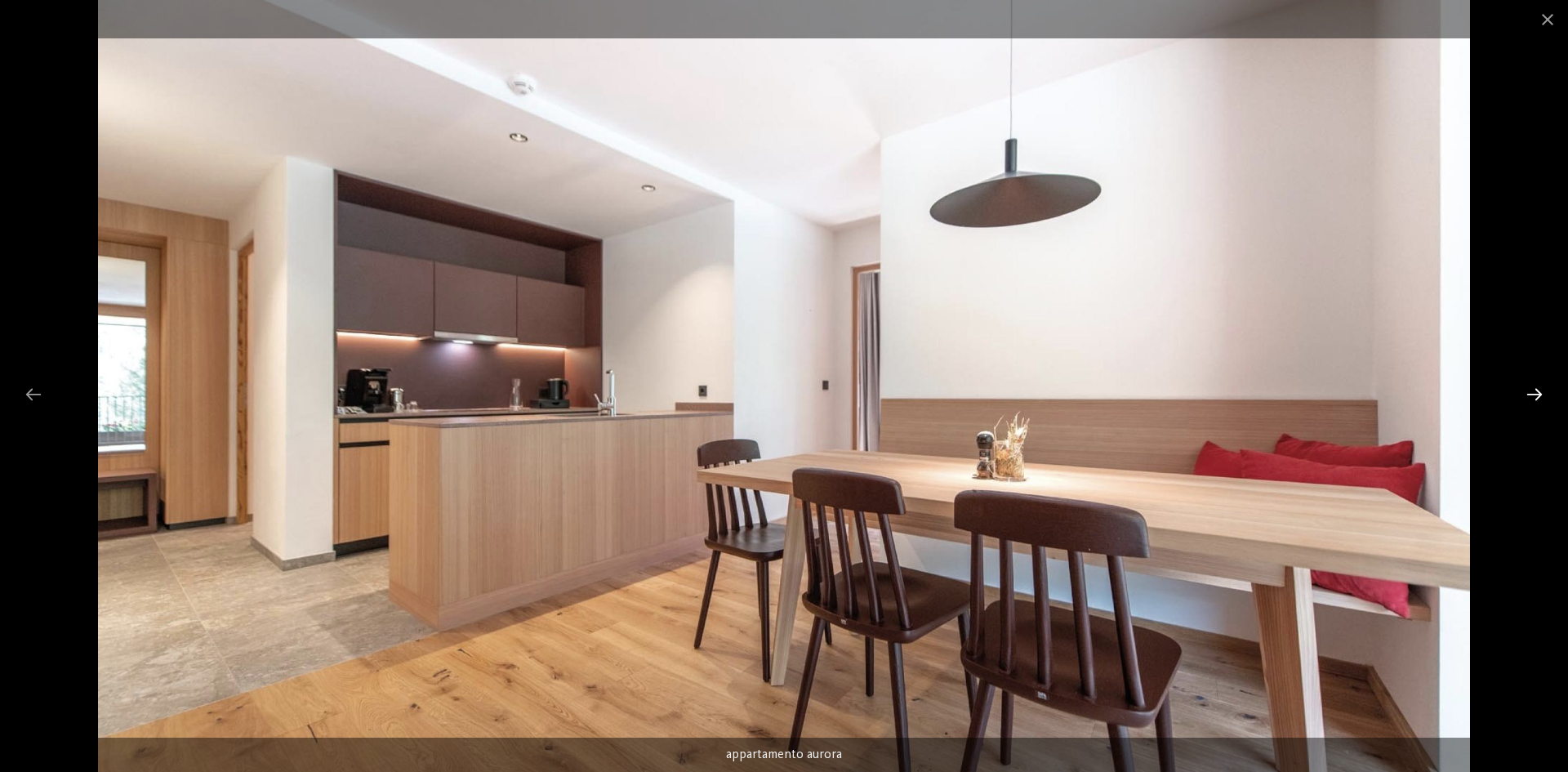
click at [1532, 383] on div at bounding box center [1535, 394] width 34 height 32
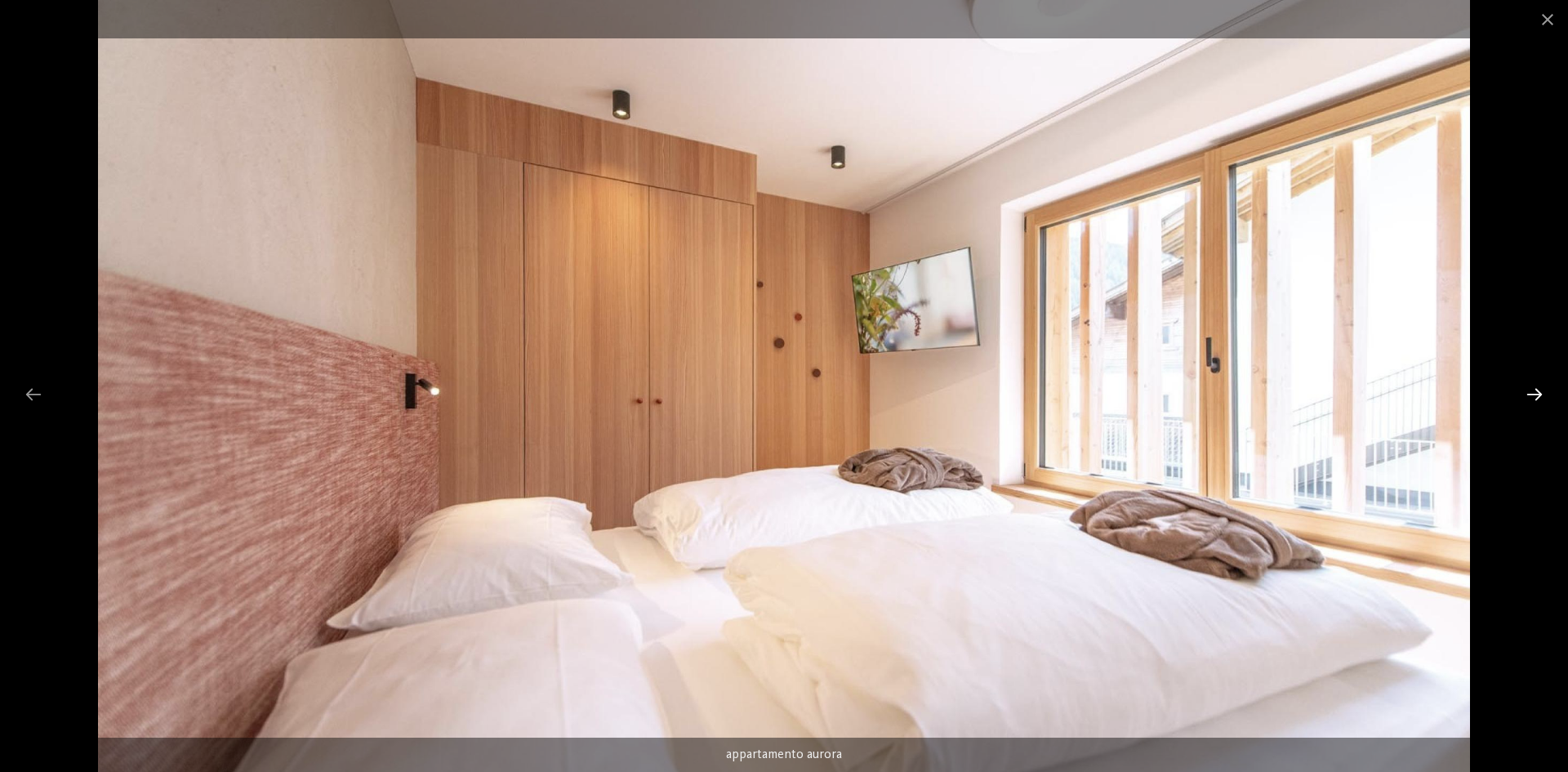
click at [1529, 387] on div at bounding box center [1535, 394] width 34 height 32
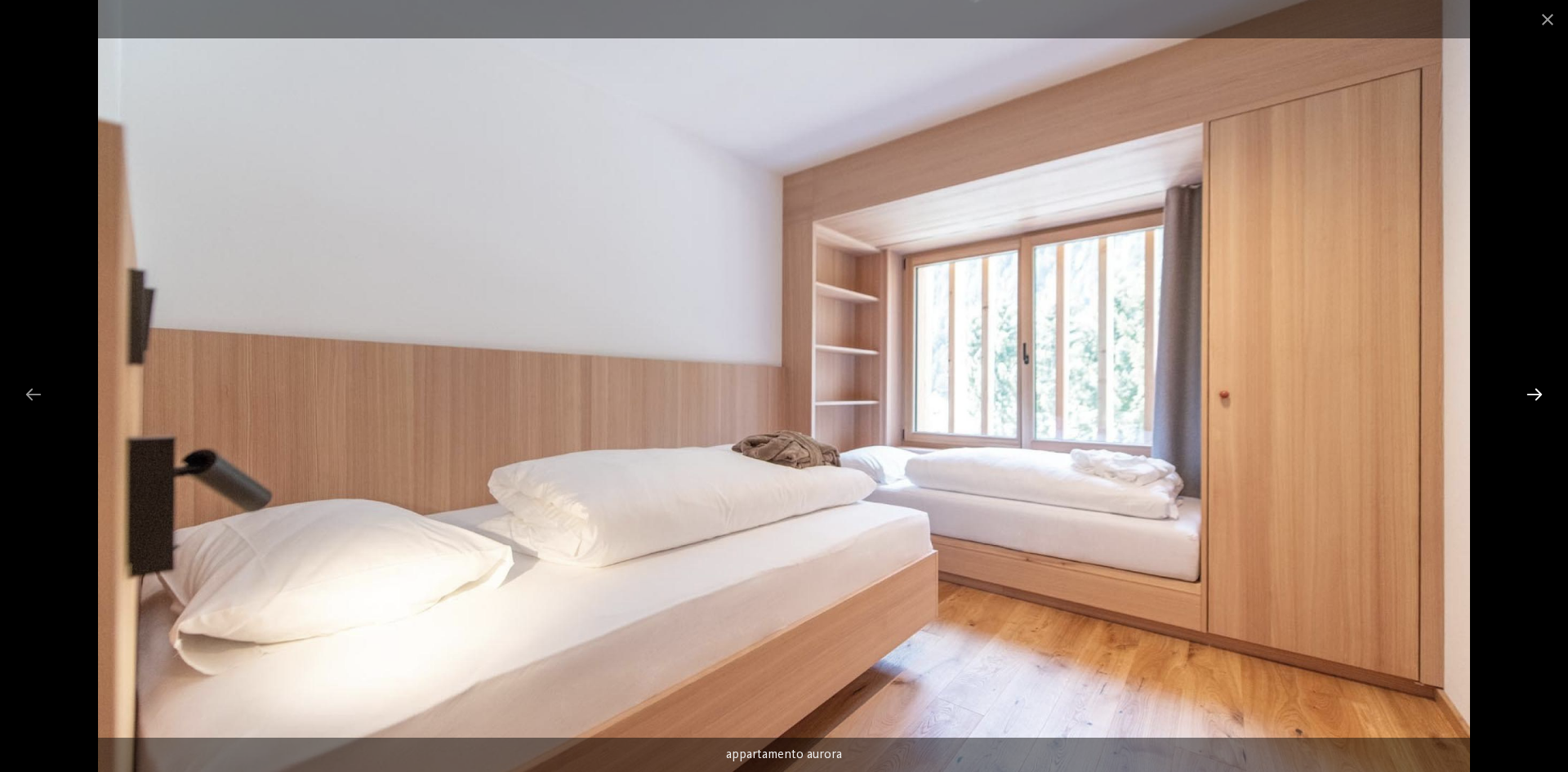
click at [1529, 387] on div at bounding box center [1535, 394] width 34 height 32
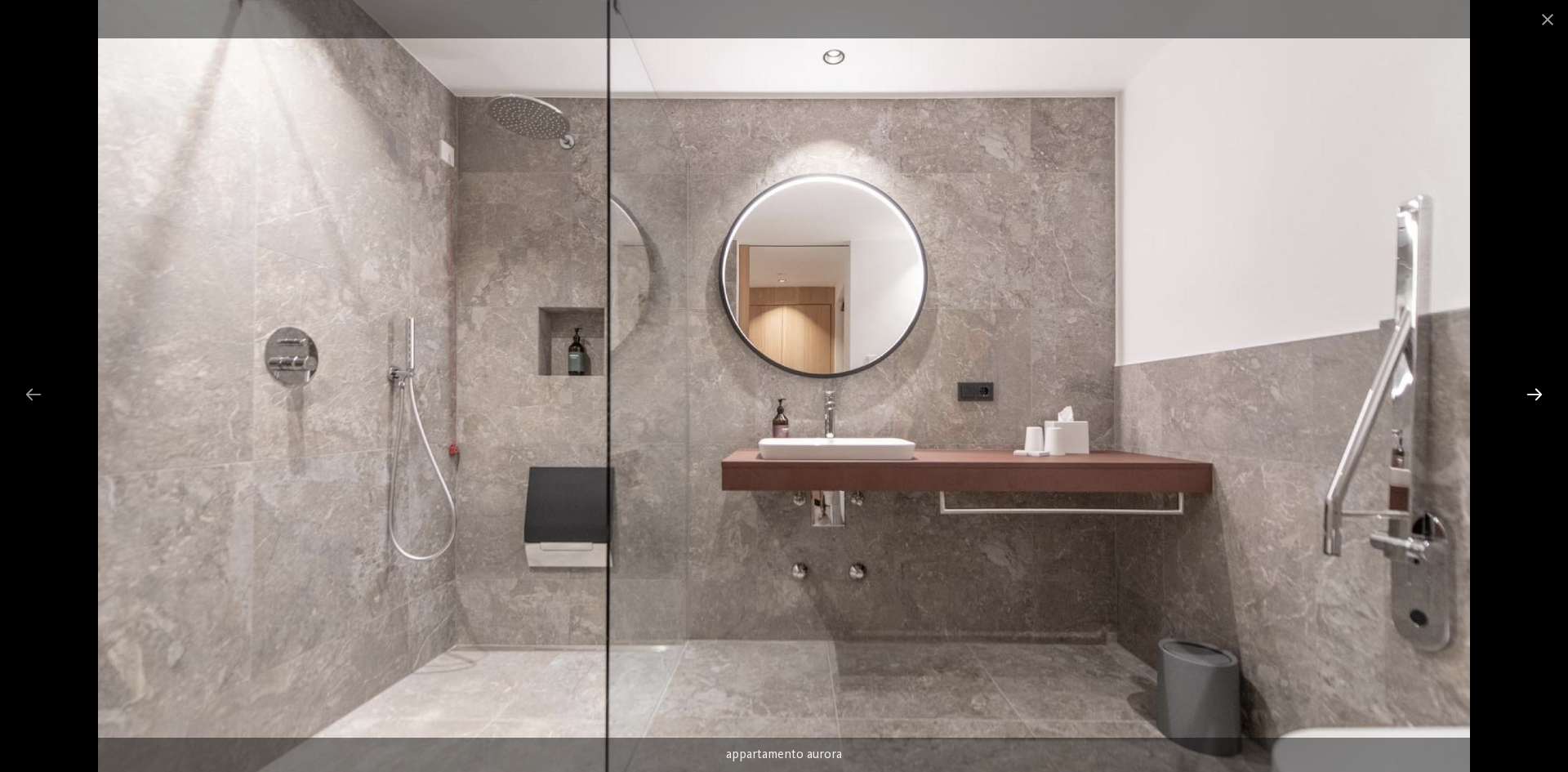
click at [1529, 387] on div at bounding box center [1535, 394] width 34 height 32
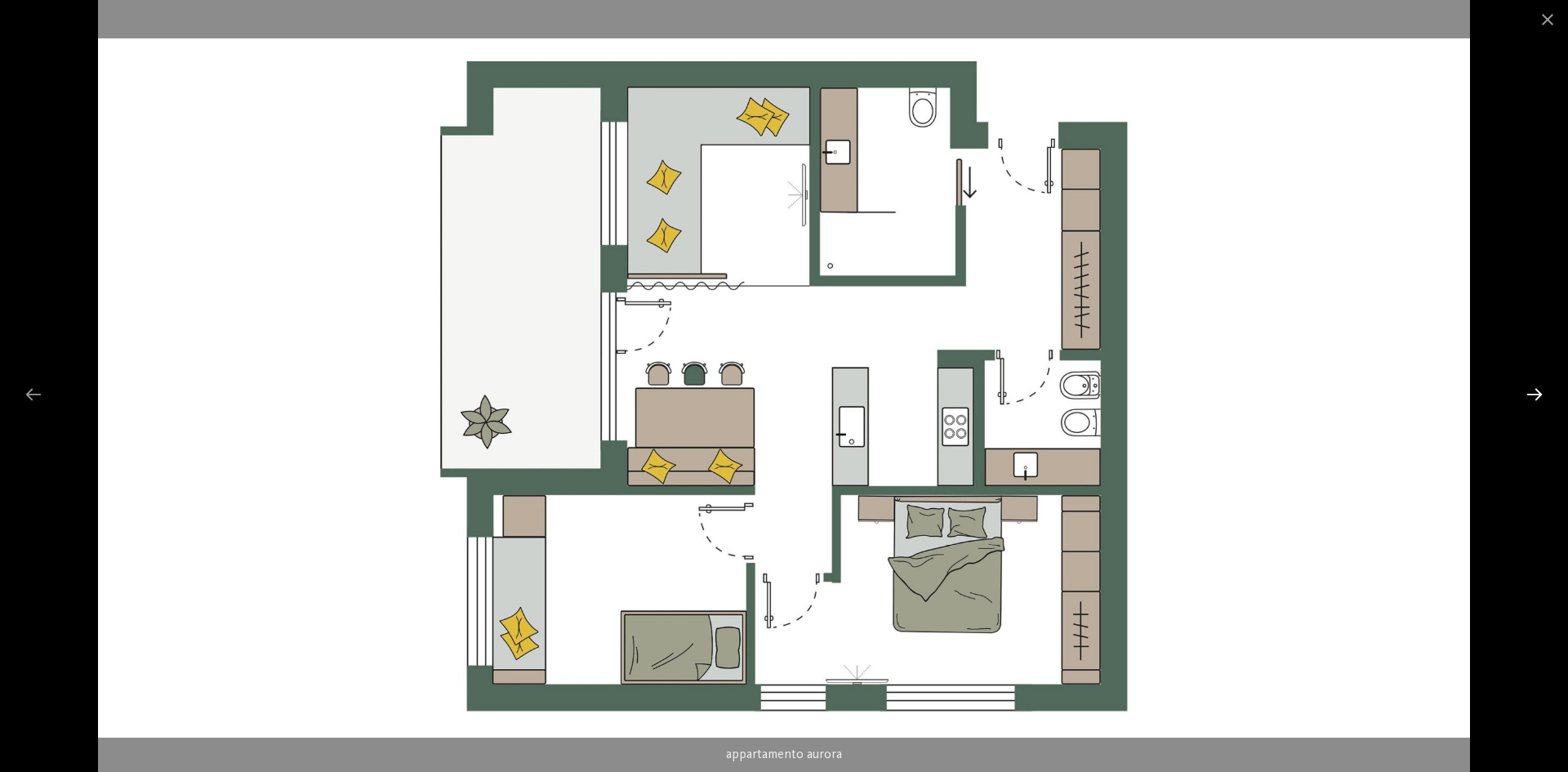
click at [1536, 394] on div at bounding box center [1535, 394] width 34 height 32
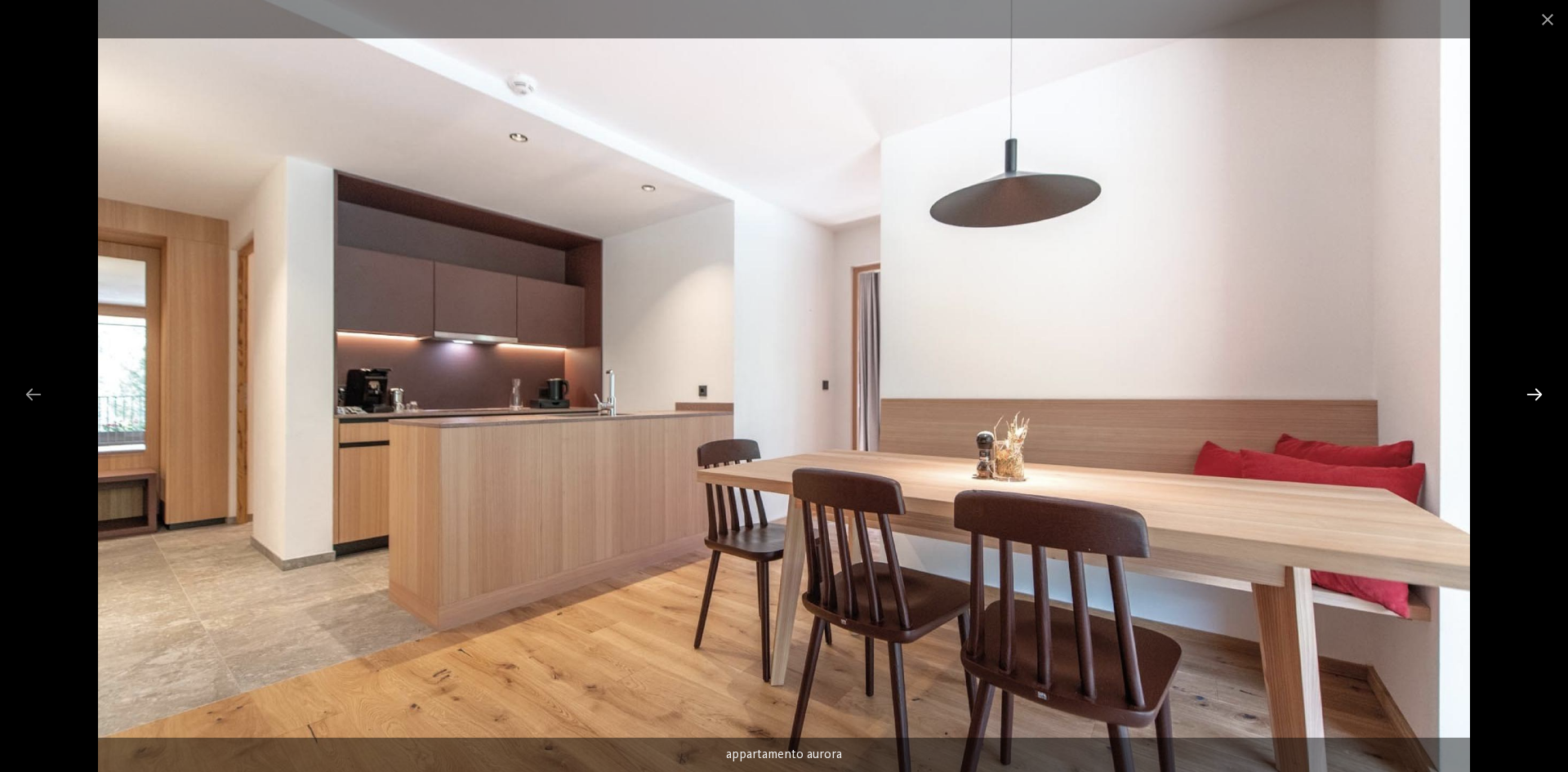
click at [1536, 394] on div at bounding box center [1535, 394] width 34 height 32
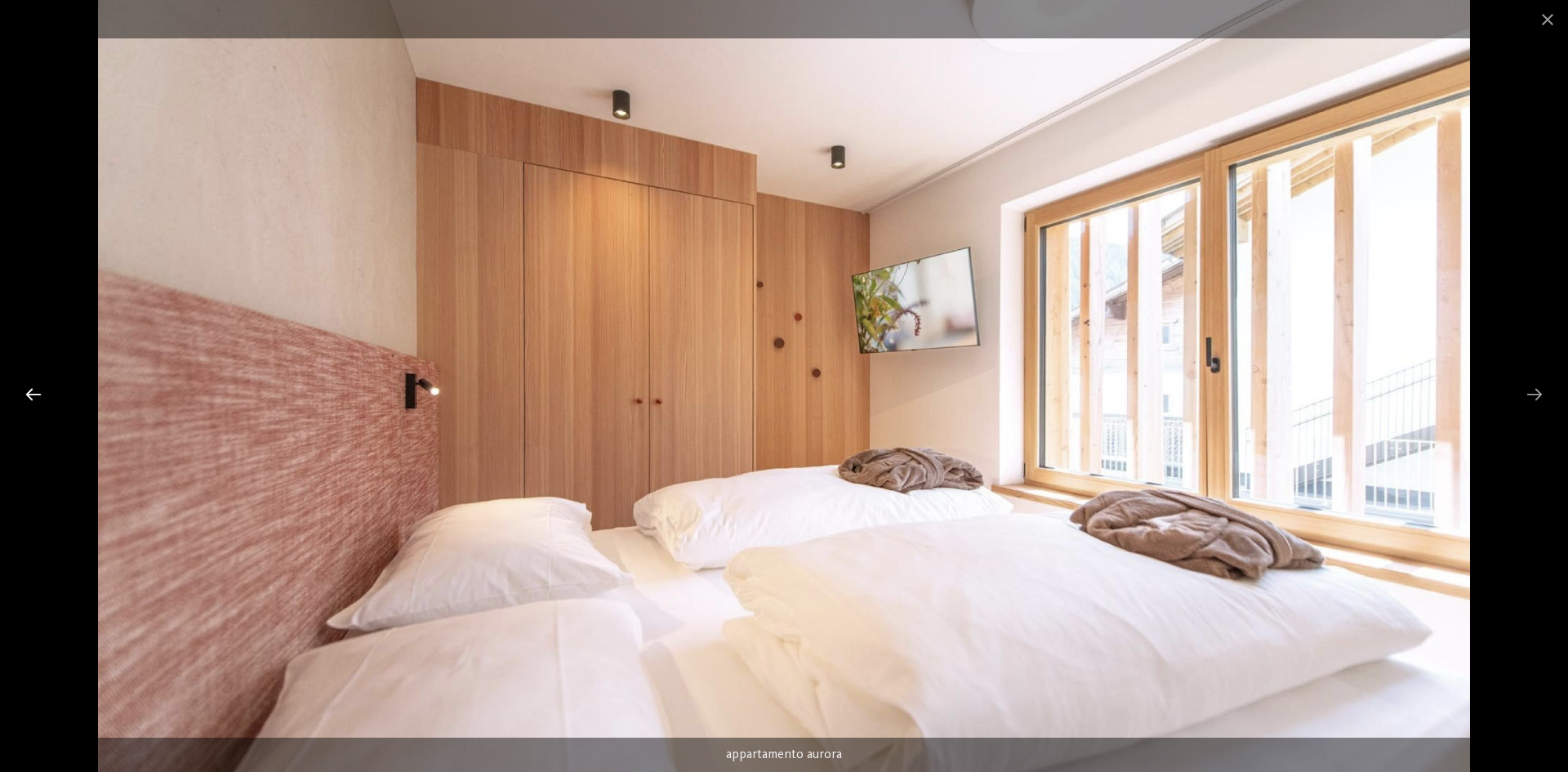
click at [44, 395] on div at bounding box center [33, 394] width 34 height 32
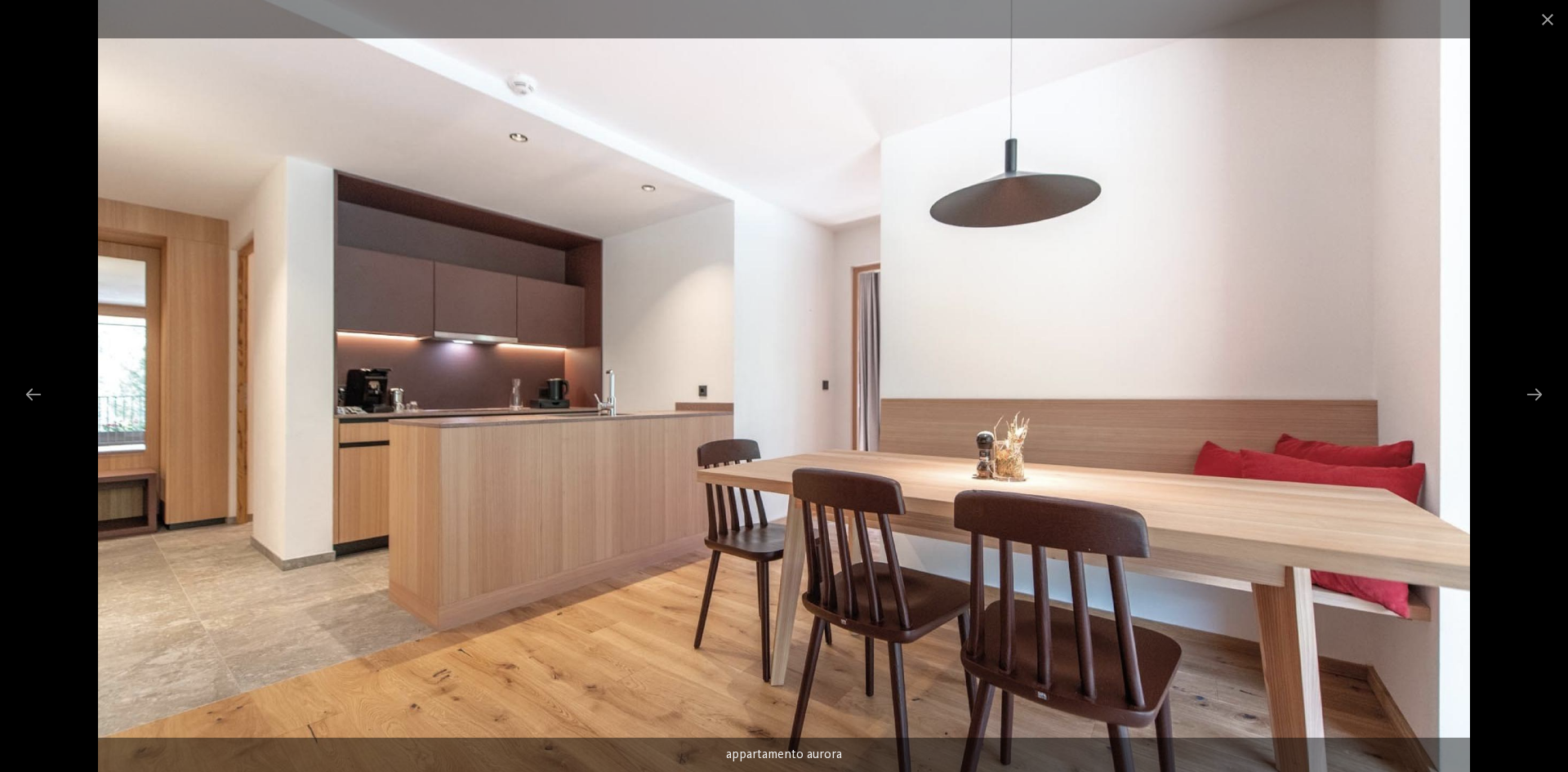
click at [1527, 23] on div at bounding box center [784, 19] width 1568 height 38
click at [1543, 24] on span at bounding box center [1548, 19] width 41 height 38
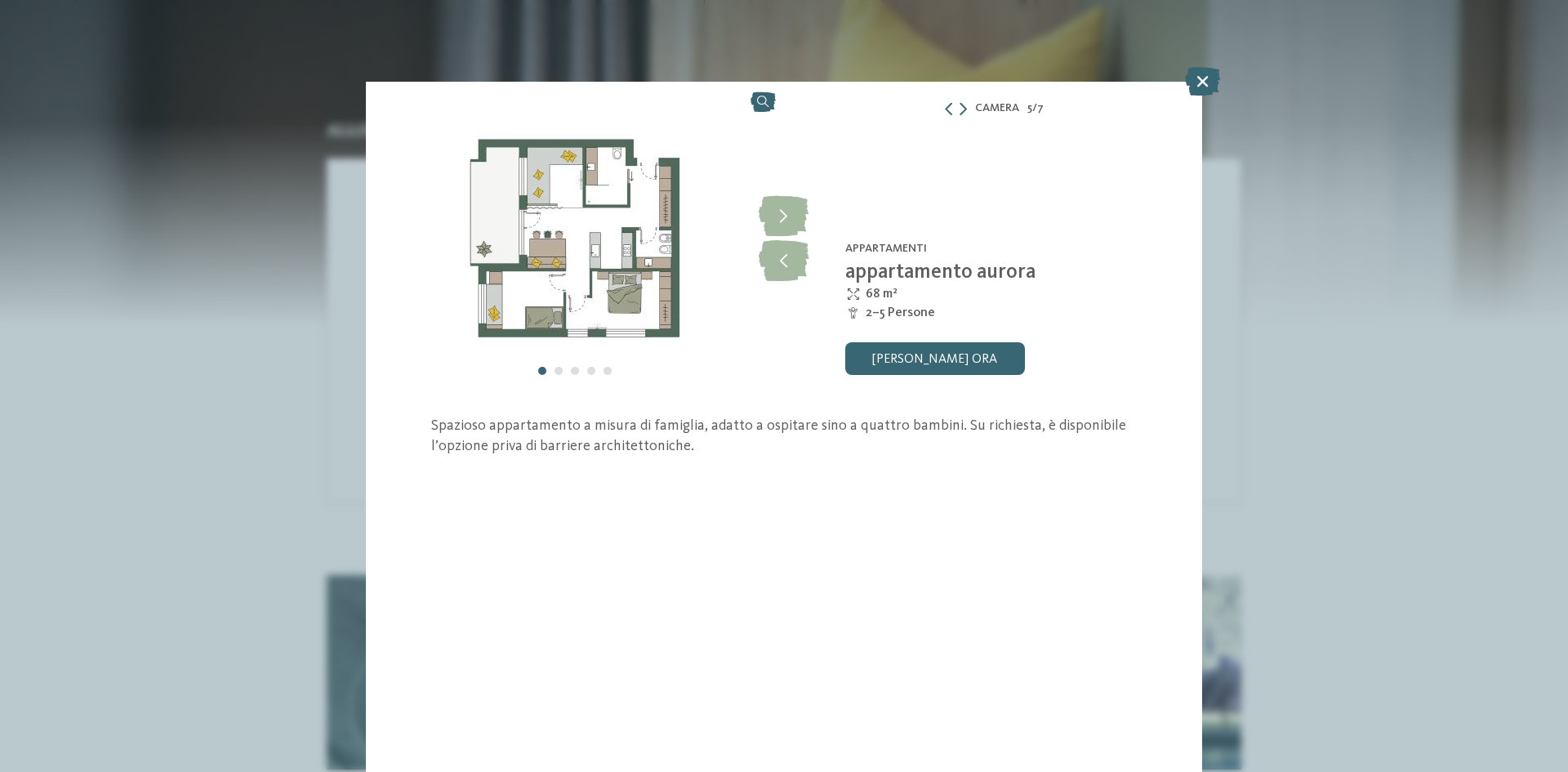
click at [1196, 79] on icon at bounding box center [1202, 80] width 35 height 28
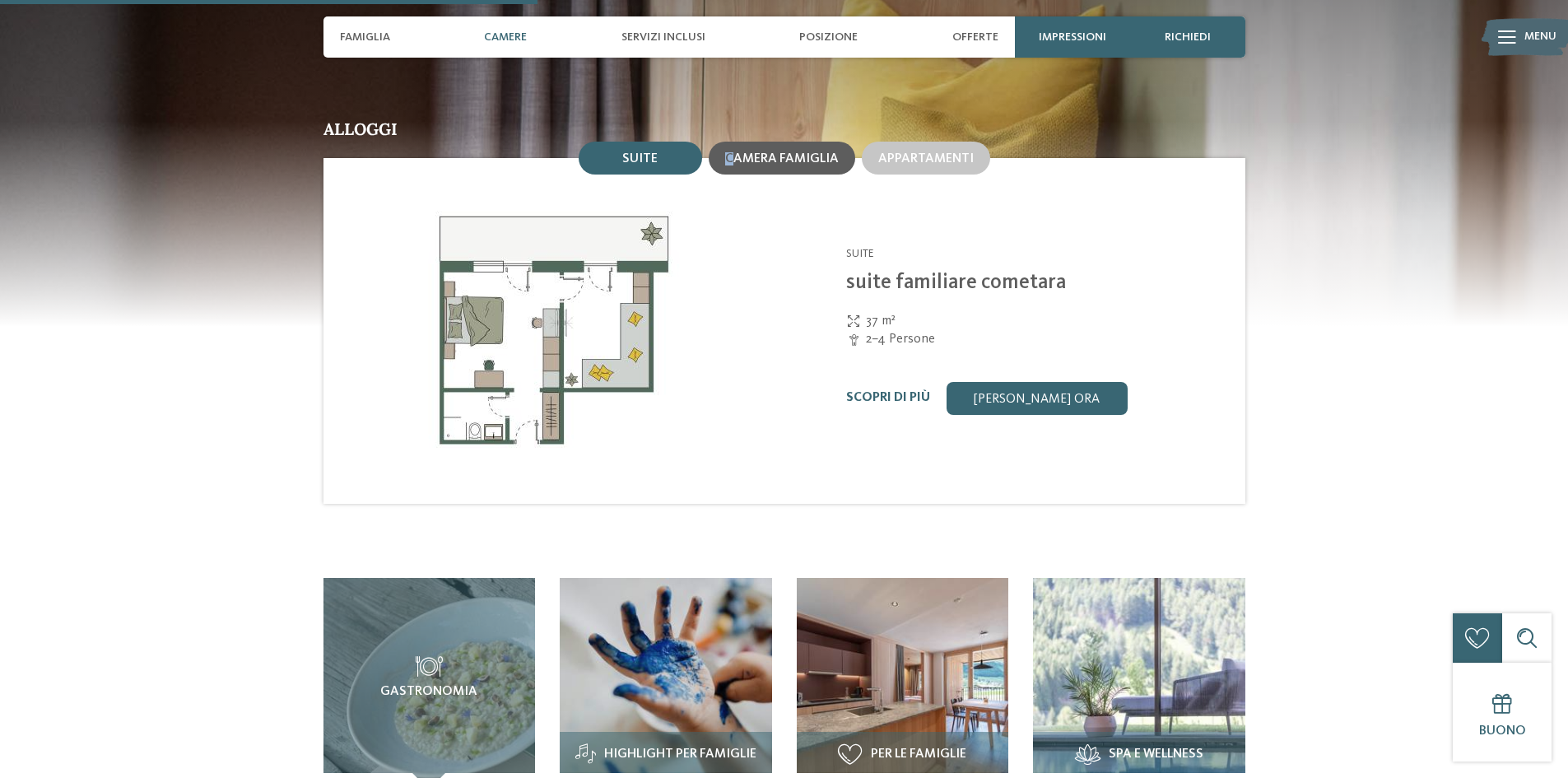
click at [732, 152] on span "Camera famiglia" at bounding box center [782, 158] width 114 height 13
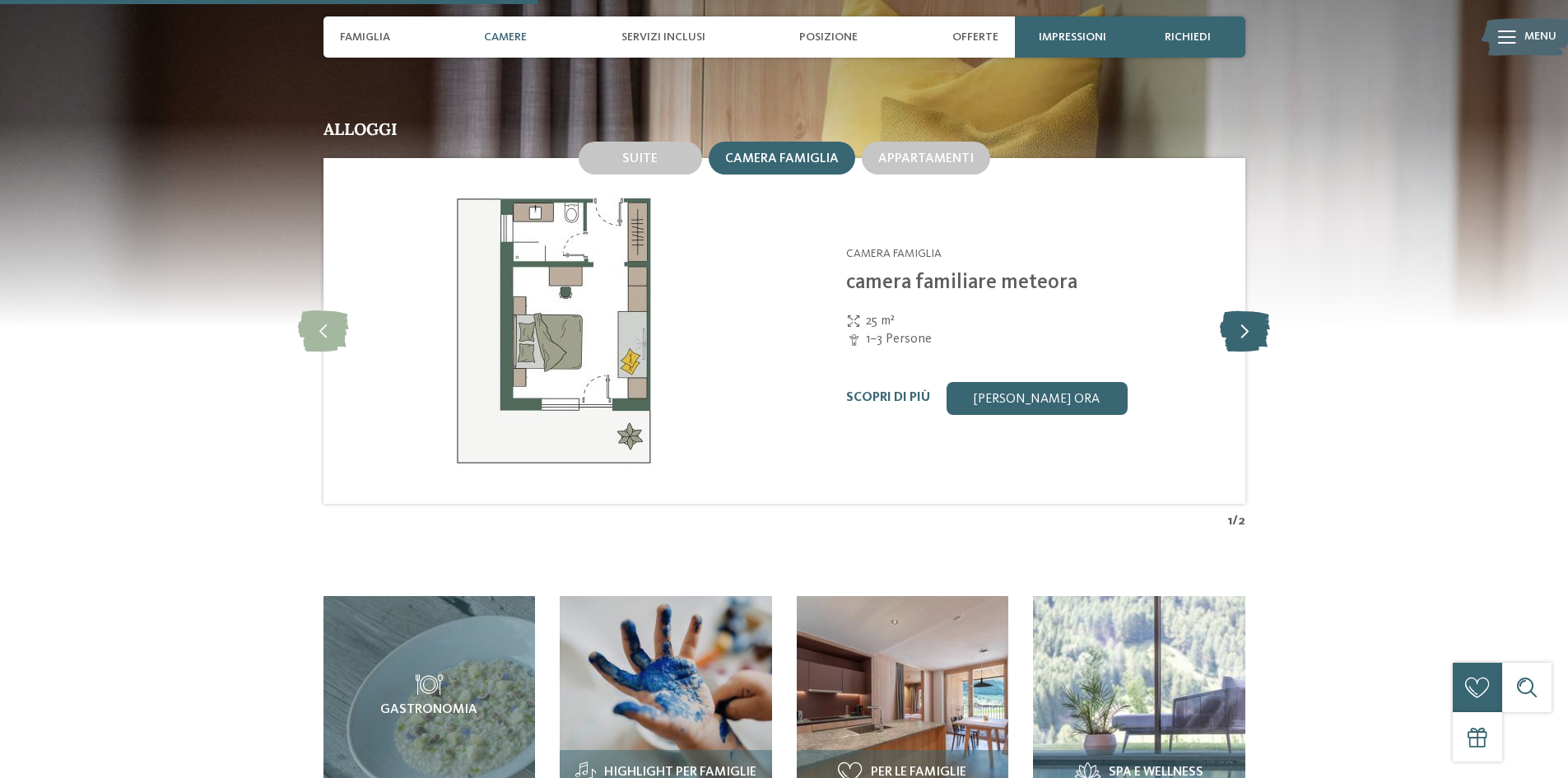
click at [1237, 311] on icon at bounding box center [1244, 331] width 50 height 41
click at [1239, 311] on icon at bounding box center [1244, 331] width 50 height 41
click at [1240, 311] on icon at bounding box center [1244, 331] width 50 height 41
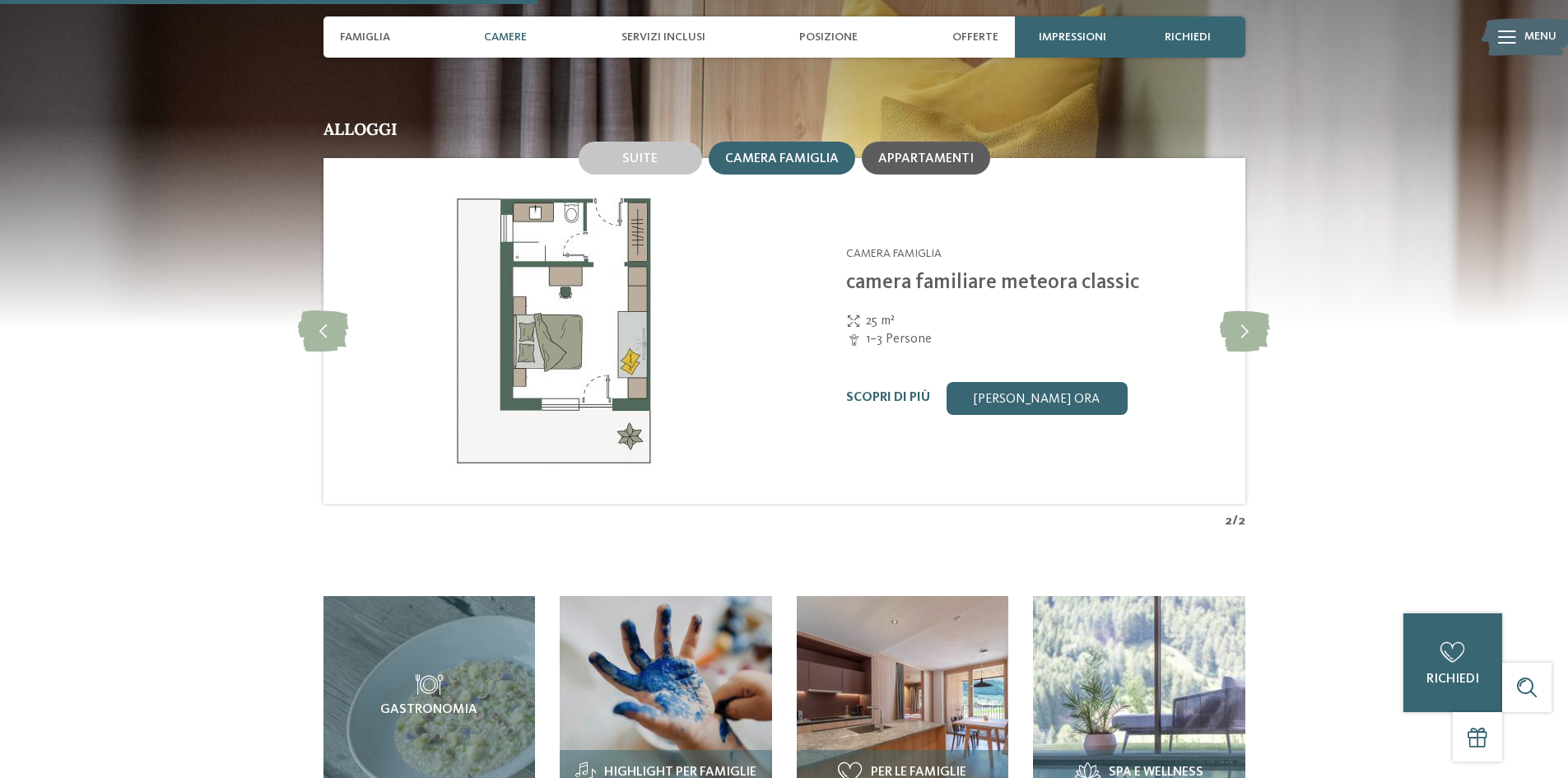
drag, startPoint x: 916, startPoint y: 123, endPoint x: 920, endPoint y: 130, distance: 8.1
click at [916, 152] on span "Appartamenti" at bounding box center [926, 158] width 96 height 13
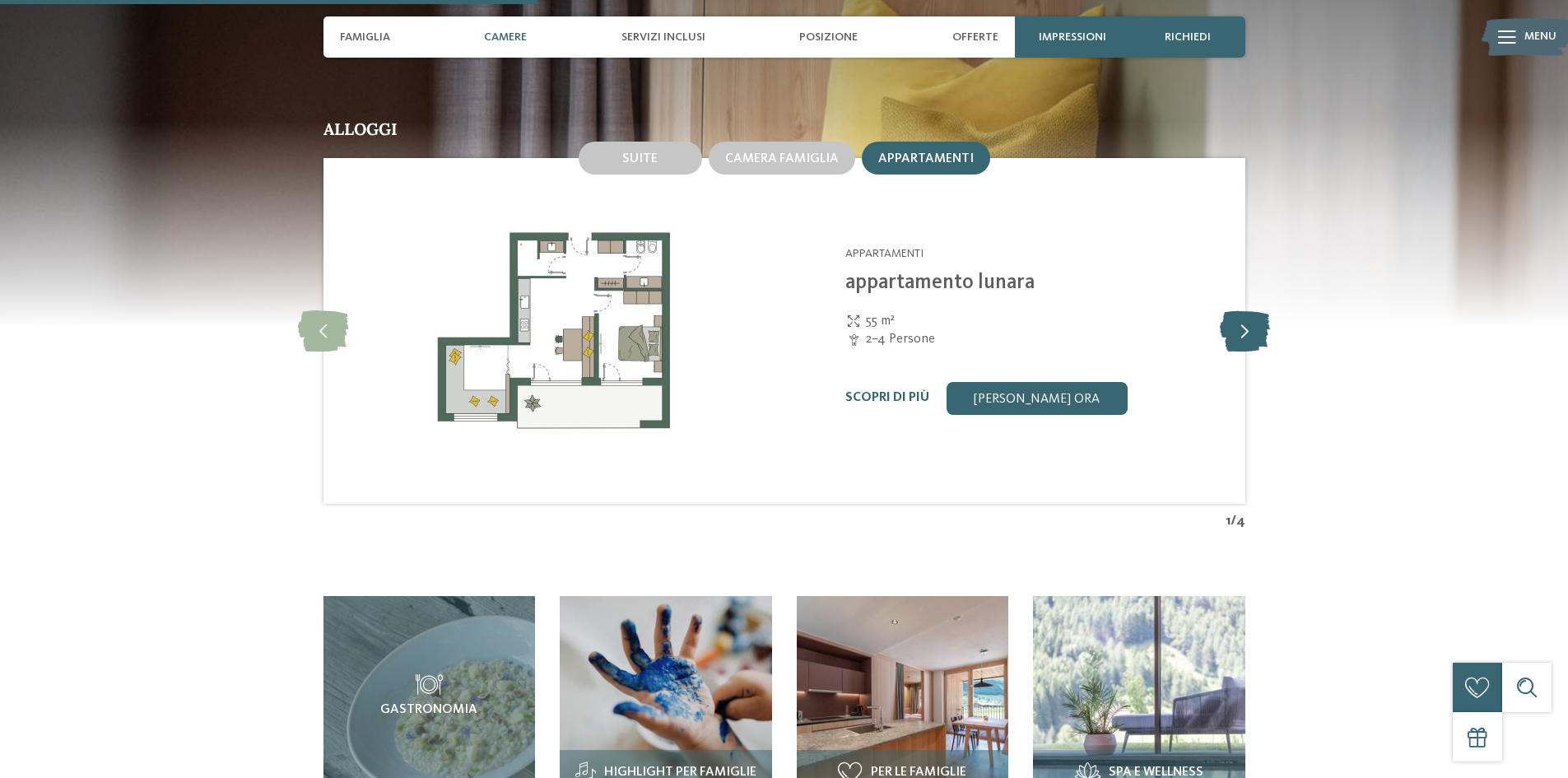
click at [1262, 311] on icon at bounding box center [1244, 331] width 50 height 41
